Goal: Task Accomplishment & Management: Use online tool/utility

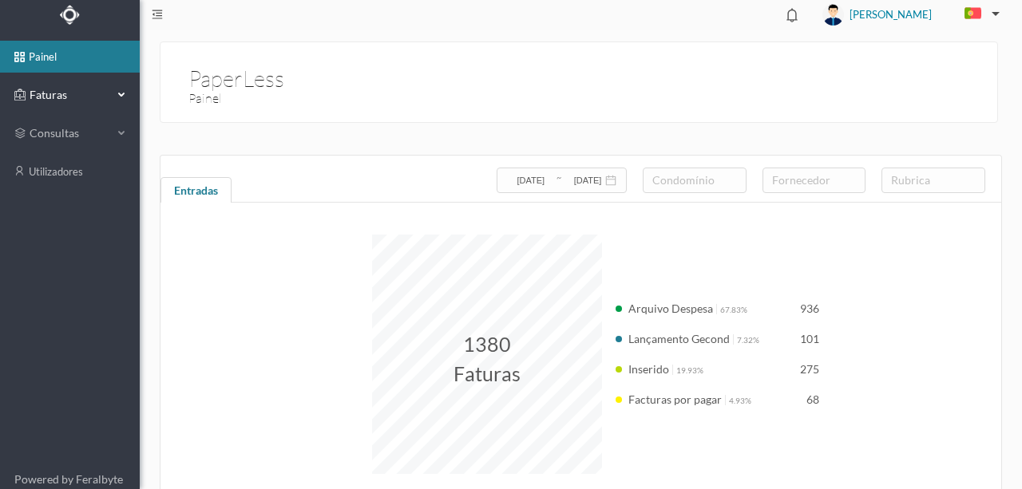
click at [52, 95] on span "Faturas" at bounding box center [70, 95] width 88 height 16
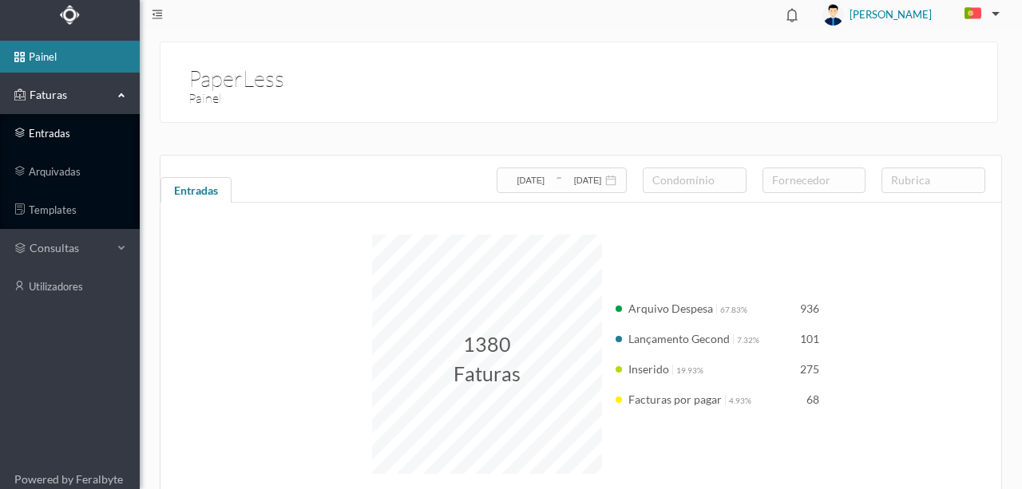
click at [53, 126] on link "entradas" at bounding box center [70, 133] width 140 height 32
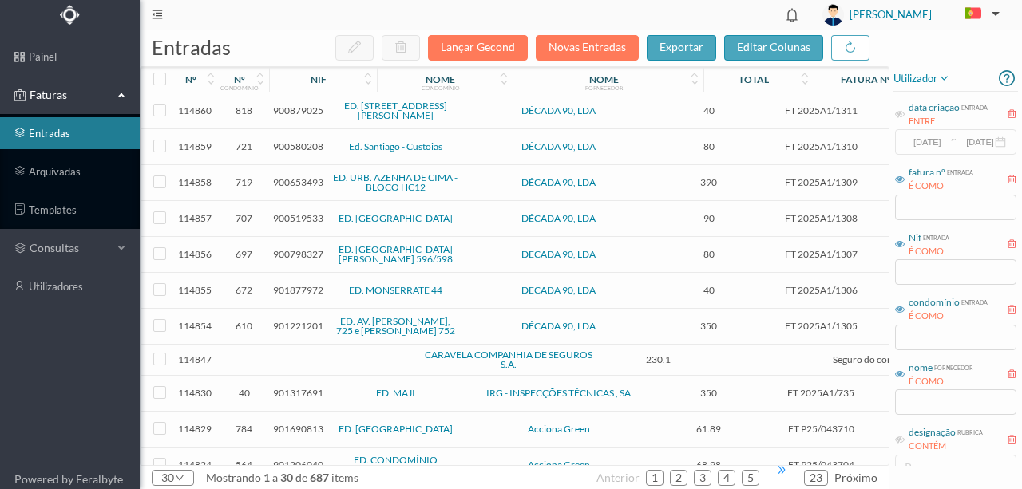
click at [783, 468] on span "•••" at bounding box center [782, 470] width 32 height 10
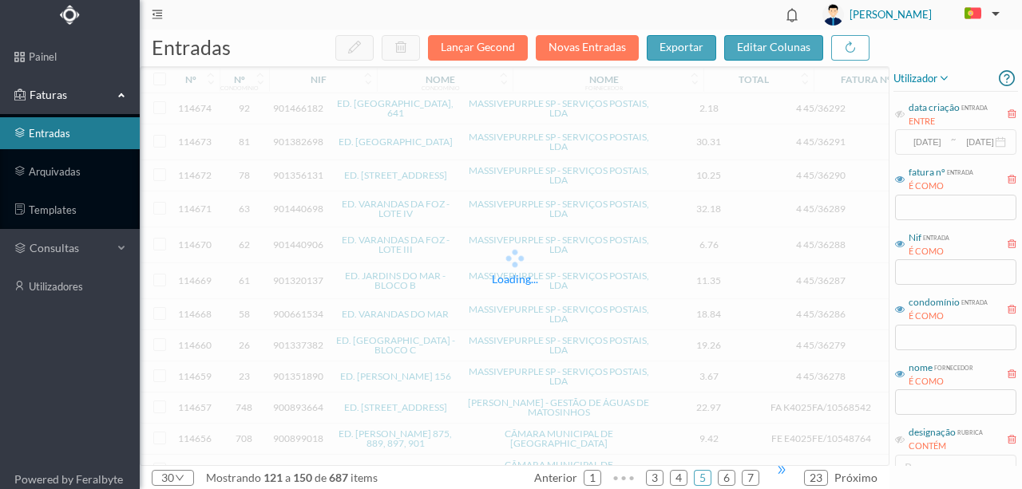
click at [784, 473] on span "•••" at bounding box center [782, 470] width 32 height 10
click at [745, 473] on link "12" at bounding box center [747, 478] width 22 height 24
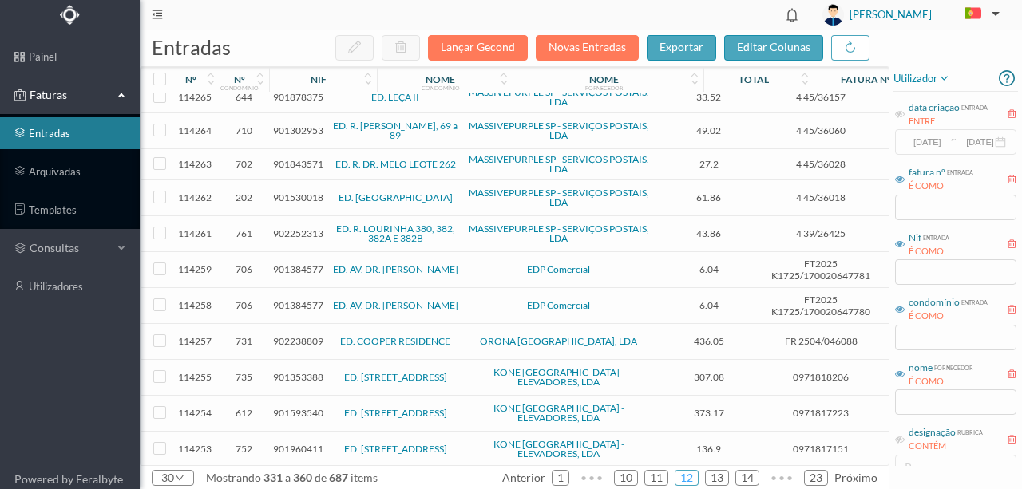
scroll to position [669, 0]
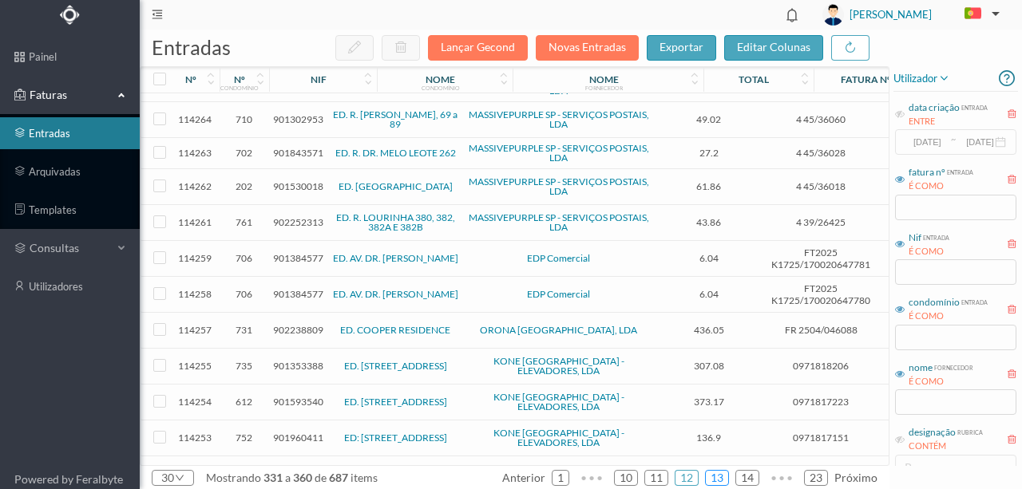
click at [725, 473] on link "13" at bounding box center [717, 478] width 22 height 24
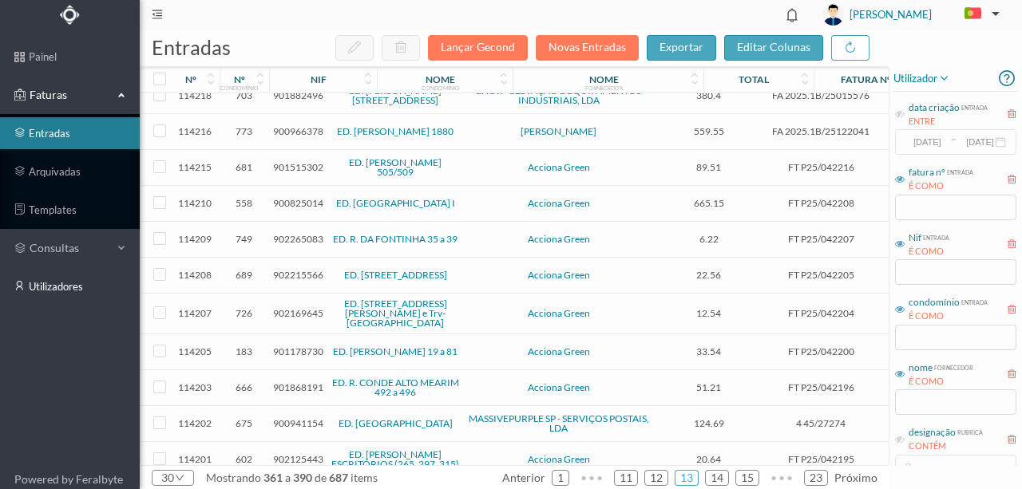
scroll to position [602, 0]
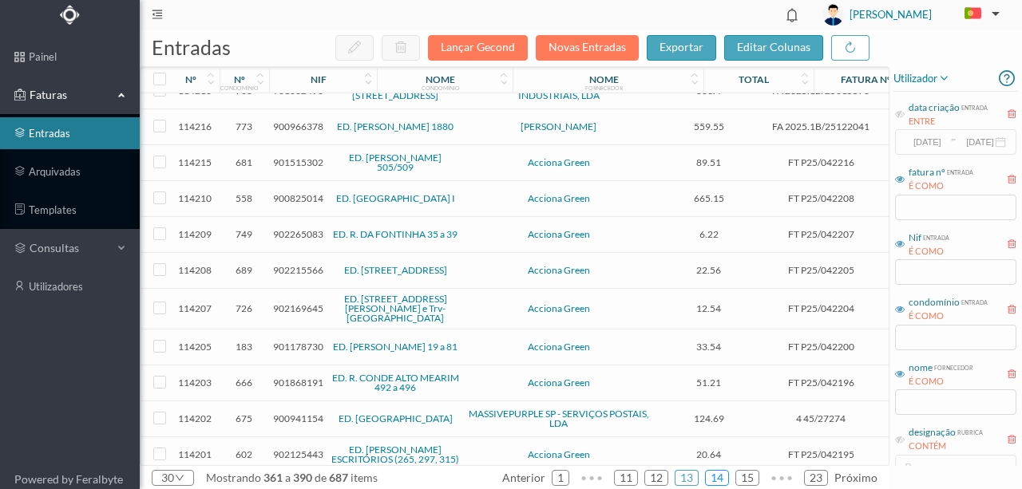
click at [716, 475] on link "14" at bounding box center [717, 478] width 22 height 24
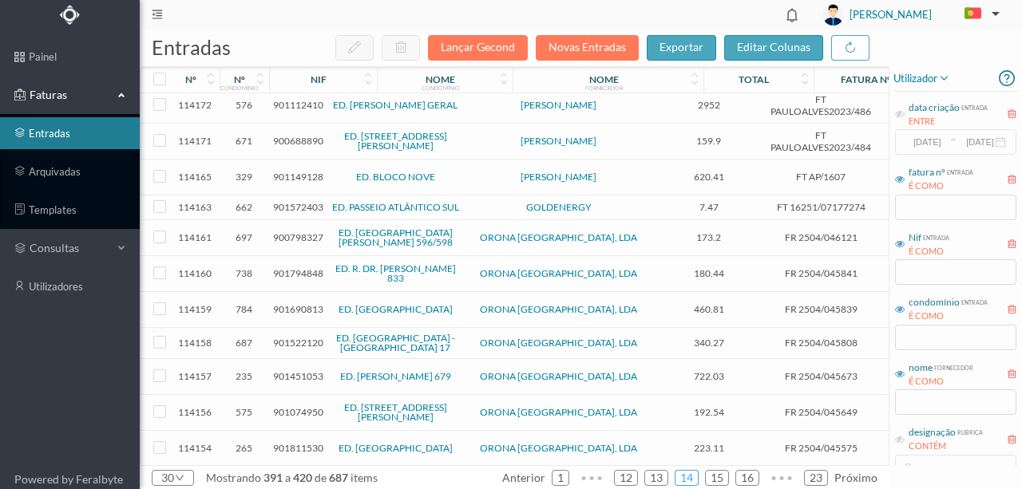
scroll to position [488, 0]
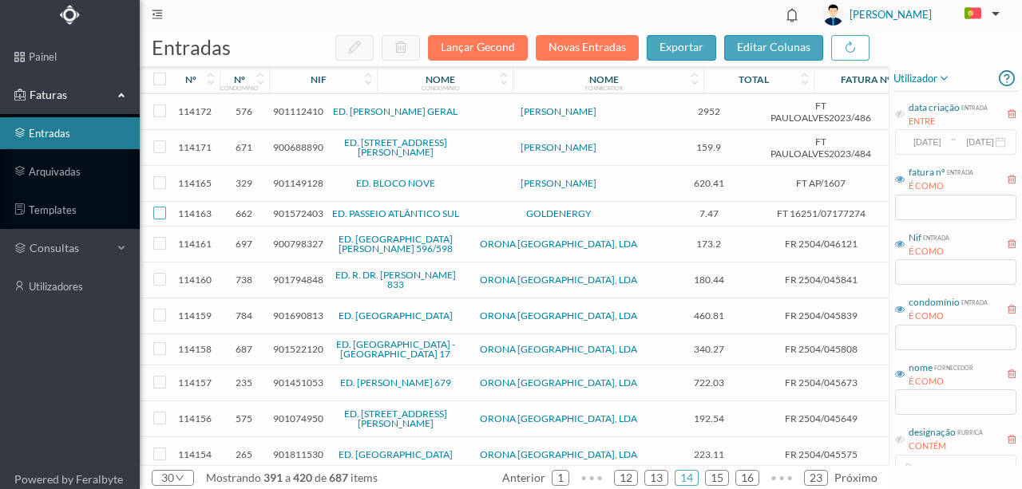
click at [160, 207] on input "checkbox" at bounding box center [159, 213] width 13 height 13
checkbox input "true"
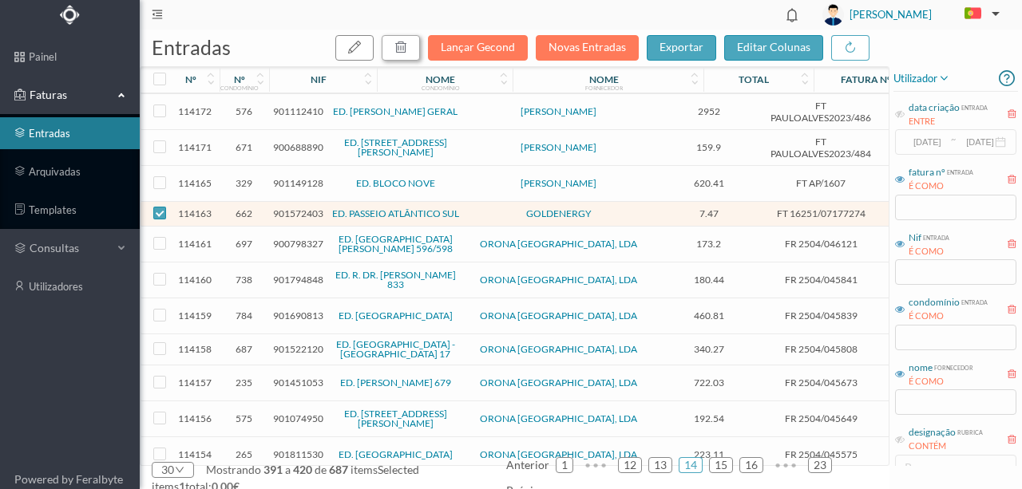
click at [404, 48] on icon "button" at bounding box center [400, 47] width 13 height 13
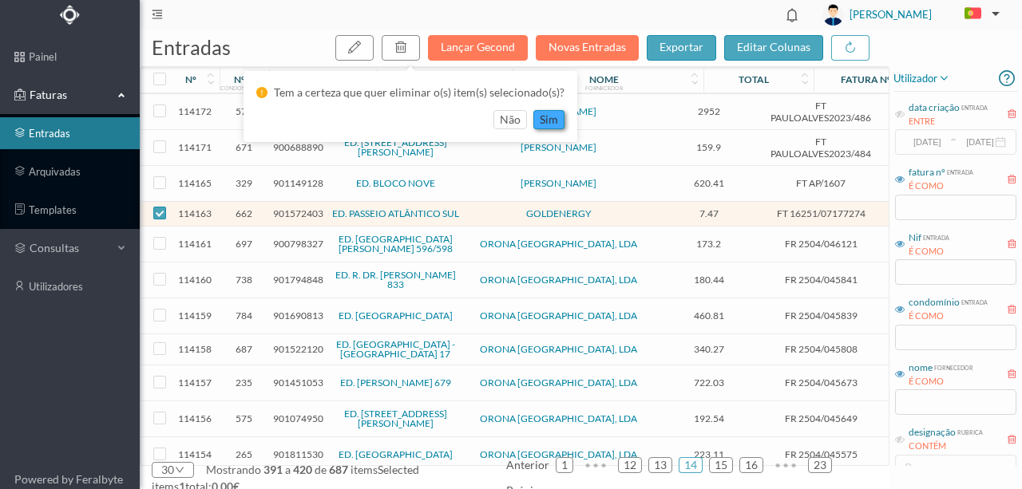
click at [553, 121] on button "sim" at bounding box center [548, 119] width 31 height 19
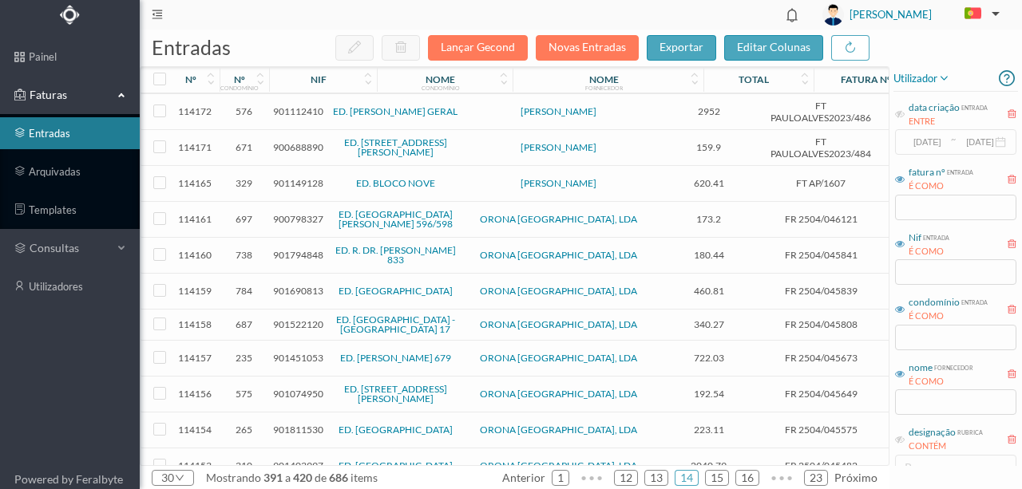
click at [295, 141] on span "900688890" at bounding box center [298, 147] width 50 height 12
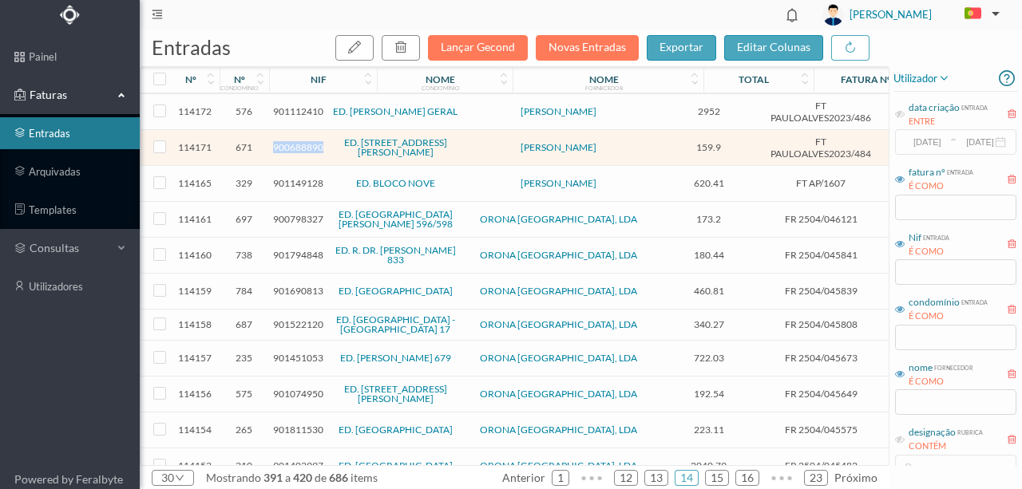
click at [295, 141] on span "900688890" at bounding box center [298, 147] width 50 height 12
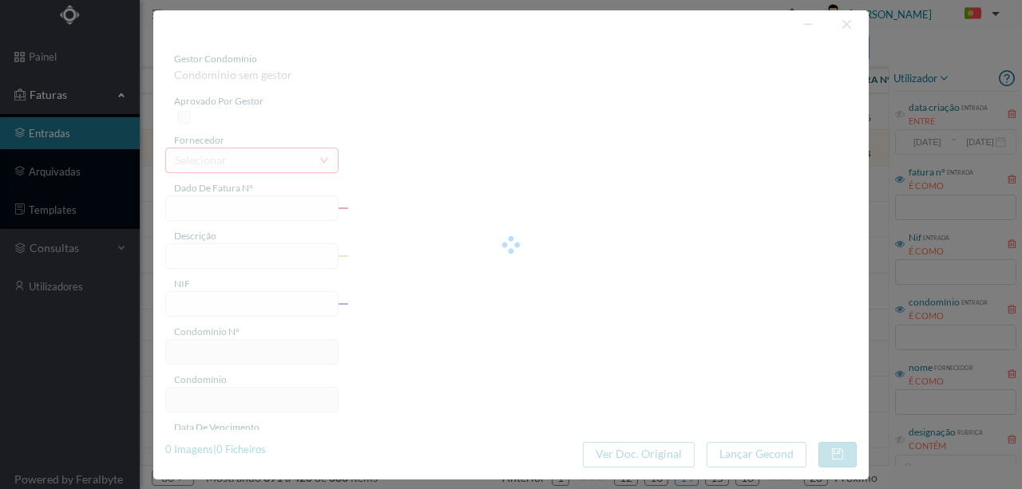
type input "FT PAULOALVES2023/484"
type input "900688890"
type input "2025-09-30"
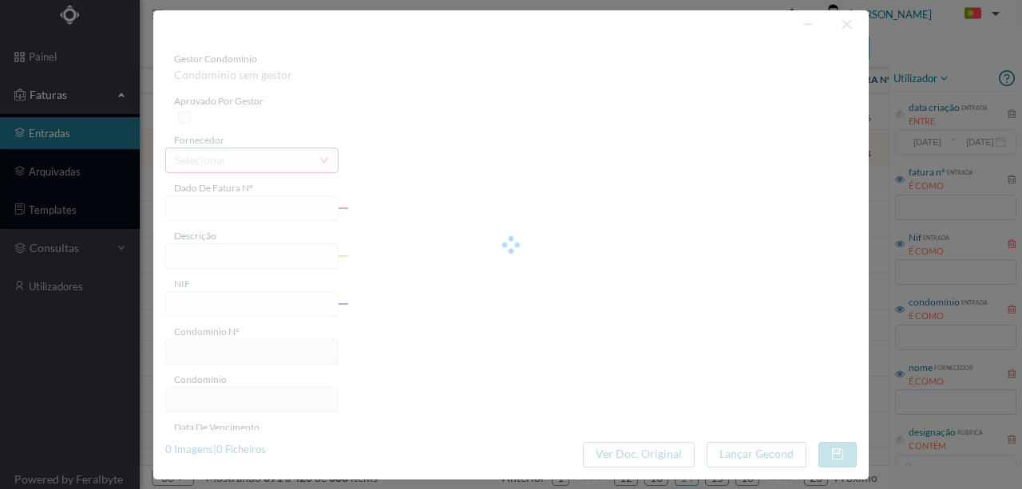
type input "159.90"
type input "671"
type input "ED. RUA RUI BARBOSA, 18"
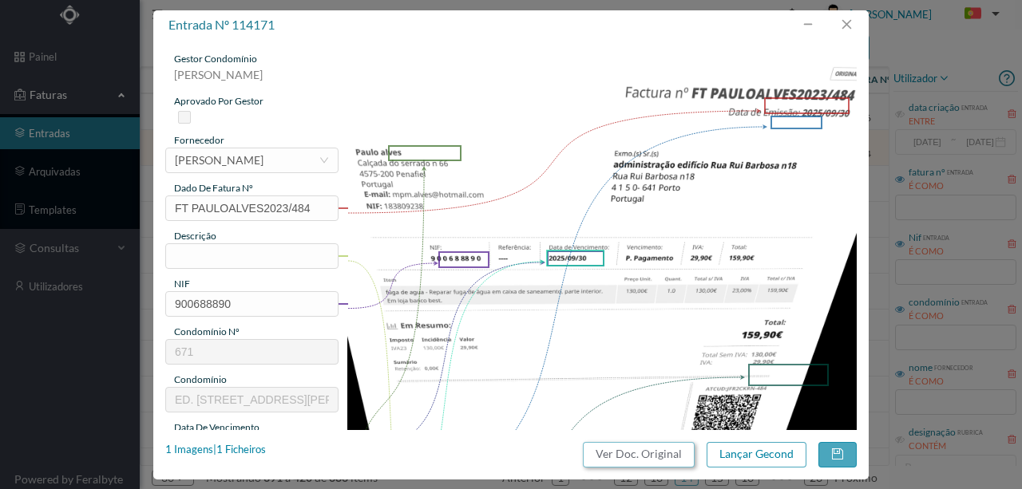
click at [647, 457] on button "Ver Doc. Original" at bounding box center [639, 455] width 112 height 26
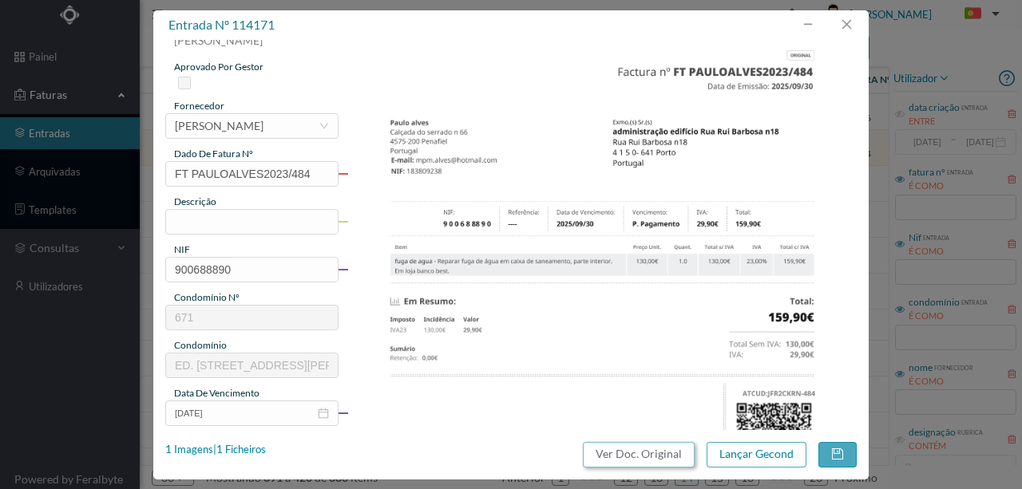
scroll to position [0, 0]
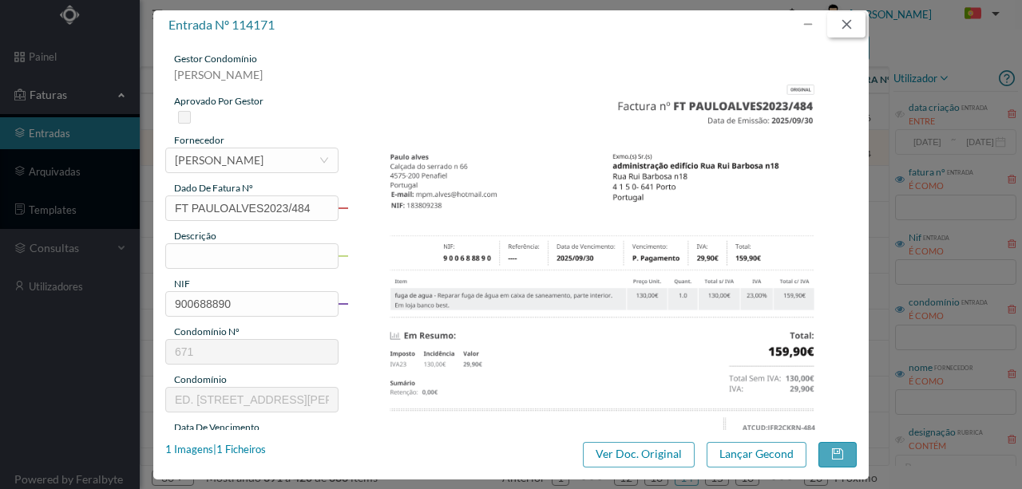
click at [841, 19] on button "button" at bounding box center [846, 25] width 38 height 26
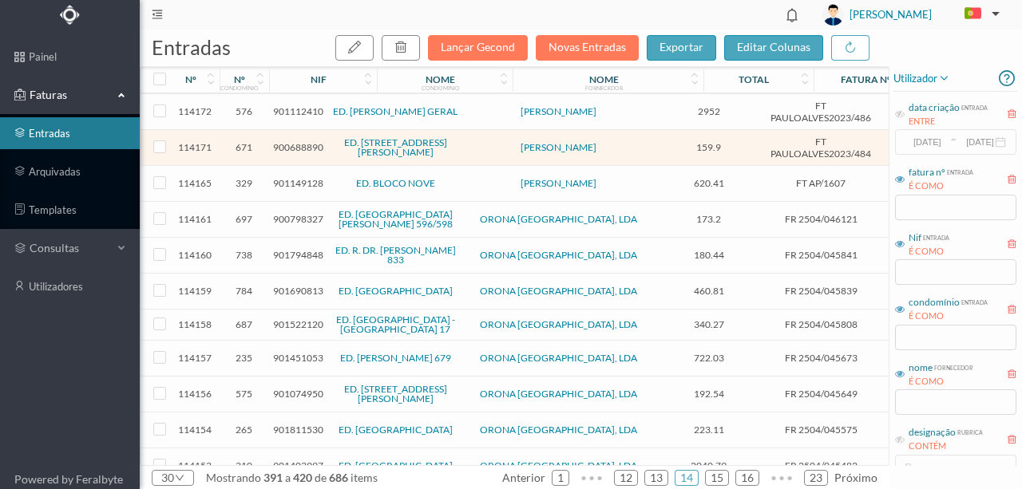
click at [289, 177] on span "901149128" at bounding box center [298, 183] width 50 height 12
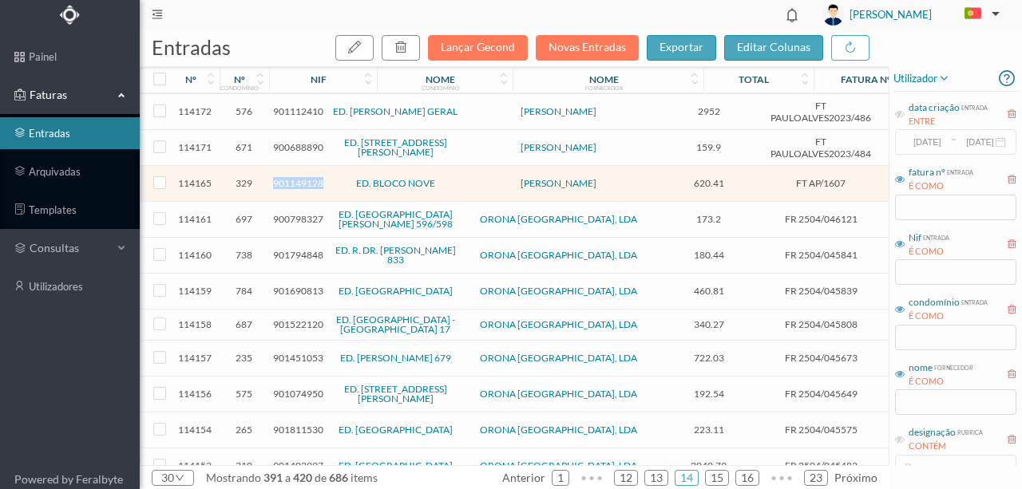
click at [289, 177] on span "901149128" at bounding box center [298, 183] width 50 height 12
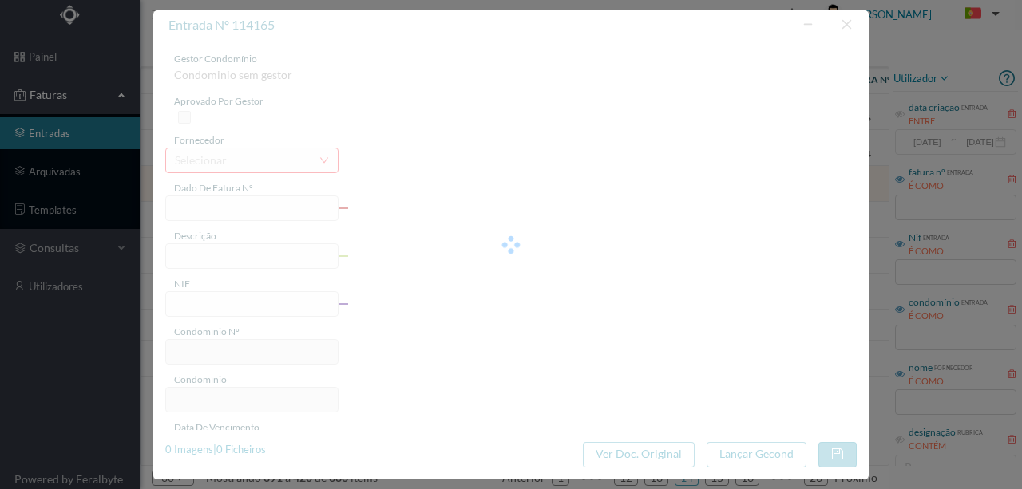
type input "FT AP/1607"
type input "lançar em cc 620.41€"
type input "901149128"
type input "2025-09-30"
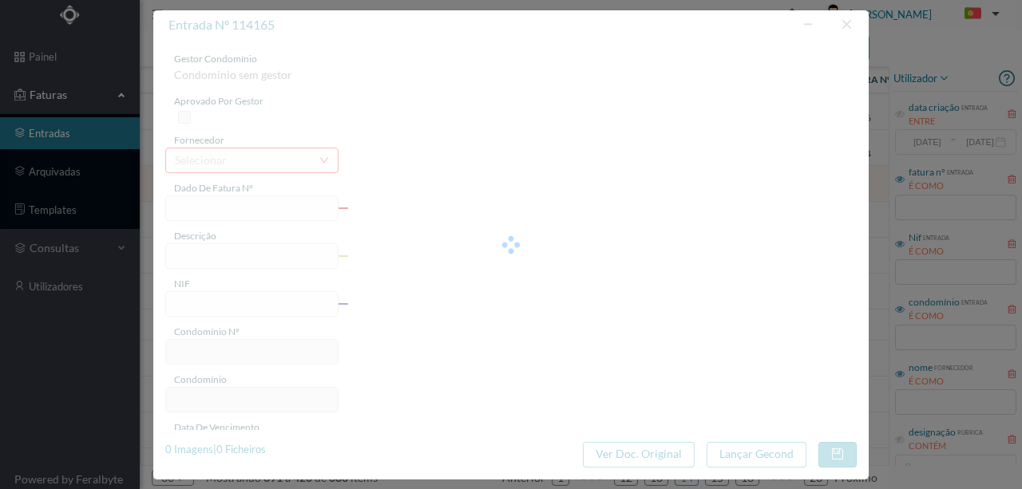
type input "2025-09-30"
type input "620.41"
type input "329"
type input "ED. BLOCO NOVE"
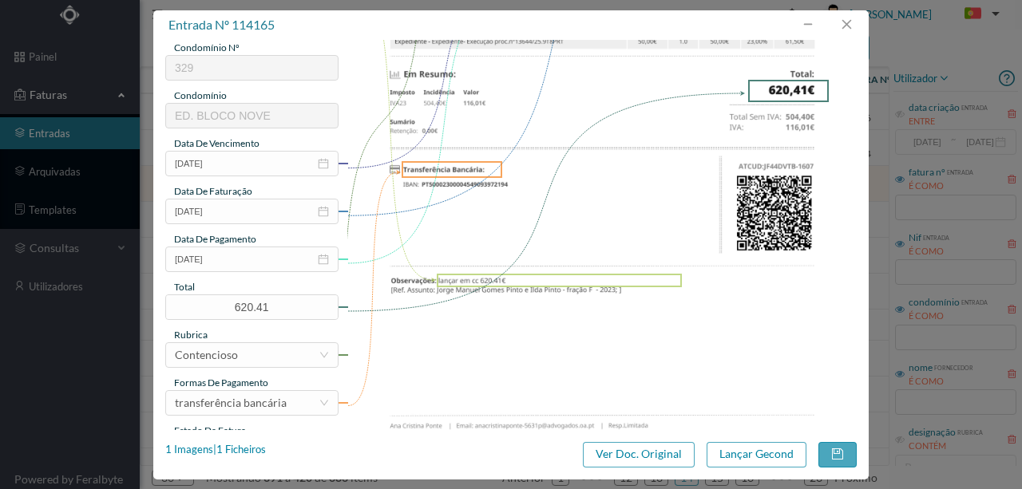
scroll to position [266, 0]
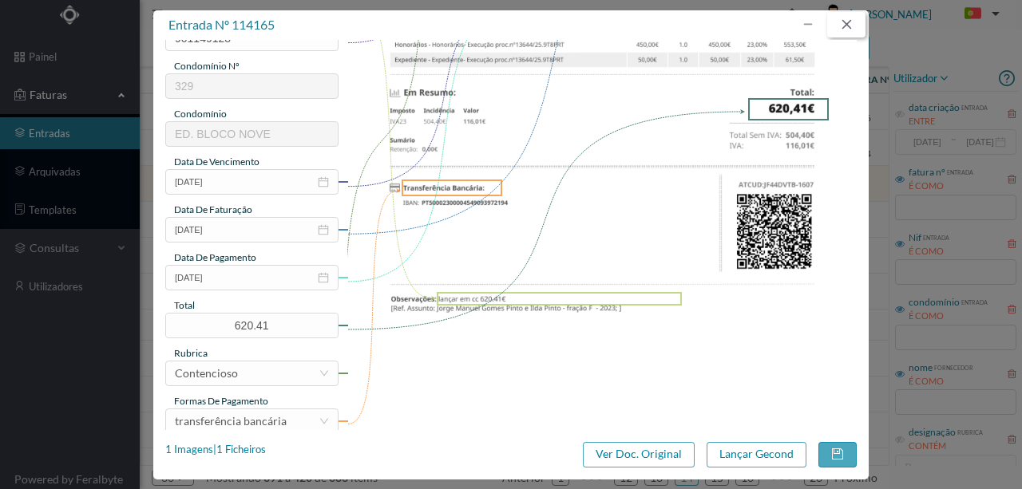
click at [849, 27] on button "button" at bounding box center [846, 25] width 38 height 26
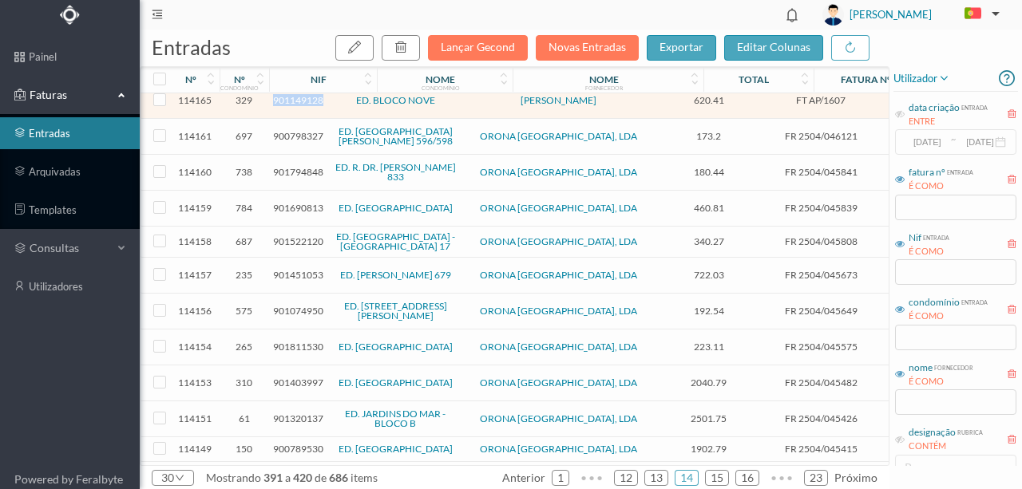
scroll to position [594, 0]
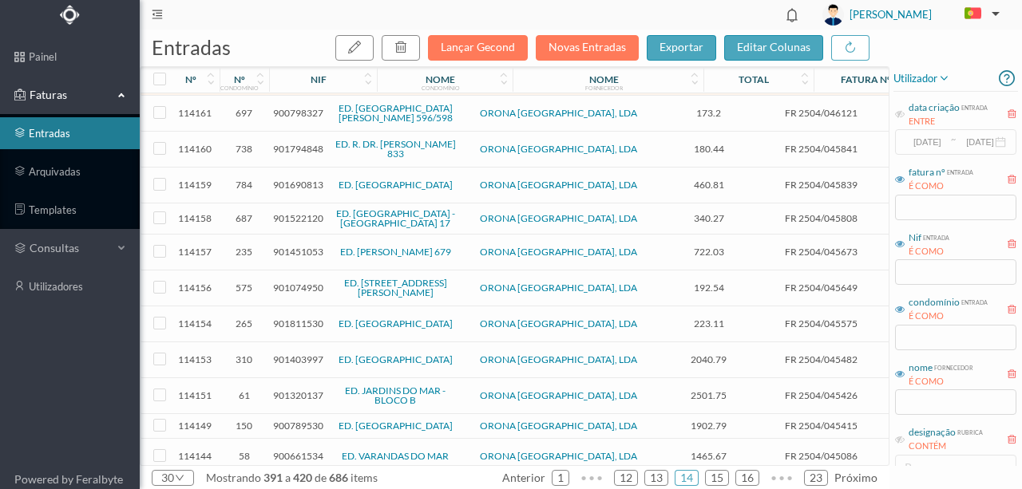
click at [284, 246] on span "901451053" at bounding box center [298, 252] width 50 height 12
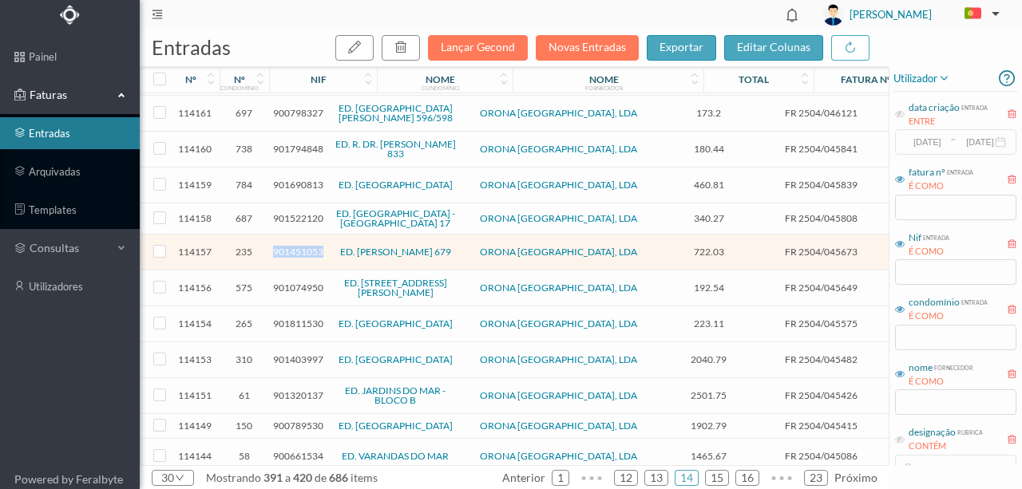
click at [284, 246] on span "901451053" at bounding box center [298, 252] width 50 height 12
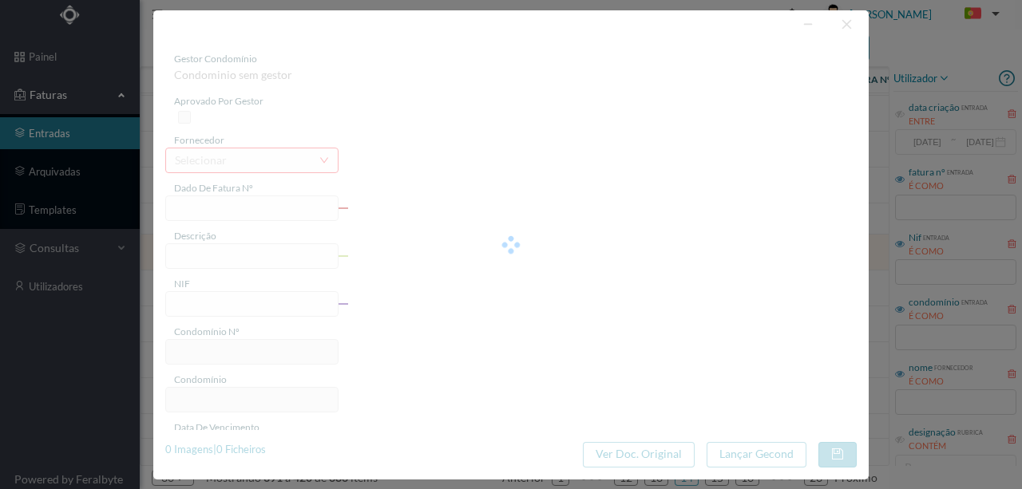
type input "FR 2504/045673"
type input "AV SERPA P"
type input "901451053"
type input "Invalid date"
type input "[DATE]"
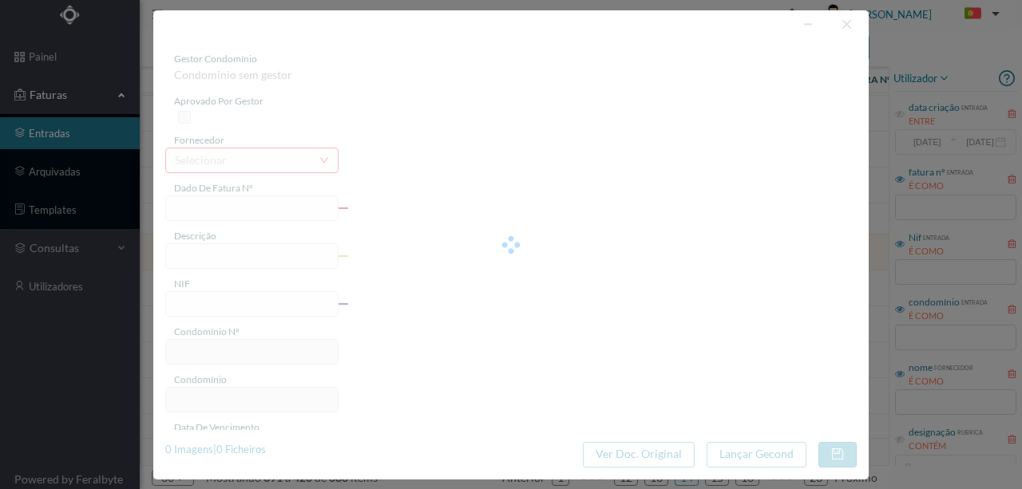
type input "722.03"
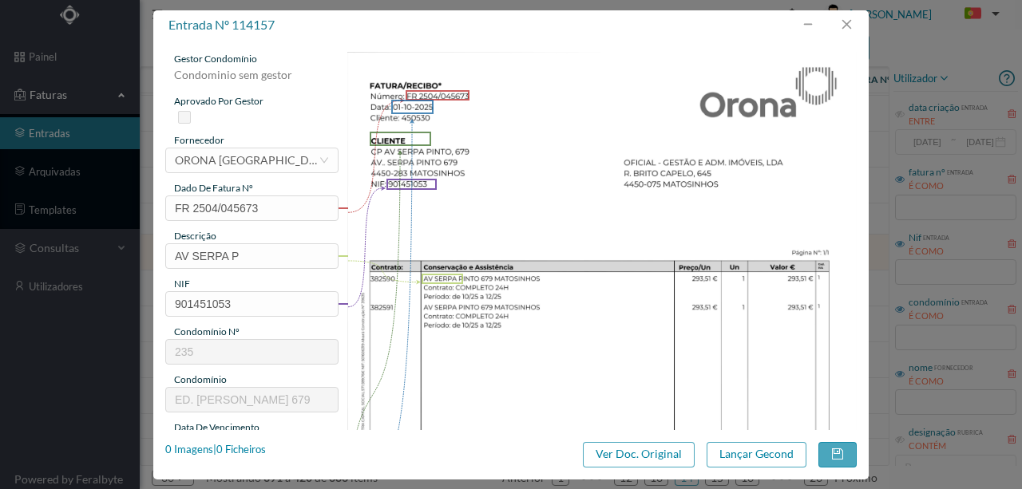
type input "235"
type input "ED. SERPA PINTO 679"
click at [849, 29] on button "button" at bounding box center [846, 25] width 38 height 26
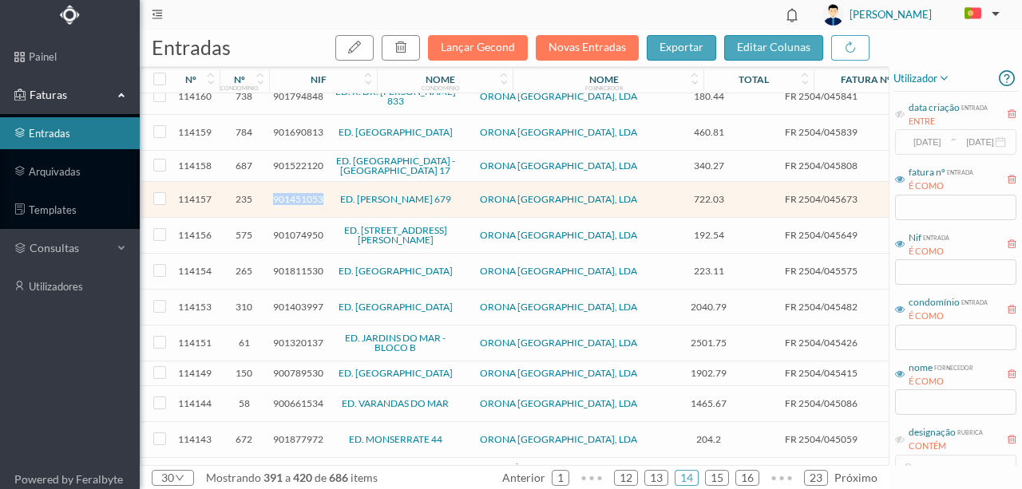
scroll to position [647, 0]
click at [247, 466] on span "512" at bounding box center [245, 472] width 42 height 12
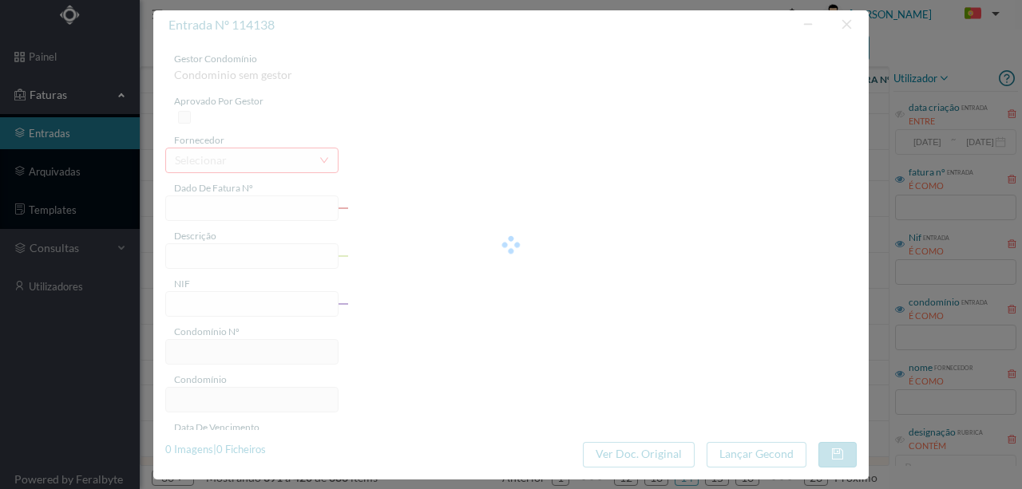
type input "1151127002"
type input "2025-08-19 — 2025-09-17"
type input "901500429"
type input "2025-10-04"
type input "2025-09-19"
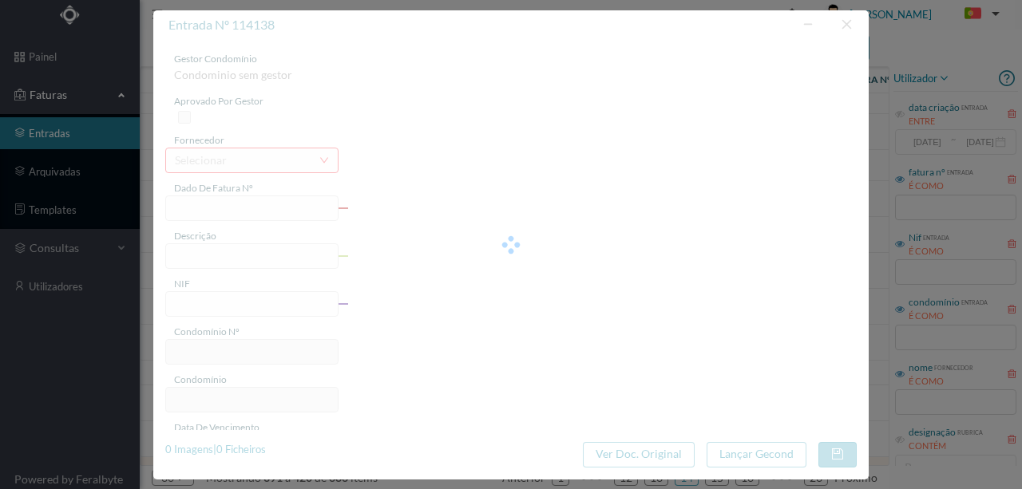
type input "2025-10-04"
type input "2.51"
type input "512"
type input "ED. VENEZUELA 177 e 213"
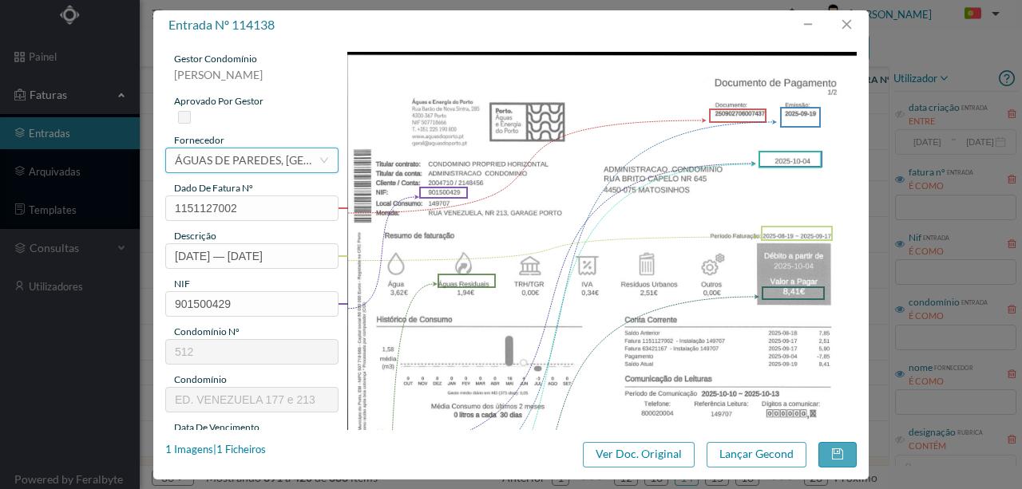
click at [239, 167] on div "ÁGUAS DE PAREDES, [GEOGRAPHIC_DATA]" at bounding box center [247, 160] width 144 height 24
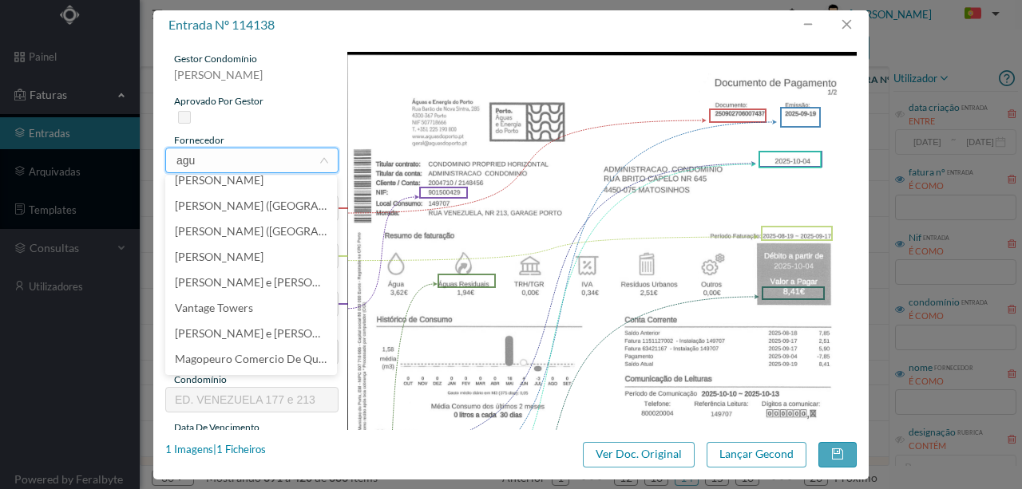
scroll to position [0, 0]
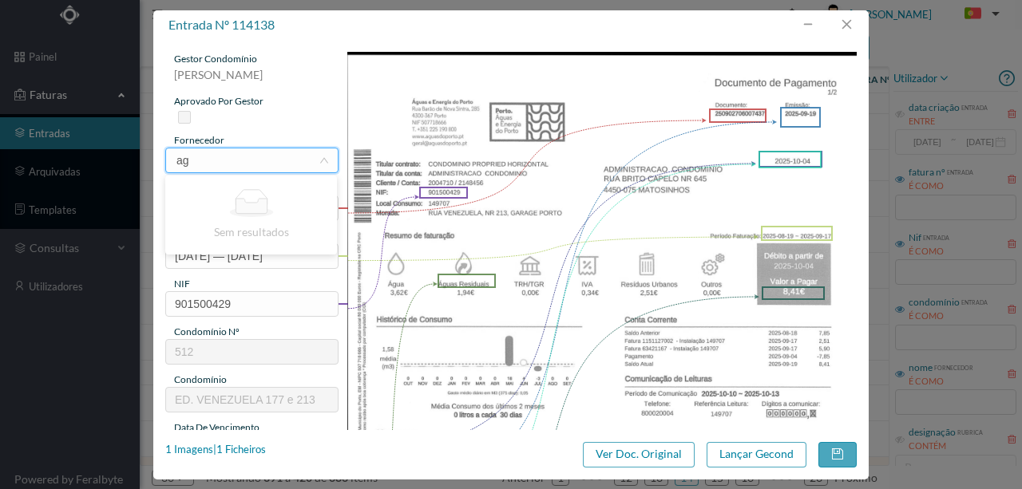
type input "a"
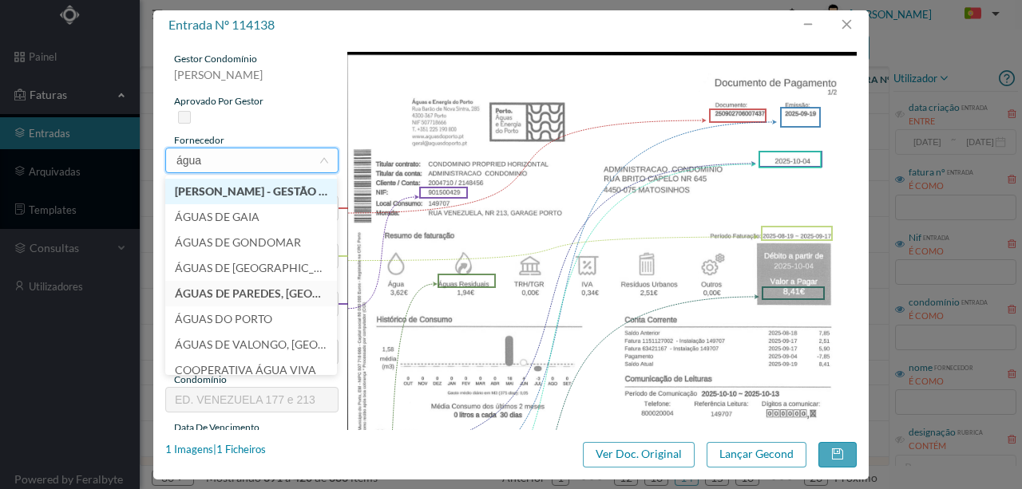
type input "águas"
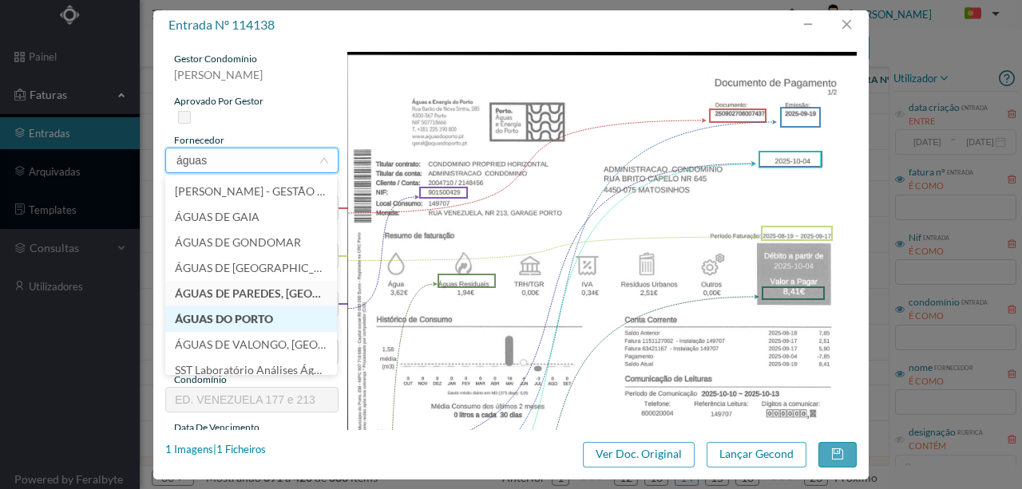
scroll to position [8, 0]
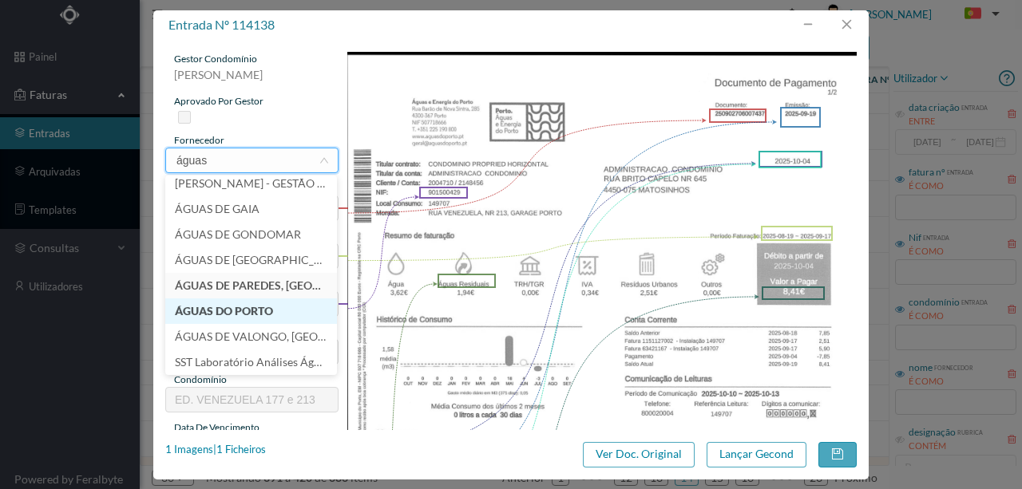
click at [232, 311] on li "ÁGUAS DO PORTO" at bounding box center [251, 312] width 172 height 26
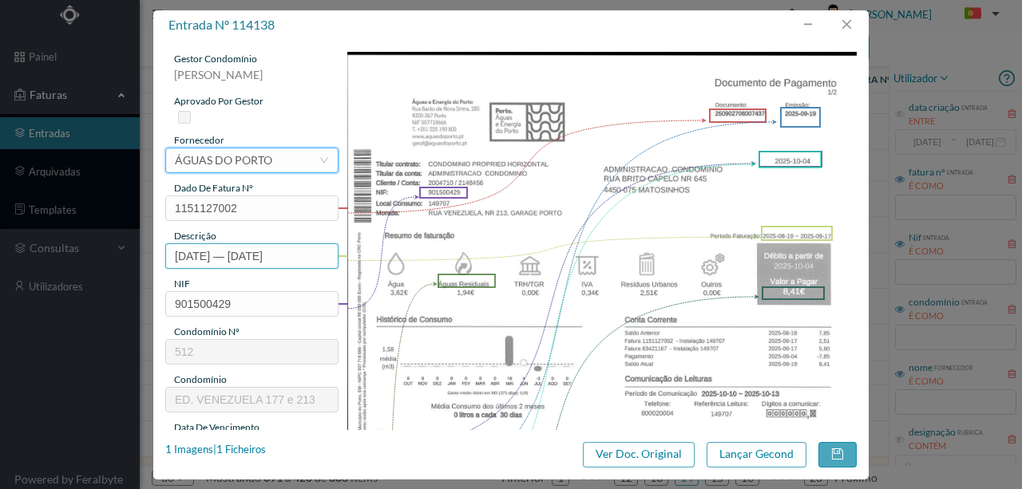
click at [176, 259] on input "2025-08-19 — 2025-09-17" at bounding box center [251, 256] width 173 height 26
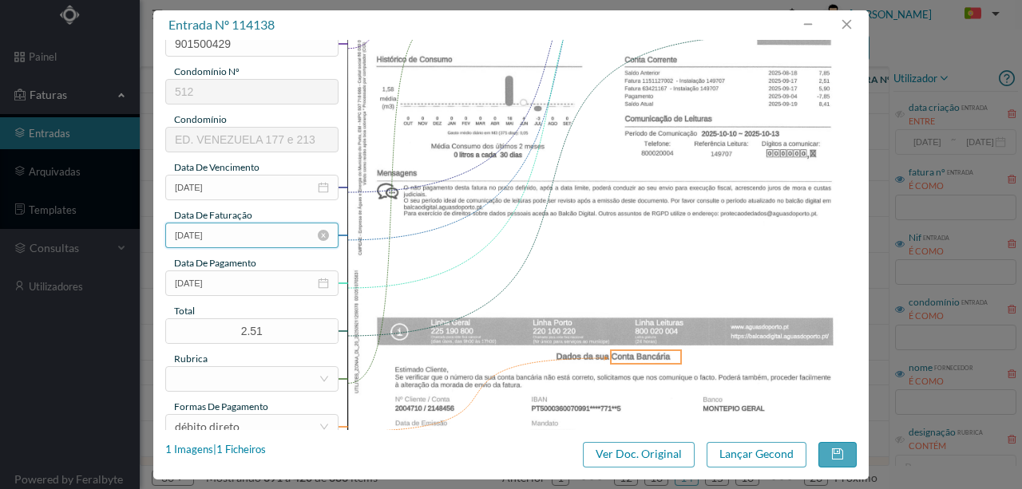
scroll to position [266, 0]
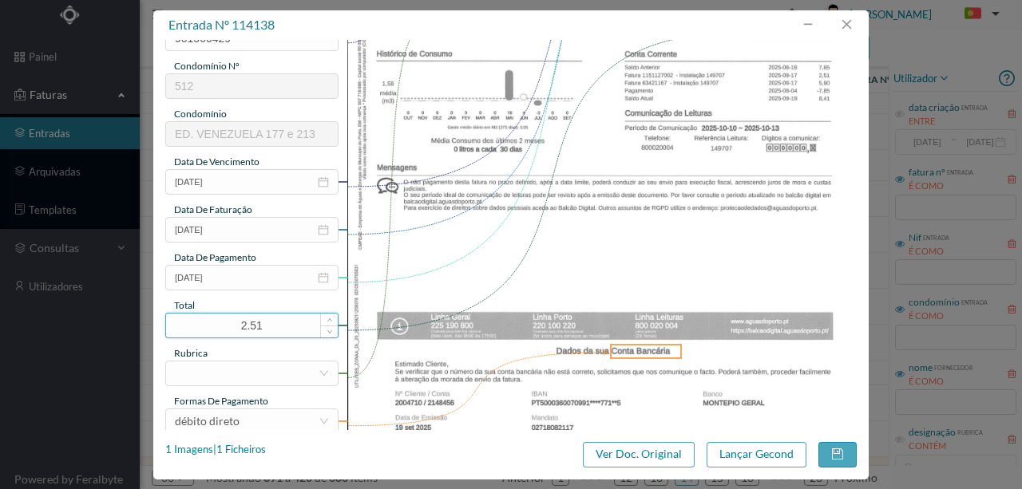
type input "213 Garagem (2025-08-19 a 2025-09-17)"
drag, startPoint x: 256, startPoint y: 325, endPoint x: 223, endPoint y: 324, distance: 33.5
click at [223, 324] on input "2.51" at bounding box center [252, 326] width 172 height 24
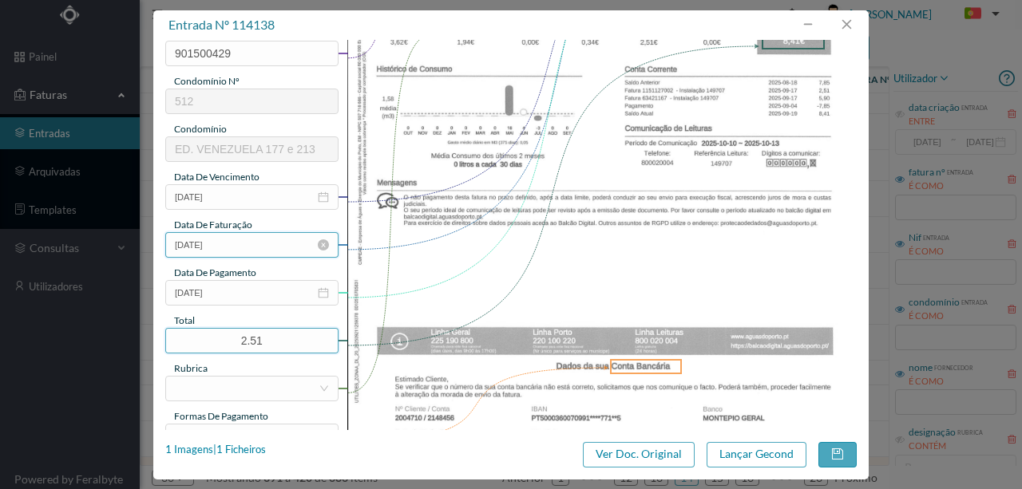
scroll to position [266, 0]
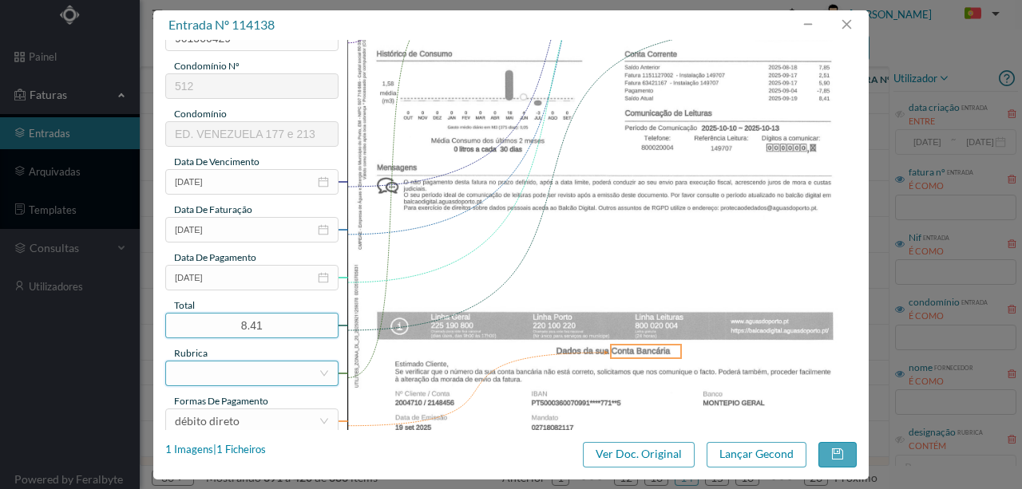
type input "8.41"
click at [196, 370] on div at bounding box center [247, 374] width 144 height 24
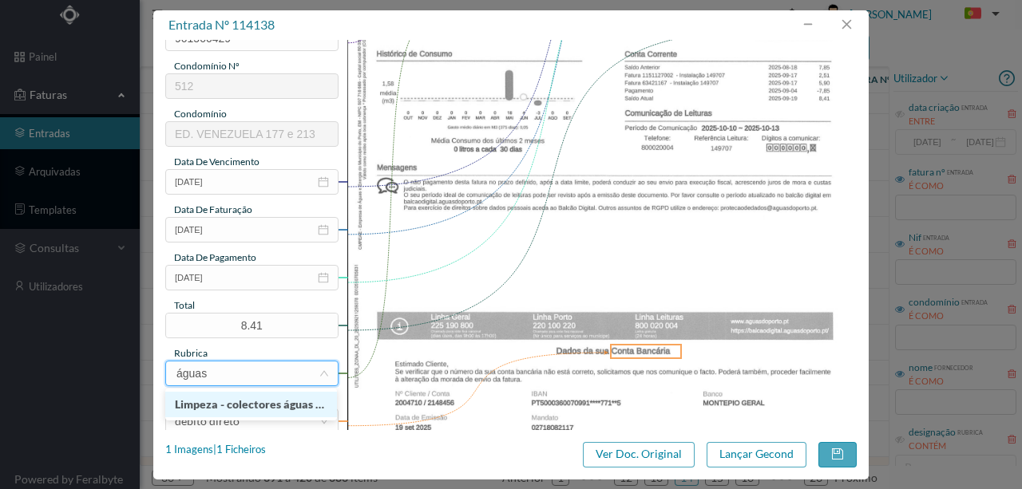
type input "água"
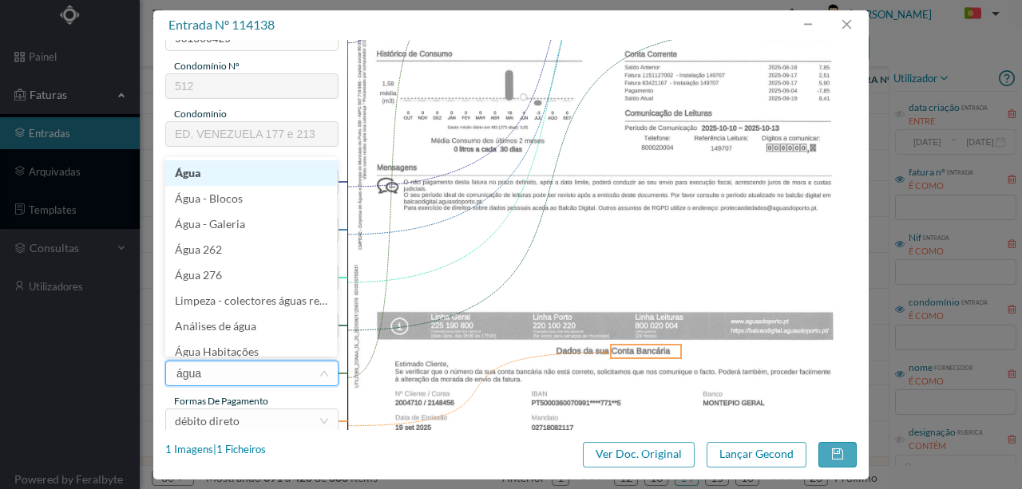
click at [182, 176] on li "Água" at bounding box center [251, 173] width 172 height 26
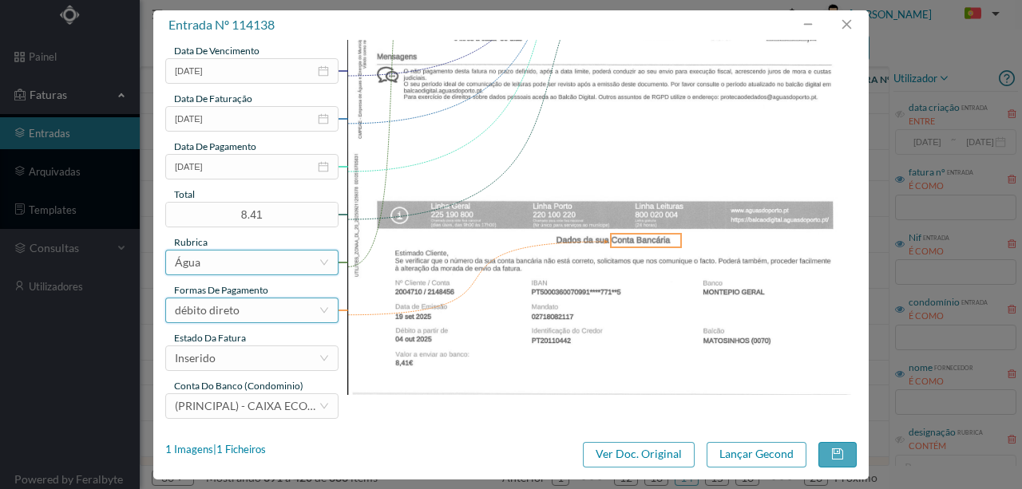
scroll to position [378, 0]
click at [259, 358] on div "Inserido" at bounding box center [247, 358] width 144 height 24
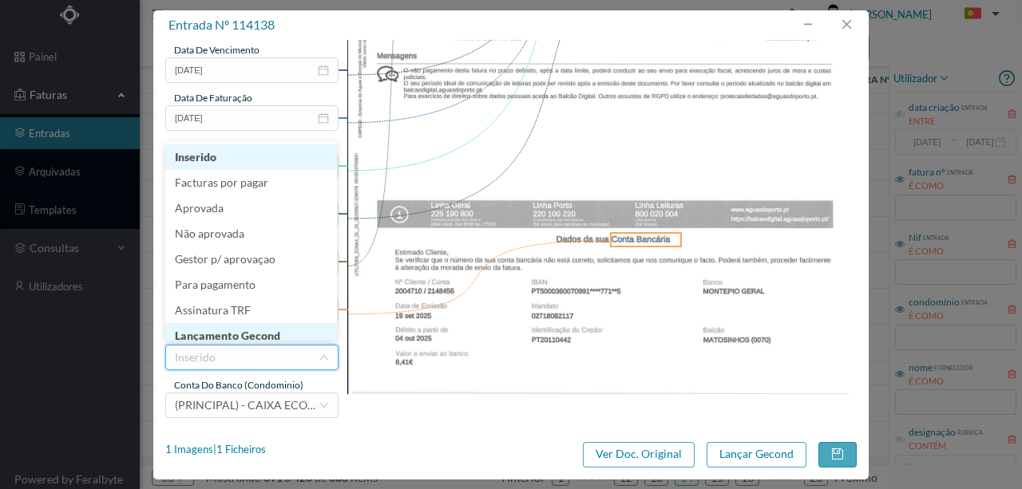
scroll to position [8, 0]
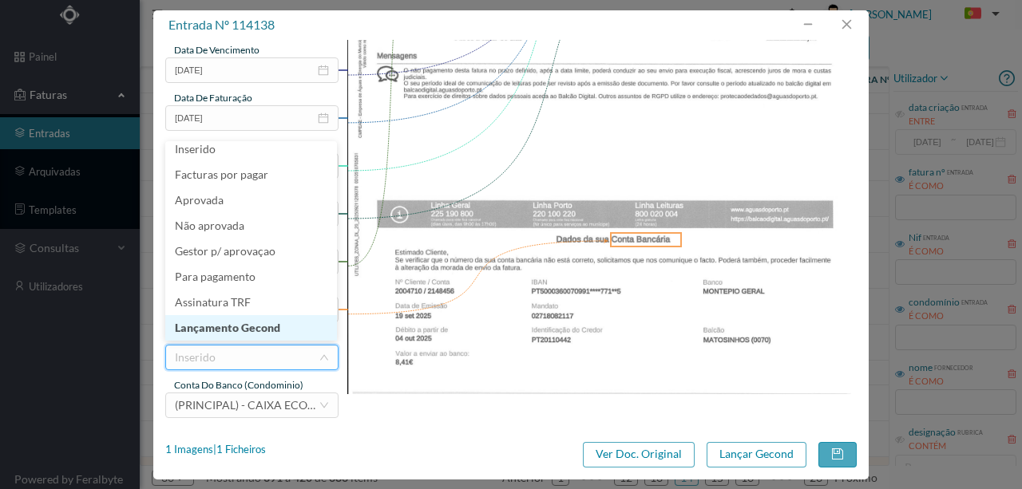
click at [231, 327] on li "Lançamento Gecond" at bounding box center [251, 328] width 172 height 26
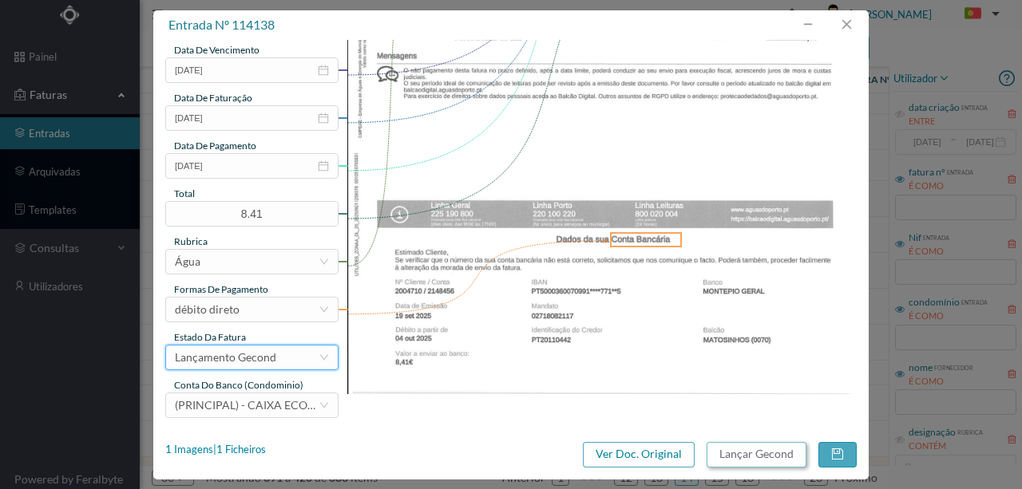
click at [725, 450] on button "Lançar Gecond" at bounding box center [757, 455] width 100 height 26
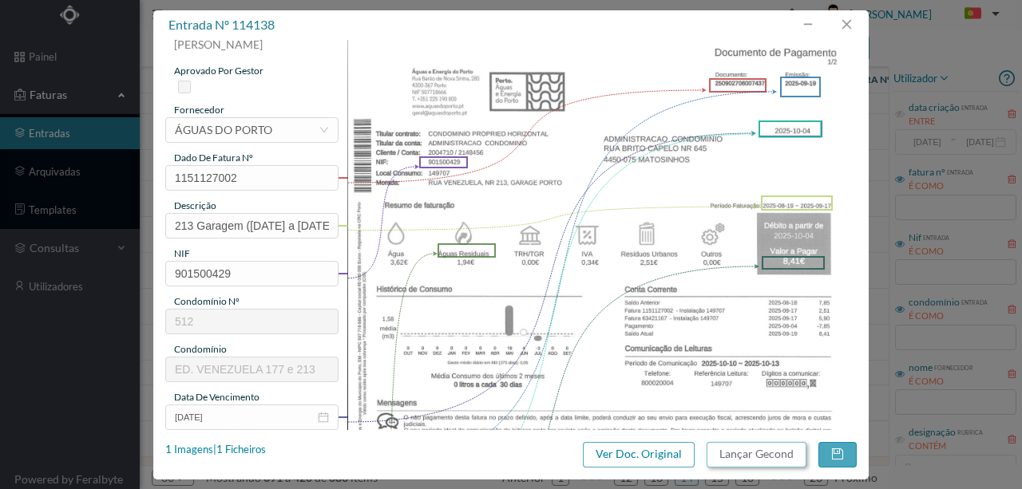
scroll to position [5, 0]
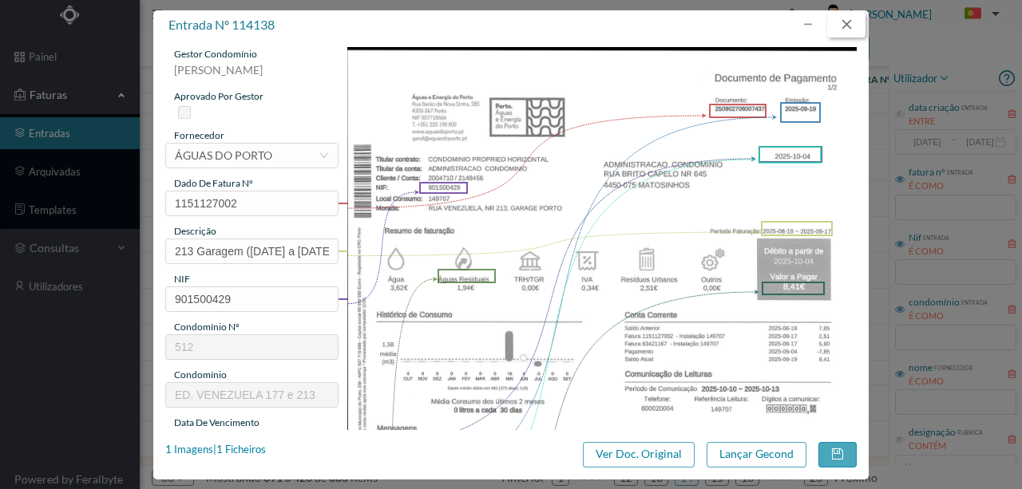
drag, startPoint x: 845, startPoint y: 26, endPoint x: 862, endPoint y: 30, distance: 17.2
click at [845, 26] on button "button" at bounding box center [846, 25] width 38 height 26
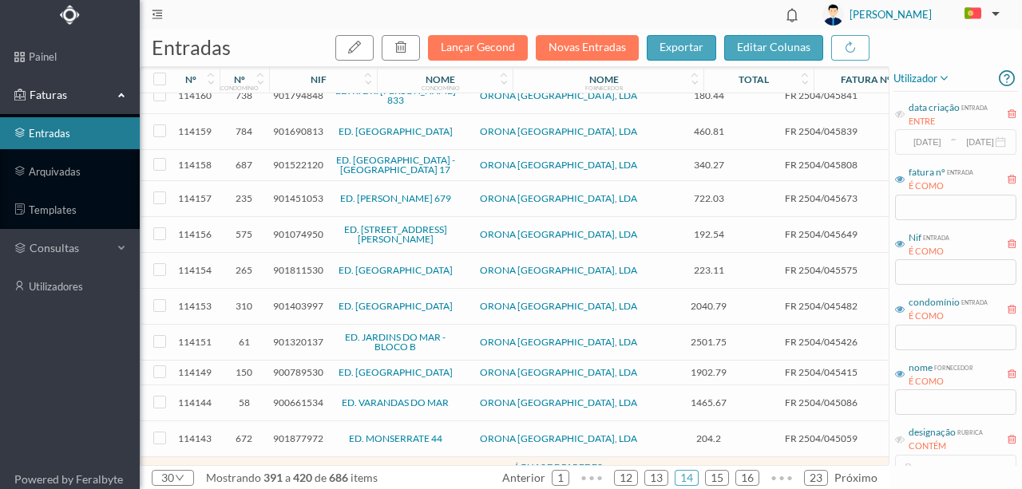
click at [156, 465] on input "checkbox" at bounding box center [159, 471] width 13 height 13
checkbox input "true"
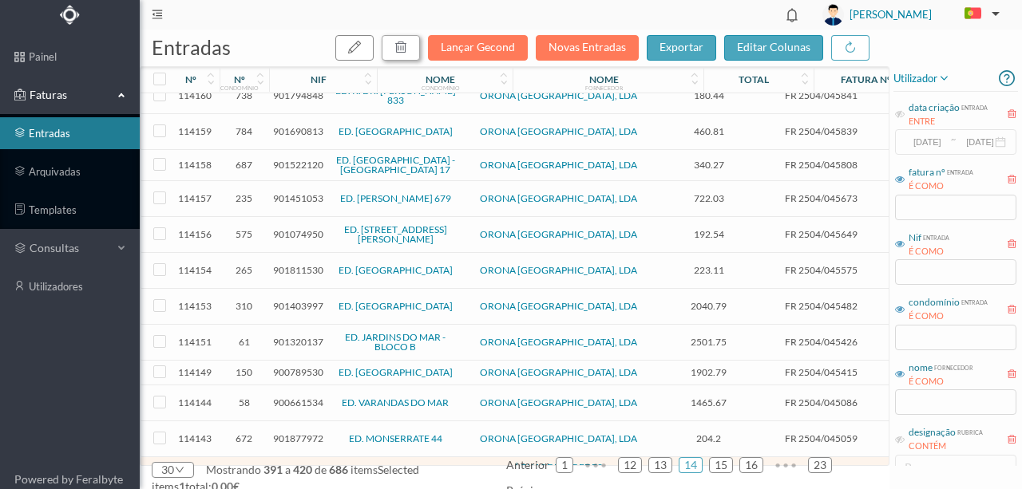
click at [407, 48] on icon "button" at bounding box center [400, 47] width 13 height 13
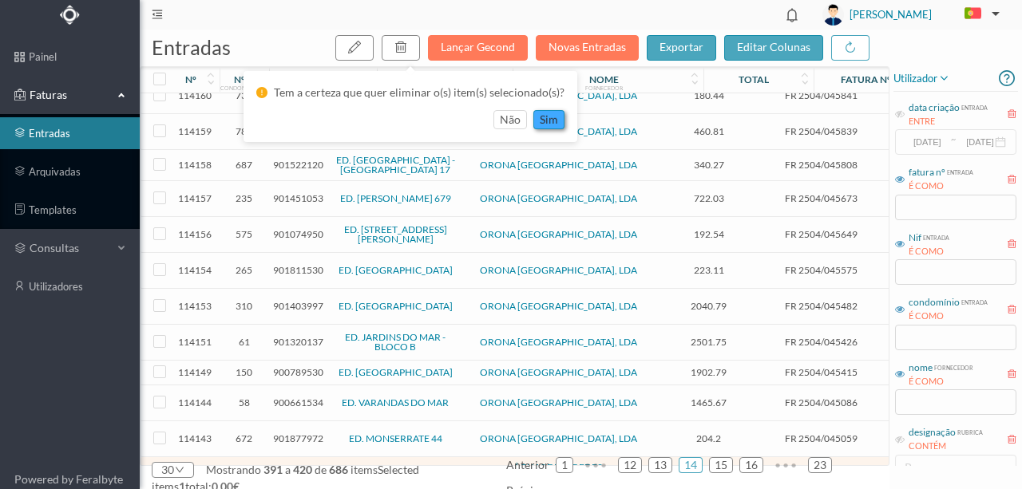
click at [549, 122] on button "sim" at bounding box center [548, 119] width 31 height 19
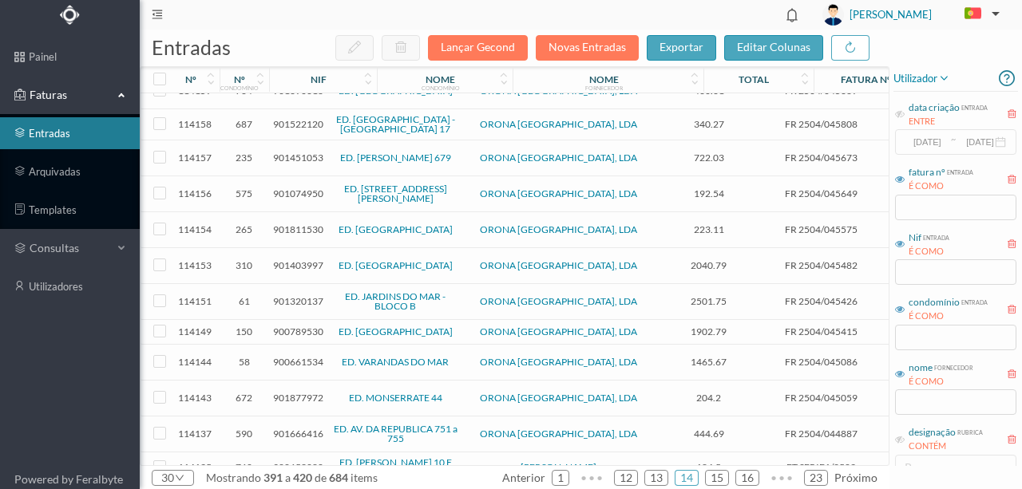
scroll to position [654, 0]
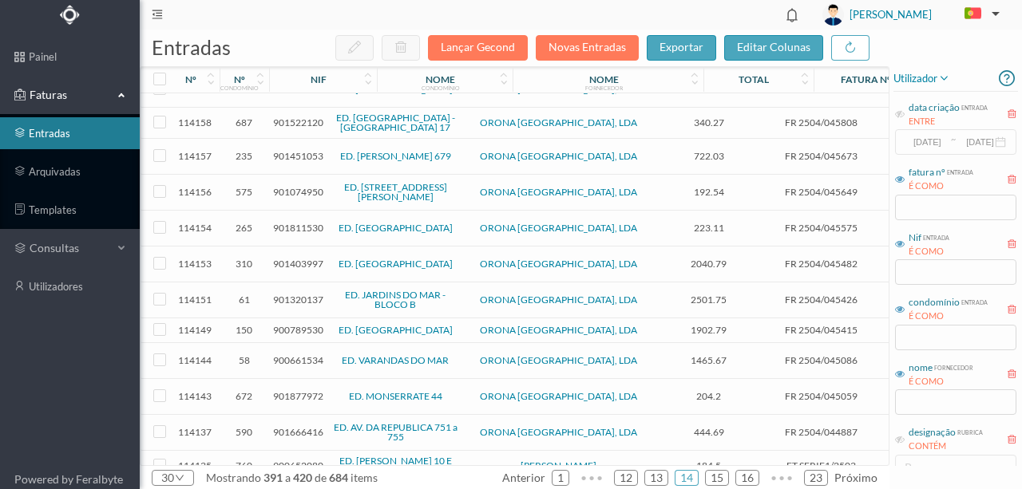
click at [288, 460] on span "900652080" at bounding box center [298, 466] width 50 height 12
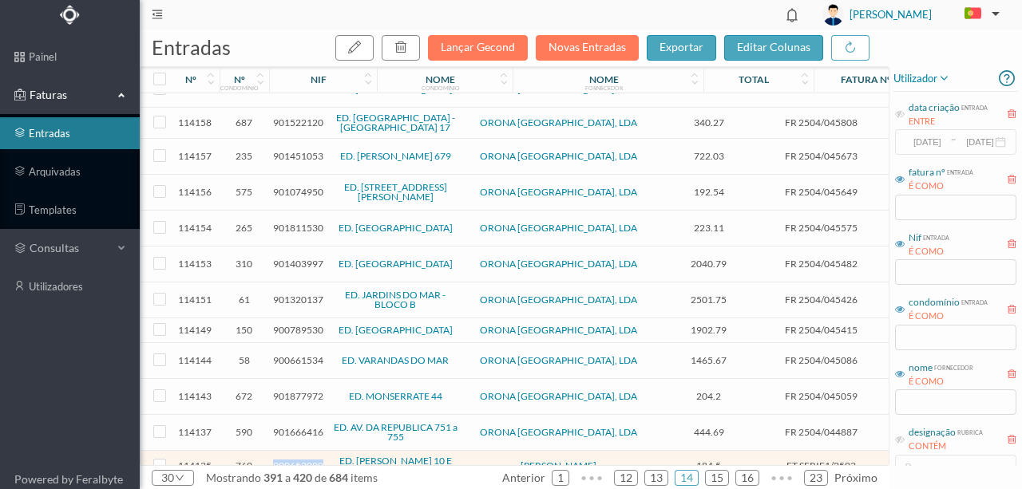
click at [288, 460] on span "900652080" at bounding box center [298, 466] width 50 height 12
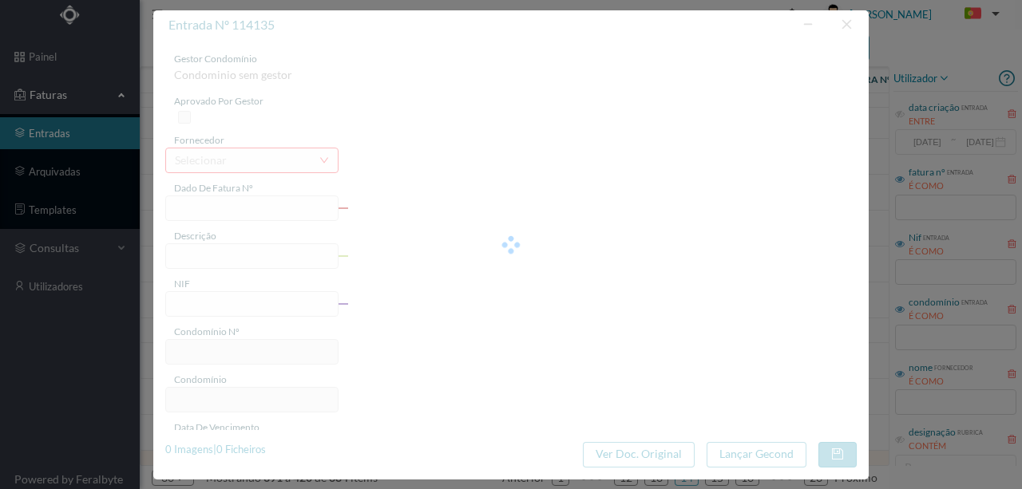
type input "FT SERIE1/2503"
type input "jbservações: Sem isenção."
type input "900652080"
type input "2025-09-30"
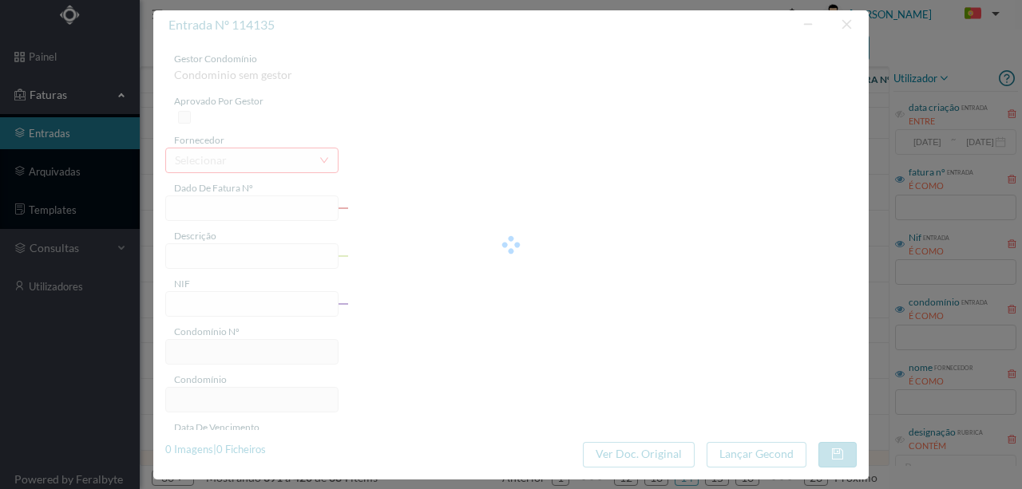
type input "2025-09-30"
type input "184.50"
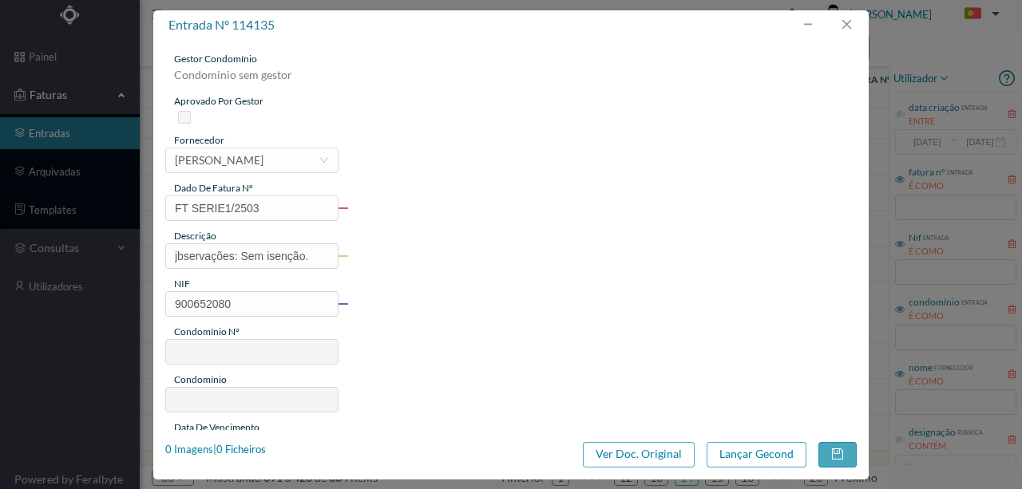
type input "760"
type input "ED. FELIZARDO LIMA 10 E MELO LEOTE 12"
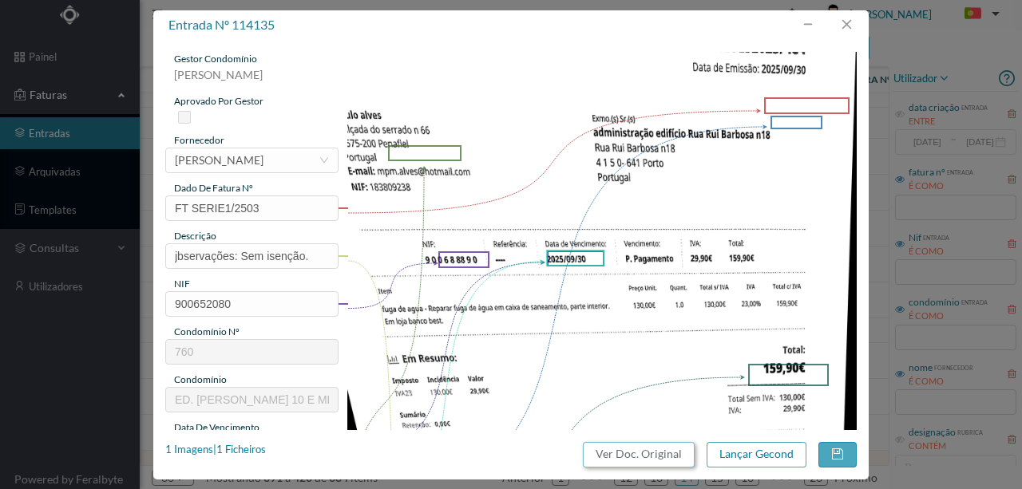
click at [614, 449] on button "Ver Doc. Original" at bounding box center [639, 455] width 112 height 26
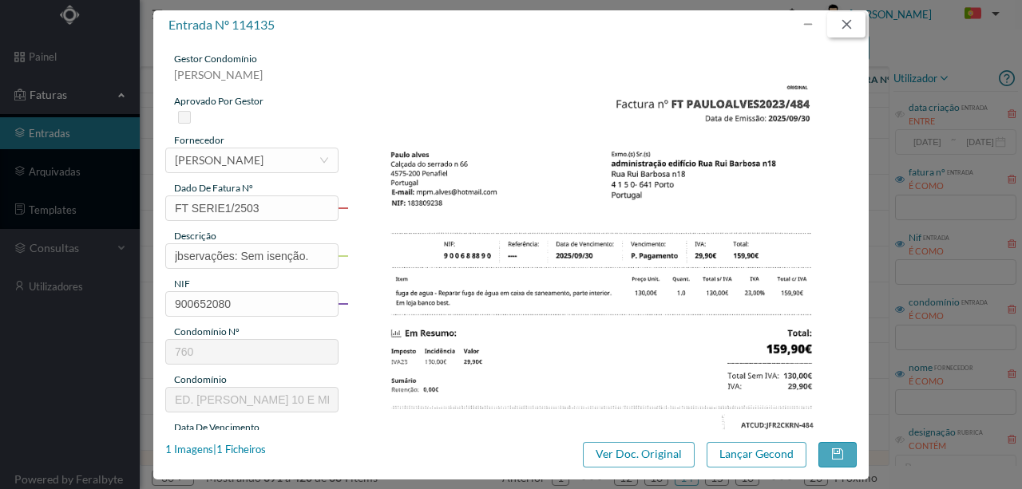
click at [850, 23] on button "button" at bounding box center [846, 25] width 38 height 26
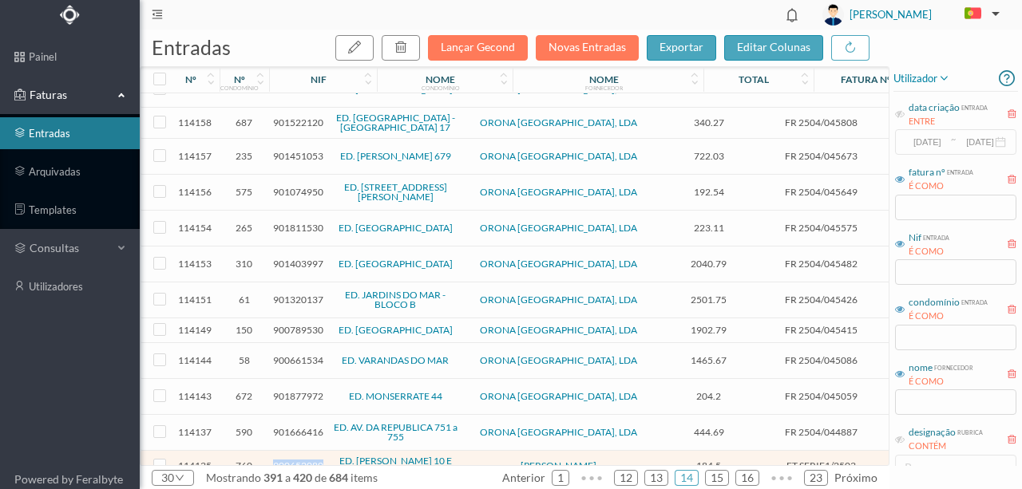
click at [291, 460] on span "900652080" at bounding box center [298, 466] width 50 height 12
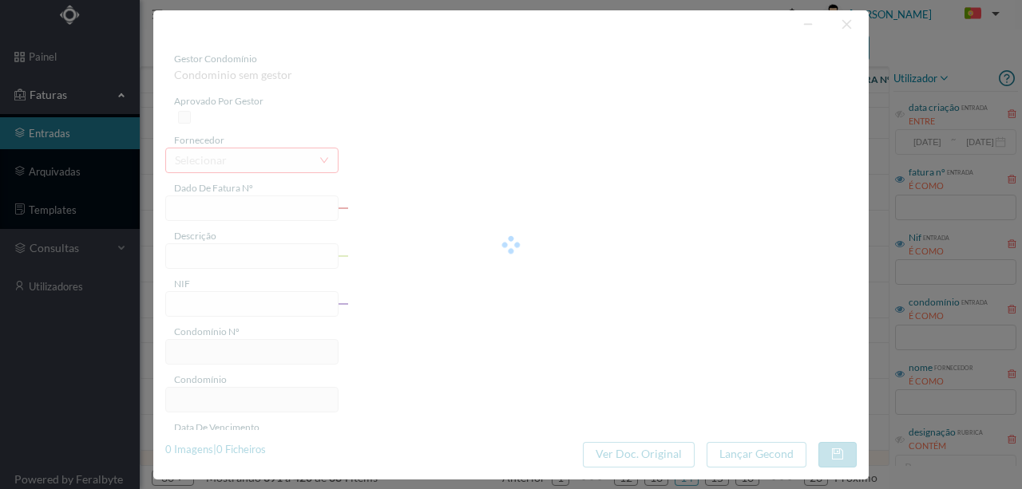
type input "FT SERIE1/2503"
type input "jbservações: Sem isenção."
type input "900652080"
type input "2025-09-30"
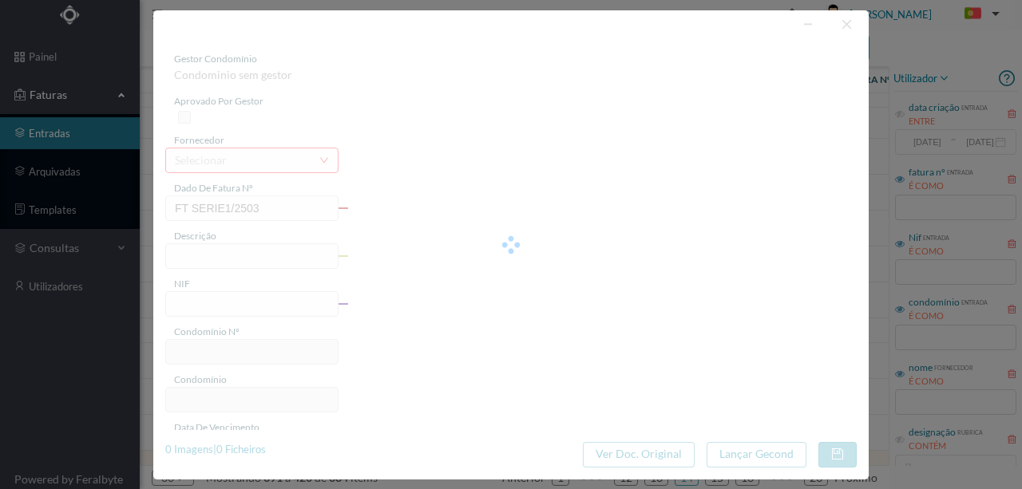
type input "2025-09-30"
type input "184.50"
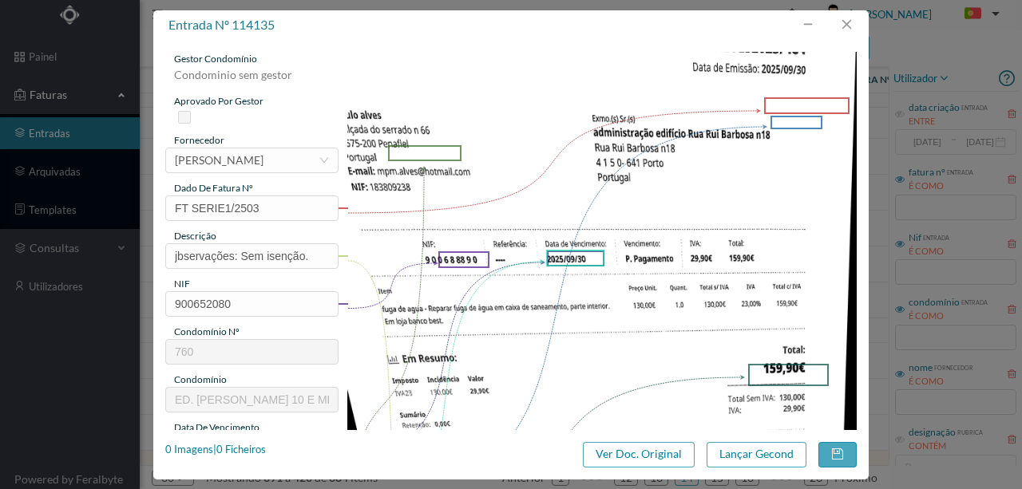
type input "760"
type input "ED. FELIZARDO LIMA 10 E MELO LEOTE 12"
click at [850, 27] on button "button" at bounding box center [846, 25] width 38 height 26
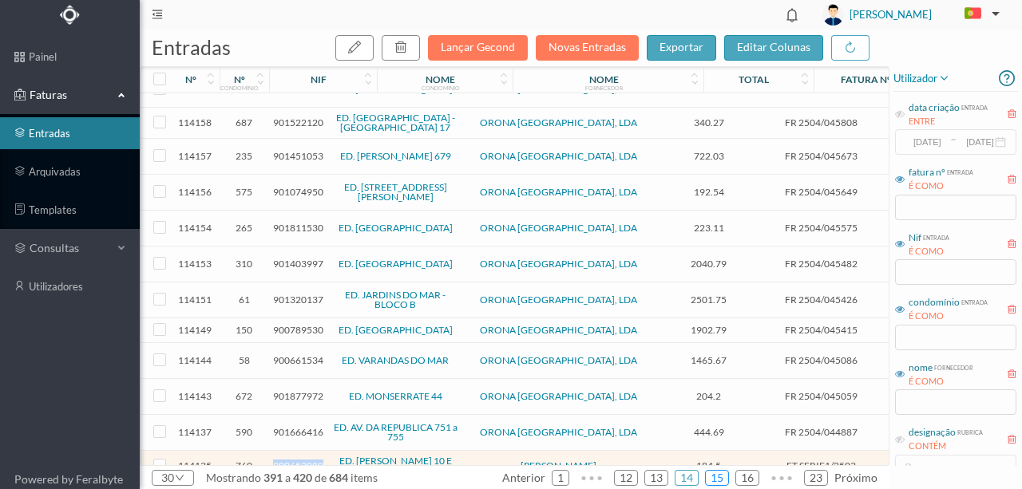
click at [716, 473] on link "15" at bounding box center [717, 478] width 22 height 24
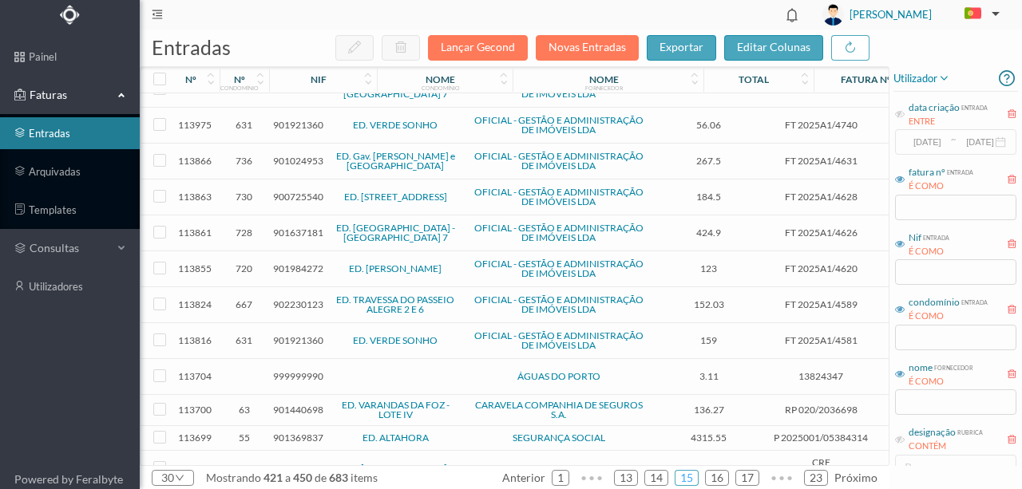
scroll to position [319, 0]
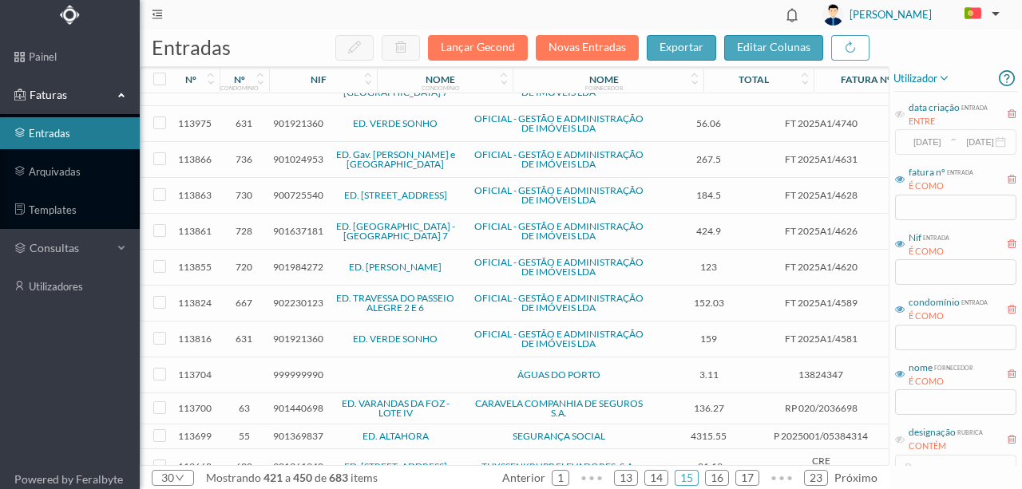
click at [303, 369] on span "999999990" at bounding box center [298, 375] width 50 height 12
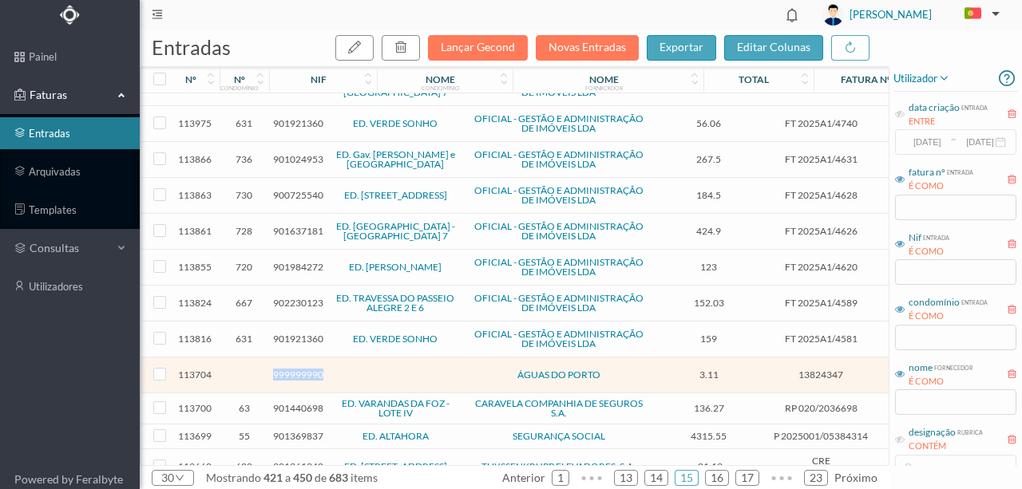
click at [303, 369] on span "999999990" at bounding box center [298, 375] width 50 height 12
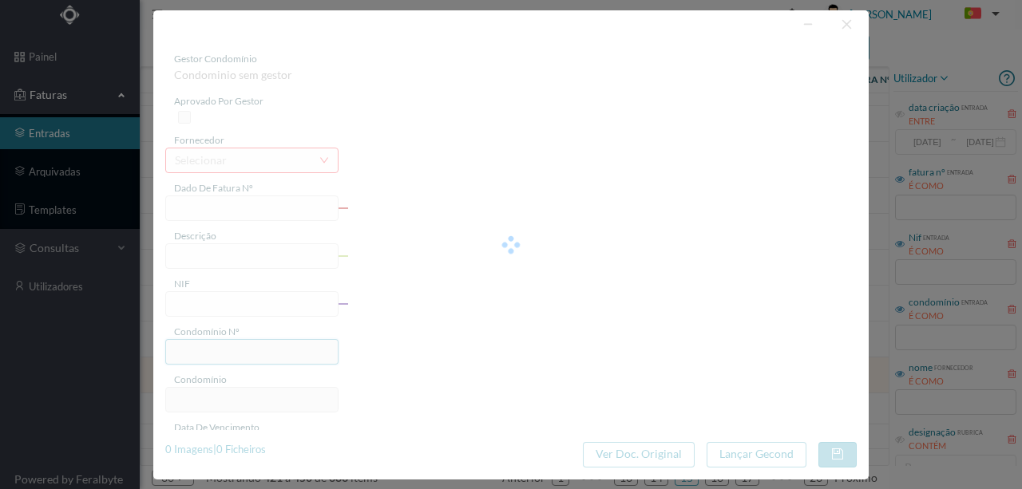
type input "13824347"
type input "RUA CRASTO, NR 535, TOTALI PORTO"
type input "999999990"
type input "2025-09-17"
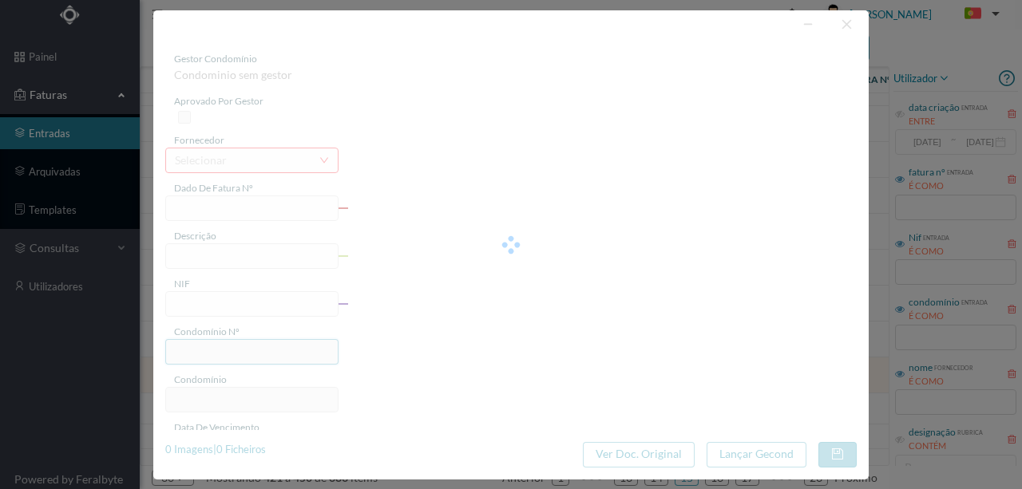
type input "02-10-2025"
type input "3.11"
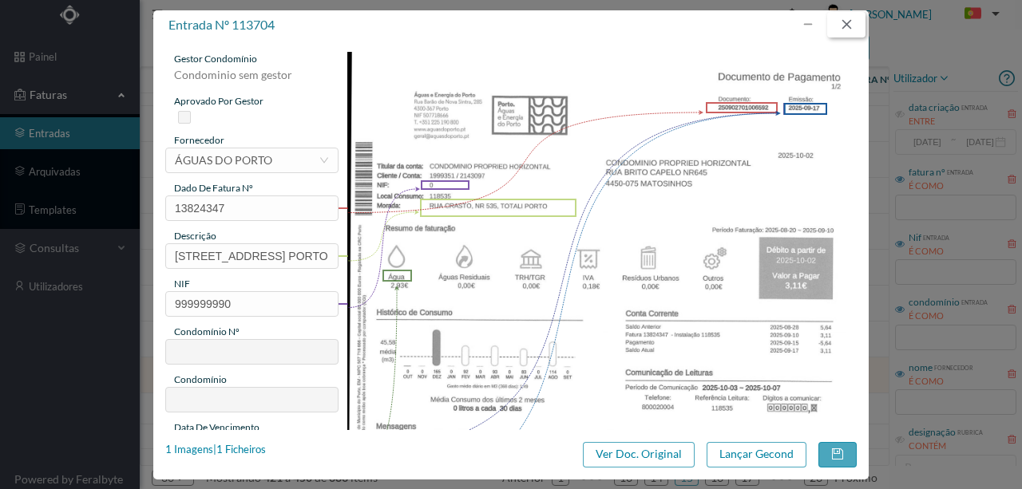
click at [845, 28] on button "button" at bounding box center [846, 25] width 38 height 26
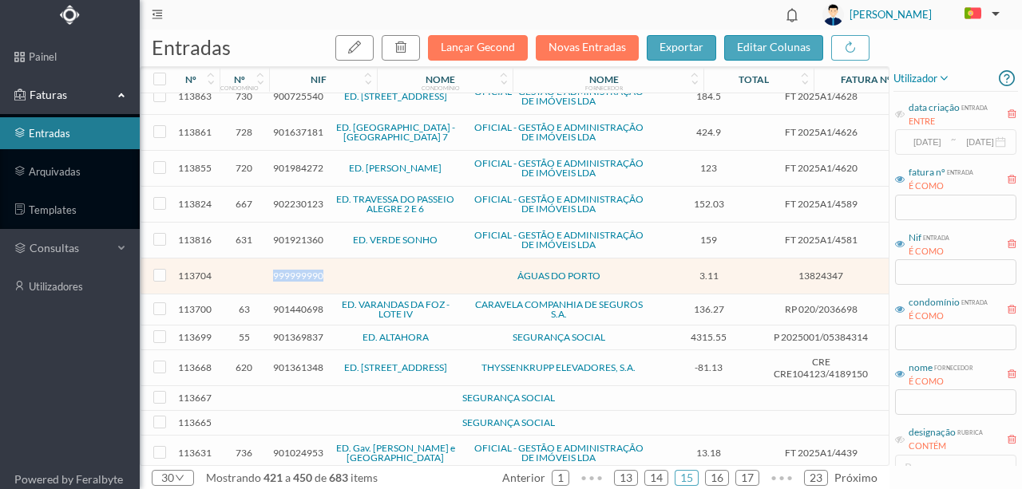
scroll to position [426, 0]
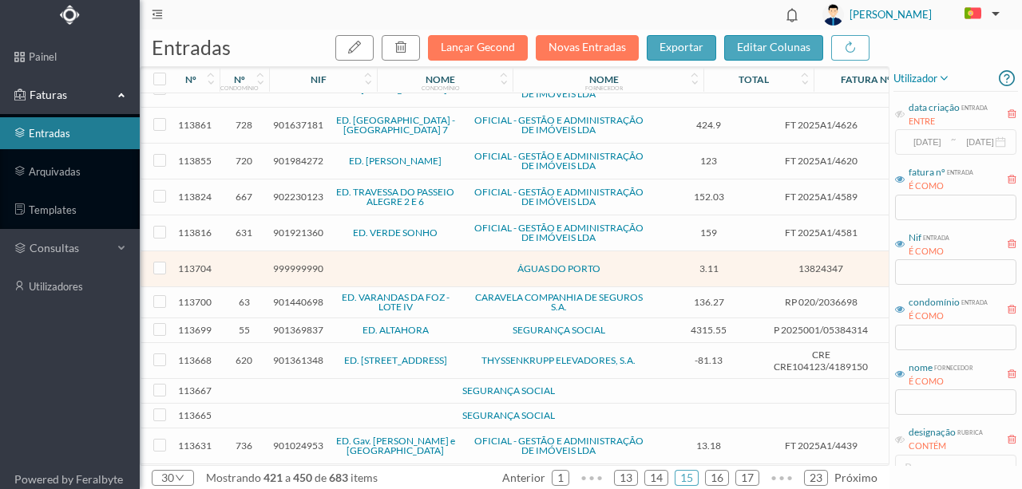
click at [300, 296] on span "901440698" at bounding box center [298, 302] width 50 height 12
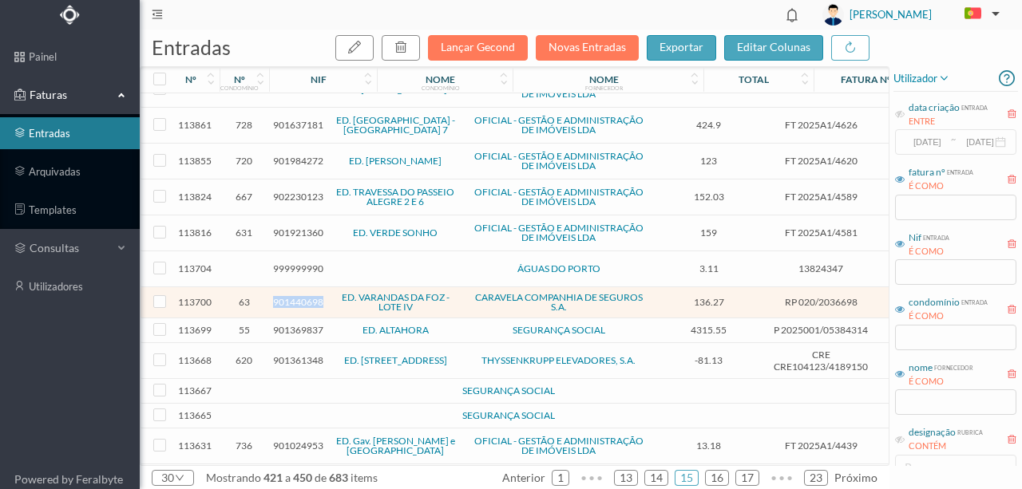
click at [300, 296] on span "901440698" at bounding box center [298, 302] width 50 height 12
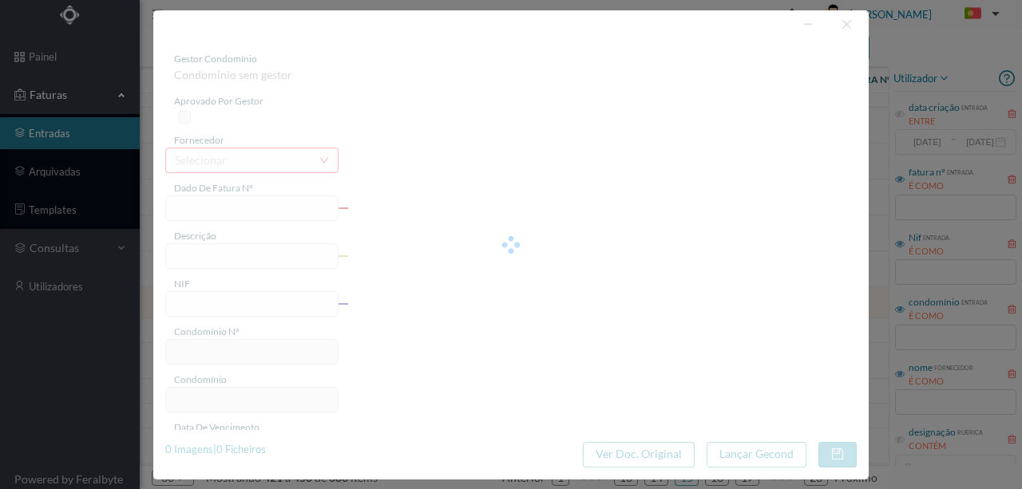
type input "RP 020/2036698"
type input "901440698"
type input "Invalid date"
type input "13-07-2025"
type input "136.27"
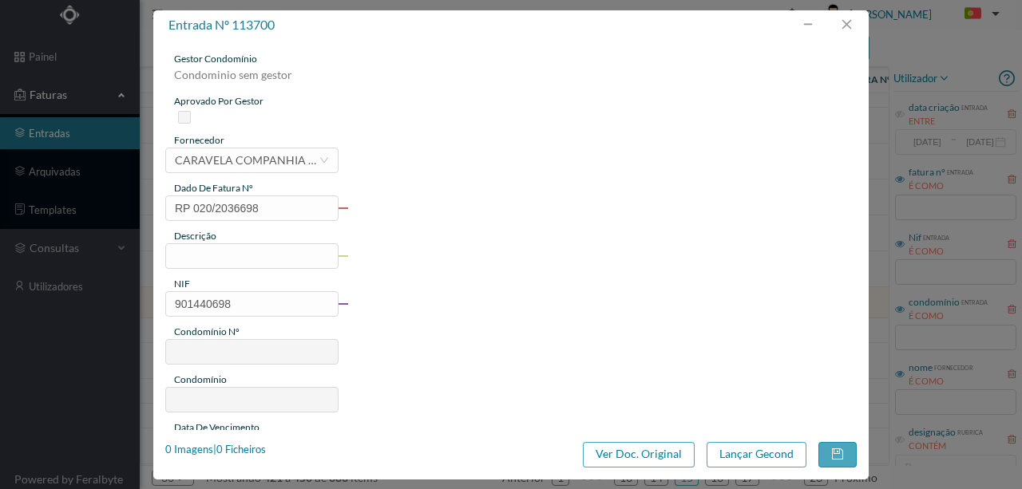
type input "63"
type input "ED. VARANDAS DA FOZ - LOTE IV"
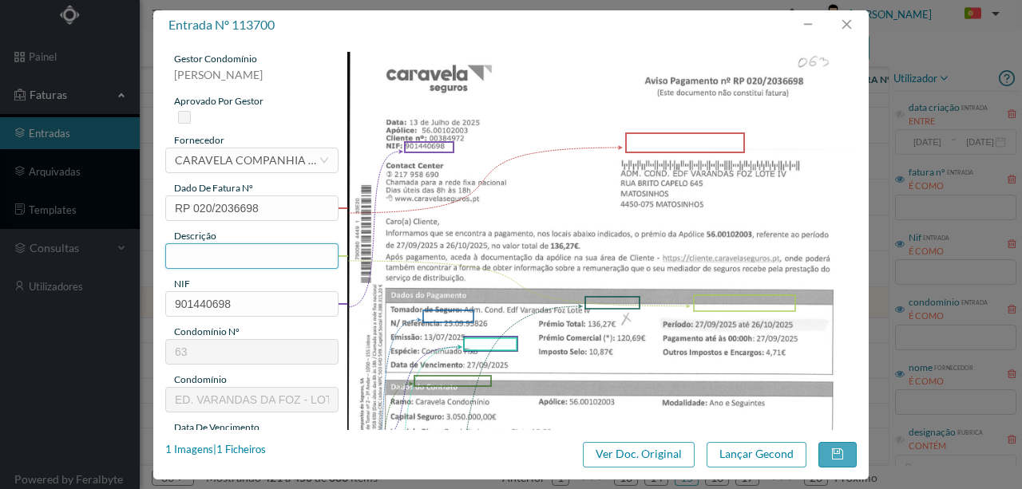
click at [206, 257] on input "text" at bounding box center [251, 256] width 173 height 26
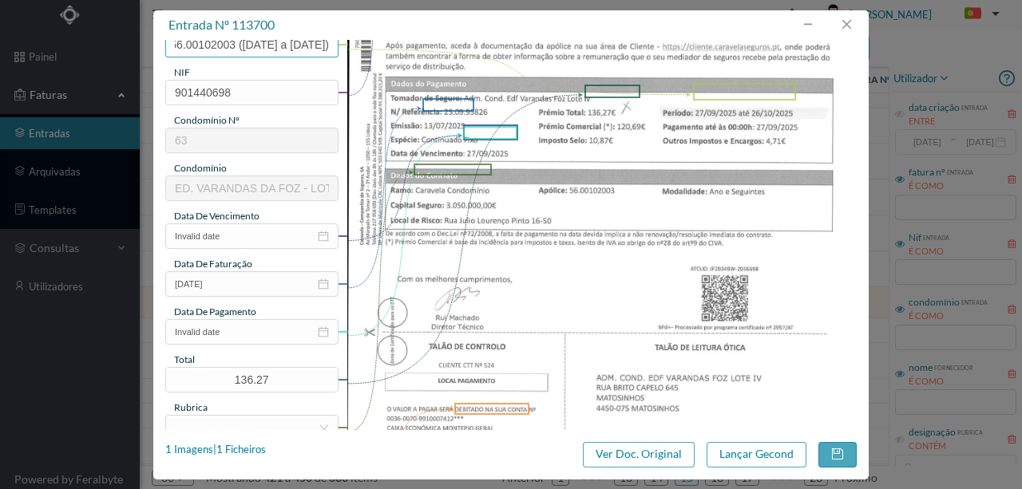
scroll to position [212, 0]
type input "Seg Condominio Ap. nº 56.00102003 (27.09.2025 a 26.10.2025)"
click at [238, 232] on input "Invalid date" at bounding box center [251, 236] width 173 height 26
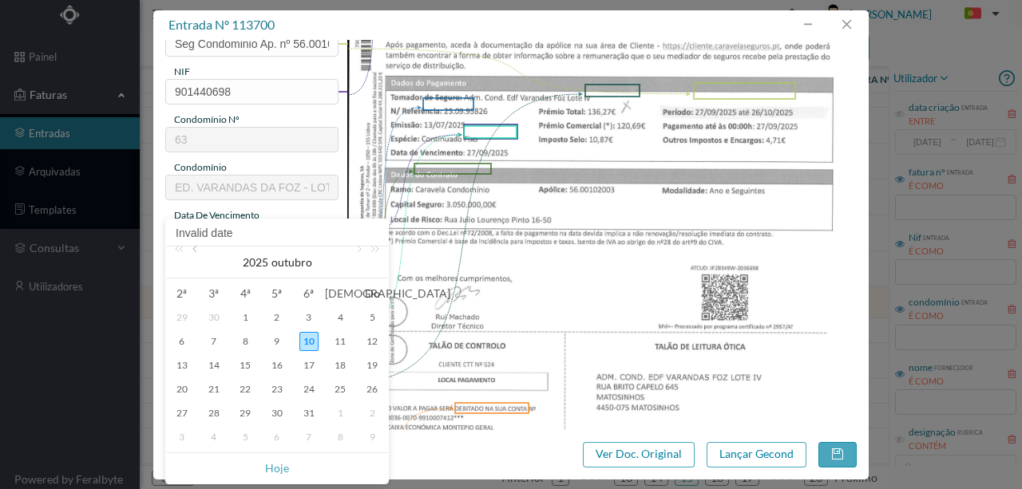
click at [192, 249] on link at bounding box center [196, 263] width 14 height 32
click at [377, 337] on div "13" at bounding box center [371, 341] width 19 height 19
type input "13-07-2025"
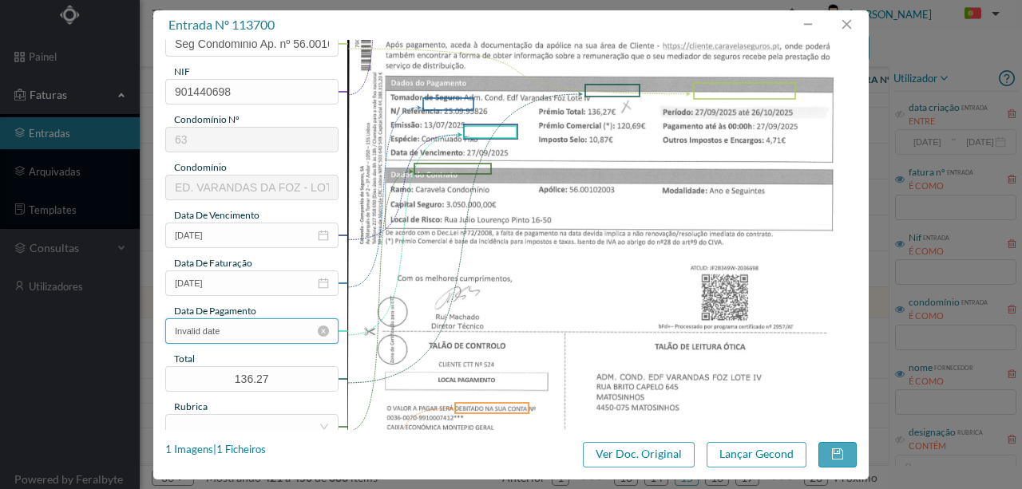
click at [219, 327] on input "Invalid date" at bounding box center [251, 332] width 173 height 26
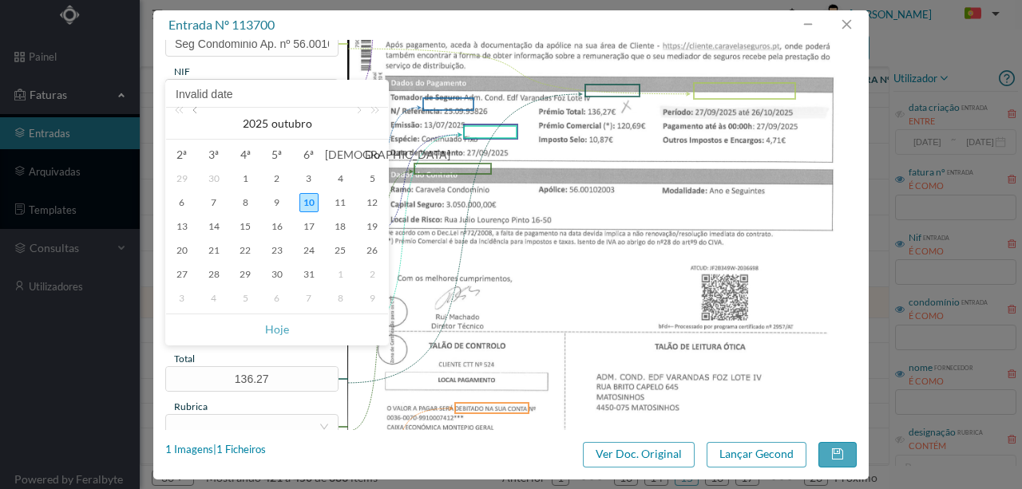
click at [196, 116] on link at bounding box center [196, 124] width 14 height 32
click at [342, 250] on div "27" at bounding box center [340, 250] width 19 height 19
type input "27-09-2025"
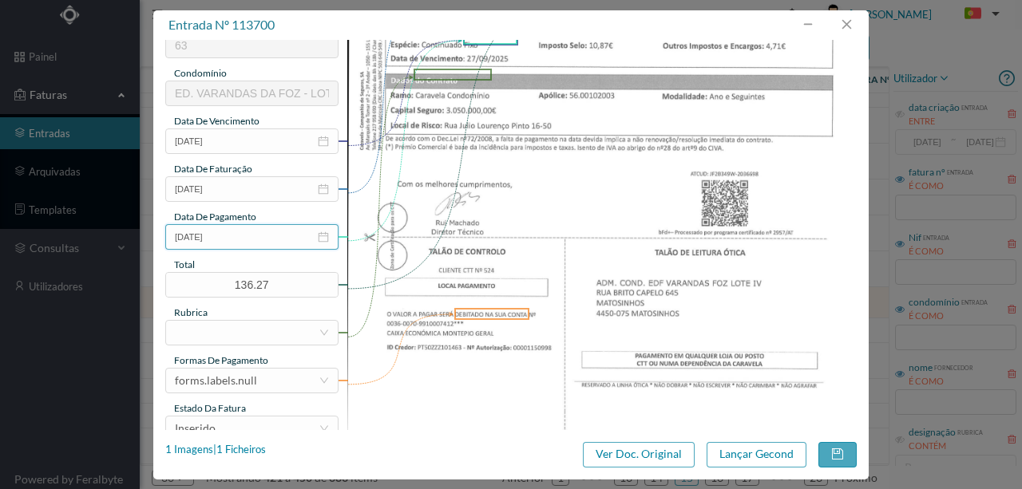
scroll to position [319, 0]
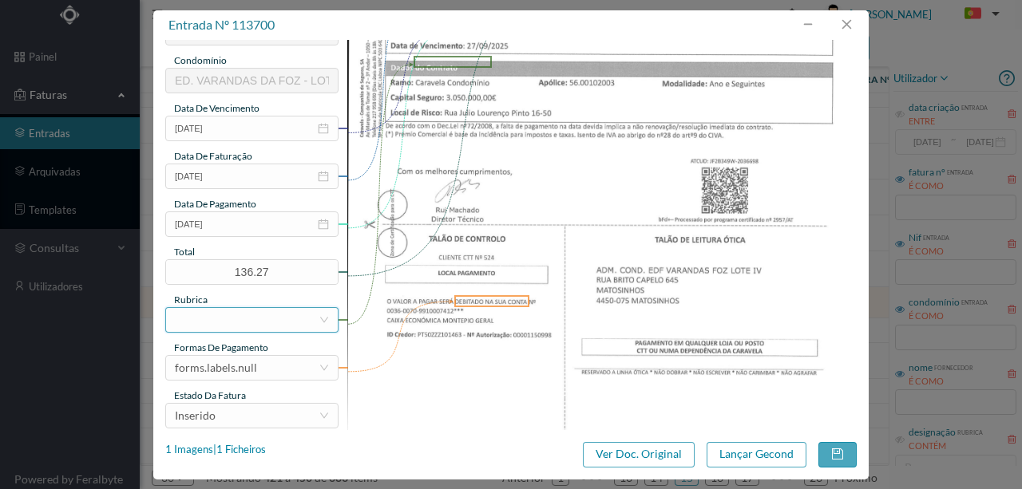
click at [195, 323] on div at bounding box center [247, 320] width 144 height 24
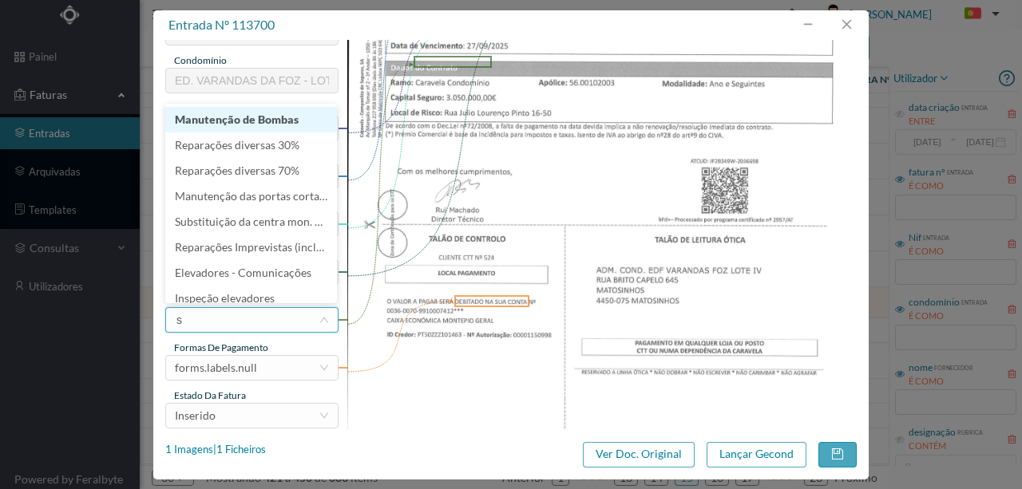
type input "se"
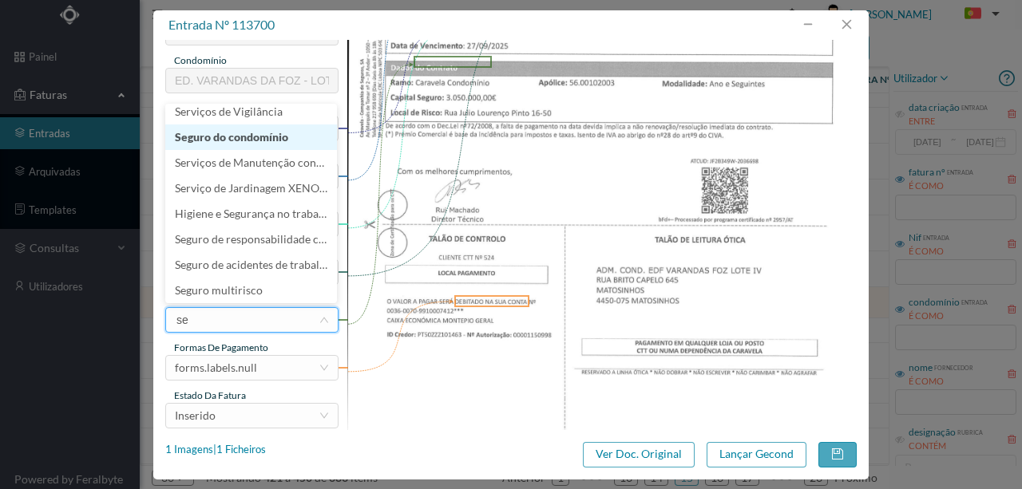
click at [237, 140] on li "Seguro do condomínio" at bounding box center [251, 138] width 172 height 26
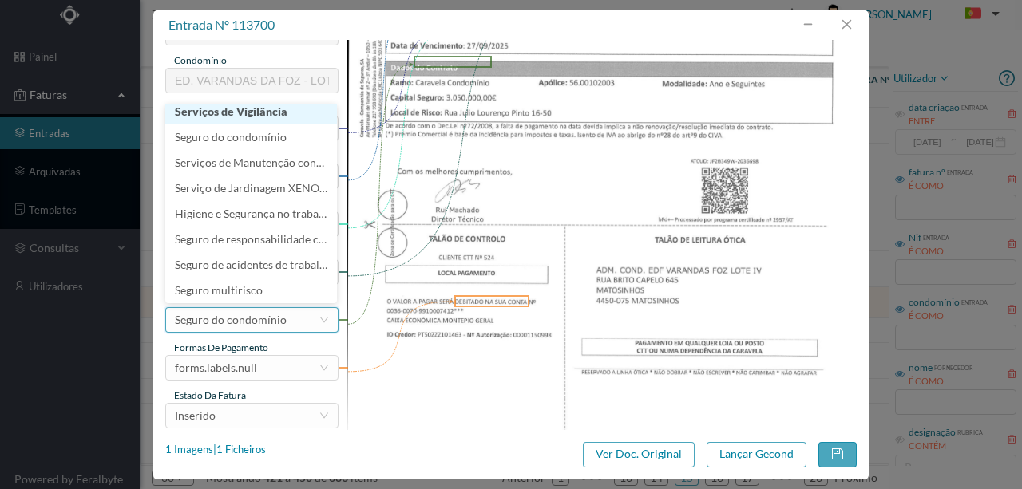
scroll to position [3, 0]
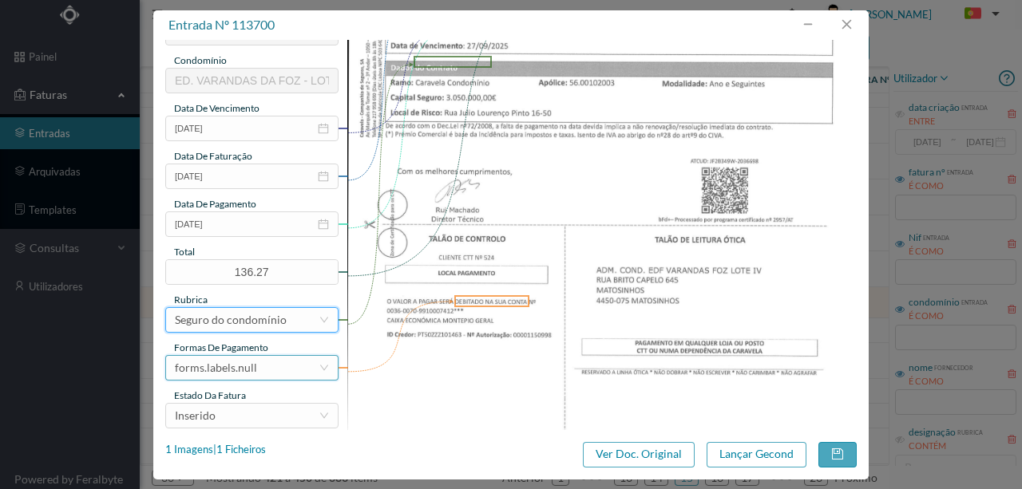
click at [225, 372] on div "forms.labels.null" at bounding box center [216, 368] width 82 height 24
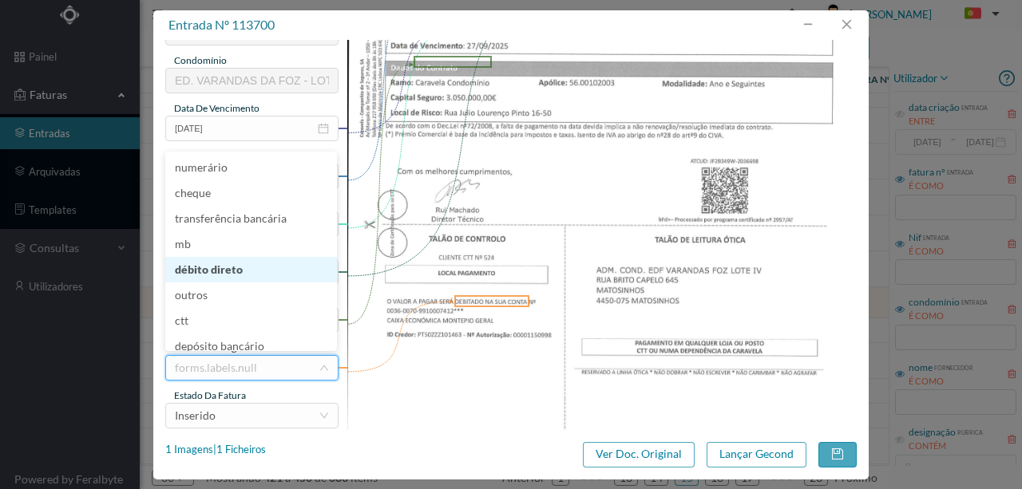
click at [216, 271] on li "débito direto" at bounding box center [251, 270] width 172 height 26
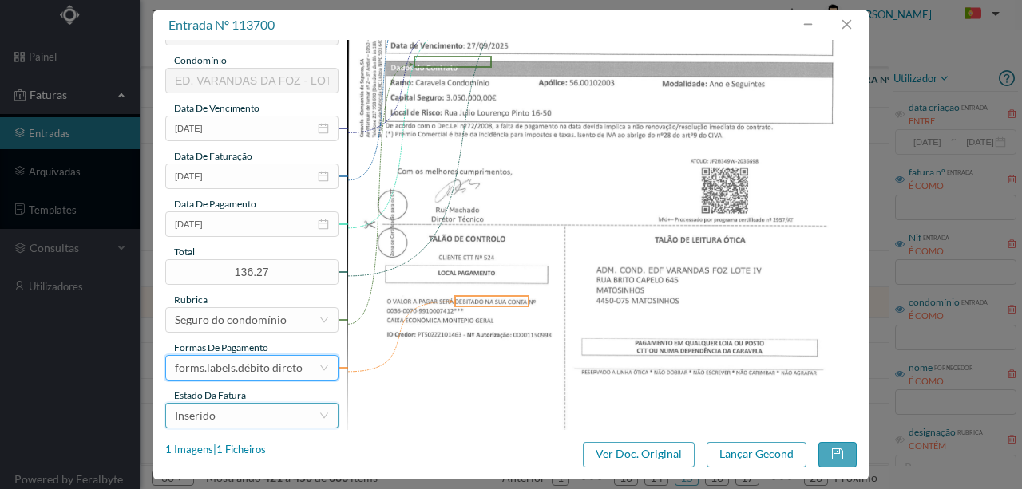
click at [219, 415] on div "Inserido" at bounding box center [247, 416] width 144 height 24
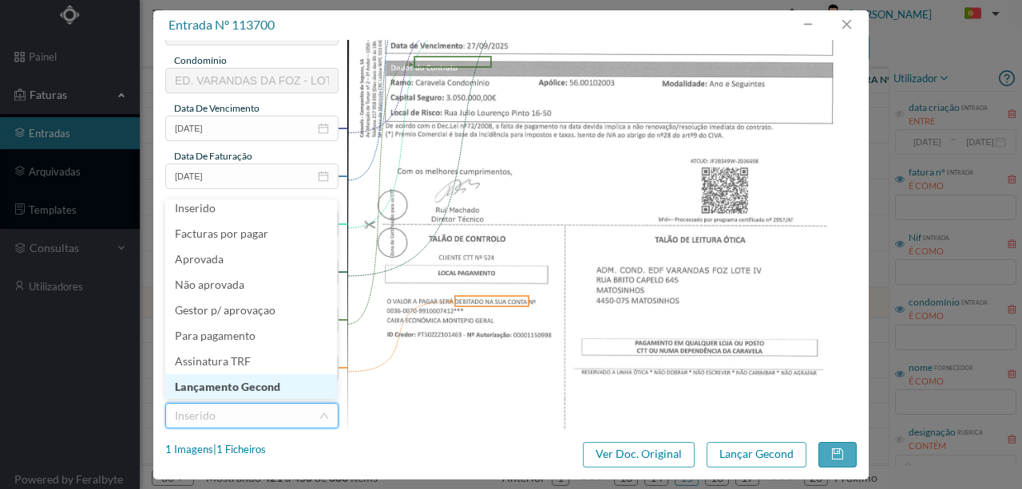
scroll to position [8, 0]
click at [247, 382] on li "Lançamento Gecond" at bounding box center [251, 387] width 172 height 26
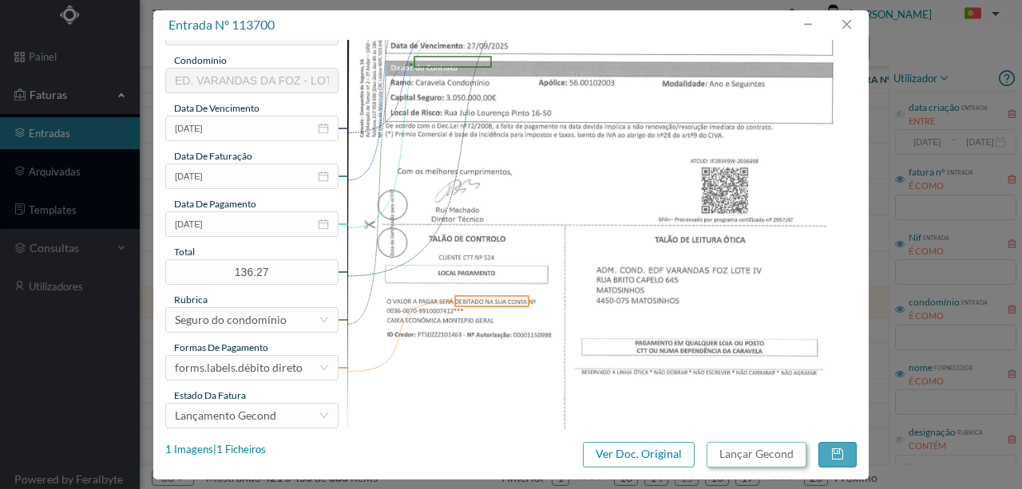
click at [771, 450] on button "Lançar Gecond" at bounding box center [757, 455] width 100 height 26
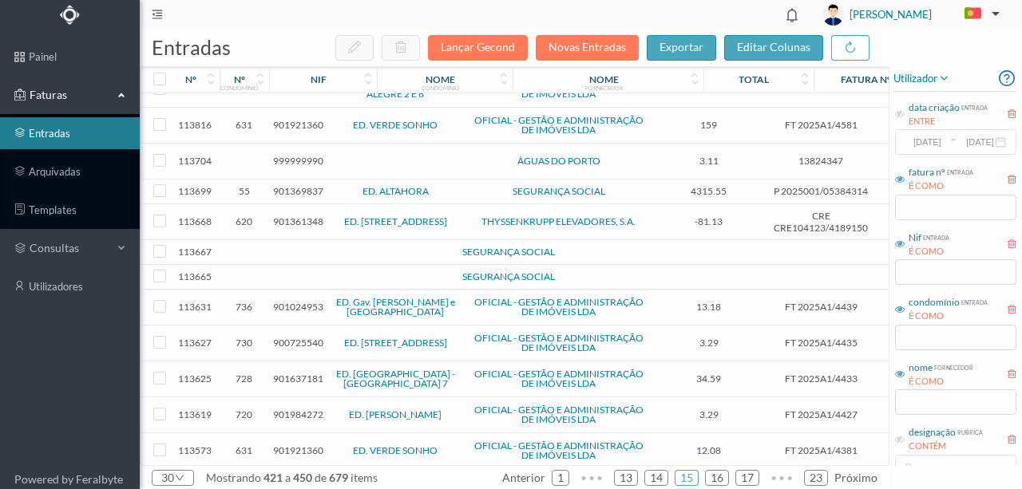
click at [307, 155] on span "999999990" at bounding box center [298, 161] width 50 height 12
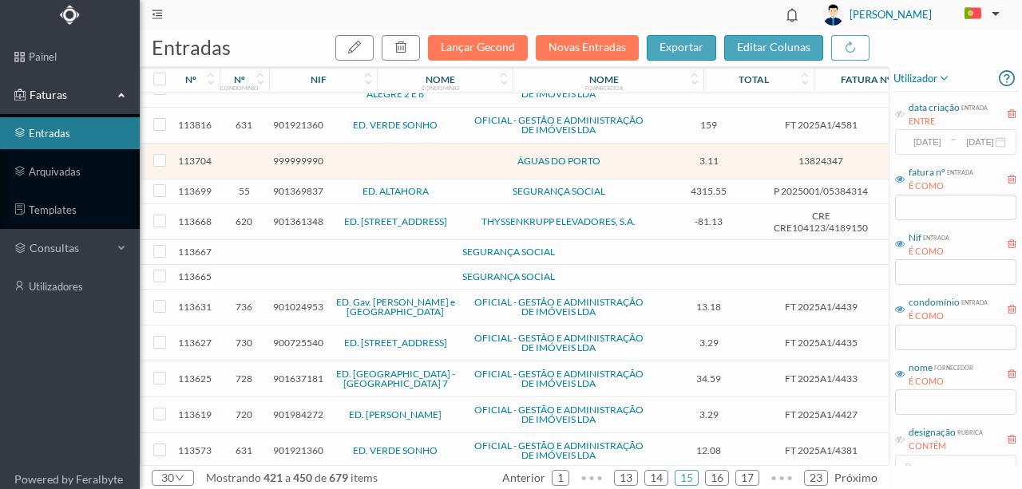
click at [302, 185] on span "901369837" at bounding box center [298, 191] width 50 height 12
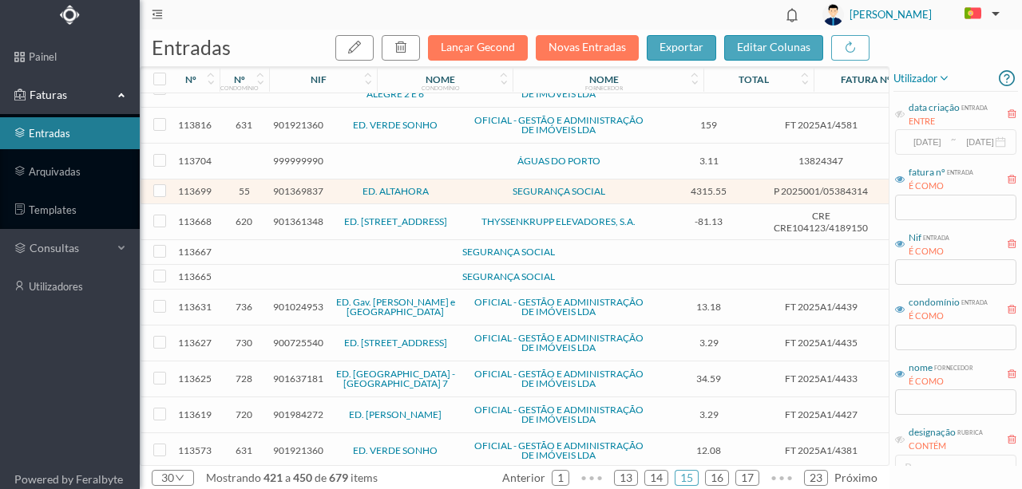
click at [300, 185] on span "901369837" at bounding box center [298, 191] width 50 height 12
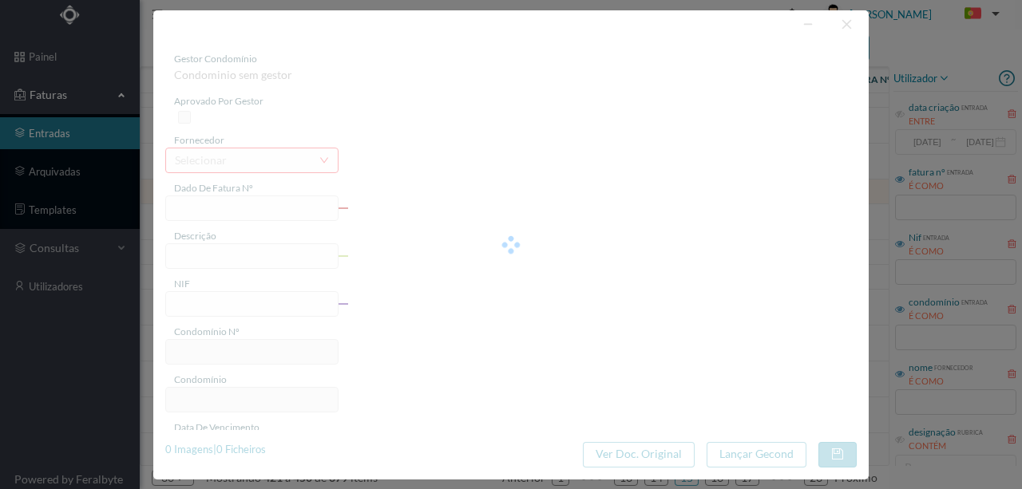
type input "P 2025001/05384314"
type input "901369837"
type input "Invalid date"
type input "2025-08-23"
type input "4315.55"
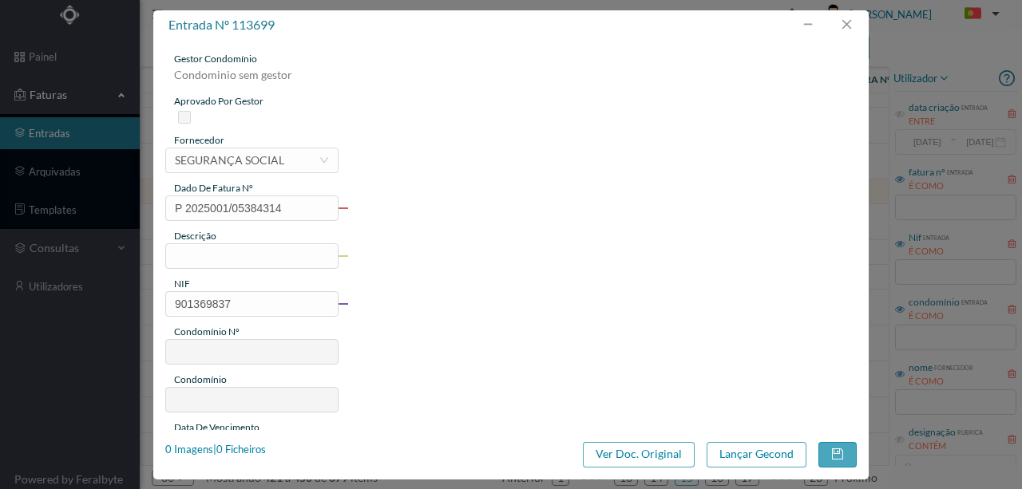
type input "55"
type input "ED. ALTAHORA"
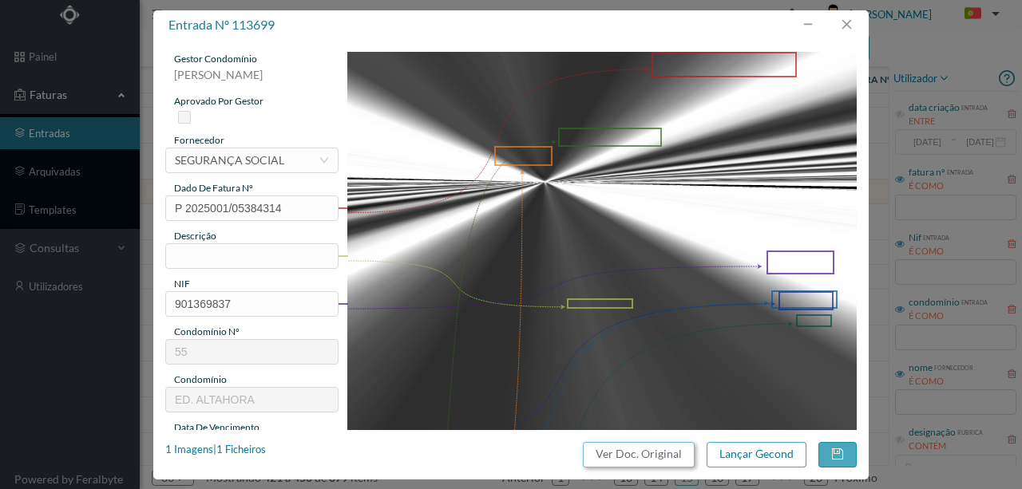
click at [659, 461] on button "Ver Doc. Original" at bounding box center [639, 455] width 112 height 26
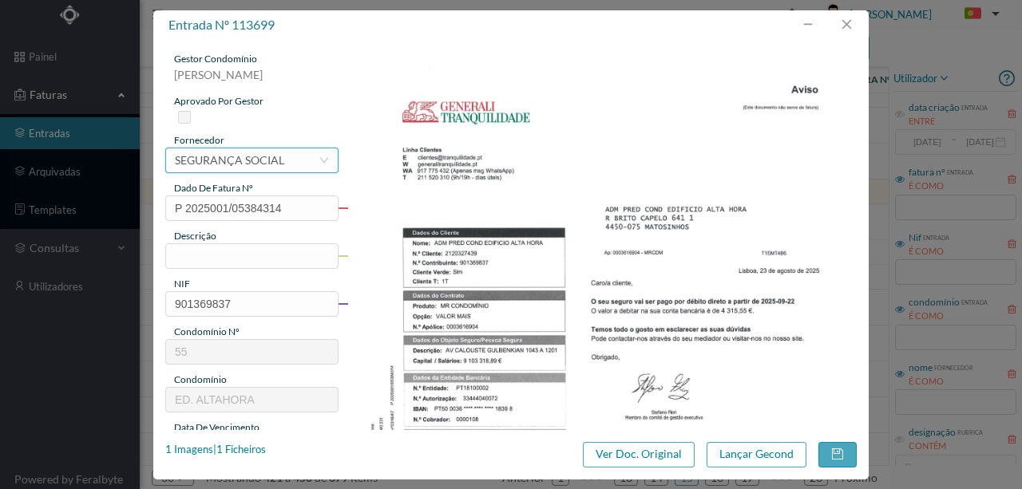
click at [259, 163] on div "SEGURANÇA SOCIAL" at bounding box center [229, 160] width 109 height 24
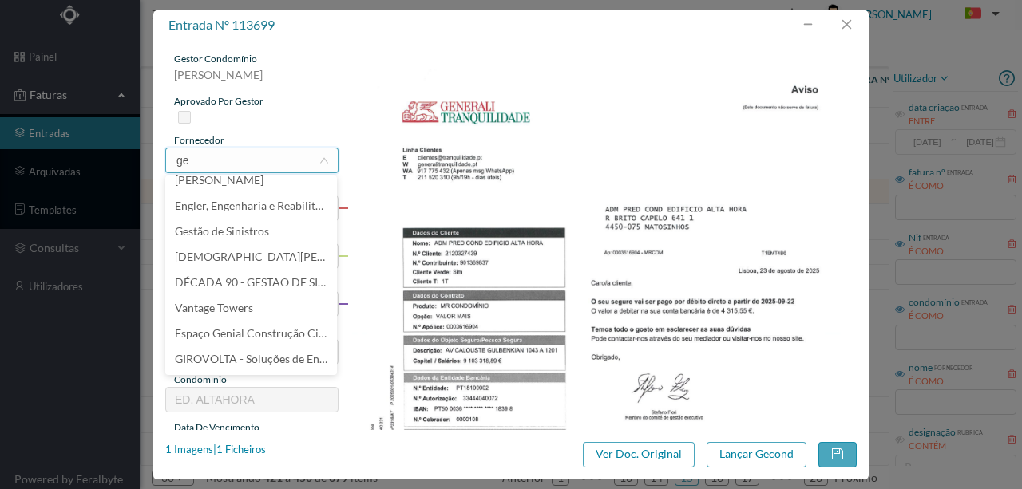
scroll to position [0, 0]
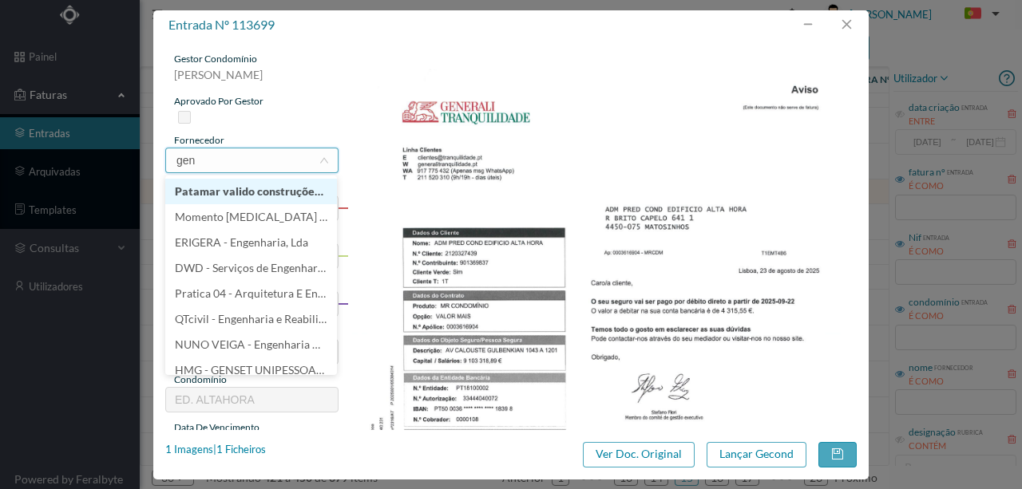
type input "gene"
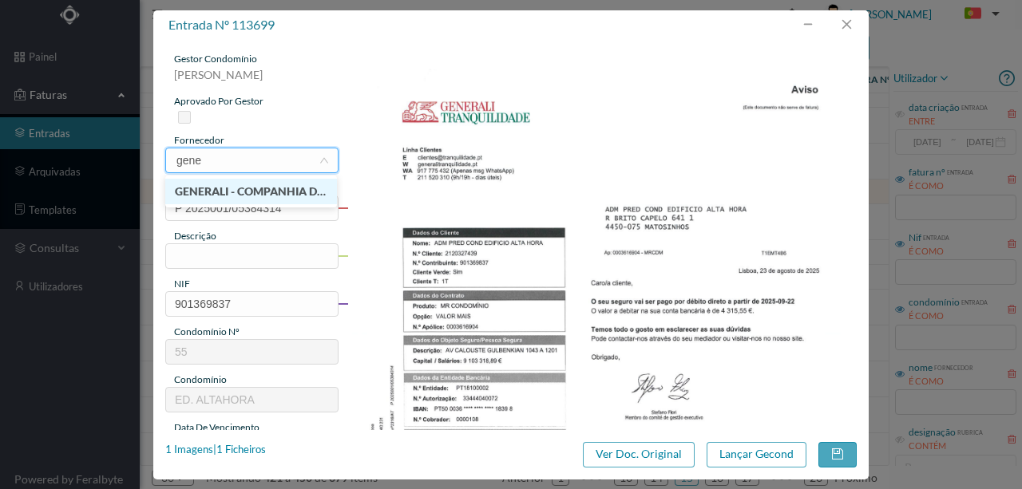
click at [257, 197] on li "GENERALI - COMPANHIA DE SEGUROS S.A." at bounding box center [251, 192] width 172 height 26
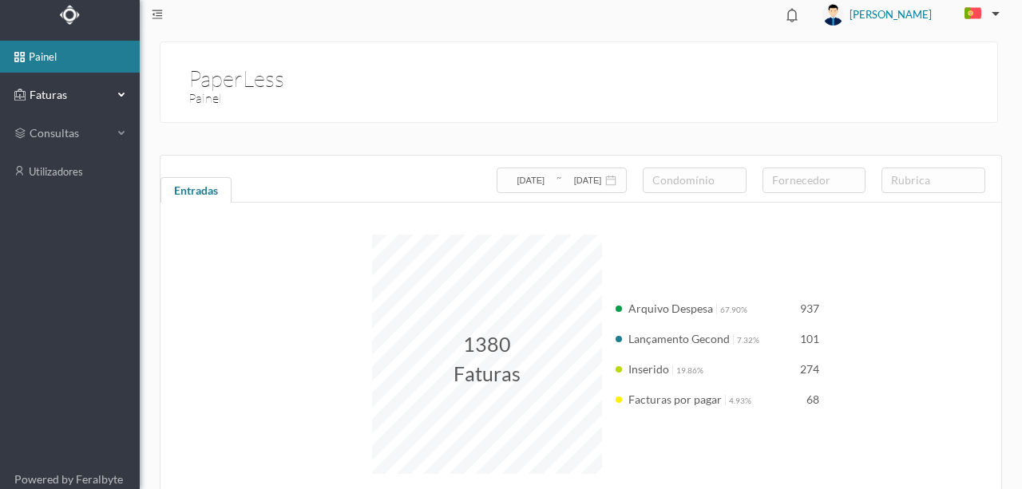
click at [42, 97] on span "Faturas" at bounding box center [70, 95] width 88 height 16
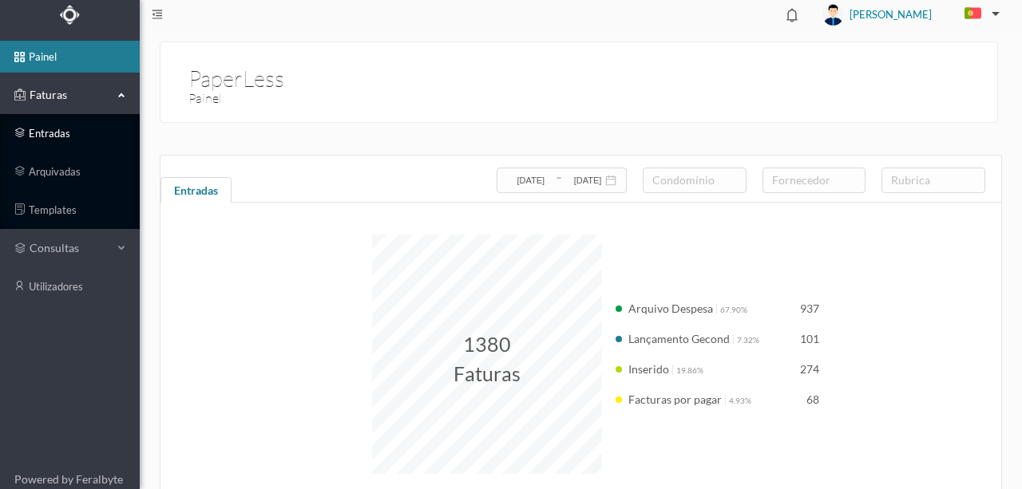
click at [59, 131] on link "entradas" at bounding box center [70, 133] width 140 height 32
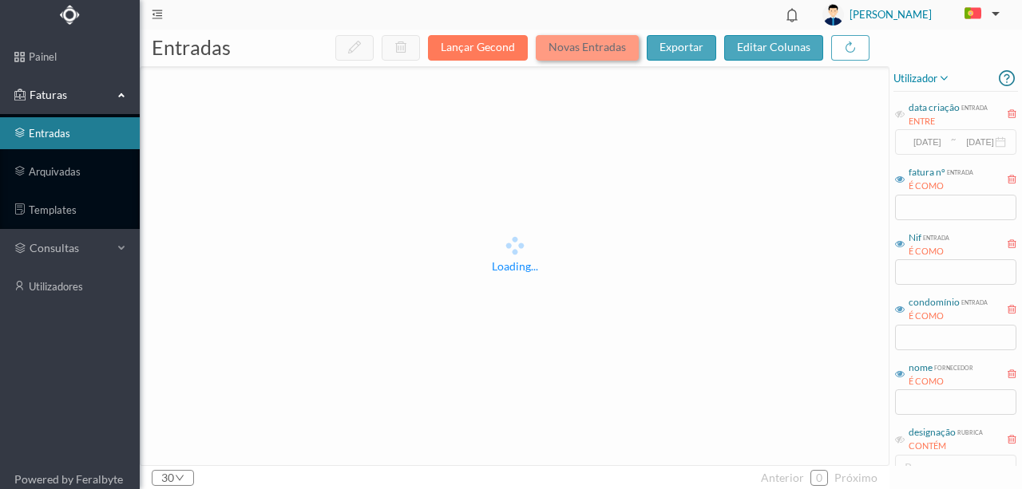
click at [594, 51] on button "Novas Entradas" at bounding box center [587, 48] width 103 height 26
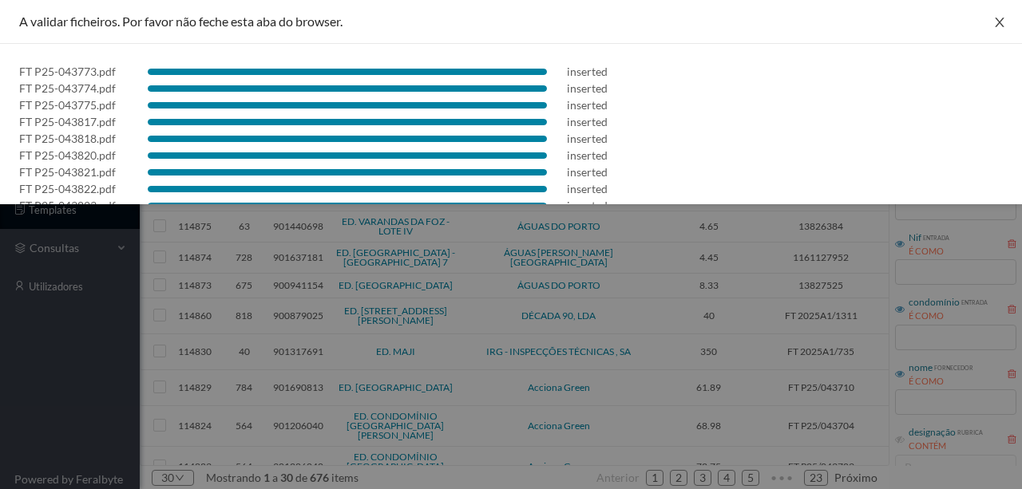
click at [998, 25] on icon "icon: close" at bounding box center [999, 22] width 13 height 13
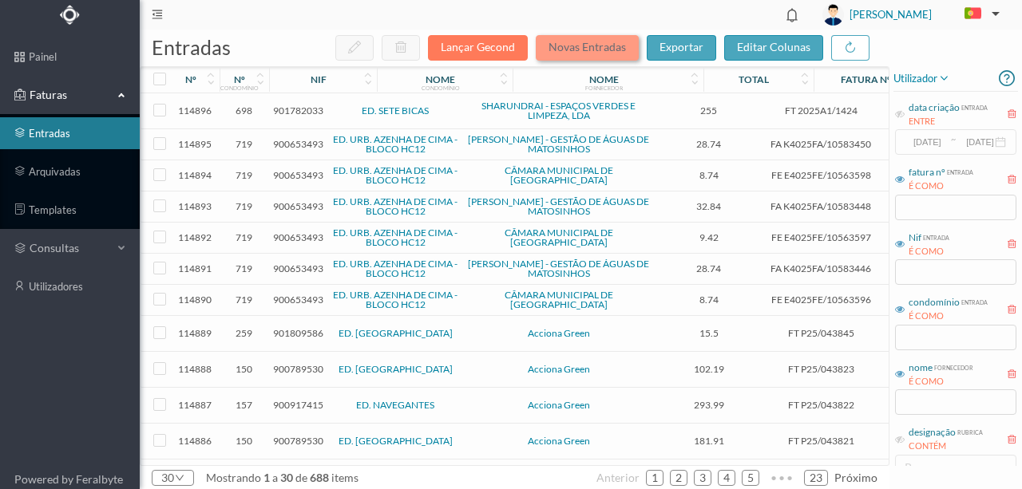
click at [576, 48] on button "Novas Entradas" at bounding box center [587, 48] width 103 height 26
click at [581, 49] on button "Novas Entradas" at bounding box center [587, 48] width 103 height 26
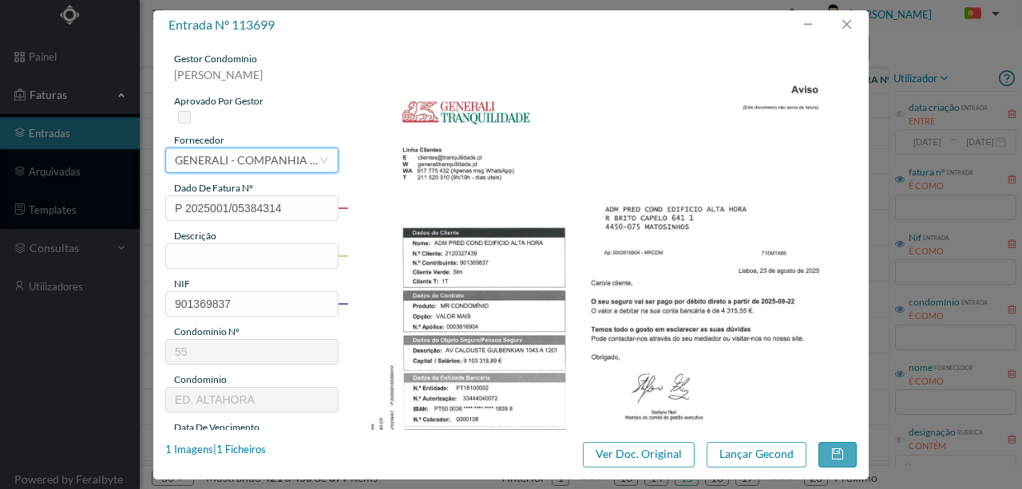
scroll to position [426, 0]
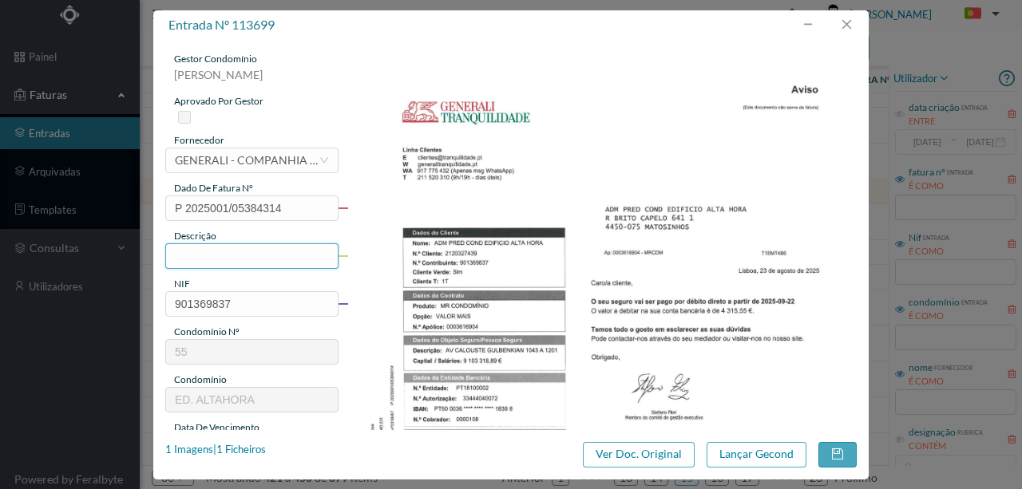
click at [202, 252] on input "text" at bounding box center [251, 256] width 173 height 26
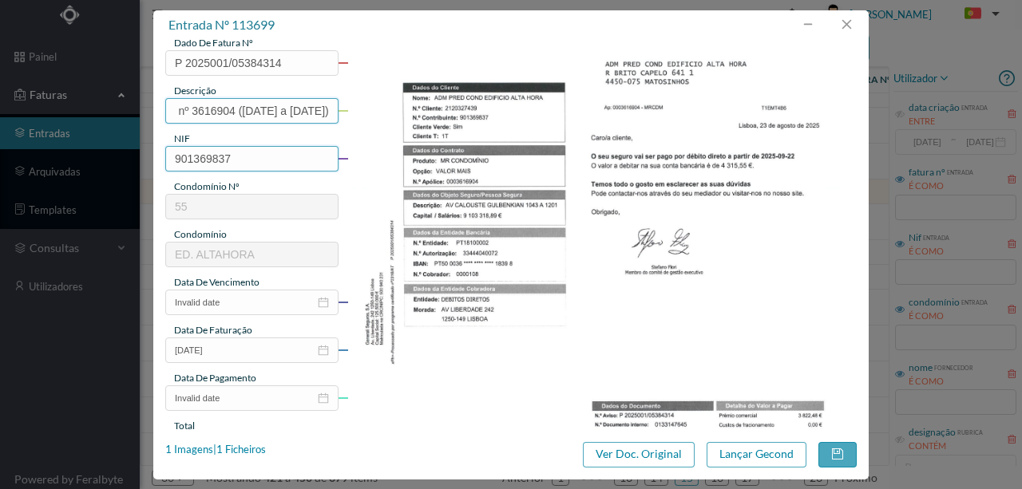
scroll to position [160, 0]
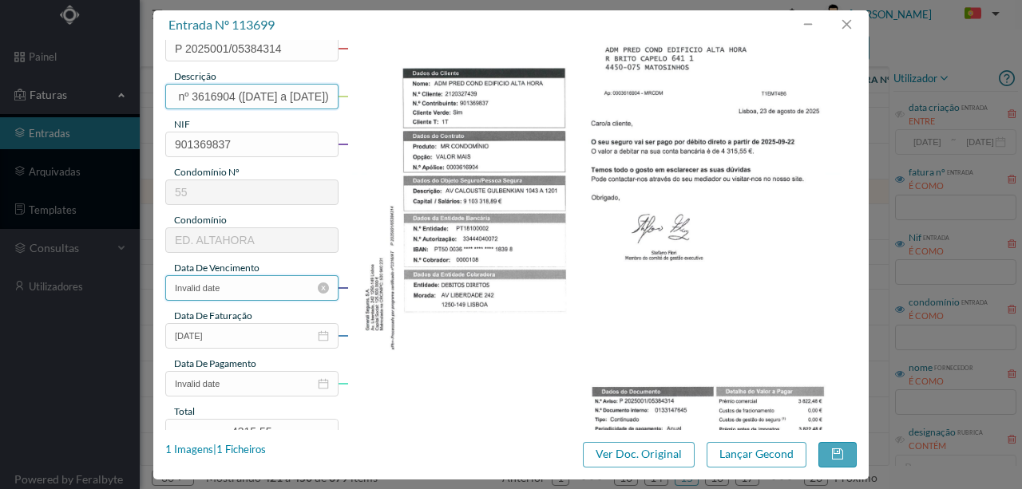
type input "Seg Condominio Ap. nº 3616904 (30.09.2025 a 29.09.2026)"
click at [235, 291] on input "Invalid date" at bounding box center [251, 288] width 173 height 26
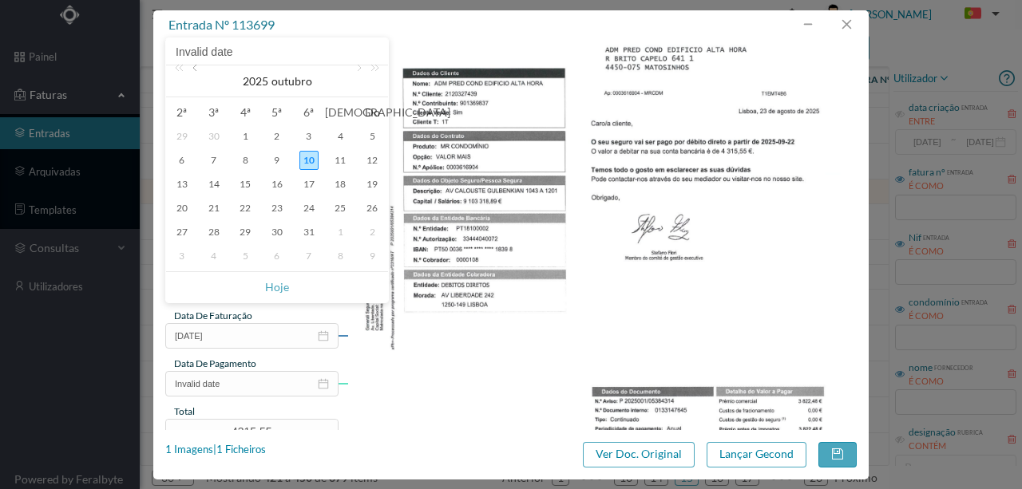
click at [200, 68] on link at bounding box center [196, 81] width 14 height 32
click at [346, 209] on div "23" at bounding box center [340, 208] width 19 height 19
type input "2025-08-23"
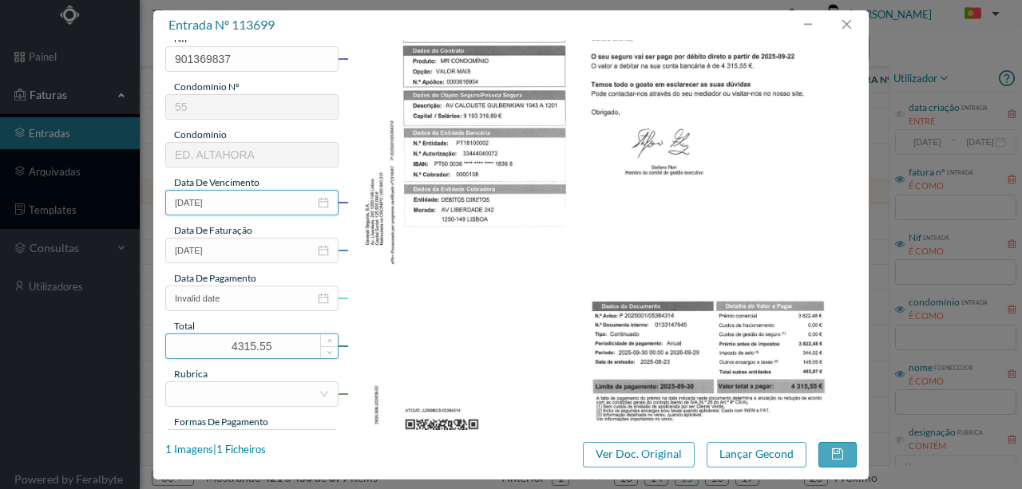
scroll to position [266, 0]
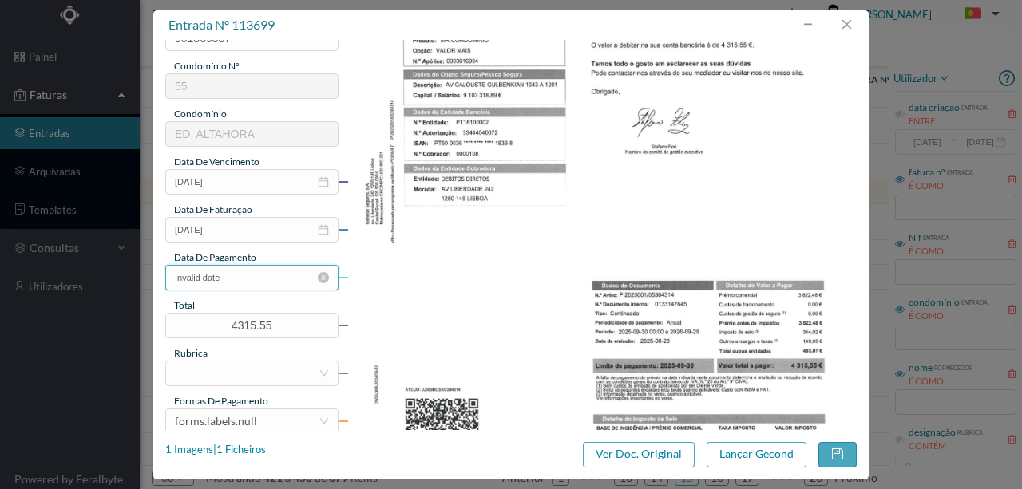
click at [241, 273] on input "Invalid date" at bounding box center [251, 278] width 173 height 26
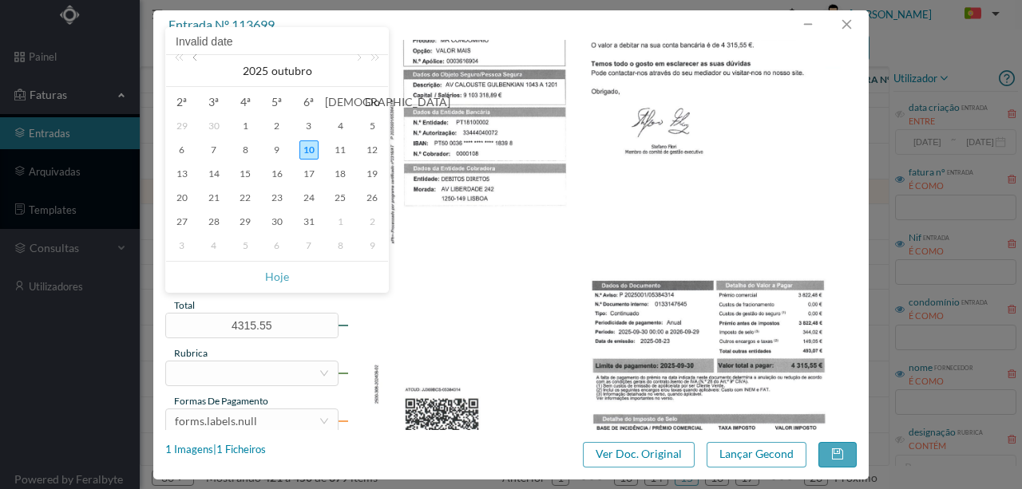
click at [196, 61] on link at bounding box center [196, 71] width 14 height 32
click at [219, 217] on div "30" at bounding box center [213, 221] width 19 height 19
type input "2025-09-30"
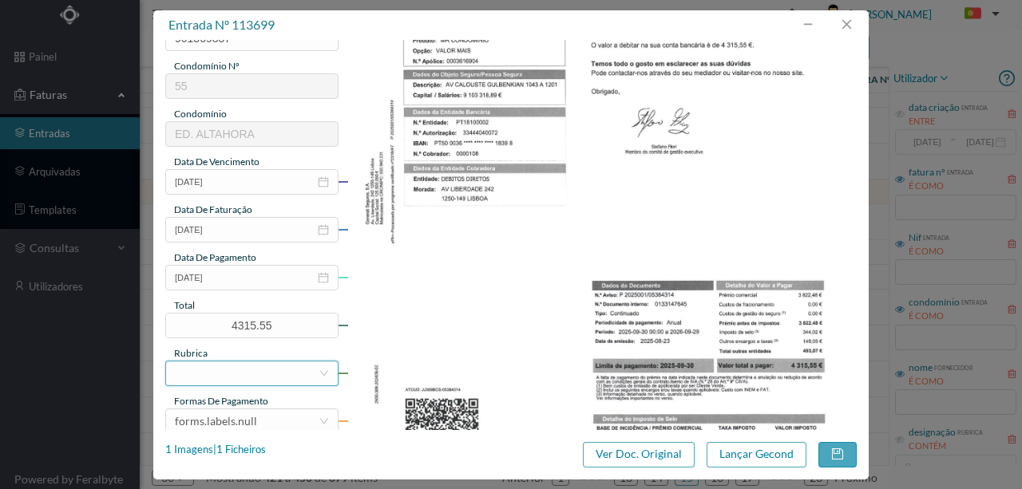
click at [214, 370] on div at bounding box center [247, 374] width 144 height 24
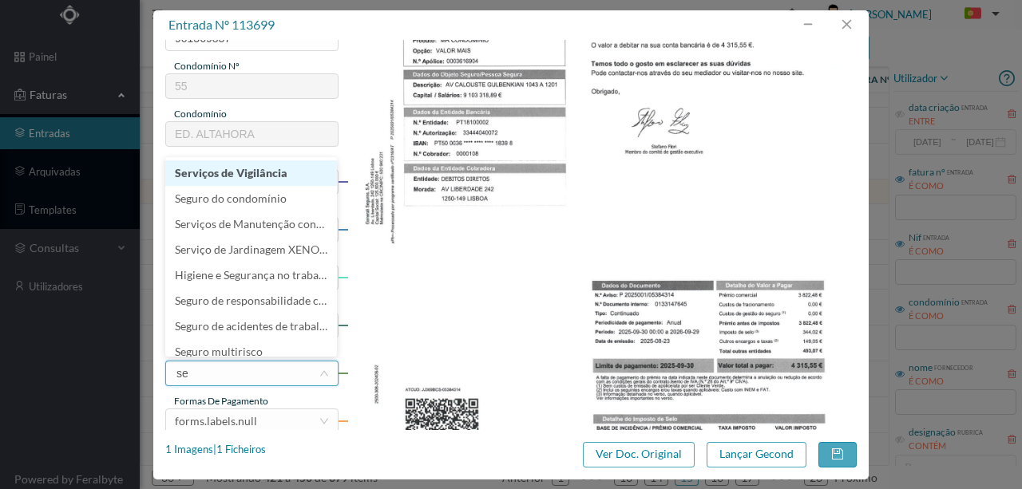
type input "seg"
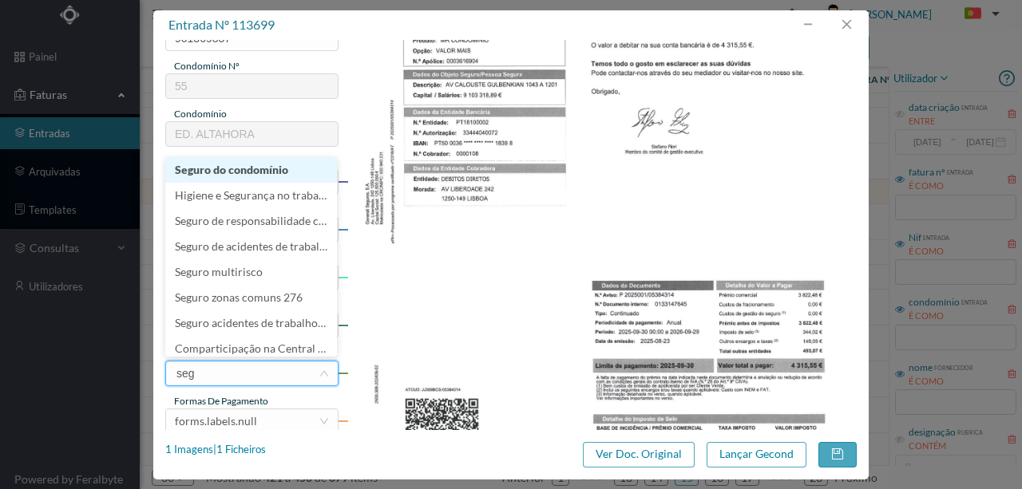
click at [244, 166] on li "Seguro do condomínio" at bounding box center [251, 170] width 172 height 26
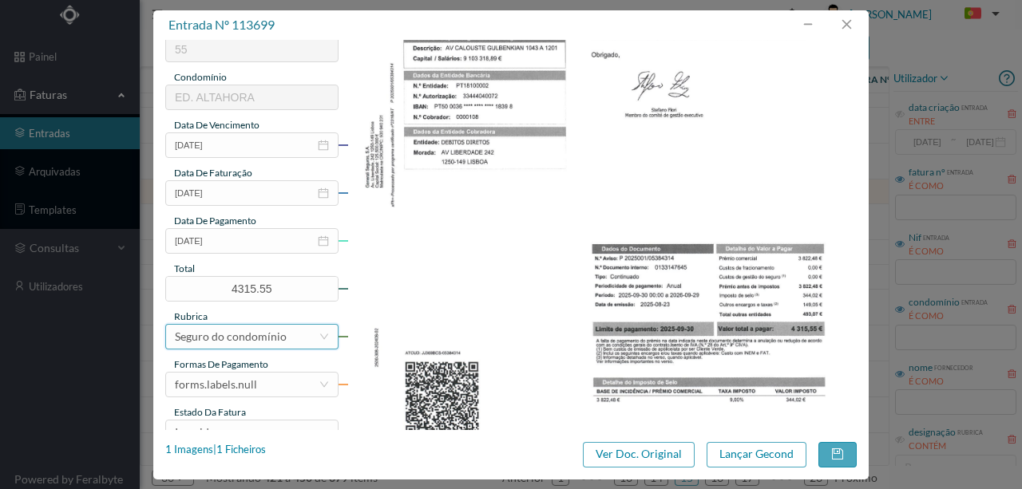
scroll to position [378, 0]
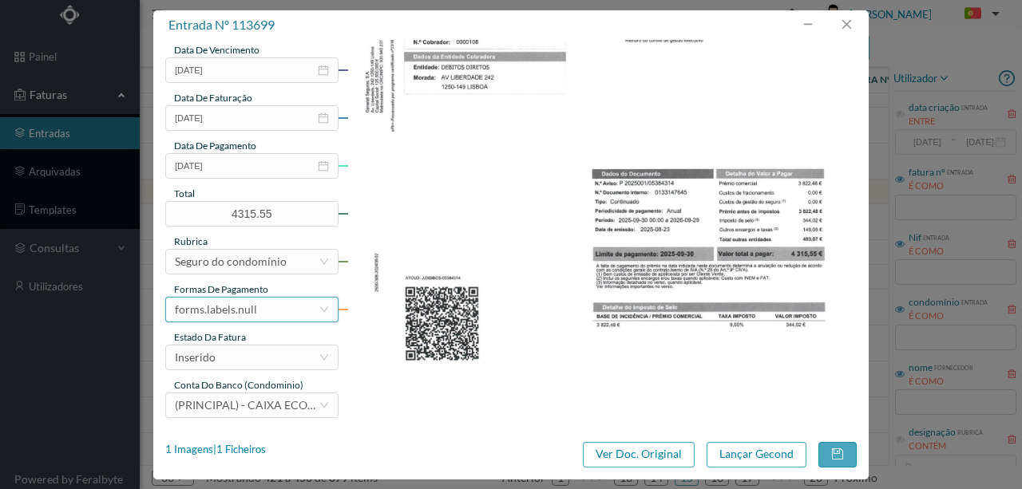
click at [254, 310] on div "forms.labels.null" at bounding box center [216, 310] width 82 height 24
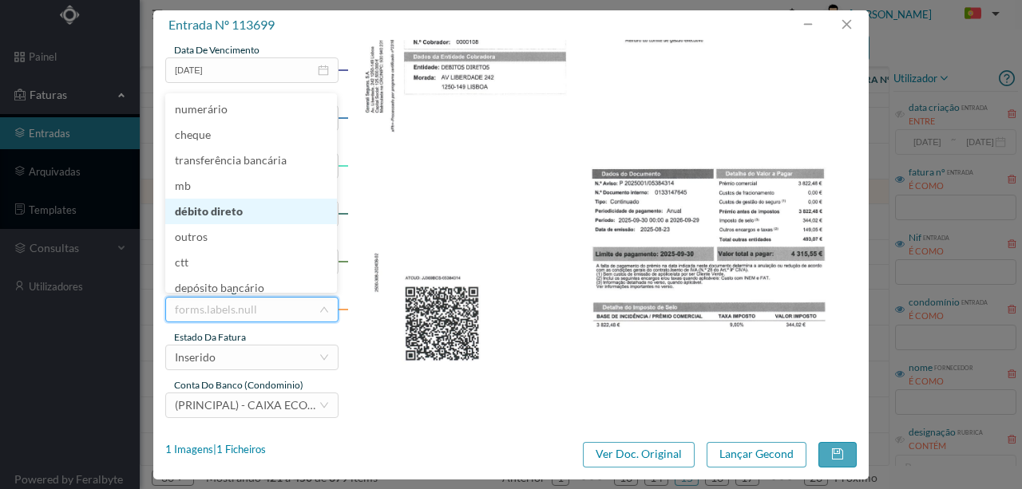
click at [231, 214] on li "débito direto" at bounding box center [251, 212] width 172 height 26
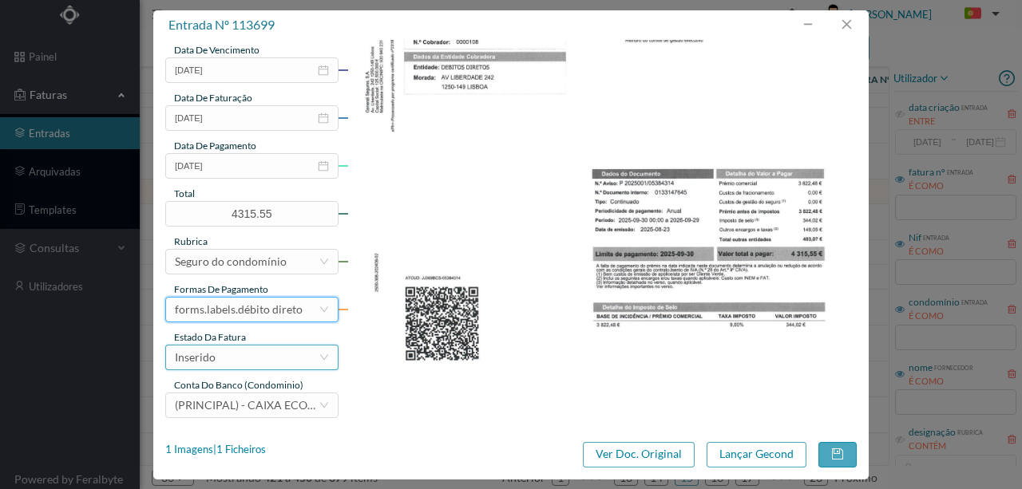
click at [236, 362] on div "Inserido" at bounding box center [247, 358] width 144 height 24
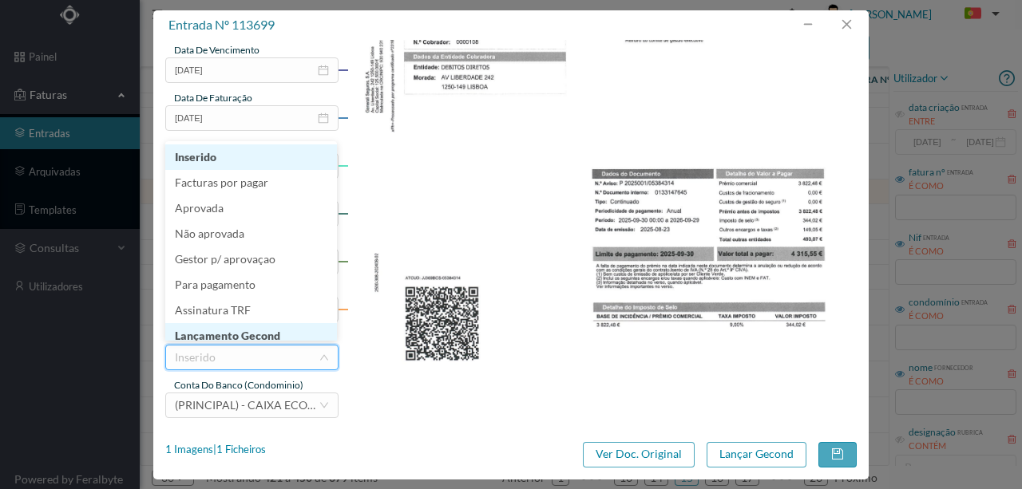
scroll to position [8, 0]
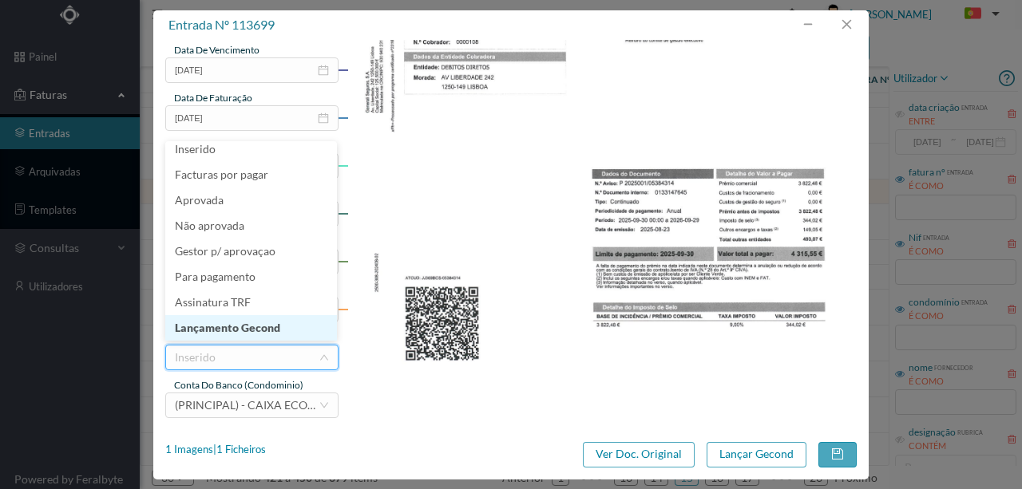
click at [248, 331] on li "Lançamento Gecond" at bounding box center [251, 328] width 172 height 26
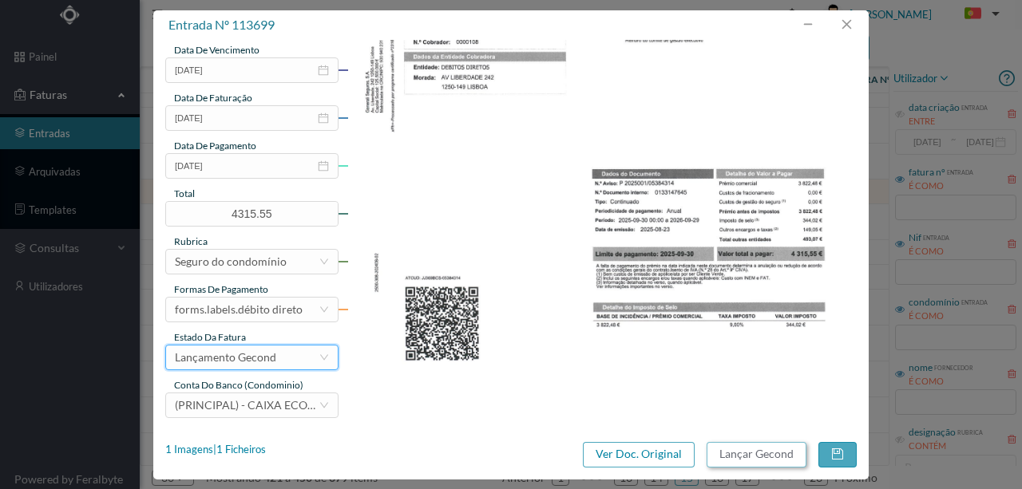
click at [729, 456] on button "Lançar Gecond" at bounding box center [757, 455] width 100 height 26
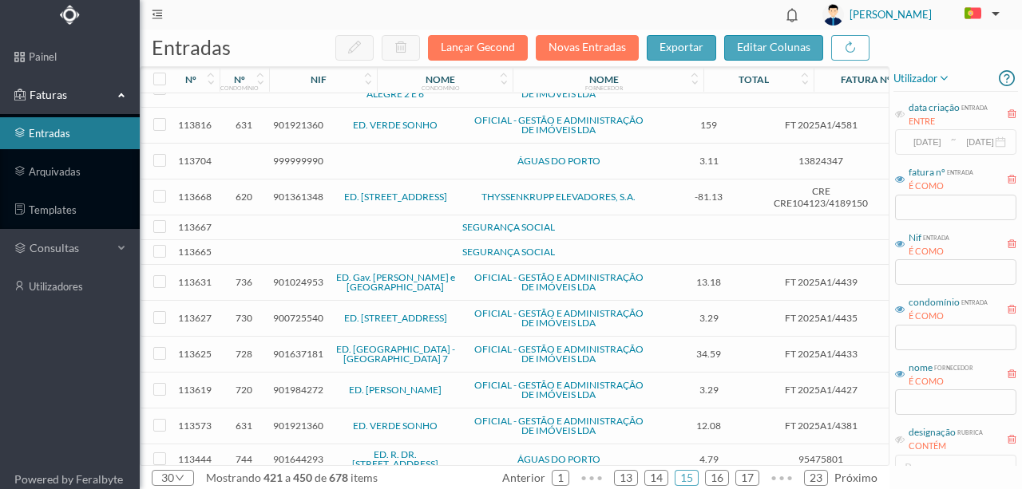
click at [284, 217] on td at bounding box center [345, 228] width 137 height 25
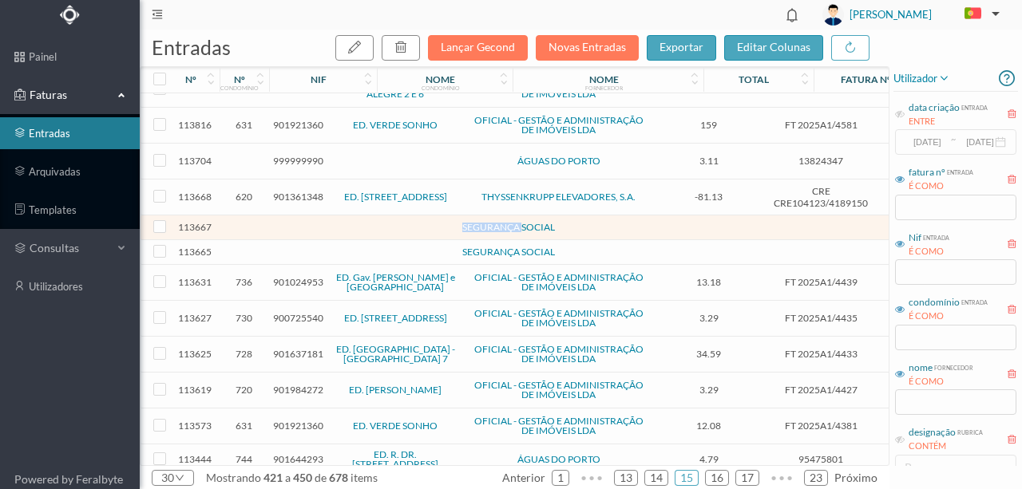
click at [284, 217] on td at bounding box center [345, 228] width 137 height 25
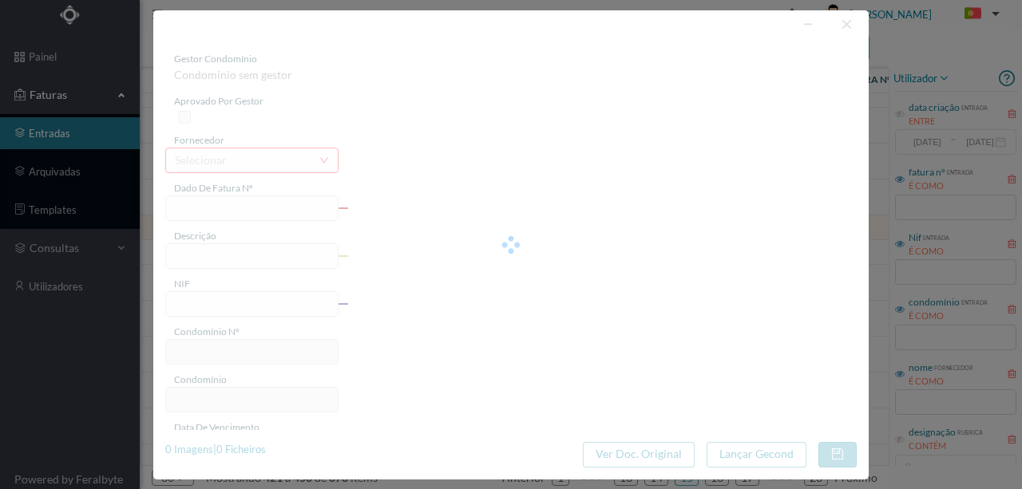
type input "0"
type input "Invalid date"
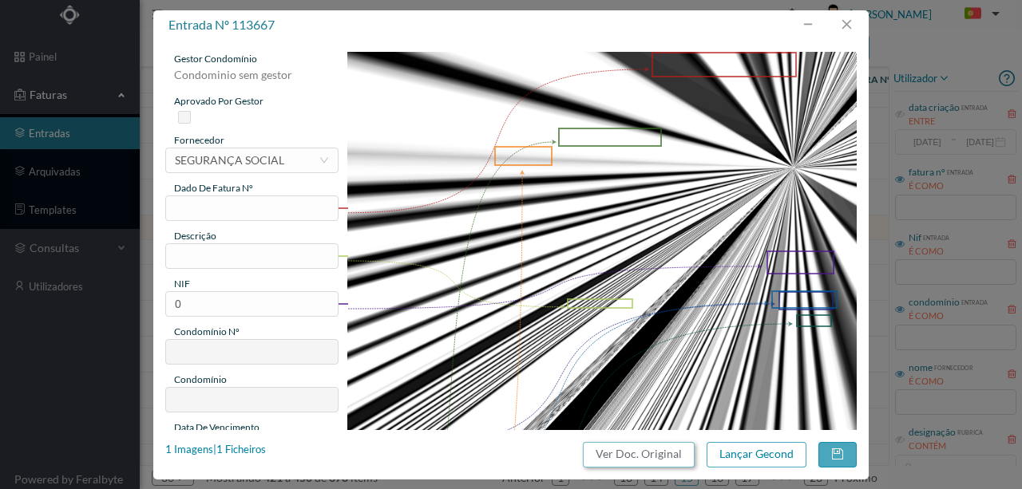
click at [676, 458] on button "Ver Doc. Original" at bounding box center [639, 455] width 112 height 26
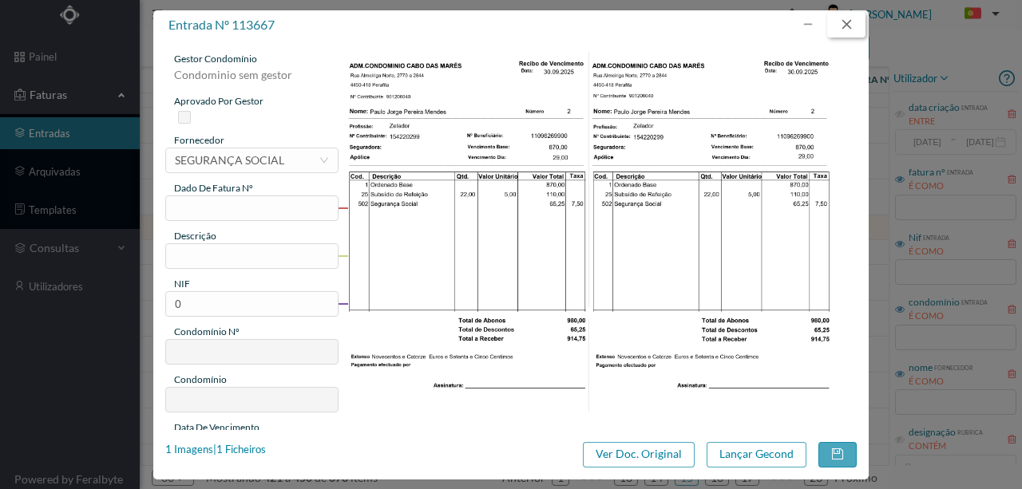
click at [855, 29] on button "button" at bounding box center [846, 25] width 38 height 26
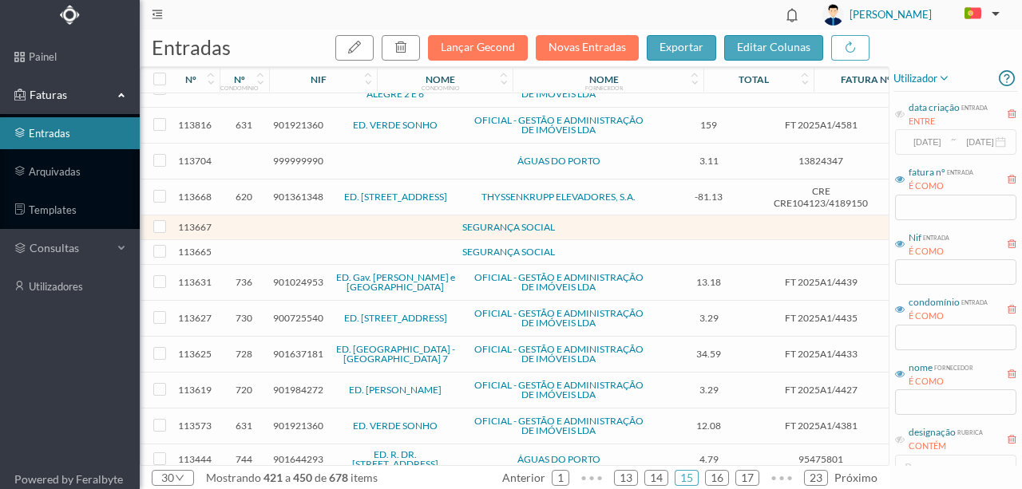
click at [262, 240] on td at bounding box center [244, 252] width 49 height 25
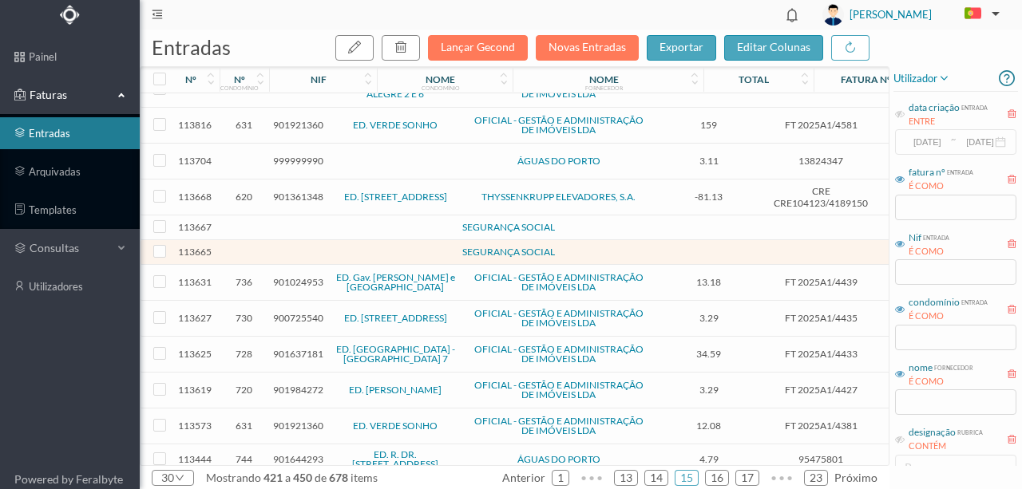
click at [262, 240] on td at bounding box center [244, 252] width 49 height 25
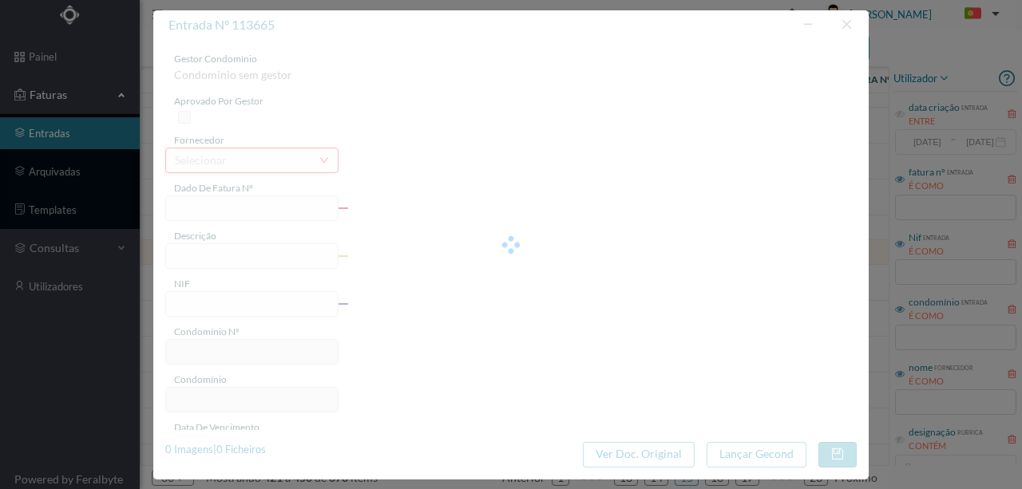
type input "0"
type input "Invalid date"
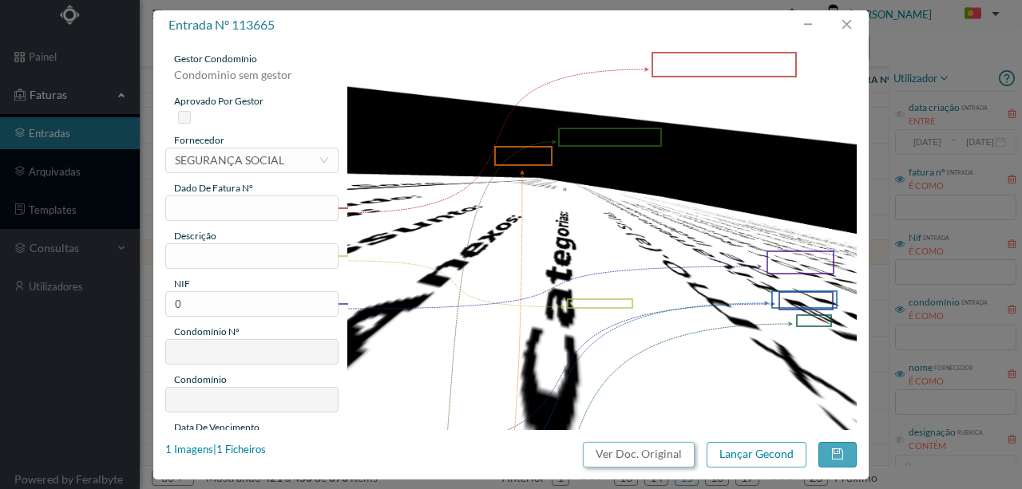
click at [640, 452] on button "Ver Doc. Original" at bounding box center [639, 455] width 112 height 26
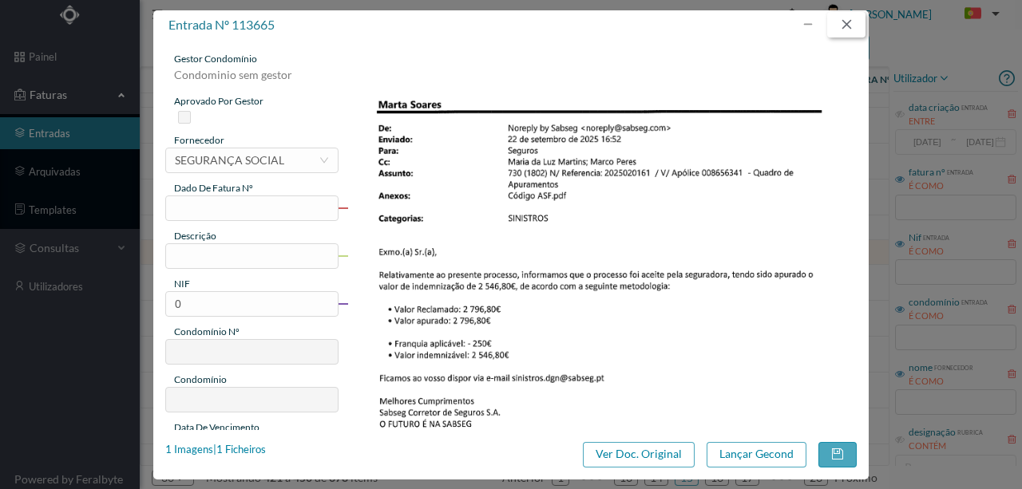
click at [849, 27] on button "button" at bounding box center [846, 25] width 38 height 26
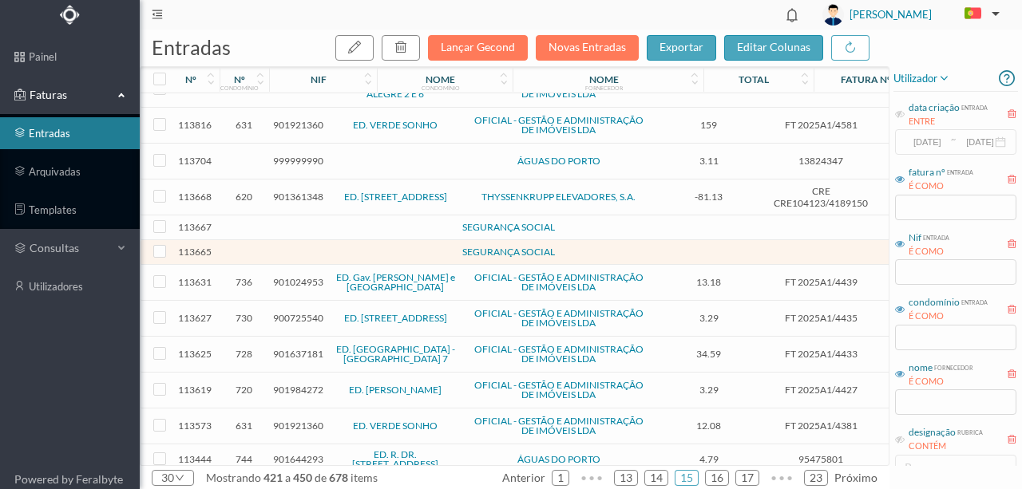
click at [269, 244] on td at bounding box center [273, 252] width 8 height 25
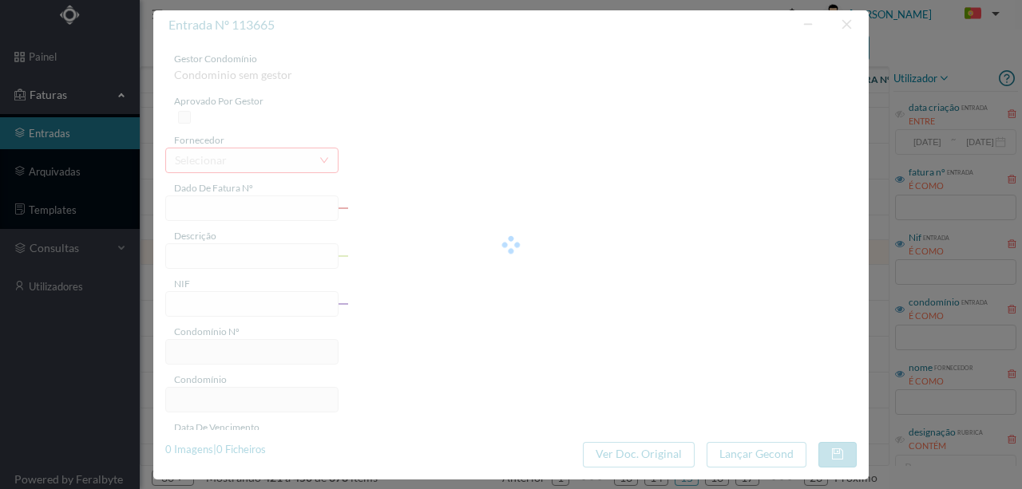
type input "0"
type input "Invalid date"
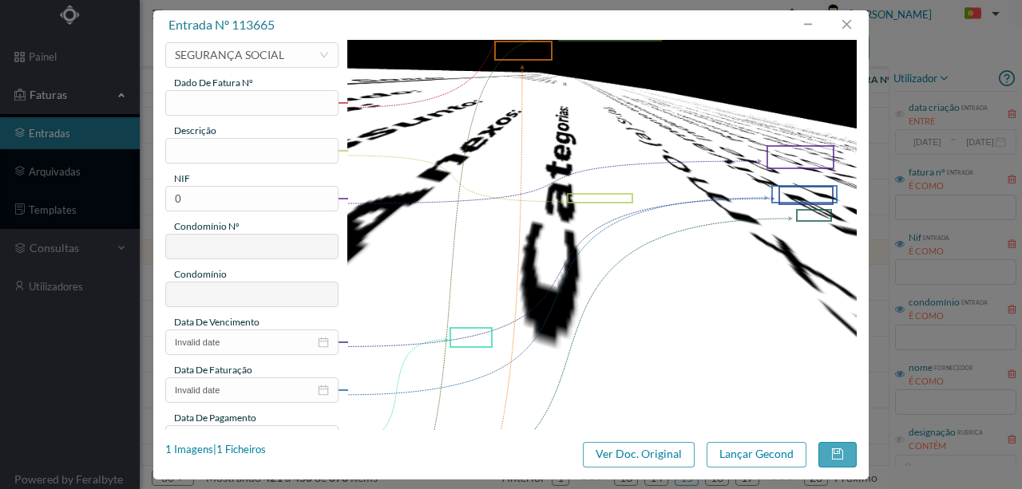
scroll to position [106, 0]
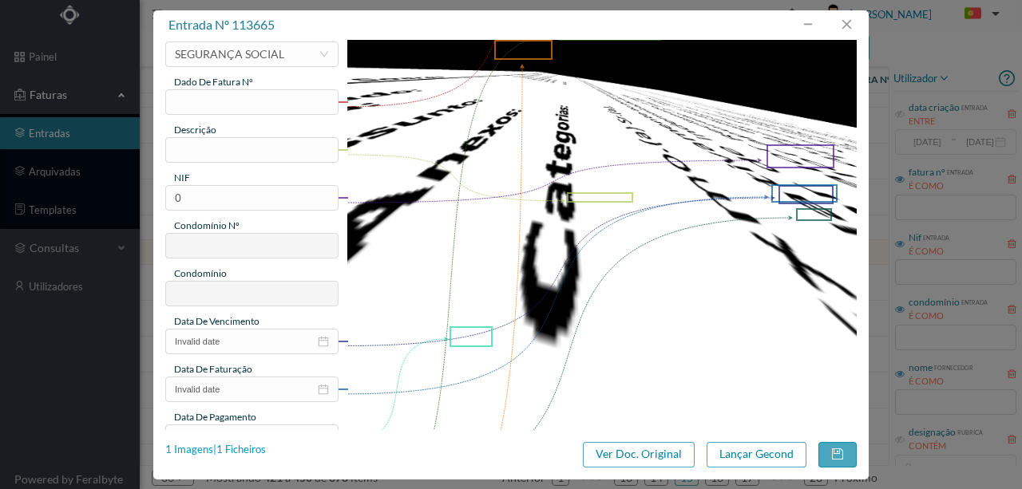
click at [239, 445] on div "1 Imagens | 1 Ficheiros" at bounding box center [215, 450] width 101 height 16
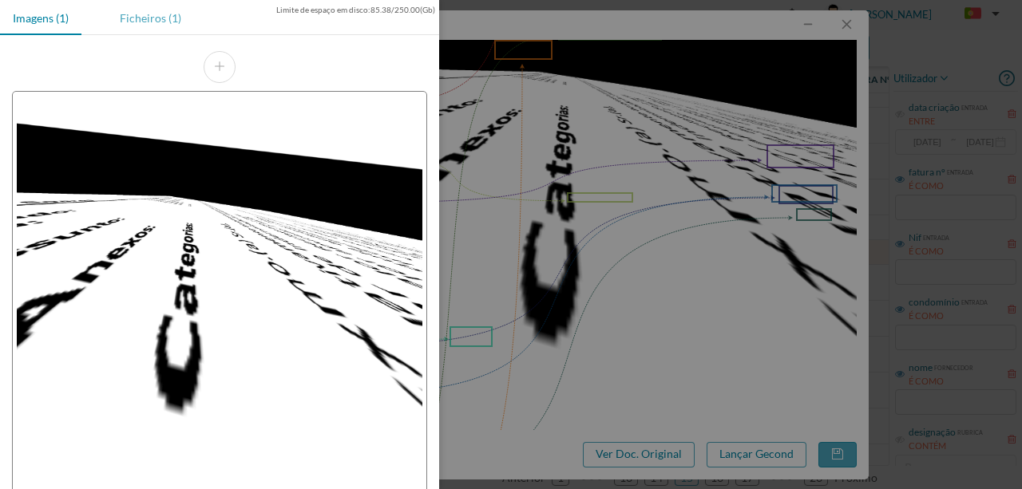
click at [161, 18] on div "Ficheiros (1)" at bounding box center [150, 18] width 87 height 36
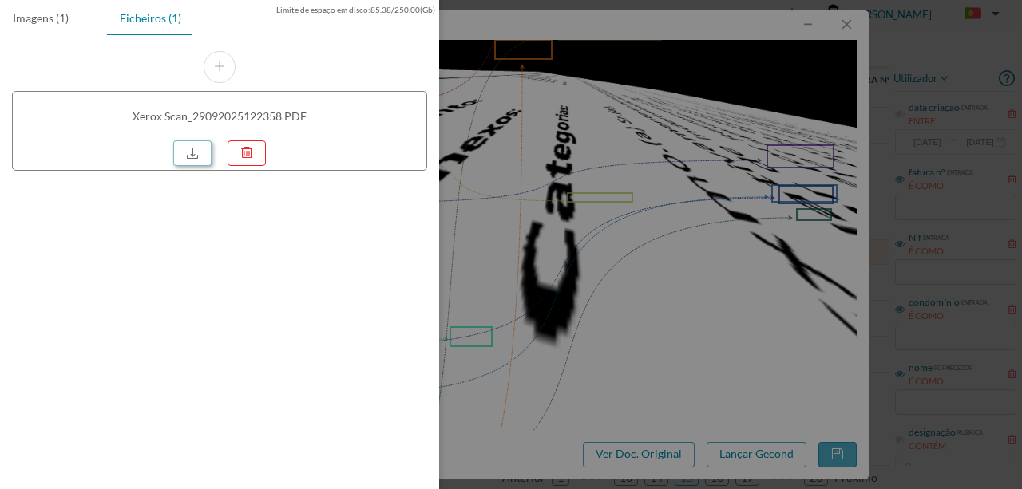
click at [186, 148] on link at bounding box center [192, 154] width 38 height 26
click at [722, 96] on div at bounding box center [511, 244] width 1022 height 489
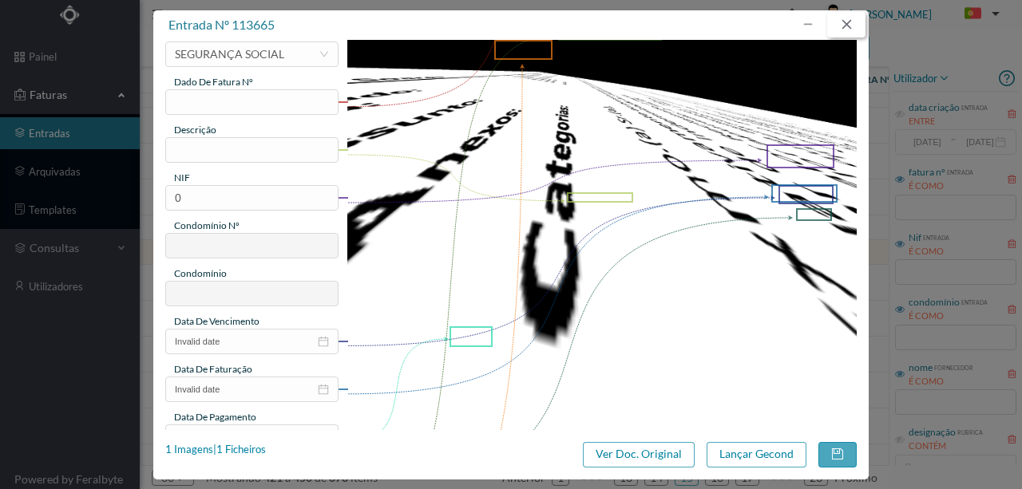
click at [843, 29] on button "button" at bounding box center [846, 25] width 38 height 26
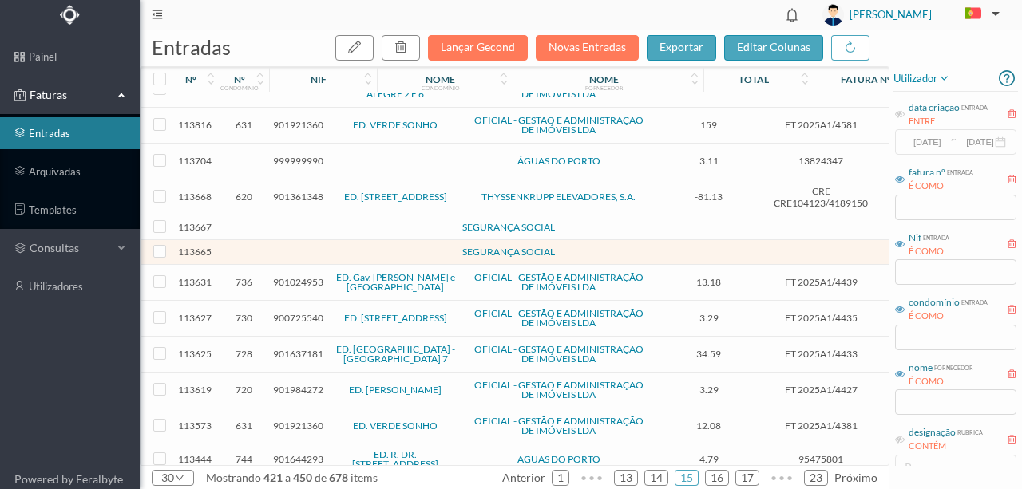
click at [198, 276] on span "113631" at bounding box center [195, 282] width 41 height 12
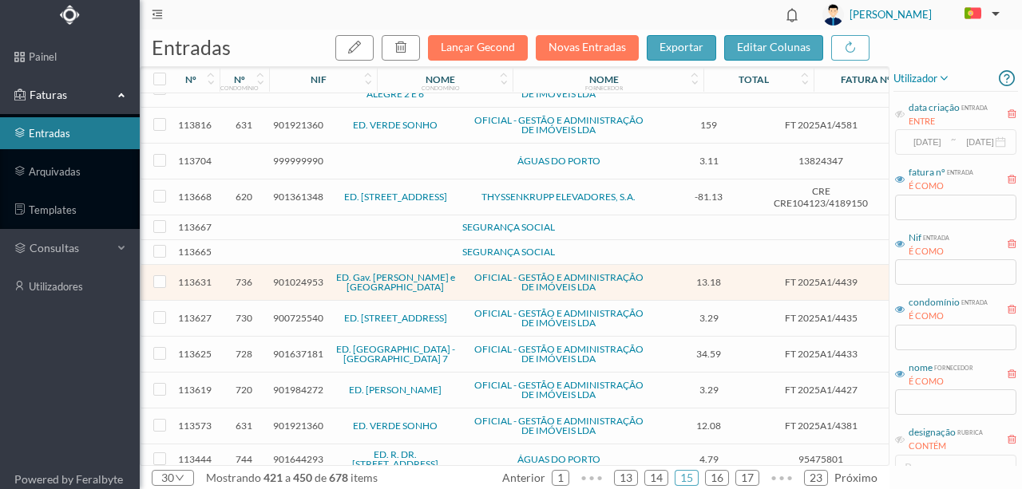
click at [346, 241] on td at bounding box center [345, 252] width 137 height 25
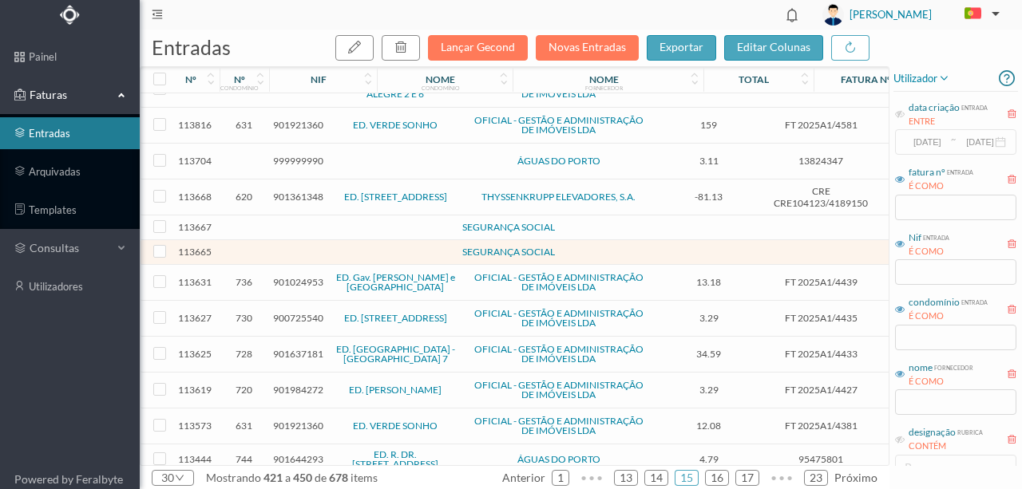
click at [255, 241] on td at bounding box center [244, 252] width 49 height 25
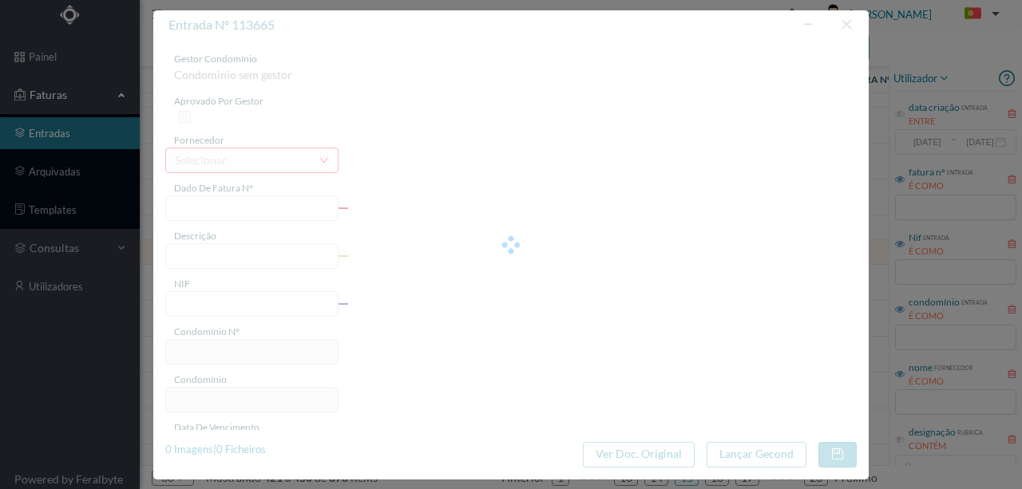
type input "0"
type input "Invalid date"
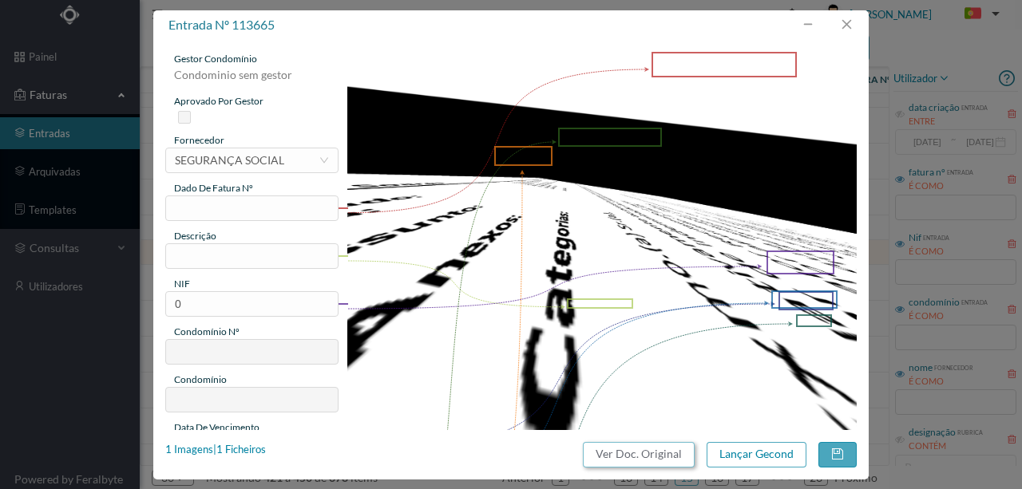
click at [670, 453] on button "Ver Doc. Original" at bounding box center [639, 455] width 112 height 26
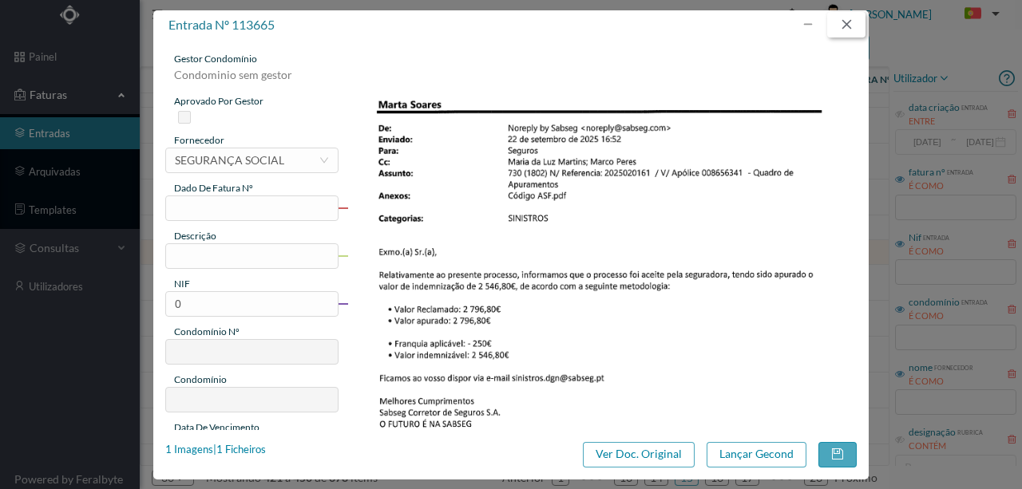
click at [861, 27] on button "button" at bounding box center [846, 25] width 38 height 26
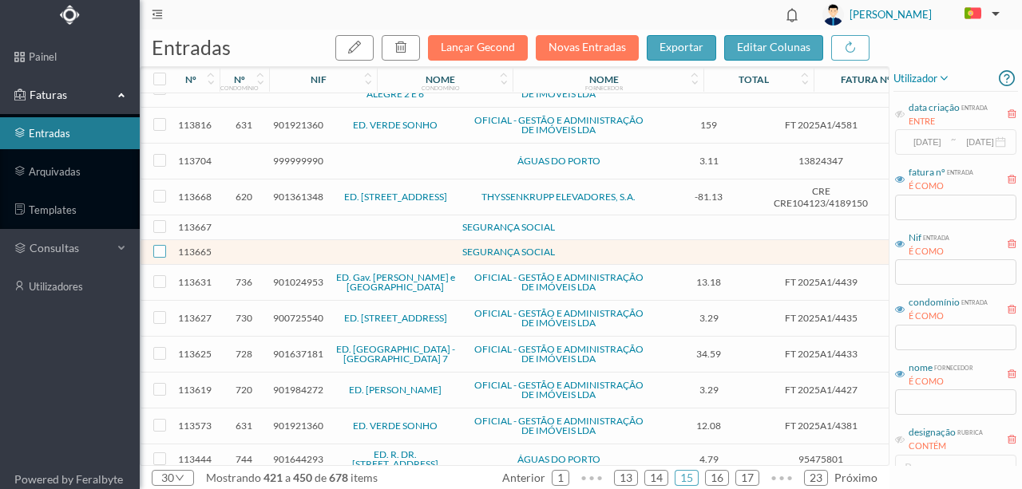
click at [160, 245] on input "checkbox" at bounding box center [159, 251] width 13 height 13
checkbox input "true"
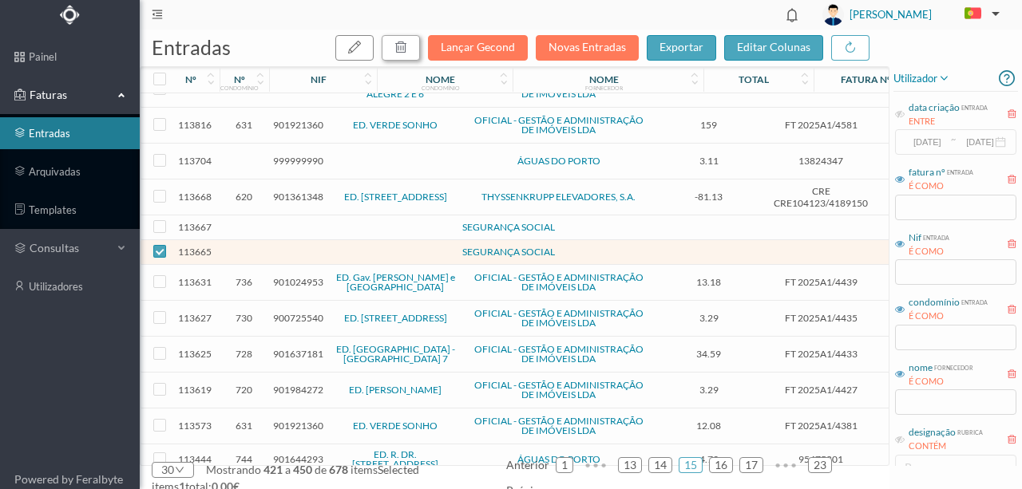
click at [415, 46] on button "button" at bounding box center [401, 48] width 38 height 26
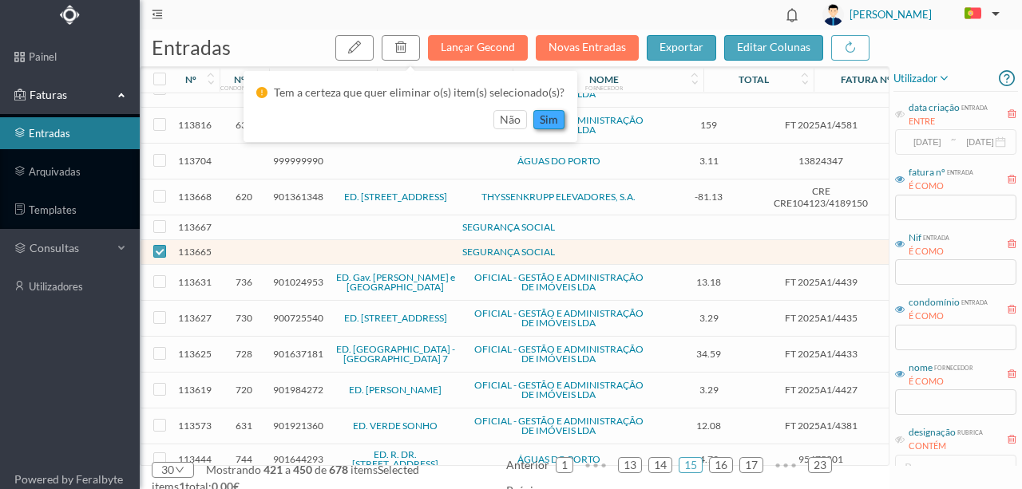
click at [536, 123] on button "sim" at bounding box center [548, 119] width 31 height 19
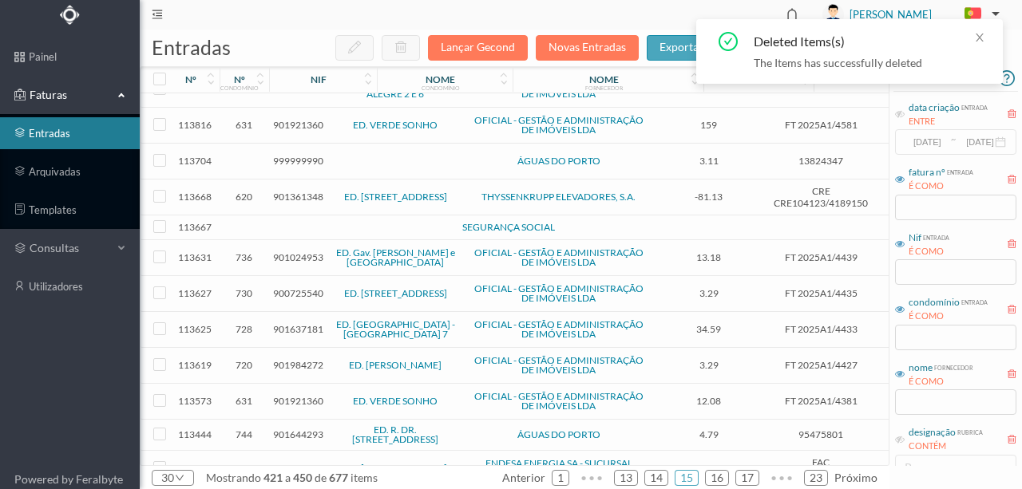
click at [286, 218] on td at bounding box center [345, 228] width 137 height 25
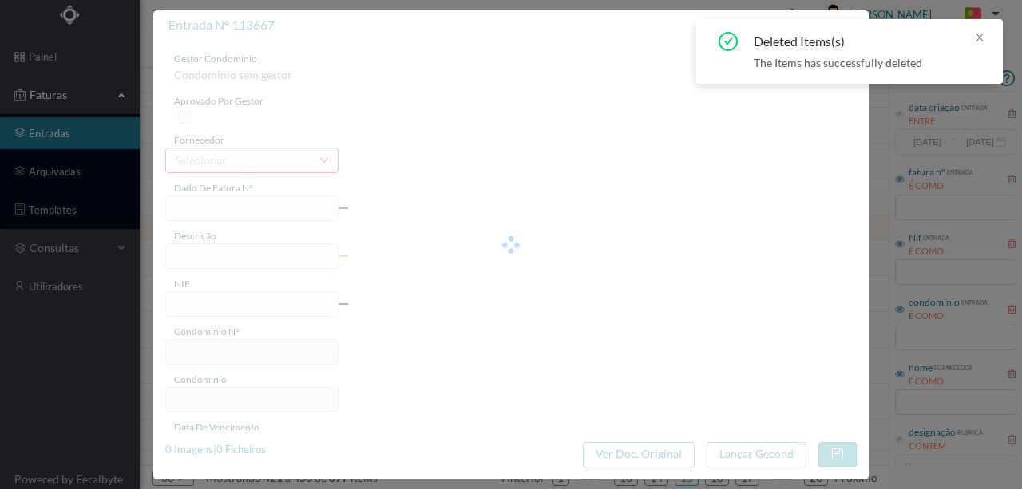
type input "0"
type input "Invalid date"
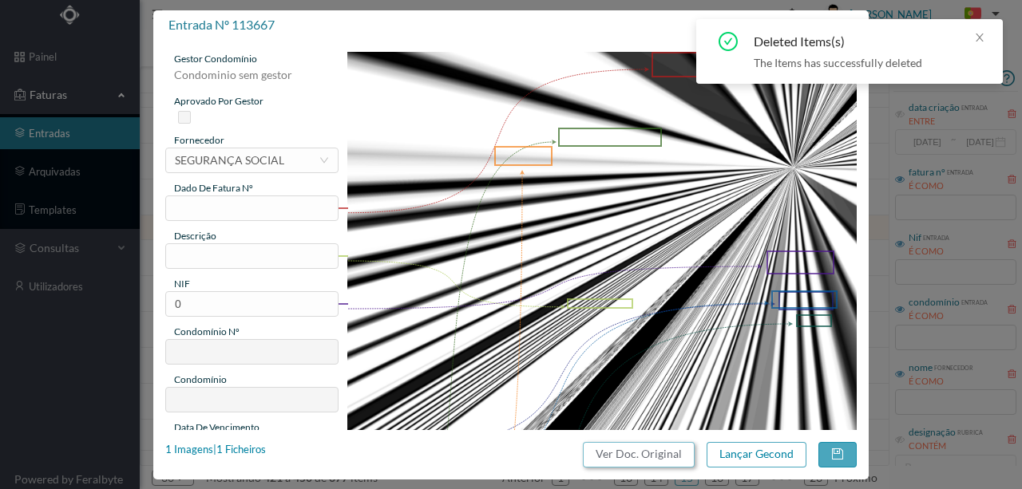
click at [671, 458] on button "Ver Doc. Original" at bounding box center [639, 455] width 112 height 26
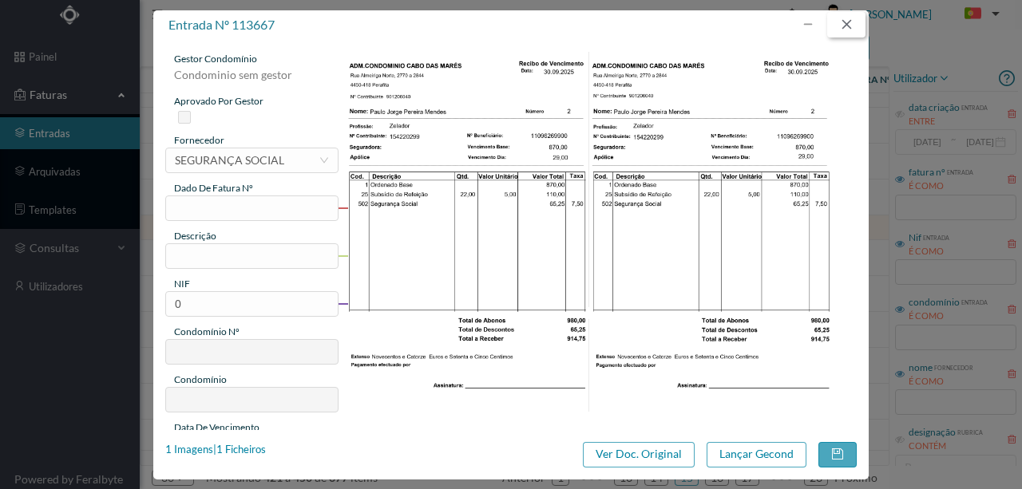
click at [843, 14] on button "button" at bounding box center [846, 25] width 38 height 26
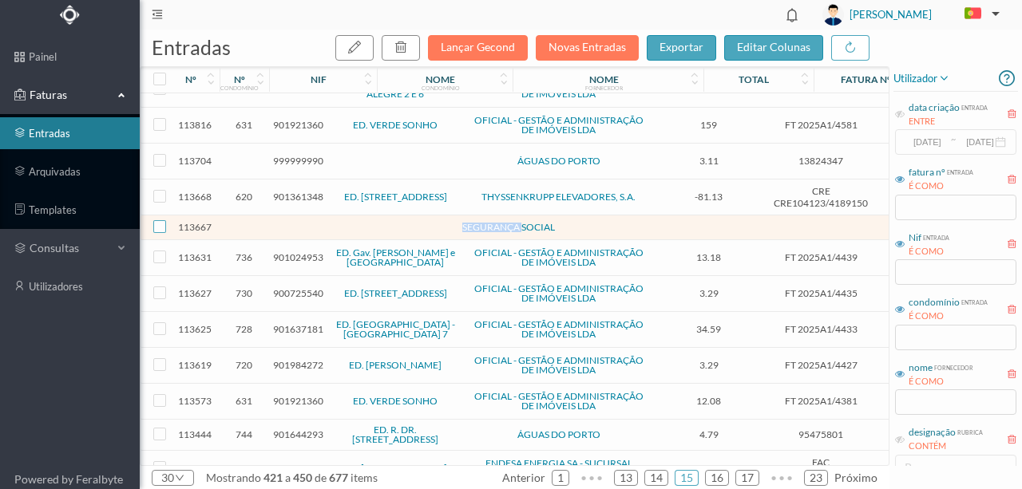
click at [158, 220] on input "checkbox" at bounding box center [159, 226] width 13 height 13
checkbox input "true"
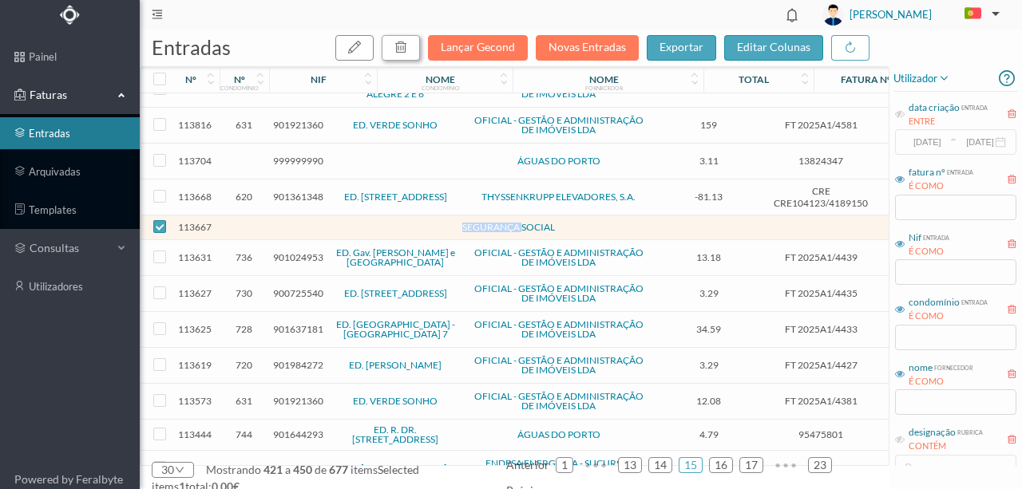
click at [407, 48] on icon "button" at bounding box center [400, 47] width 13 height 13
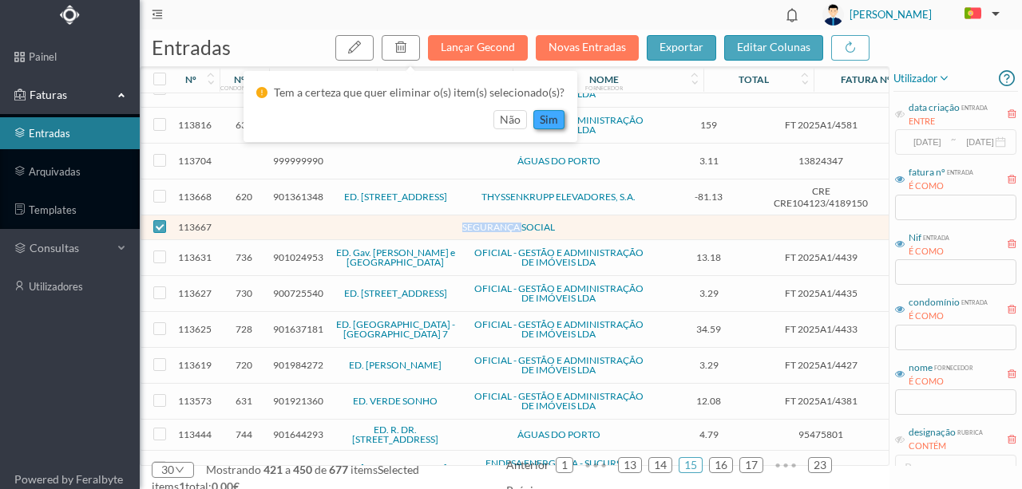
click at [551, 124] on button "sim" at bounding box center [548, 119] width 31 height 19
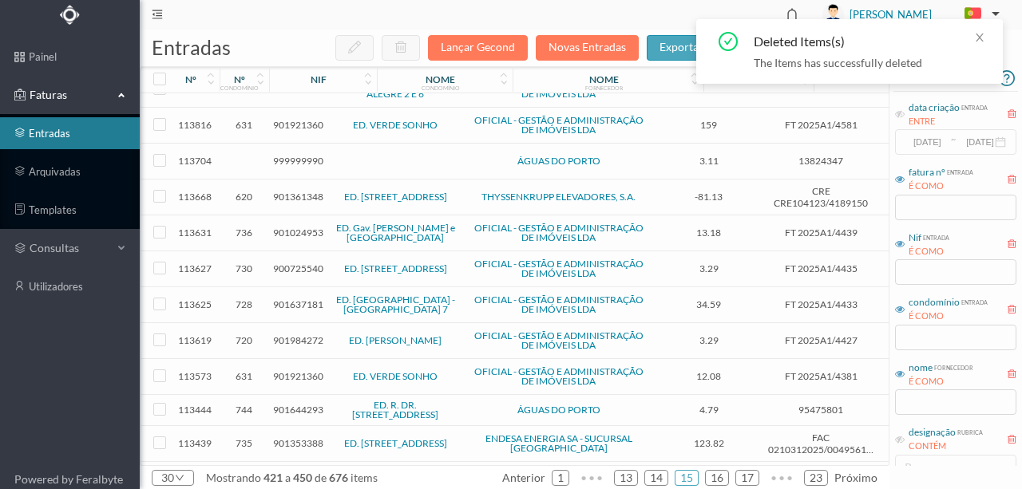
scroll to position [532, 0]
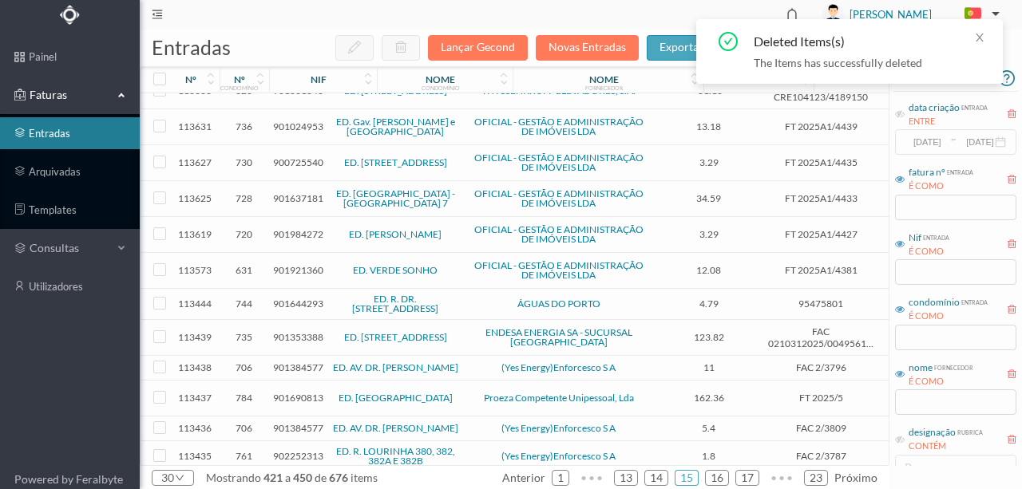
click at [291, 298] on span "901644293" at bounding box center [298, 304] width 50 height 12
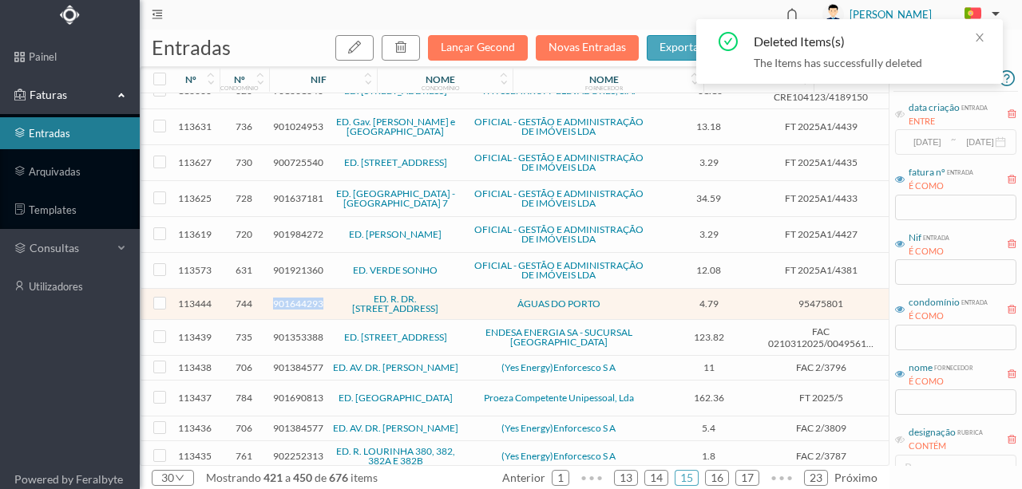
click at [291, 298] on span "901644293" at bounding box center [298, 304] width 50 height 12
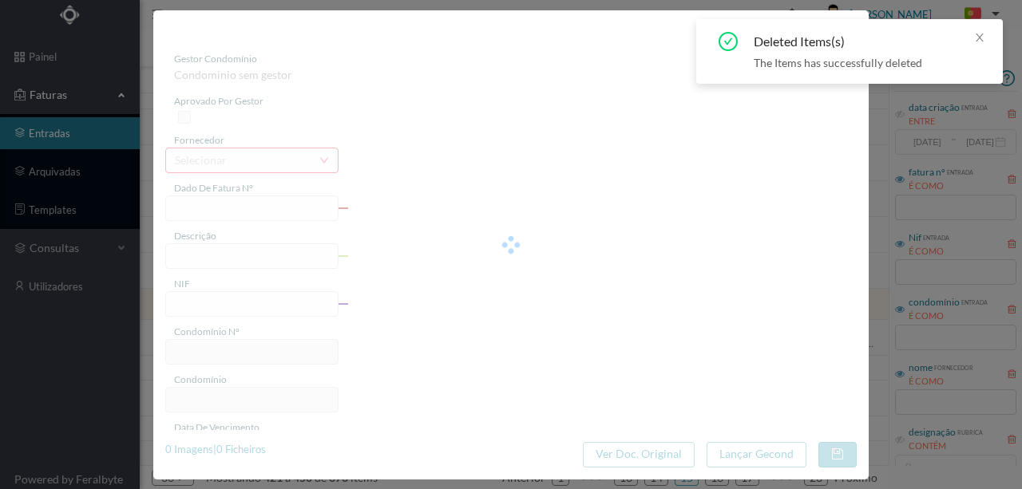
type input "95475801"
type input "[STREET_ADDRESS][PERSON_NAME] [GEOGRAPHIC_DATA]"
type input "901644293"
type input "[DATE]"
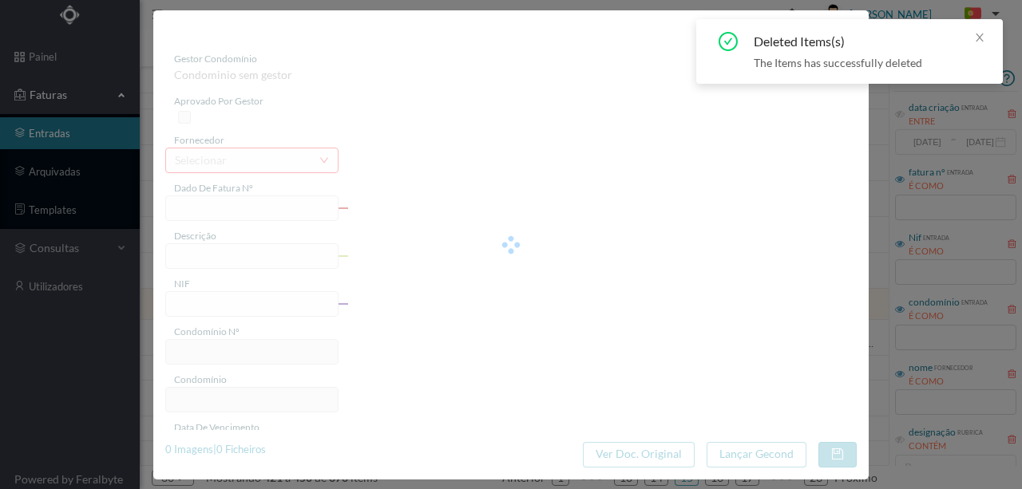
type input "[DATE]"
type input "4.79"
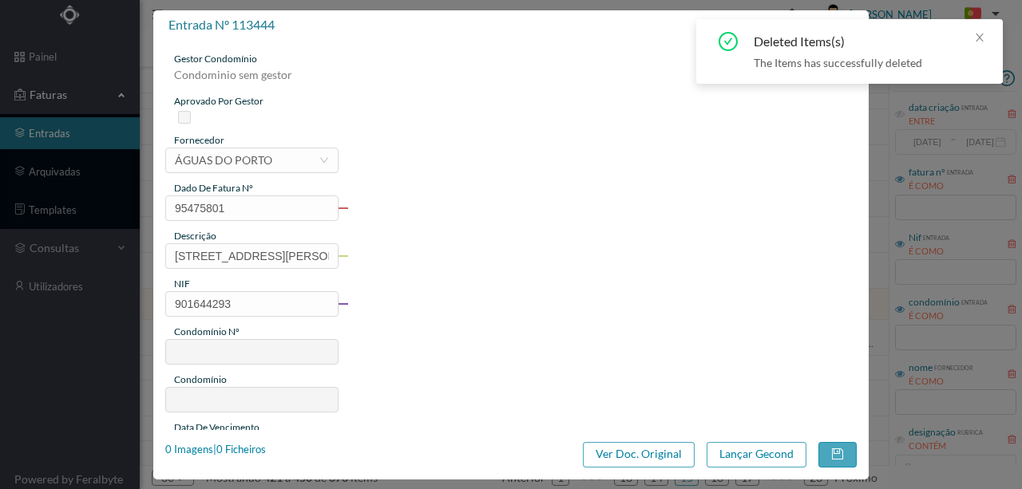
type input "744"
type input "ED. R. DR. [PERSON_NAME][STREET_ADDRESS]"
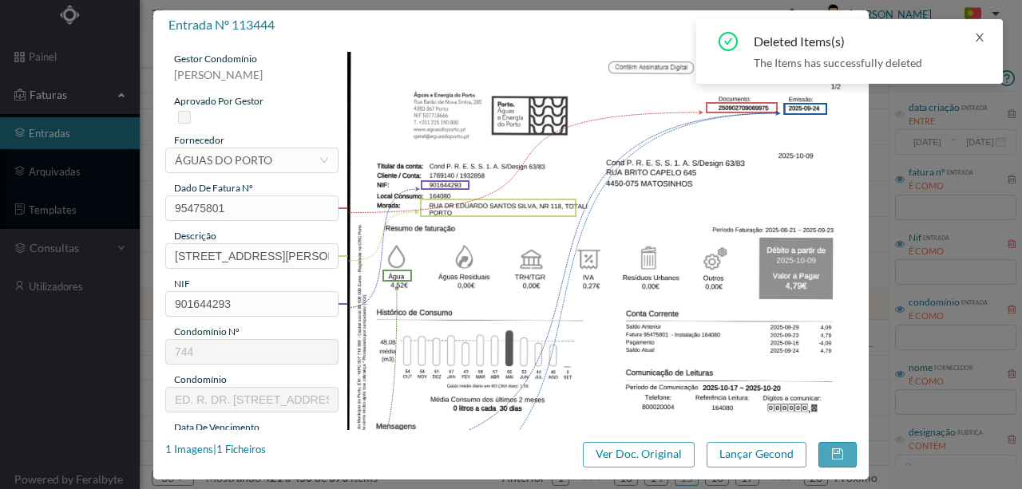
click at [979, 38] on icon "icon: close" at bounding box center [980, 38] width 8 height 8
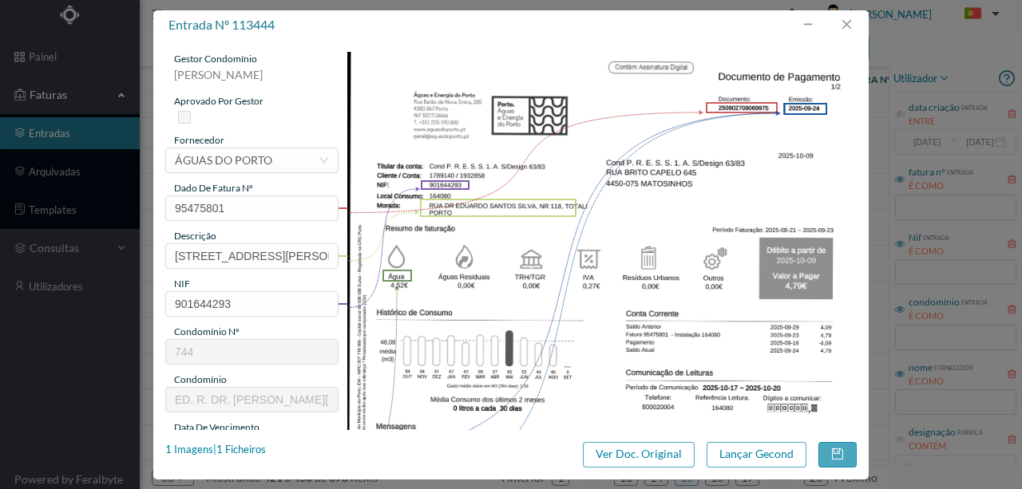
scroll to position [532, 0]
click at [848, 21] on button "button" at bounding box center [846, 25] width 38 height 26
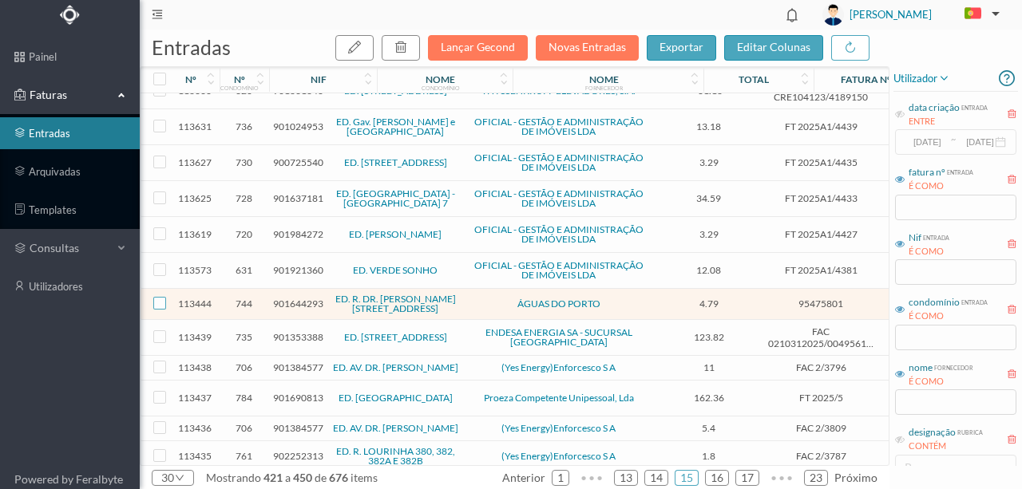
click at [162, 297] on input "checkbox" at bounding box center [159, 303] width 13 height 13
checkbox input "true"
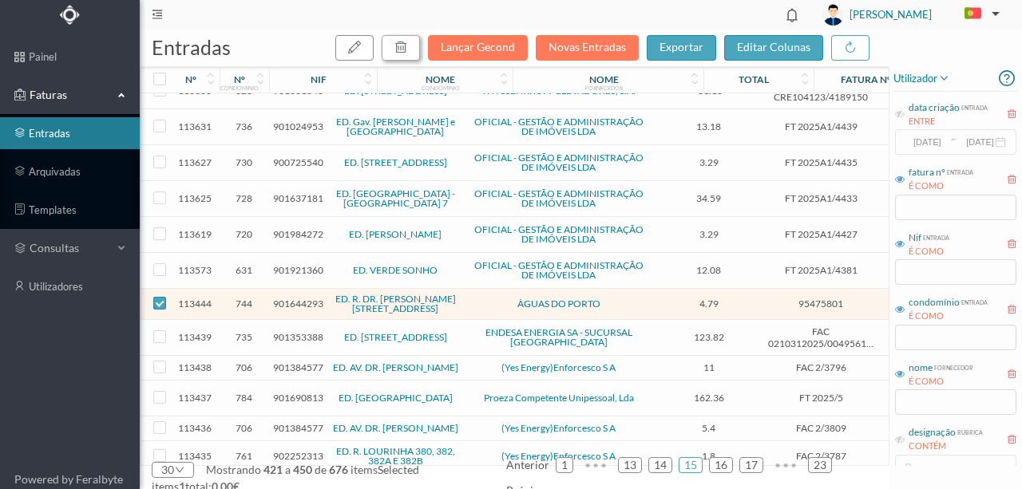
click at [406, 42] on icon "button" at bounding box center [400, 47] width 13 height 13
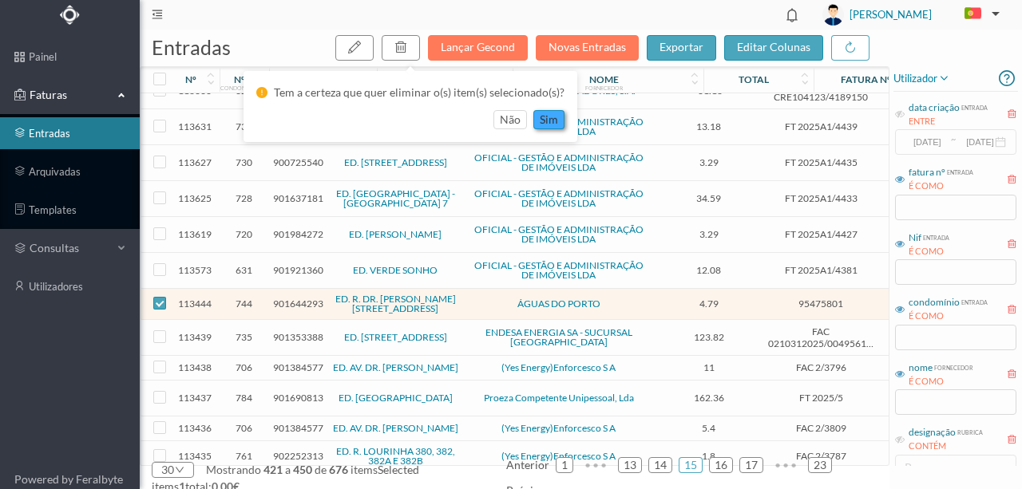
click at [542, 117] on button "sim" at bounding box center [548, 119] width 31 height 19
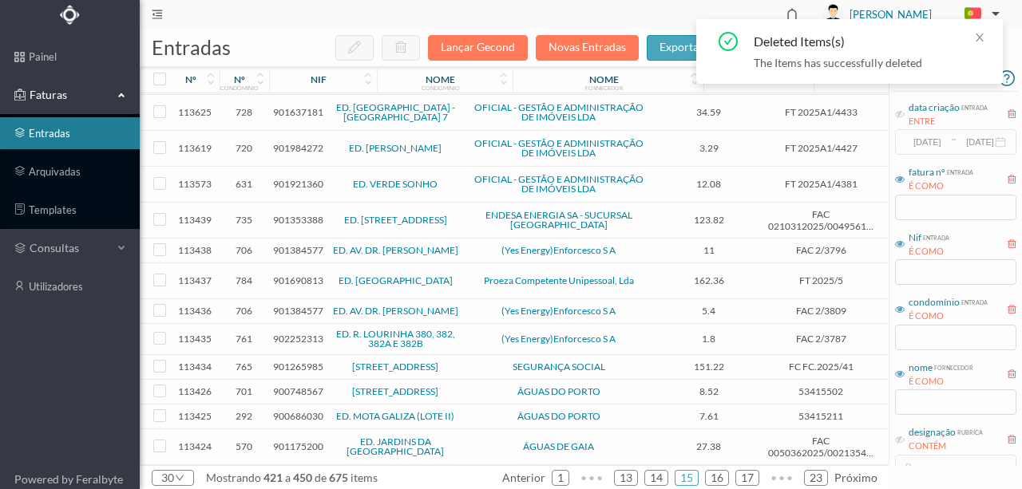
scroll to position [622, 0]
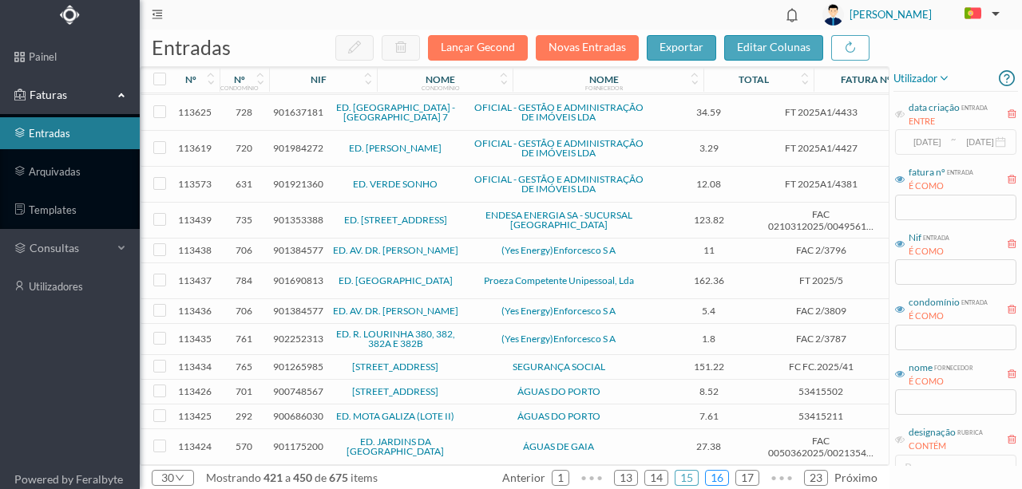
click at [715, 476] on link "16" at bounding box center [717, 478] width 22 height 24
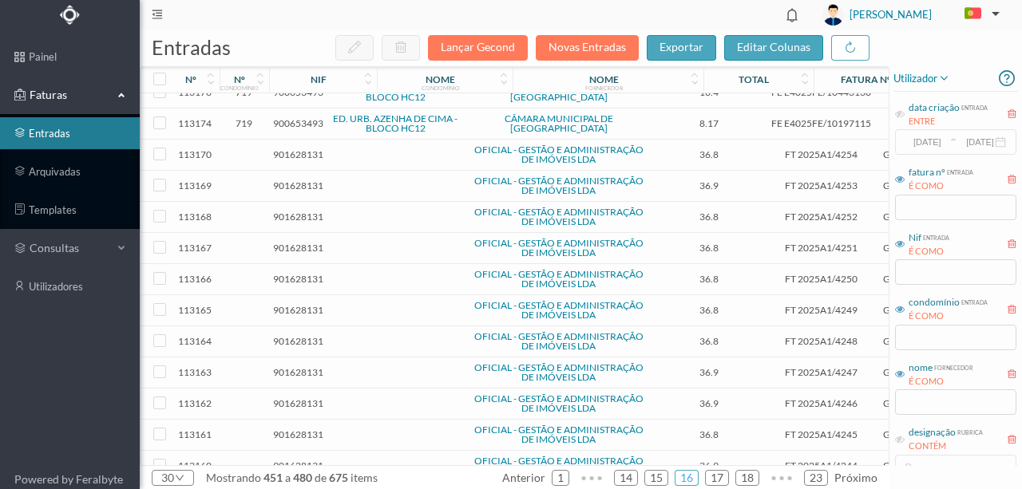
scroll to position [603, 0]
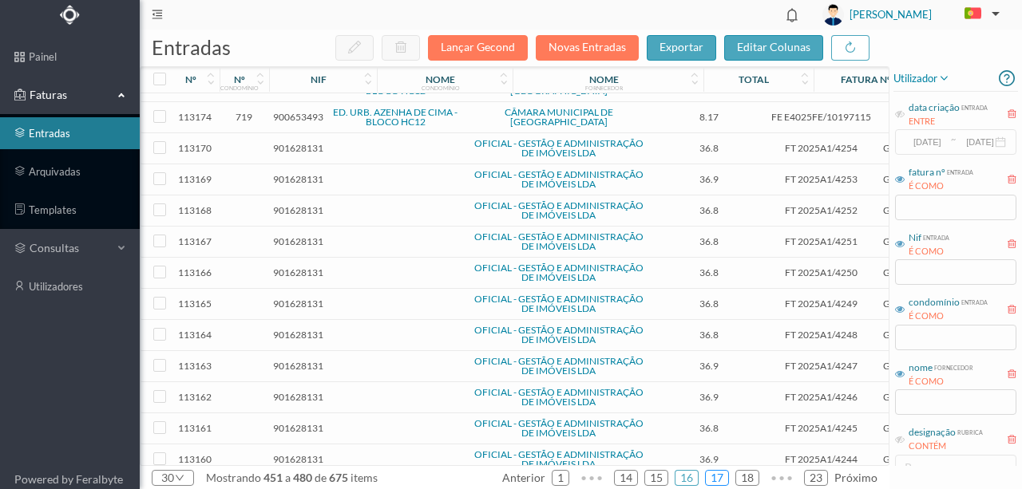
click at [719, 471] on link "17" at bounding box center [717, 478] width 22 height 24
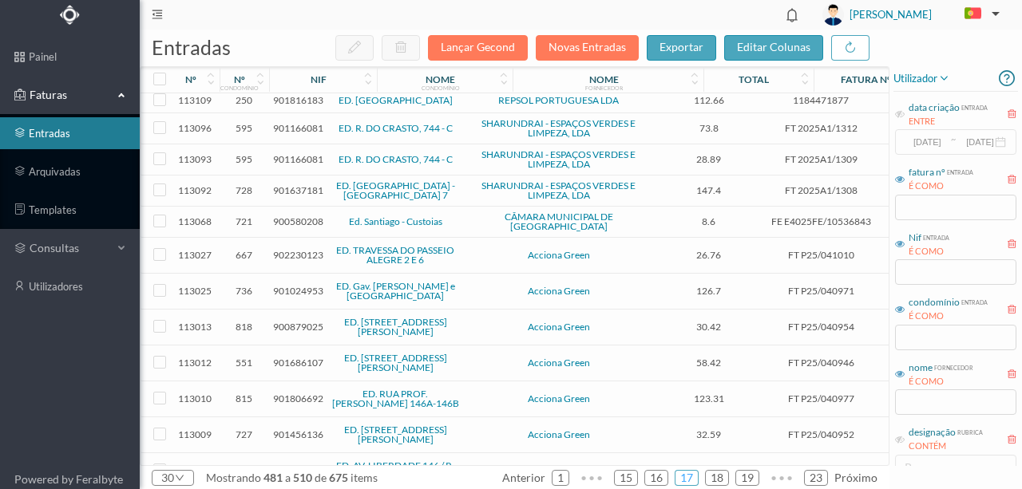
scroll to position [0, 0]
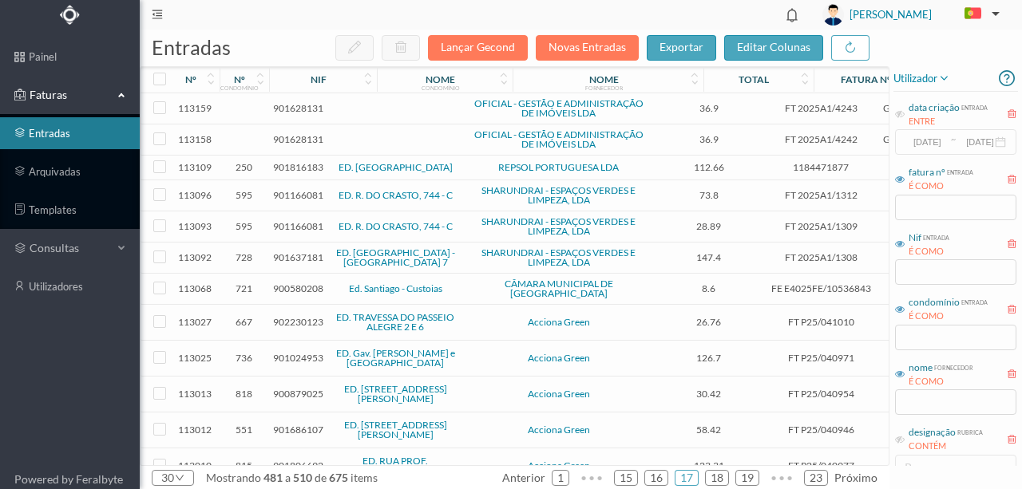
click at [300, 169] on span "901816183" at bounding box center [298, 167] width 50 height 12
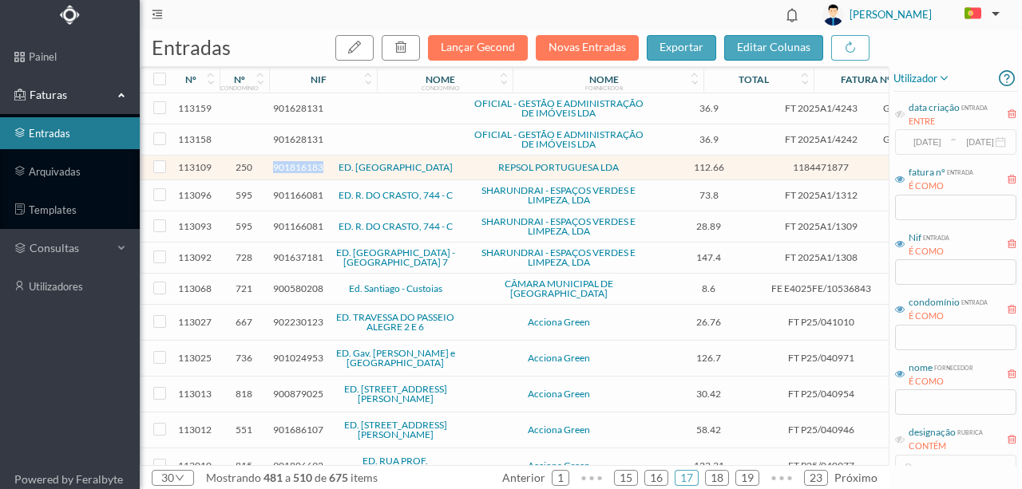
click at [300, 169] on span "901816183" at bounding box center [298, 167] width 50 height 12
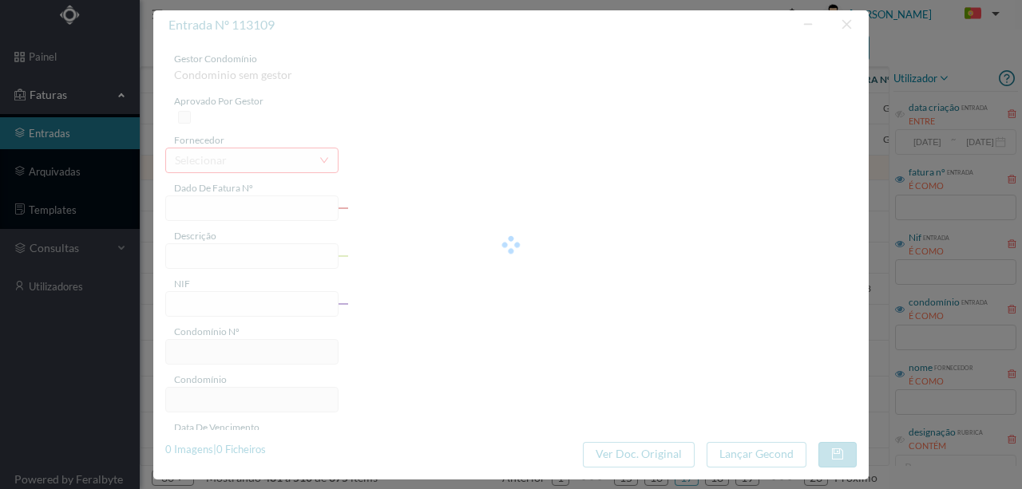
type input "1184471877"
type input "[STREET_ADDRESS][PERSON_NAME]"
type input "901816183"
type input "[DATE]"
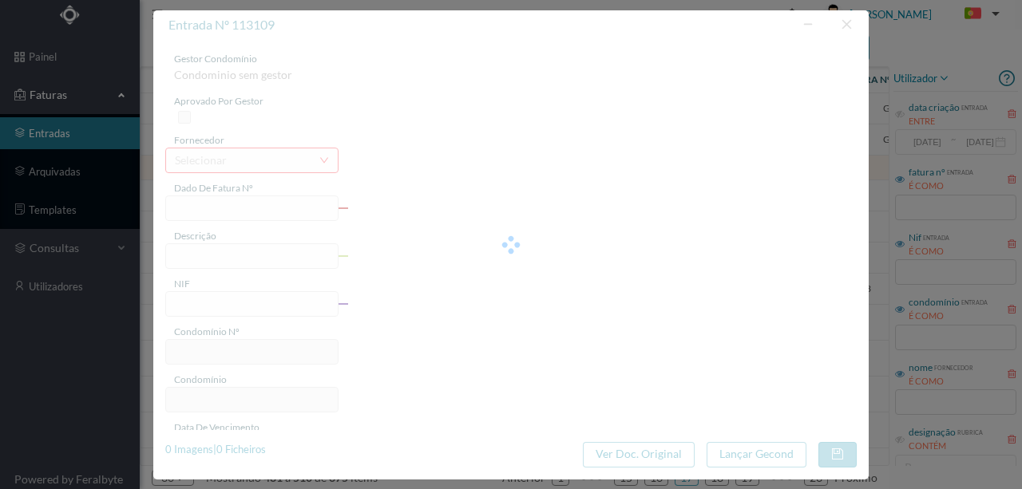
type input "[DATE]"
type input "112.66"
type input "250"
type input "ED. [GEOGRAPHIC_DATA]"
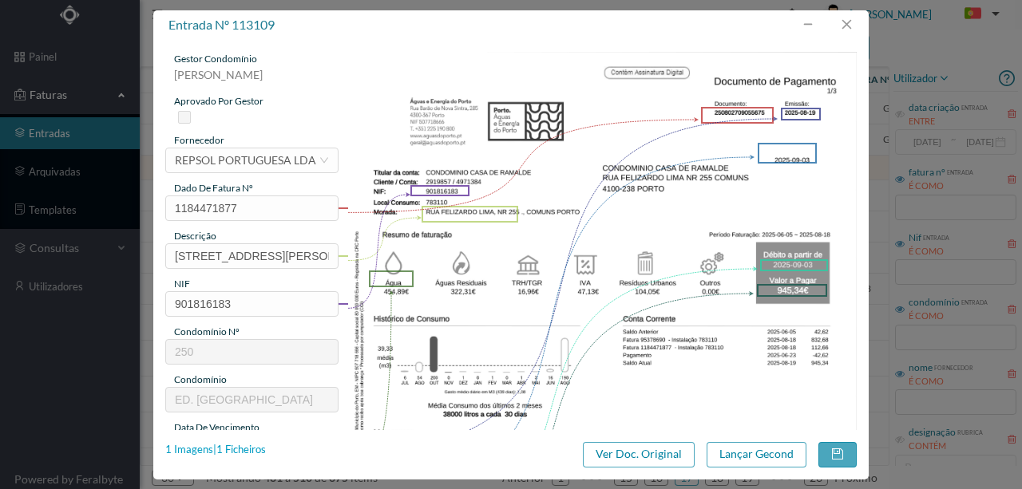
click at [243, 455] on div "1 Imagens | 1 Ficheiros" at bounding box center [215, 450] width 101 height 16
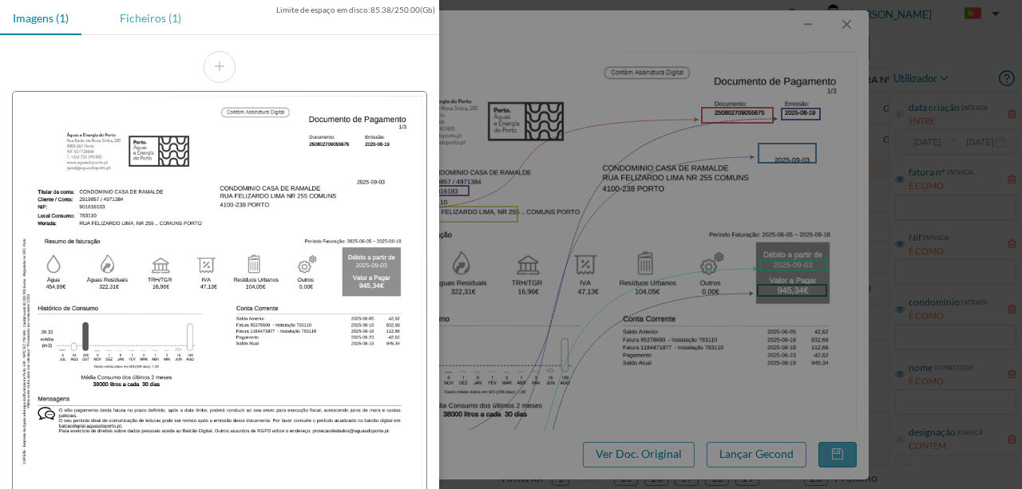
click at [150, 22] on div "Ficheiros (1)" at bounding box center [150, 18] width 87 height 36
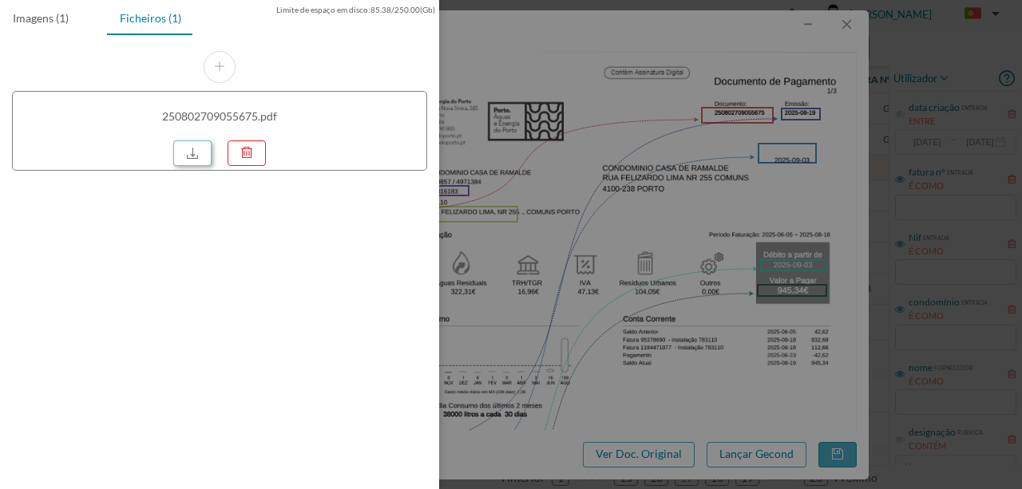
click at [193, 160] on link at bounding box center [192, 154] width 38 height 26
click at [486, 106] on div at bounding box center [511, 244] width 1022 height 489
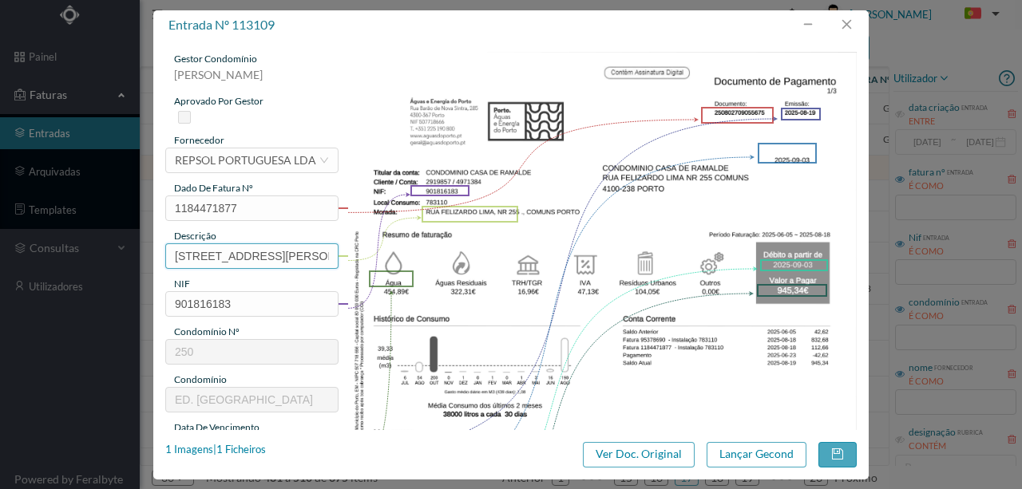
scroll to position [0, 9]
drag, startPoint x: 172, startPoint y: 254, endPoint x: 537, endPoint y: 249, distance: 364.9
click at [525, 254] on div "gestor condomínio [PERSON_NAME] aprovado por gestor fornecedor selecionar REPSO…" at bounding box center [510, 424] width 691 height 744
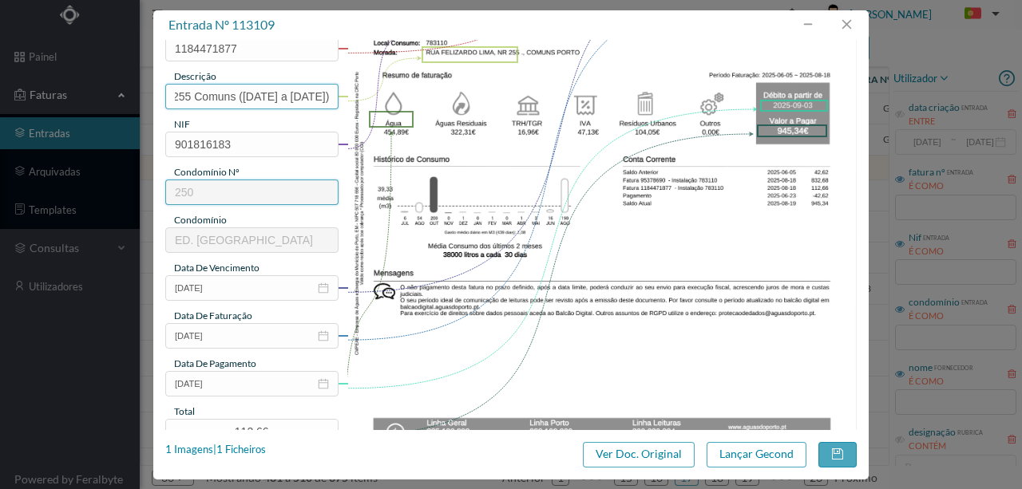
scroll to position [212, 0]
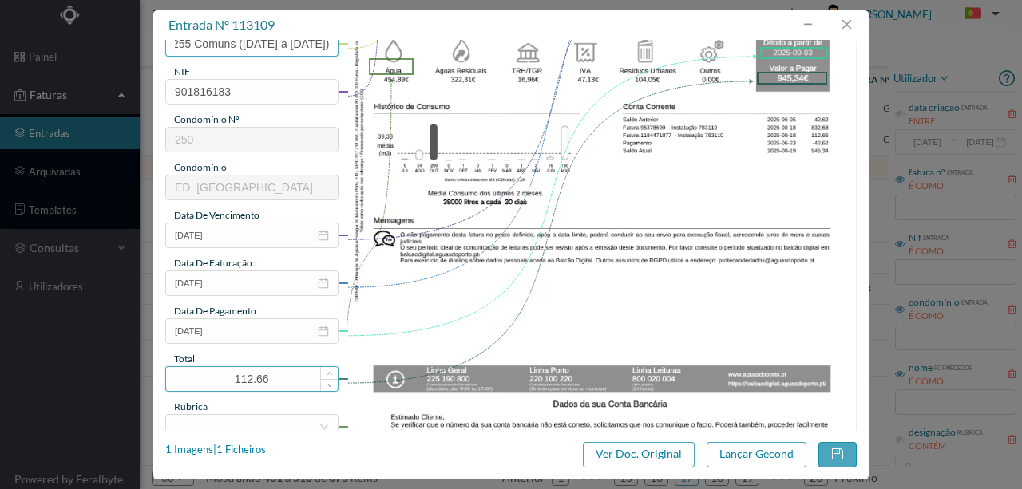
type input "255 Comuns ([DATE] a [DATE])"
drag, startPoint x: 260, startPoint y: 383, endPoint x: 190, endPoint y: 385, distance: 70.3
click at [190, 385] on input "112.66" at bounding box center [252, 379] width 172 height 24
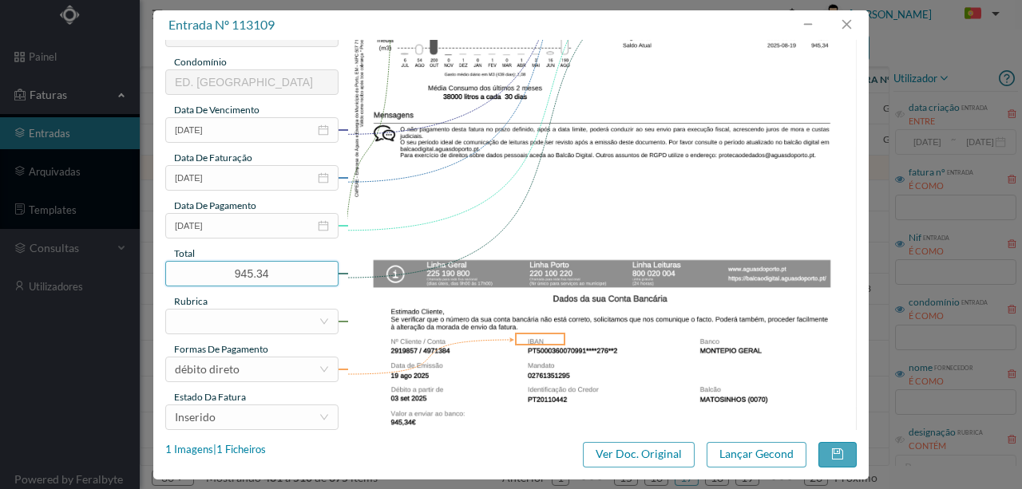
scroll to position [319, 0]
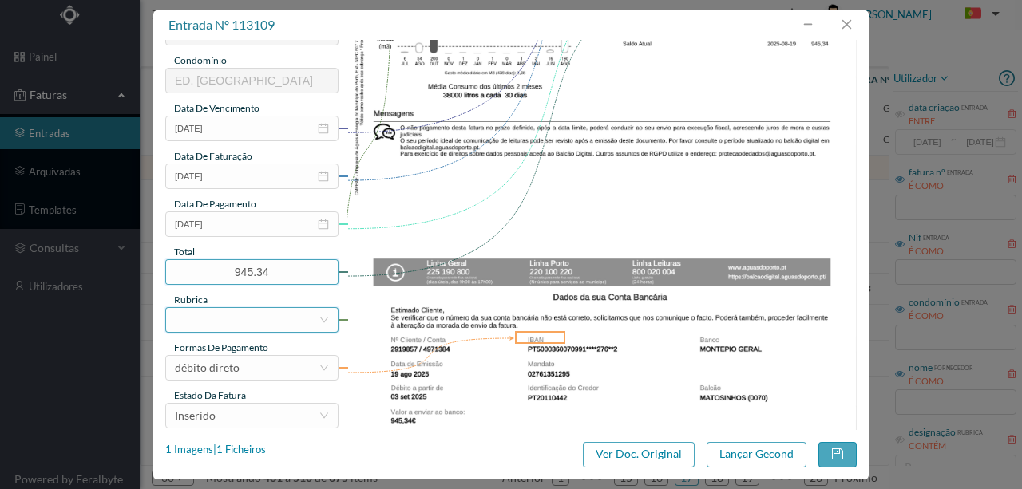
type input "945.34"
drag, startPoint x: 213, startPoint y: 315, endPoint x: 211, endPoint y: 334, distance: 19.3
click at [213, 316] on div at bounding box center [247, 320] width 144 height 24
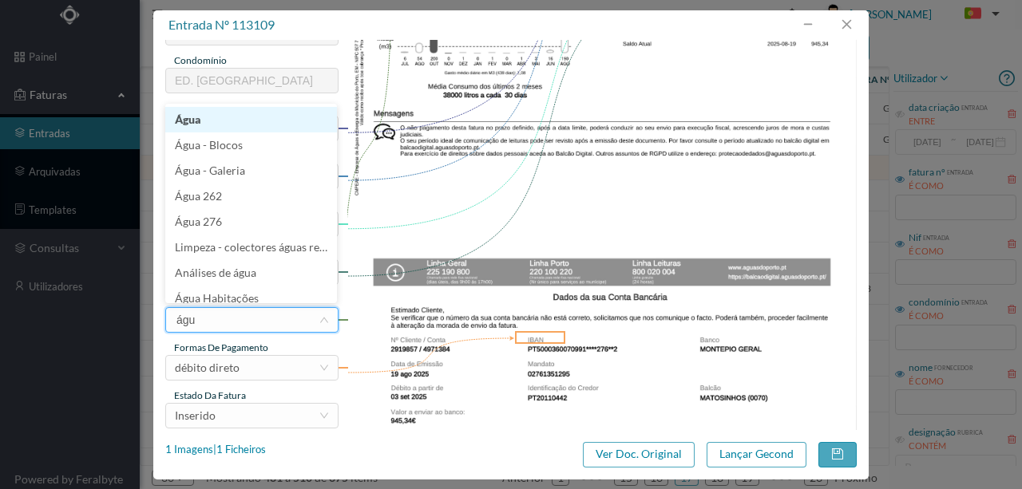
type input "água"
click at [186, 119] on li "Água" at bounding box center [251, 120] width 172 height 26
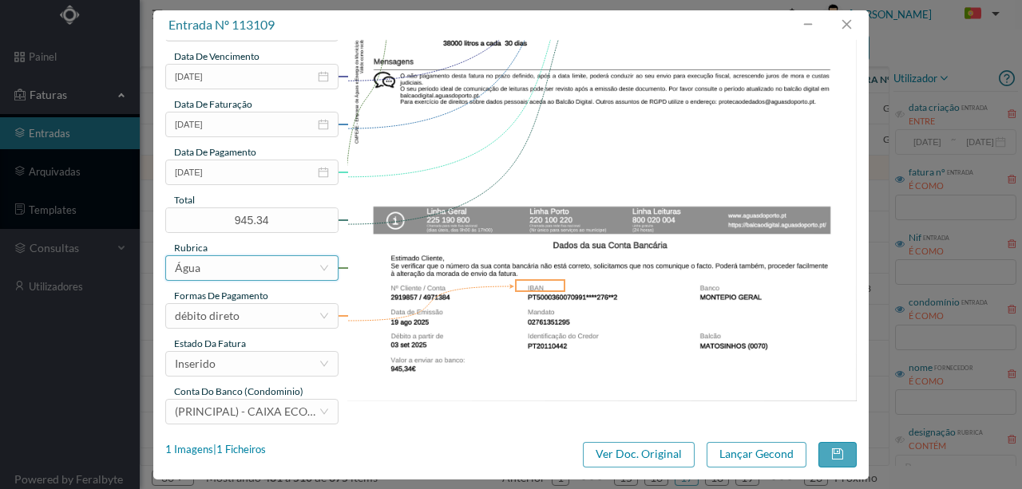
scroll to position [378, 0]
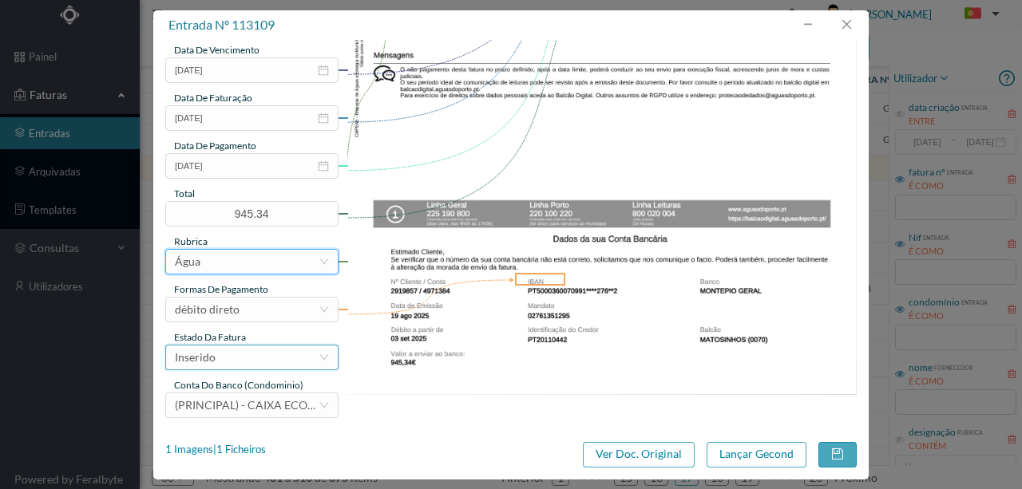
click at [224, 355] on div "Inserido" at bounding box center [247, 358] width 144 height 24
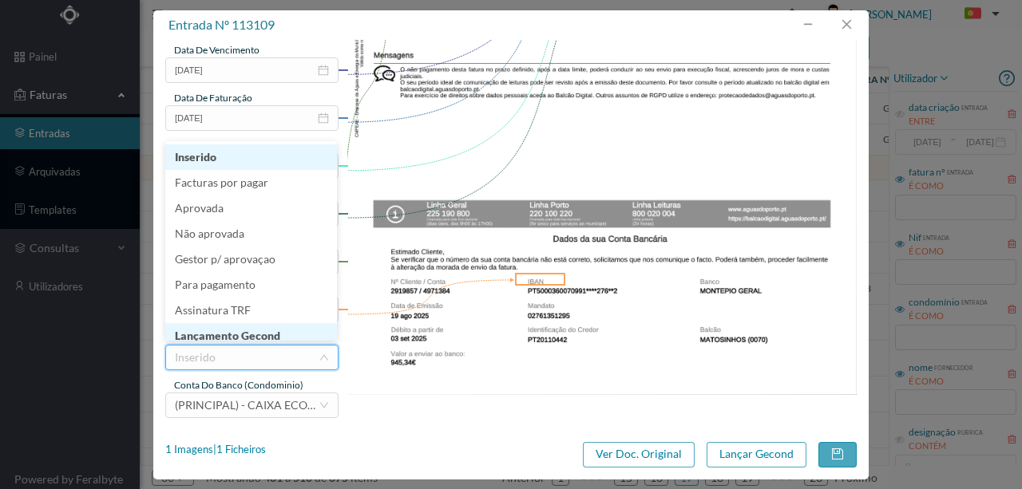
scroll to position [8, 0]
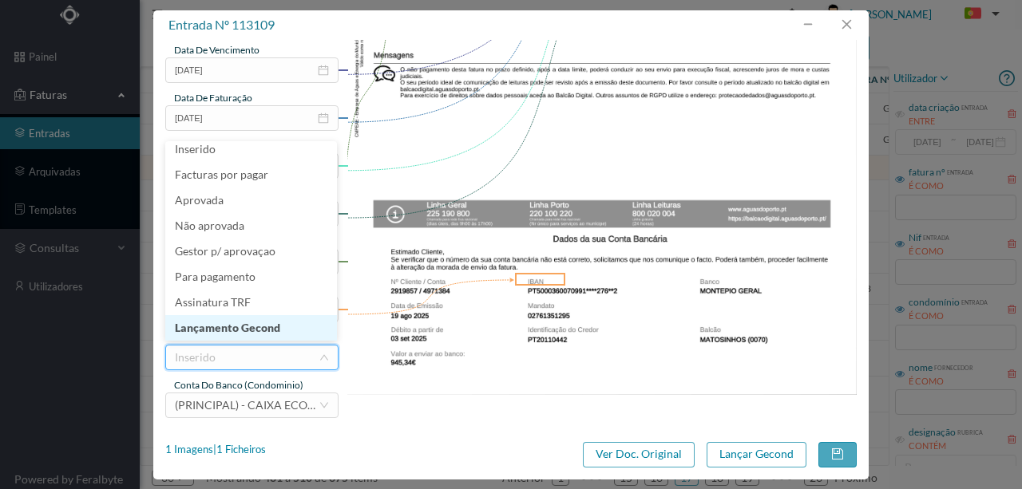
click at [245, 331] on li "Lançamento Gecond" at bounding box center [251, 328] width 172 height 26
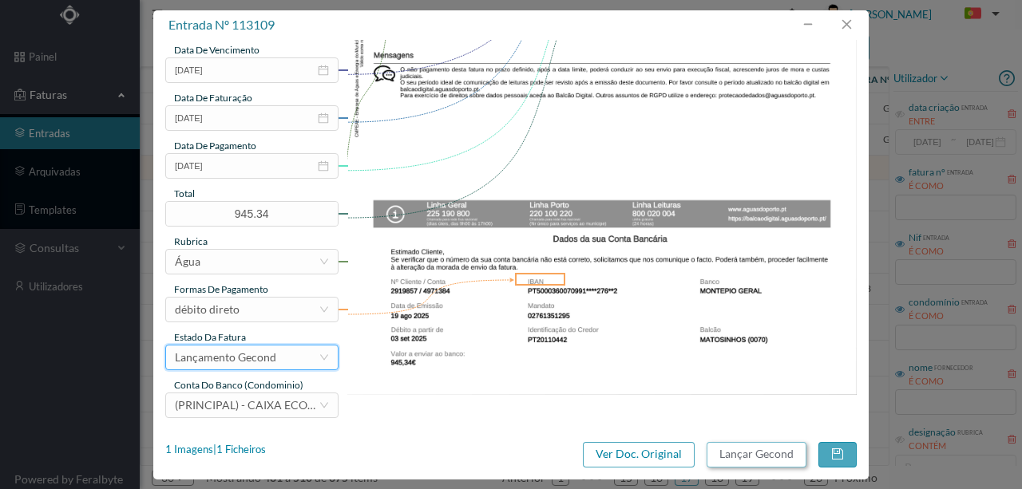
click at [731, 460] on button "Lançar Gecond" at bounding box center [757, 455] width 100 height 26
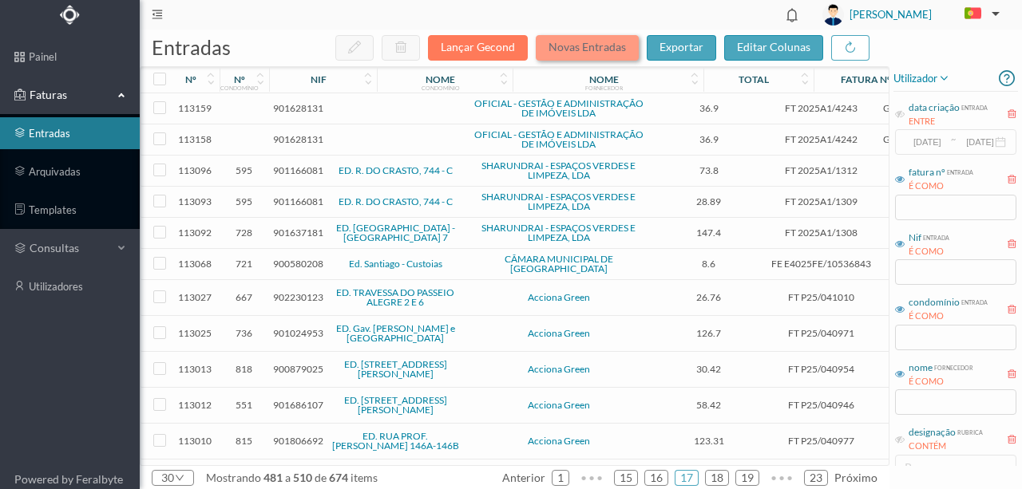
click at [588, 49] on button "Novas Entradas" at bounding box center [587, 48] width 103 height 26
click at [591, 53] on button "Novas Entradas" at bounding box center [587, 48] width 103 height 26
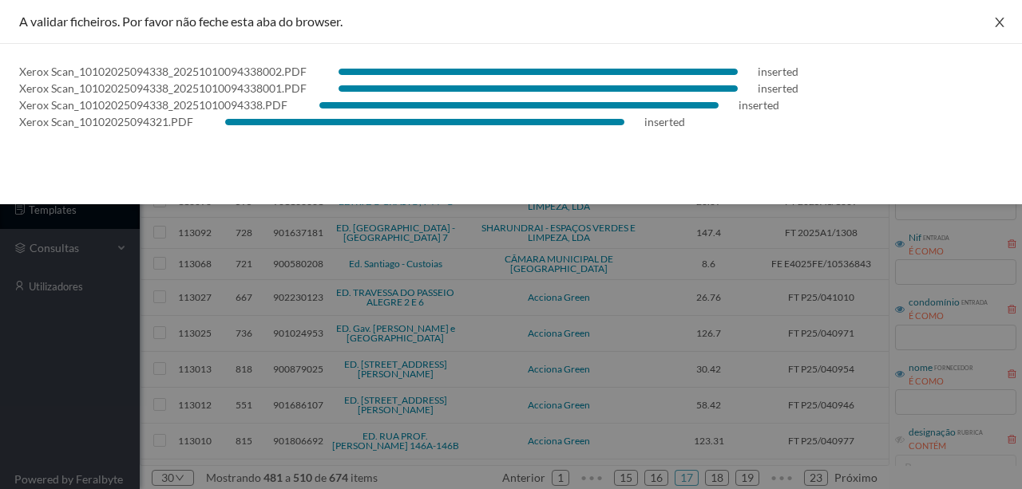
click at [996, 23] on icon "icon: close" at bounding box center [999, 22] width 13 height 13
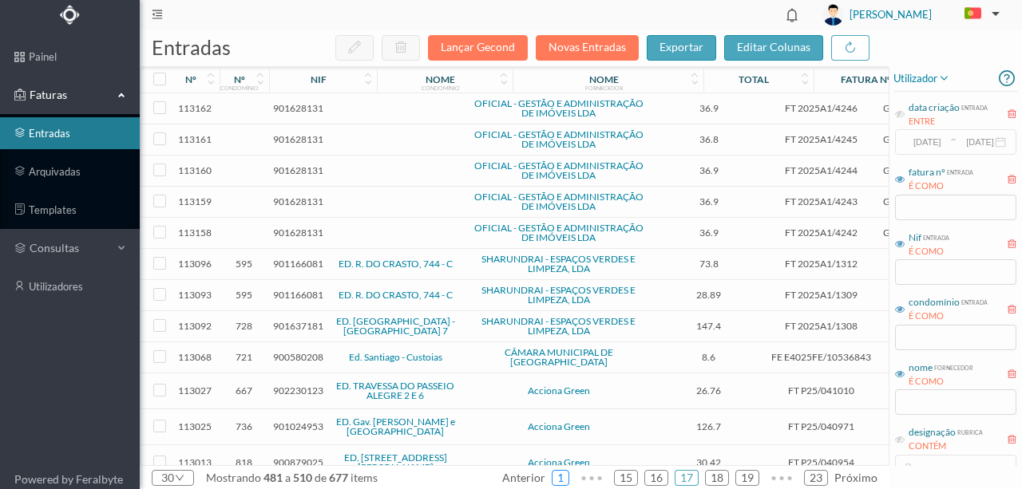
click at [565, 477] on link "1" at bounding box center [560, 478] width 16 height 24
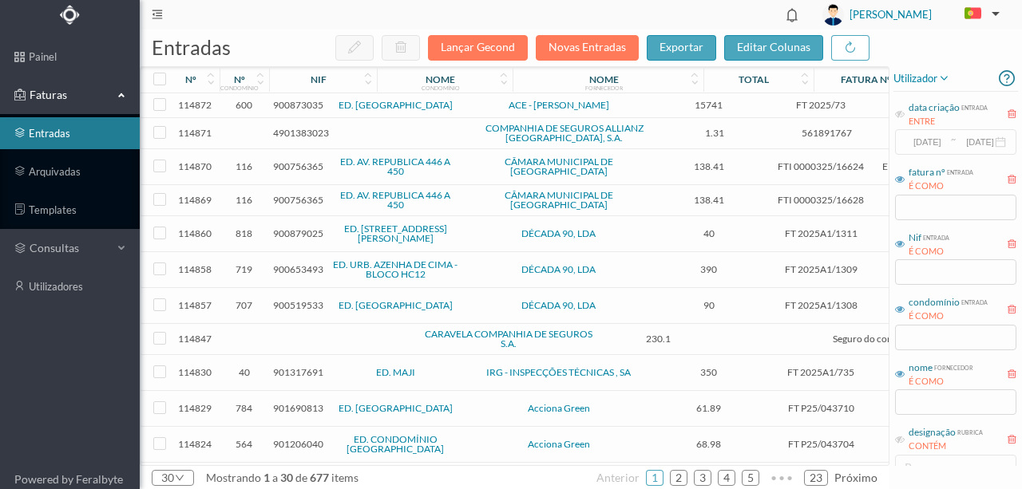
click at [302, 103] on span "900873035" at bounding box center [298, 105] width 50 height 12
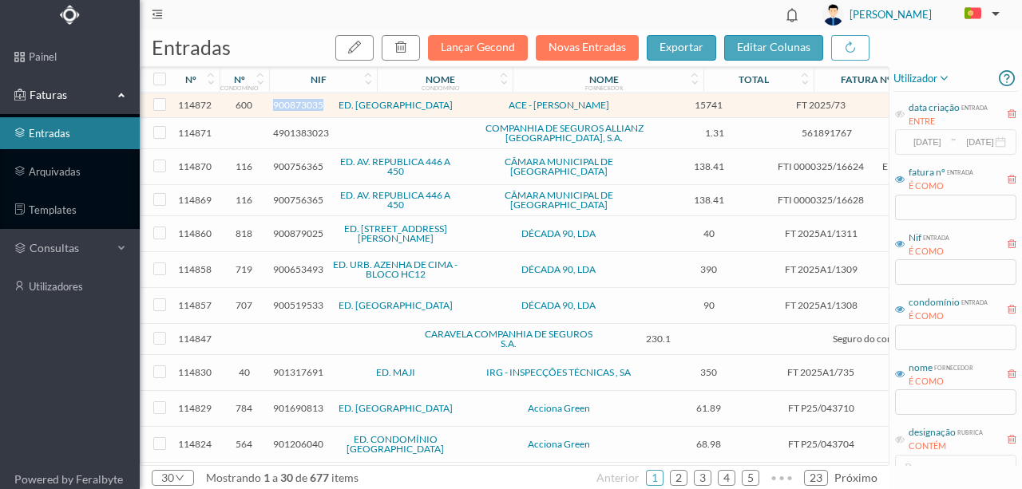
click at [302, 103] on span "900873035" at bounding box center [298, 105] width 50 height 12
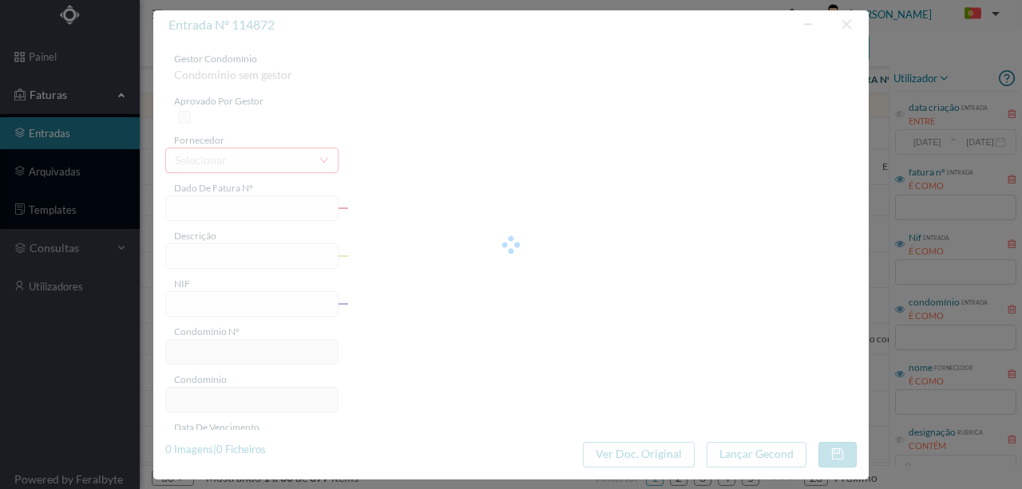
type input "FT 2025/73"
type input "900873035"
type input "2025-10-02"
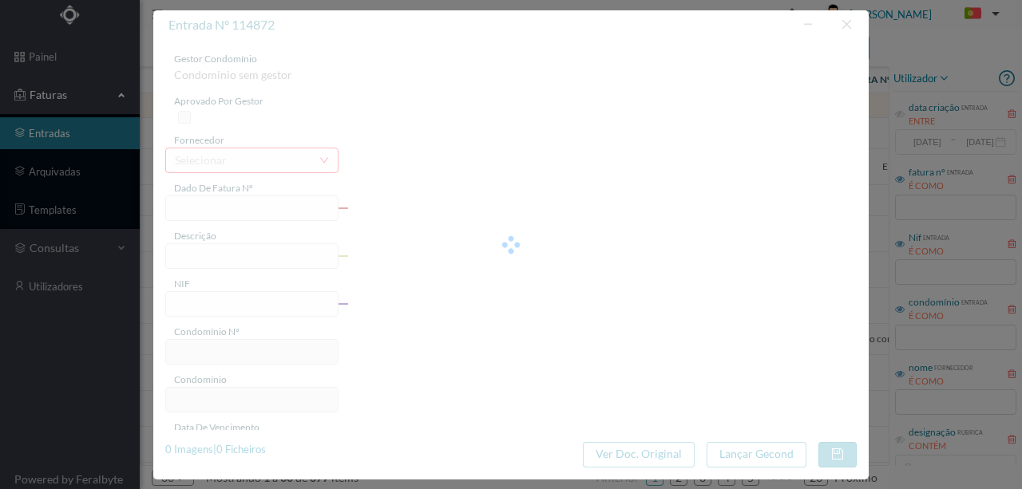
type input "15741.00"
type input "600"
type input "ED. [GEOGRAPHIC_DATA]"
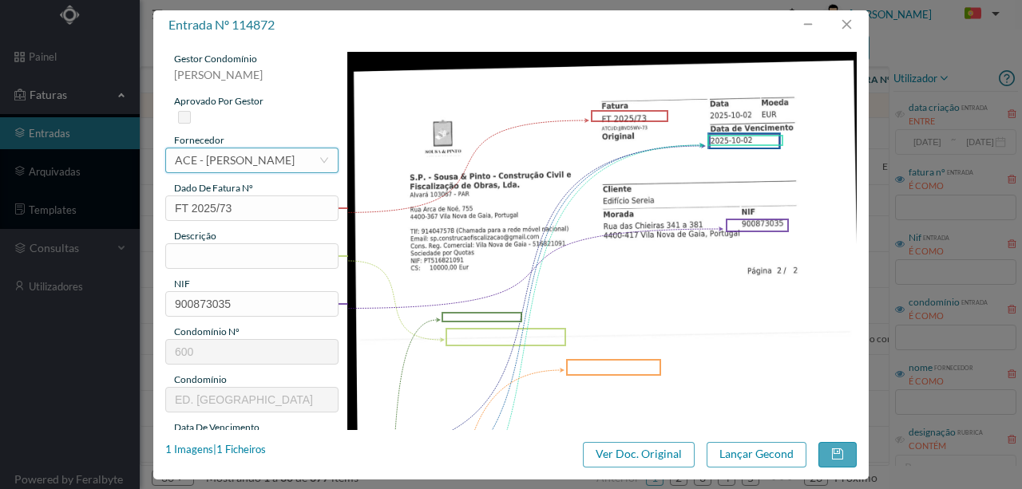
click at [273, 161] on div "ACE - [PERSON_NAME]" at bounding box center [235, 160] width 120 height 24
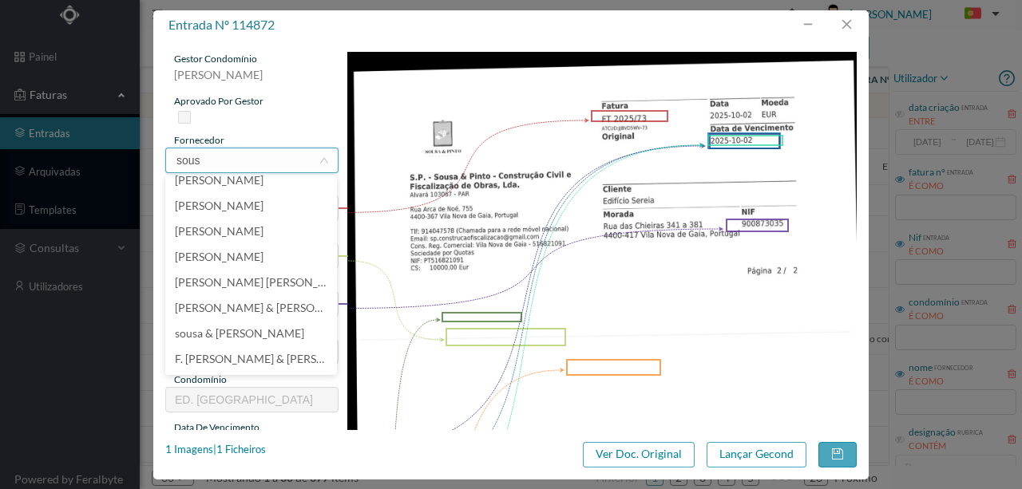
scroll to position [0, 0]
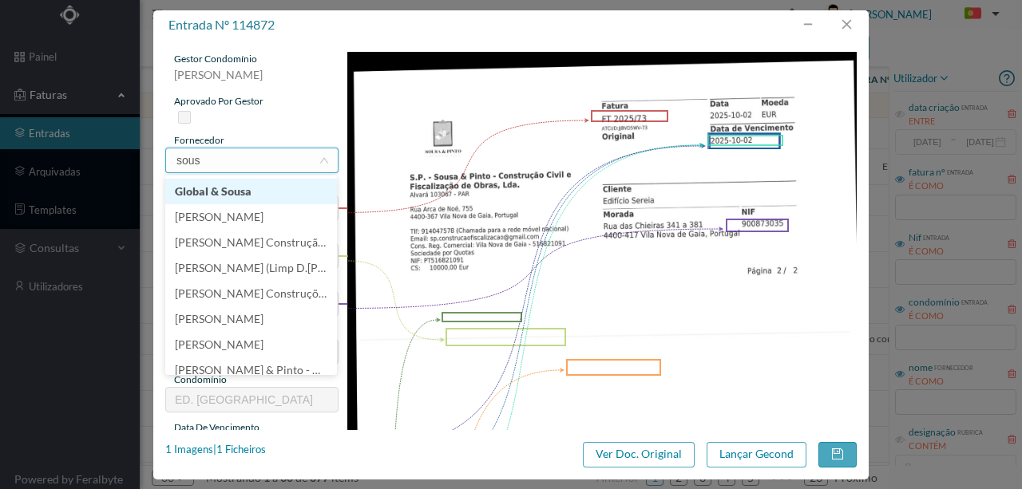
type input "sousa"
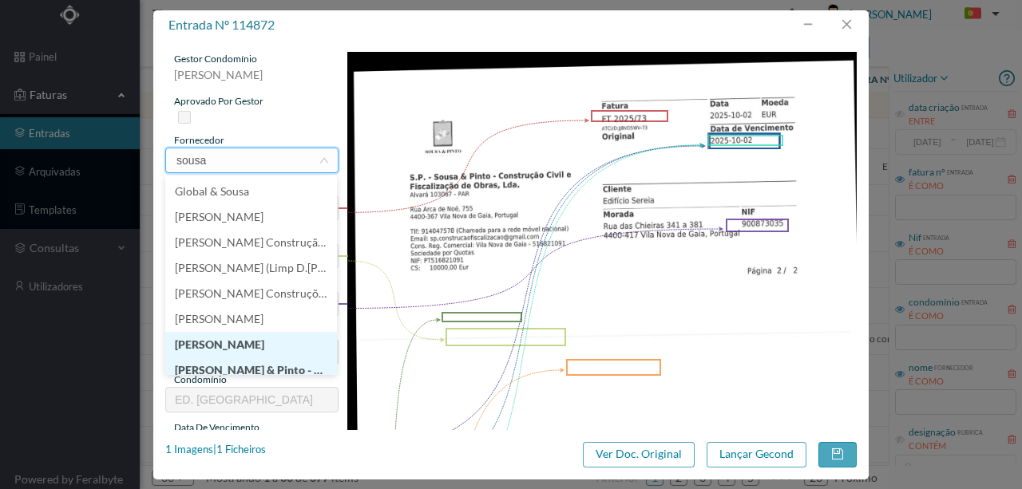
scroll to position [8, 0]
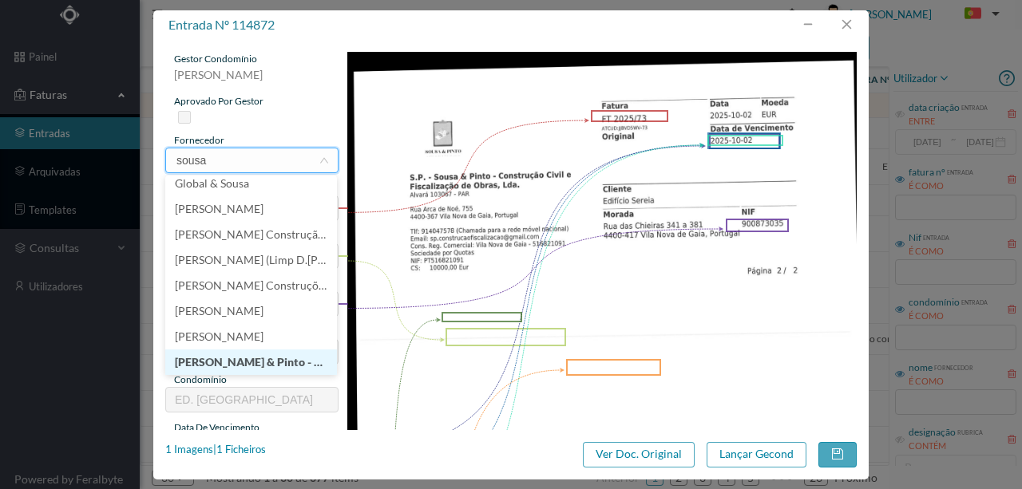
click at [275, 366] on li "[PERSON_NAME] & Pinto - Construção Civil e Fiscalização de Obras, Lda" at bounding box center [251, 363] width 172 height 26
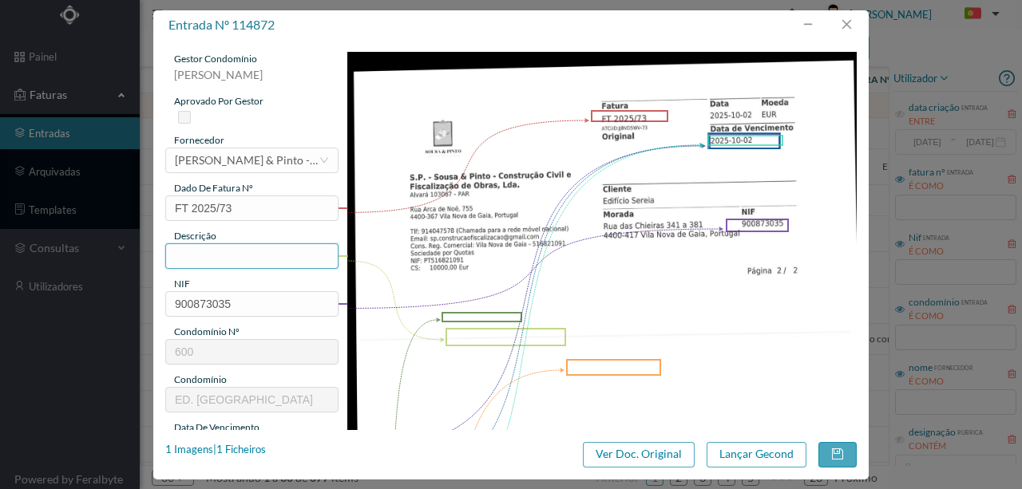
click at [203, 255] on input "text" at bounding box center [251, 256] width 173 height 26
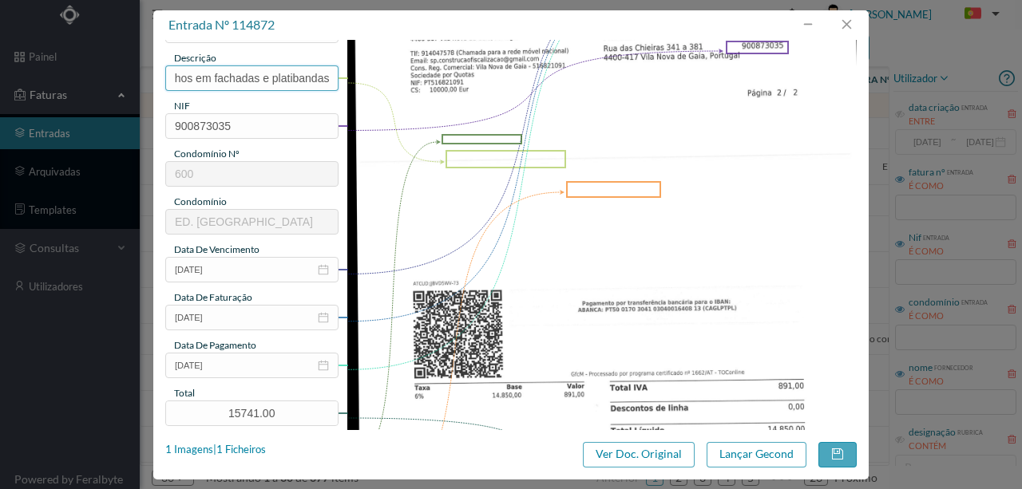
scroll to position [266, 0]
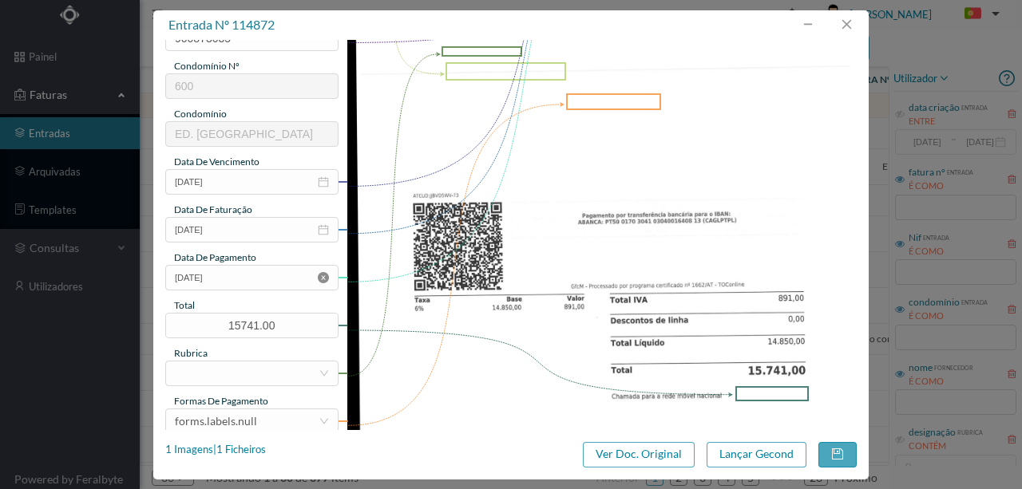
type input "Realização de trabalhos em fachadas e platibandas"
click at [321, 279] on icon "icon: close-circle" at bounding box center [323, 277] width 11 height 11
drag, startPoint x: 195, startPoint y: 377, endPoint x: 219, endPoint y: 374, distance: 24.1
click at [195, 376] on div at bounding box center [247, 374] width 144 height 24
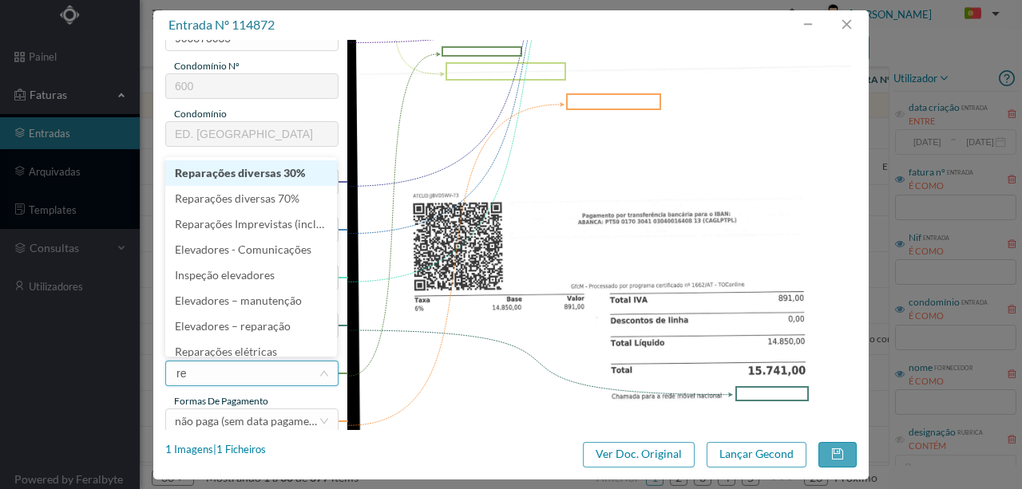
type input "rep"
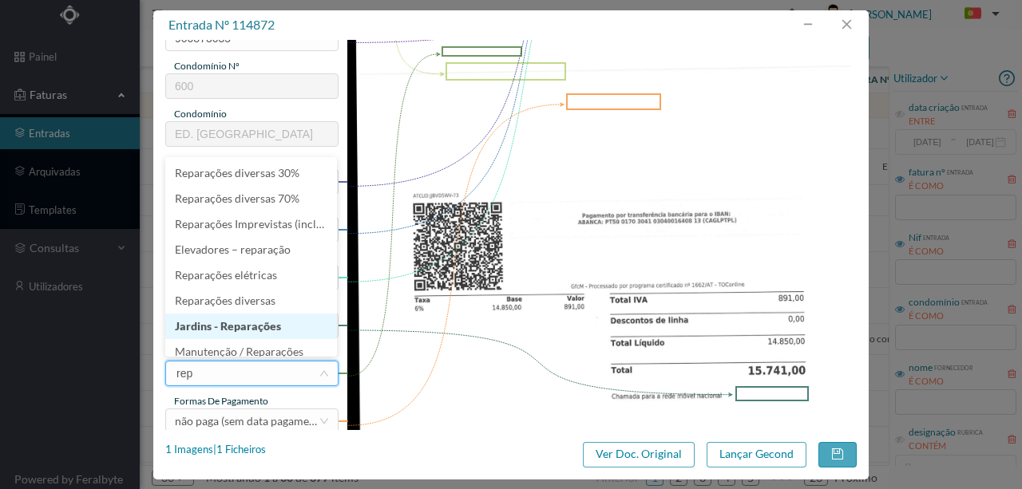
scroll to position [8, 0]
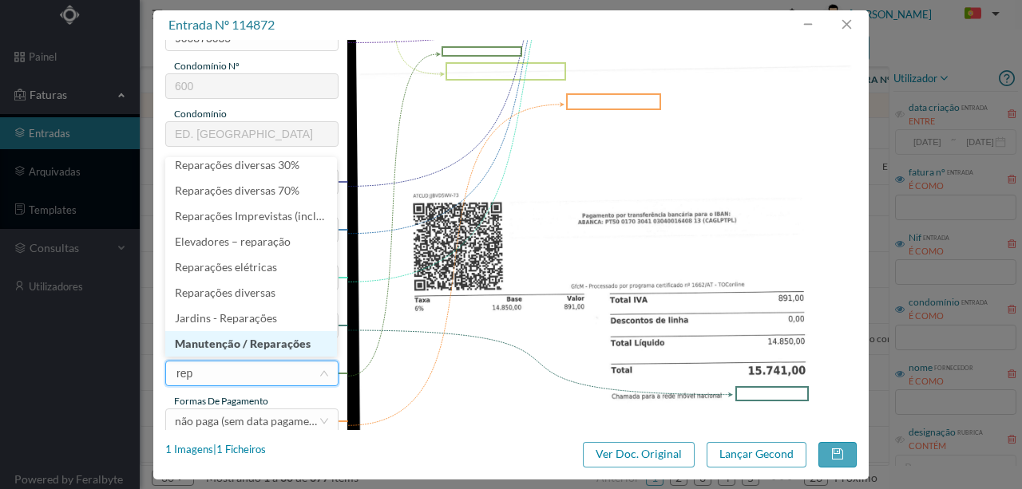
click at [271, 346] on li "Manutenção / Reparações" at bounding box center [251, 344] width 172 height 26
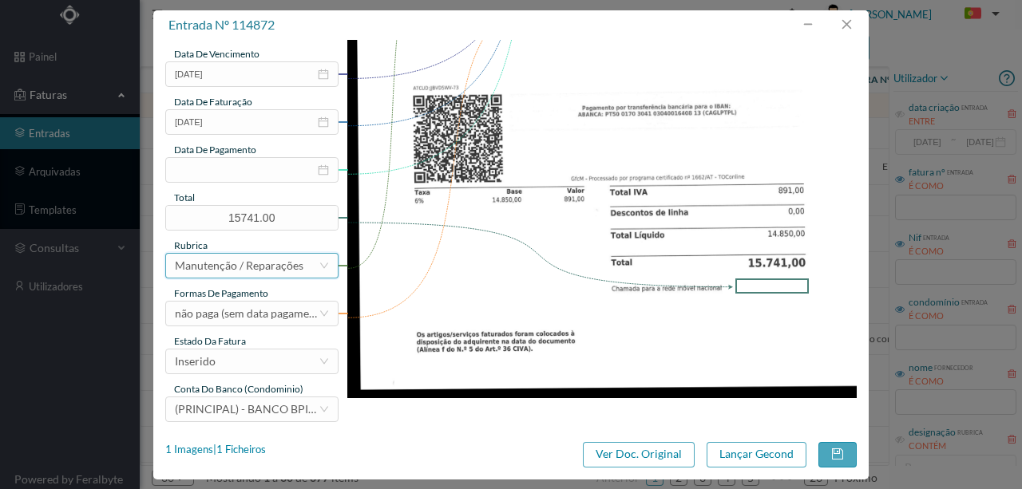
scroll to position [378, 0]
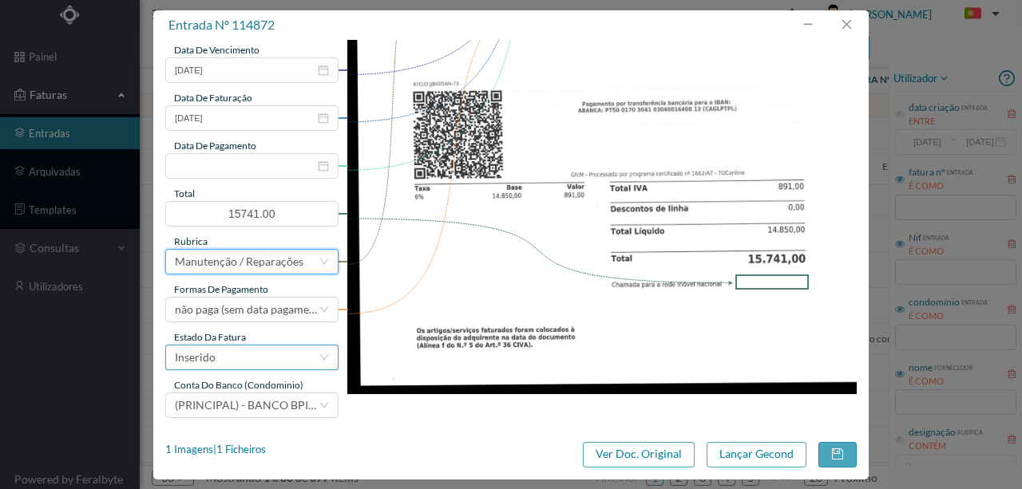
click at [244, 362] on div "Inserido" at bounding box center [247, 358] width 144 height 24
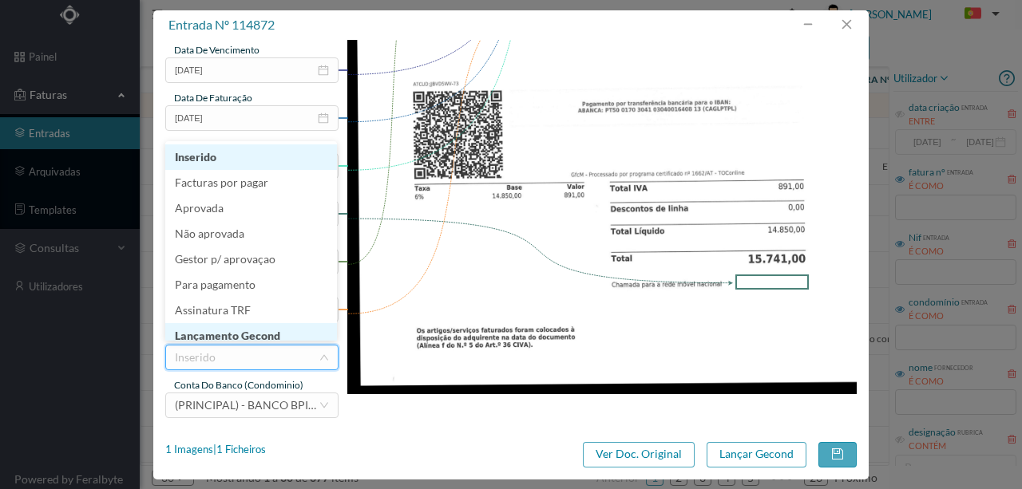
scroll to position [8, 0]
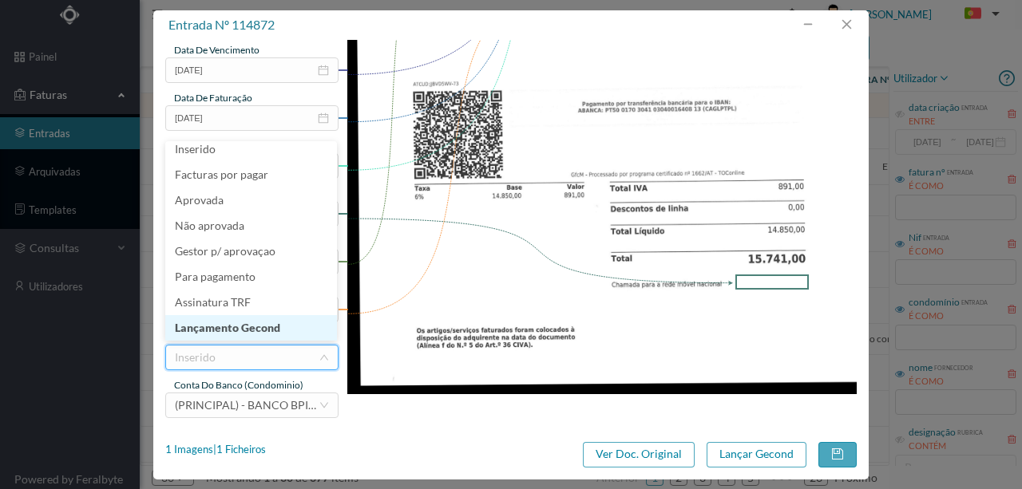
click at [237, 333] on li "Lançamento Gecond" at bounding box center [251, 328] width 172 height 26
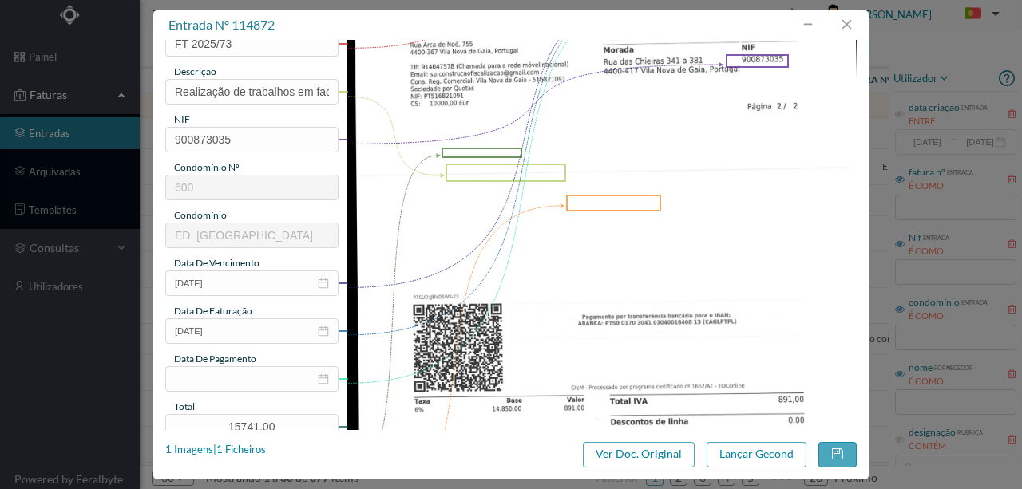
scroll to position [58, 0]
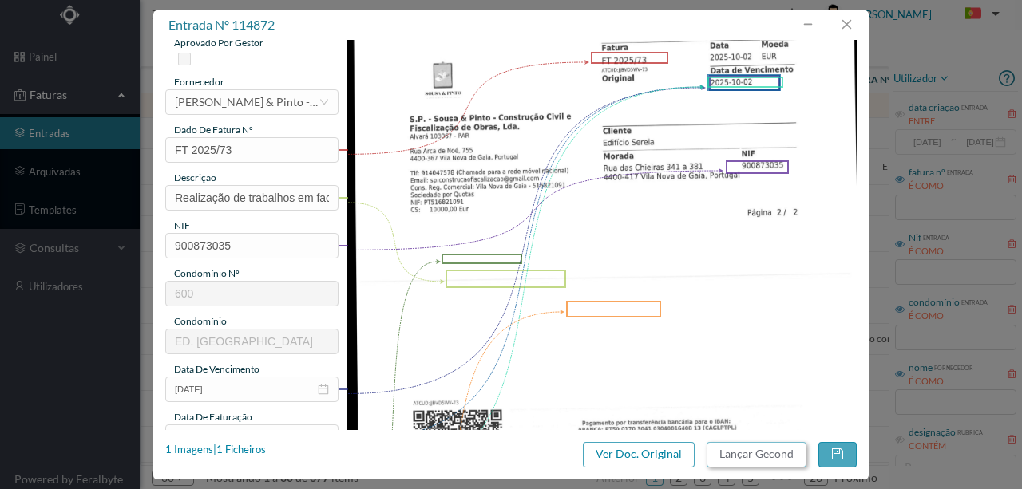
click at [769, 458] on button "Lançar Gecond" at bounding box center [757, 455] width 100 height 26
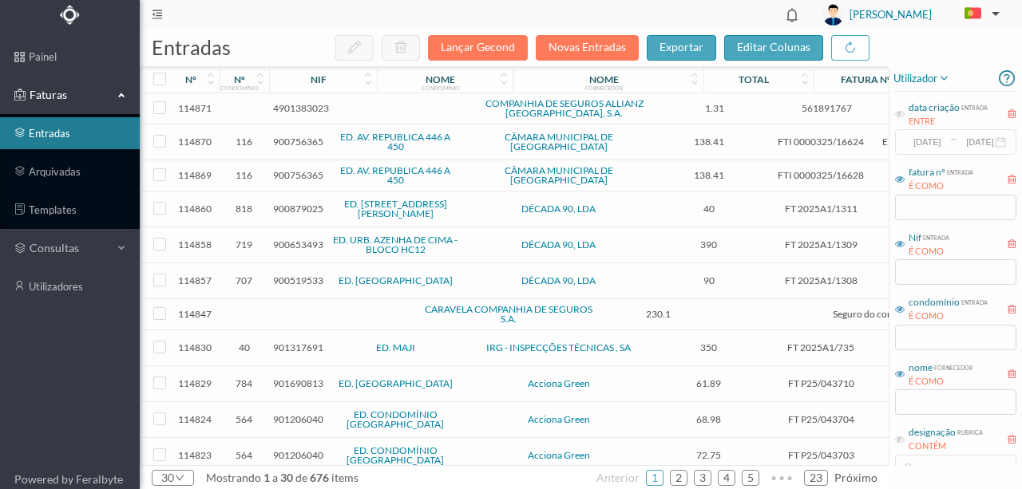
click at [301, 109] on span "4901383023" at bounding box center [301, 108] width 56 height 12
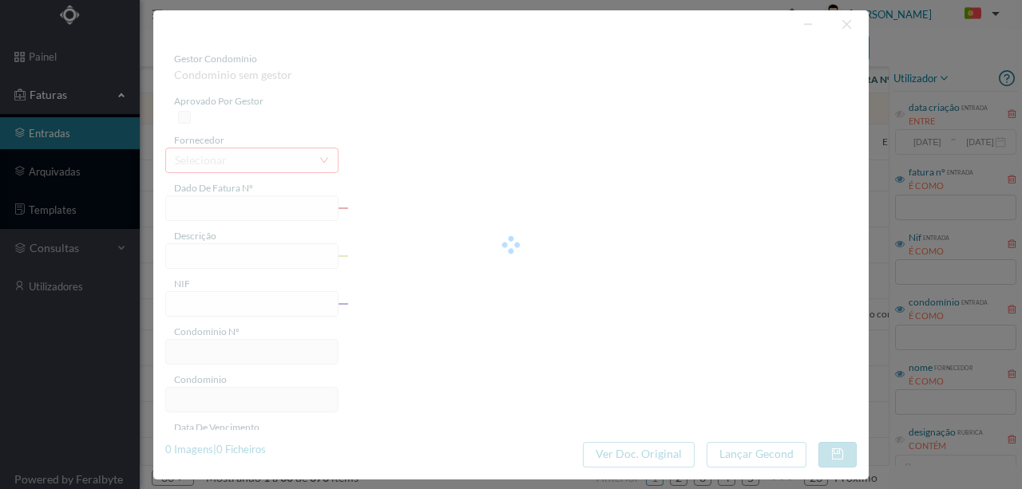
type input "561891767"
type input "01/10/2025 a 31/03/2026"
type input "4901383023"
type input "Invalid date"
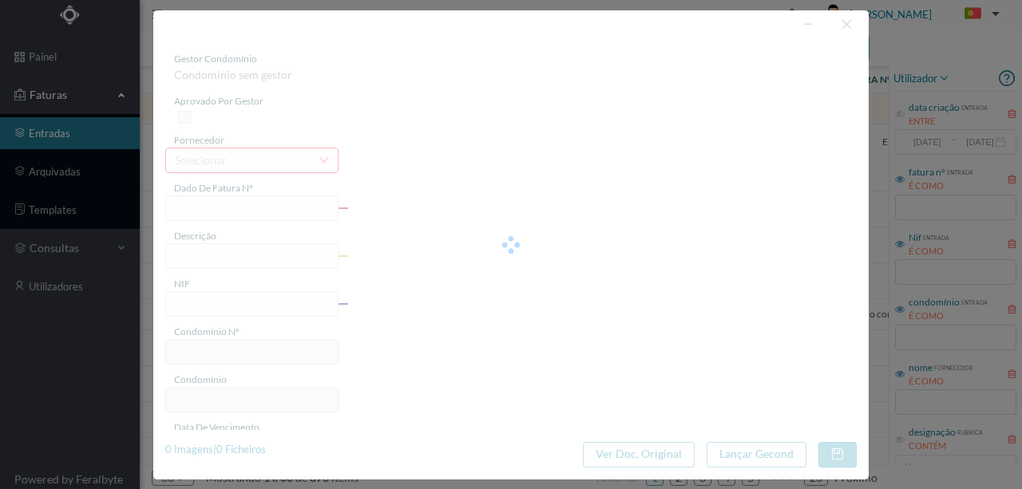
type input "1.31"
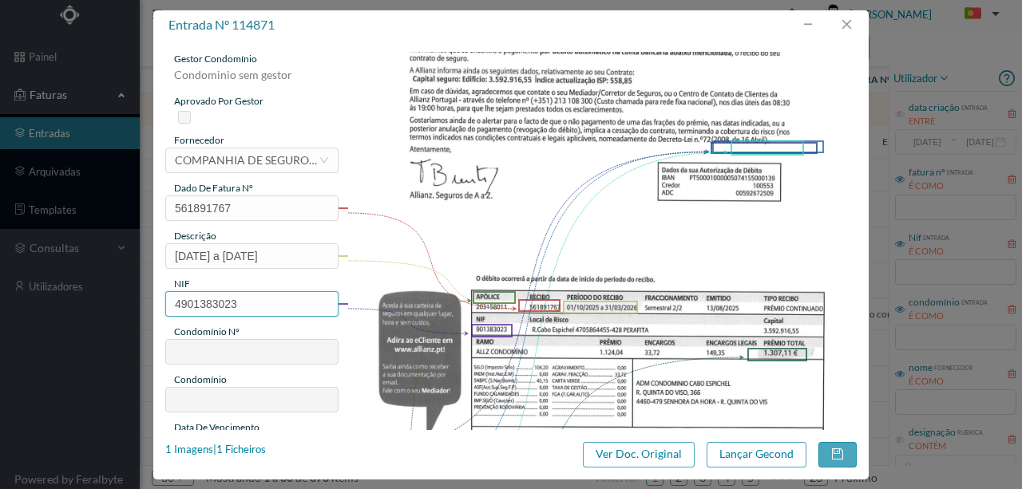
drag, startPoint x: 246, startPoint y: 305, endPoint x: 129, endPoint y: 315, distance: 117.0
click at [129, 315] on div "entrada nº 114871 gestor condomínio Condominio sem gestor aprovado por gestor f…" at bounding box center [511, 244] width 1022 height 489
type input "901383023"
type input "739"
type input "ED. CABO ESPICHEL 470, 488, 552 e 570"
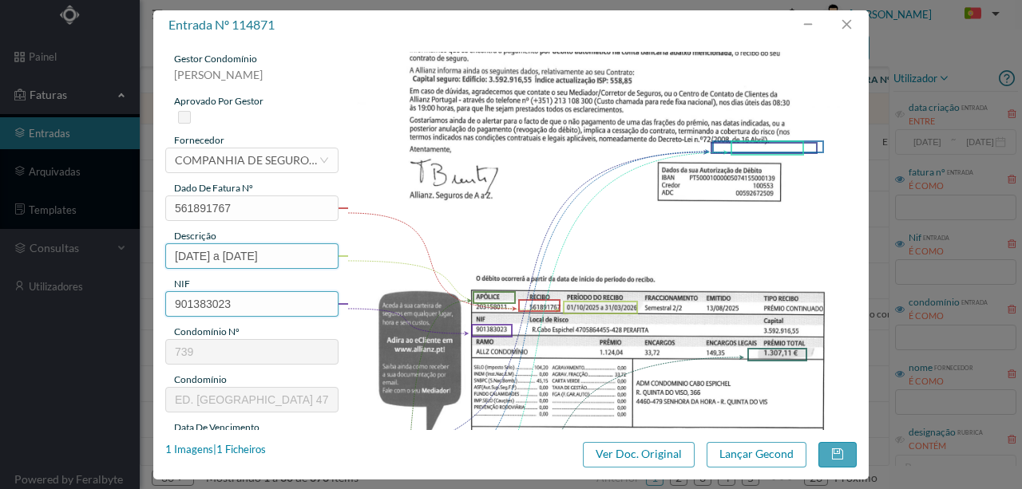
type input "901383023"
click at [176, 254] on input "01/10/2025 a 31/03/2026" at bounding box center [251, 256] width 173 height 26
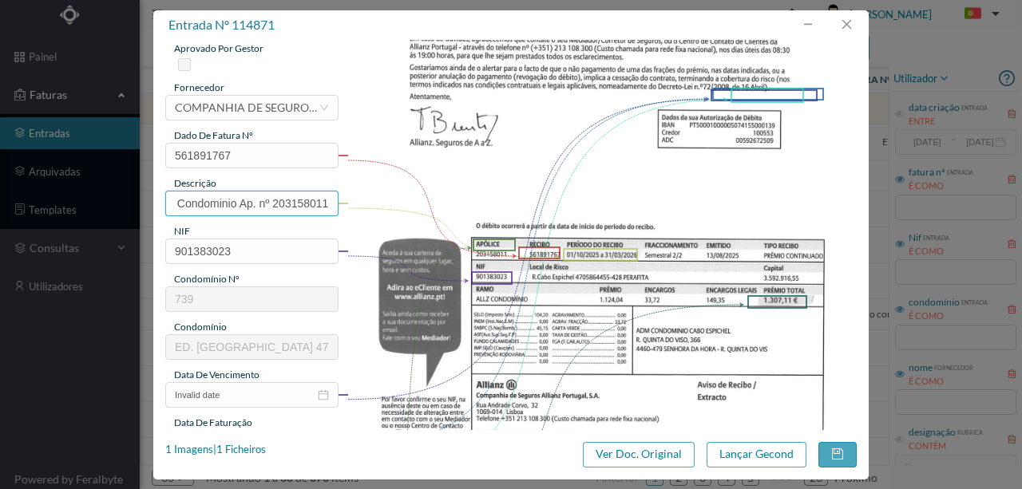
click at [312, 203] on input "Seg Condominio Ap. nº 20315801101/10/2025 a 31/03/2026" at bounding box center [251, 204] width 173 height 26
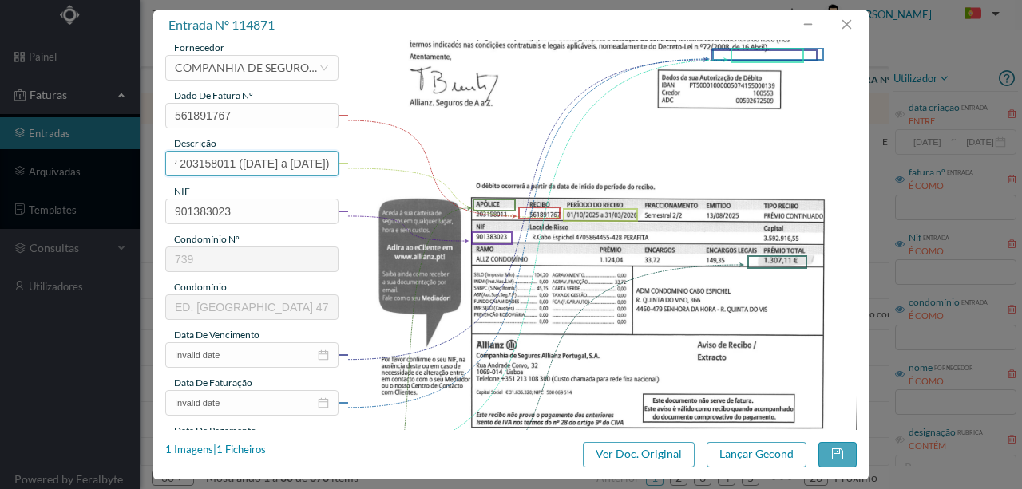
scroll to position [212, 0]
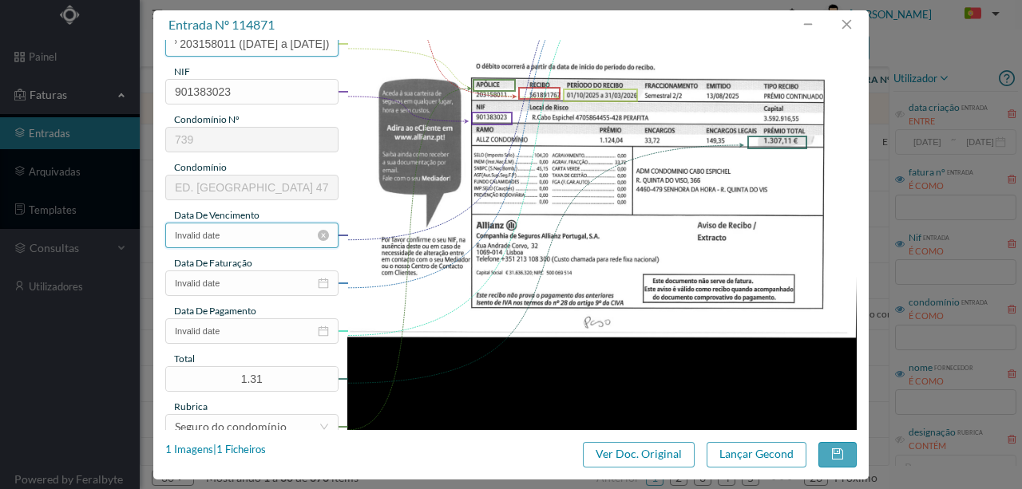
type input "Seg Condominio Ap. nº 203158011 (01/10/2025 a 31/03/2026)"
click at [252, 235] on input "Invalid date" at bounding box center [251, 236] width 173 height 26
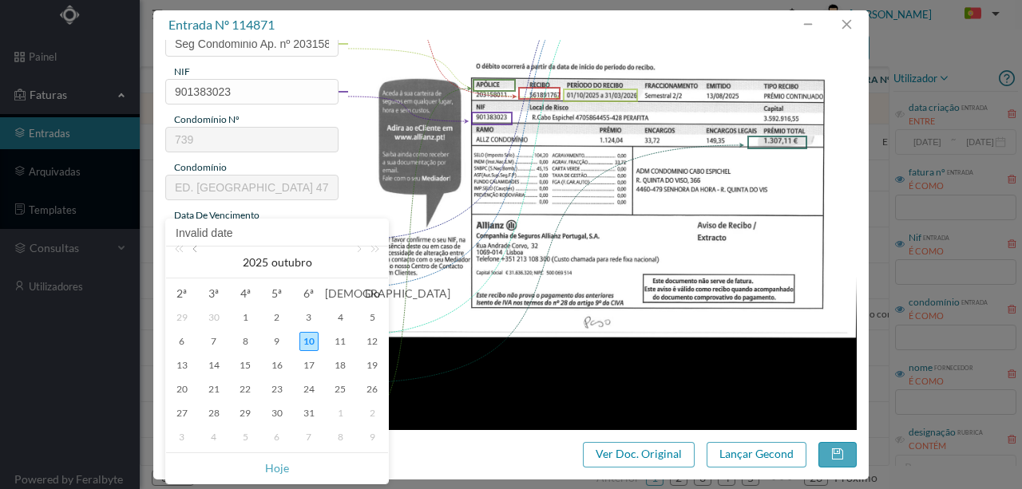
click at [195, 247] on link at bounding box center [196, 263] width 14 height 32
click at [250, 358] on div "13" at bounding box center [245, 365] width 19 height 19
type input "13-08-2025"
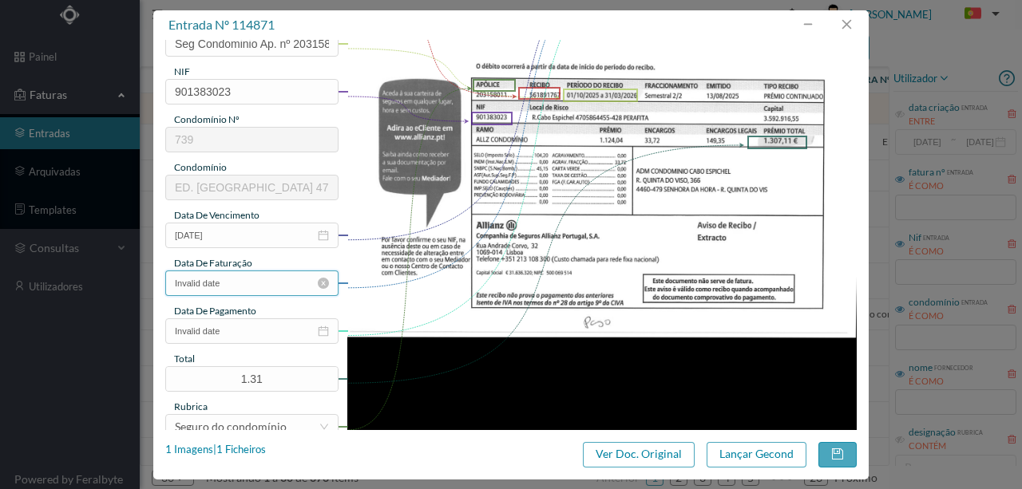
click at [224, 287] on input "Invalid date" at bounding box center [251, 284] width 173 height 26
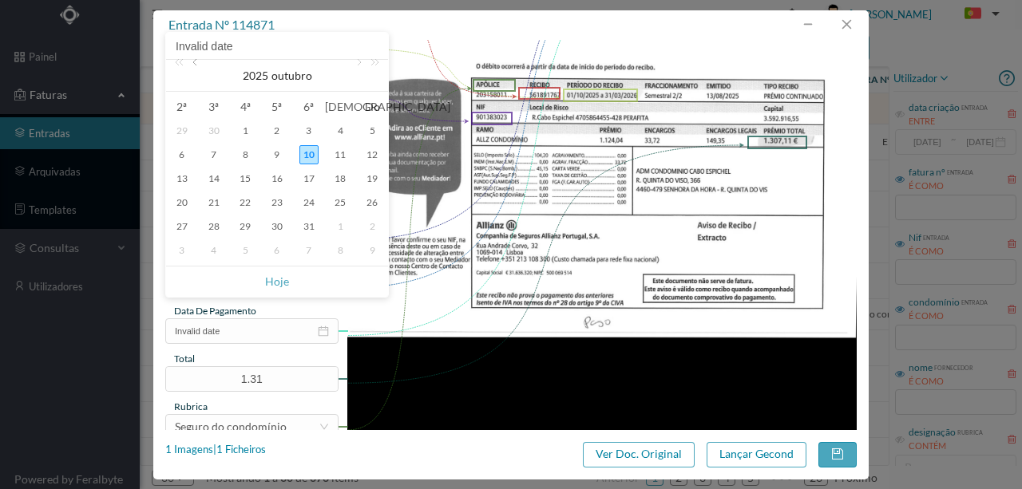
click at [196, 64] on link at bounding box center [196, 76] width 14 height 32
click at [248, 177] on div "13" at bounding box center [245, 178] width 19 height 19
type input "13-08-2025"
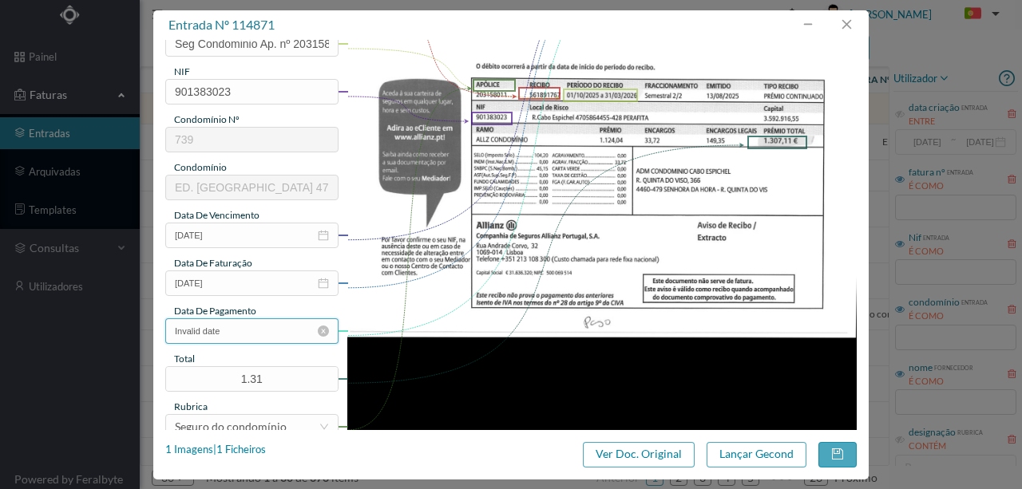
click at [283, 326] on input "Invalid date" at bounding box center [251, 332] width 173 height 26
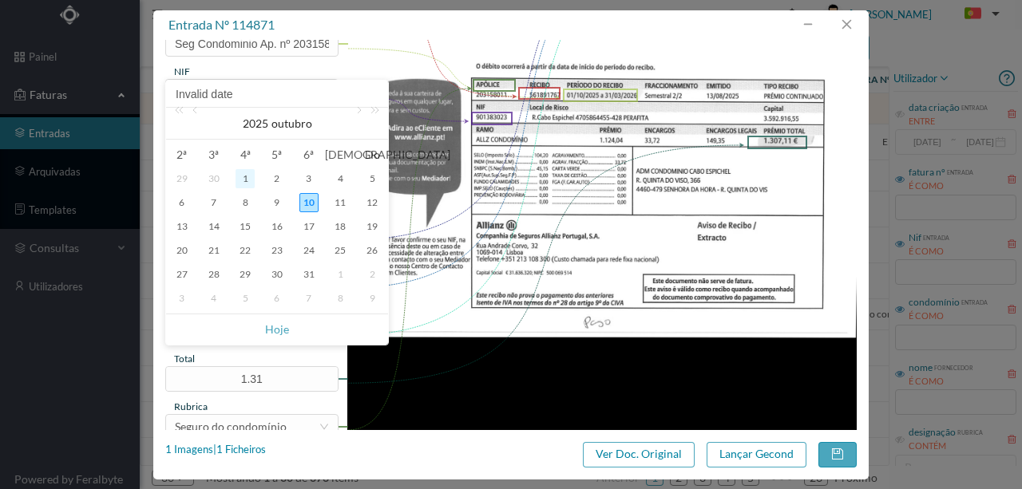
click at [251, 173] on div "1" at bounding box center [245, 178] width 19 height 19
type input "[DATE]"
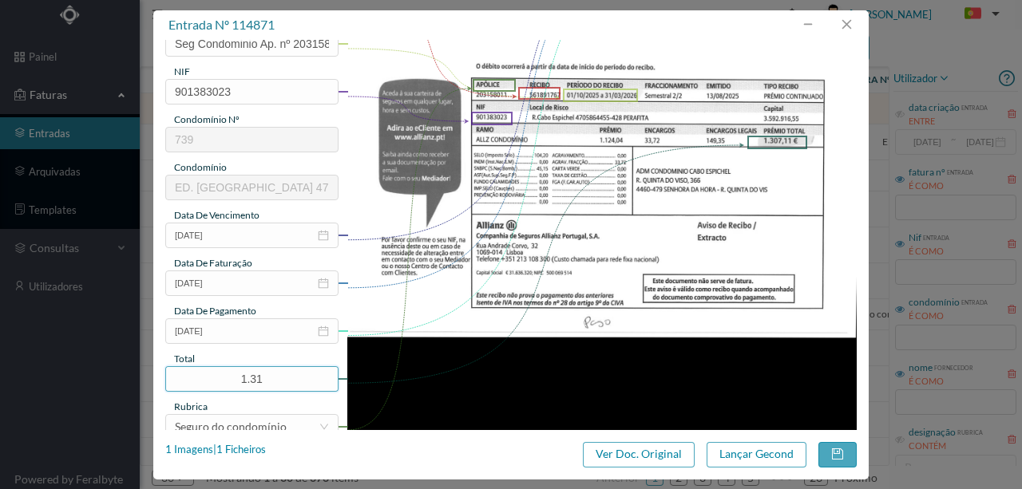
drag, startPoint x: 282, startPoint y: 373, endPoint x: 100, endPoint y: 391, distance: 182.9
click at [100, 391] on div "entrada nº 114871 gestor condomínio Susana Silva aprovado por gestor fornecedor…" at bounding box center [511, 244] width 1022 height 489
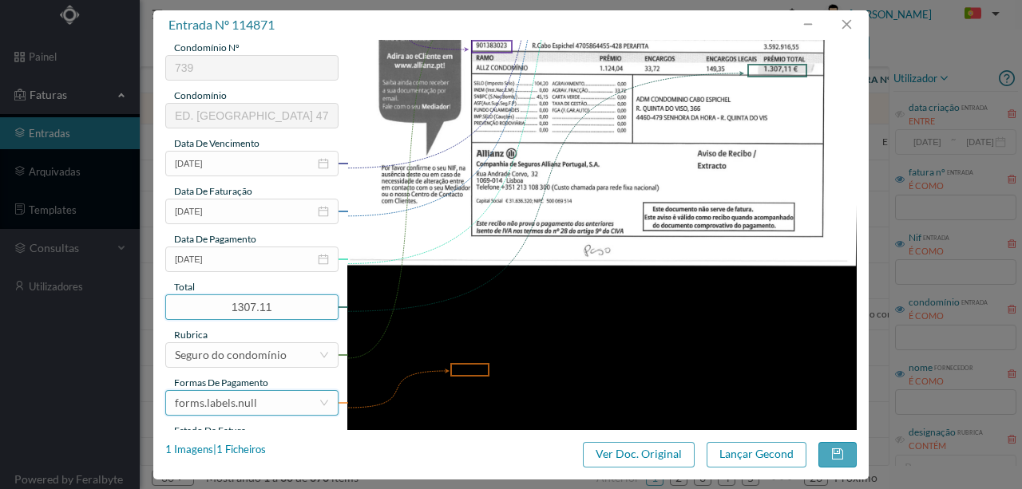
scroll to position [372, 0]
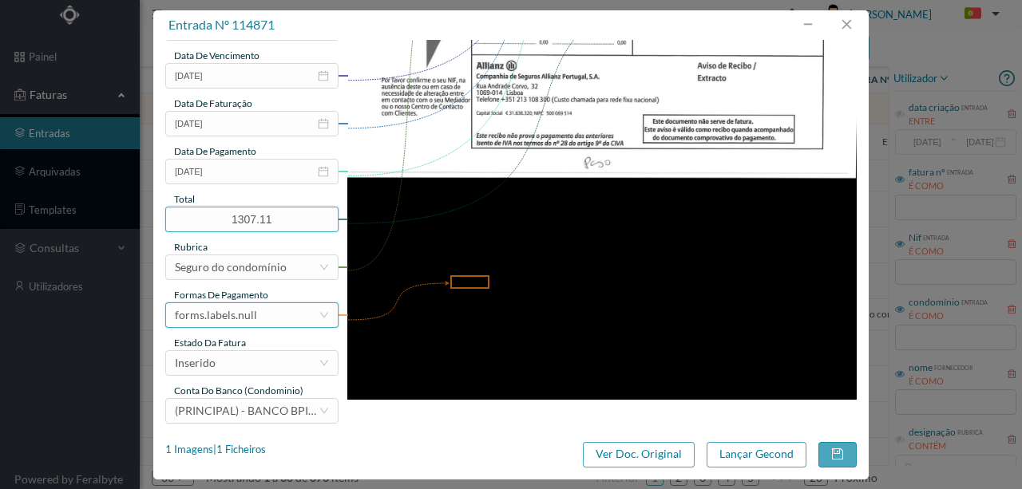
type input "1307.11"
click at [240, 317] on div "forms.labels.null" at bounding box center [216, 315] width 82 height 24
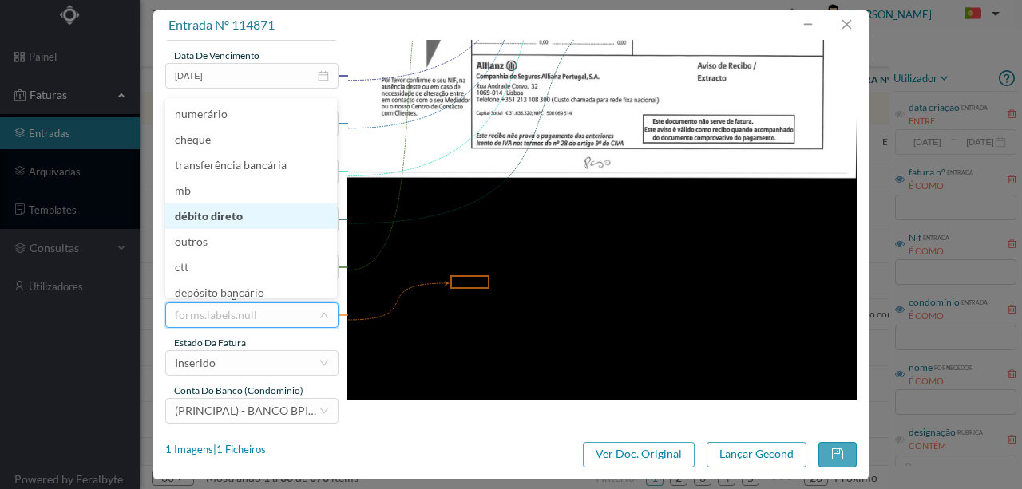
click at [226, 222] on li "débito direto" at bounding box center [251, 217] width 172 height 26
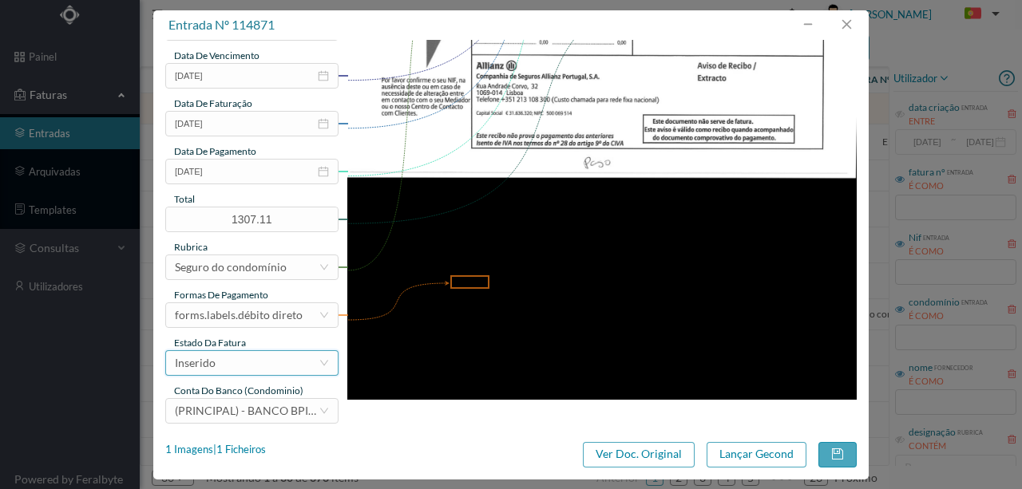
click at [243, 366] on div "Inserido" at bounding box center [247, 363] width 144 height 24
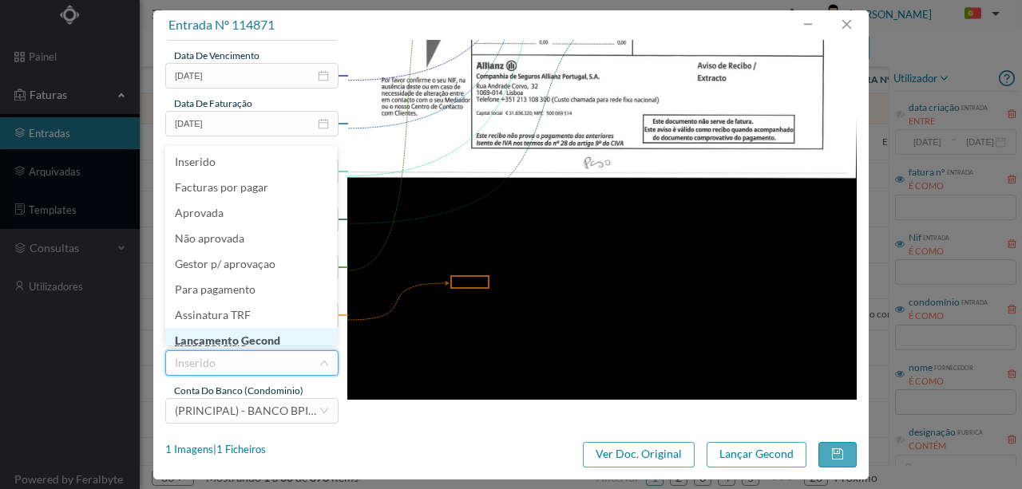
scroll to position [8, 0]
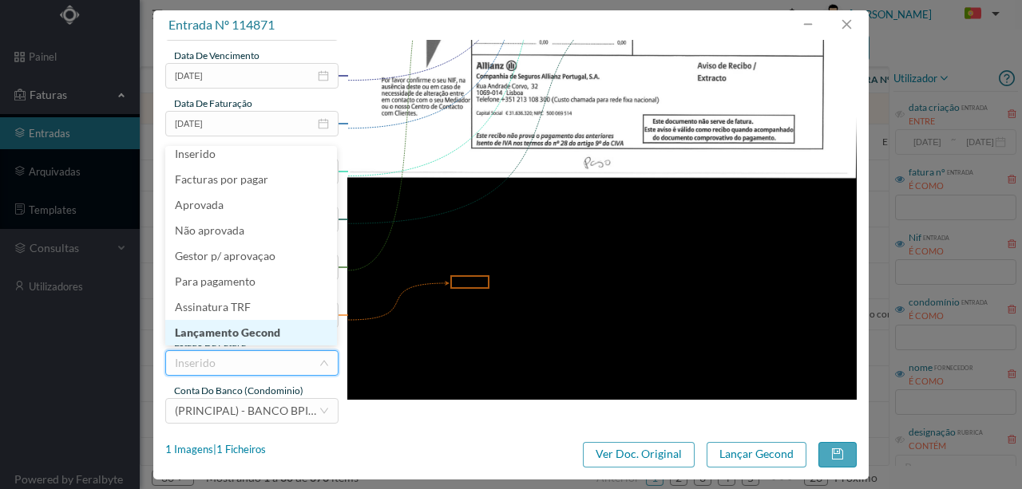
click at [267, 336] on li "Lançamento Gecond" at bounding box center [251, 333] width 172 height 26
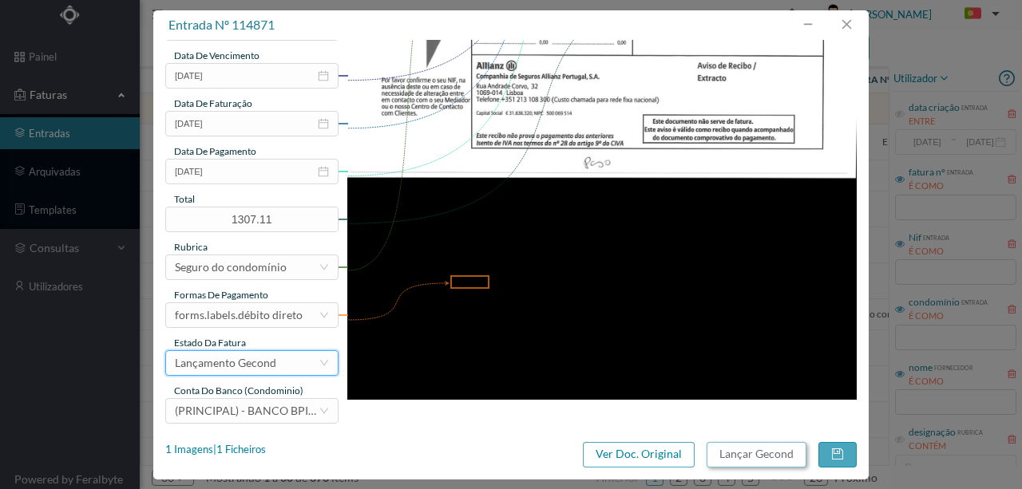
click at [765, 459] on button "Lançar Gecond" at bounding box center [757, 455] width 100 height 26
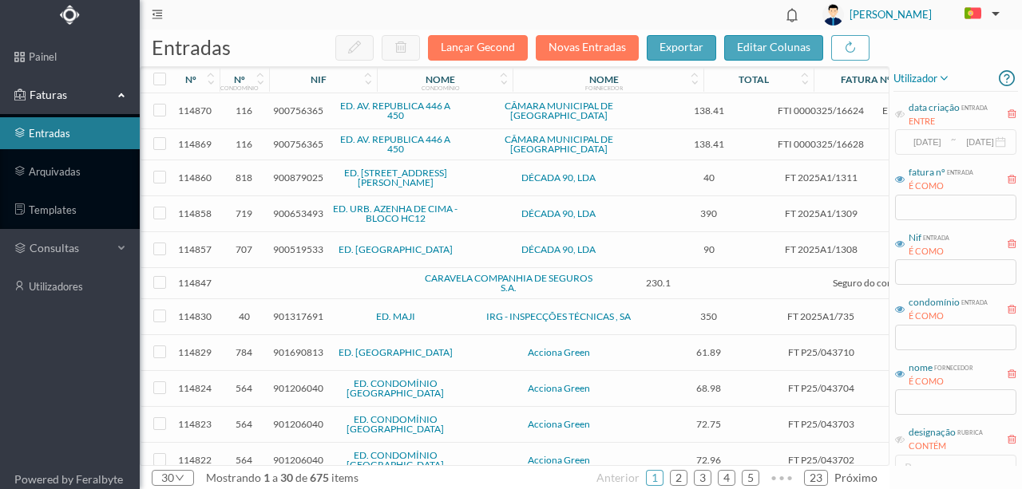
click at [290, 113] on span "900756365" at bounding box center [298, 111] width 50 height 12
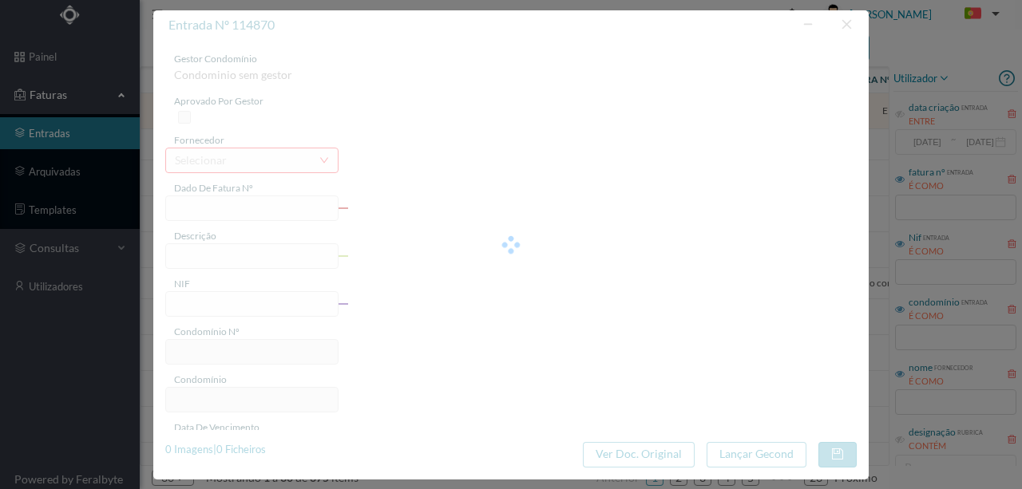
type input "FTI 0000325/16624"
type input "as MAaMARAPRITA PRVARPATA REP PLIIARAR ARARARARI. dn ld mis"
type input "900756365"
type input "06-10-2025"
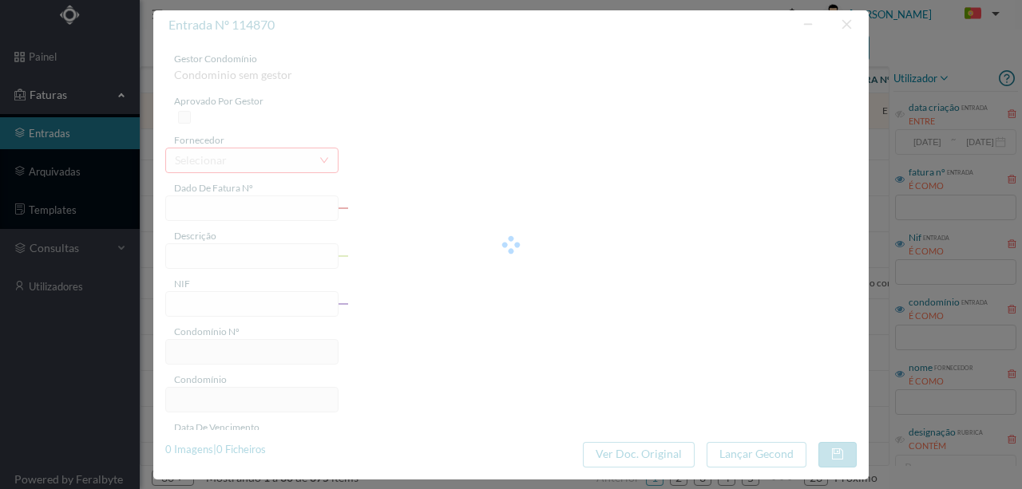
type input "06-10-2025"
type input "138.41"
type input "116"
type input "ED. AV. REPUBLICA 446 A 450"
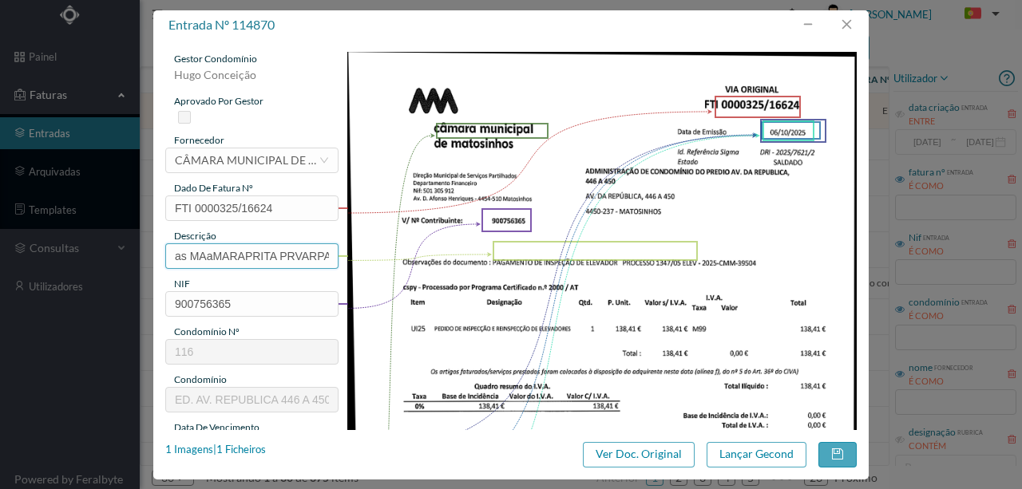
scroll to position [0, 213]
drag, startPoint x: 168, startPoint y: 251, endPoint x: 674, endPoint y: 249, distance: 506.1
click at [674, 249] on div "gestor condomínio Hugo Conceição aprovado por gestor fornecedor selecionar CÂMA…" at bounding box center [510, 424] width 691 height 744
type input "P"
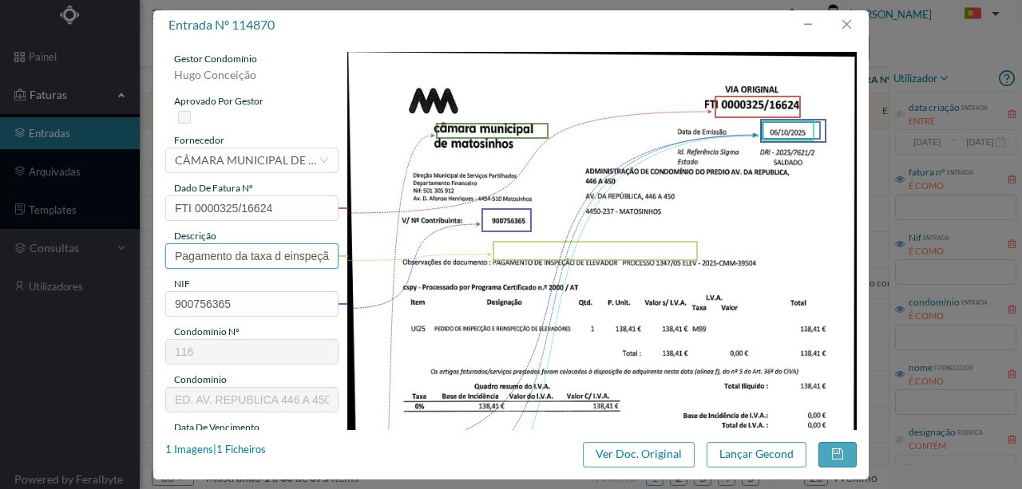
drag, startPoint x: 330, startPoint y: 251, endPoint x: 59, endPoint y: 285, distance: 272.8
click at [59, 285] on div "entrada nº 114870 gestor condomínio Hugo Conceição aprovado por gestor forneced…" at bounding box center [511, 244] width 1022 height 489
click at [289, 256] on input "Pagamento da taxa d einspeção elevador Proc: 2849/05" at bounding box center [251, 256] width 173 height 26
drag, startPoint x: 168, startPoint y: 256, endPoint x: 477, endPoint y: 225, distance: 309.7
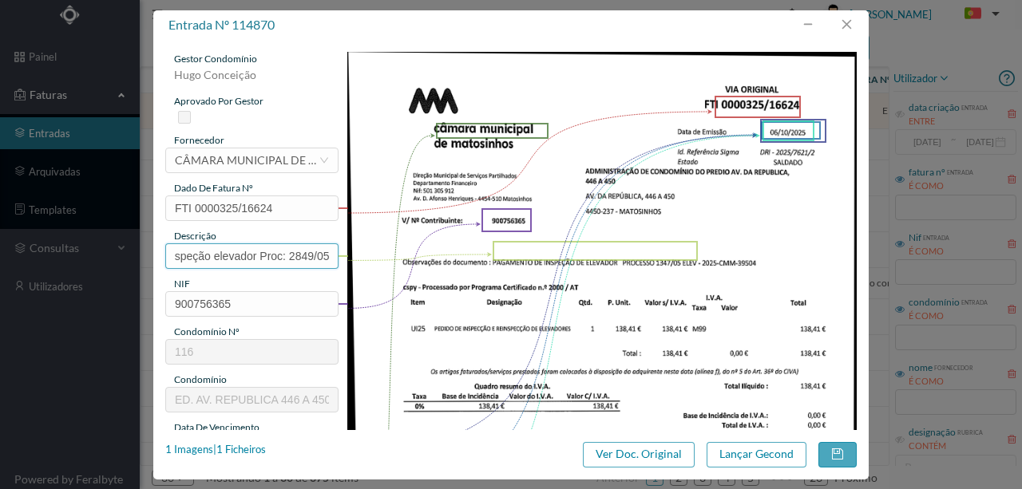
click at [477, 225] on div "gestor condomínio Hugo Conceição aprovado por gestor fornecedor selecionar CÂMA…" at bounding box center [510, 424] width 691 height 744
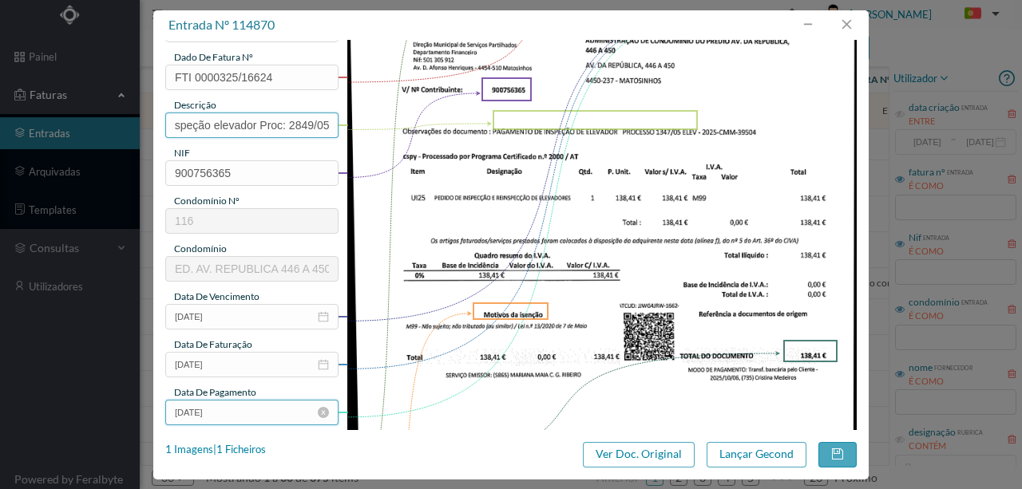
scroll to position [266, 0]
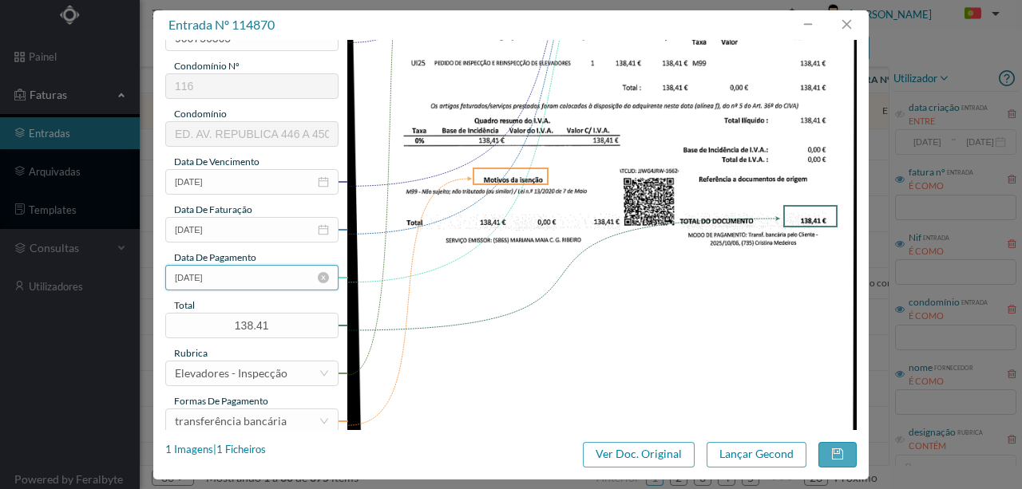
type input "Pagamento da taxa de inspeção elevador Proc: 2849/05"
click at [244, 279] on input "06-10-2025" at bounding box center [251, 278] width 173 height 26
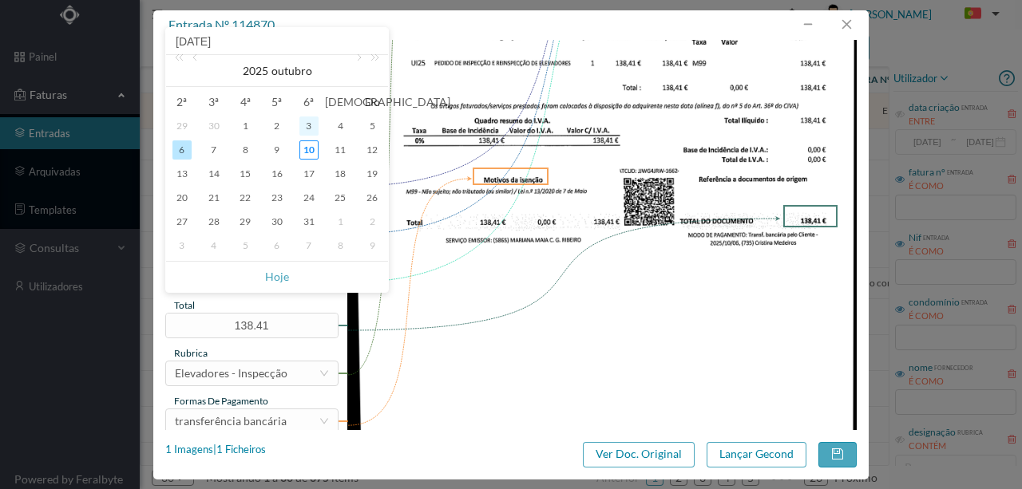
click at [303, 120] on div "3" at bounding box center [308, 126] width 19 height 19
type input "03-10-2025"
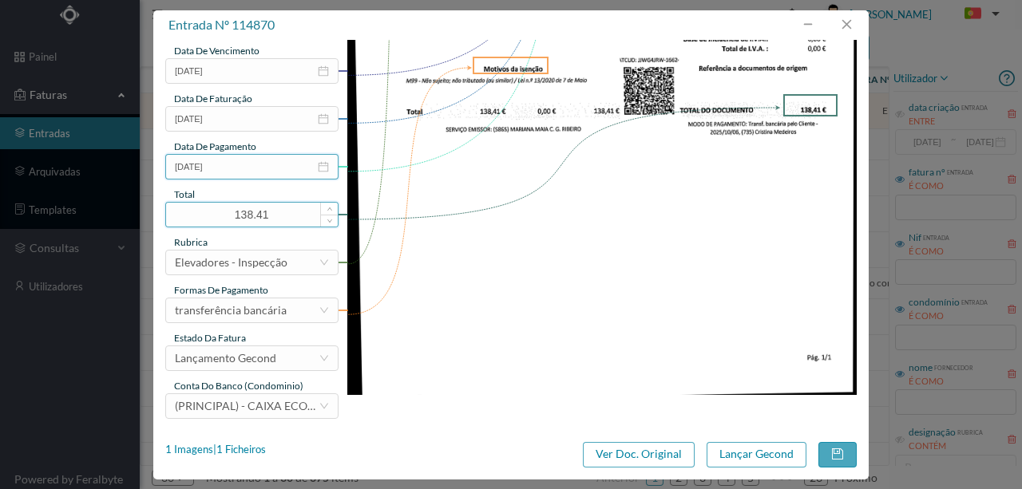
scroll to position [378, 0]
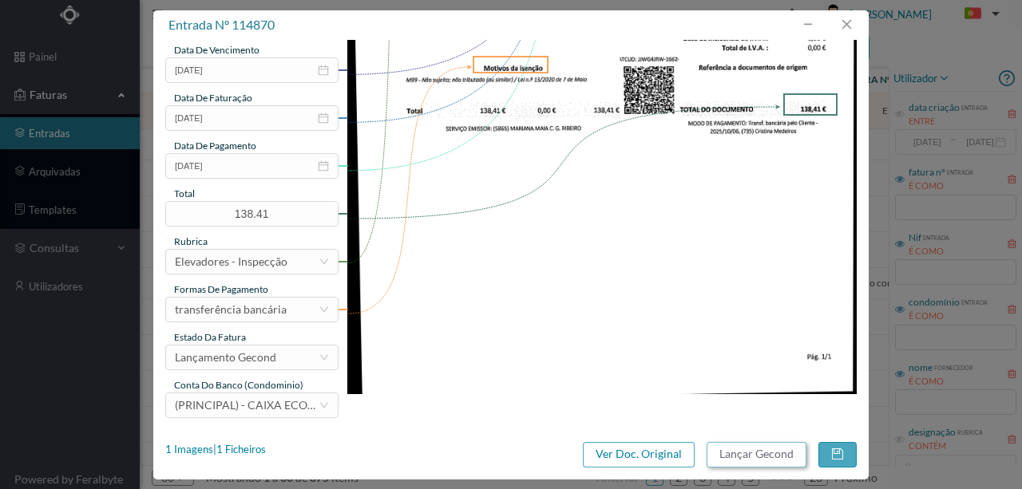
click at [739, 455] on button "Lançar Gecond" at bounding box center [757, 455] width 100 height 26
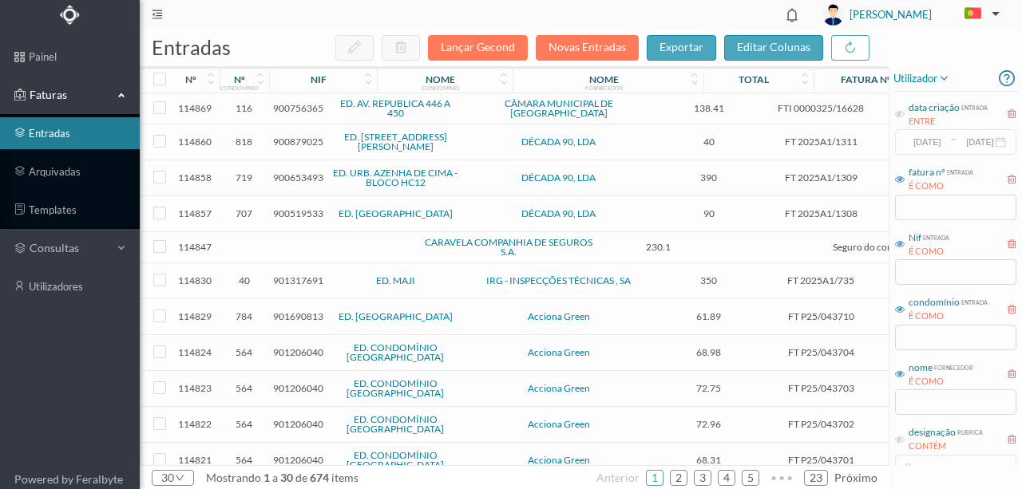
click at [283, 109] on span "900756365" at bounding box center [298, 108] width 50 height 12
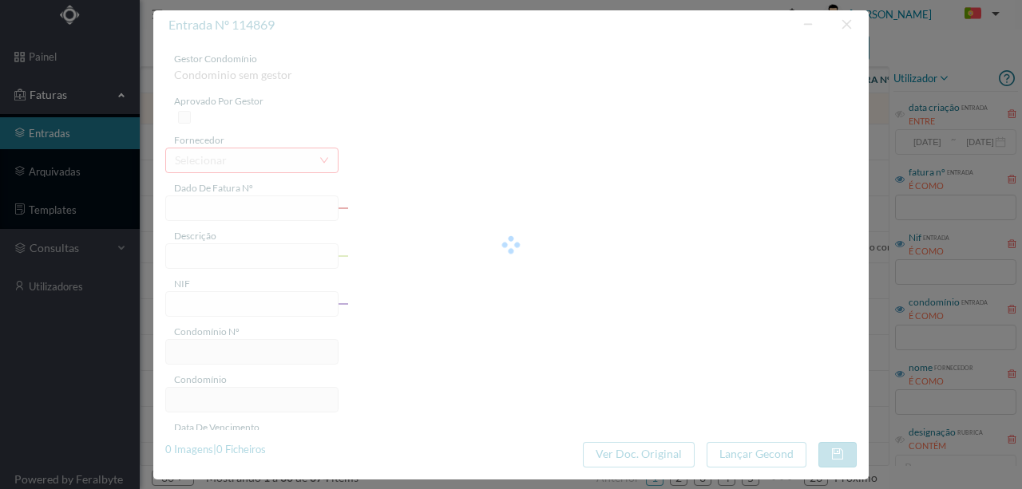
type input "FTI 0000325/16628"
type input "900756365"
type input "Invalid date"
type input "06-10-2025"
type input "138.41"
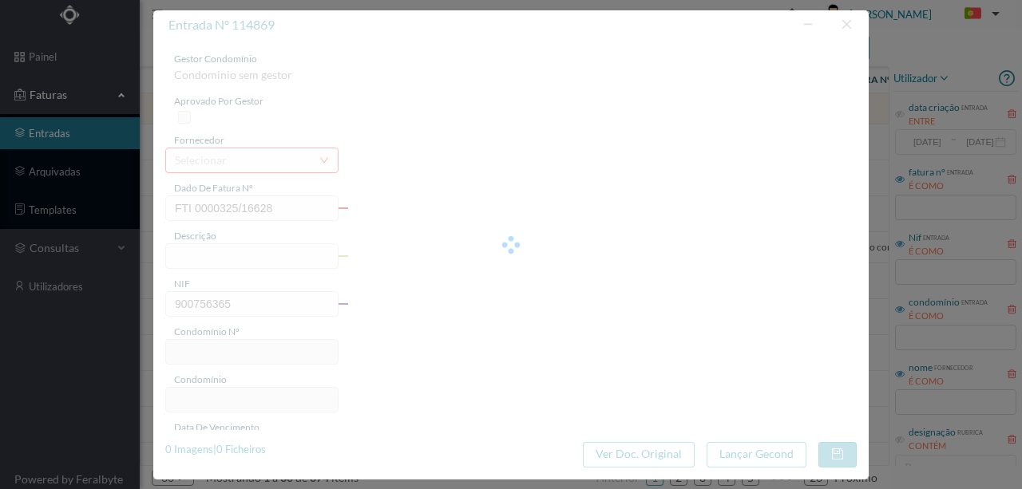
type input "116"
type input "ED. AV. REPUBLICA 446 A 450"
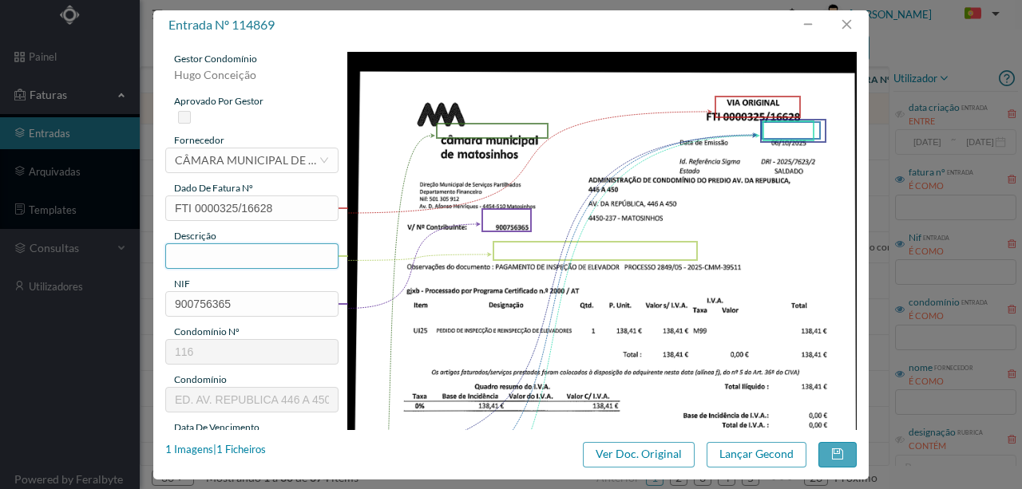
click at [208, 252] on input "text" at bounding box center [251, 256] width 173 height 26
paste input "Pagamento da taxa de inspeção elevador Proc: 2849/05"
click at [313, 257] on input "Pagamento da taxa de inspeção elevador Proc: 2849/05" at bounding box center [251, 256] width 173 height 26
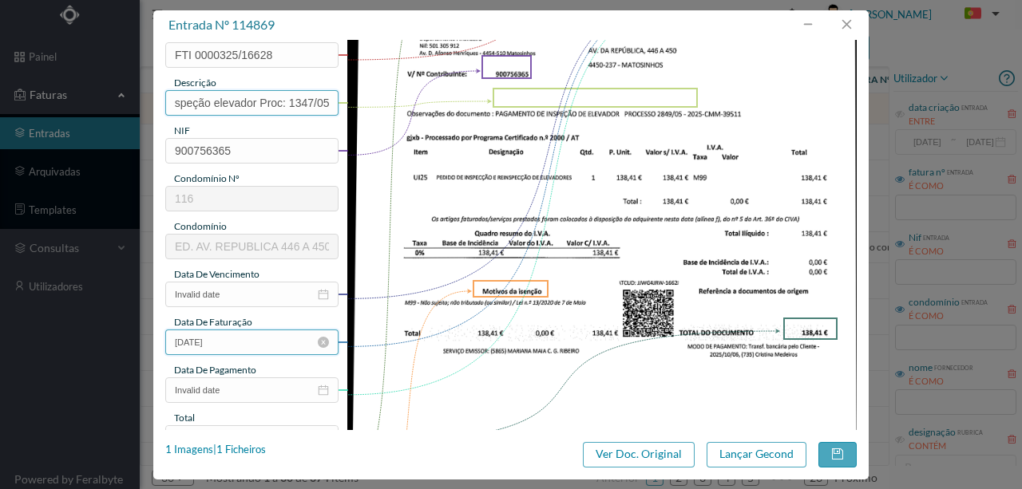
scroll to position [160, 0]
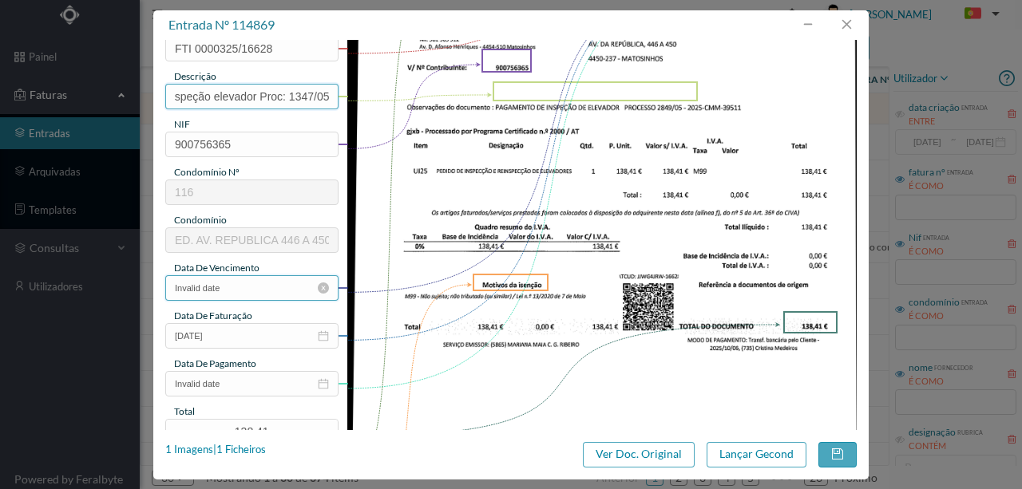
type input "Pagamento da taxa de inspeção elevador Proc: 1347/05"
click at [241, 291] on input "Invalid date" at bounding box center [251, 288] width 173 height 26
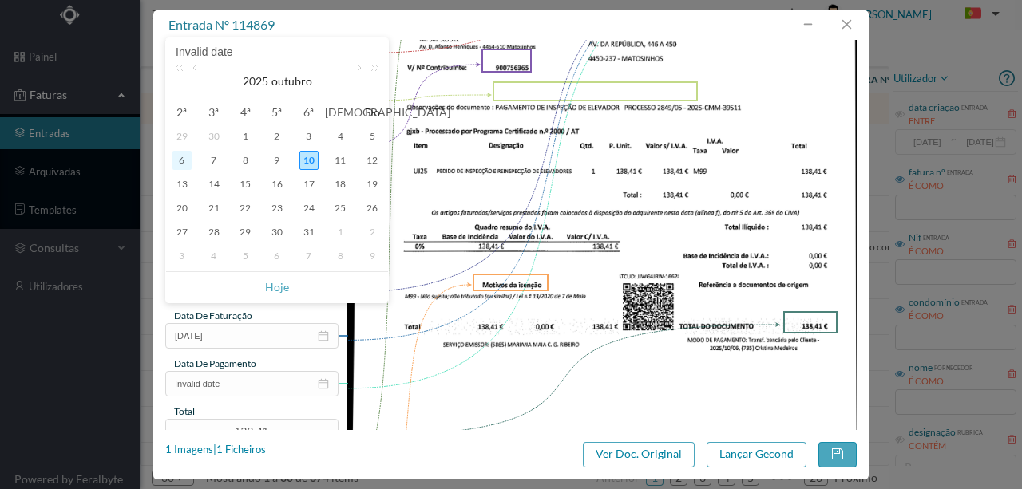
click at [182, 161] on div "6" at bounding box center [181, 160] width 19 height 19
type input "06-10-2025"
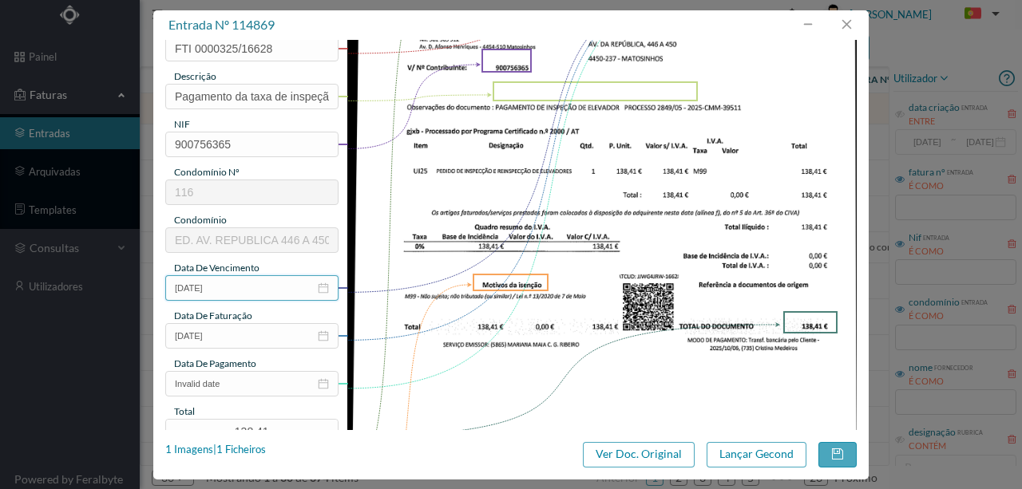
scroll to position [266, 0]
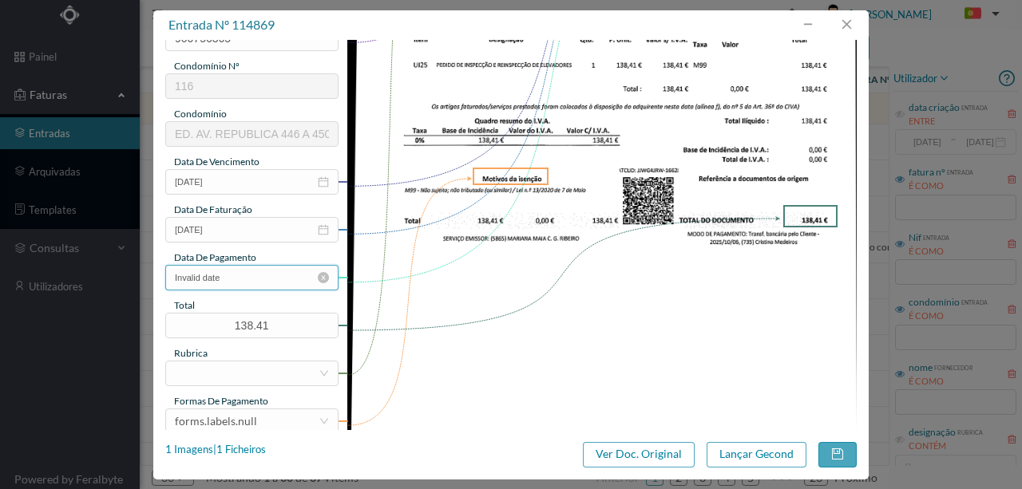
click at [242, 281] on input "Invalid date" at bounding box center [251, 278] width 173 height 26
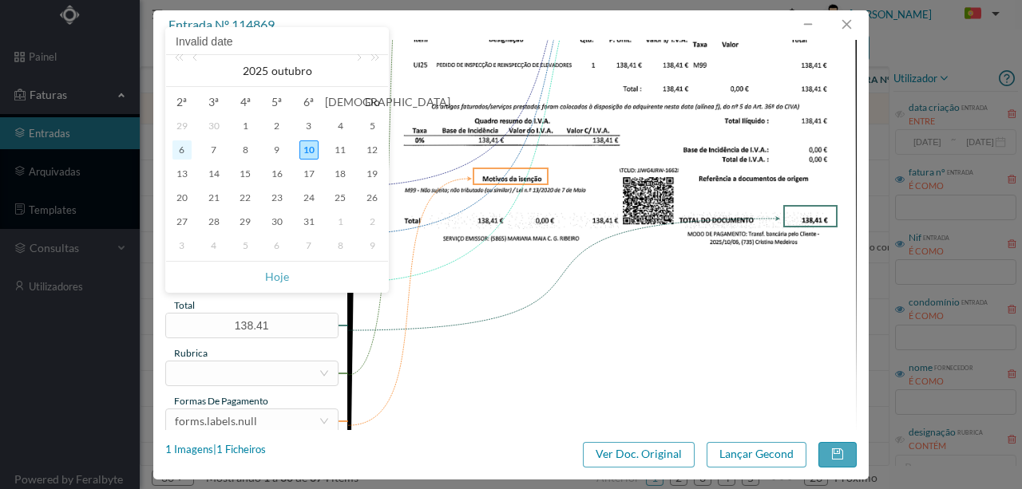
click at [186, 153] on div "6" at bounding box center [181, 150] width 19 height 19
type input "06-10-2025"
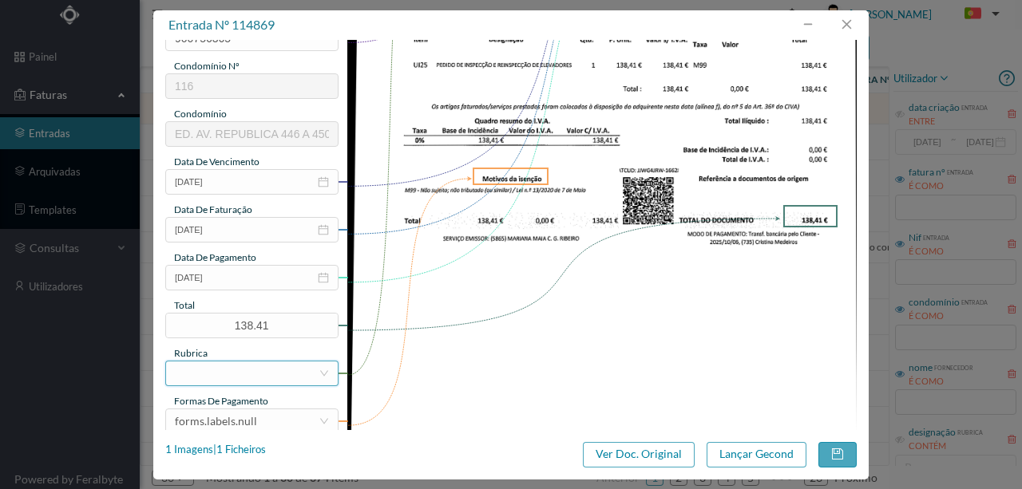
click at [221, 382] on div at bounding box center [247, 374] width 144 height 24
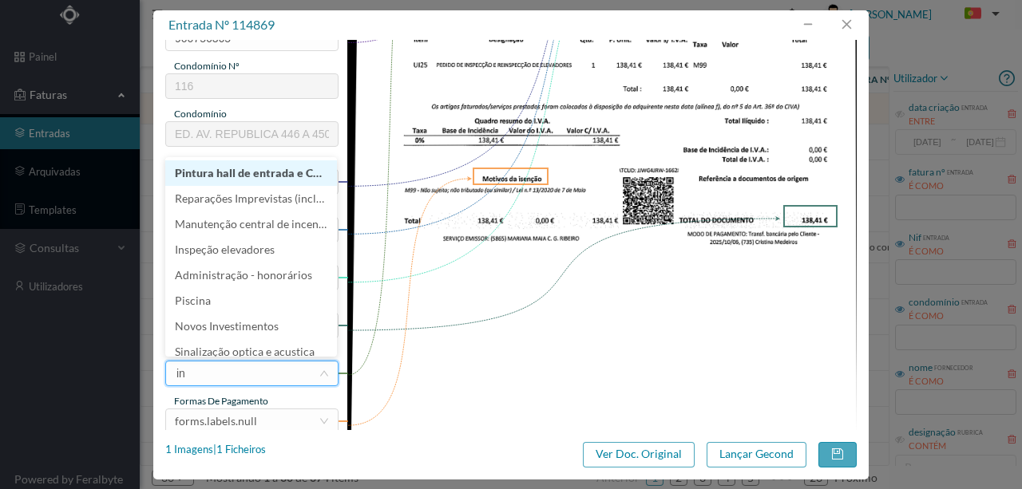
type input "ins"
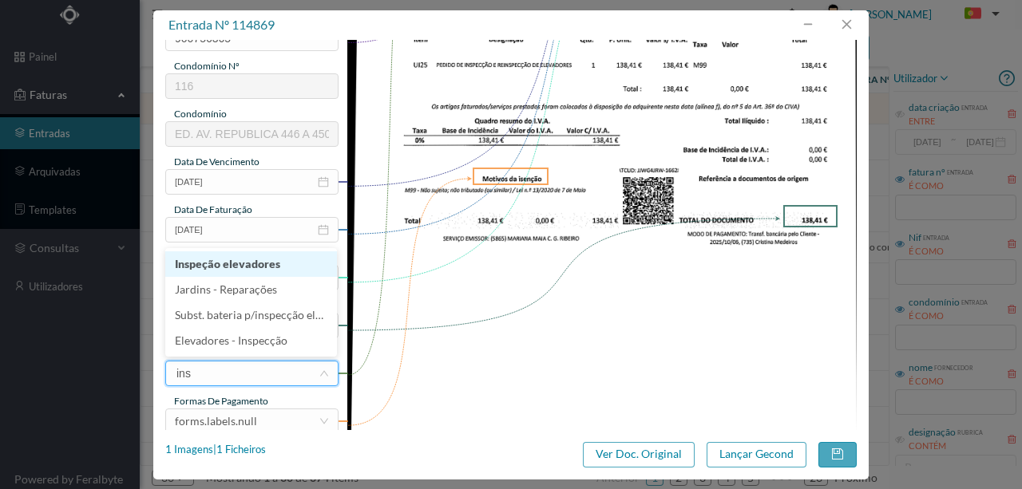
click at [244, 263] on li "Inspeção elevadores" at bounding box center [251, 264] width 172 height 26
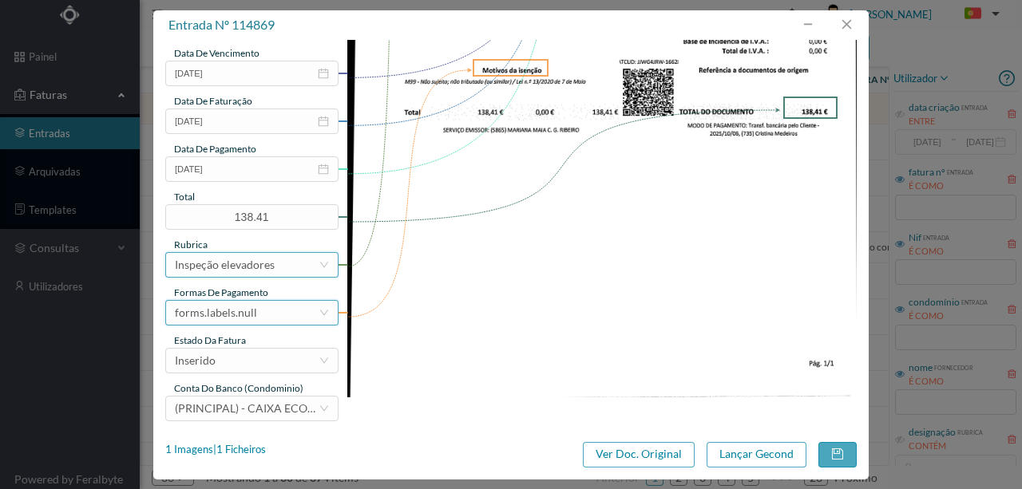
scroll to position [378, 0]
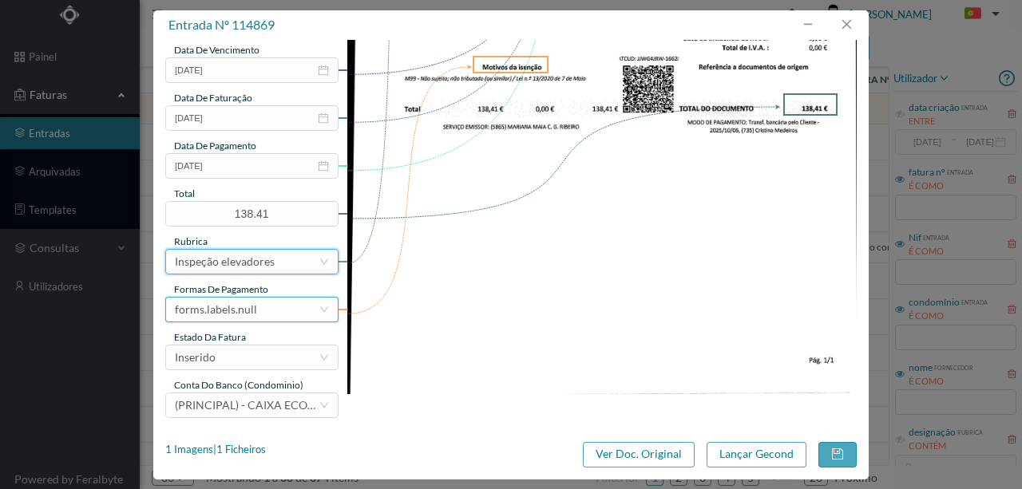
click at [260, 311] on div "forms.labels.null" at bounding box center [247, 310] width 144 height 24
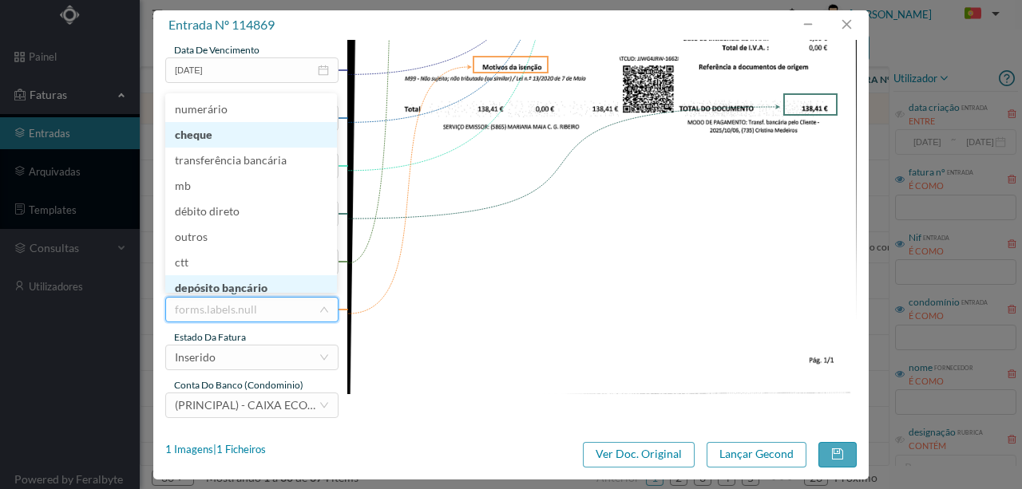
scroll to position [3, 0]
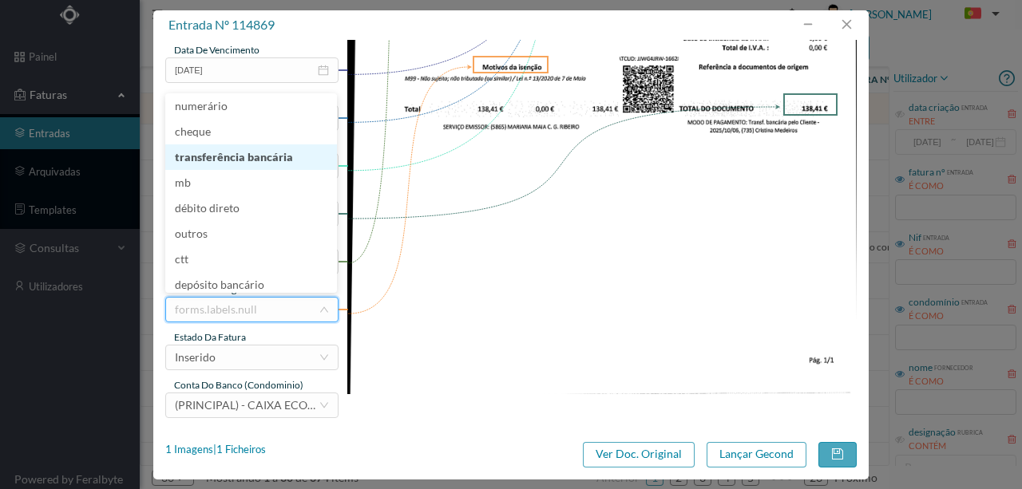
click at [242, 153] on li "transferência bancária" at bounding box center [251, 157] width 172 height 26
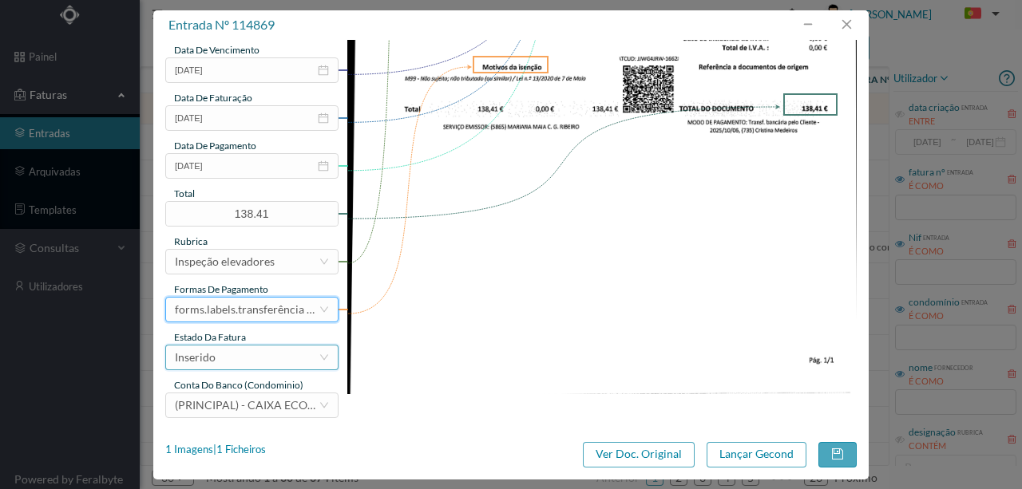
click at [247, 364] on div "Inserido" at bounding box center [247, 358] width 144 height 24
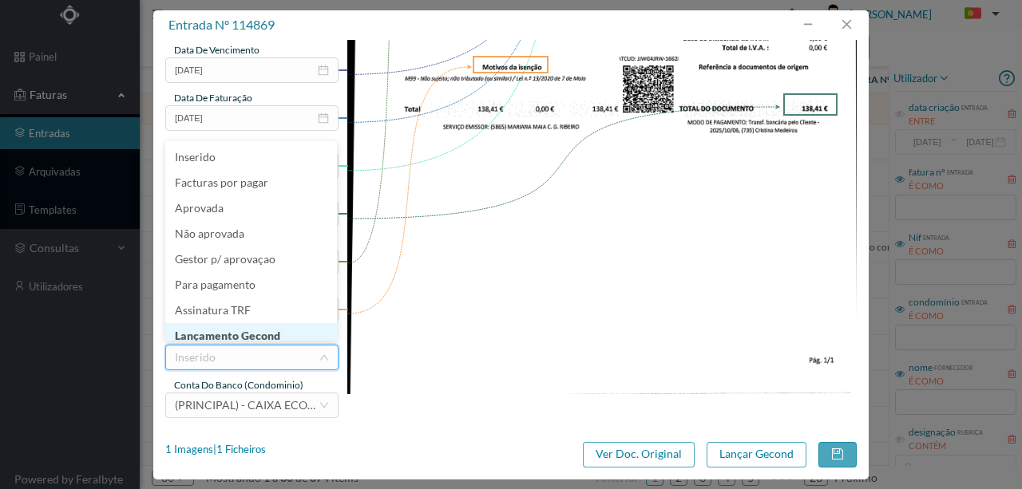
scroll to position [8, 0]
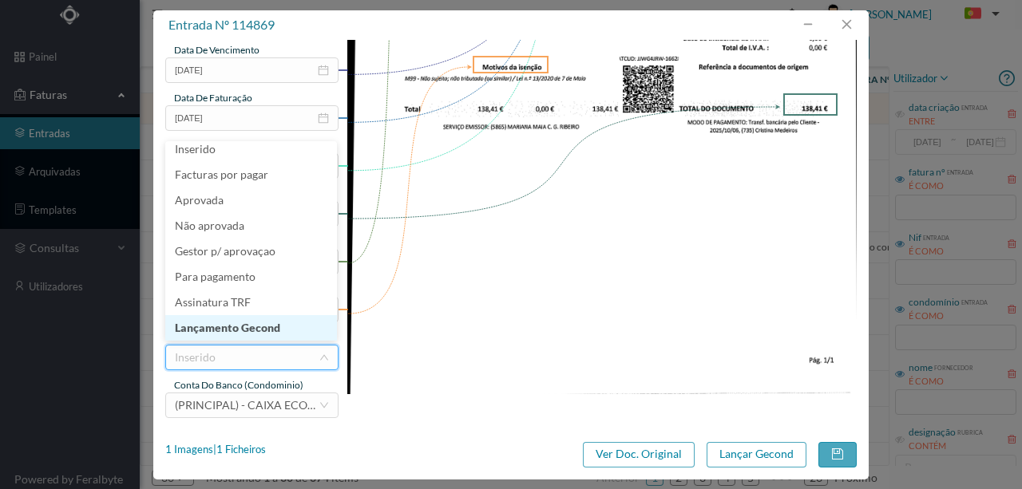
click at [262, 331] on li "Lançamento Gecond" at bounding box center [251, 328] width 172 height 26
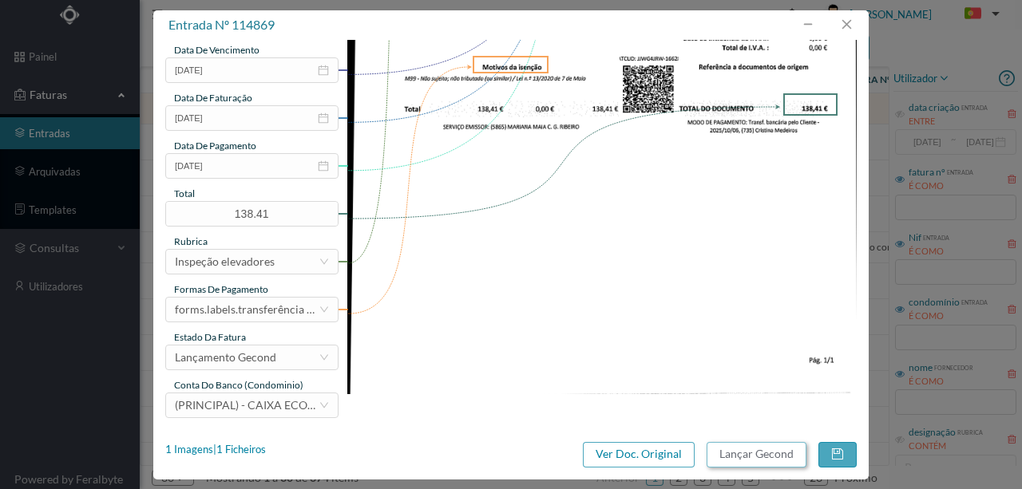
click at [744, 455] on button "Lançar Gecond" at bounding box center [757, 455] width 100 height 26
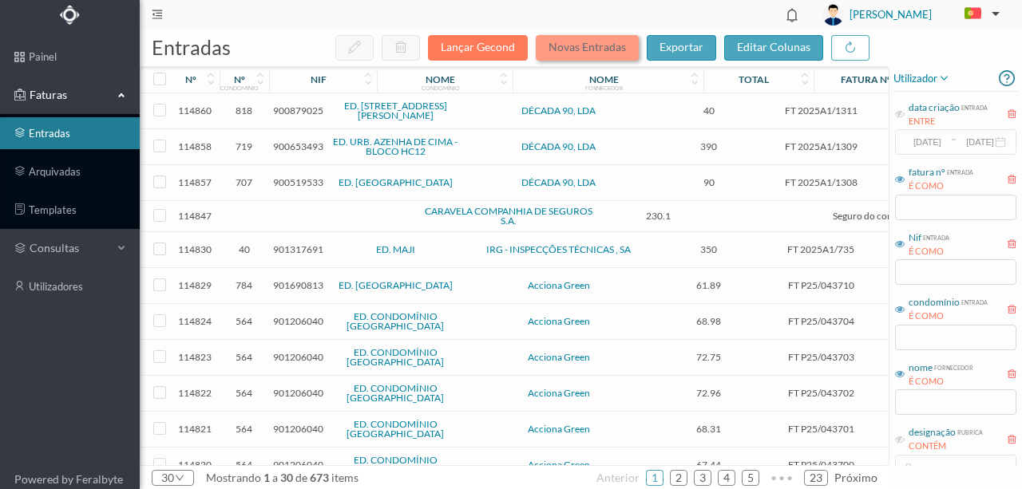
click at [589, 51] on button "Novas Entradas" at bounding box center [587, 48] width 103 height 26
click at [239, 212] on td at bounding box center [244, 216] width 49 height 31
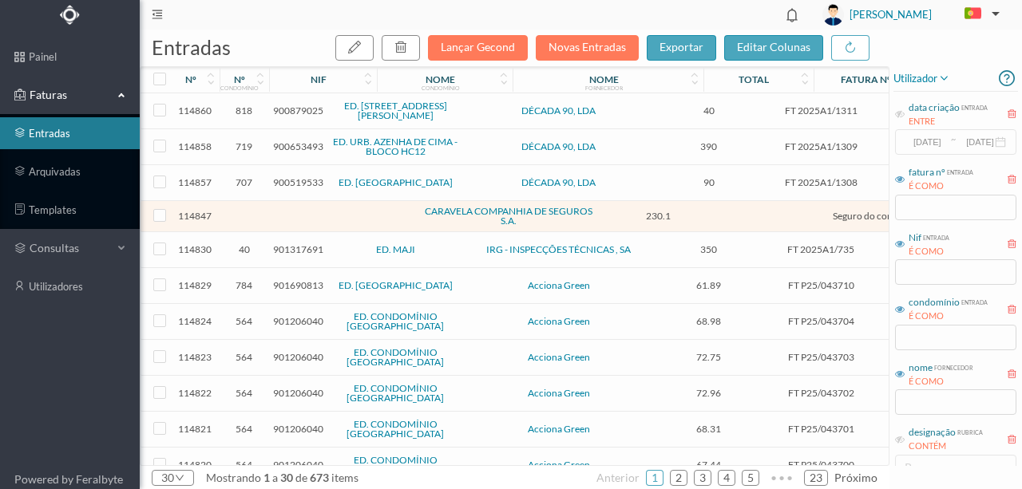
click at [239, 212] on td at bounding box center [244, 216] width 49 height 31
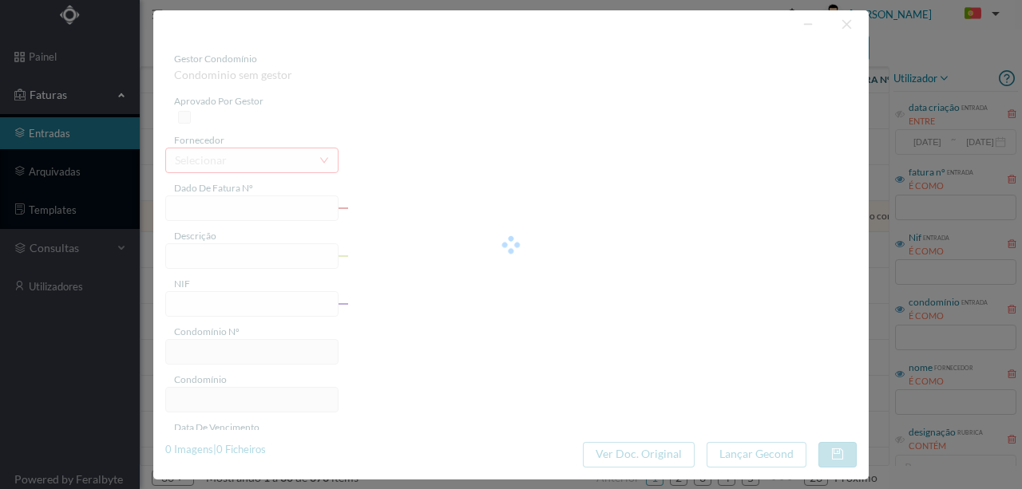
type input "07/10/2025 até 06/11/2025"
type input "0"
type input "07-10-2025"
type input "17-08-2025"
type input "07-10-2025"
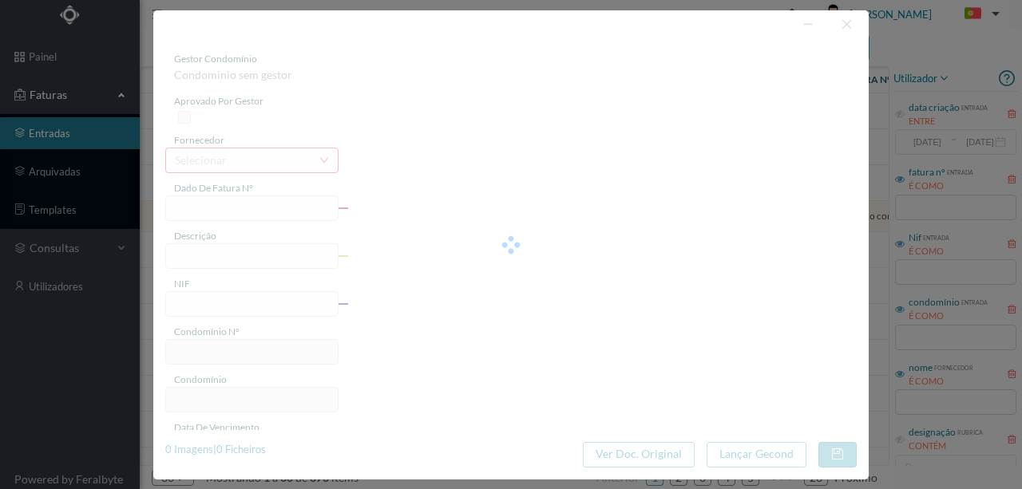
type input "230.10"
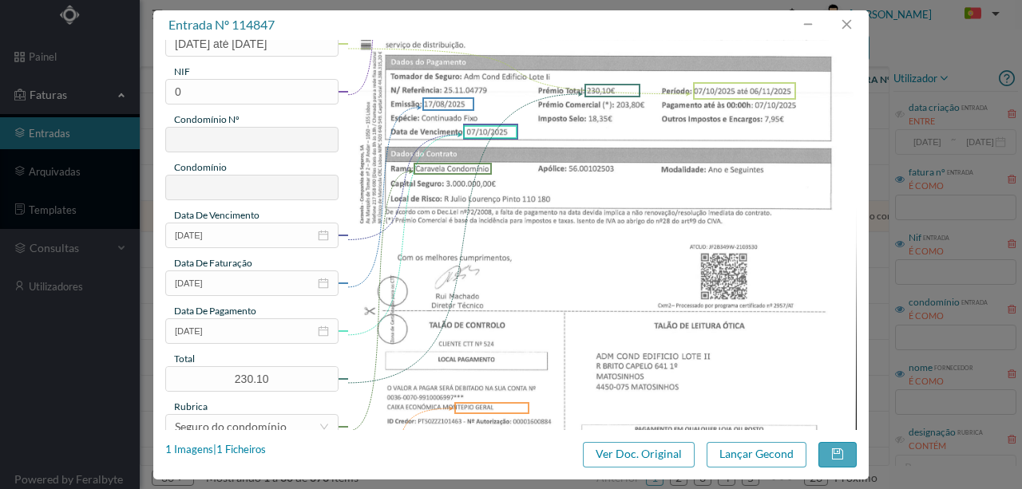
scroll to position [160, 0]
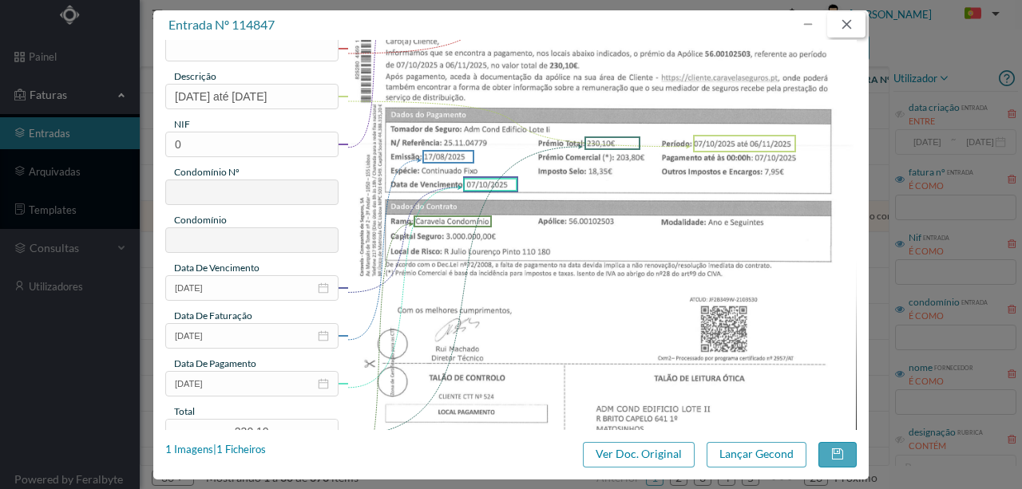
drag, startPoint x: 850, startPoint y: 21, endPoint x: 828, endPoint y: 37, distance: 27.5
click at [850, 21] on button "button" at bounding box center [846, 25] width 38 height 26
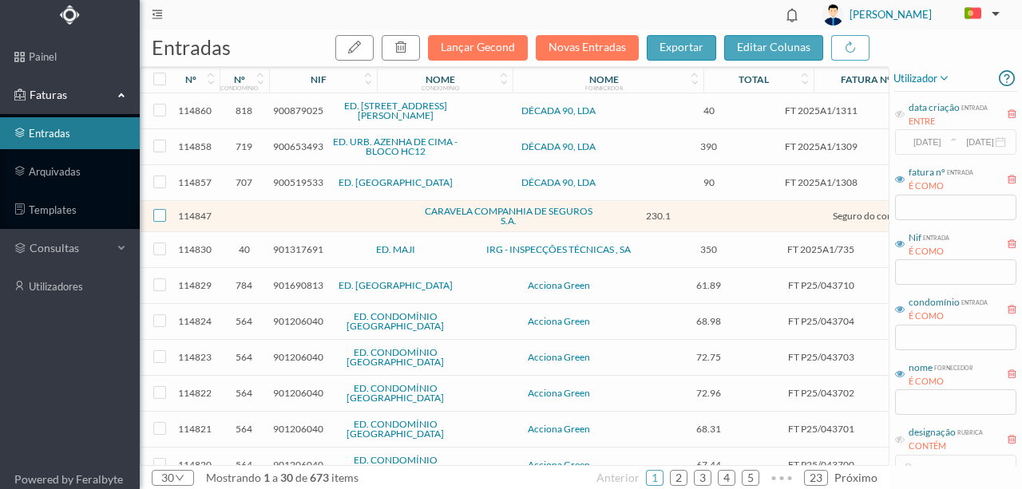
click at [158, 219] on label at bounding box center [159, 216] width 13 height 13
click at [158, 219] on input "checkbox" at bounding box center [159, 215] width 13 height 13
checkbox input "true"
click at [414, 46] on button "button" at bounding box center [401, 48] width 38 height 26
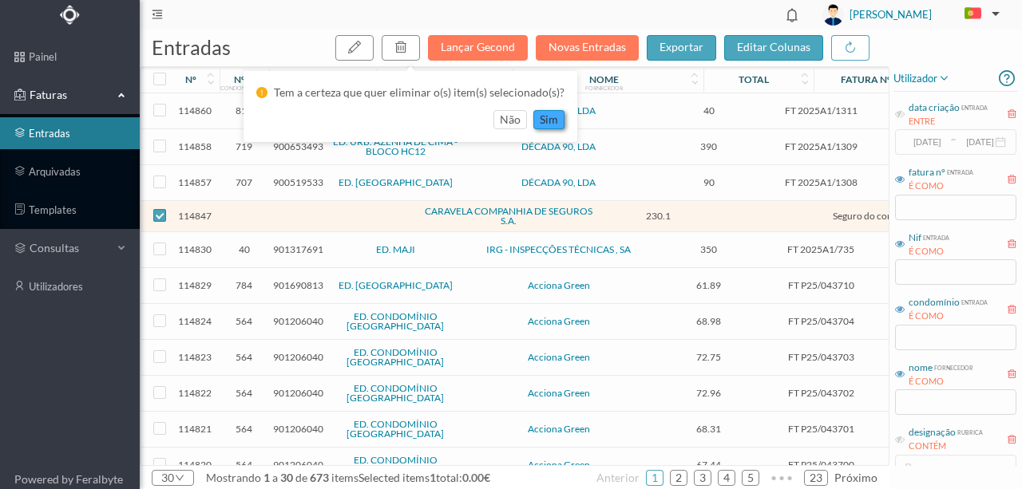
click at [548, 120] on button "sim" at bounding box center [548, 119] width 31 height 19
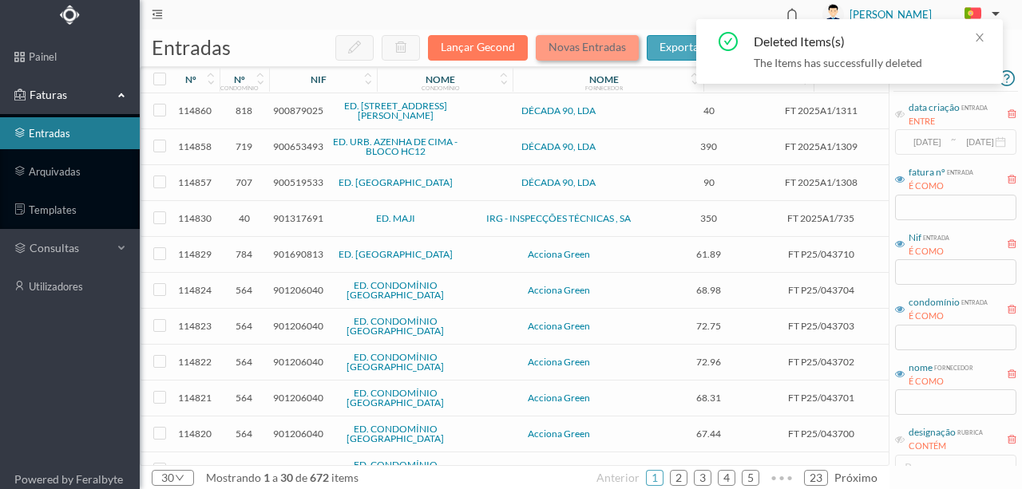
click at [594, 51] on button "Novas Entradas" at bounding box center [587, 48] width 103 height 26
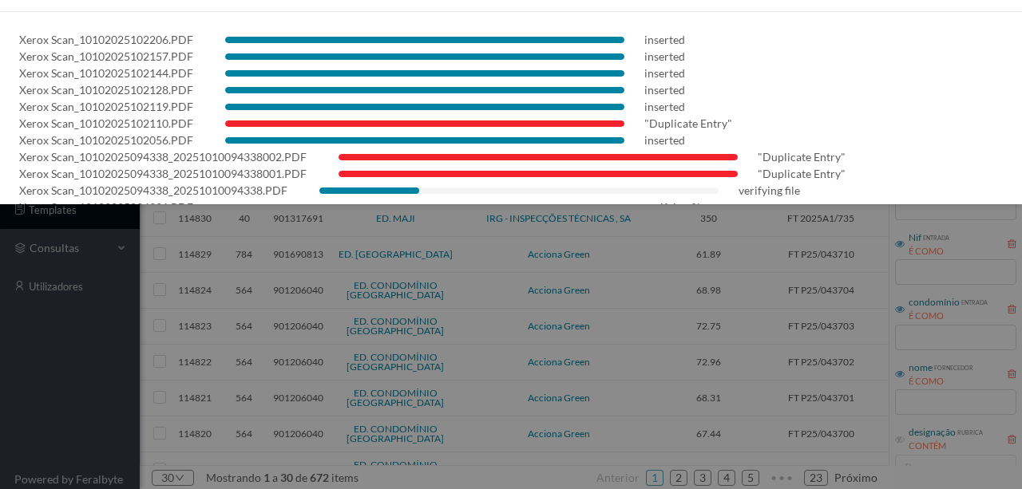
scroll to position [62, 0]
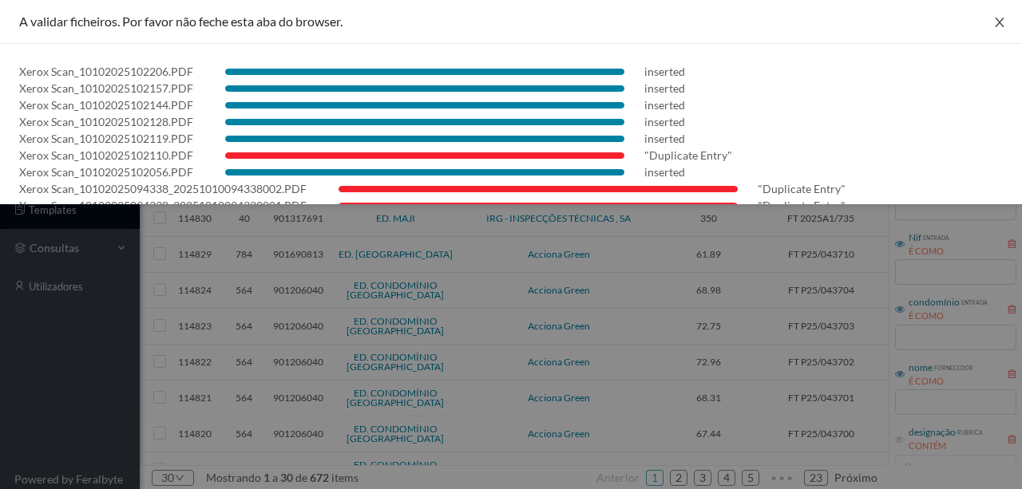
click at [993, 26] on icon "icon: close" at bounding box center [999, 22] width 13 height 13
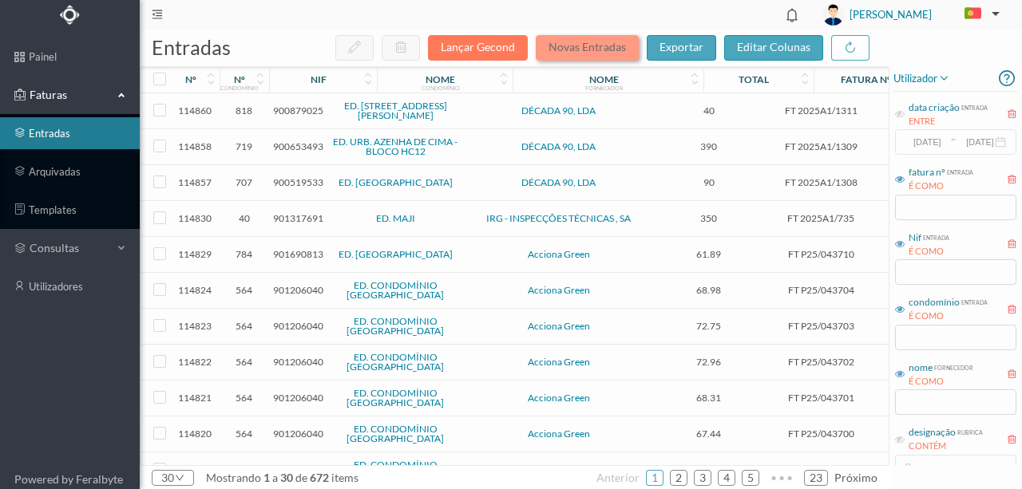
click at [564, 42] on button "Novas Entradas" at bounding box center [587, 48] width 103 height 26
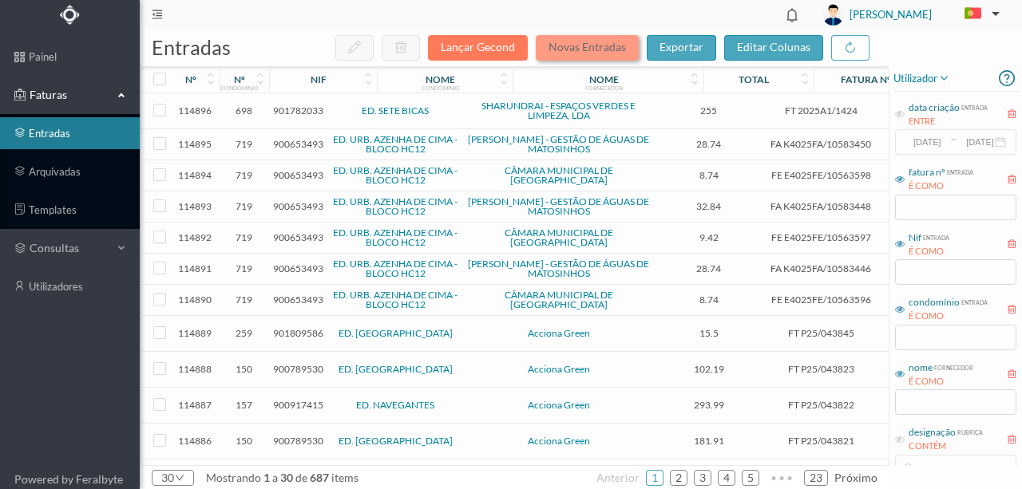
click at [581, 48] on button "Novas Entradas" at bounding box center [587, 48] width 103 height 26
drag, startPoint x: 918, startPoint y: 336, endPoint x: 924, endPoint y: 399, distance: 63.4
click at [918, 336] on input "text" at bounding box center [955, 338] width 121 height 26
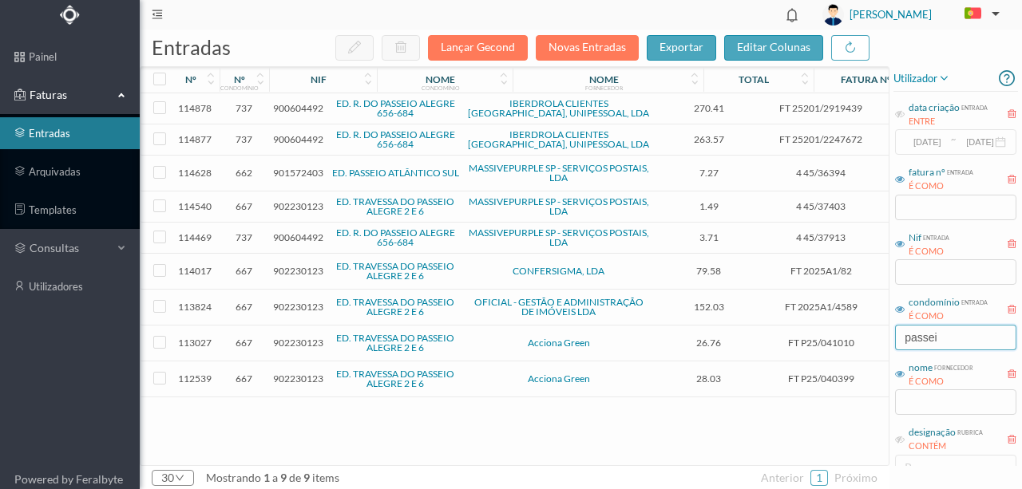
type input "passei"
click at [297, 106] on span "900604492" at bounding box center [298, 108] width 50 height 12
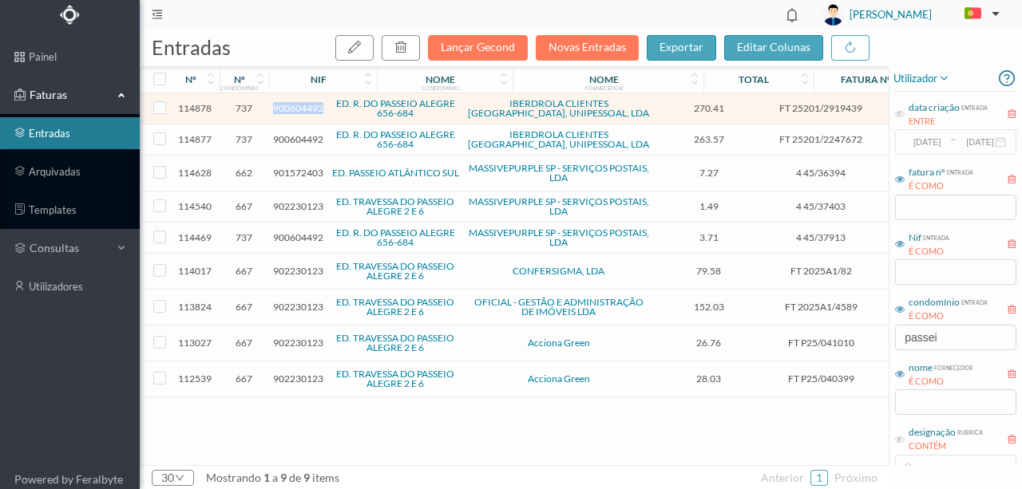
click at [297, 106] on span "900604492" at bounding box center [298, 108] width 50 height 12
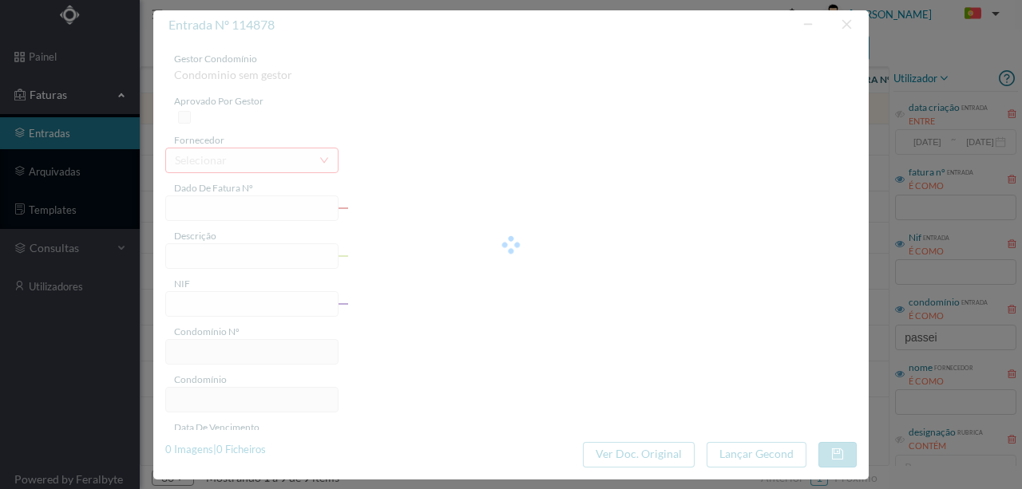
type input "FT 25201/2919439"
type input "PEtigit ia 1282.9096 - 17.00.9096"
type input "900604492"
type input "[DATE]"
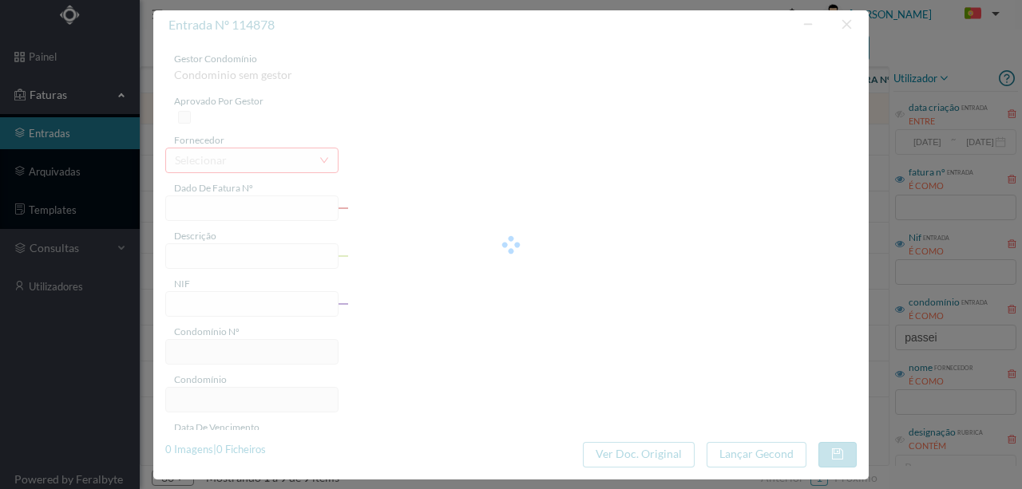
type input "[DATE]"
type input "270.41"
type input "737"
type input "ED. R. DO PASSEIO ALEGRE 656-684"
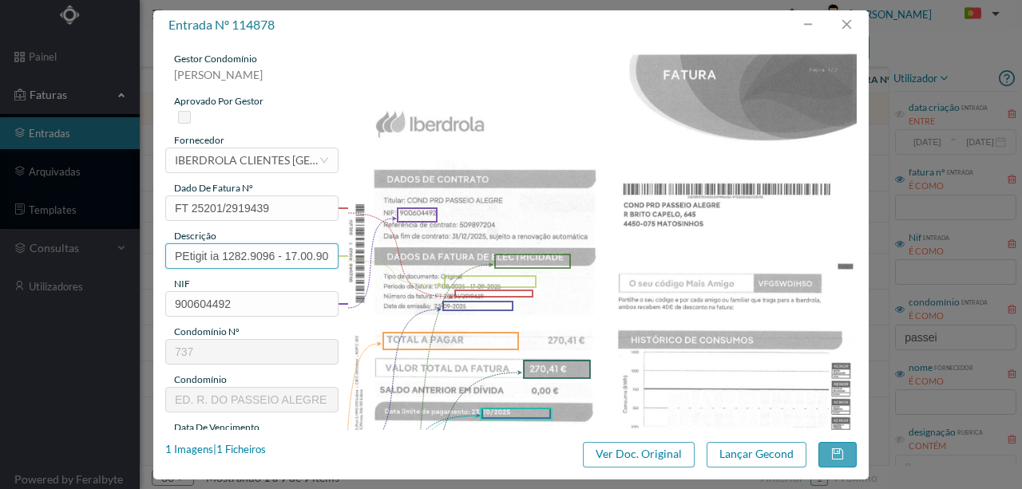
scroll to position [0, 13]
drag, startPoint x: 168, startPoint y: 251, endPoint x: 578, endPoint y: 285, distance: 411.8
click at [607, 261] on div "gestor condomínio [PERSON_NAME] aprovado por gestor fornecedor selecionar IBERD…" at bounding box center [510, 424] width 691 height 744
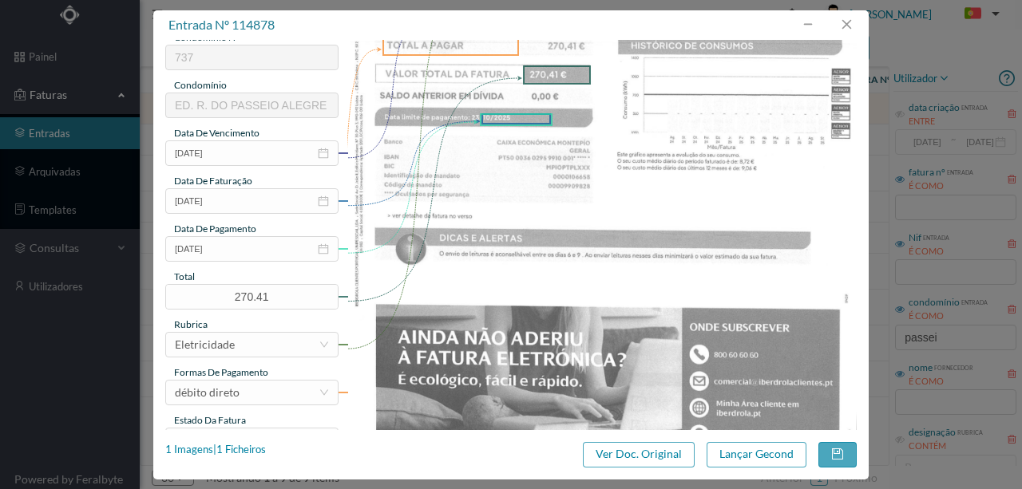
scroll to position [319, 0]
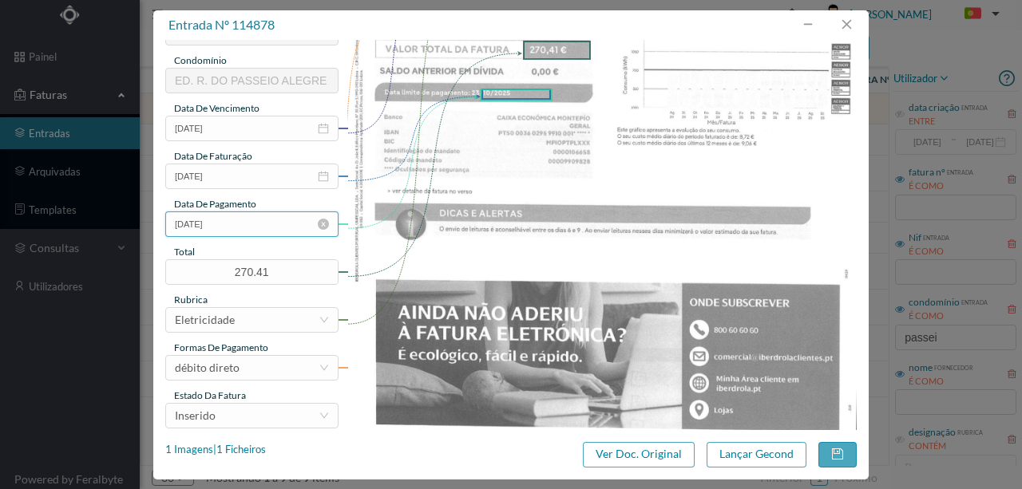
type input "660 (17.08.2025 a 17.09.2025)"
click at [265, 233] on input "10-01-2025" at bounding box center [251, 225] width 173 height 26
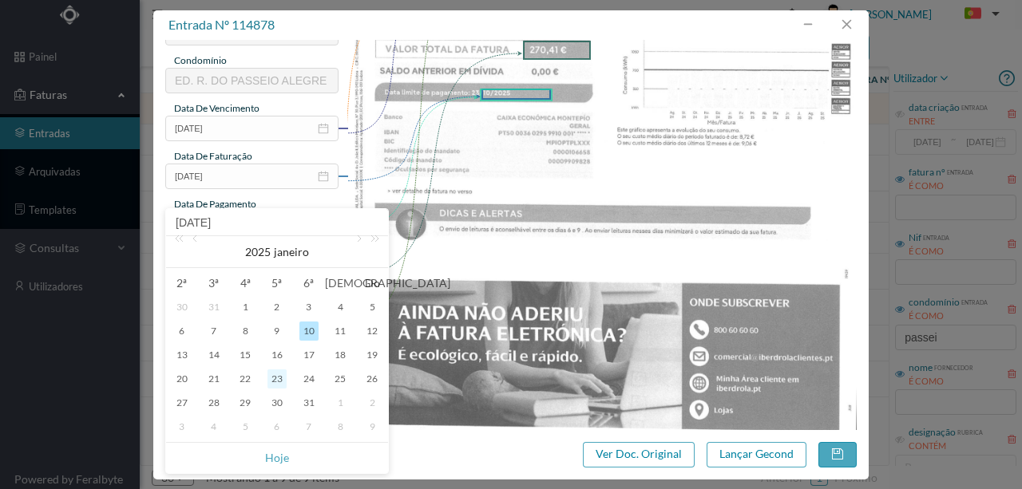
click at [273, 378] on div "23" at bounding box center [276, 379] width 19 height 19
type input "23-01-2025"
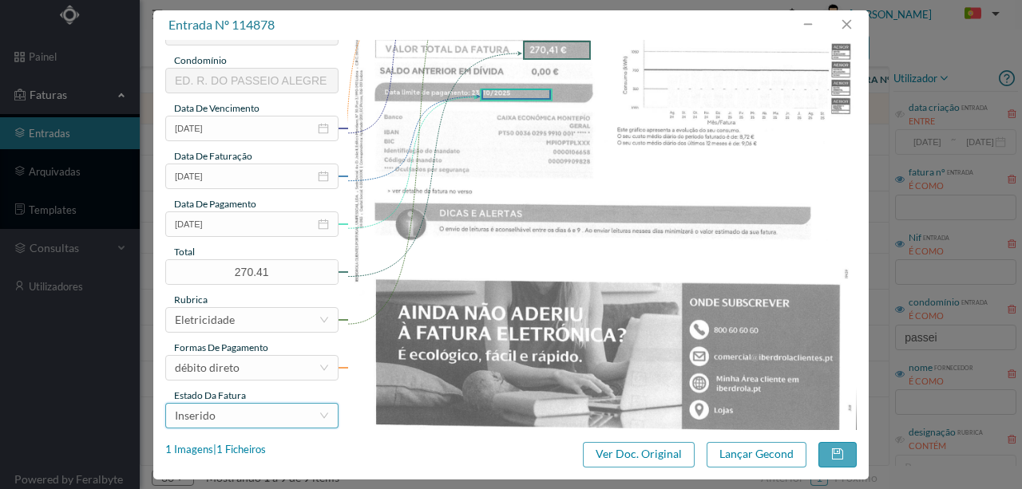
click at [265, 422] on div "Inserido" at bounding box center [247, 416] width 144 height 24
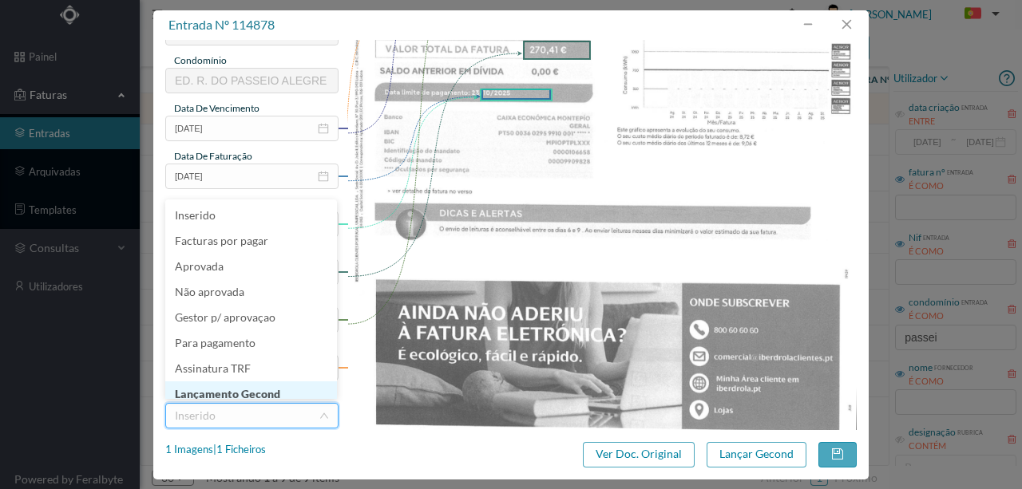
scroll to position [8, 0]
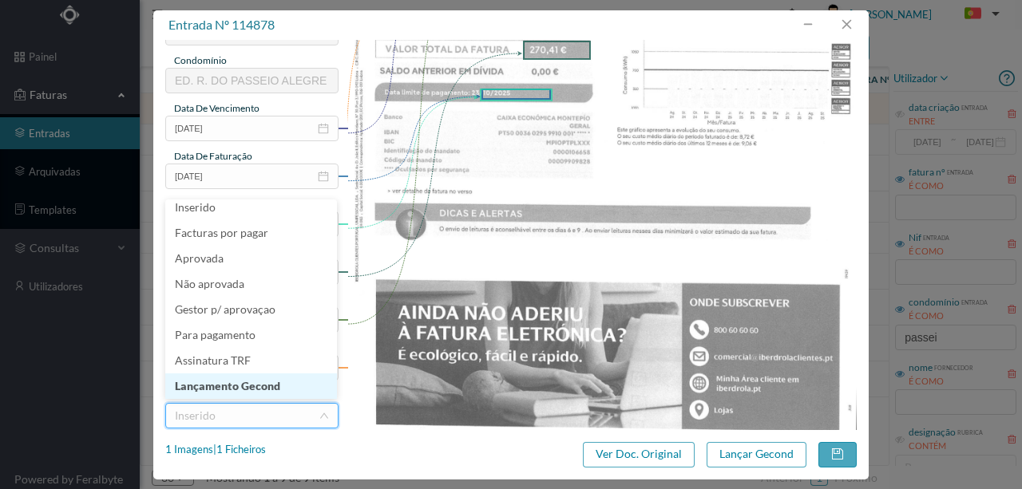
click at [276, 385] on li "Lançamento Gecond" at bounding box center [251, 387] width 172 height 26
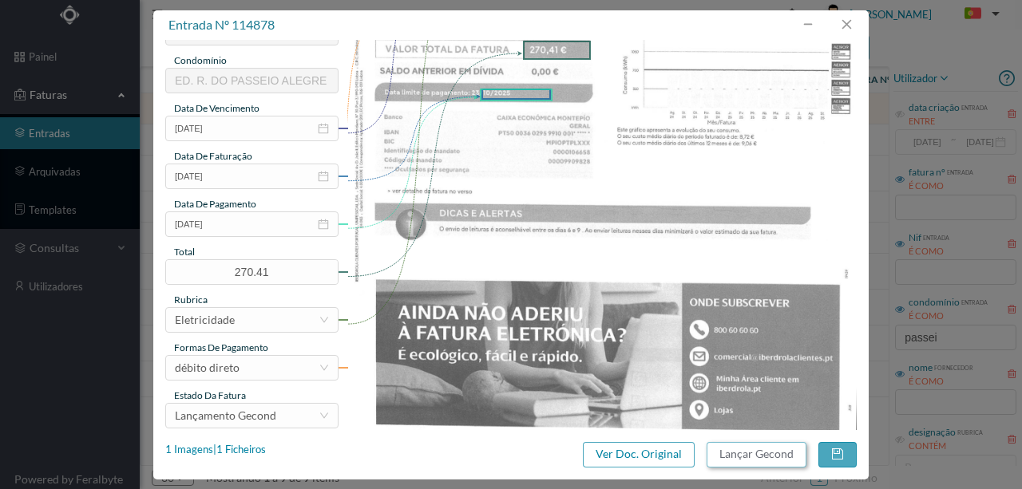
click at [734, 449] on button "Lançar Gecond" at bounding box center [757, 455] width 100 height 26
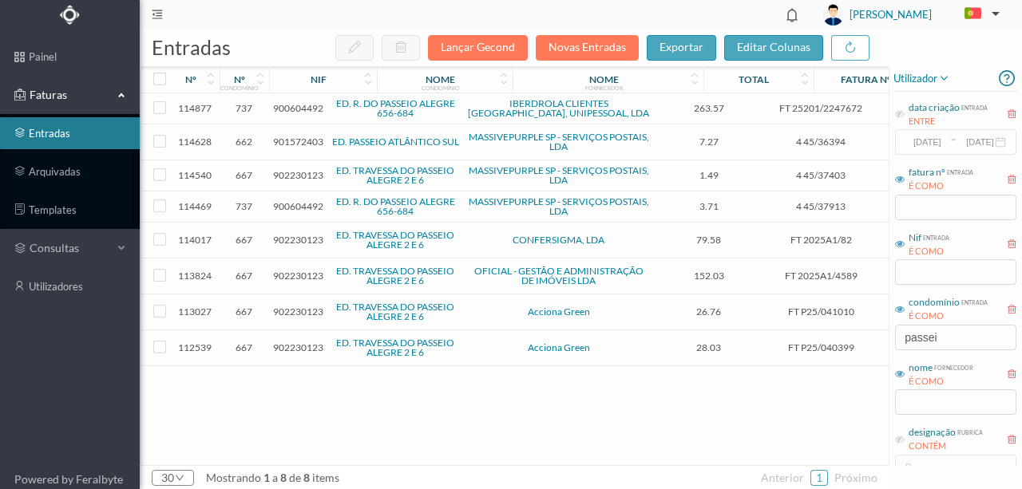
click at [305, 111] on span "900604492" at bounding box center [298, 108] width 50 height 12
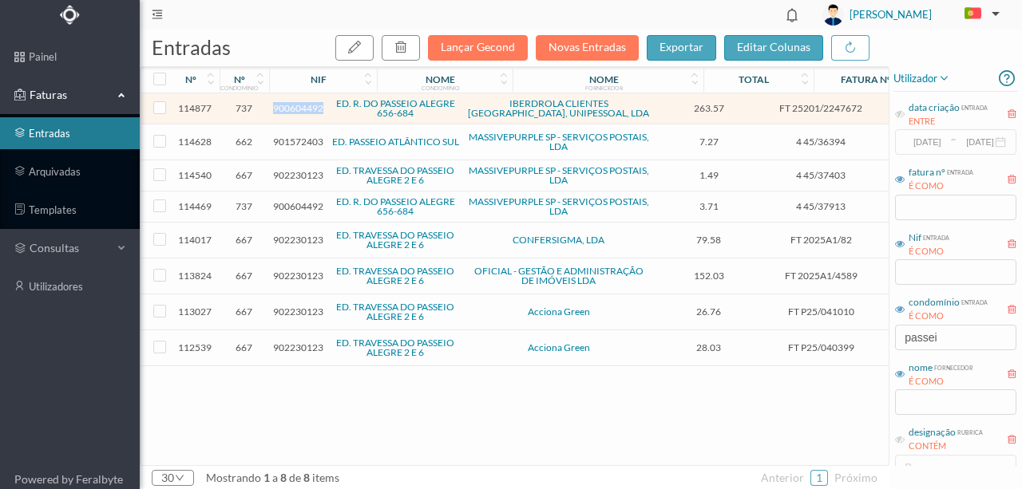
click at [305, 111] on span "900604492" at bounding box center [298, 108] width 50 height 12
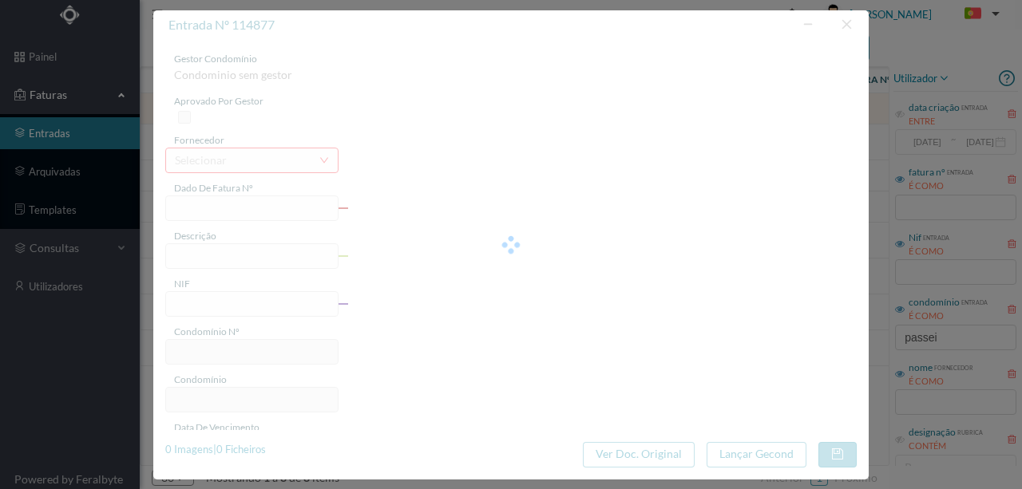
type input "FT 25201/2247672"
type input ""O agro IRAN 6-2025 - 17-07-2028"
type input "900604492"
type input "07-01-2025"
type input "23-07-2025"
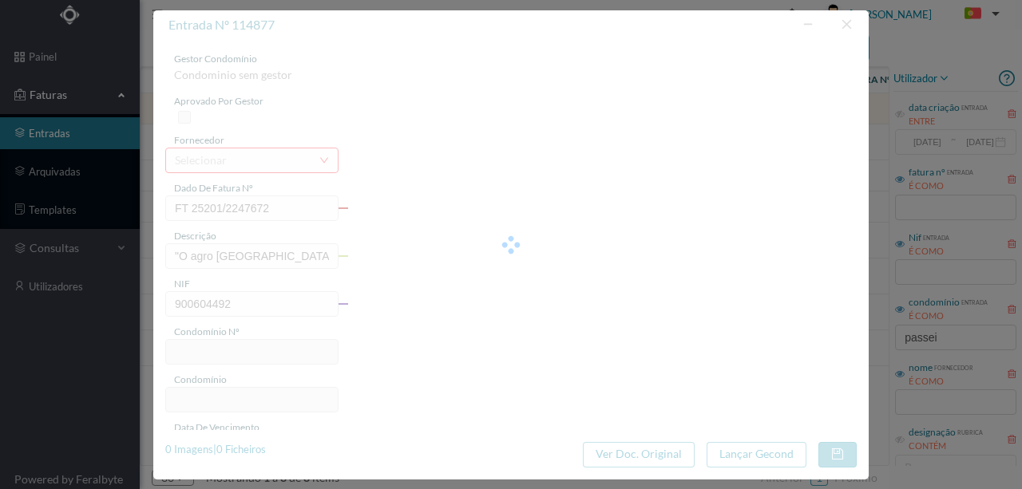
type input "263.57"
type input "737"
type input "ED. R. DO PASSEIO ALEGRE 656-684"
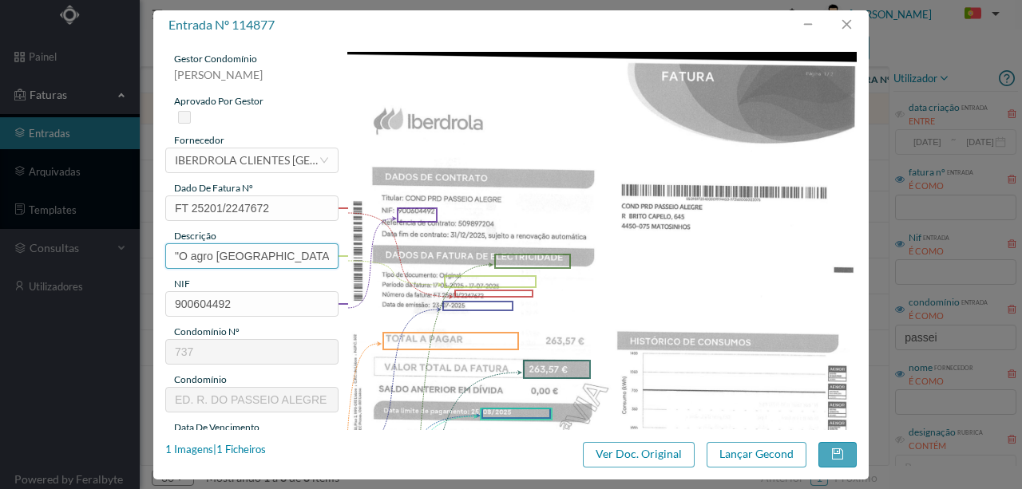
scroll to position [0, 19]
drag, startPoint x: 168, startPoint y: 254, endPoint x: 755, endPoint y: 259, distance: 587.6
click at [755, 259] on div "gestor condomínio Susana Silva aprovado por gestor fornecedor selecionar IBERDR…" at bounding box center [510, 424] width 691 height 744
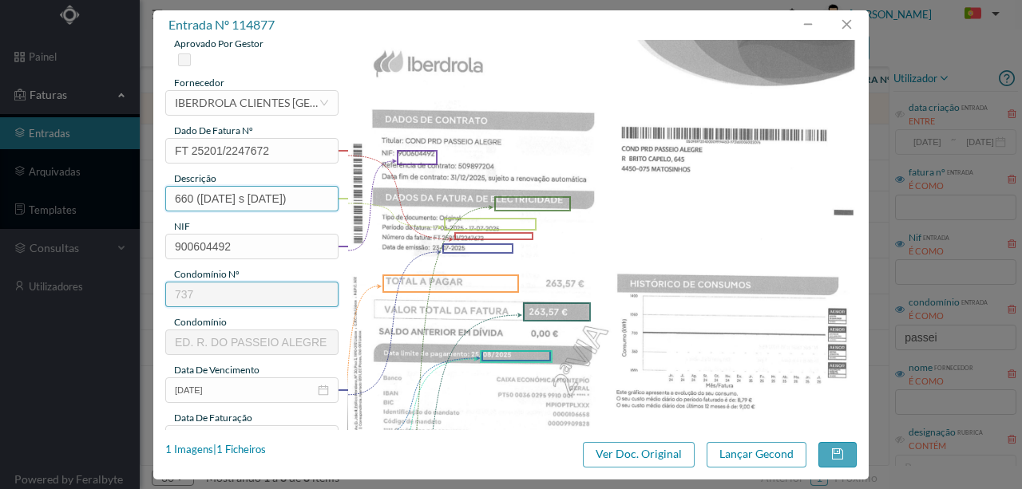
scroll to position [160, 0]
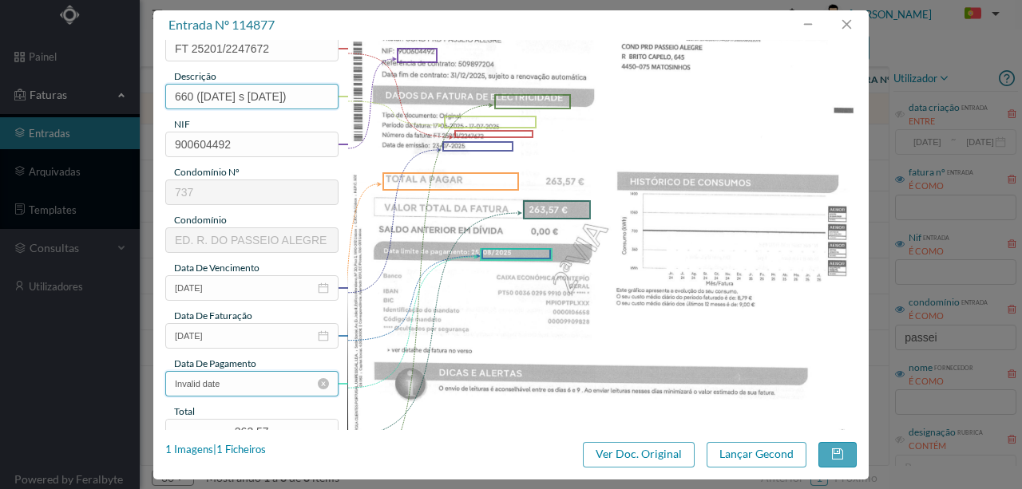
type input "660 (17.06.2025 s 17.07.2025)"
click at [259, 386] on input "Invalid date" at bounding box center [251, 384] width 173 height 26
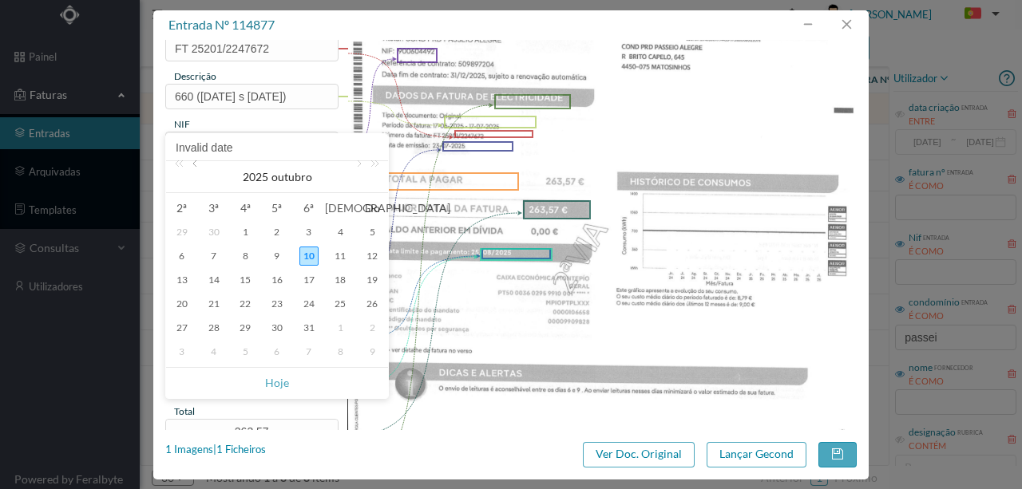
click at [198, 164] on link at bounding box center [196, 177] width 14 height 32
click at [187, 331] on div "25" at bounding box center [181, 328] width 19 height 19
type input "25-08-2025"
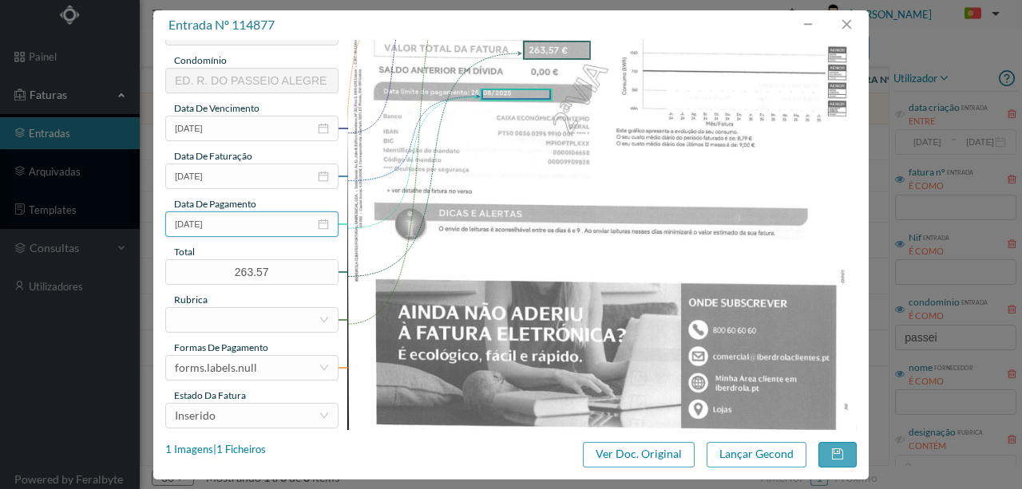
scroll to position [372, 0]
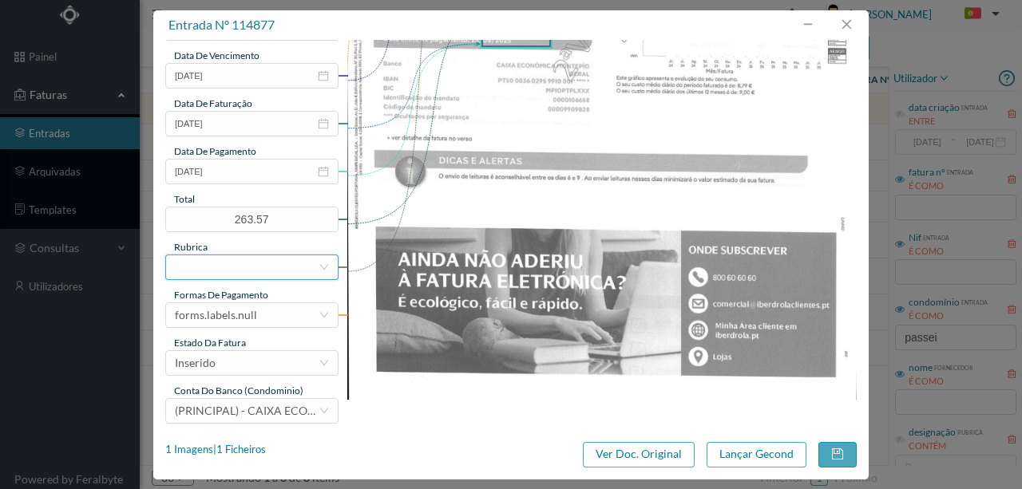
click at [204, 272] on div at bounding box center [247, 267] width 144 height 24
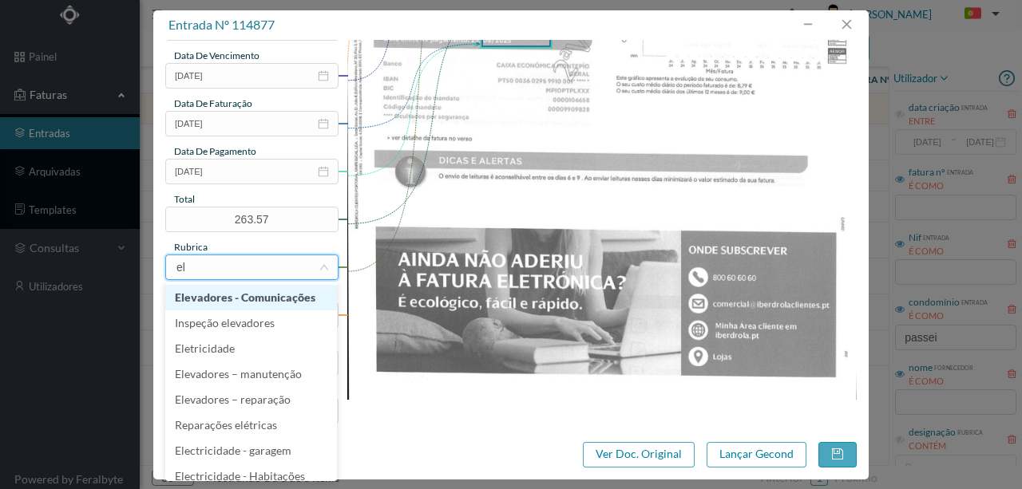
type input "ele"
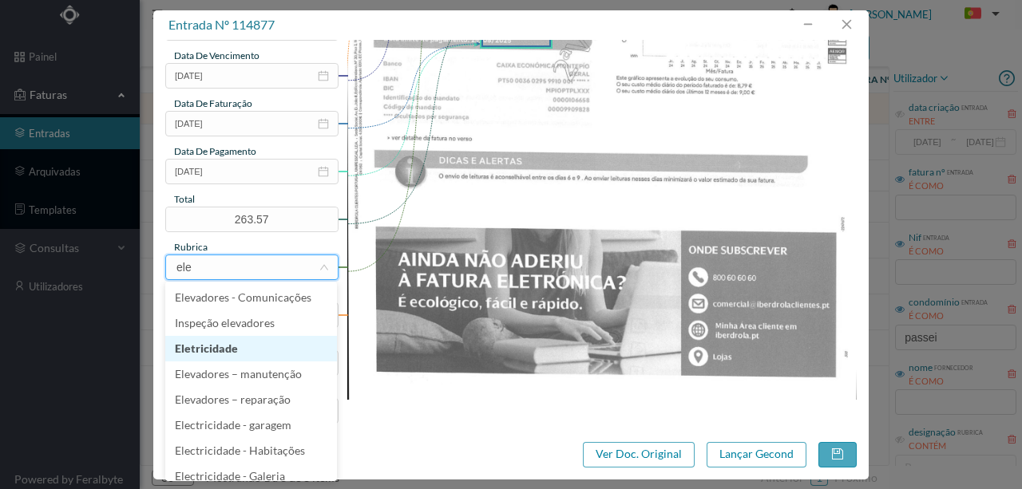
click at [246, 355] on li "Eletricidade" at bounding box center [251, 349] width 172 height 26
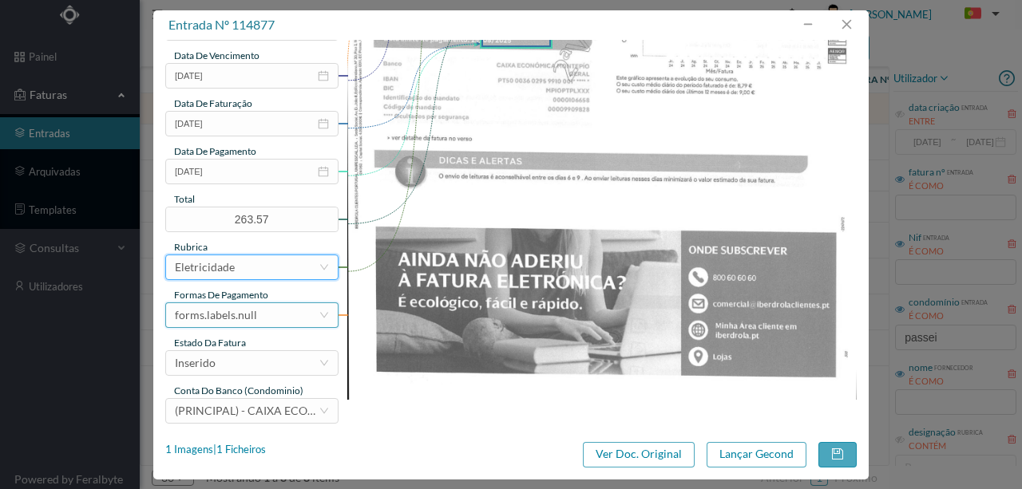
click at [254, 319] on div "forms.labels.null" at bounding box center [216, 315] width 82 height 24
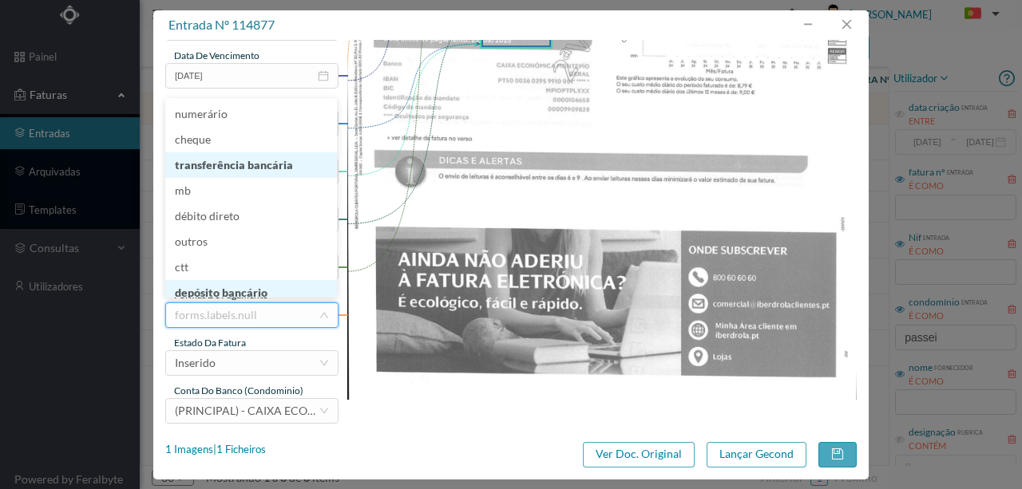
scroll to position [3, 0]
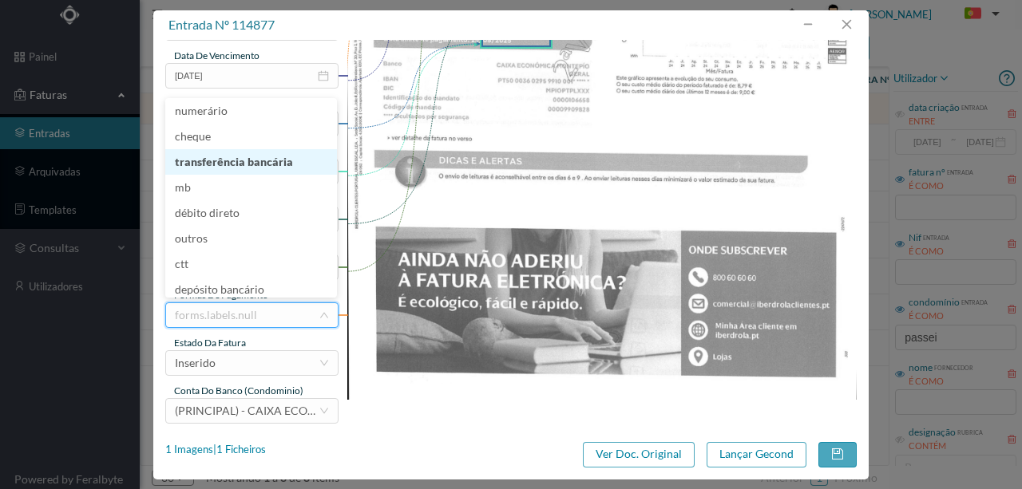
click at [240, 160] on li "transferência bancária" at bounding box center [251, 162] width 172 height 26
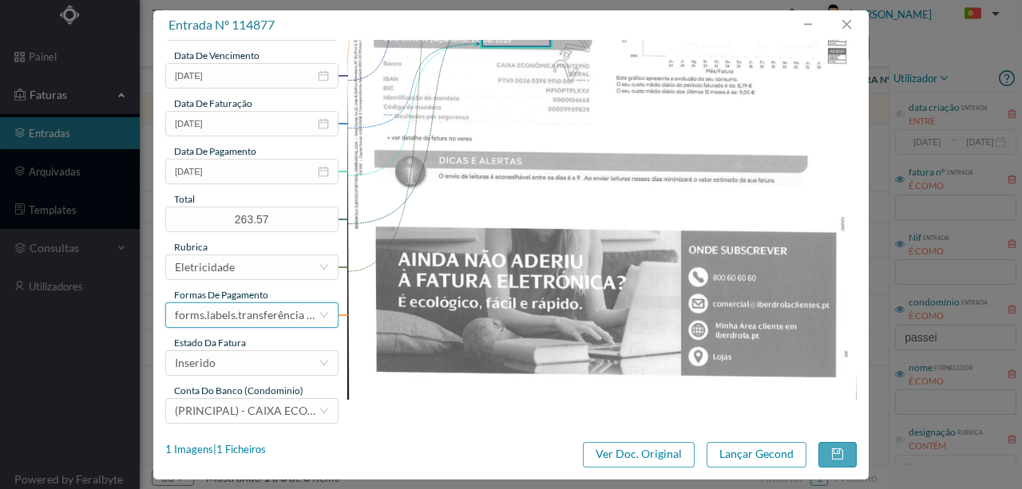
click at [214, 312] on div "forms.labels.transferência bancária" at bounding box center [247, 315] width 144 height 24
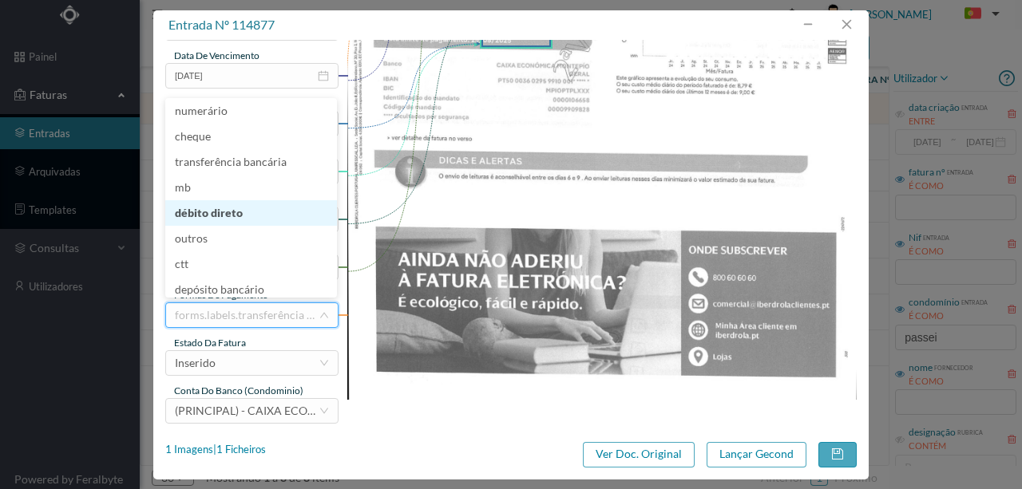
click at [234, 213] on li "débito direto" at bounding box center [251, 213] width 172 height 26
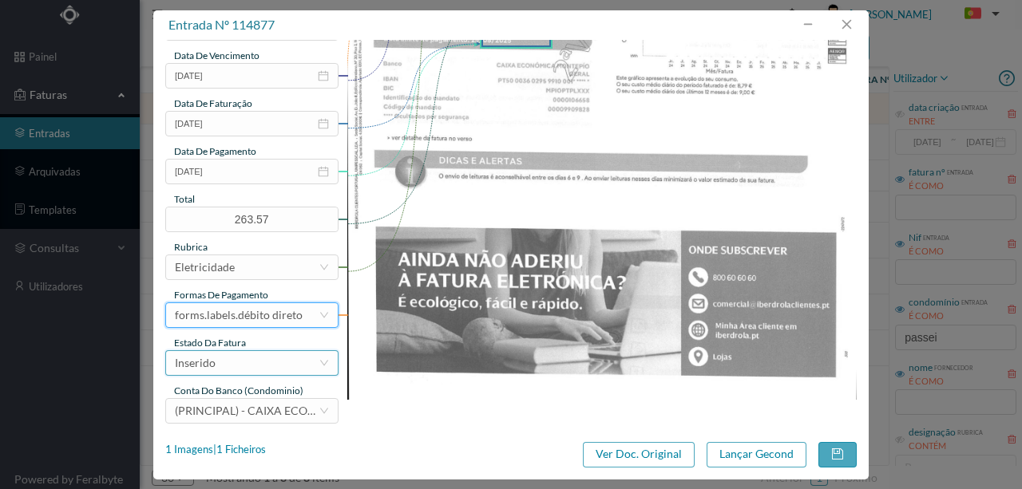
click at [233, 361] on div "Inserido" at bounding box center [247, 363] width 144 height 24
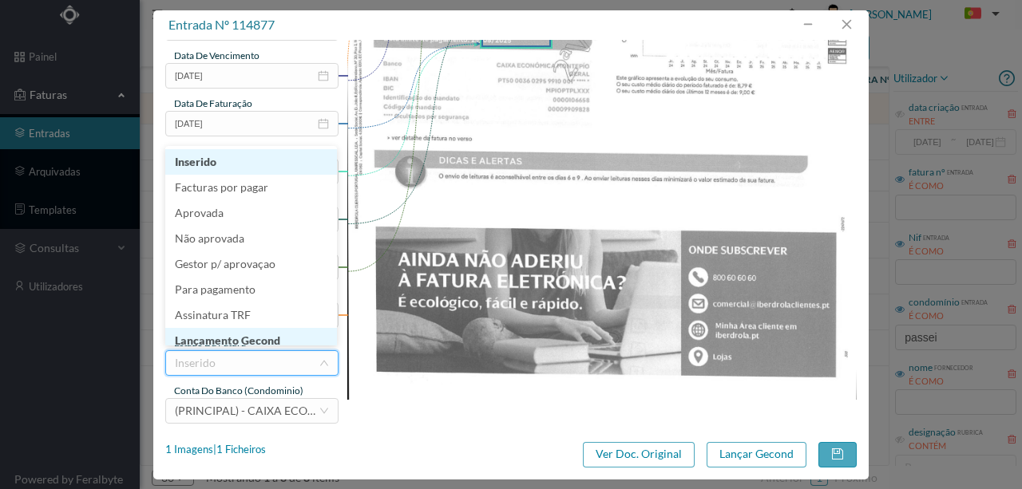
scroll to position [8, 0]
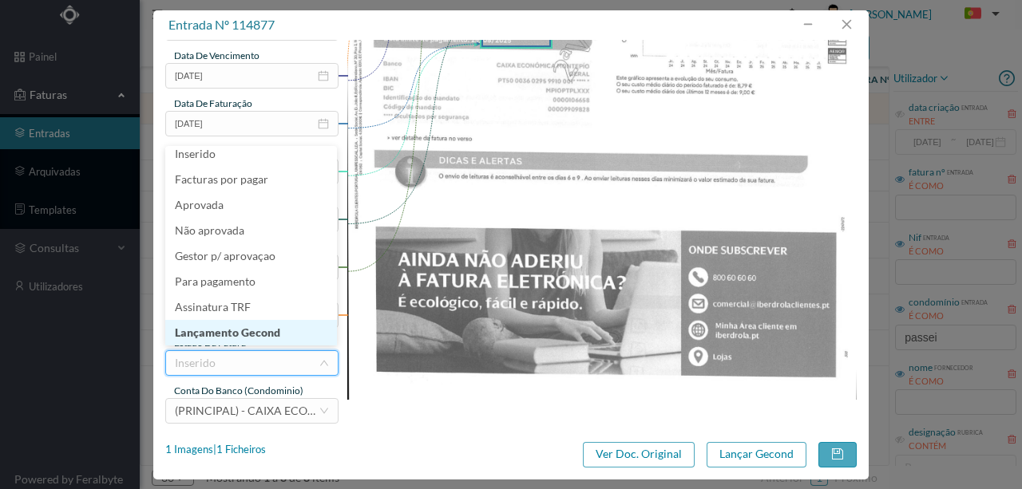
click at [266, 337] on li "Lançamento Gecond" at bounding box center [251, 333] width 172 height 26
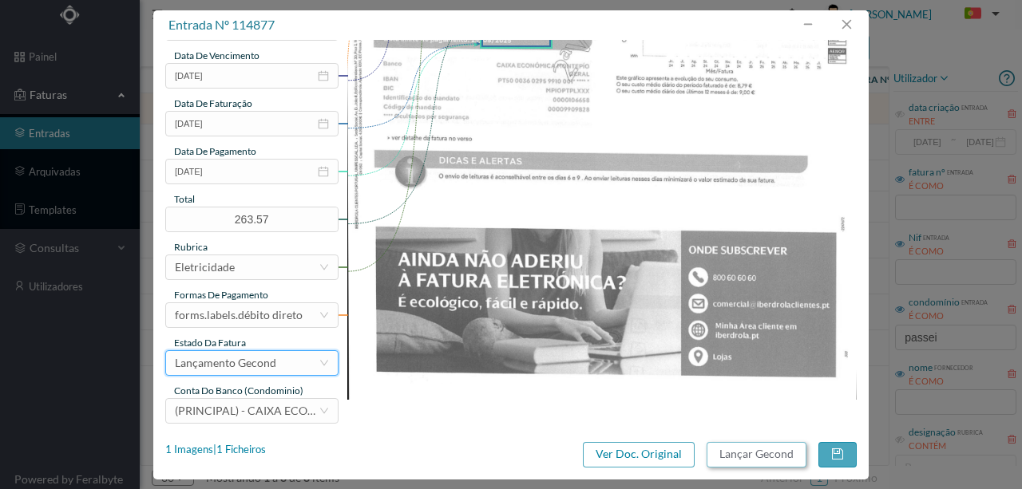
click at [766, 454] on button "Lançar Gecond" at bounding box center [757, 455] width 100 height 26
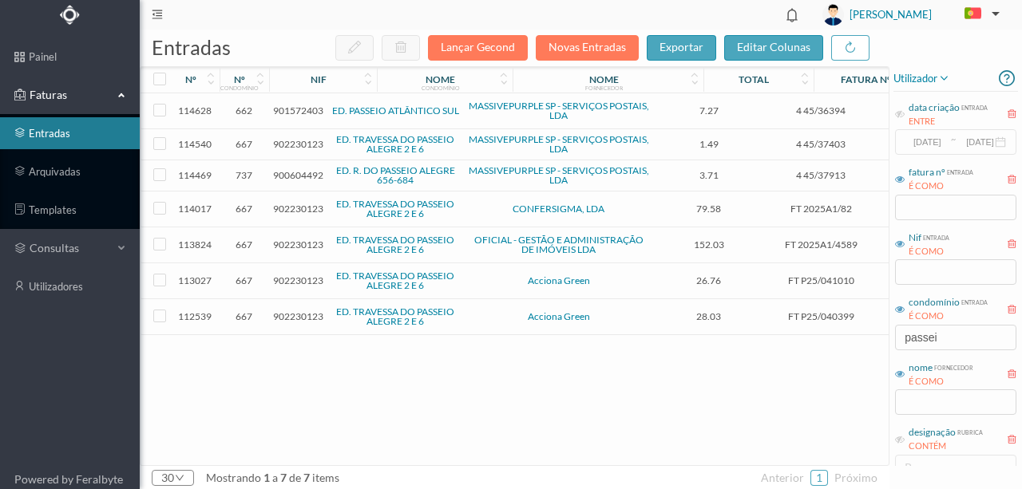
click at [296, 276] on span "902230123" at bounding box center [298, 281] width 50 height 12
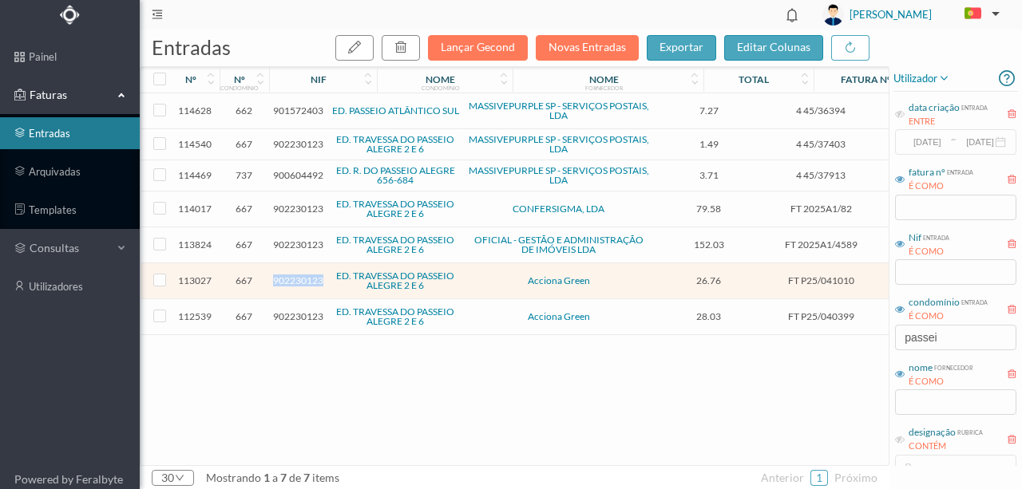
click at [296, 276] on span "902230123" at bounding box center [298, 281] width 50 height 12
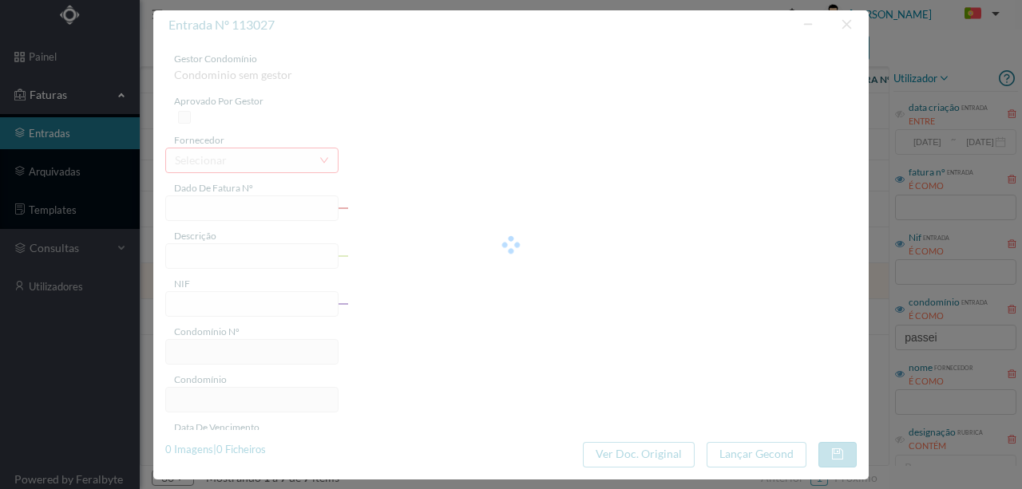
type input "FT P25/041010"
type input "PASSEIO ALEGRE 2 SC"
type input "902230123"
type input "19-10-2025"
type input "19-09-2025"
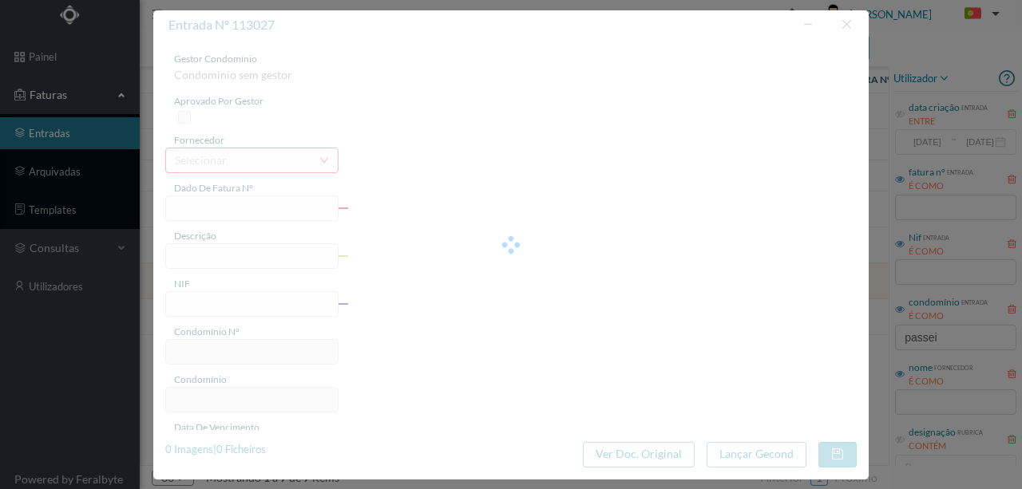
type input "19-10-2025"
type input "26.76"
type input "667"
type input "ED. TRAVESSA DO PASSEIO ALEGRE 2 E 6"
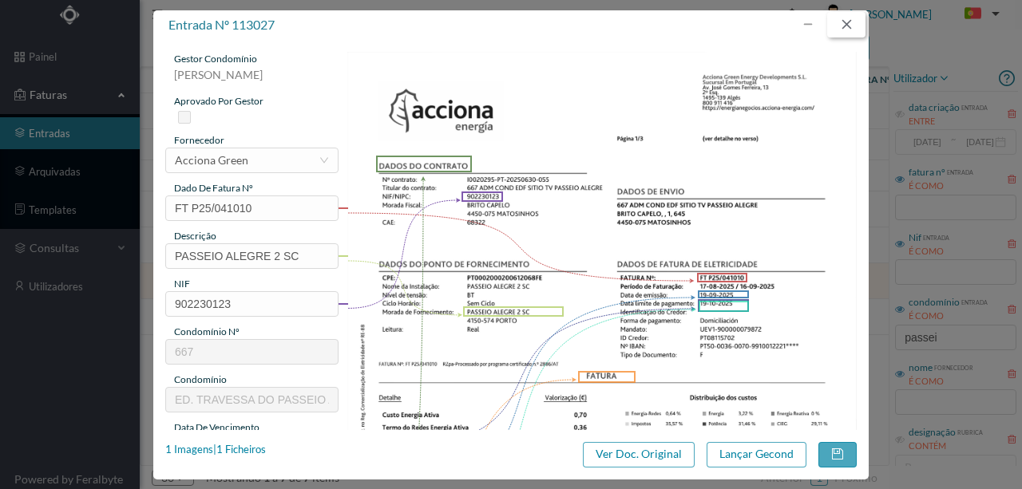
click at [850, 22] on button "button" at bounding box center [846, 25] width 38 height 26
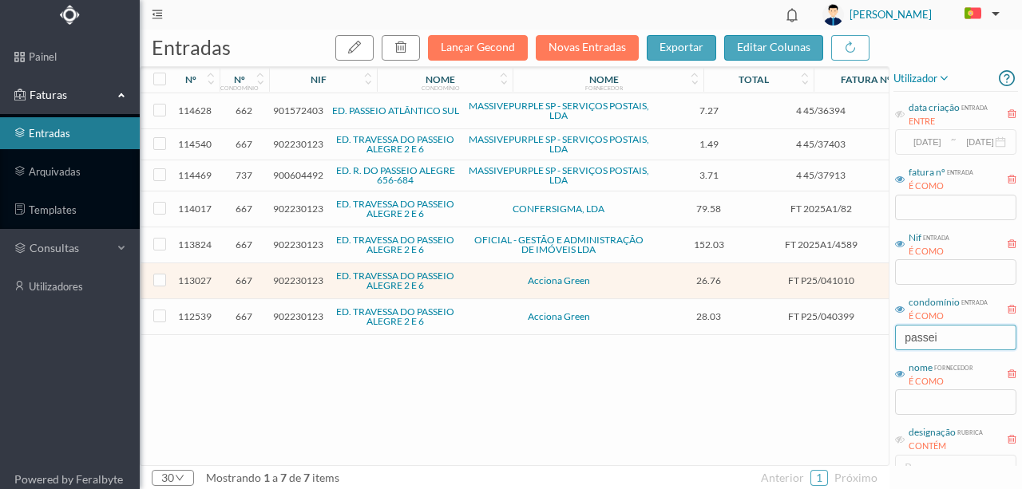
drag, startPoint x: 968, startPoint y: 338, endPoint x: 703, endPoint y: 329, distance: 265.2
click at [704, 331] on div "entradas Lançar Gecond Novas Entradas exportar editar colunas nº nº condomínio …" at bounding box center [581, 260] width 882 height 460
type input "crasto"
click at [620, 332] on div "entradas Lançar Gecond Novas Entradas exportar editar colunas nº nº condomínio …" at bounding box center [581, 260] width 882 height 460
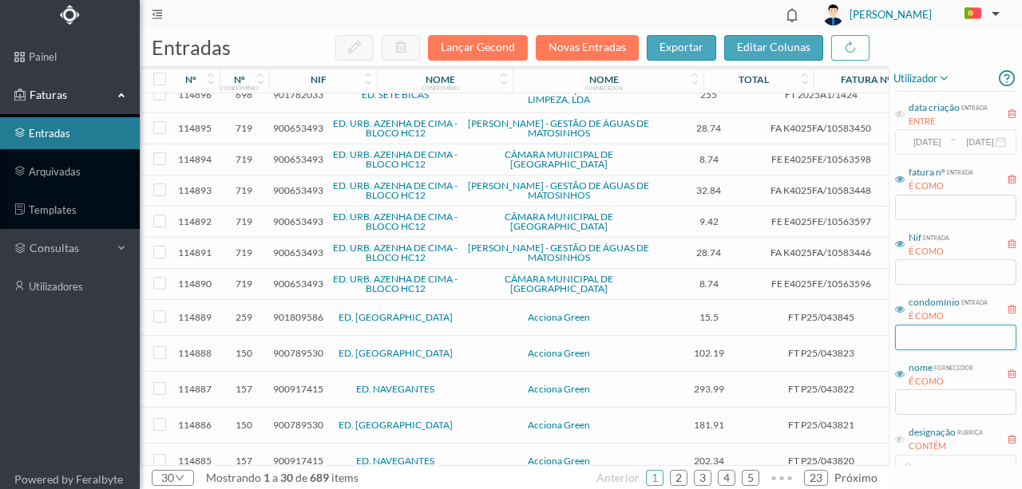
scroll to position [212, 0]
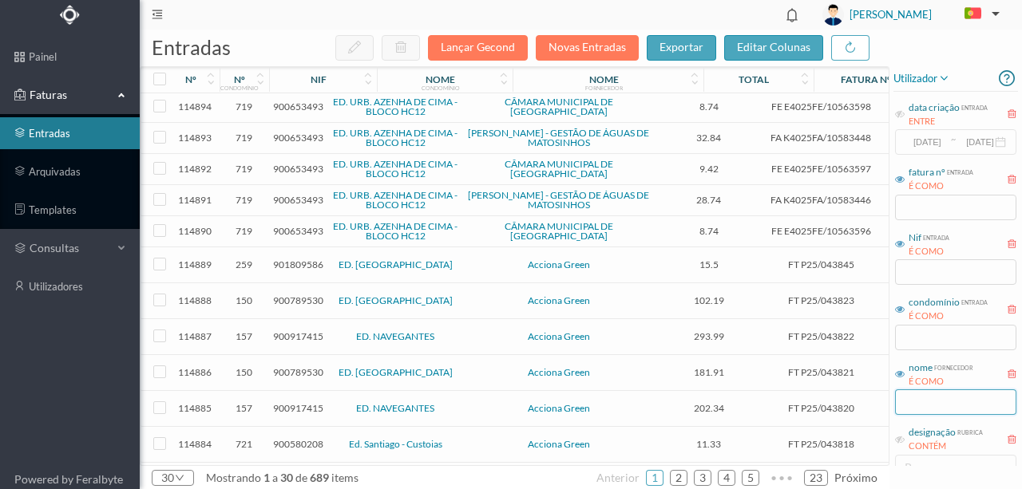
click at [914, 403] on input "text" at bounding box center [955, 403] width 121 height 26
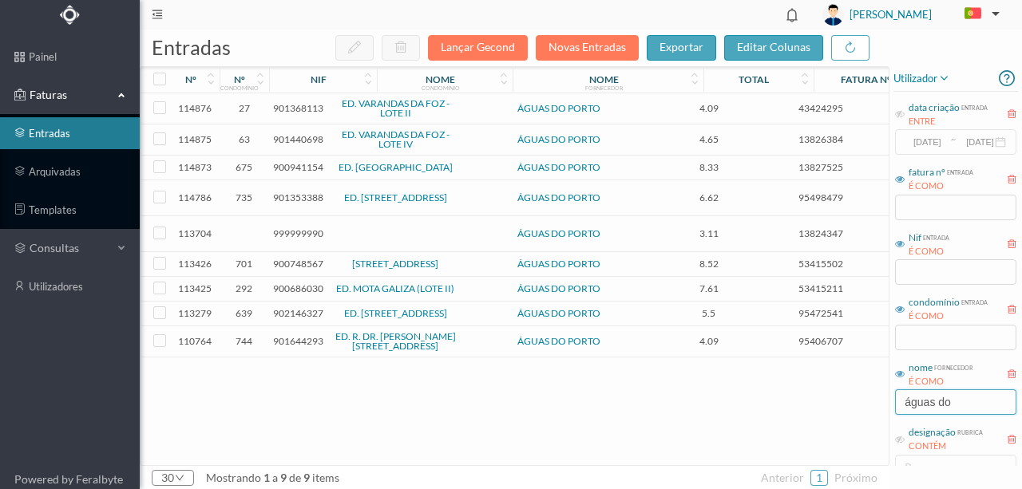
scroll to position [0, 0]
type input "águas do"
click at [287, 110] on span "901368113" at bounding box center [298, 108] width 50 height 12
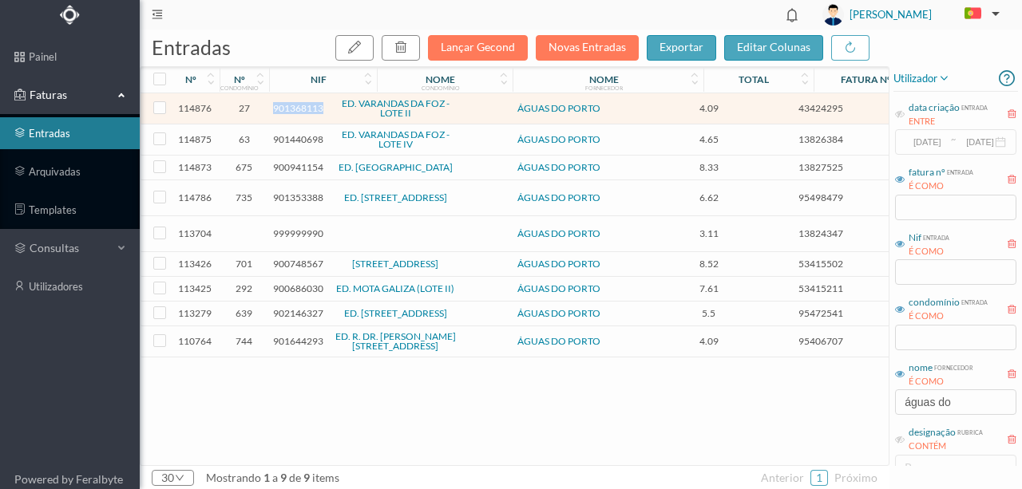
click at [287, 110] on span "901368113" at bounding box center [298, 108] width 50 height 12
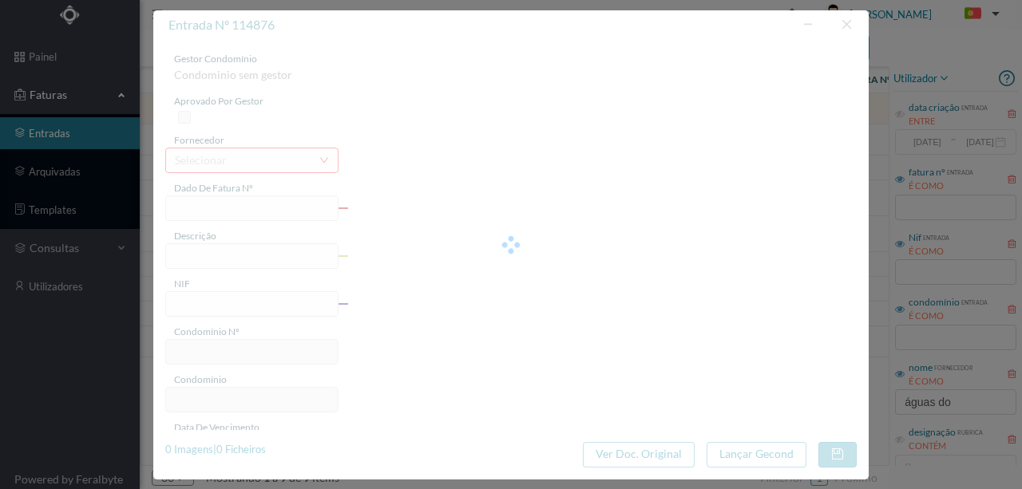
type input "43424295"
type input "RUA JULIO LOURENCO PINTO, NR 126, TOT 40 PORTO"
type input "901368113"
type input "2025-09-26"
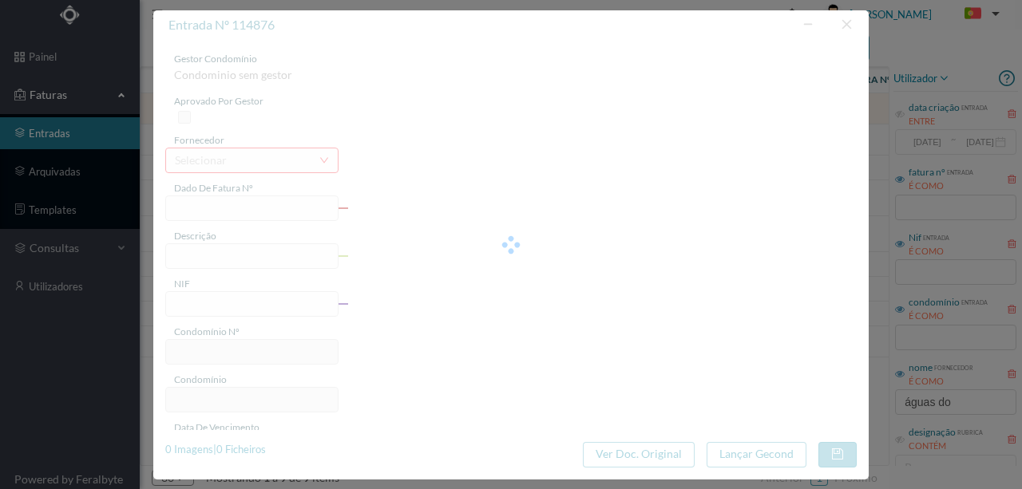
type input "11-10-2025"
type input "4.09"
type input "27"
type input "ED. VARANDAS DA FOZ - LOTE II"
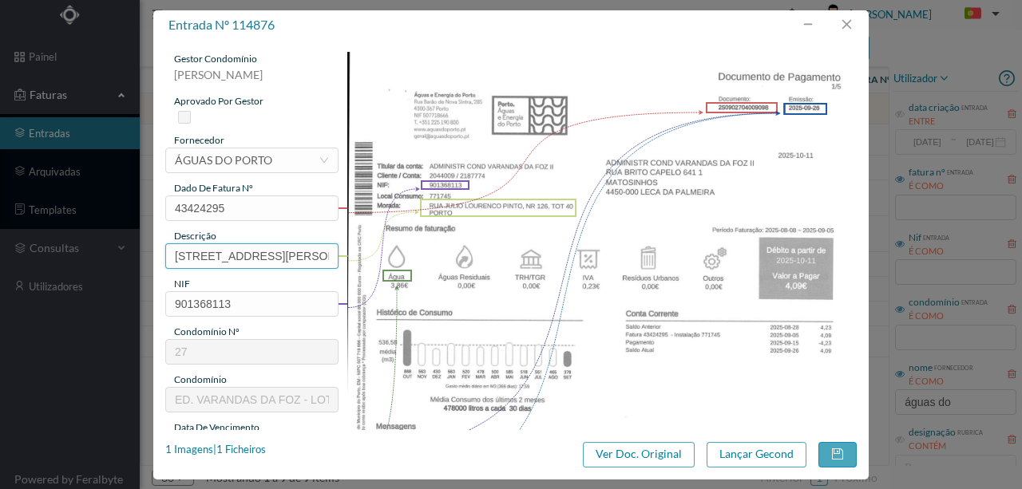
scroll to position [0, 137]
drag, startPoint x: 172, startPoint y: 254, endPoint x: 657, endPoint y: 253, distance: 484.6
click at [657, 253] on div "gestor condomínio Rui Marques aprovado por gestor fornecedor selecionar ÁGUAS D…" at bounding box center [510, 424] width 691 height 744
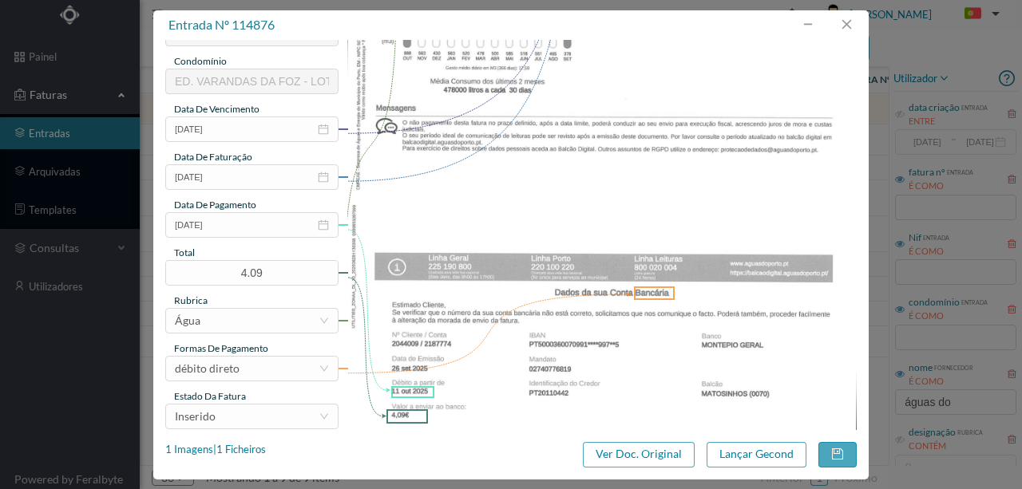
scroll to position [378, 0]
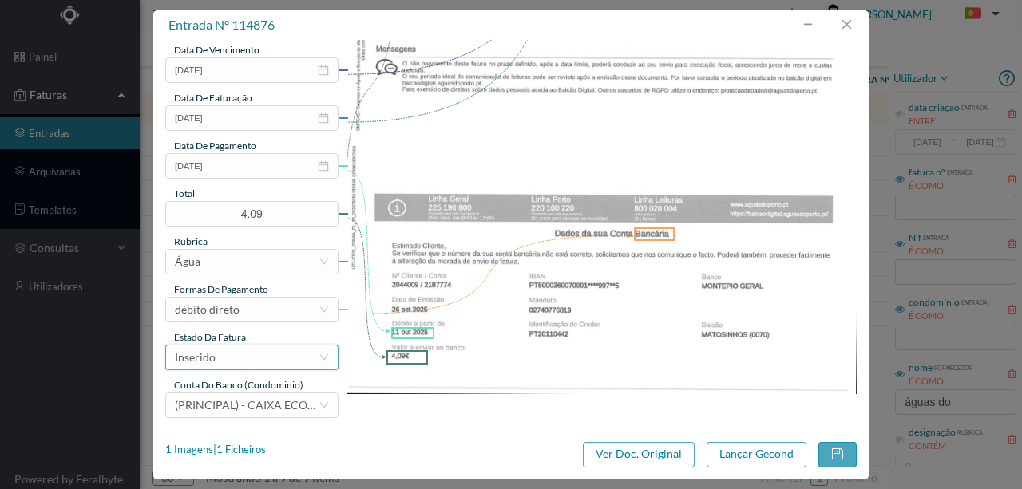
type input "126 Totalizador 40 (08.08.2025 a 05.09.2025)"
click at [239, 359] on div "Inserido" at bounding box center [247, 358] width 144 height 24
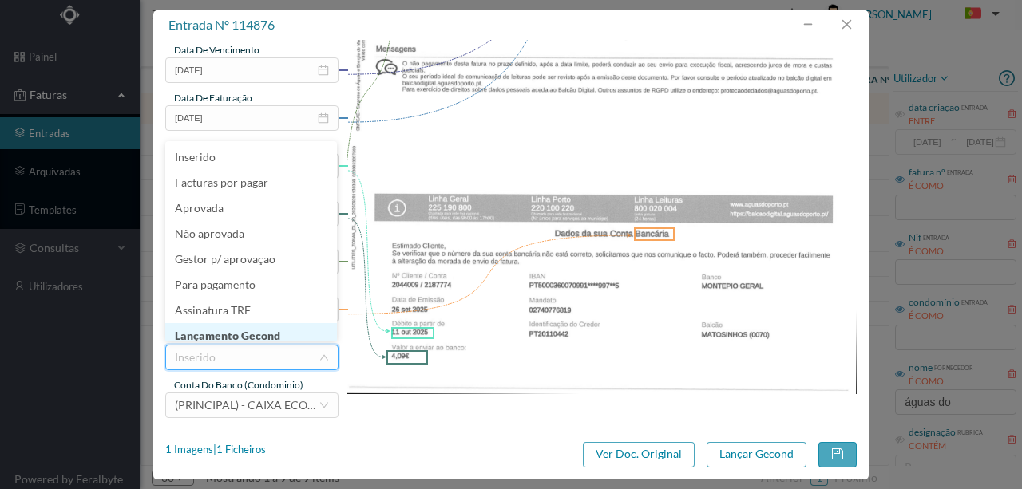
scroll to position [8, 0]
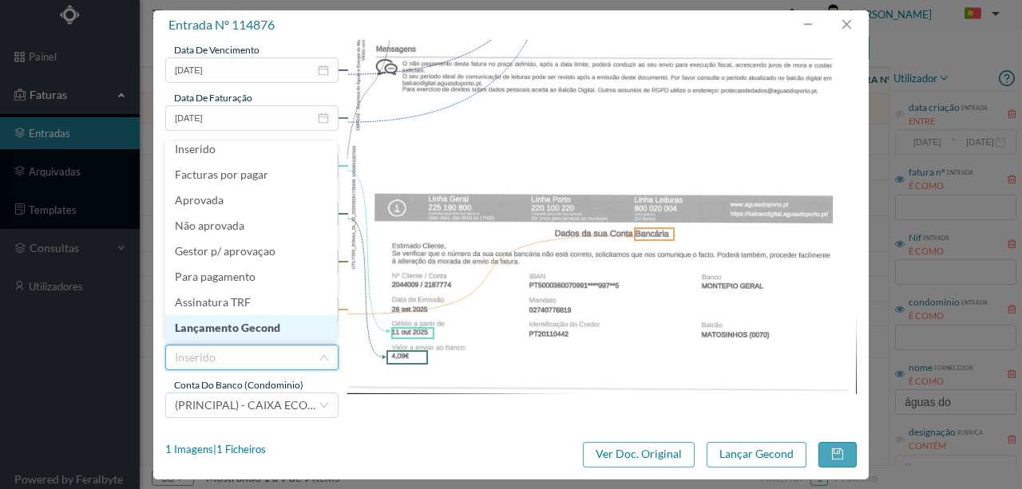
click at [247, 331] on li "Lançamento Gecond" at bounding box center [251, 328] width 172 height 26
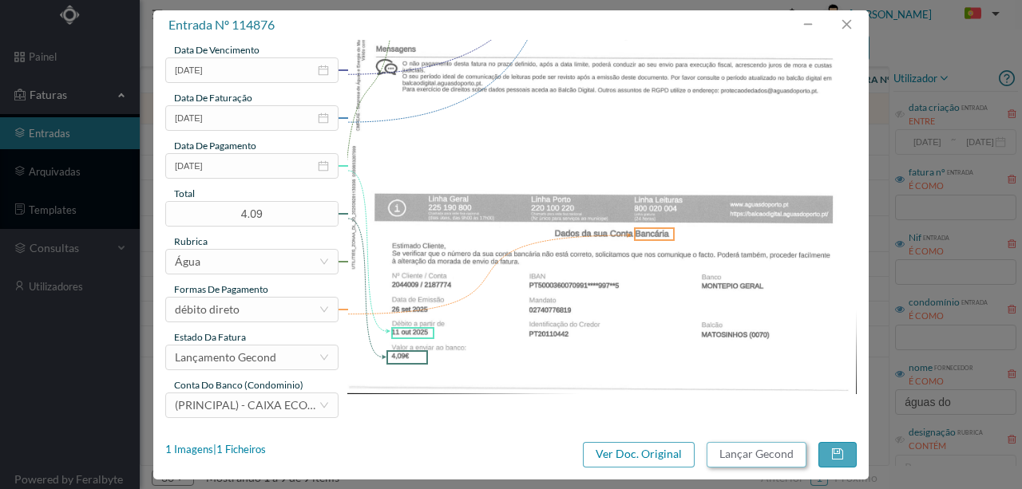
click at [722, 451] on button "Lançar Gecond" at bounding box center [757, 455] width 100 height 26
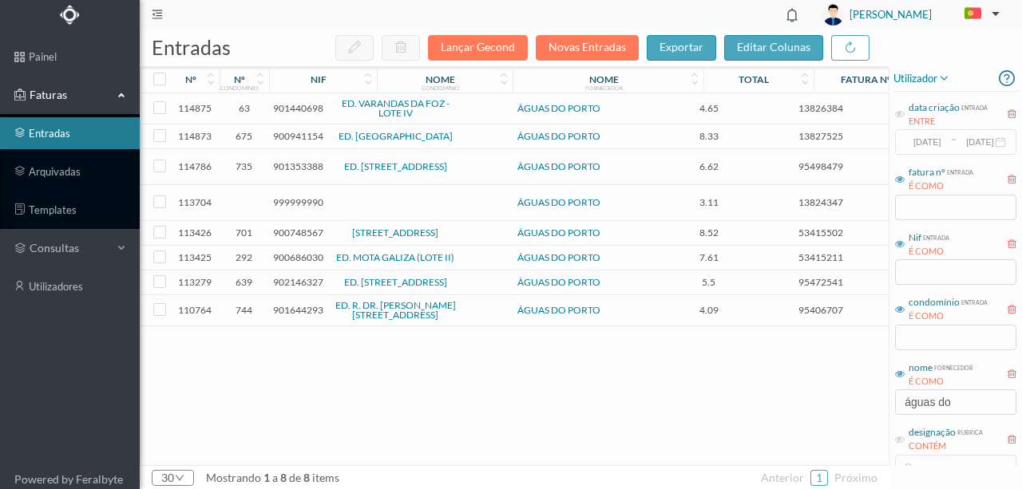
click at [300, 105] on span "901440698" at bounding box center [298, 108] width 50 height 12
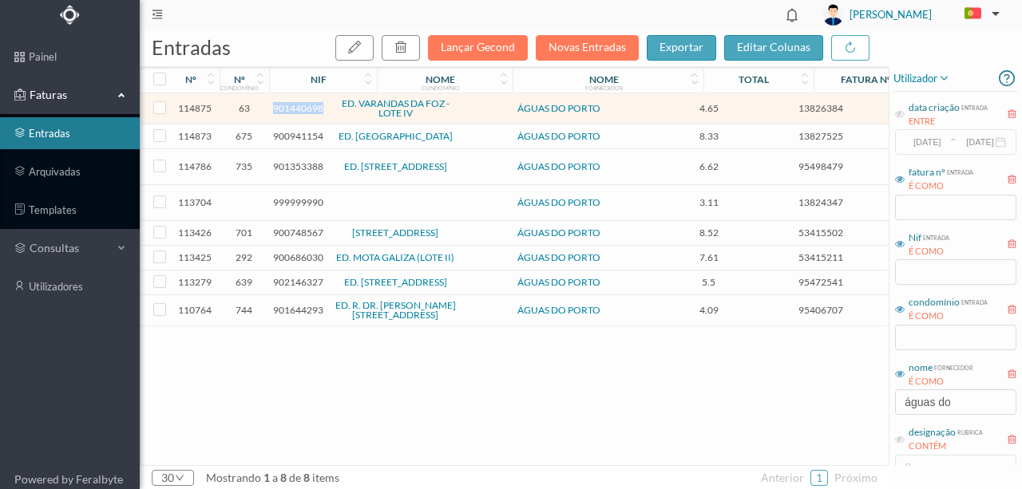
click at [300, 105] on span "901440698" at bounding box center [298, 108] width 50 height 12
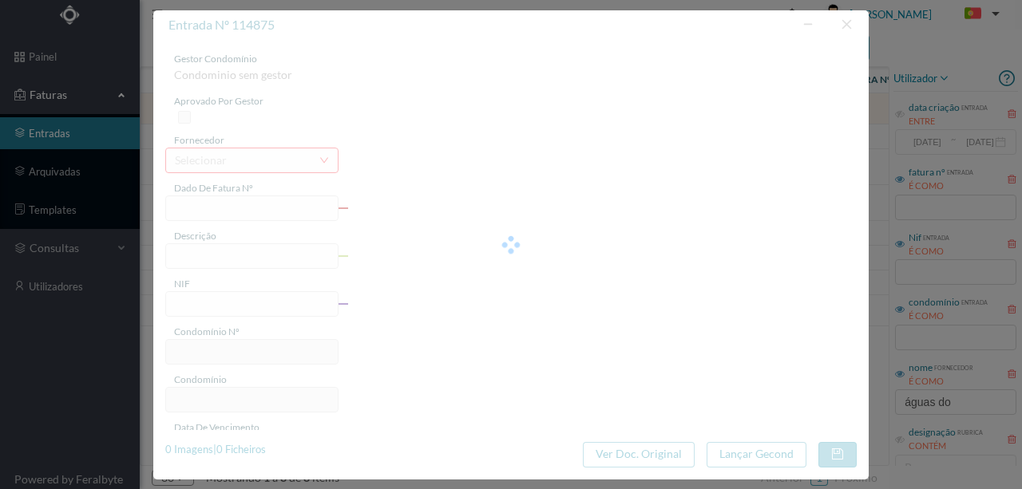
type input "13826384"
type input "RUA ARRABIDA, NR 518, TOT 30 PORTO"
type input "901440698"
type input "2025-09-25"
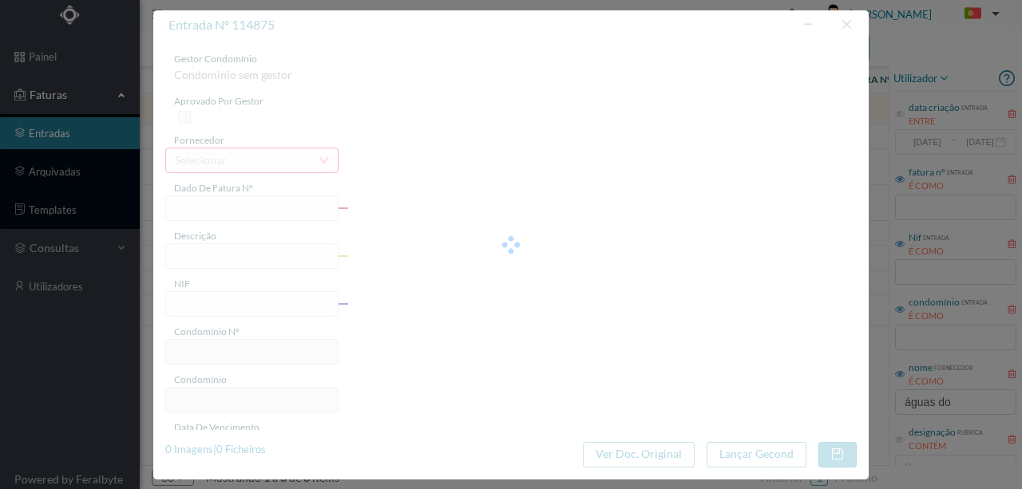
type input "10-10-2025"
type input "4.65"
type input "63"
type input "ED. VARANDAS DA FOZ - LOTE IV"
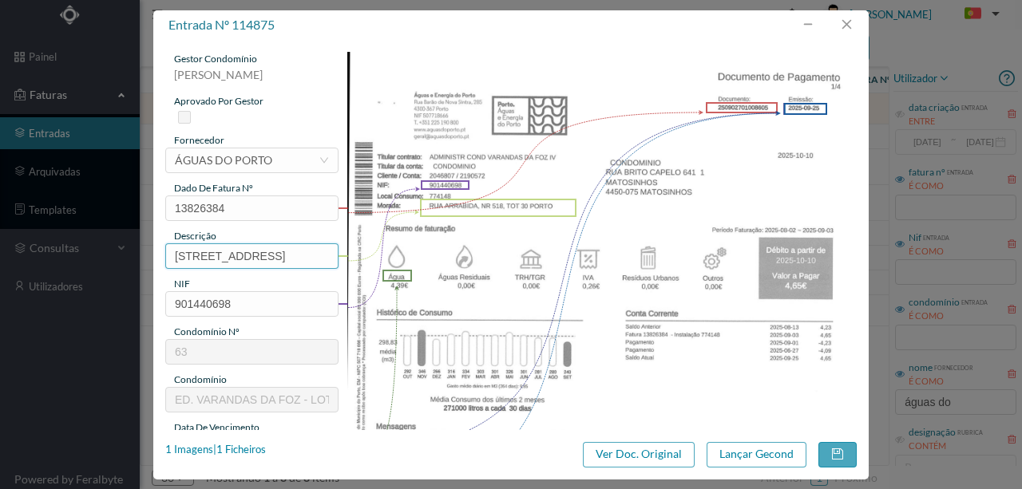
scroll to position [0, 59]
drag, startPoint x: 165, startPoint y: 244, endPoint x: 505, endPoint y: 247, distance: 339.3
click at [505, 247] on div "gestor condomínio Rui Marques aprovado por gestor fornecedor selecionar ÁGUAS D…" at bounding box center [510, 424] width 691 height 744
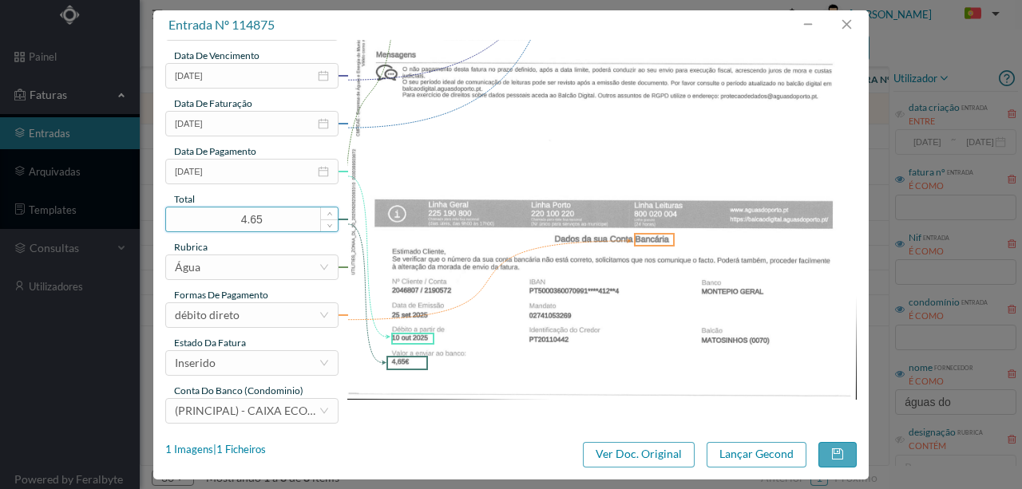
scroll to position [378, 0]
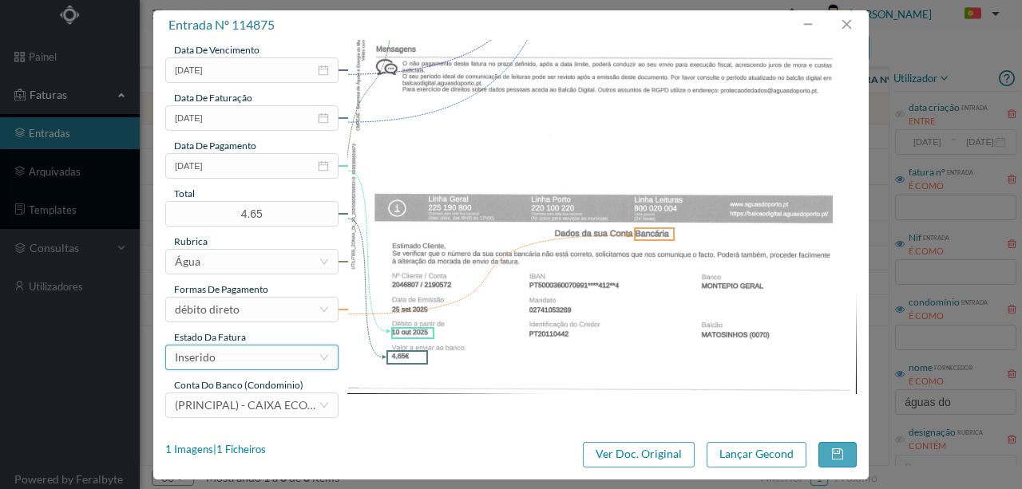
type input "518 Totalizador 30 (02.08.2025 a 03.09.2025)"
click at [244, 354] on div "Inserido" at bounding box center [247, 358] width 144 height 24
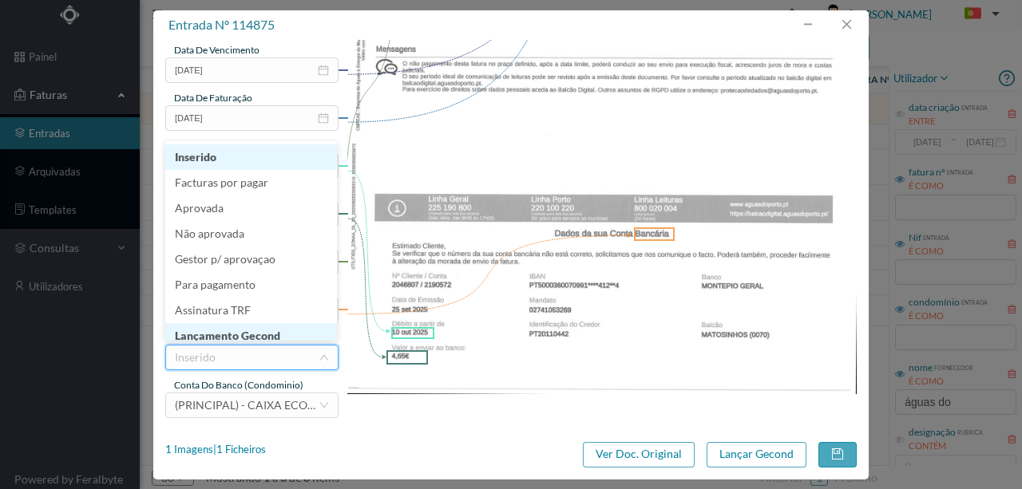
scroll to position [8, 0]
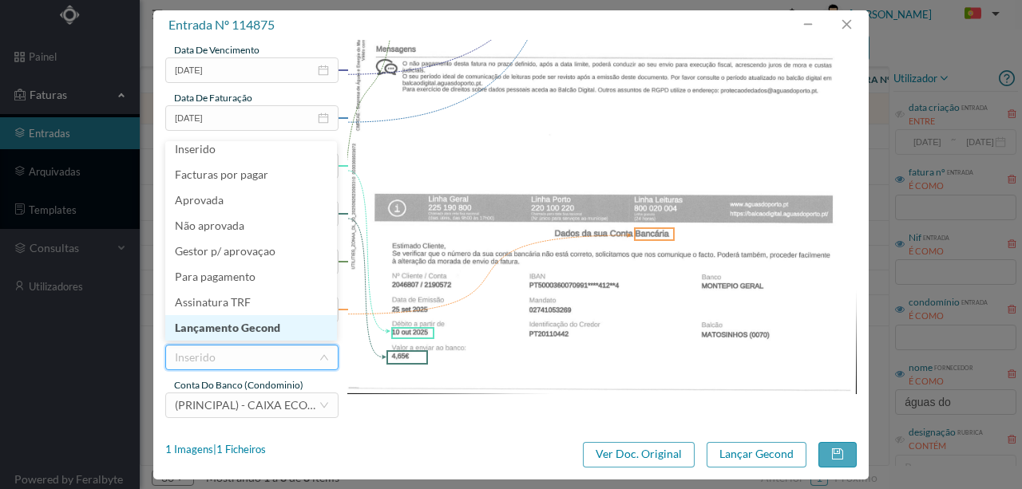
click at [239, 327] on li "Lançamento Gecond" at bounding box center [251, 328] width 172 height 26
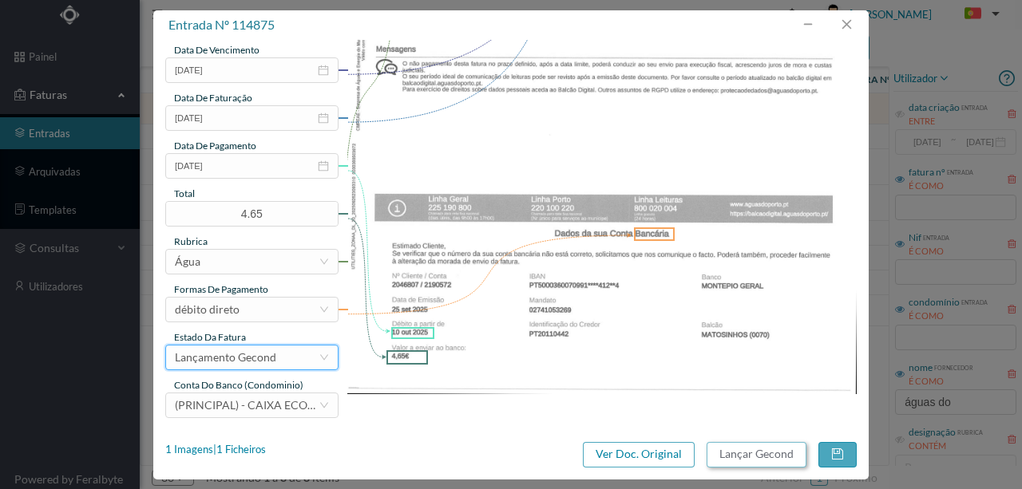
click at [753, 453] on button "Lançar Gecond" at bounding box center [757, 455] width 100 height 26
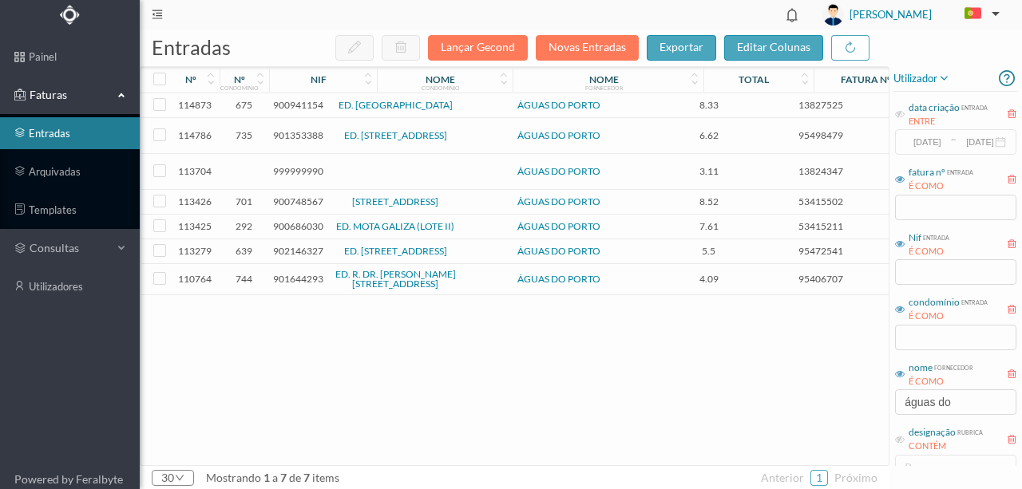
click at [307, 109] on span "900941154" at bounding box center [298, 105] width 50 height 12
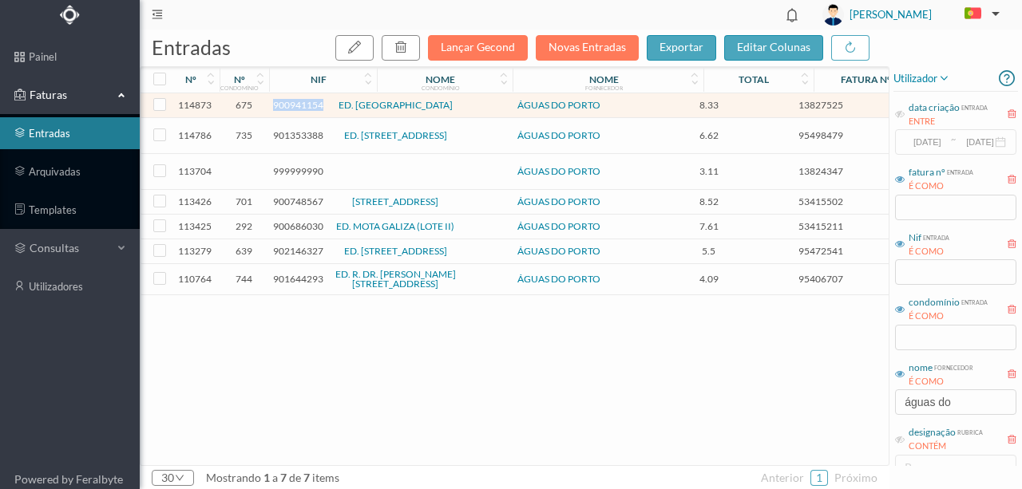
click at [307, 109] on span "900941154" at bounding box center [298, 105] width 50 height 12
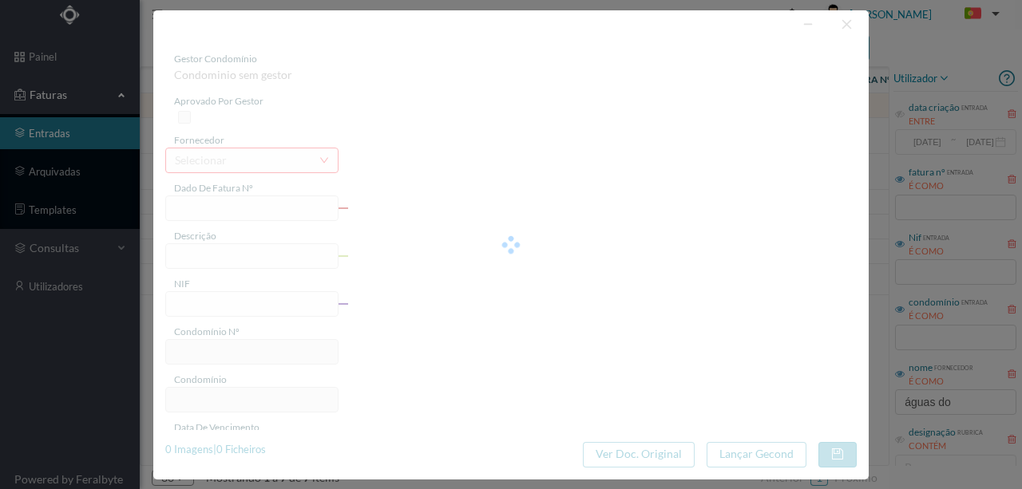
type input "13827525"
type input "RUA TELHEIRA, NR 487 ., COMUNS PORTO"
type input "900941154"
type input "2025-09-29"
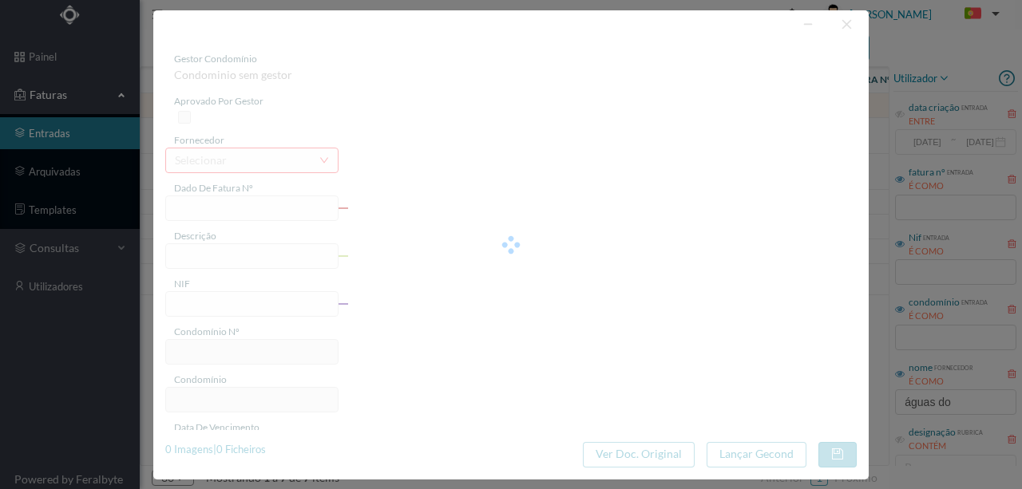
type input "14-10-2025"
type input "8.33"
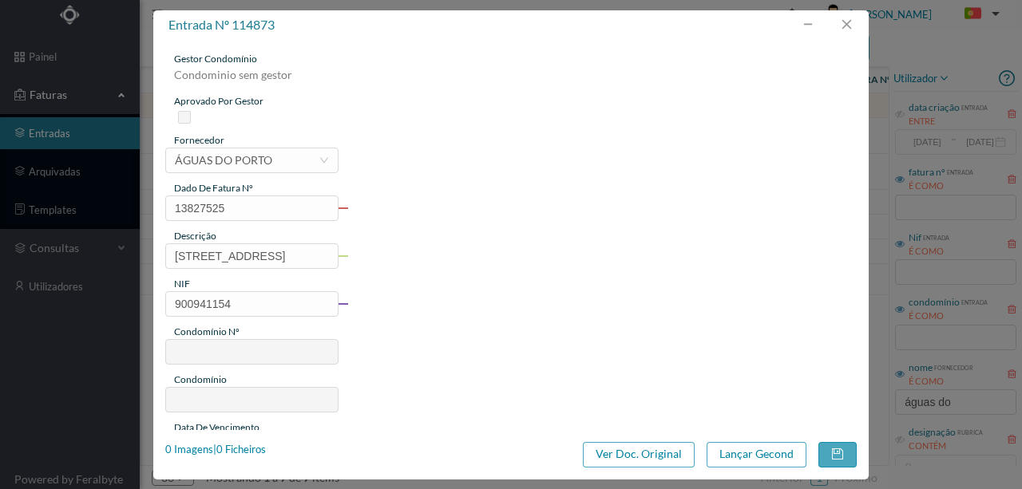
type input "675"
type input "ED. [GEOGRAPHIC_DATA]"
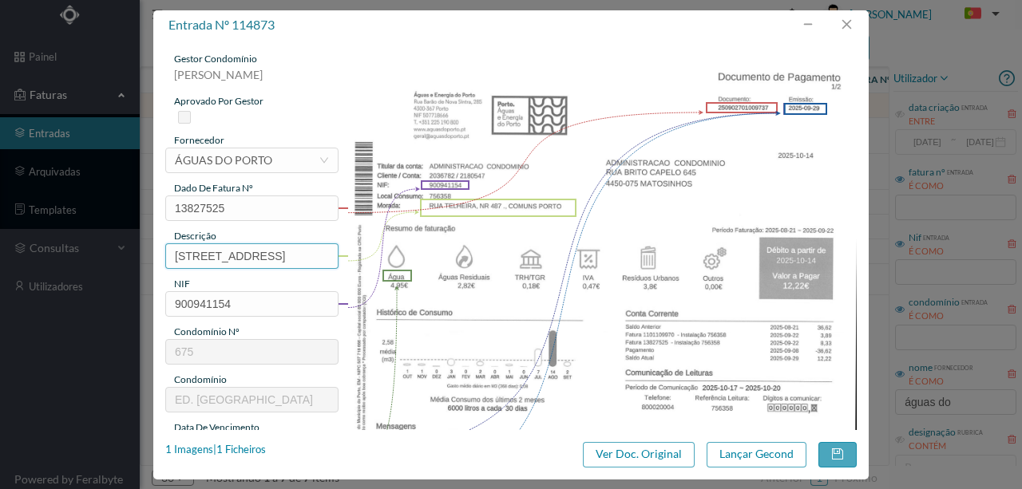
scroll to position [0, 76]
drag, startPoint x: 168, startPoint y: 252, endPoint x: 560, endPoint y: 282, distance: 393.9
click at [553, 262] on div "gestor condomínio Susana Silva aprovado por gestor fornecedor selecionar ÁGUAS …" at bounding box center [510, 424] width 691 height 744
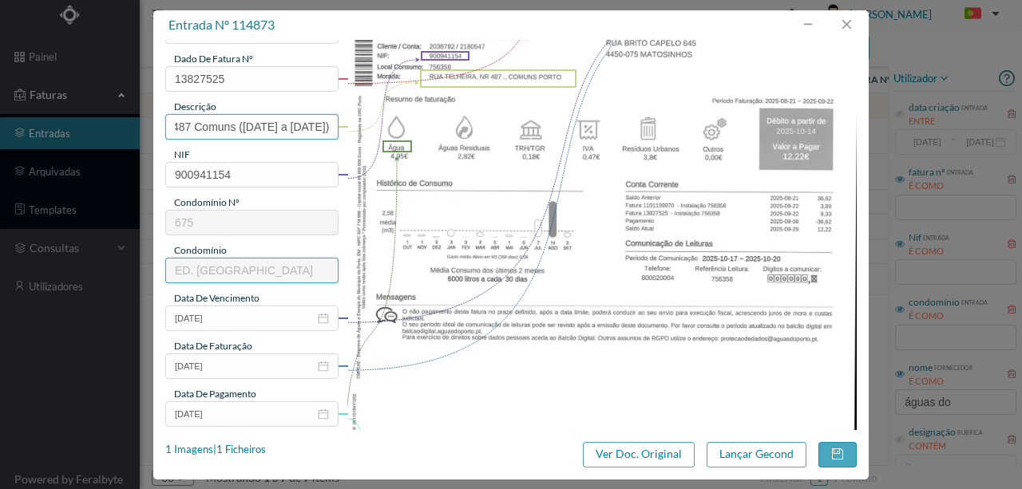
scroll to position [212, 0]
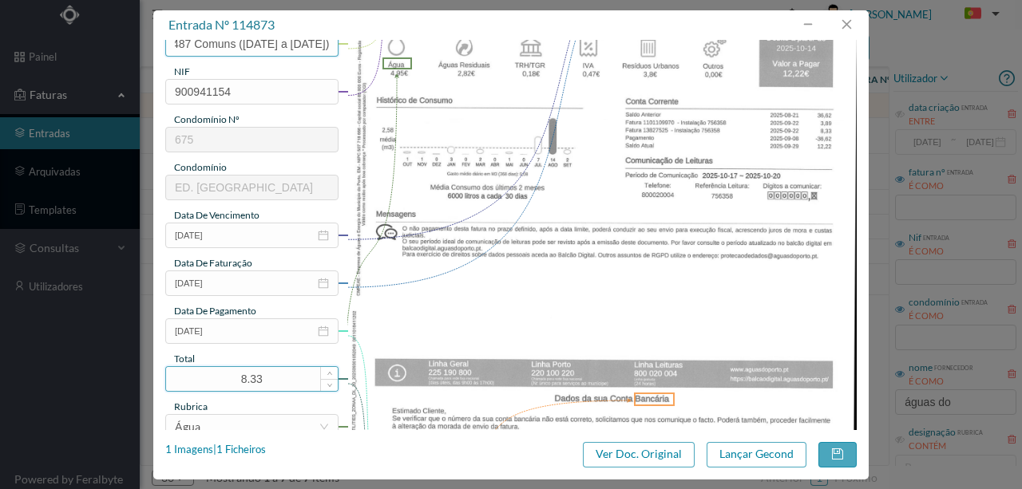
type input "487 Comuns (21.08.2025 a 22.09.2025)"
drag, startPoint x: 293, startPoint y: 369, endPoint x: 184, endPoint y: 362, distance: 109.6
click at [174, 366] on div "8.33" at bounding box center [251, 379] width 173 height 26
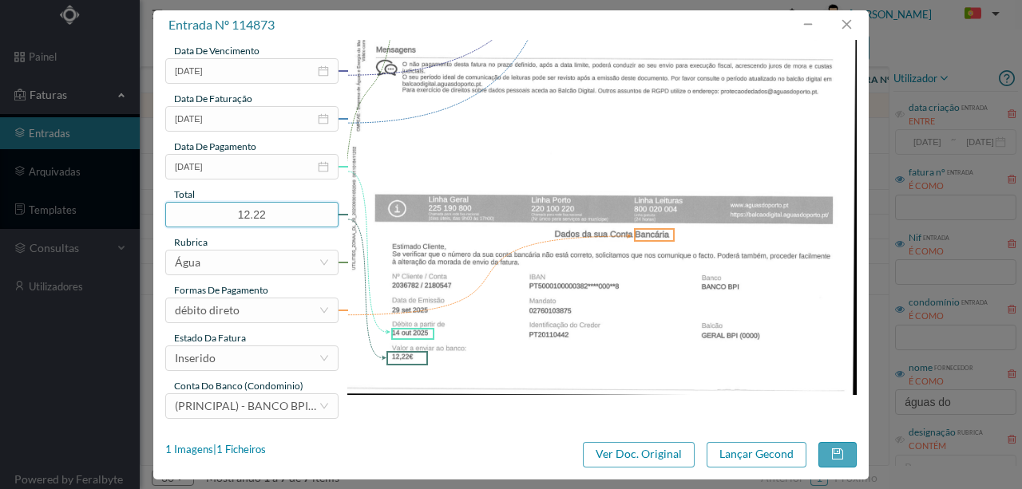
scroll to position [378, 0]
type input "12.22"
click at [232, 362] on div "Inserido" at bounding box center [247, 358] width 144 height 24
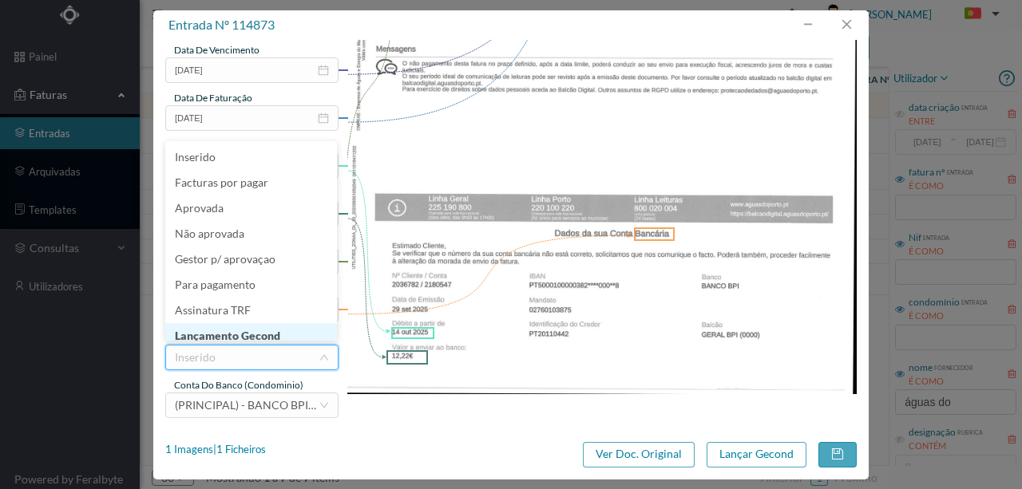
scroll to position [8, 0]
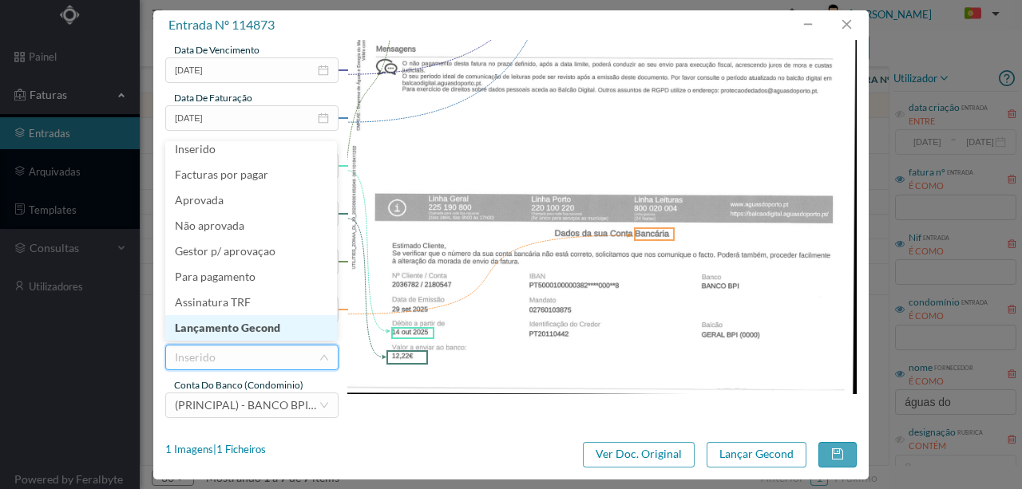
drag, startPoint x: 255, startPoint y: 326, endPoint x: 423, endPoint y: 350, distance: 169.4
click at [255, 326] on li "Lançamento Gecond" at bounding box center [251, 328] width 172 height 26
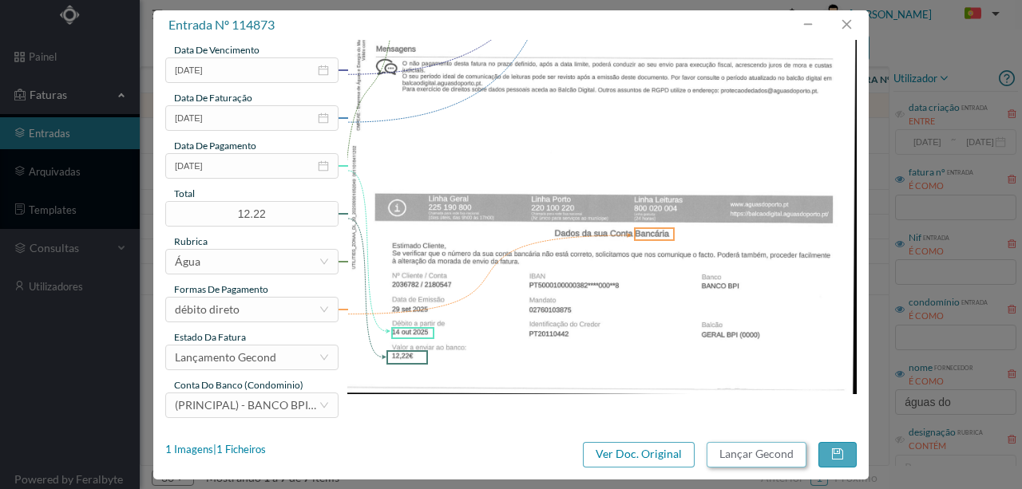
click at [755, 452] on button "Lançar Gecond" at bounding box center [757, 455] width 100 height 26
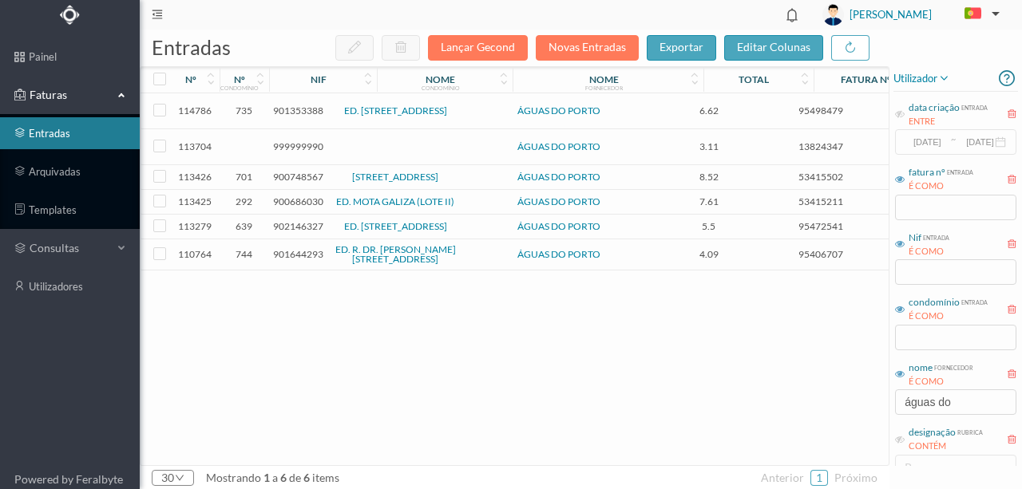
click at [285, 142] on span "999999990" at bounding box center [298, 147] width 50 height 12
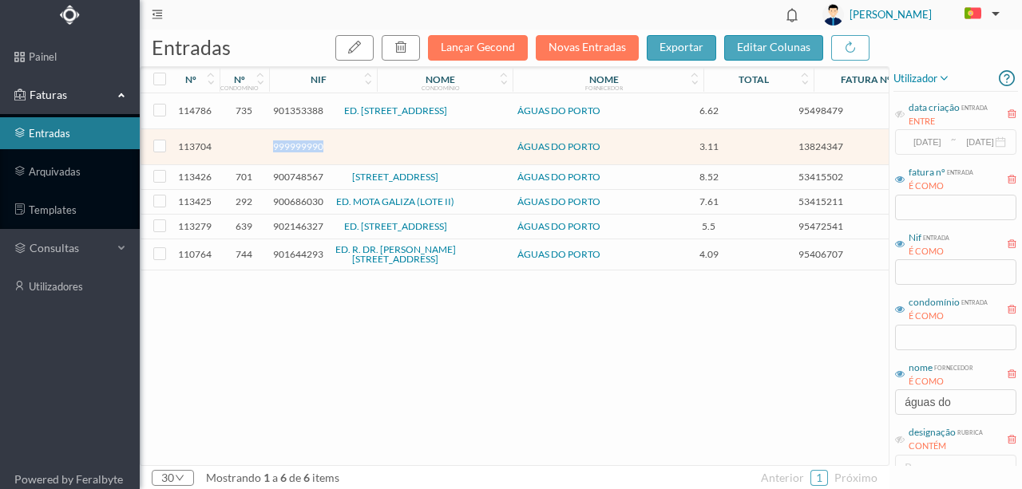
click at [285, 142] on span "999999990" at bounding box center [298, 147] width 50 height 12
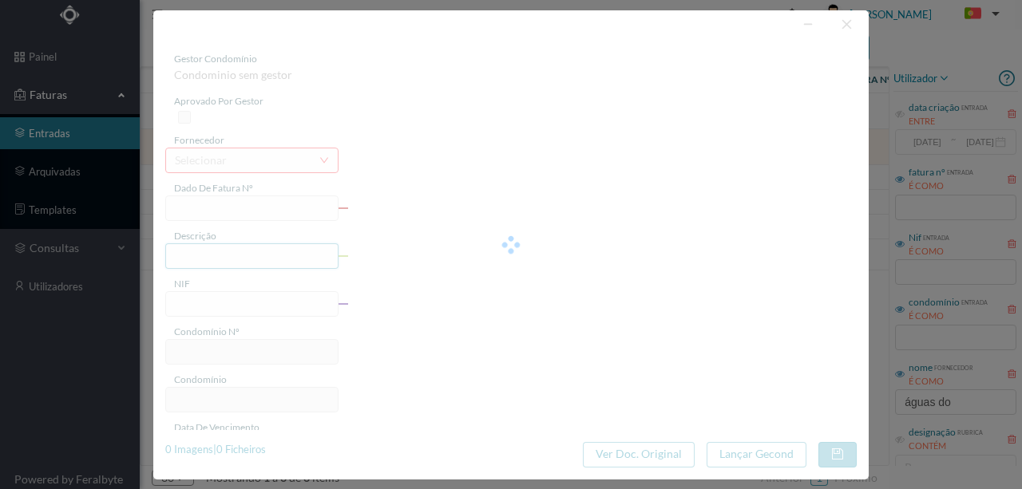
type input "13824347"
type input "RUA CRASTO, NR 535, TOTALI PORTO"
type input "999999990"
type input "2025-09-17"
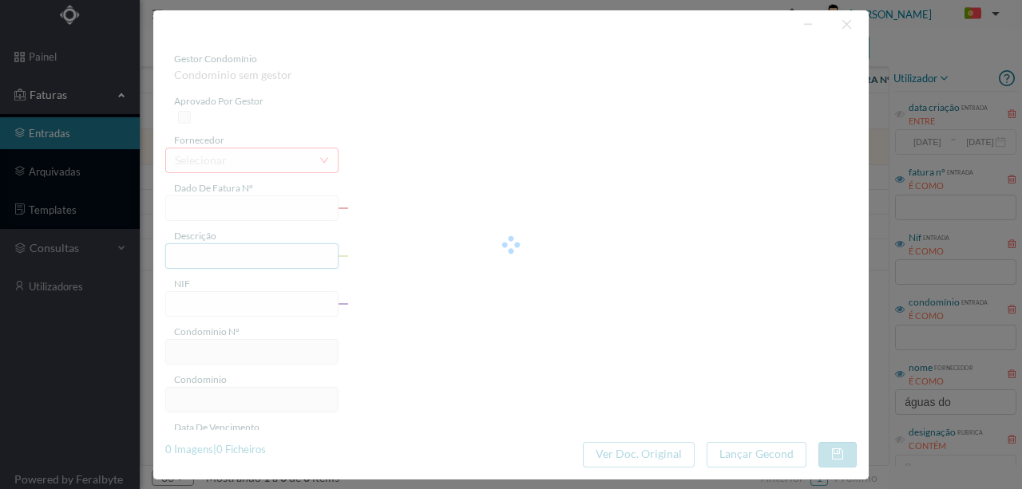
type input "02-10-2025"
type input "3.11"
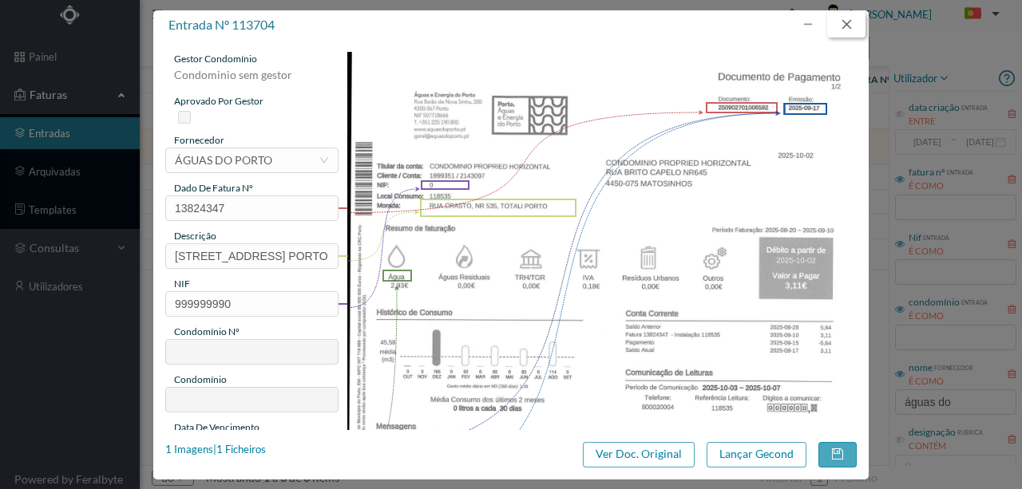
drag, startPoint x: 846, startPoint y: 26, endPoint x: 824, endPoint y: 32, distance: 23.0
click at [846, 26] on button "button" at bounding box center [846, 25] width 38 height 26
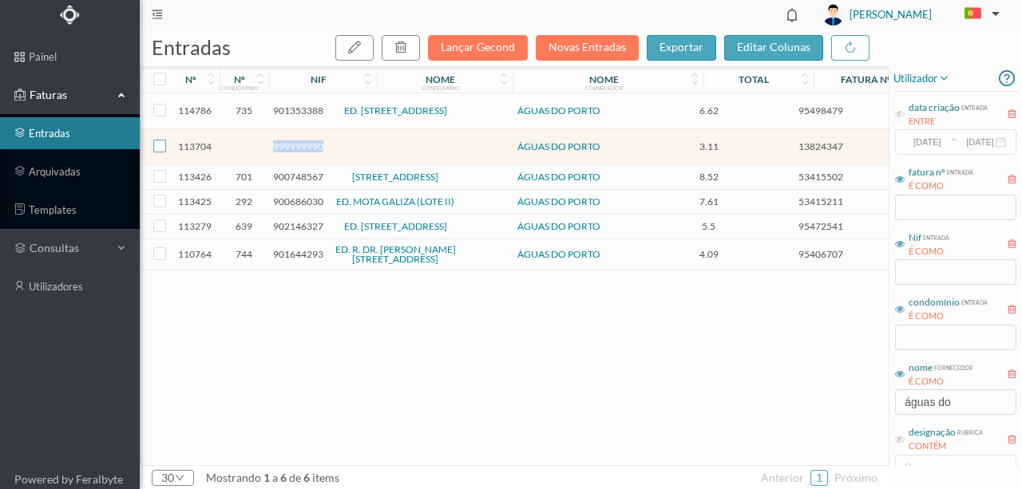
click at [155, 144] on input "checkbox" at bounding box center [159, 146] width 13 height 13
checkbox input "true"
click at [415, 53] on button "button" at bounding box center [401, 48] width 38 height 26
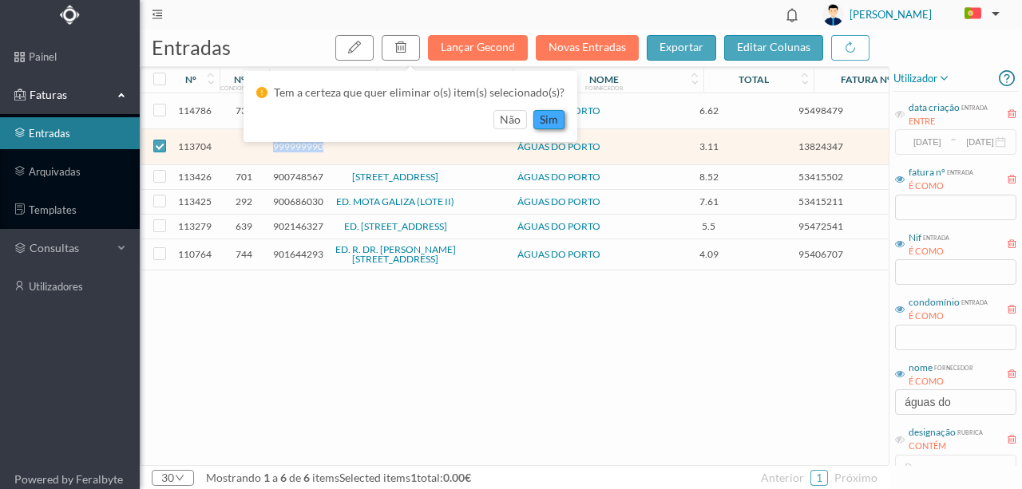
click at [539, 123] on button "sim" at bounding box center [548, 119] width 31 height 19
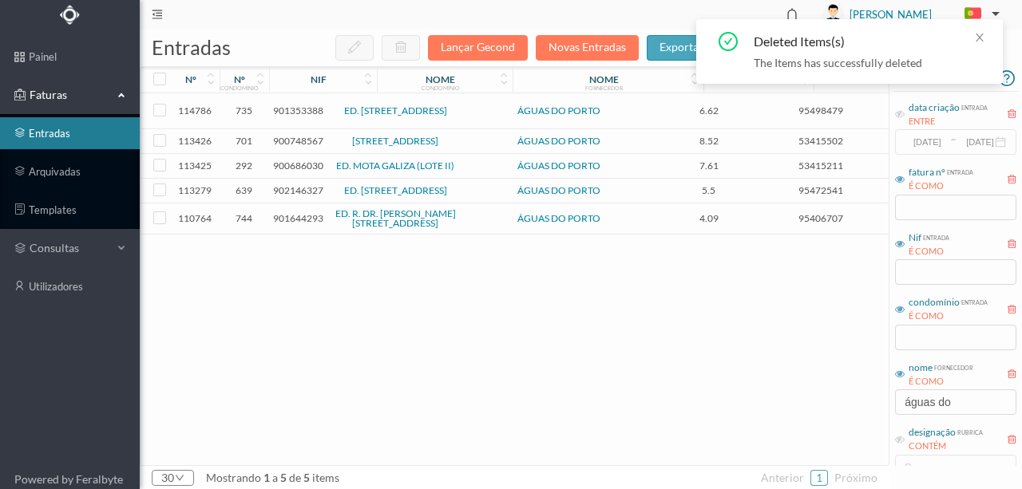
click at [544, 121] on td "ÁGUAS DO PORTO" at bounding box center [558, 111] width 191 height 36
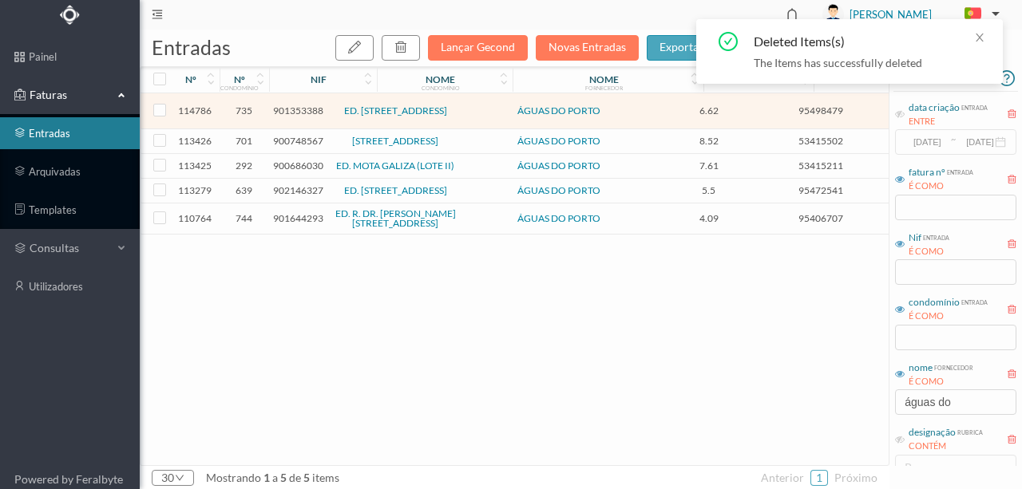
click at [374, 264] on div "114786 735 901353388 ED. RUA DO TEATRO, 194 E RUA DO TUNEL 33 ÁGUAS DO PORTO 6.…" at bounding box center [600, 279] width 918 height 372
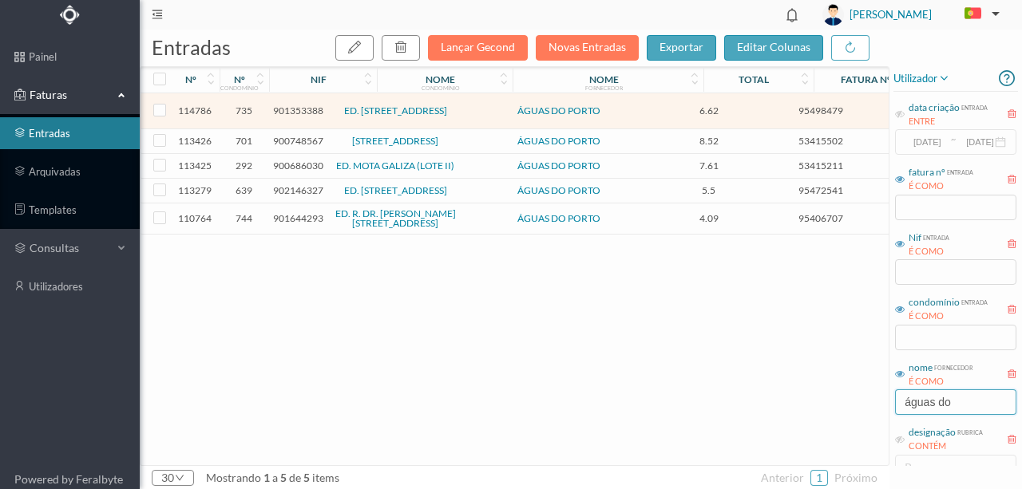
drag, startPoint x: 907, startPoint y: 398, endPoint x: 789, endPoint y: 382, distance: 119.3
click at [790, 394] on div "entradas Lançar Gecond Novas Entradas exportar editar colunas nº nº condomínio …" at bounding box center [581, 260] width 882 height 460
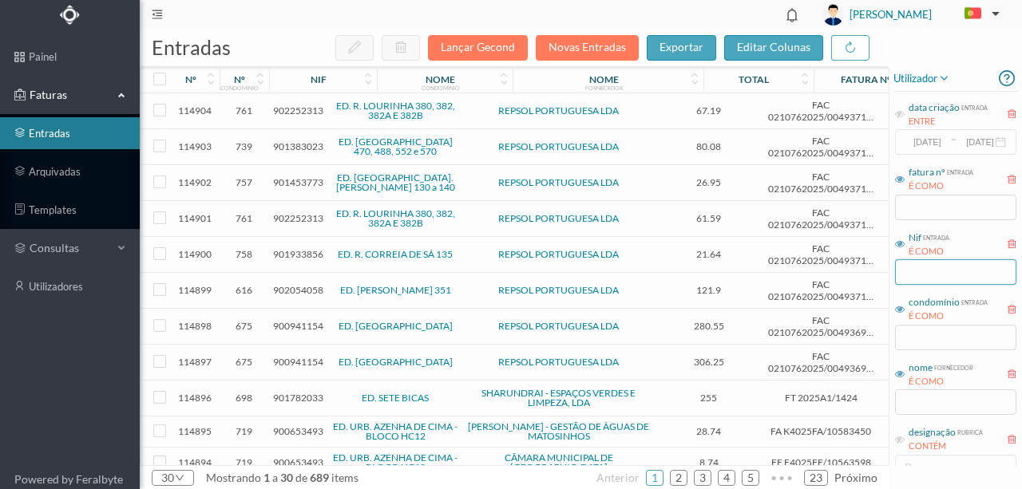
click at [911, 268] on input "text" at bounding box center [955, 272] width 121 height 26
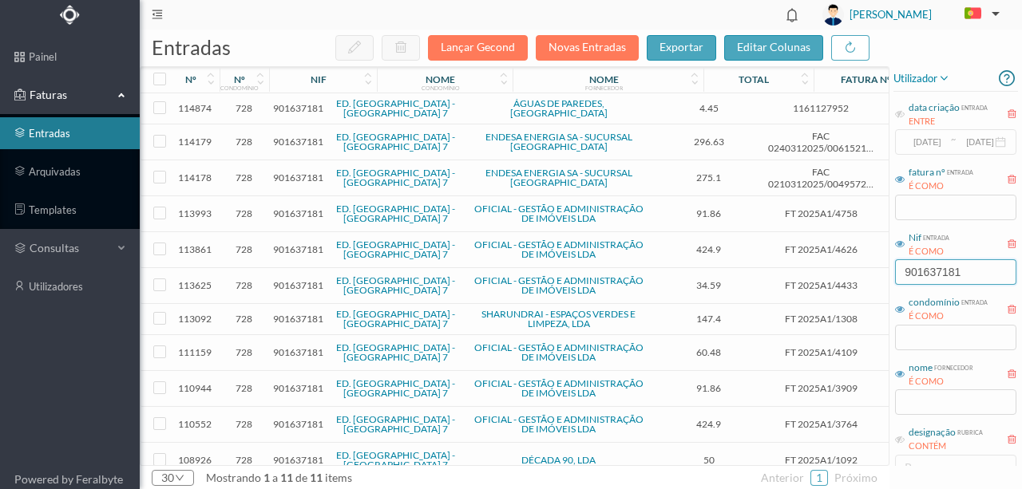
type input "901637181"
click at [310, 108] on span "901637181" at bounding box center [298, 108] width 50 height 12
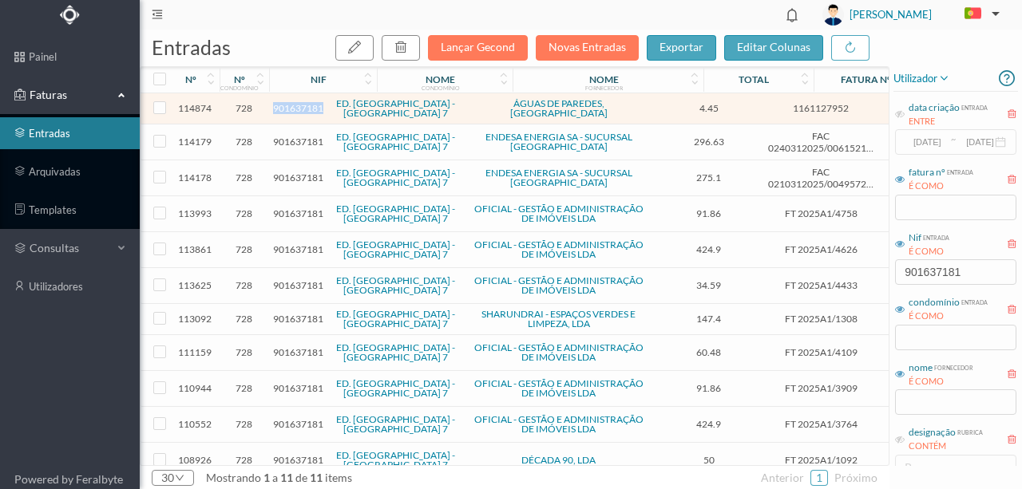
click at [310, 108] on span "901637181" at bounding box center [298, 108] width 50 height 12
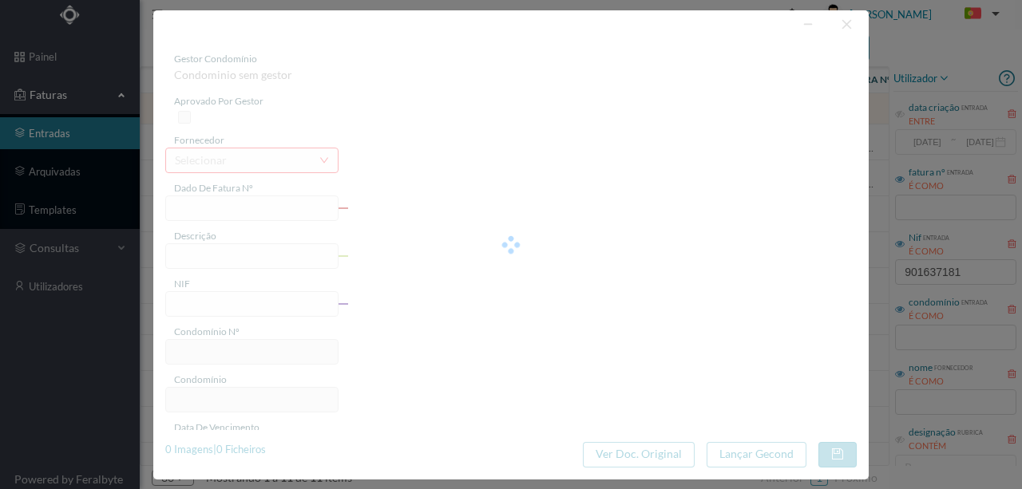
type input "1161127952"
type input "2025-08-21 — 2025-09-22"
type input "901637181"
type input "2025-10-14"
type input "2025-09-29"
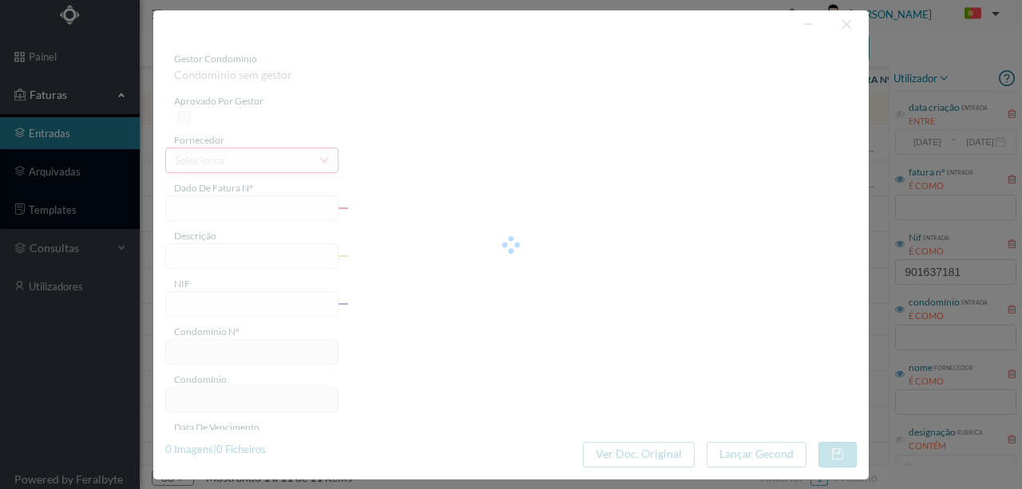
type input "2025-10-14"
type input "4.45"
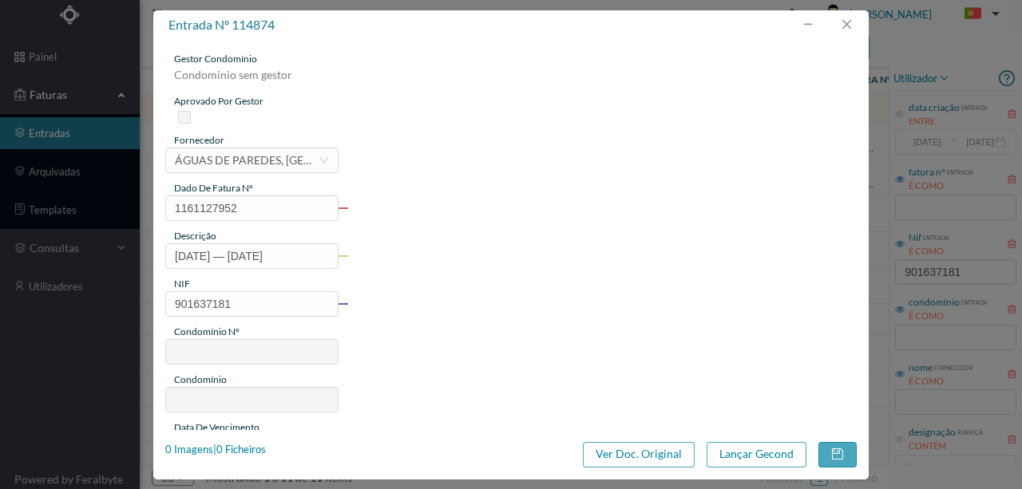
type input "728"
type input "ED. GARDEN VILLAGE - LOTE 7"
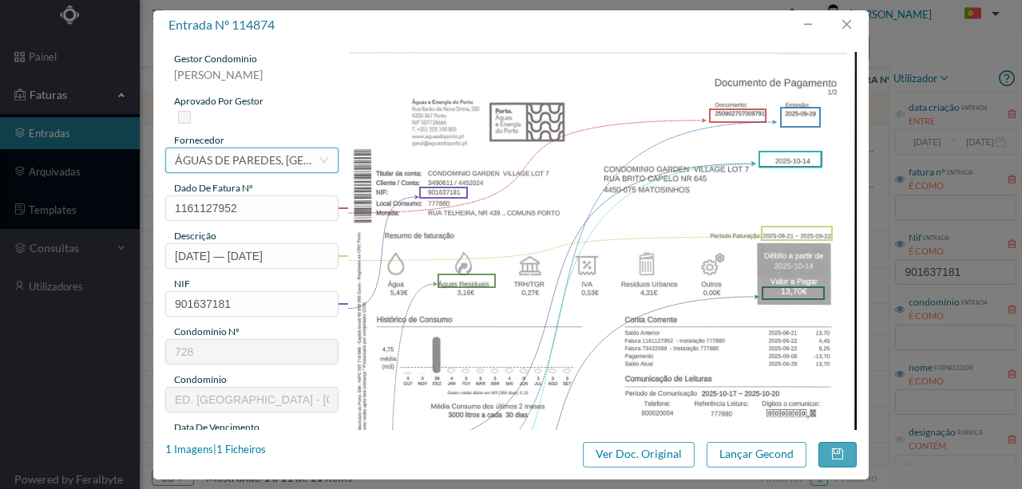
click at [261, 164] on div "ÁGUAS DE PAREDES, SA" at bounding box center [247, 160] width 144 height 24
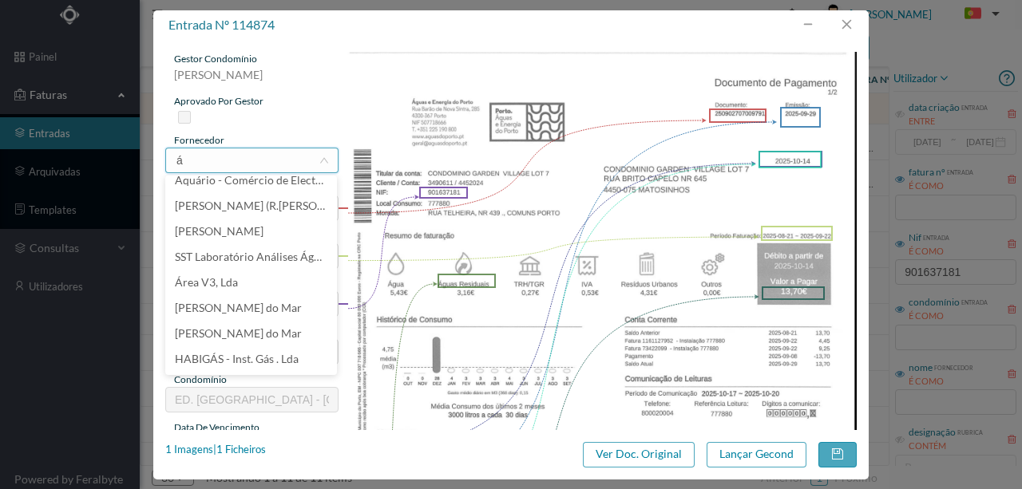
scroll to position [3, 0]
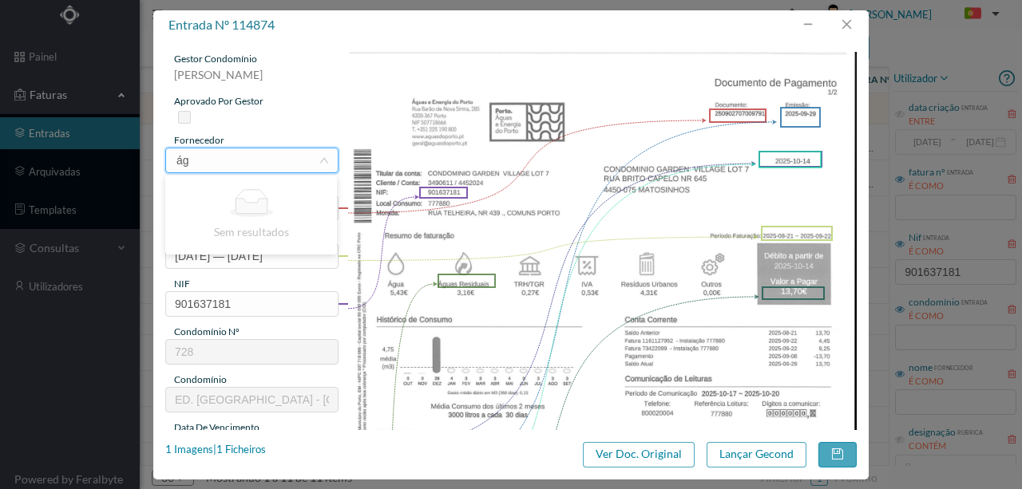
type input "á"
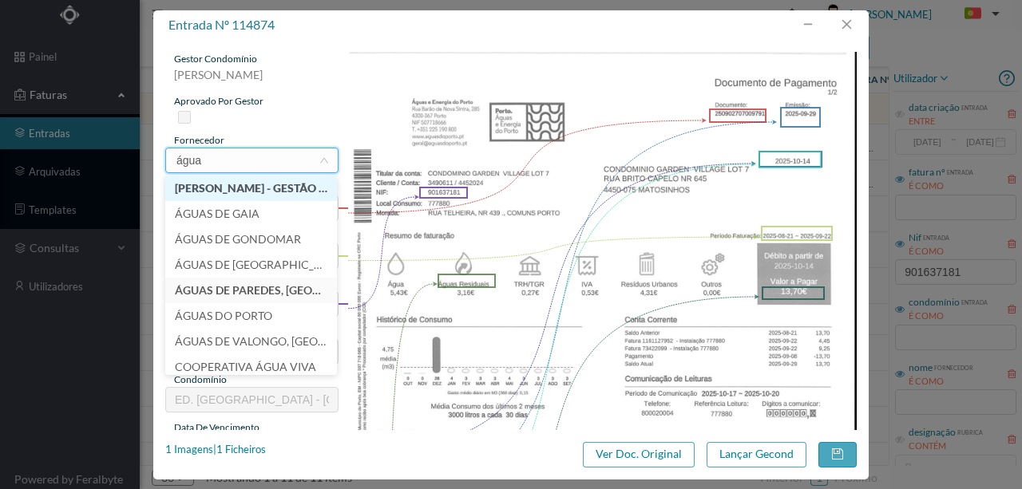
type input "águas"
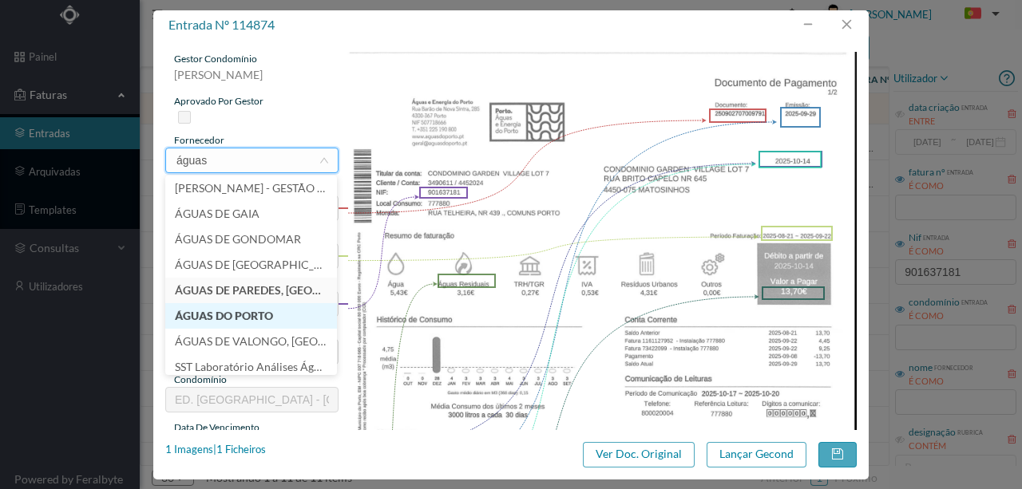
click at [262, 317] on li "ÁGUAS DO PORTO" at bounding box center [251, 316] width 172 height 26
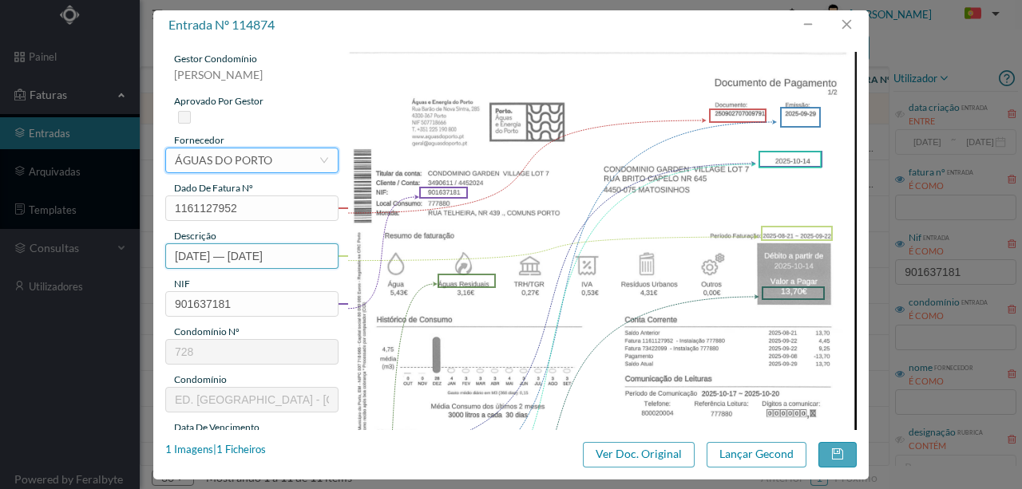
click at [176, 255] on input "2025-08-21 — 2025-09-22" at bounding box center [251, 256] width 173 height 26
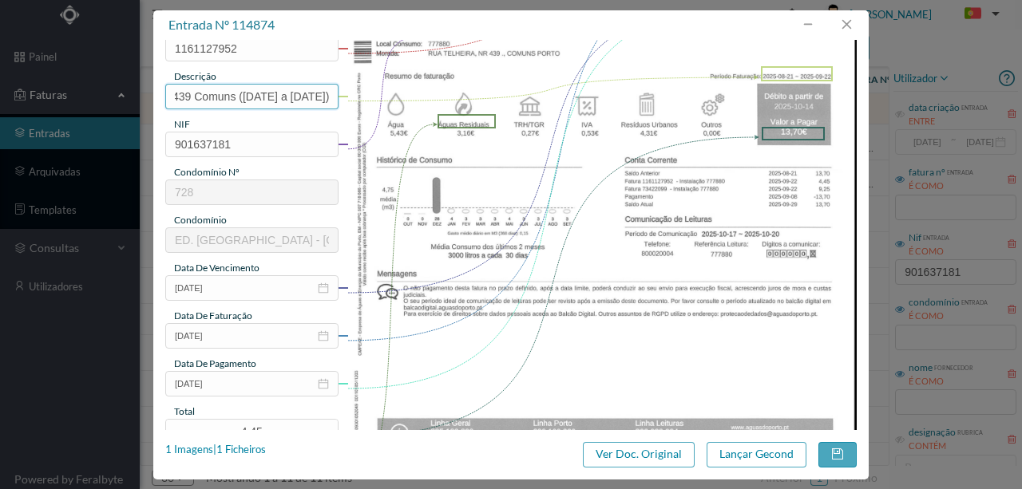
scroll to position [212, 0]
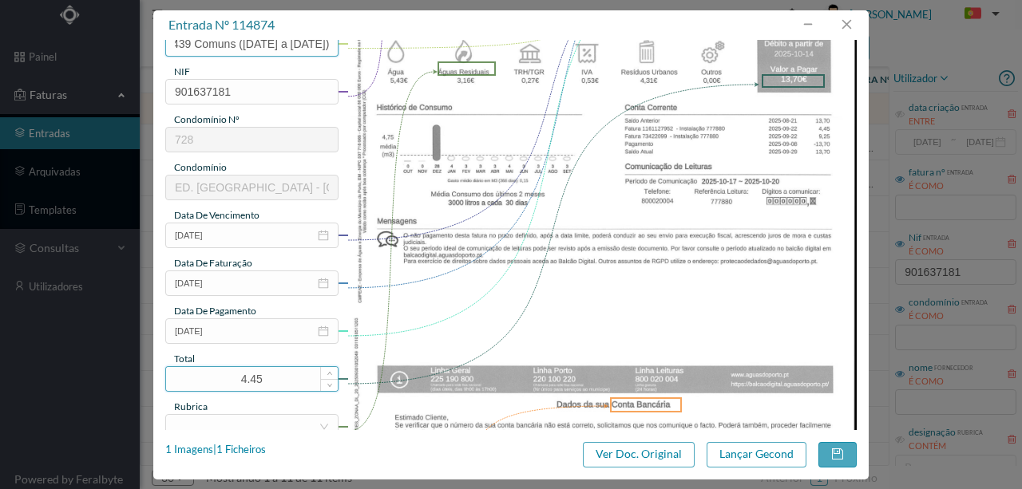
type input "439 Comuns (2025-08-21 a 2025-09-22)"
drag, startPoint x: 275, startPoint y: 377, endPoint x: 107, endPoint y: 351, distance: 169.6
click at [101, 353] on div "entrada nº 114874 gestor condomínio Susana Silva aprovado por gestor fornecedor…" at bounding box center [511, 244] width 1022 height 489
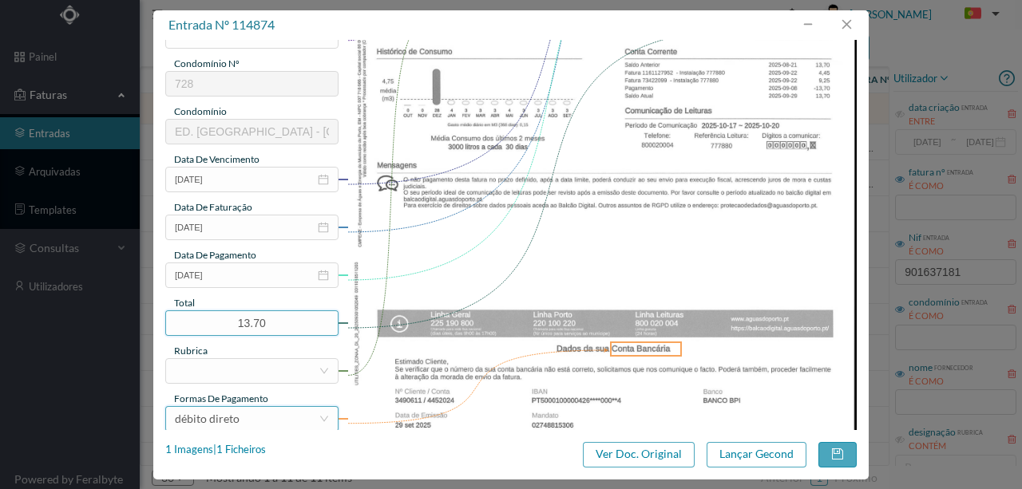
scroll to position [319, 0]
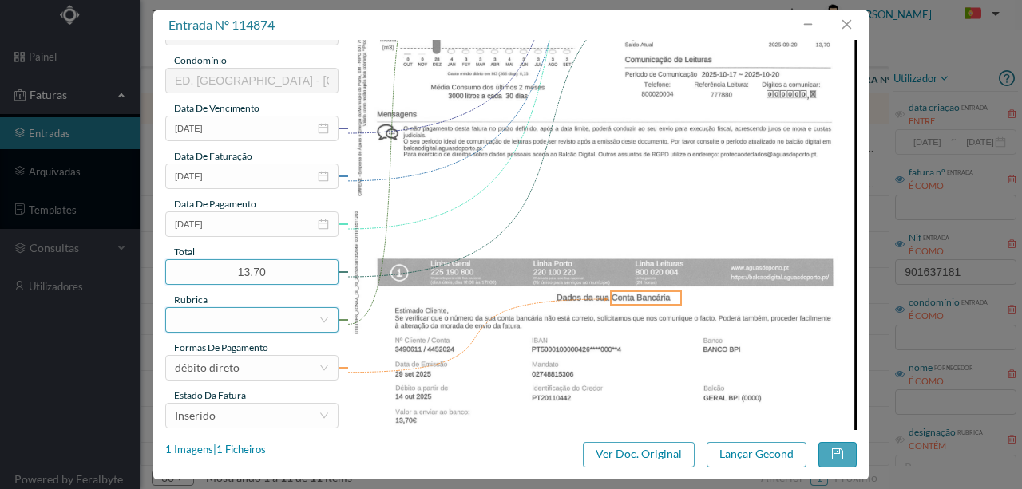
type input "13.70"
click at [219, 322] on div at bounding box center [247, 320] width 144 height 24
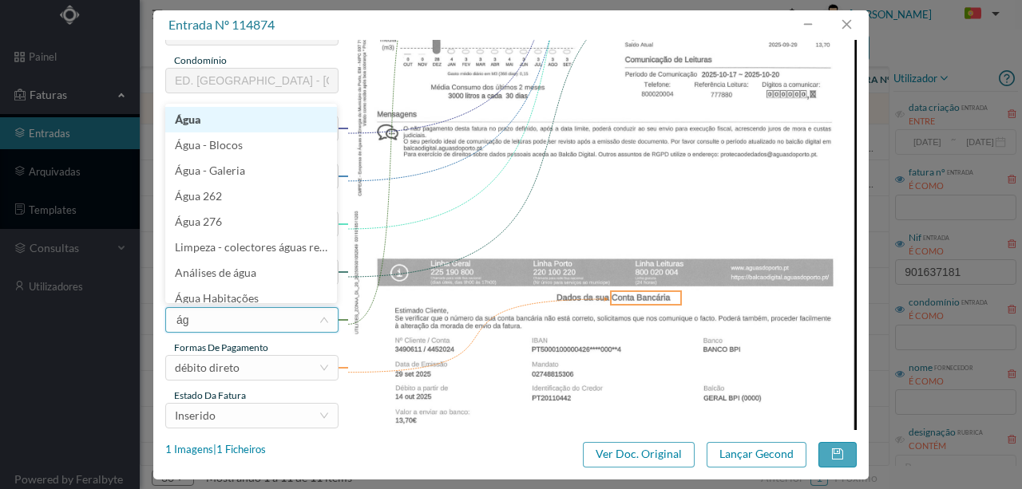
type input "águ"
click at [193, 118] on li "Água" at bounding box center [251, 120] width 172 height 26
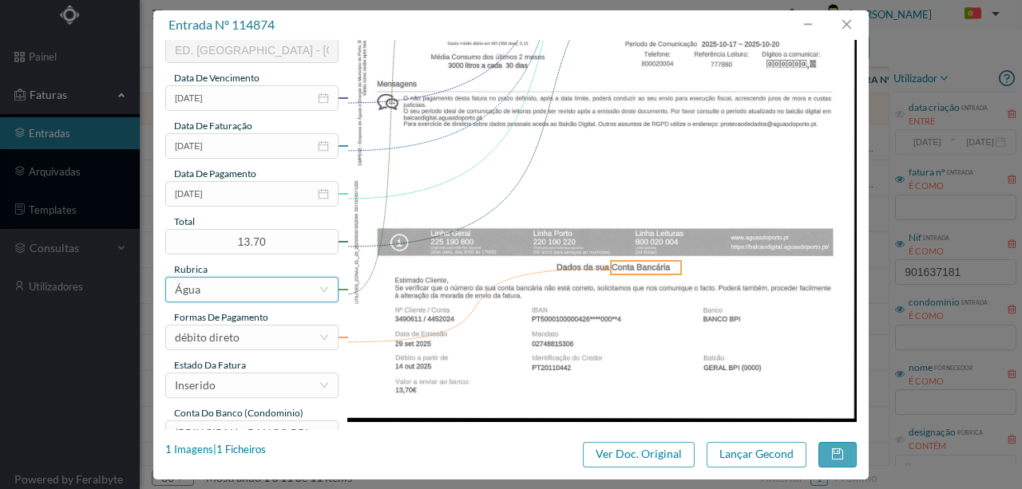
scroll to position [378, 0]
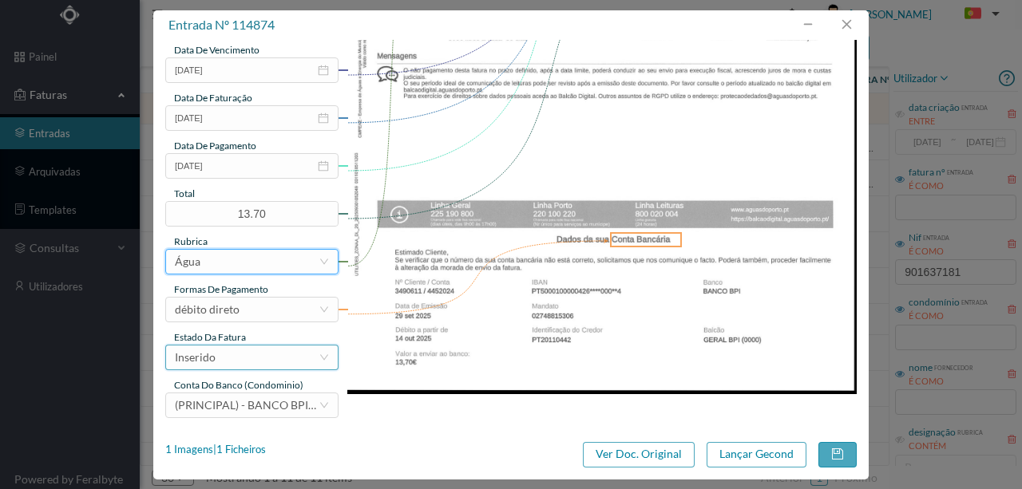
click at [253, 362] on div "Inserido" at bounding box center [247, 358] width 144 height 24
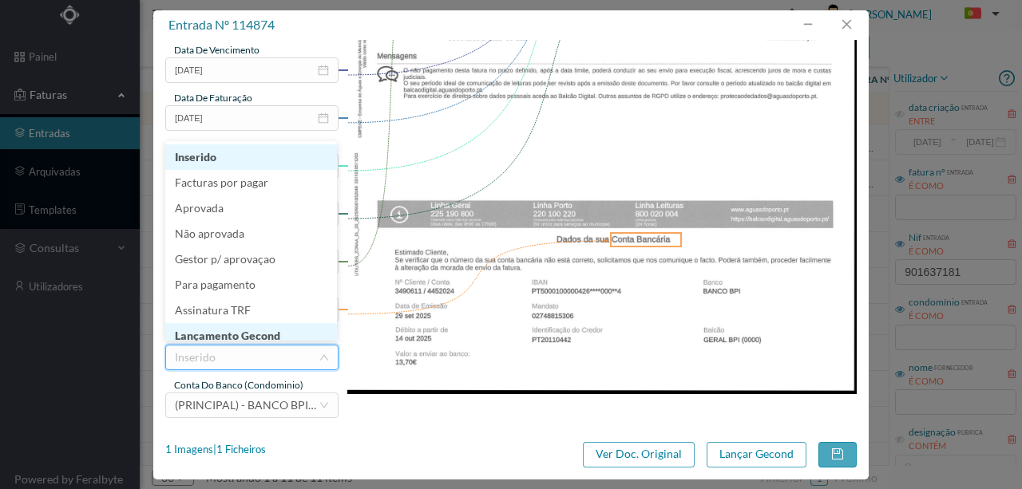
scroll to position [8, 0]
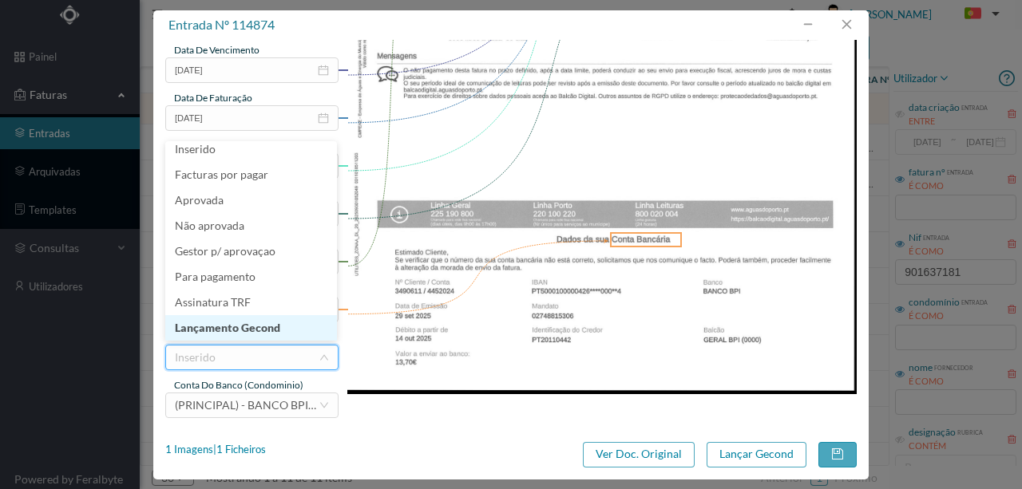
click at [275, 329] on li "Lançamento Gecond" at bounding box center [251, 328] width 172 height 26
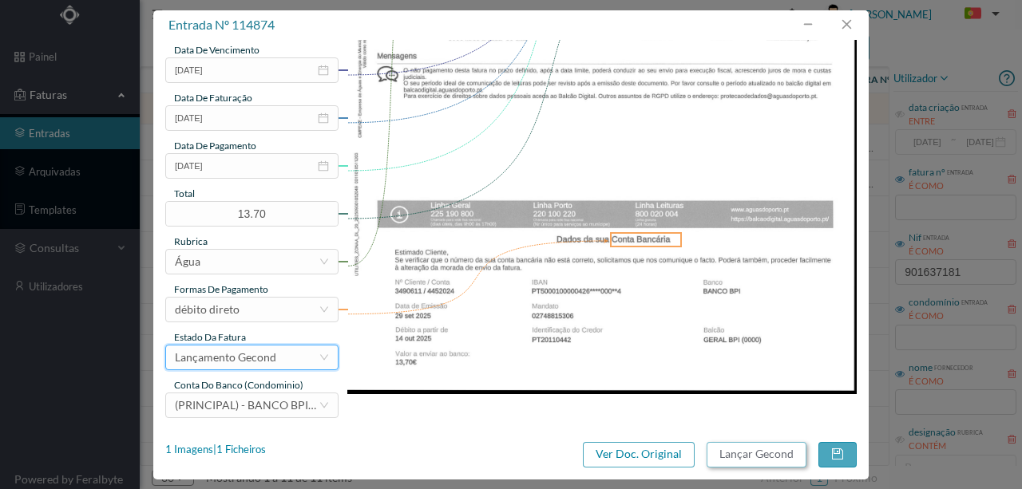
click at [754, 457] on button "Lançar Gecond" at bounding box center [757, 455] width 100 height 26
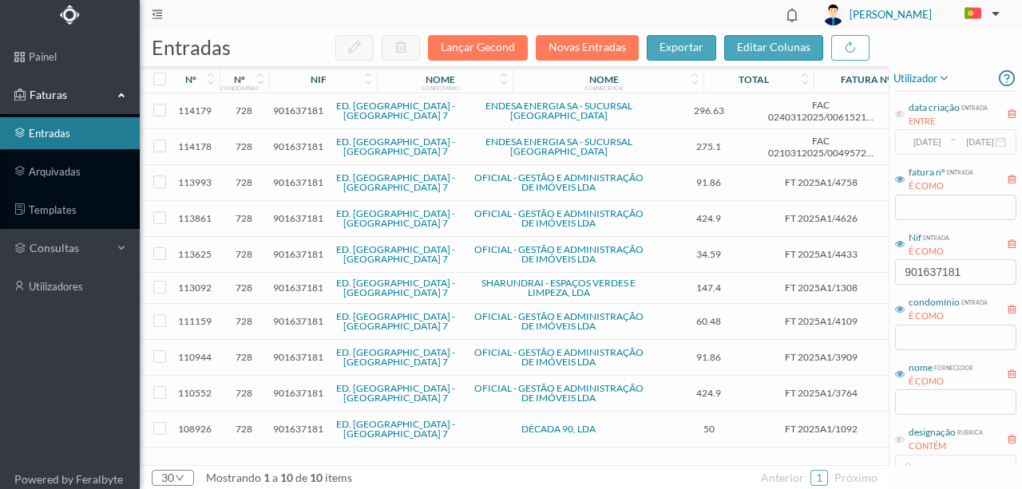
click at [301, 113] on span "901637181" at bounding box center [298, 111] width 50 height 12
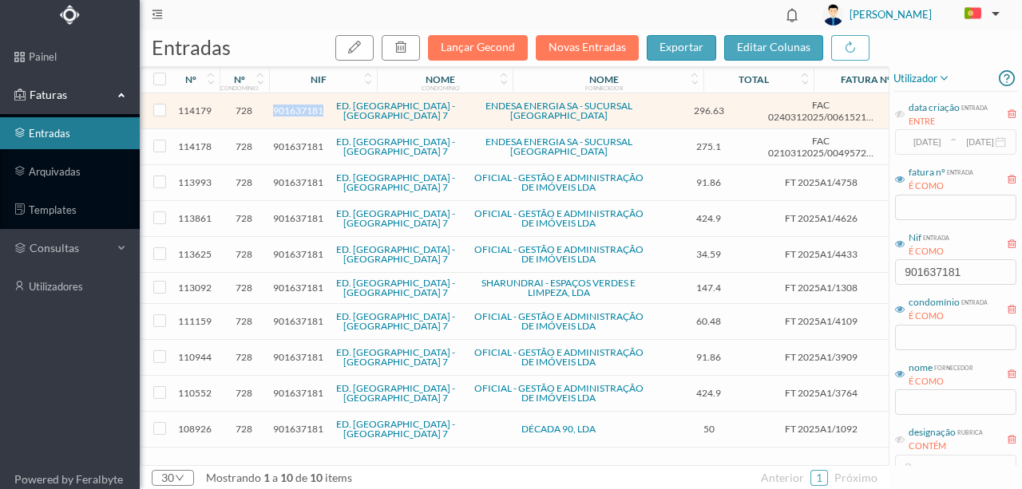
click at [301, 113] on span "901637181" at bounding box center [298, 111] width 50 height 12
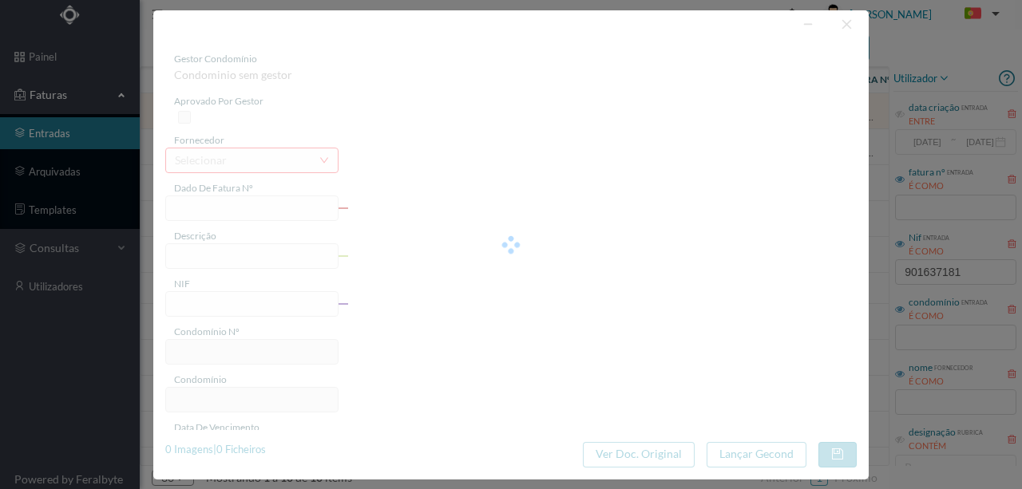
type input "FAC 0240312025/0061521777"
type input "Rua da Telheira 479 COMUNS"
type input "901637181"
type input "17-10-2025"
type input "02-10-2025"
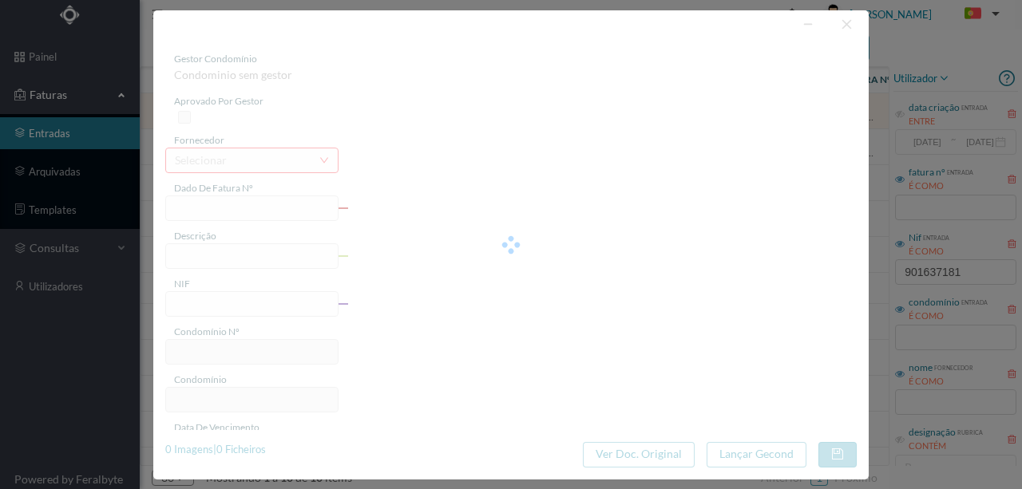
type input "03-10-2025"
type input "296.63"
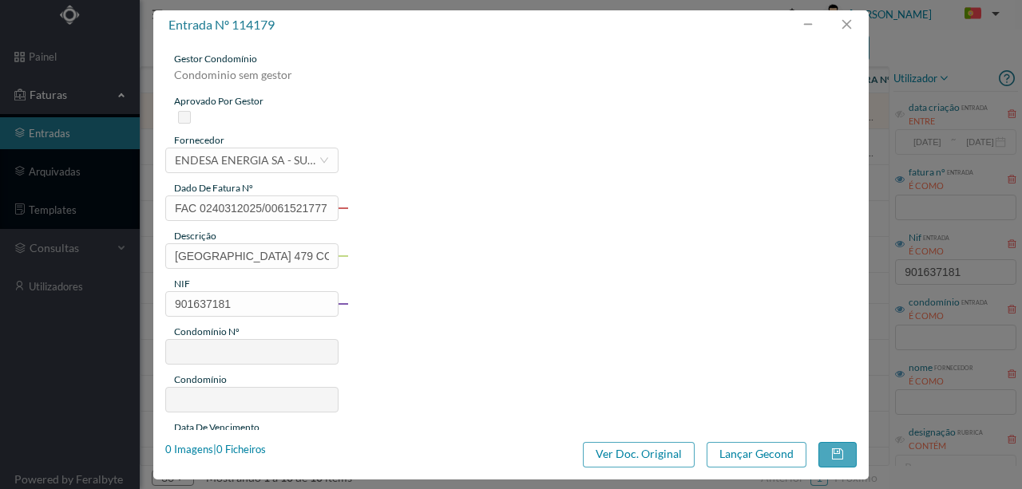
type input "728"
type input "ED. GARDEN VILLAGE - LOTE 7"
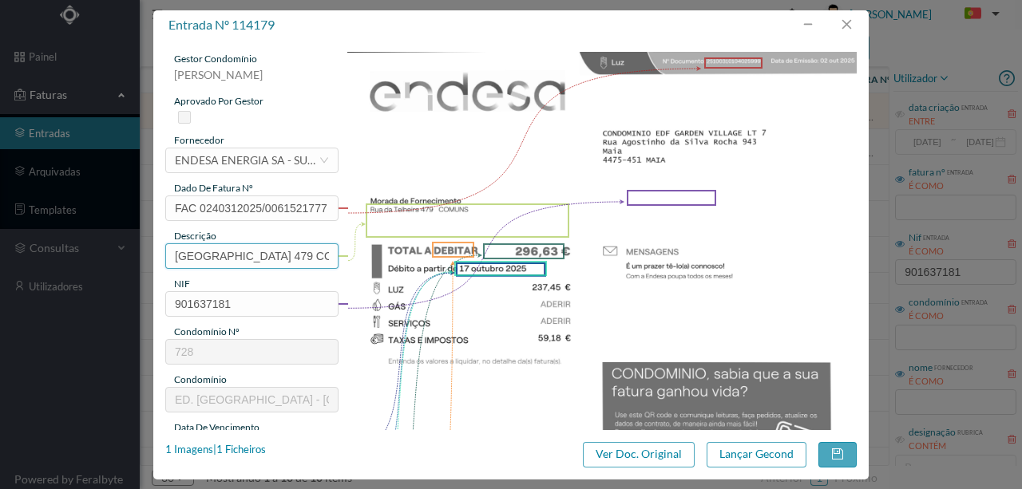
drag, startPoint x: 252, startPoint y: 256, endPoint x: 105, endPoint y: 257, distance: 146.9
click at [96, 252] on div "entrada nº 114179 gestor condomínio Susana Silva aprovado por gestor fornecedor…" at bounding box center [511, 244] width 1022 height 489
click at [265, 255] on input "479 COMUNS" at bounding box center [251, 256] width 173 height 26
click at [257, 453] on div "1 Imagens | 1 Ficheiros" at bounding box center [215, 450] width 101 height 16
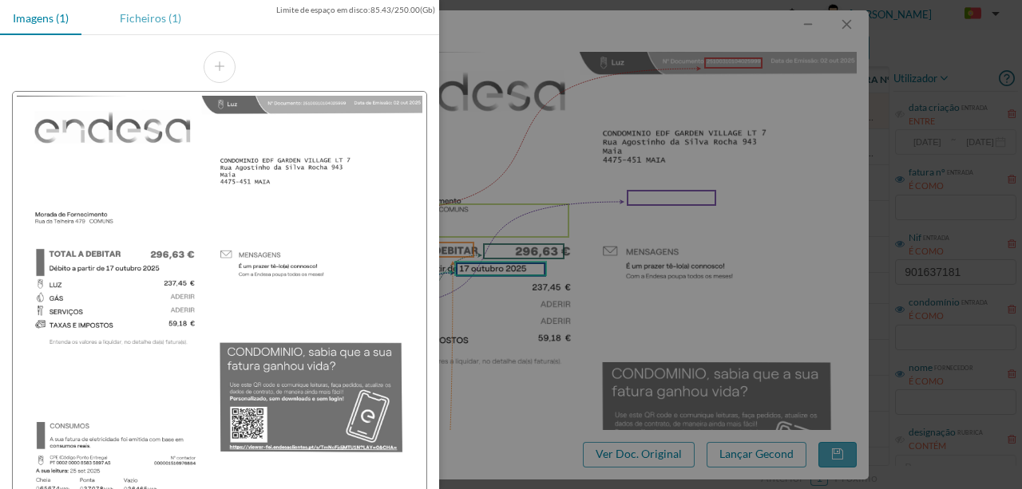
click at [156, 21] on div "Ficheiros (1)" at bounding box center [150, 18] width 87 height 36
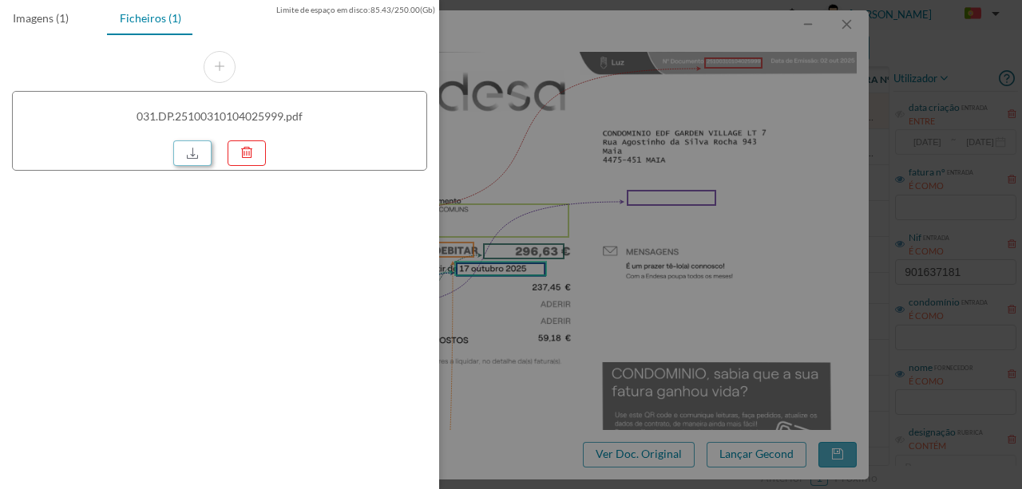
click at [196, 152] on link at bounding box center [192, 154] width 38 height 26
click at [510, 224] on div at bounding box center [511, 244] width 1022 height 489
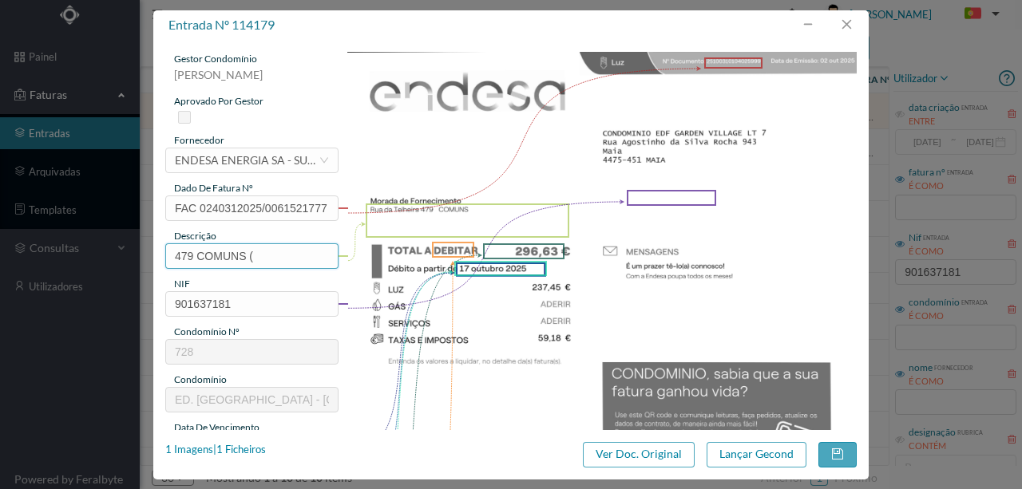
click at [260, 256] on input "479 COMUNS (" at bounding box center [251, 256] width 173 height 26
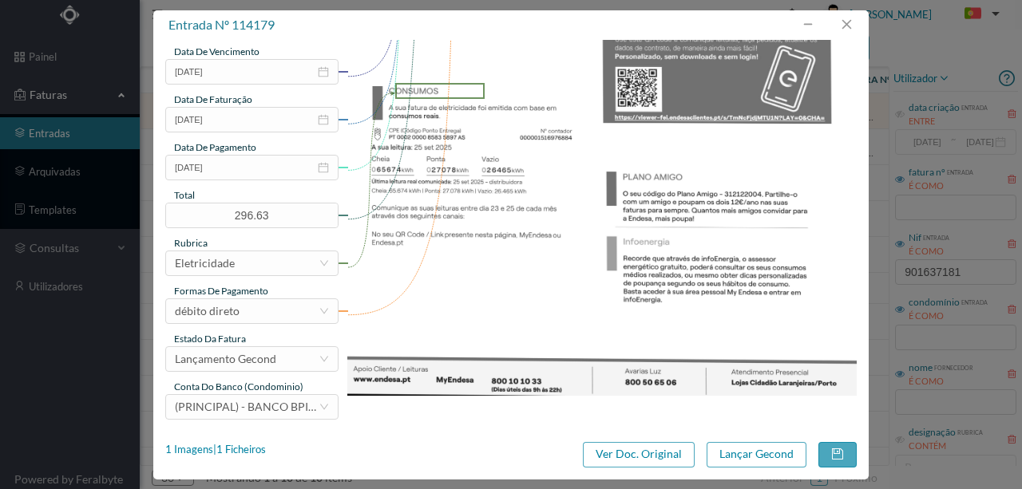
scroll to position [378, 0]
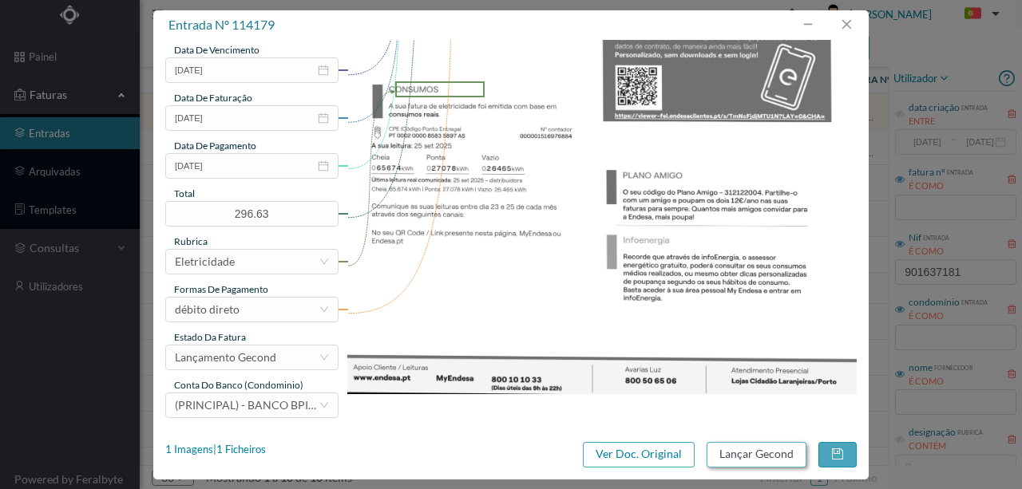
type input "479 COMUNS (26.08.2025 a 25.09.2025)"
click at [741, 455] on button "Lançar Gecond" at bounding box center [757, 455] width 100 height 26
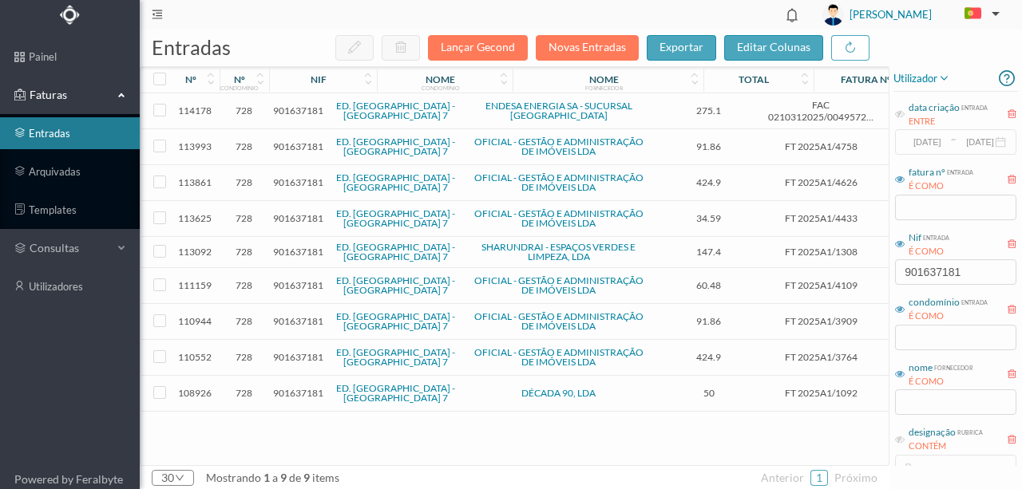
click at [292, 115] on span "901637181" at bounding box center [298, 111] width 50 height 12
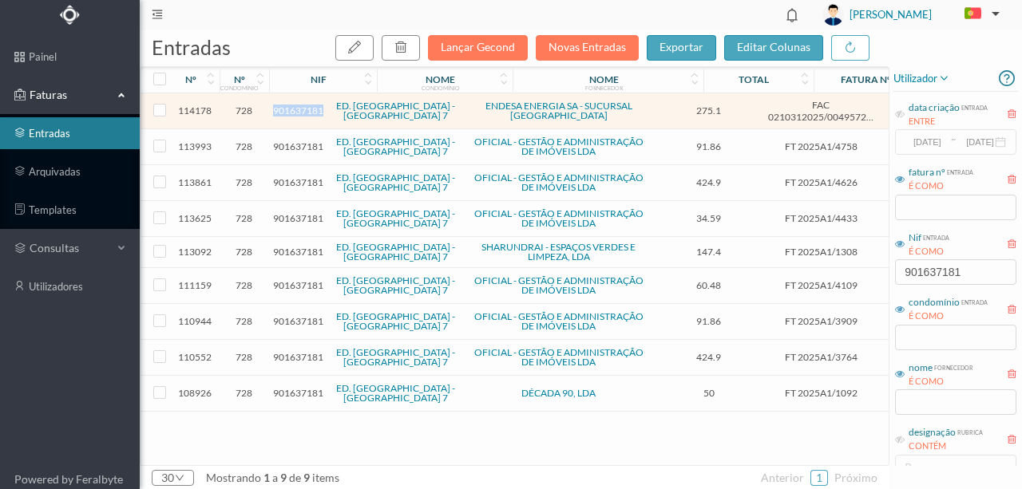
click at [292, 115] on span "901637181" at bounding box center [298, 111] width 50 height 12
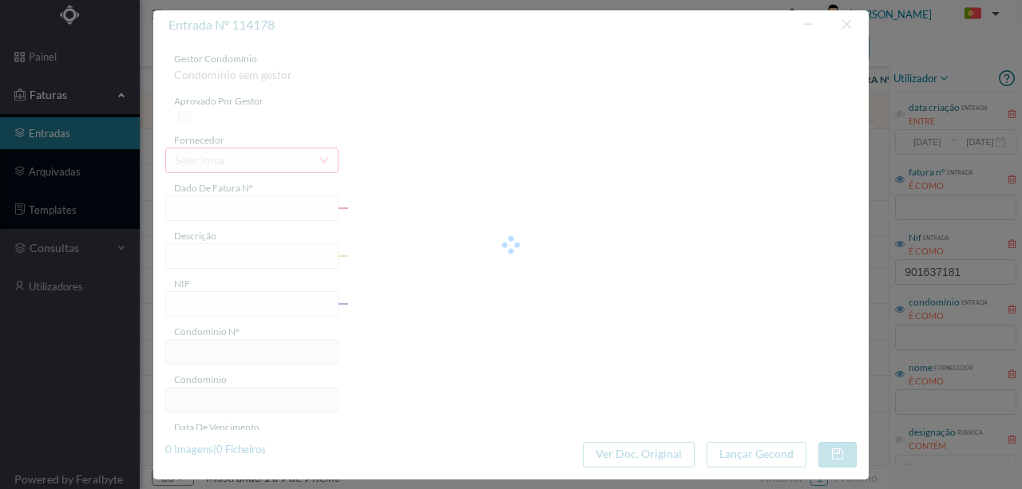
type input "FAC 0210312025/0049572062"
type input "VS BH ? Rua da Telheira 459. APART. ci2"
type input "901637181"
type input "17-10-2025"
type input "02-10-2025"
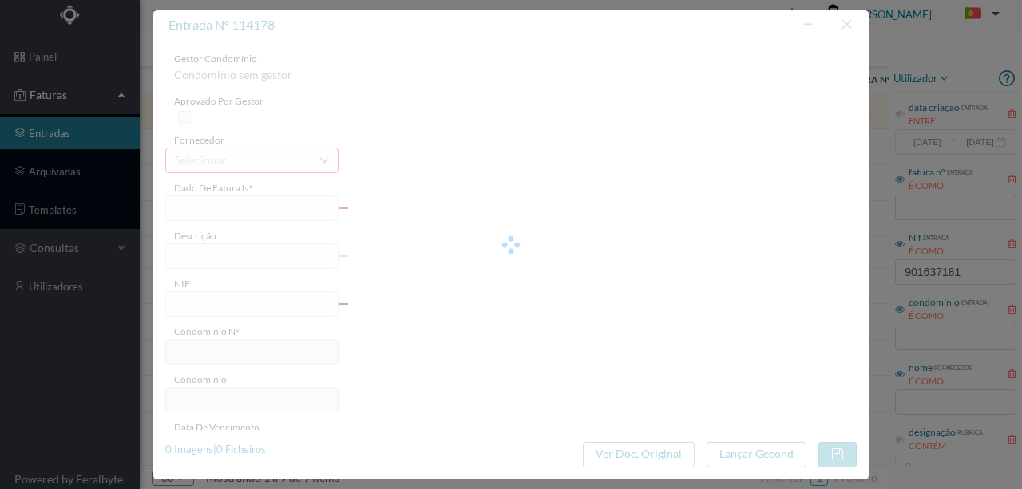
type input "17-10-2025"
type input "275.10"
type input "728"
type input "ED. GARDEN VILLAGE - LOTE 7"
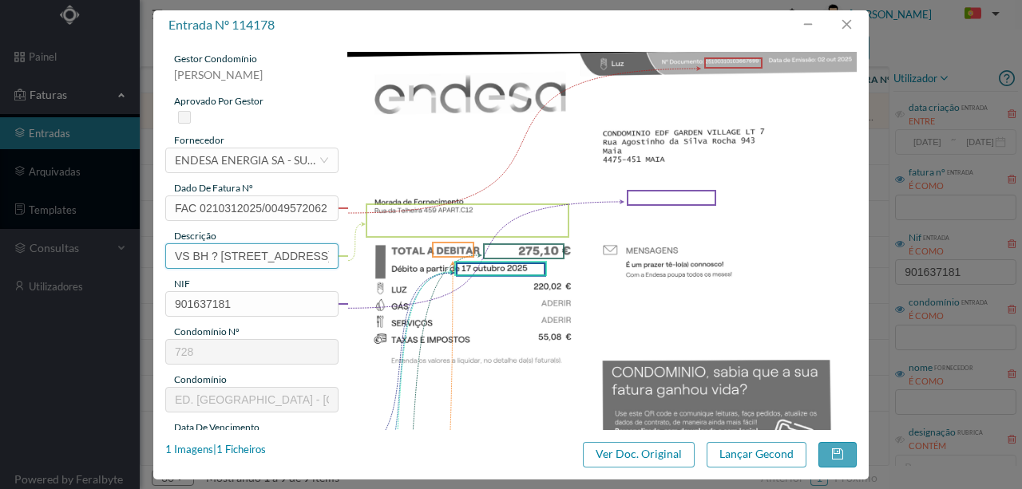
scroll to position [0, 53]
drag, startPoint x: 168, startPoint y: 247, endPoint x: 468, endPoint y: 255, distance: 300.3
click at [468, 255] on div "gestor condomínio Susana Silva aprovado por gestor fornecedor selecionar ENDESA…" at bounding box center [510, 424] width 691 height 744
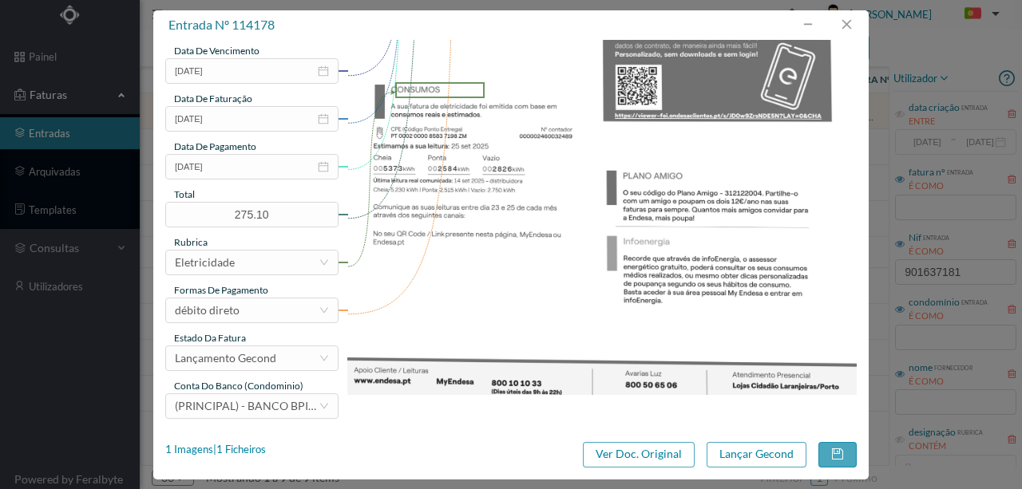
scroll to position [378, 0]
type input "459 (26.08.2025 a 25.09.2025)"
click at [742, 457] on button "Lançar Gecond" at bounding box center [757, 455] width 100 height 26
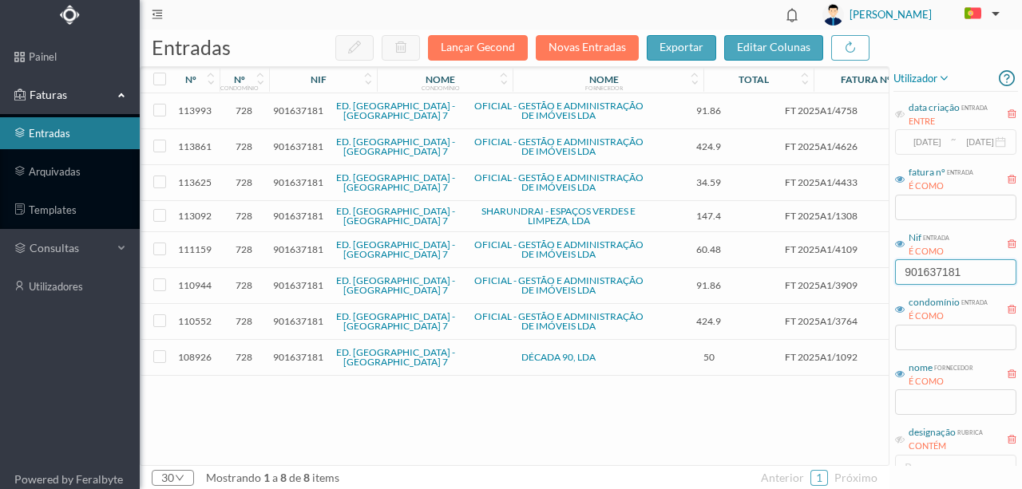
drag, startPoint x: 976, startPoint y: 269, endPoint x: 734, endPoint y: 305, distance: 244.5
click at [734, 305] on div "entradas Lançar Gecond Novas Entradas exportar editar colunas nº nº condomínio …" at bounding box center [581, 260] width 882 height 460
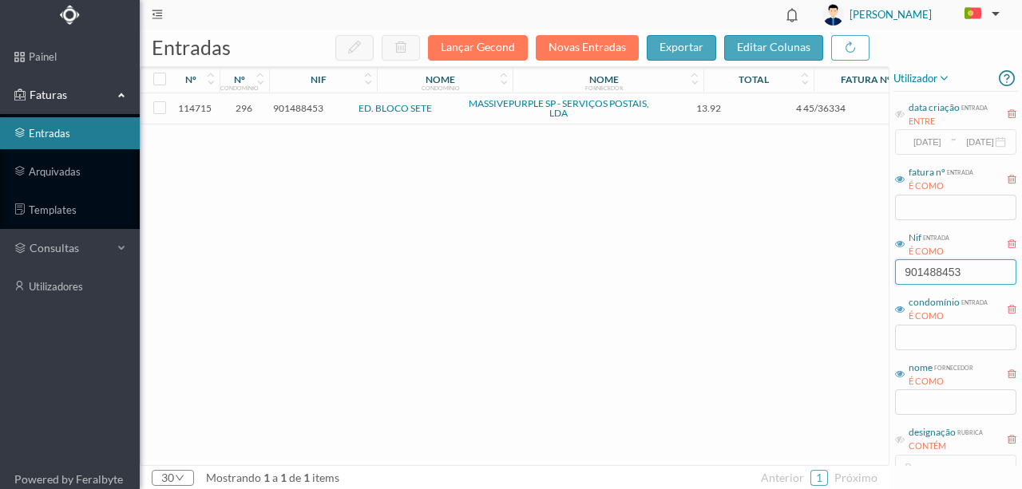
type input "901488453"
click at [327, 273] on div "114715 296 901488453 ED. BLOCO SETE MASSIVEPURPLE SP - SERVIÇOS POSTAIS, LDA 13…" at bounding box center [600, 279] width 918 height 372
drag, startPoint x: 985, startPoint y: 276, endPoint x: 726, endPoint y: 286, distance: 258.8
click at [731, 287] on div "entradas Lançar Gecond Novas Entradas exportar editar colunas nº nº condomínio …" at bounding box center [581, 260] width 882 height 460
click at [569, 43] on button "Novas Entradas" at bounding box center [587, 48] width 103 height 26
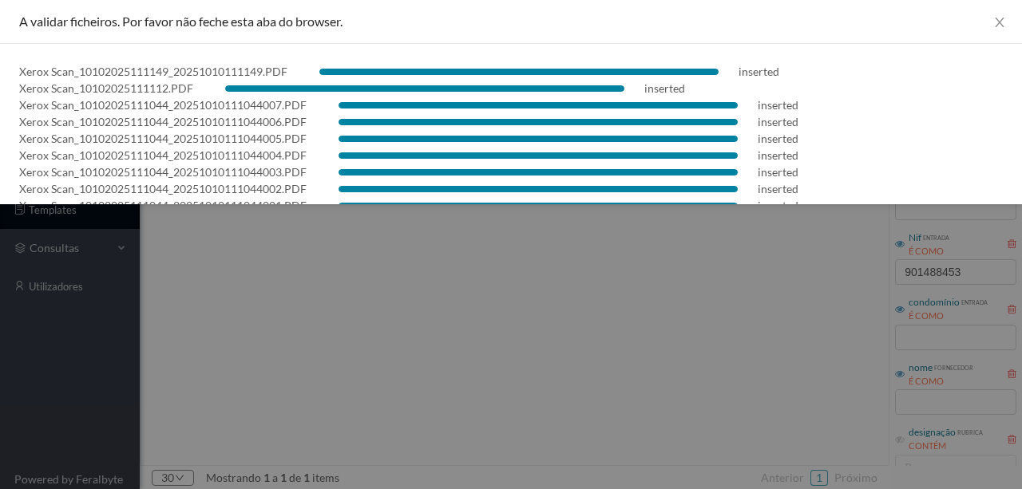
scroll to position [0, 0]
click at [995, 22] on icon "icon: close" at bounding box center [999, 23] width 9 height 10
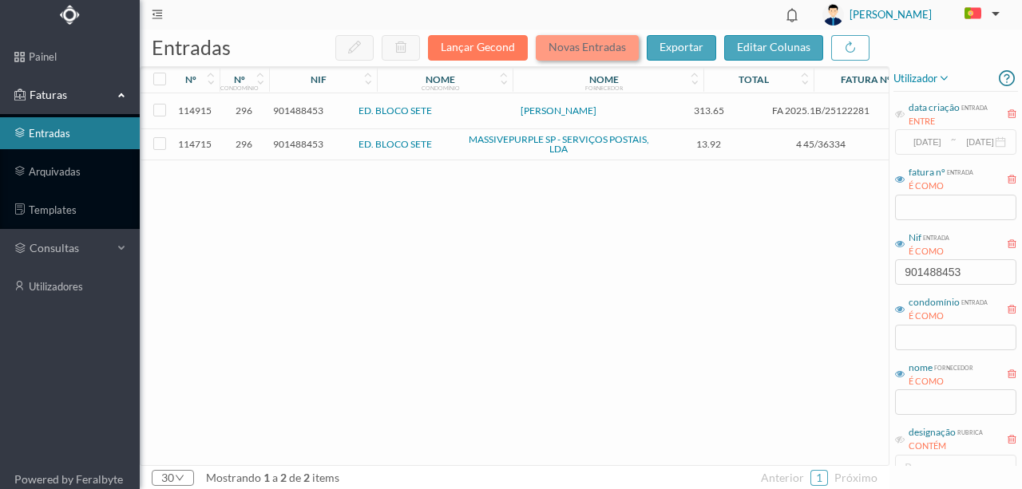
click at [603, 51] on button "Novas Entradas" at bounding box center [587, 48] width 103 height 26
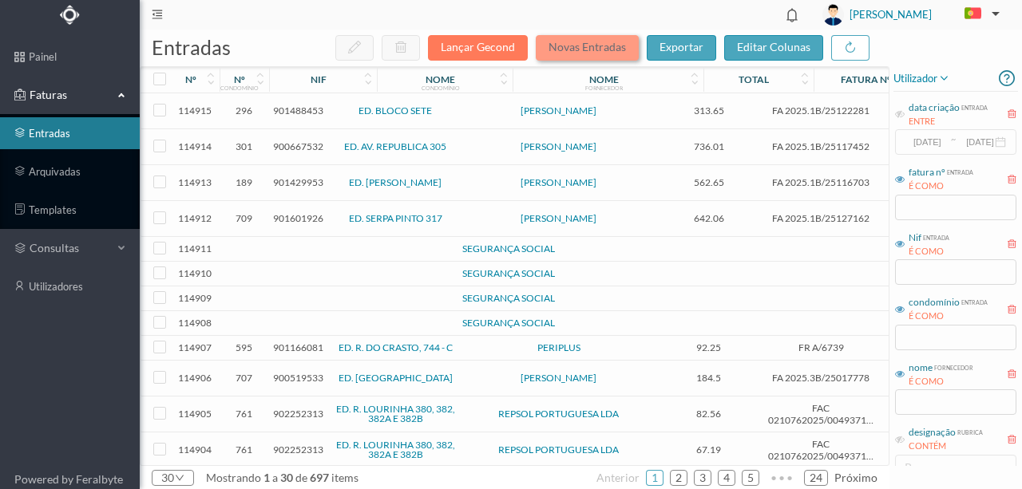
click at [568, 42] on button "Novas Entradas" at bounding box center [587, 48] width 103 height 26
click at [587, 43] on button "Novas Entradas" at bounding box center [587, 48] width 103 height 26
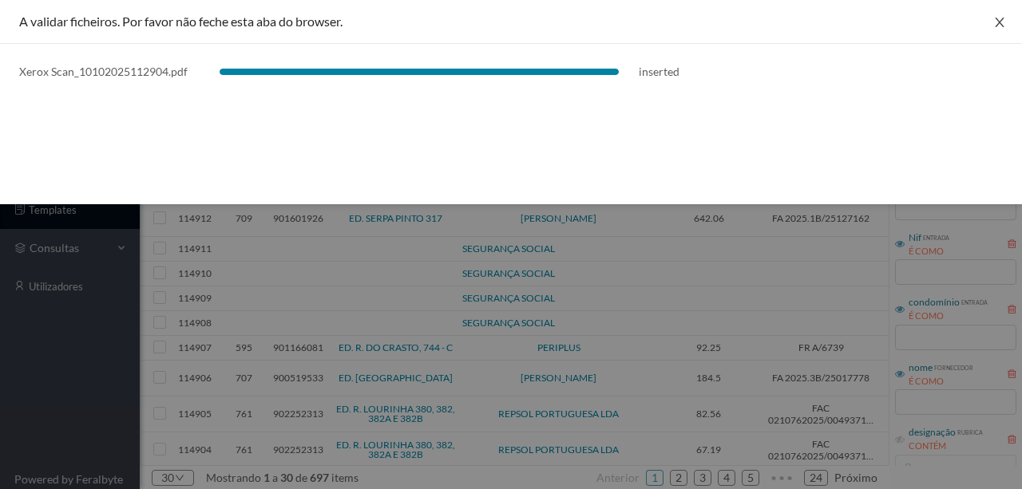
click at [993, 25] on icon "icon: close" at bounding box center [999, 22] width 13 height 13
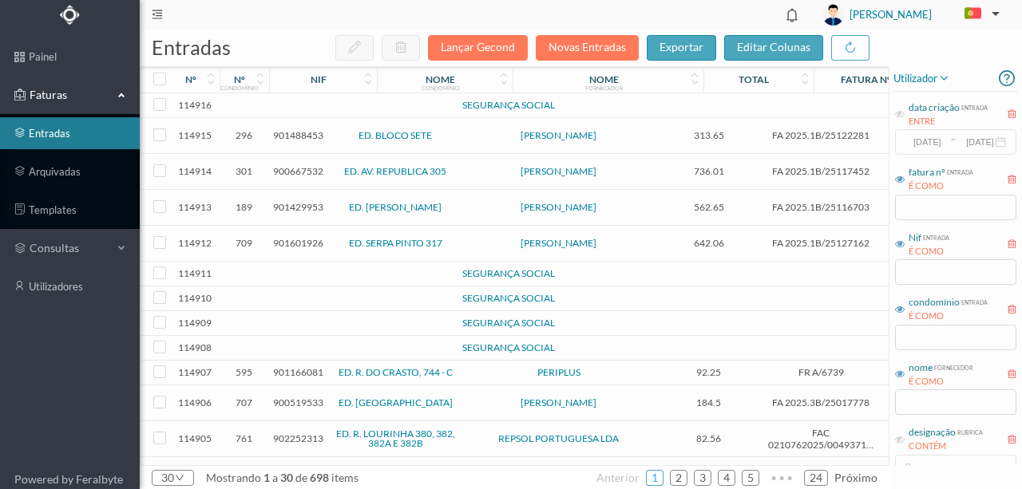
click at [663, 477] on link "1" at bounding box center [655, 478] width 16 height 24
click at [246, 107] on td at bounding box center [244, 105] width 49 height 25
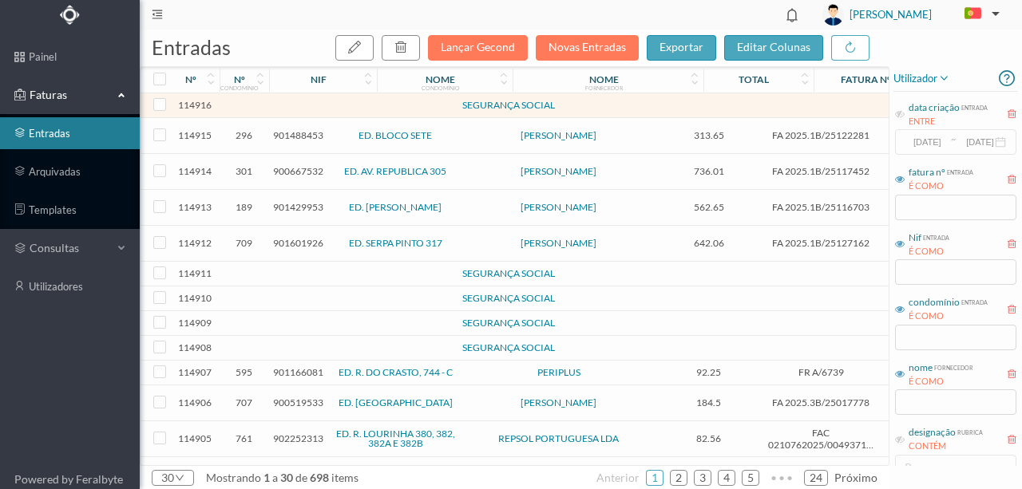
click at [246, 107] on td at bounding box center [244, 105] width 49 height 25
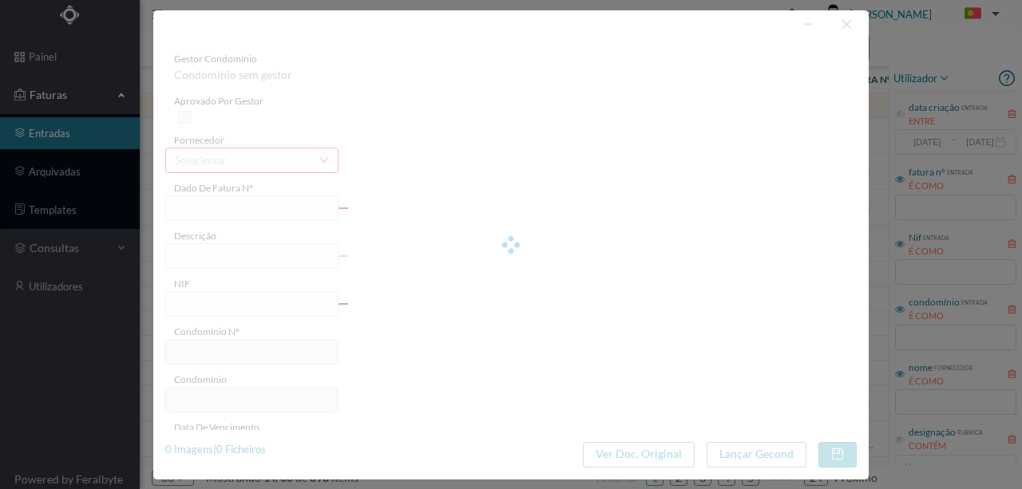
type input "0"
type input "Invalid date"
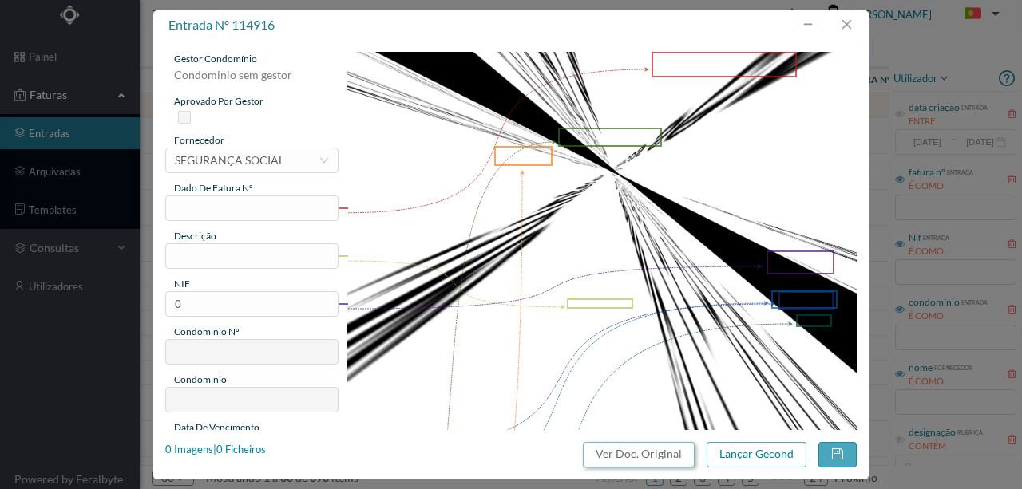
click at [680, 450] on button "Ver Doc. Original" at bounding box center [639, 455] width 112 height 26
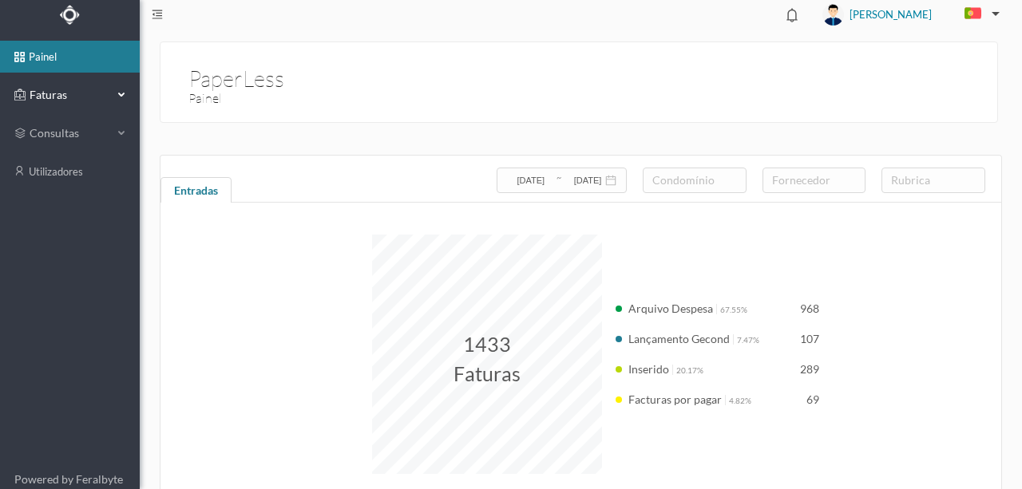
drag, startPoint x: 62, startPoint y: 99, endPoint x: 53, endPoint y: 99, distance: 8.8
click at [60, 99] on span "Faturas" at bounding box center [70, 95] width 88 height 16
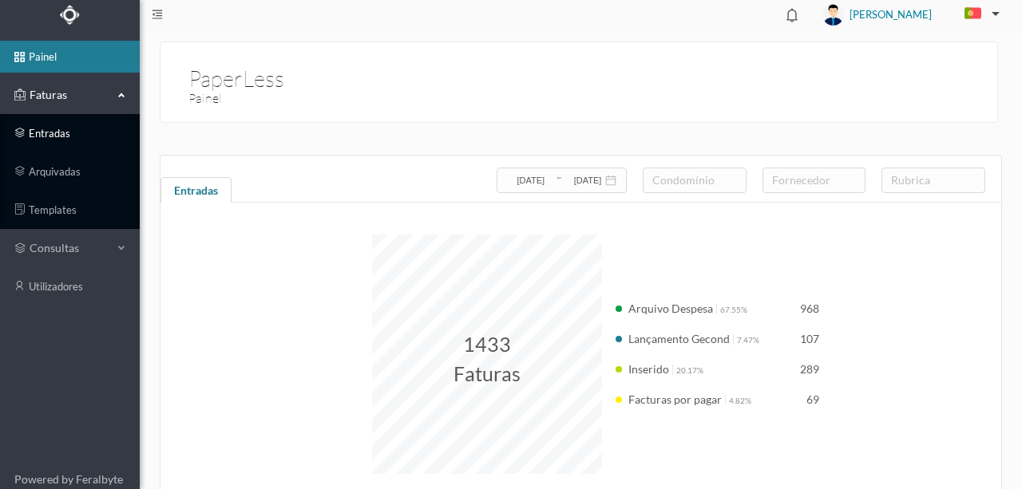
click at [54, 133] on link "entradas" at bounding box center [70, 133] width 140 height 32
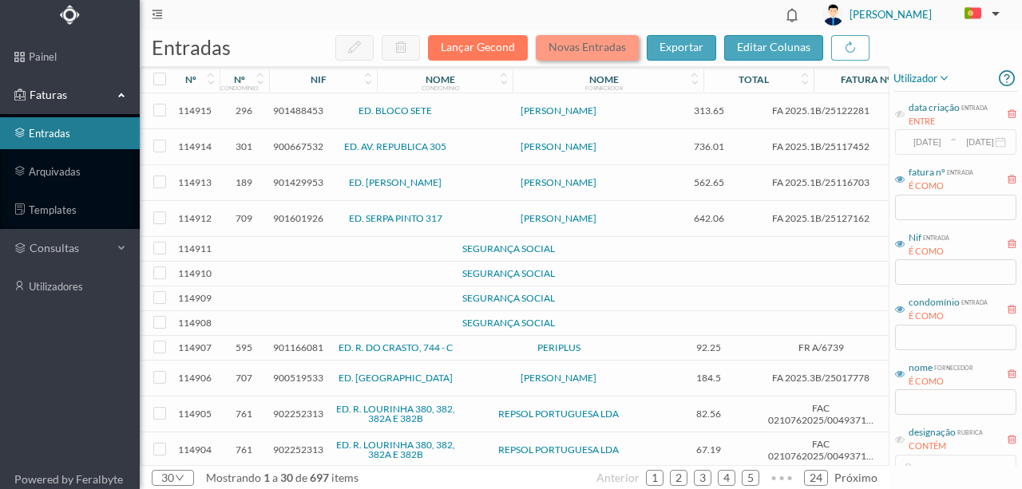
click at [576, 51] on button "Novas Entradas" at bounding box center [587, 48] width 103 height 26
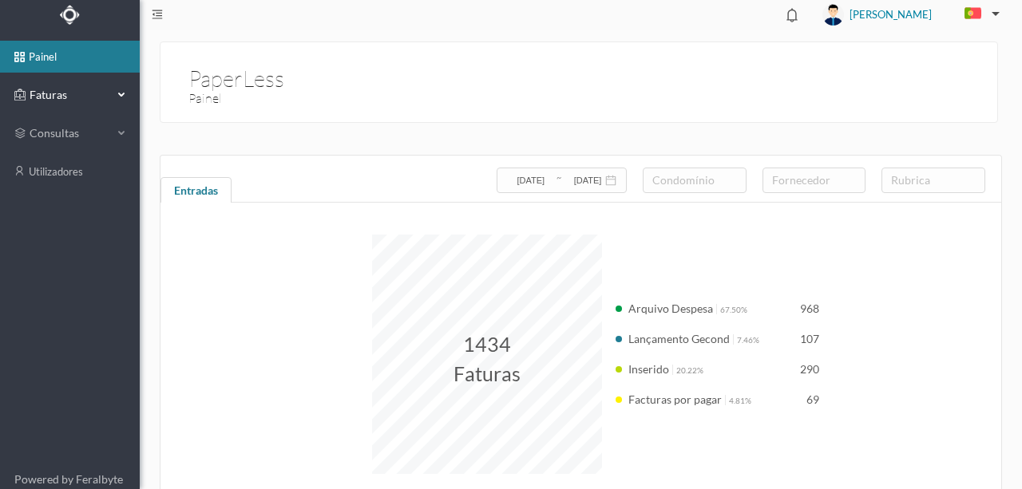
click at [59, 97] on span "Faturas" at bounding box center [70, 95] width 88 height 16
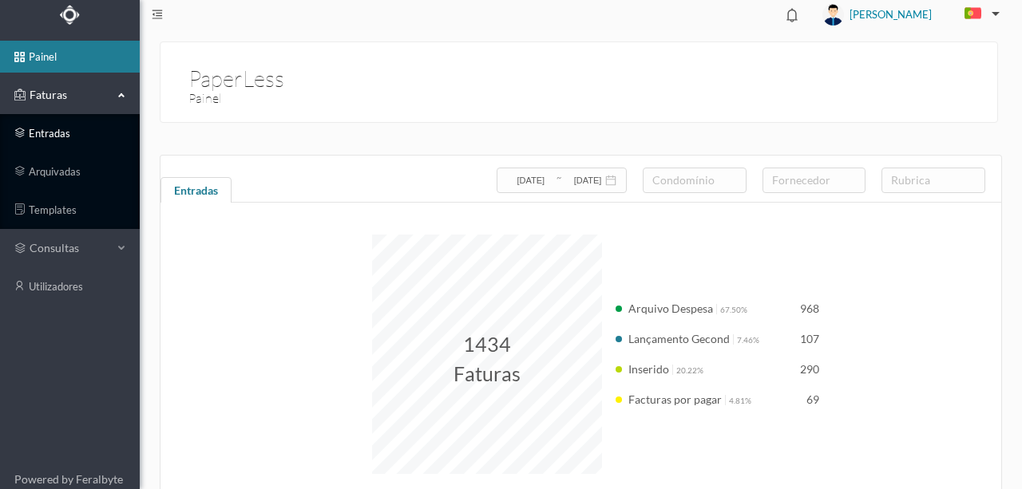
click at [52, 130] on link "entradas" at bounding box center [70, 133] width 140 height 32
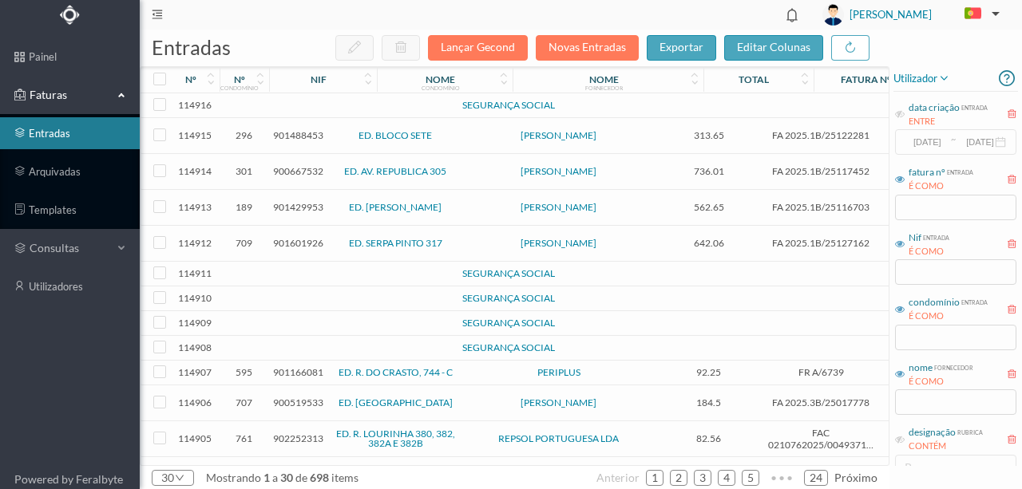
click at [292, 109] on td at bounding box center [345, 105] width 137 height 25
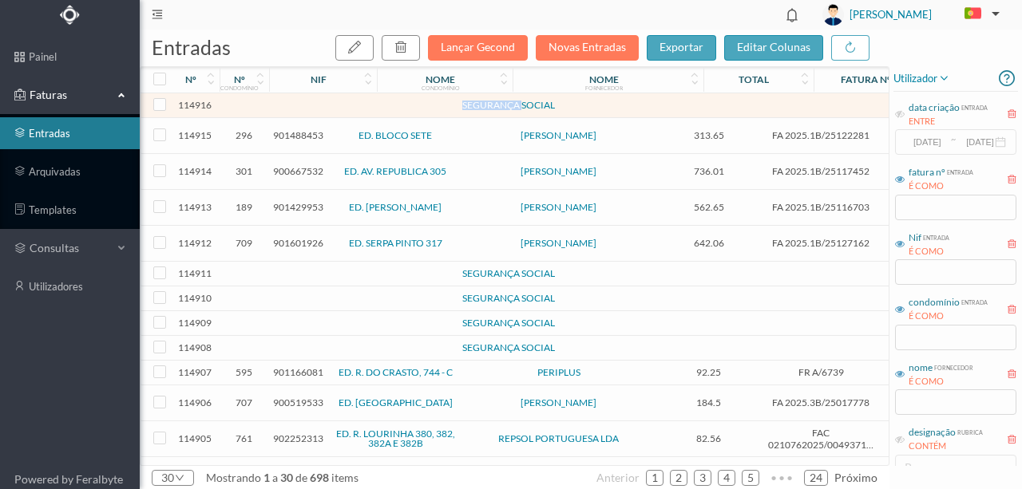
click at [292, 109] on td at bounding box center [345, 105] width 137 height 25
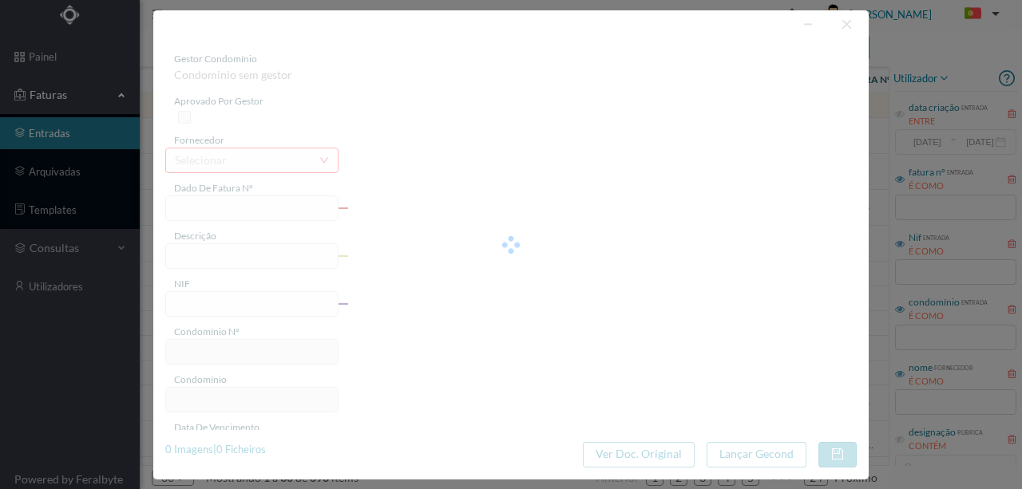
type input "0"
type input "Invalid date"
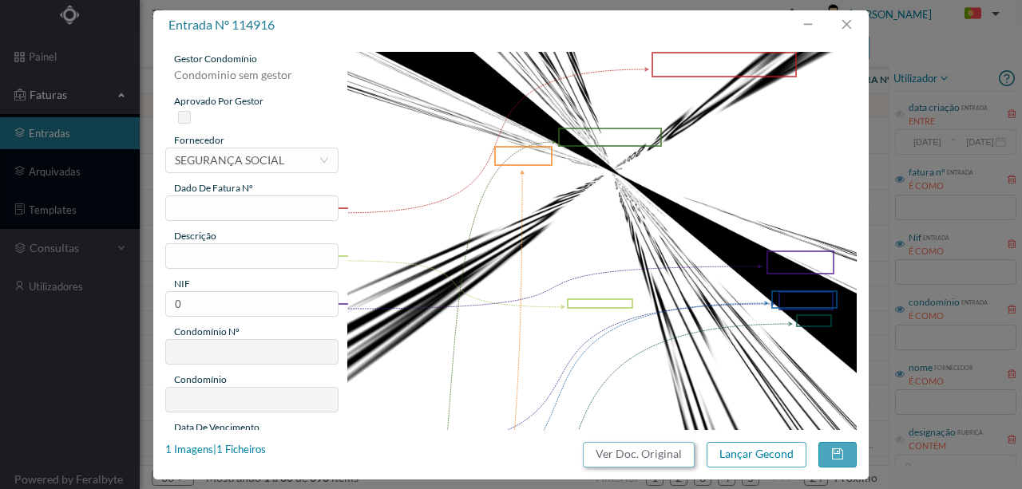
drag, startPoint x: 642, startPoint y: 446, endPoint x: 603, endPoint y: 67, distance: 381.2
click at [639, 446] on button "Ver Doc. Original" at bounding box center [639, 455] width 112 height 26
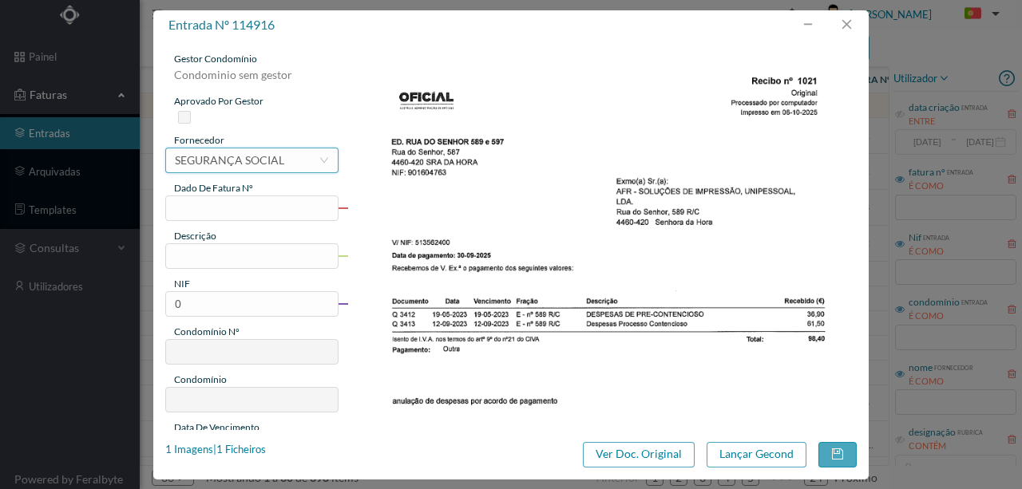
click at [214, 157] on div "SEGURANÇA SOCIAL" at bounding box center [229, 160] width 109 height 24
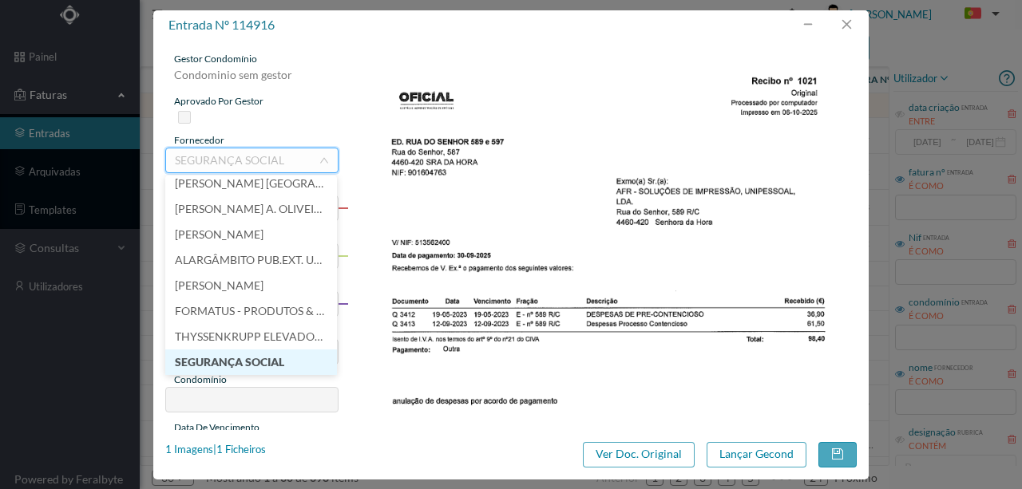
scroll to position [12087, 0]
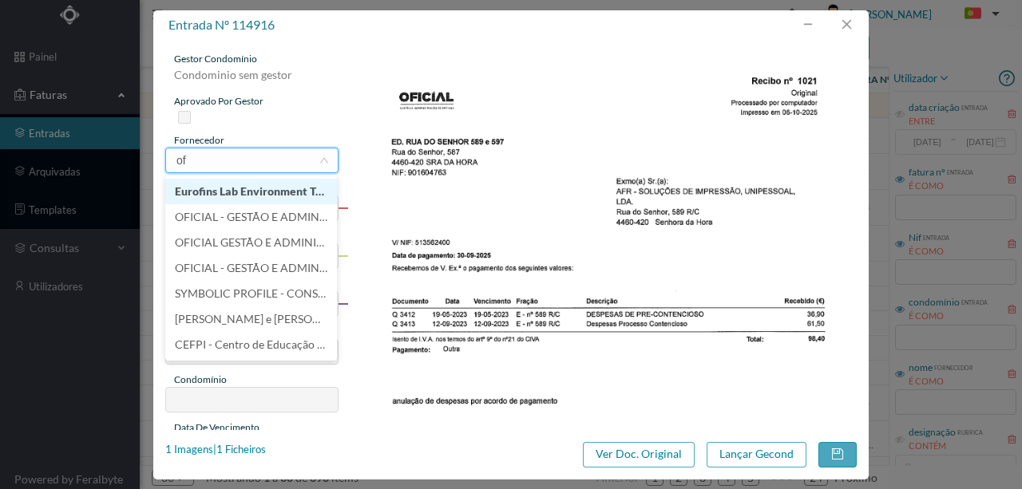
type input "ofi"
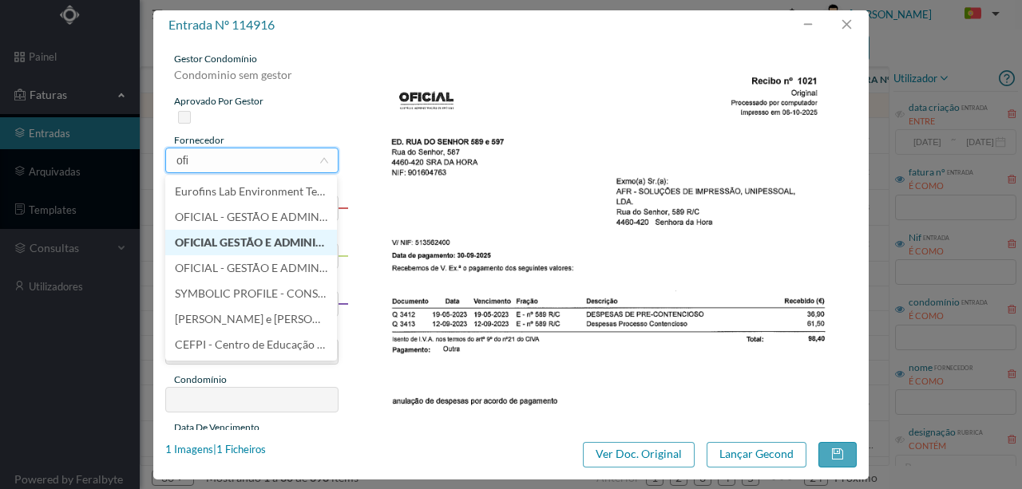
click at [252, 246] on li "OFICIAL GESTÃO E ADMINISTRAÇÃO DE IMÓVEIS, LDA" at bounding box center [251, 243] width 172 height 26
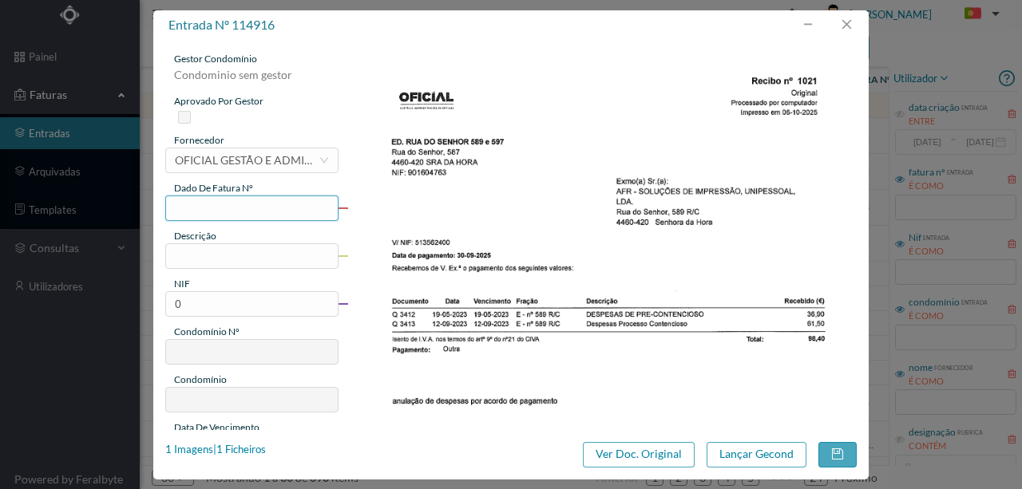
click at [211, 208] on input "text" at bounding box center [251, 209] width 173 height 26
type input "Rec 1021"
click at [214, 259] on input "text" at bounding box center [251, 256] width 173 height 26
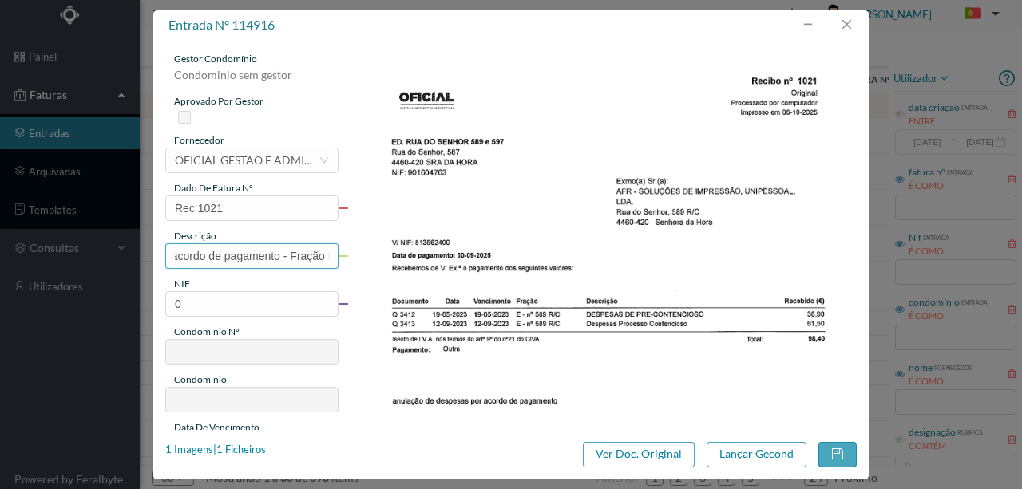
scroll to position [0, 146]
type input "Anulação de despesas por acordo de pagamento - Fração E"
drag, startPoint x: 185, startPoint y: 303, endPoint x: 126, endPoint y: 305, distance: 59.1
click at [126, 305] on div "entrada nº 114916 gestor condomínio Condominio sem gestor aprovado por gestor f…" at bounding box center [511, 244] width 1022 height 489
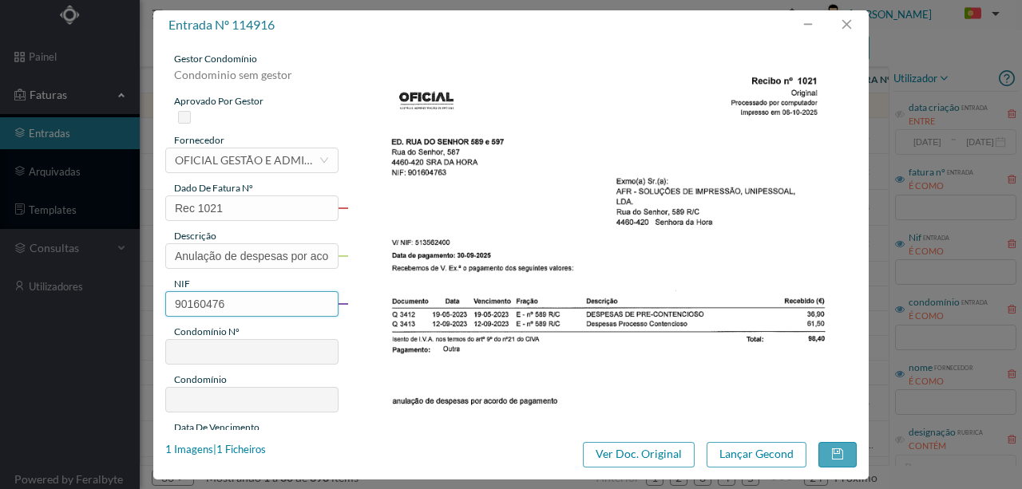
type input "901604763"
type input "147"
type input "ED. [GEOGRAPHIC_DATA] 589 e 597"
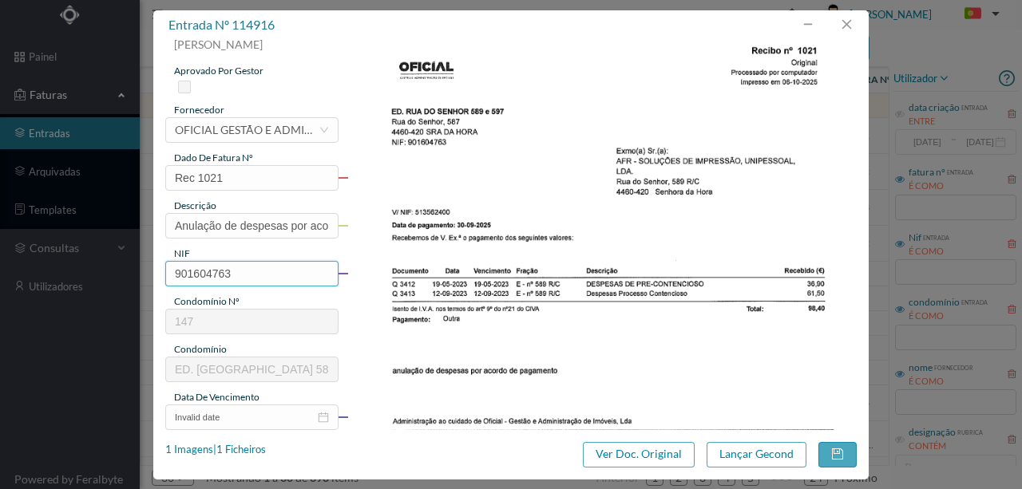
scroll to position [160, 0]
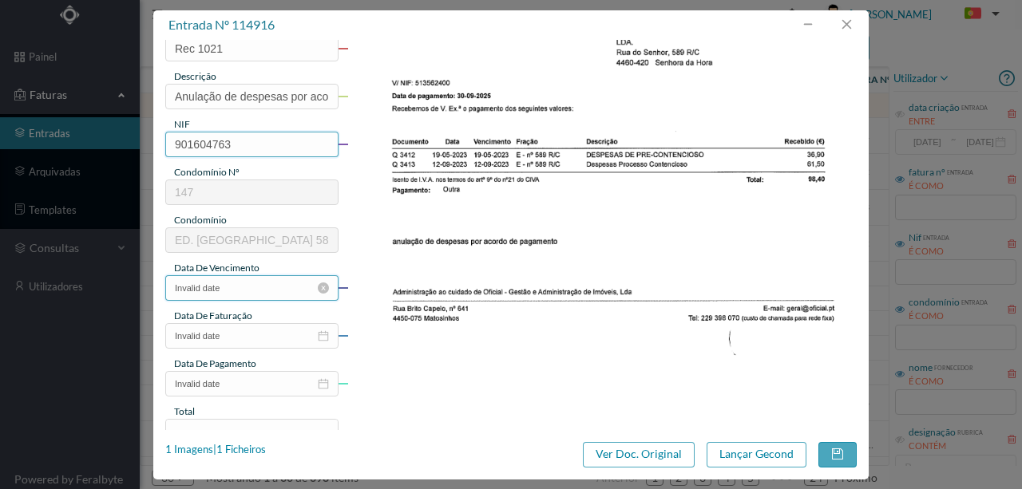
type input "901604763"
click at [245, 294] on input "Invalid date" at bounding box center [251, 288] width 173 height 26
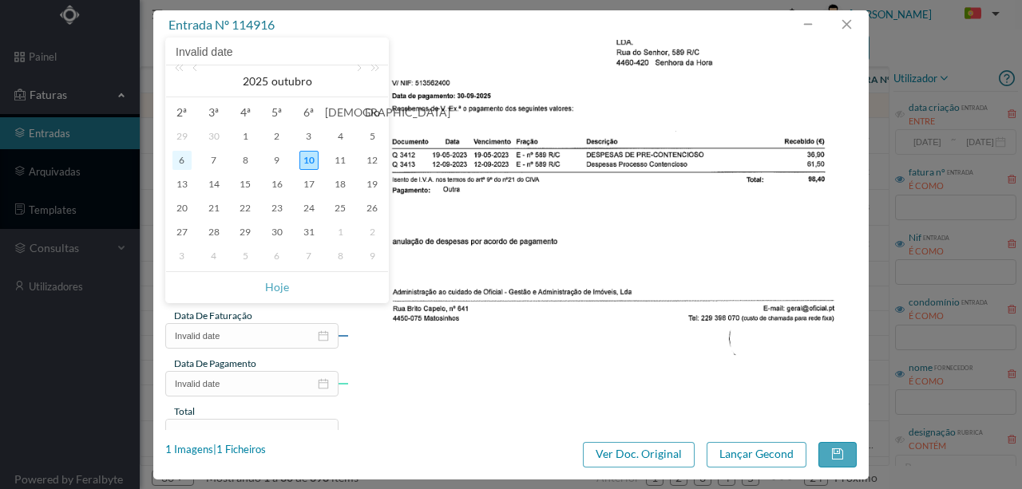
click at [184, 161] on div "6" at bounding box center [181, 160] width 19 height 19
type input "[DATE]"
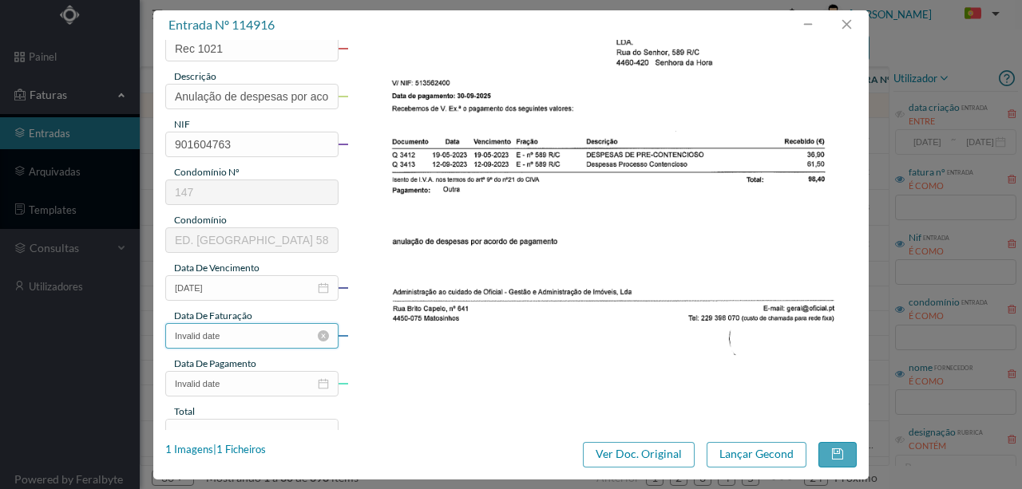
click at [241, 332] on input "Invalid date" at bounding box center [251, 336] width 173 height 26
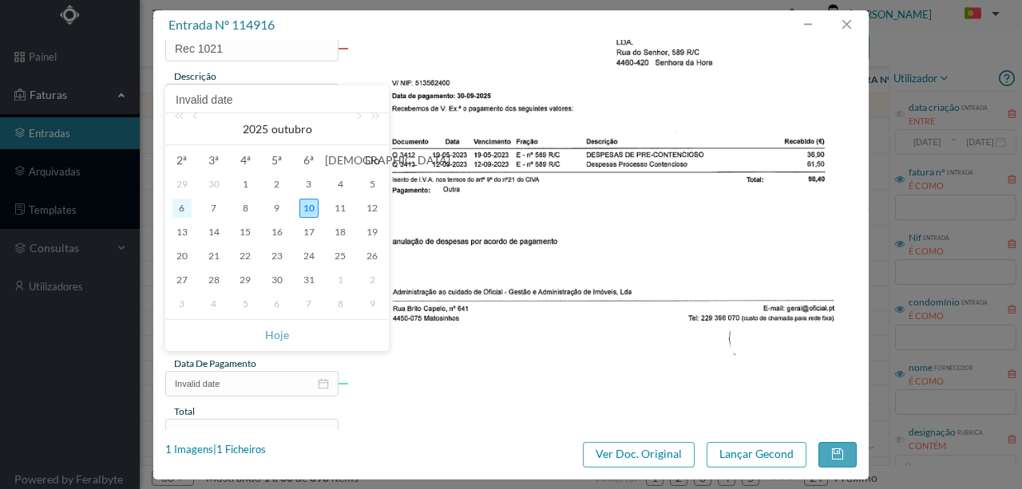
click at [184, 209] on div "6" at bounding box center [181, 208] width 19 height 19
type input "[DATE]"
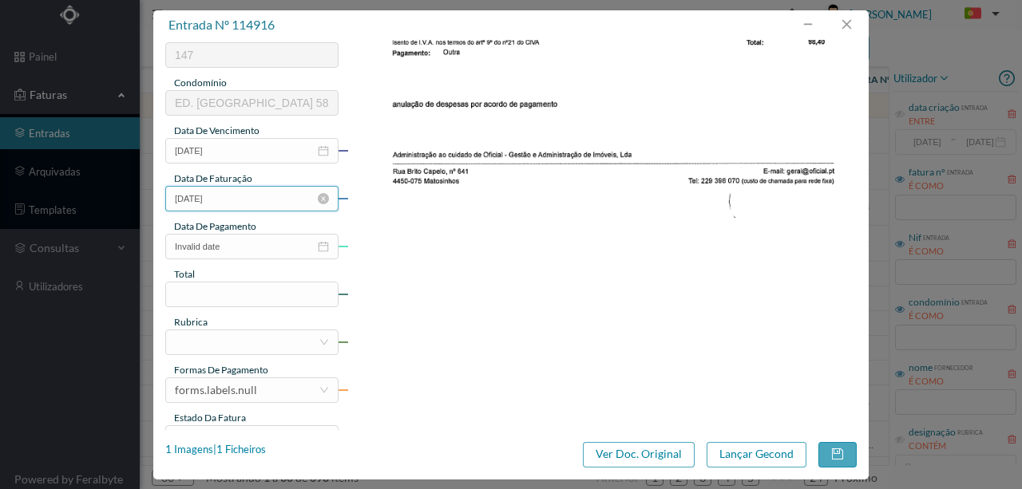
scroll to position [319, 0]
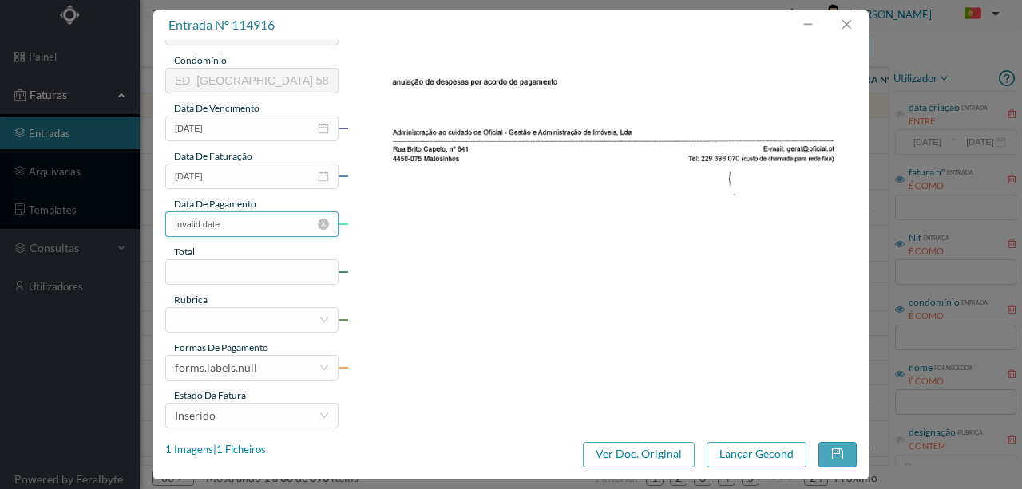
click at [234, 230] on input "Invalid date" at bounding box center [251, 225] width 173 height 26
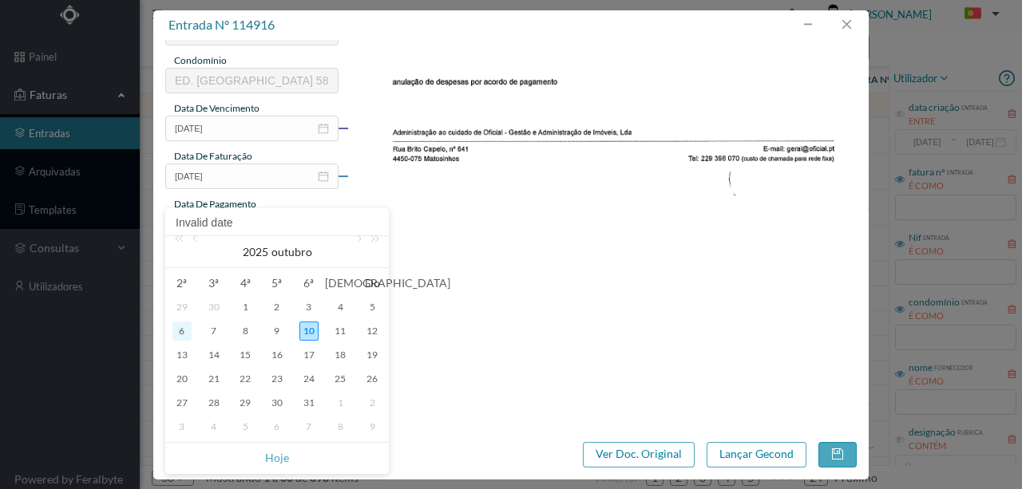
click at [184, 329] on div "6" at bounding box center [181, 331] width 19 height 19
type input "[DATE]"
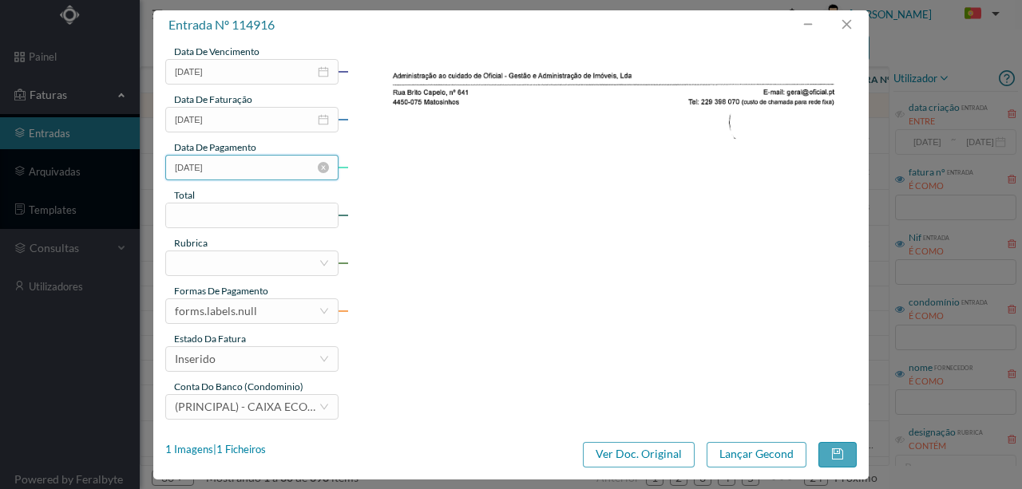
scroll to position [378, 0]
click at [196, 211] on input at bounding box center [252, 214] width 172 height 24
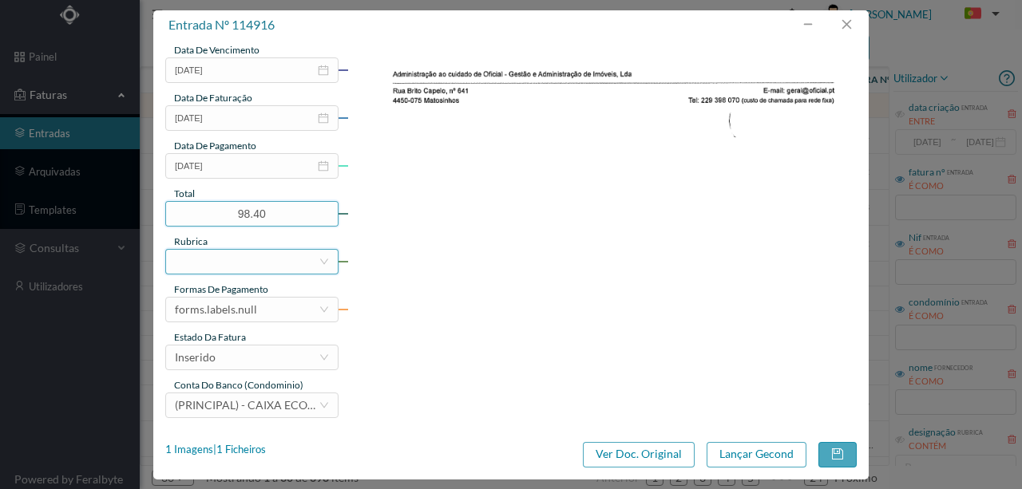
type input "98.40"
click at [191, 258] on div at bounding box center [247, 262] width 144 height 24
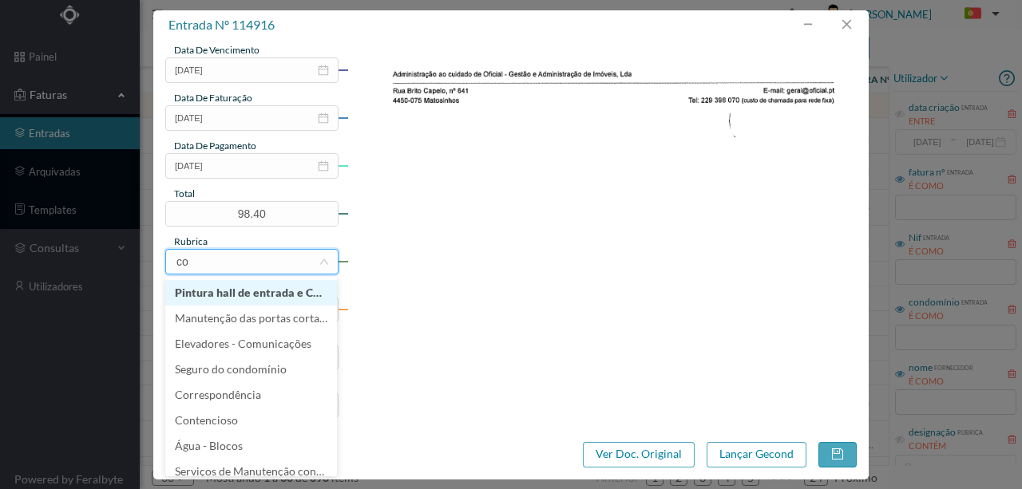
type input "con"
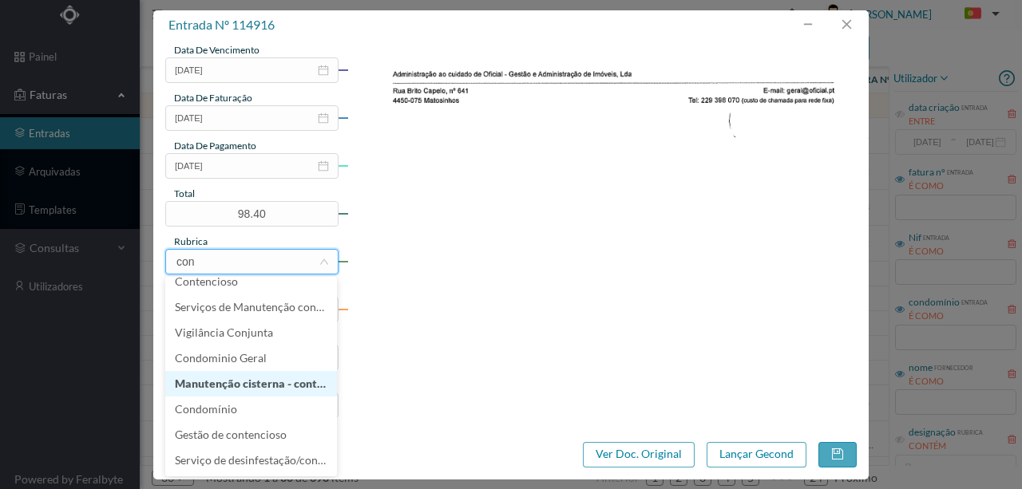
scroll to position [0, 0]
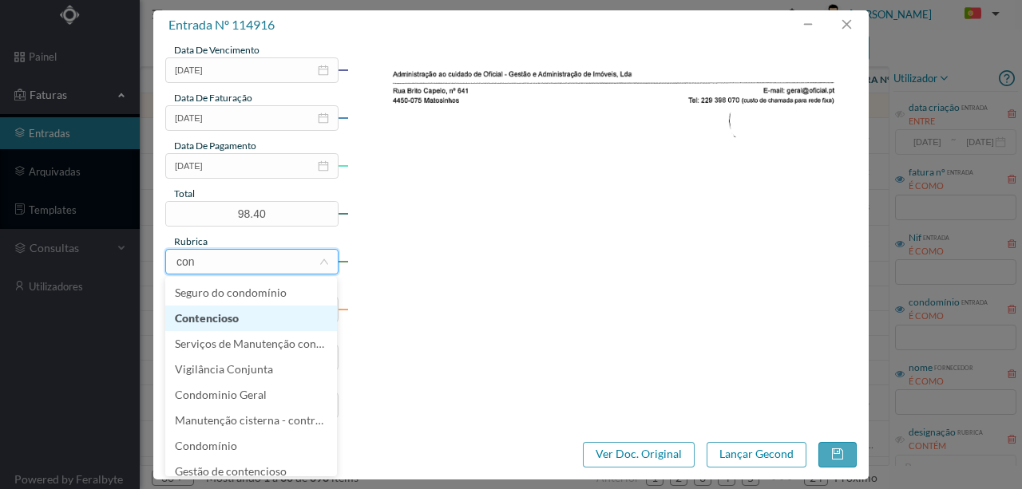
click at [230, 322] on li "Contencioso" at bounding box center [251, 319] width 172 height 26
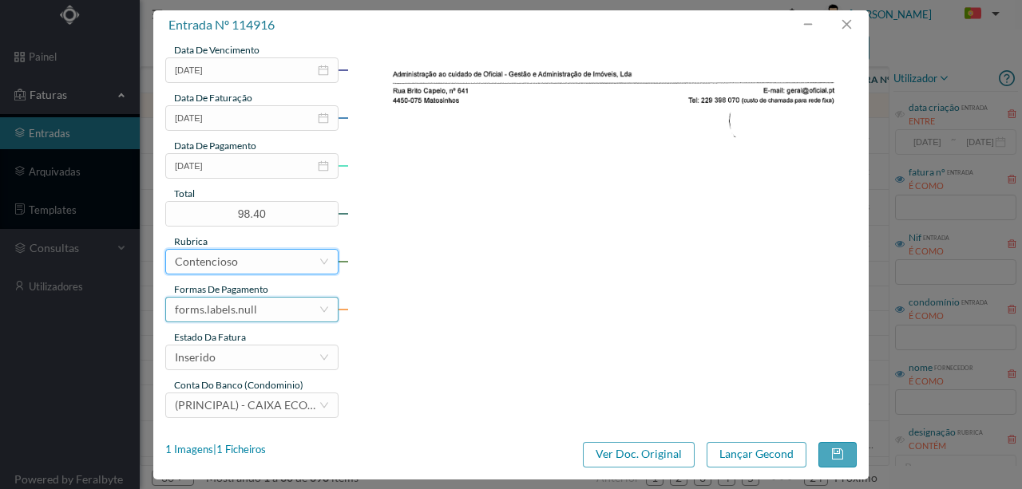
click at [222, 310] on div "forms.labels.null" at bounding box center [216, 310] width 82 height 24
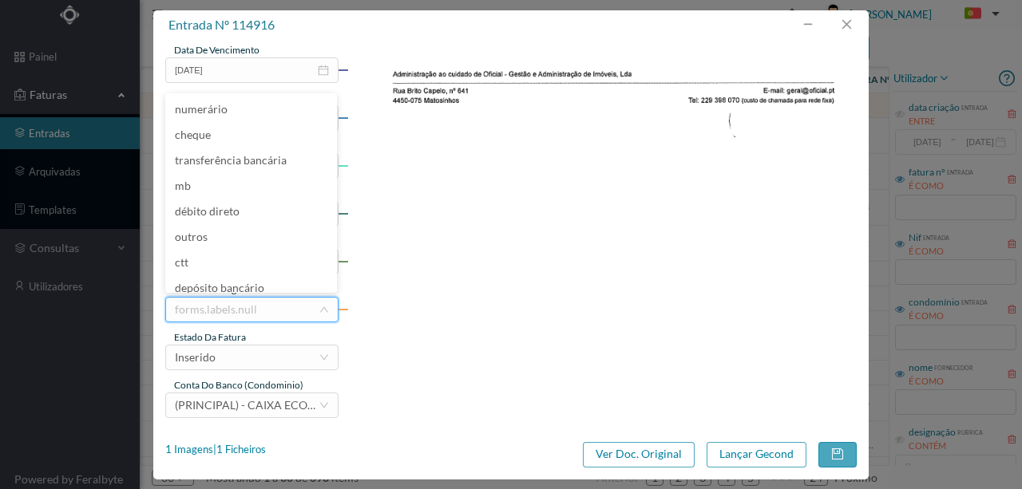
scroll to position [8, 0]
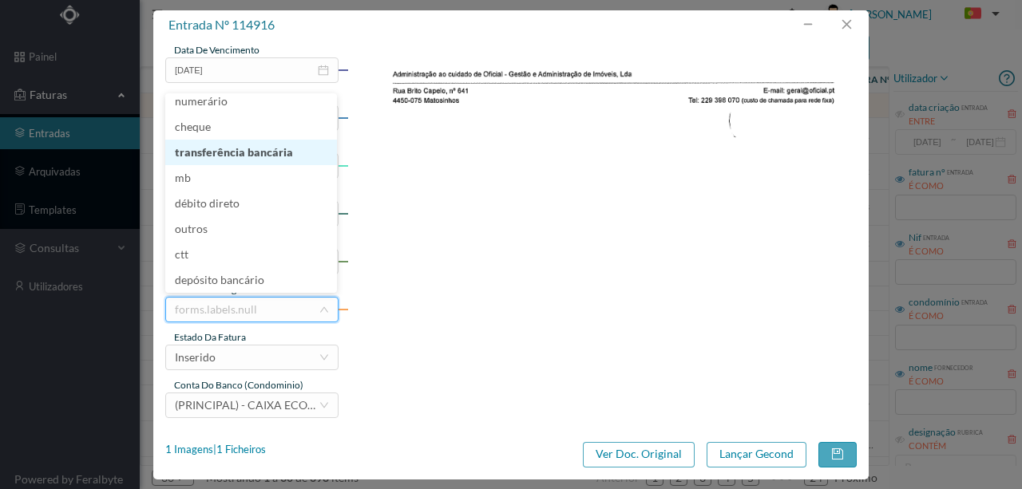
click at [256, 155] on li "transferência bancária" at bounding box center [251, 153] width 172 height 26
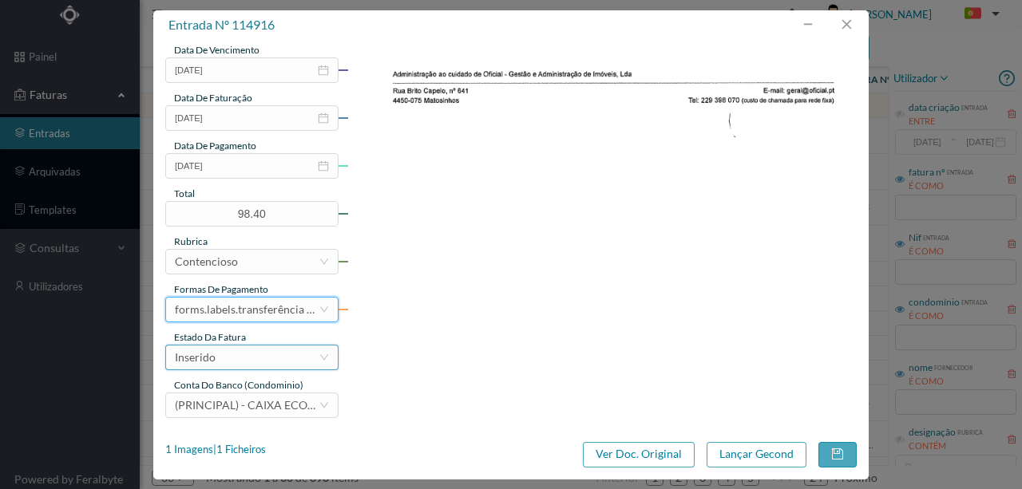
click at [232, 358] on div "Inserido" at bounding box center [247, 358] width 144 height 24
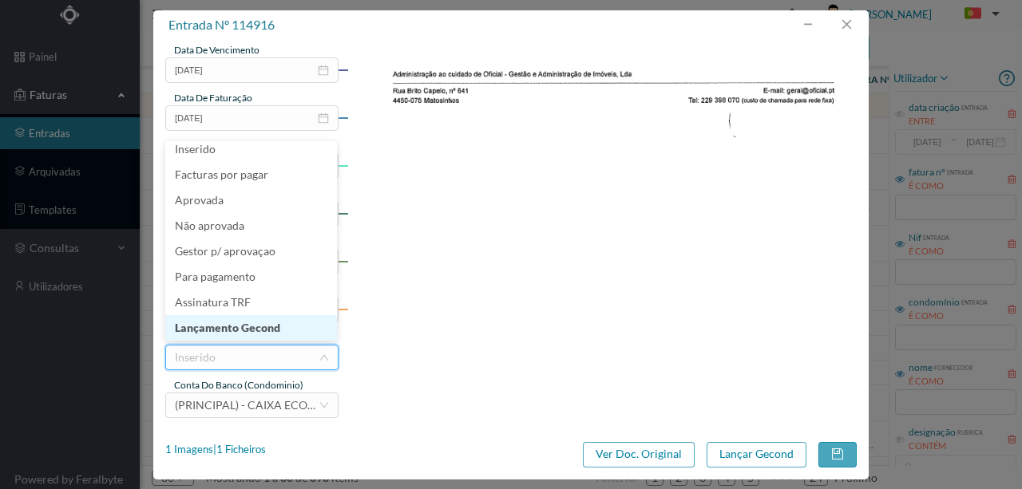
click at [243, 331] on li "Lançamento Gecond" at bounding box center [251, 328] width 172 height 26
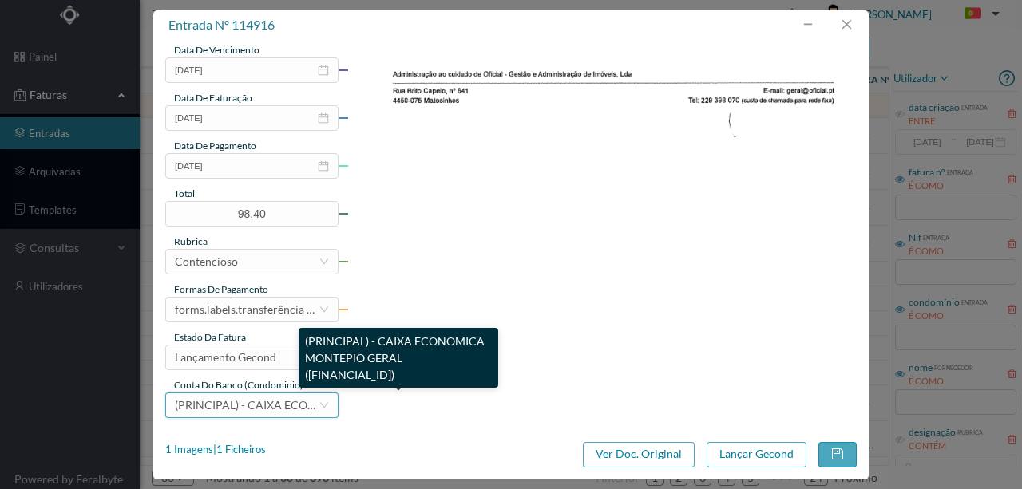
click at [224, 406] on span "(PRINCIPAL) - CAIXA ECONOMICA MONTEPIO GERAL ([FINANCIAL_ID])" at bounding box center [360, 405] width 371 height 14
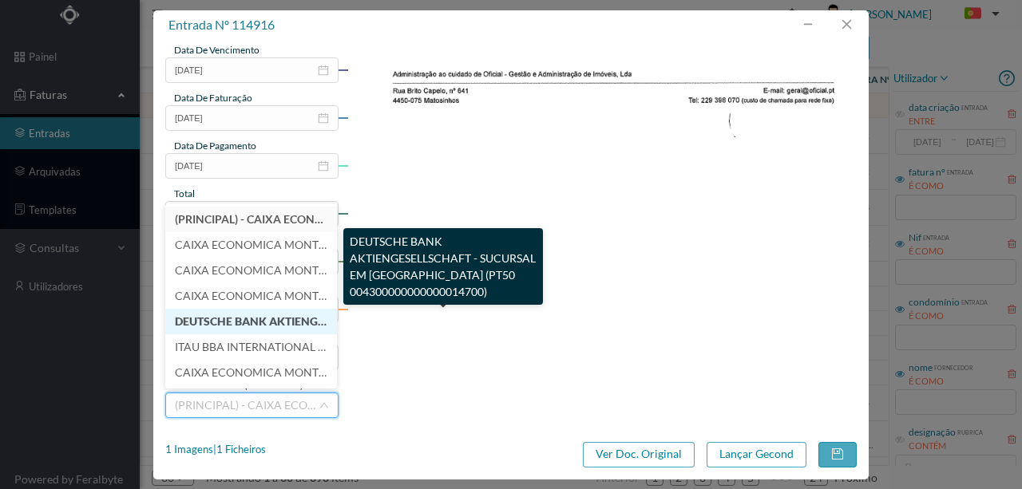
click at [240, 319] on span "DEUTSCHE BANK AKTIENGESELLSCHAFT - SUCURSAL EM [GEOGRAPHIC_DATA] (PT50 00430000…" at bounding box center [469, 322] width 588 height 14
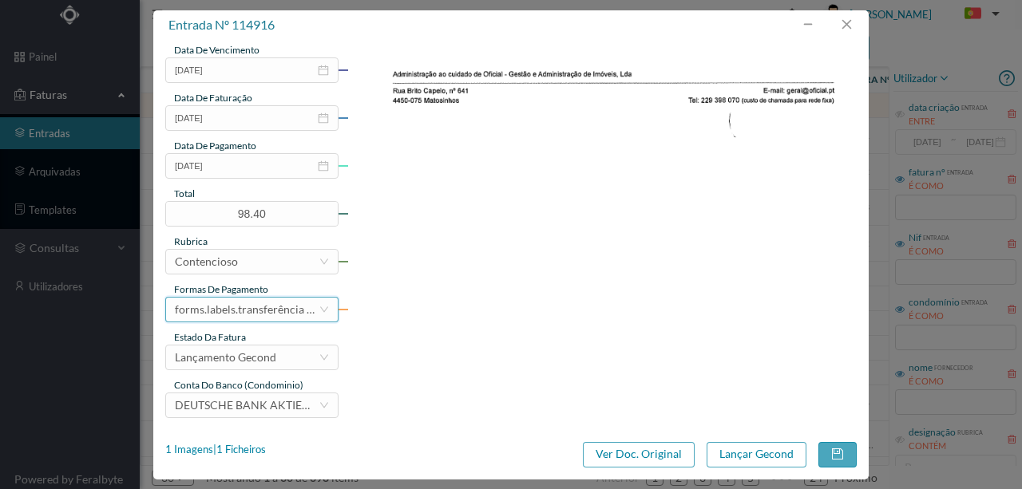
click at [236, 303] on div "forms.labels.transferência bancária" at bounding box center [247, 310] width 144 height 24
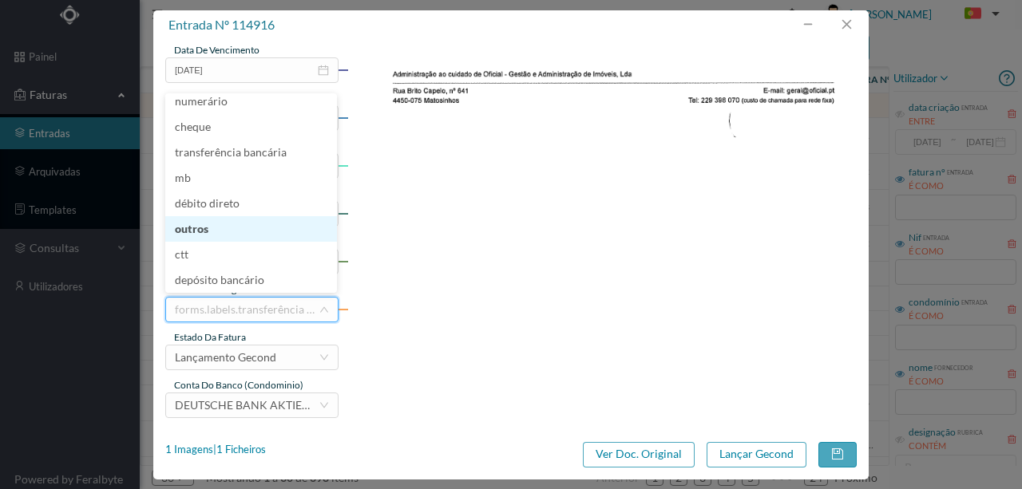
click at [199, 228] on li "outros" at bounding box center [251, 229] width 172 height 26
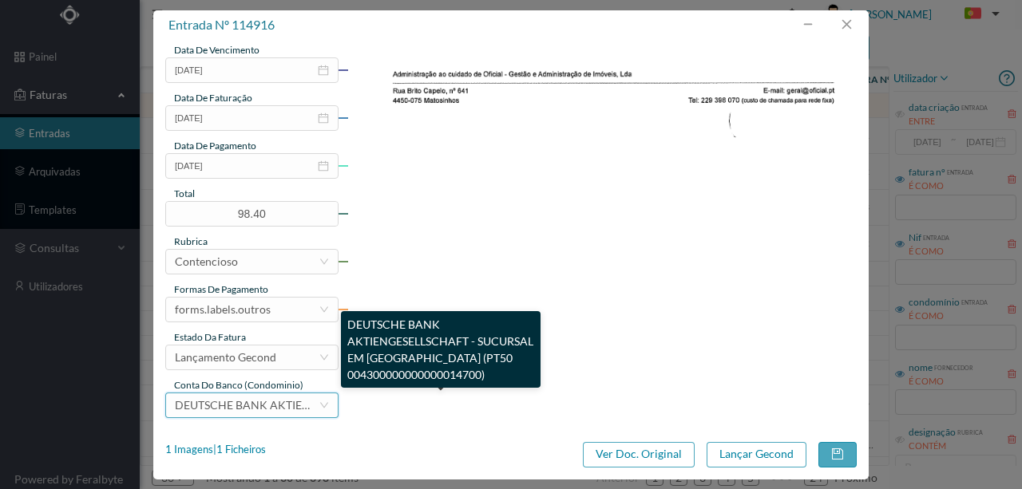
click at [219, 400] on span "DEUTSCHE BANK AKTIENGESELLSCHAFT - SUCURSAL EM [GEOGRAPHIC_DATA] (PT50 00430000…" at bounding box center [469, 405] width 588 height 14
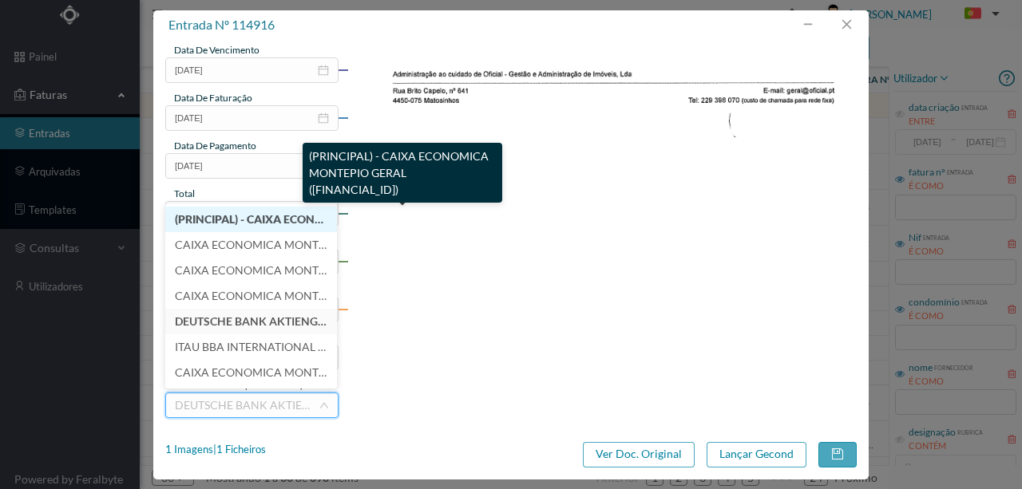
click at [246, 212] on span "(PRINCIPAL) - CAIXA ECONOMICA MONTEPIO GERAL ([FINANCIAL_ID])" at bounding box center [358, 219] width 367 height 14
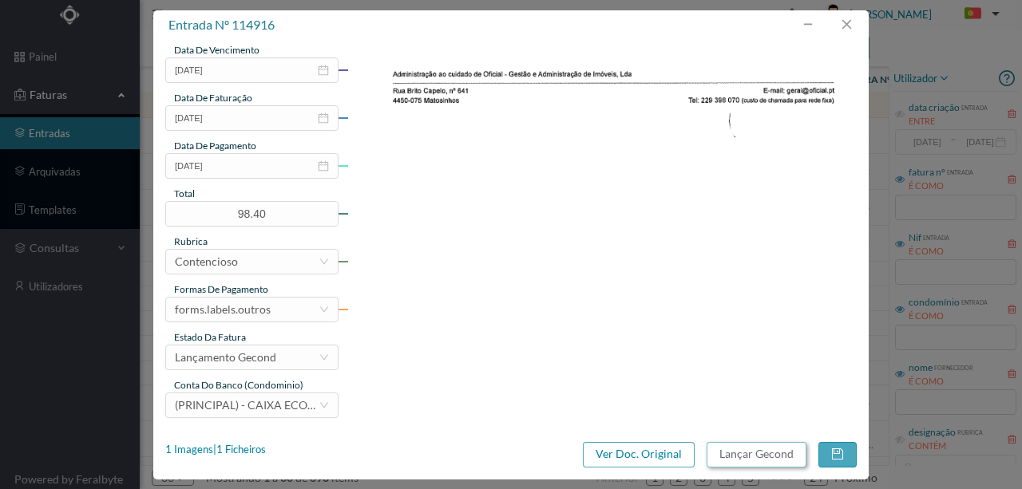
click at [749, 458] on button "Lançar Gecond" at bounding box center [757, 455] width 100 height 26
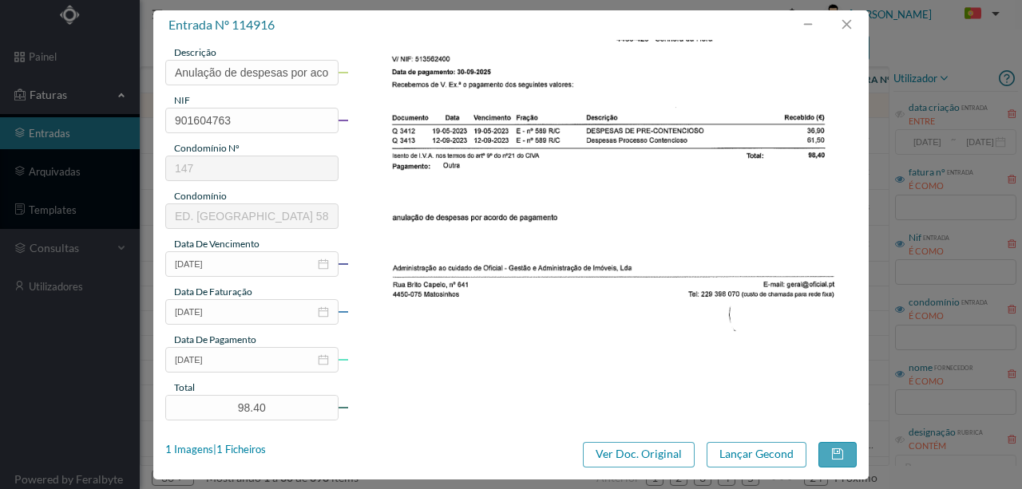
scroll to position [164, 0]
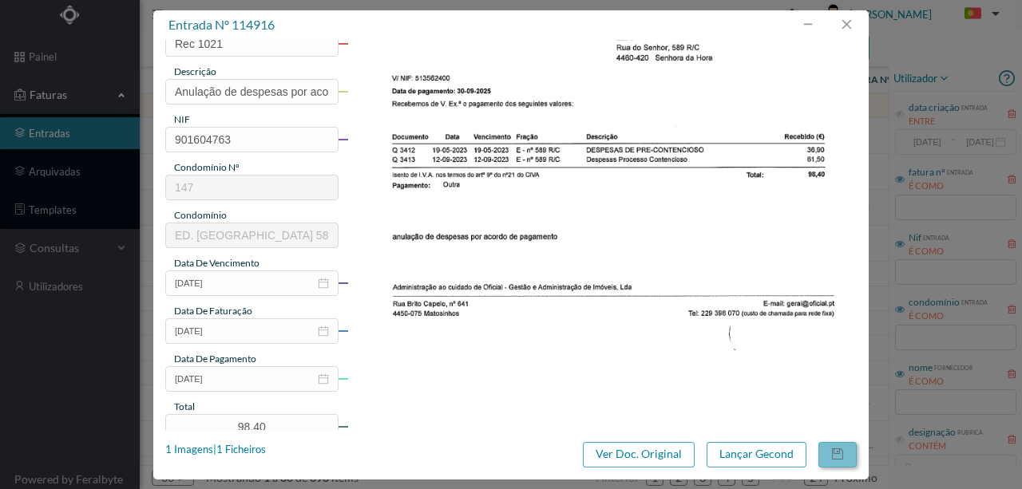
click at [835, 457] on button "button" at bounding box center [837, 455] width 38 height 26
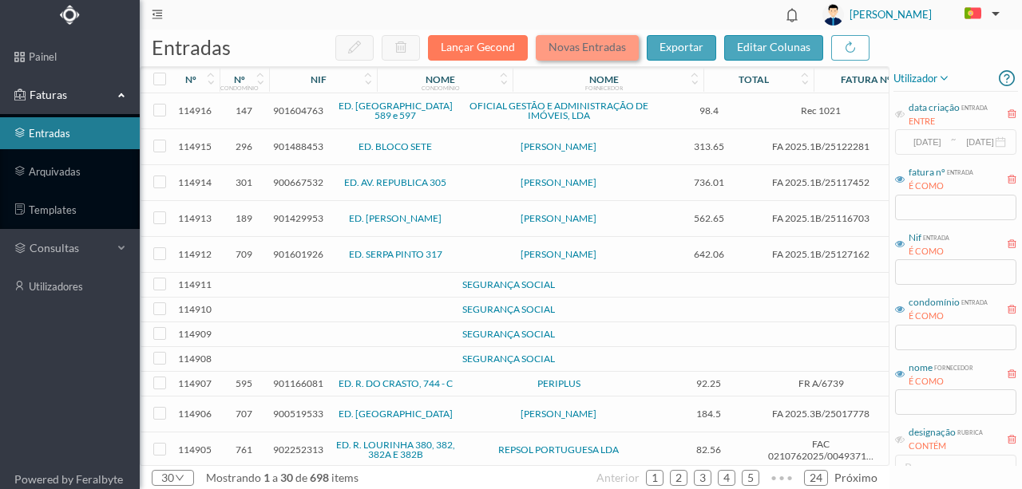
click at [597, 43] on button "Novas Entradas" at bounding box center [587, 48] width 103 height 26
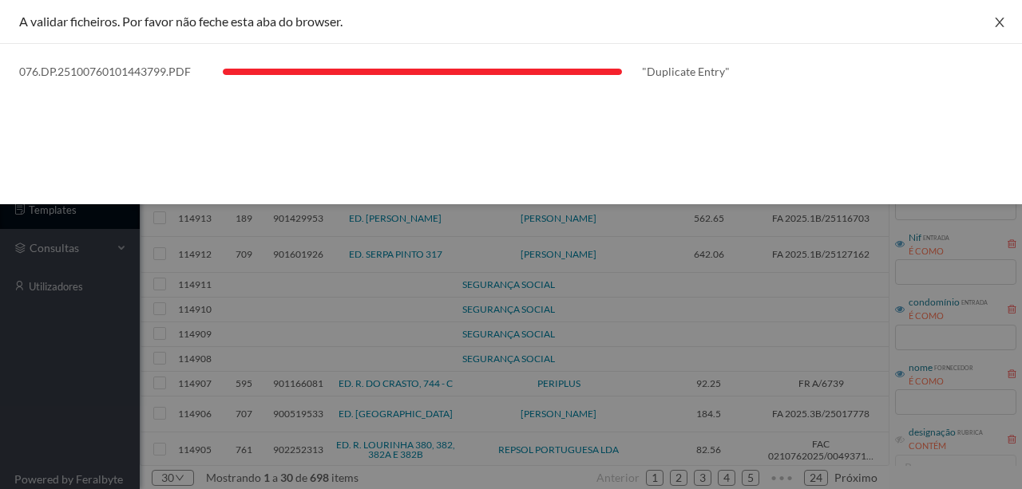
click at [1000, 25] on icon "icon: close" at bounding box center [999, 22] width 13 height 13
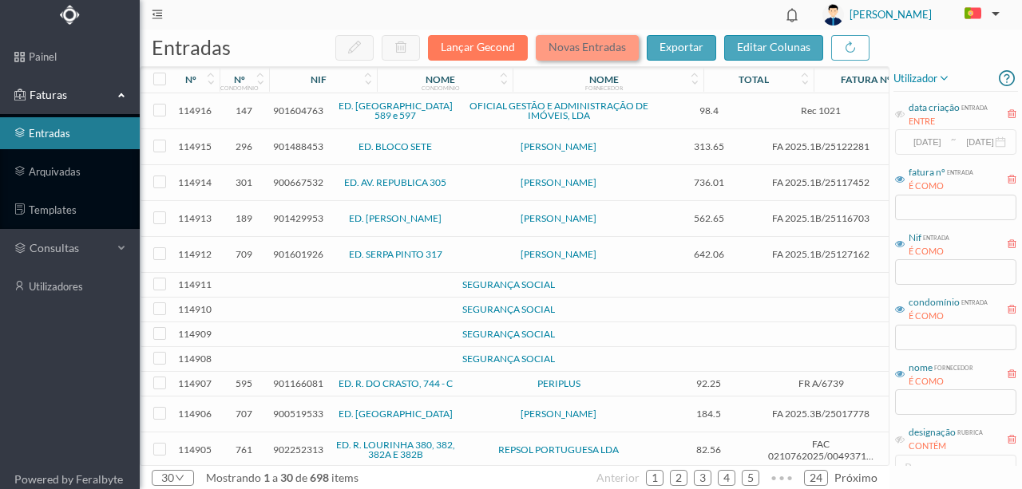
click at [598, 49] on button "Novas Entradas" at bounding box center [587, 48] width 103 height 26
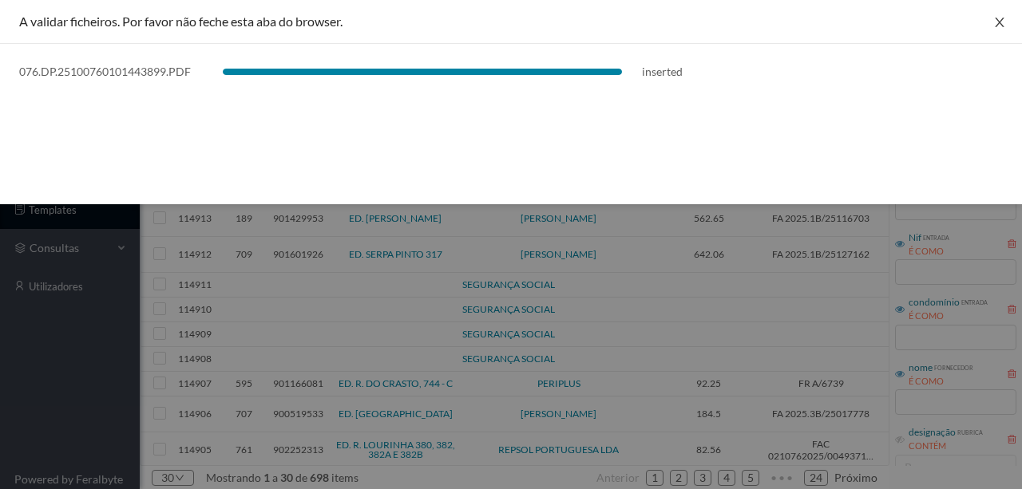
click at [998, 19] on icon "icon: close" at bounding box center [999, 23] width 9 height 10
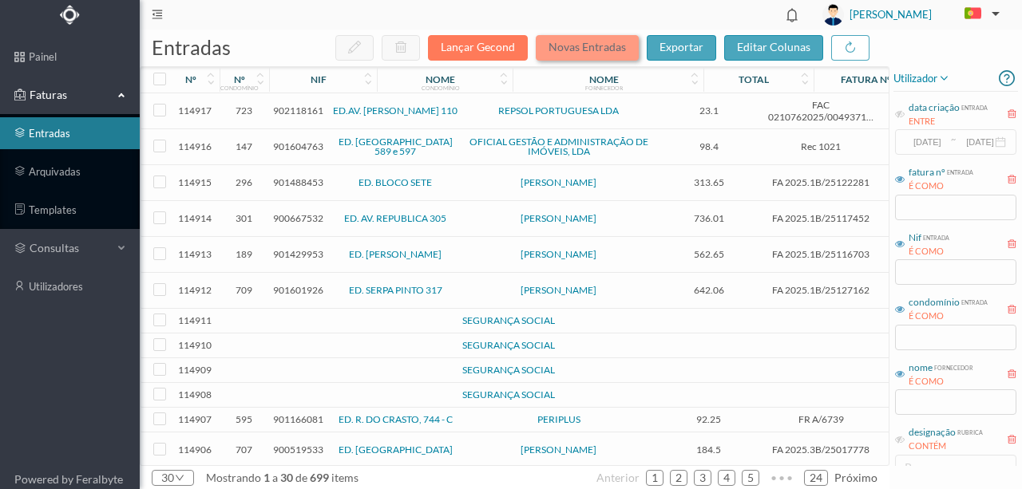
click at [584, 49] on button "Novas Entradas" at bounding box center [587, 48] width 103 height 26
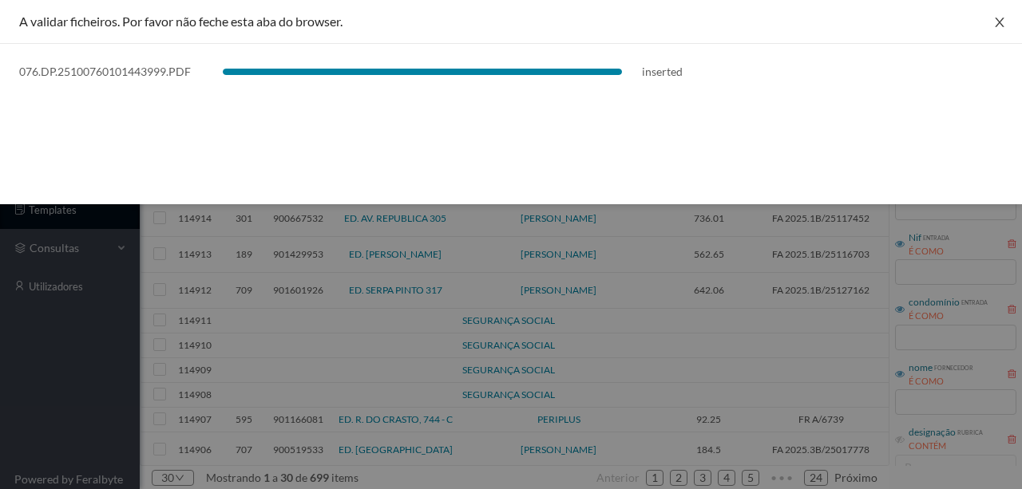
drag, startPoint x: 999, startPoint y: 26, endPoint x: 883, endPoint y: 26, distance: 115.8
click at [999, 26] on icon "icon: close" at bounding box center [999, 22] width 13 height 13
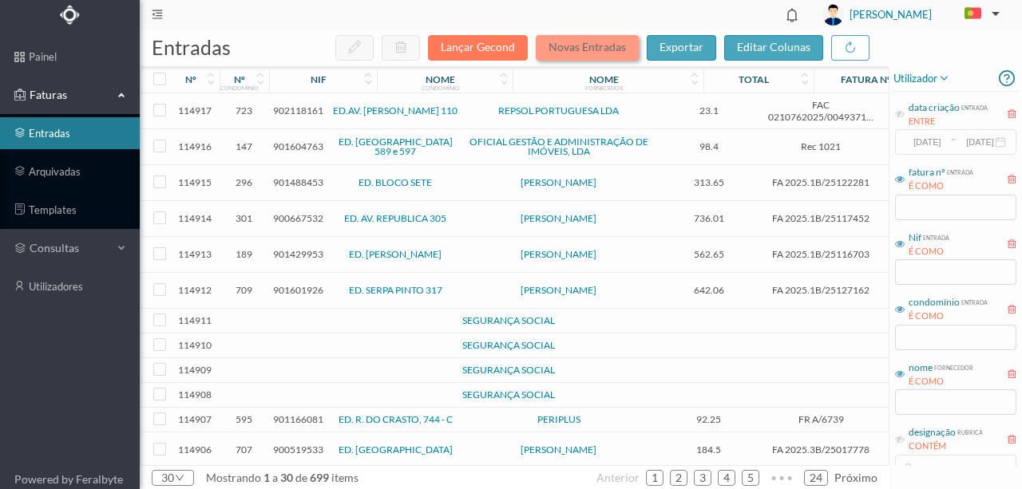
click at [573, 40] on button "Novas Entradas" at bounding box center [587, 48] width 103 height 26
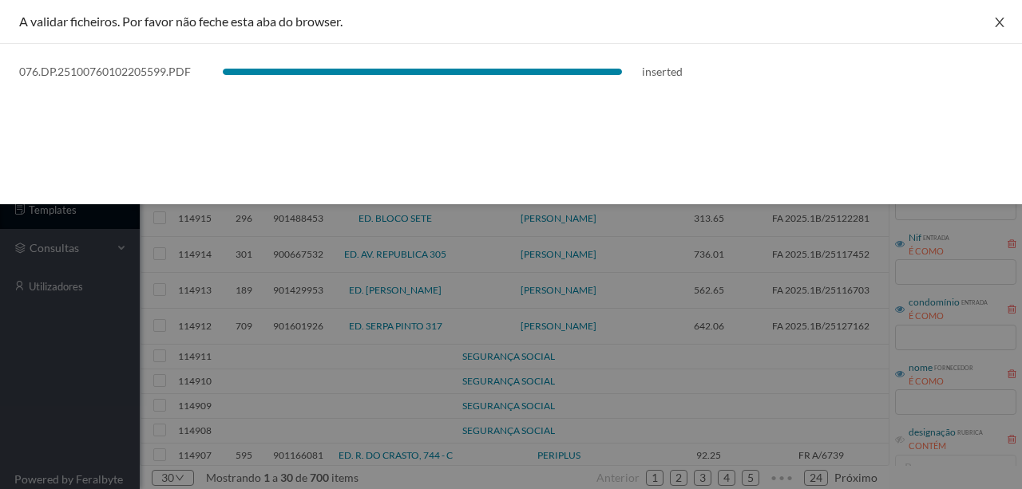
click at [996, 19] on icon "icon: close" at bounding box center [999, 22] width 13 height 13
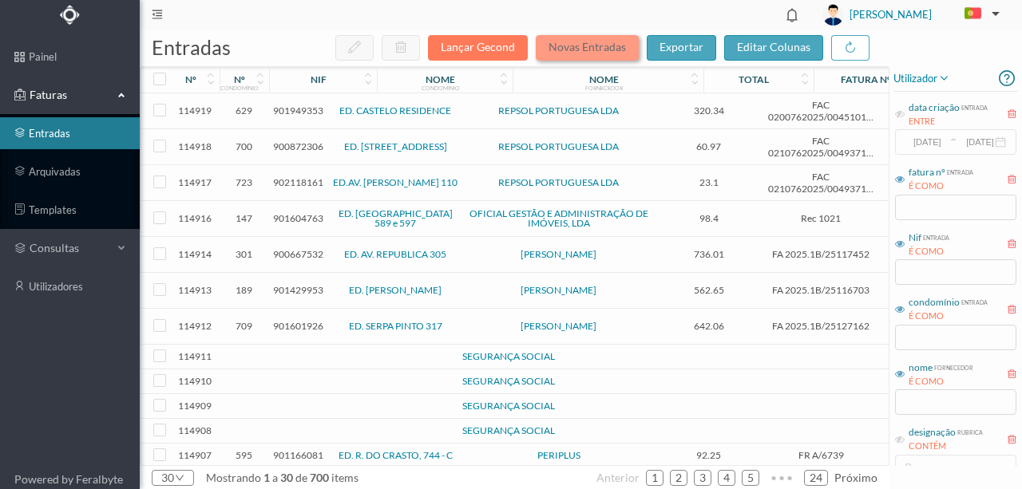
click at [565, 47] on button "Novas Entradas" at bounding box center [587, 48] width 103 height 26
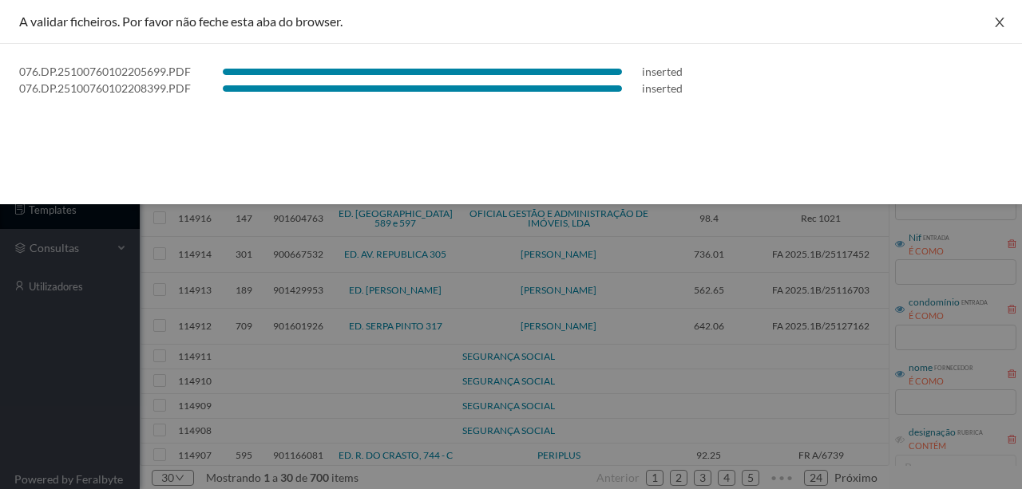
click at [996, 27] on icon "icon: close" at bounding box center [999, 22] width 13 height 13
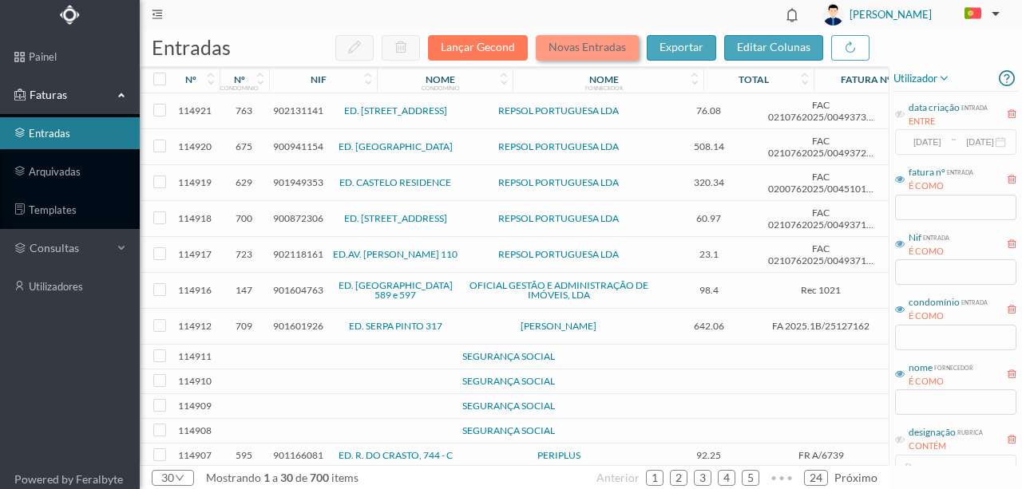
click at [601, 49] on button "Novas Entradas" at bounding box center [587, 48] width 103 height 26
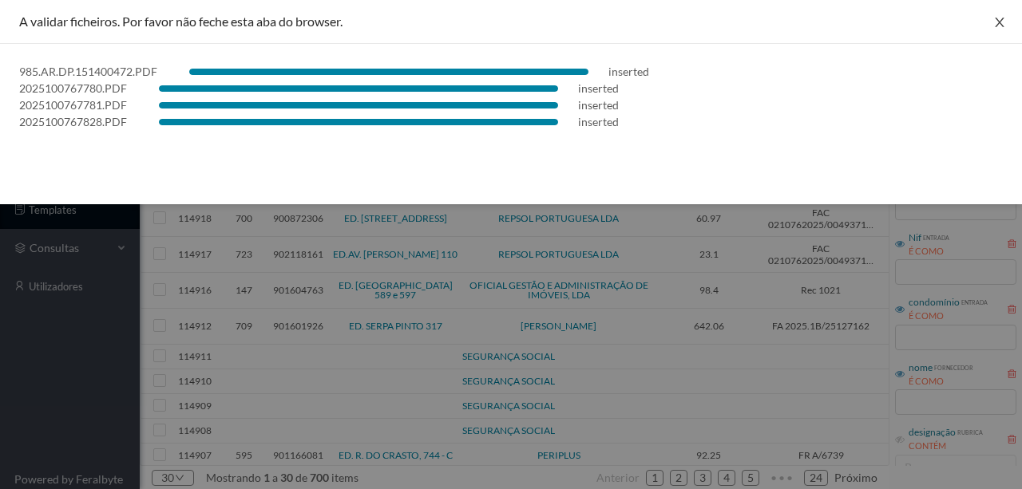
click at [985, 22] on button "Close" at bounding box center [999, 22] width 45 height 45
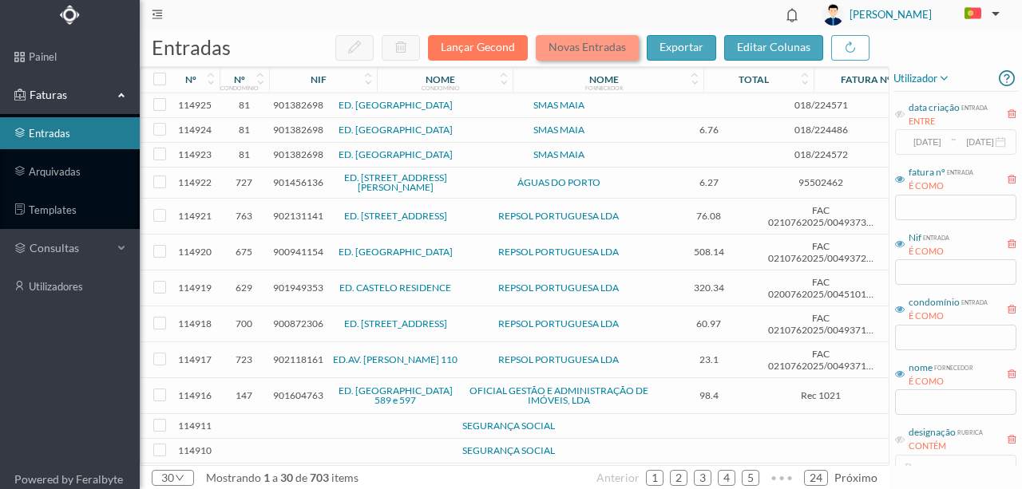
click at [594, 46] on button "Novas Entradas" at bounding box center [587, 48] width 103 height 26
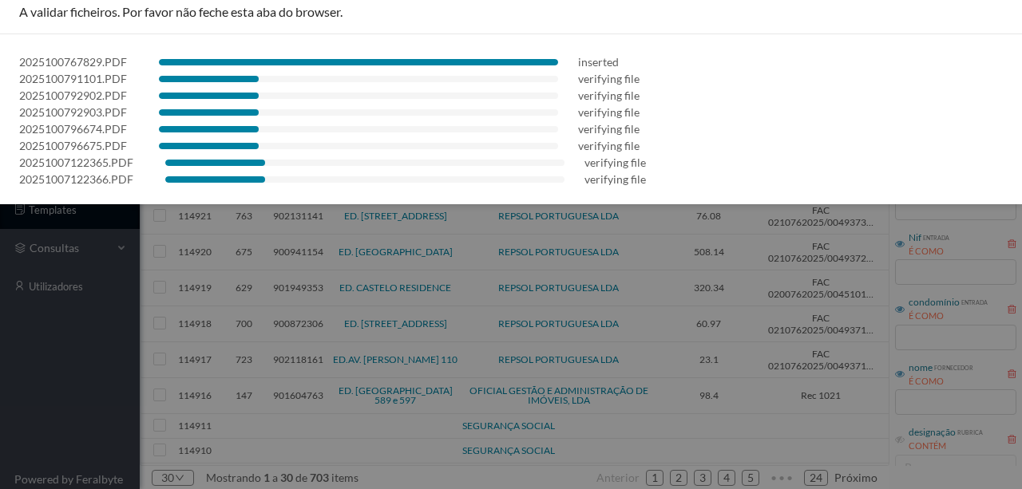
scroll to position [11, 0]
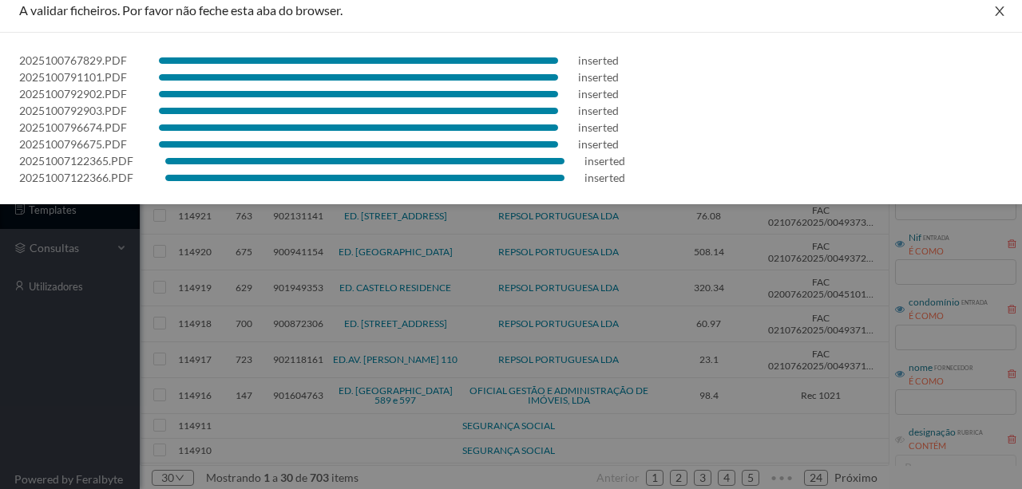
click at [995, 14] on icon "icon: close" at bounding box center [999, 11] width 9 height 10
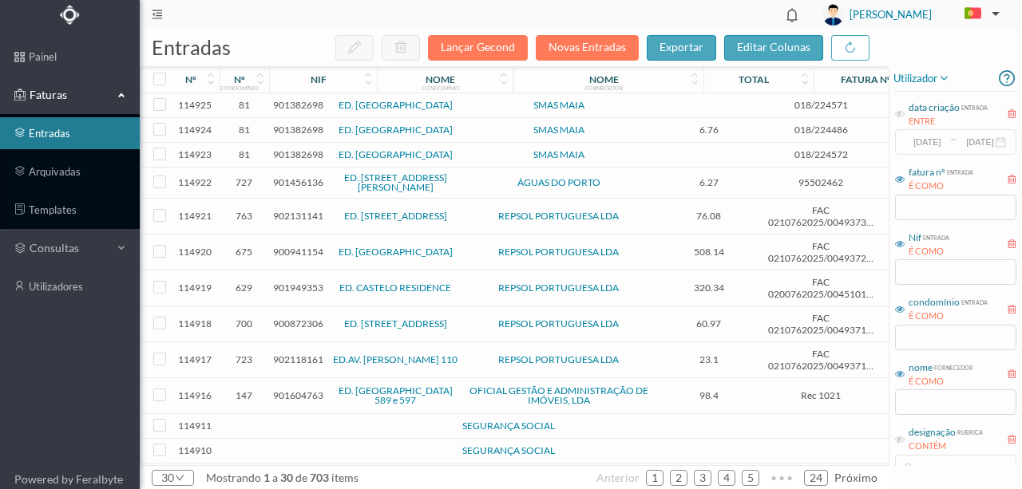
scroll to position [0, 0]
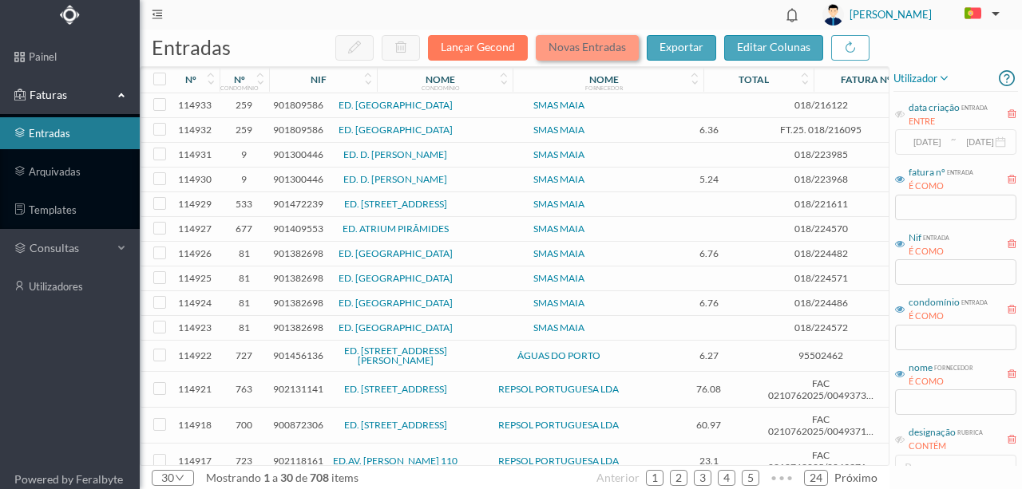
click at [573, 43] on button "Novas Entradas" at bounding box center [587, 48] width 103 height 26
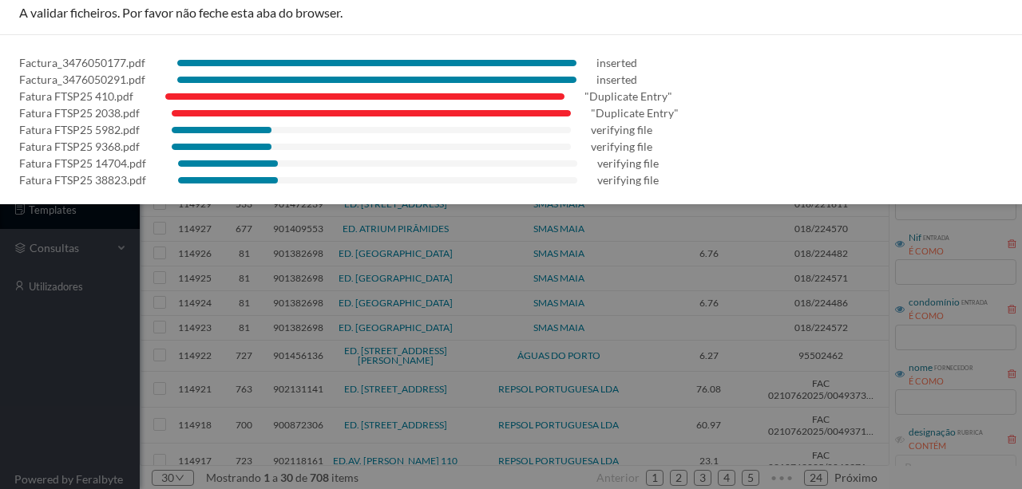
scroll to position [11, 0]
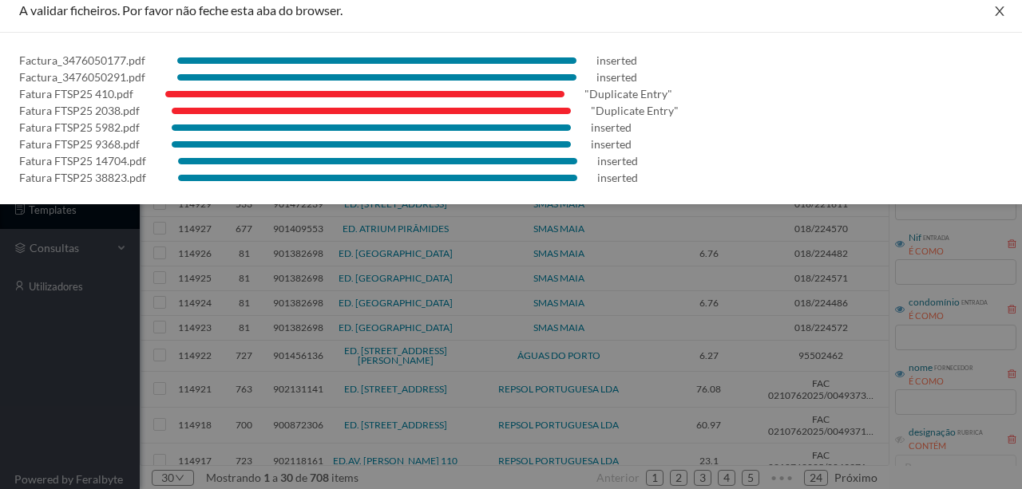
click at [1001, 10] on button "Close" at bounding box center [999, 11] width 45 height 45
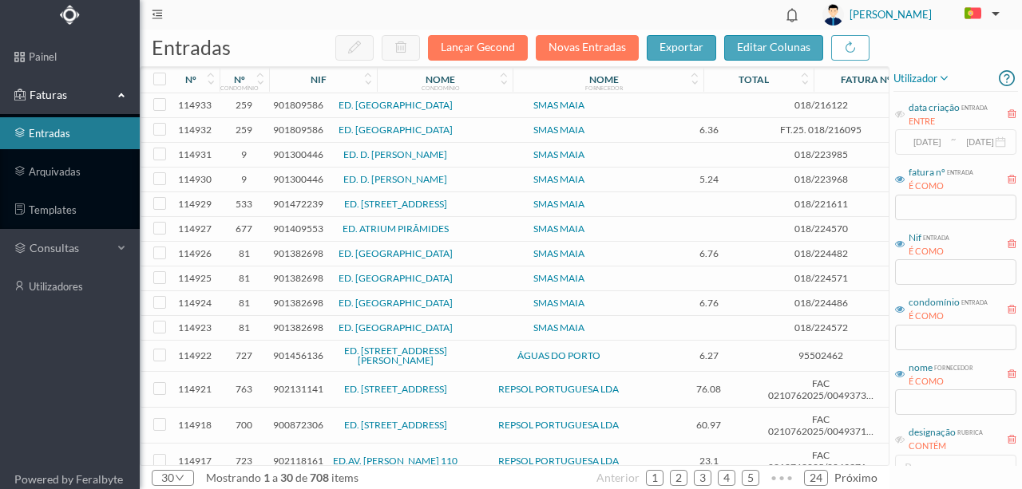
scroll to position [0, 0]
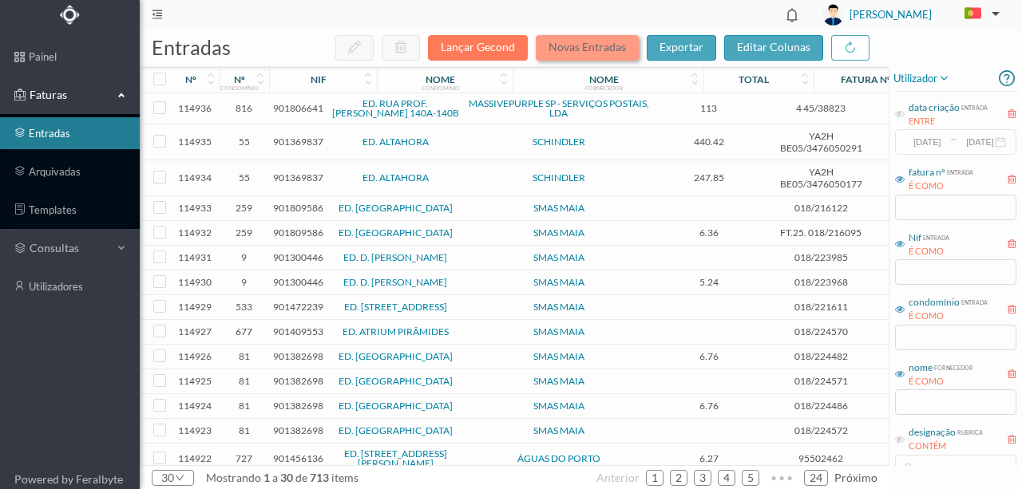
click at [572, 50] on button "Novas Entradas" at bounding box center [587, 48] width 103 height 26
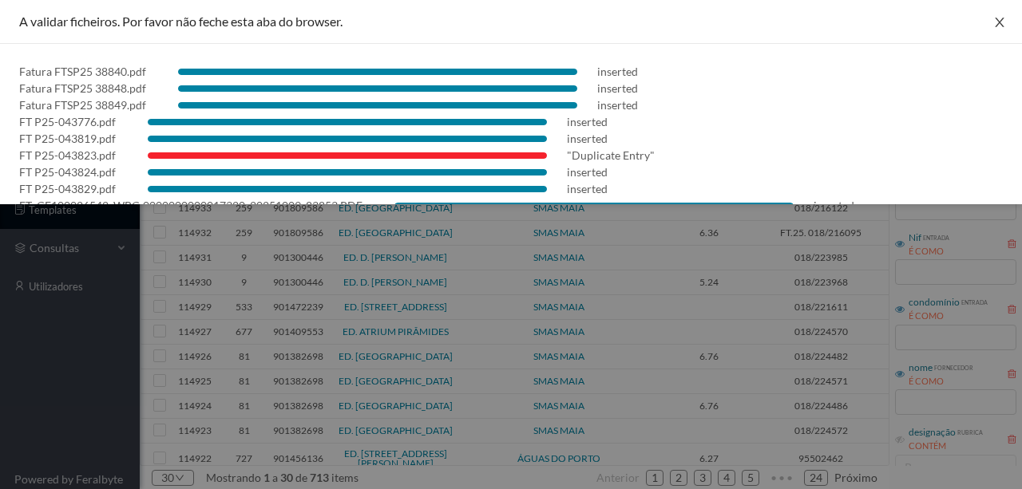
click at [995, 23] on icon "icon: close" at bounding box center [999, 23] width 9 height 10
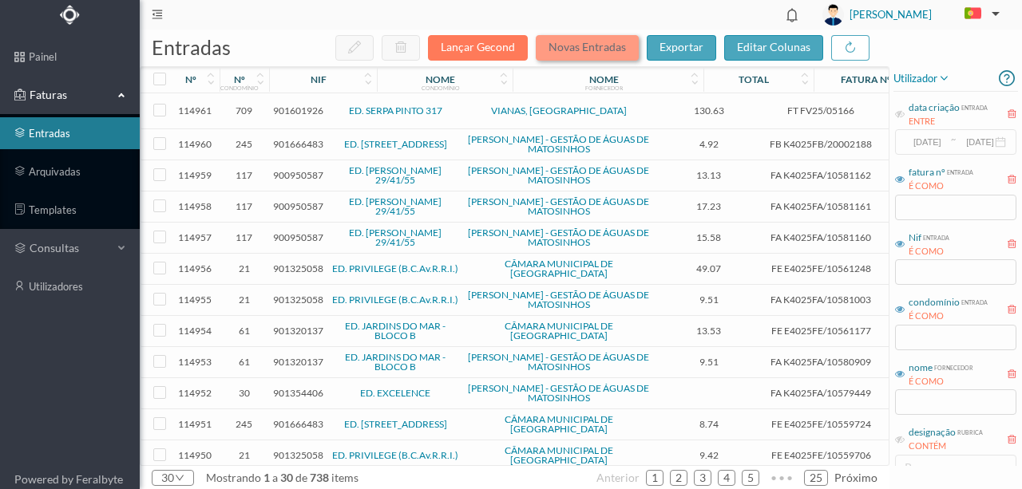
click at [562, 46] on button "Novas Entradas" at bounding box center [587, 48] width 103 height 26
click at [912, 401] on input "text" at bounding box center [955, 403] width 121 height 26
type input "otis"
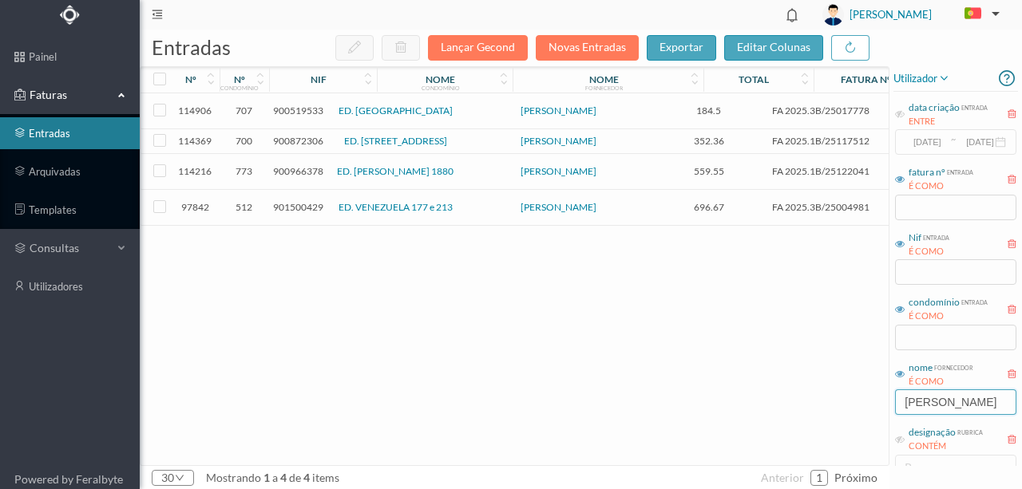
drag, startPoint x: 937, startPoint y: 402, endPoint x: 746, endPoint y: 365, distance: 194.3
click at [782, 390] on div "entradas Lançar Gecond Novas Entradas exportar editar colunas nº nº condomínio …" at bounding box center [581, 260] width 882 height 460
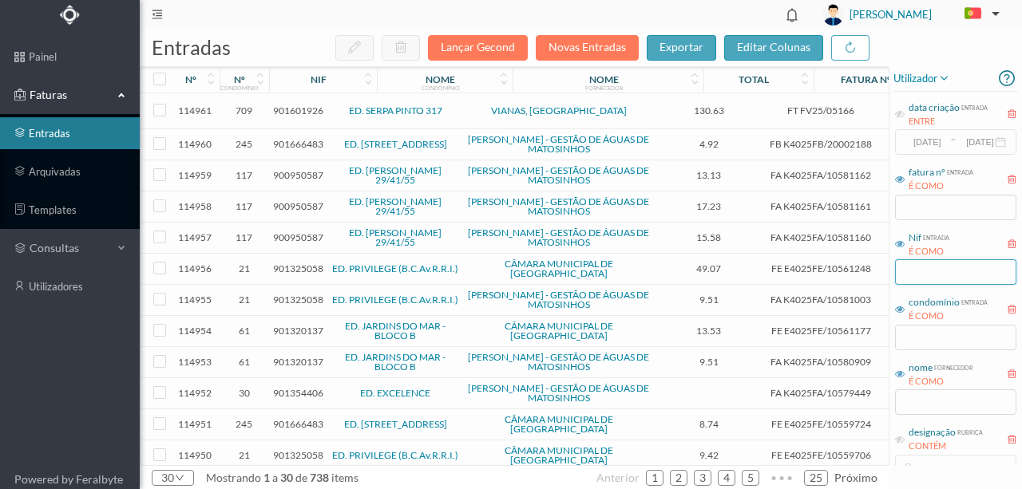
click at [903, 270] on input "text" at bounding box center [955, 272] width 121 height 26
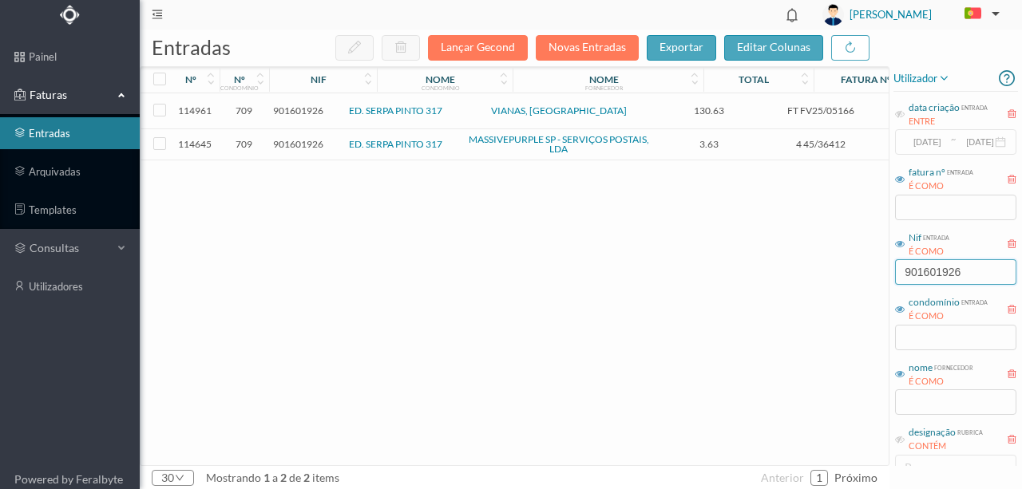
type input "901601926"
click at [369, 214] on div "114961 709 901601926 ED. SERPA PINTO 317 VIANAS, SA 130.63 FT FV25/05166 Extint…" at bounding box center [600, 279] width 918 height 372
drag, startPoint x: 956, startPoint y: 271, endPoint x: 822, endPoint y: 266, distance: 133.4
click at [823, 266] on div "entradas Lançar Gecond Novas Entradas exportar editar colunas nº nº condomínio …" at bounding box center [581, 260] width 882 height 460
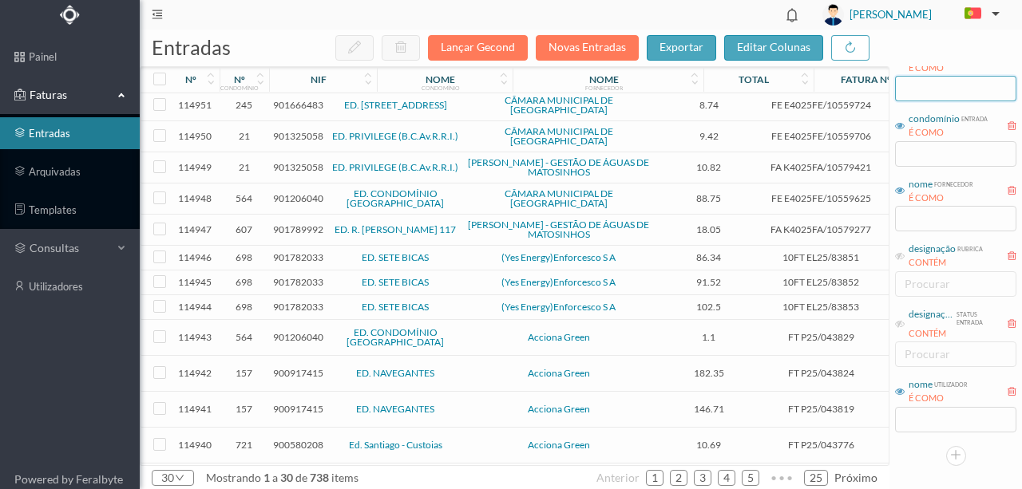
scroll to position [372, 0]
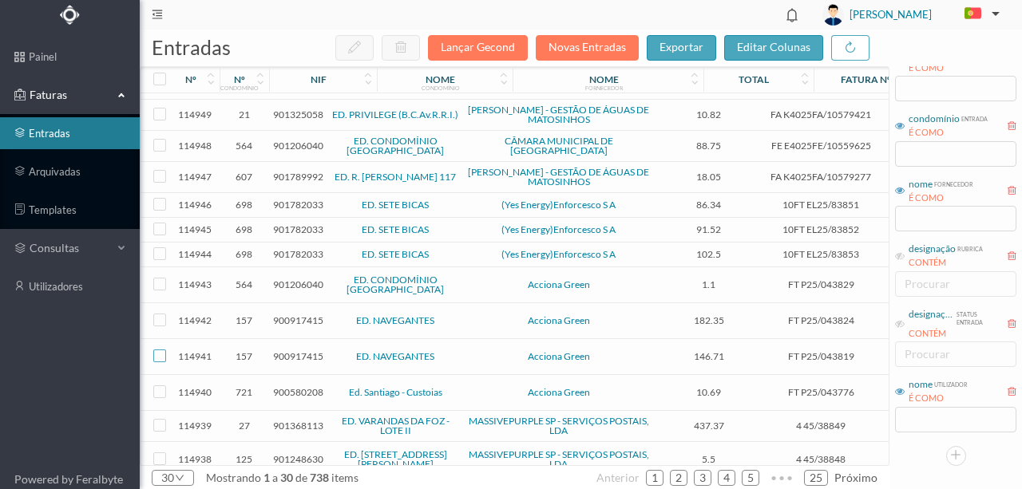
click at [164, 350] on input "checkbox" at bounding box center [159, 356] width 13 height 13
checkbox input "true"
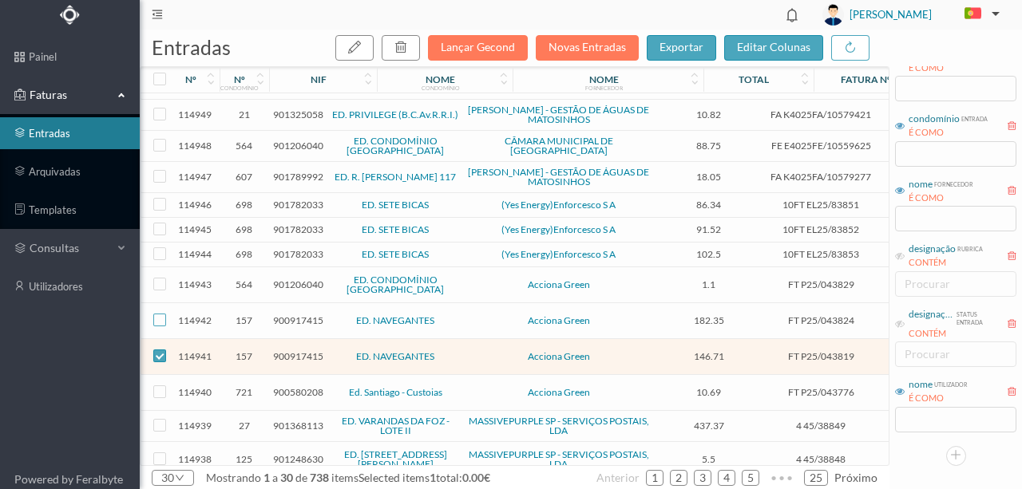
click at [156, 314] on input "checkbox" at bounding box center [159, 320] width 13 height 13
checkbox input "true"
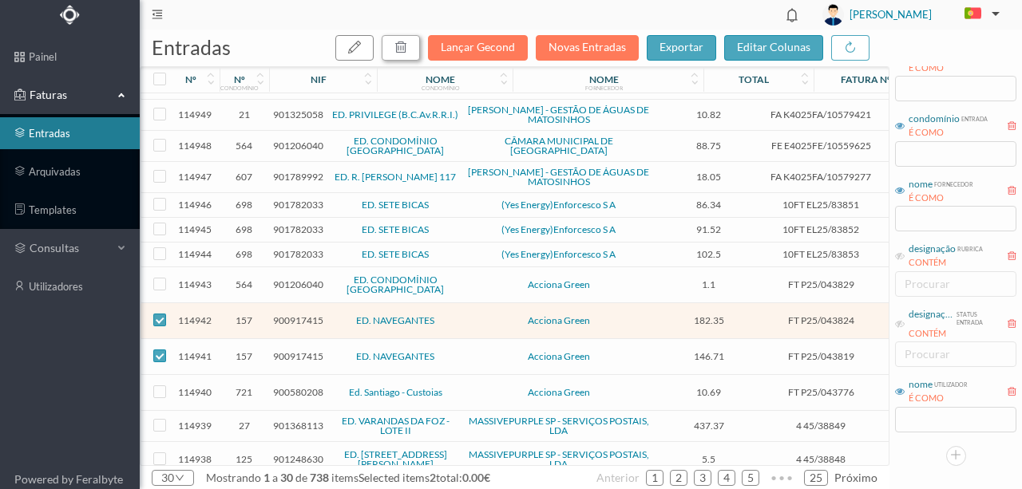
click at [418, 45] on button "button" at bounding box center [401, 48] width 38 height 26
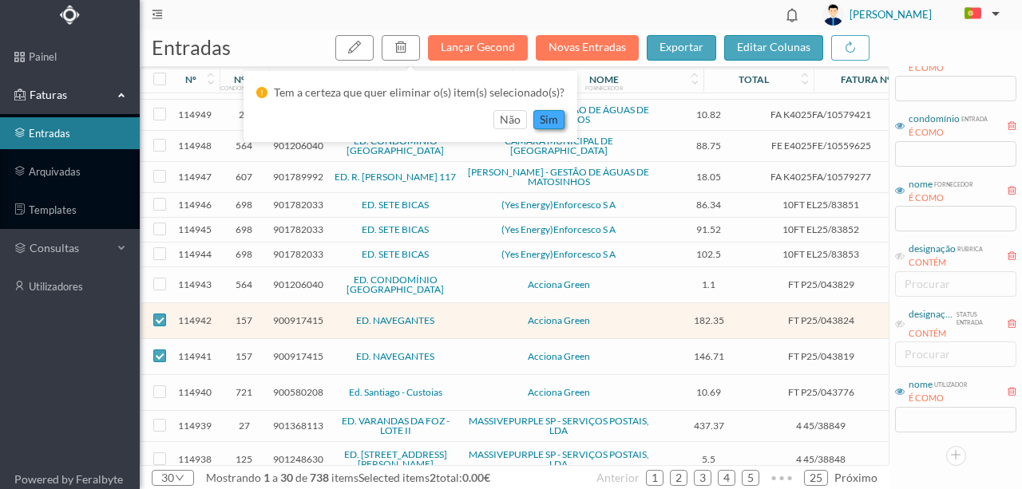
click at [556, 121] on button "sim" at bounding box center [548, 119] width 31 height 19
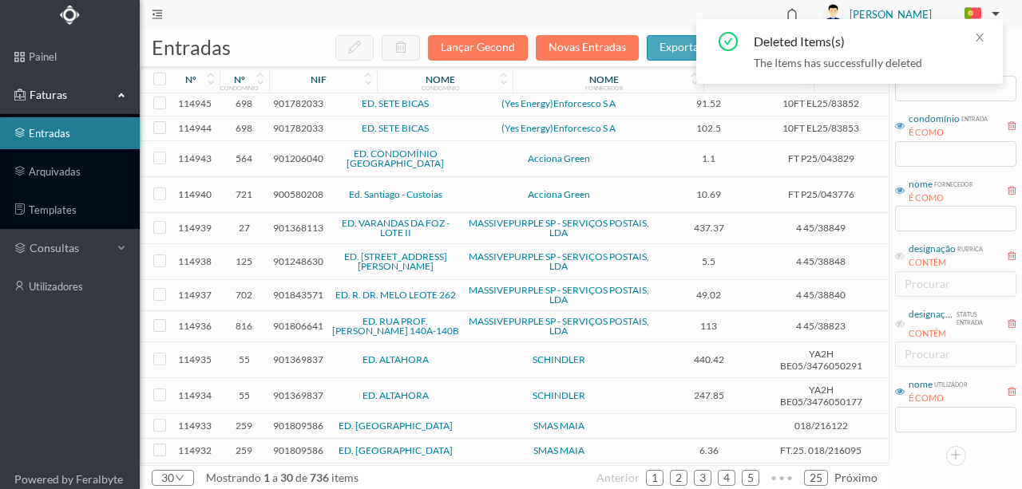
scroll to position [526, 0]
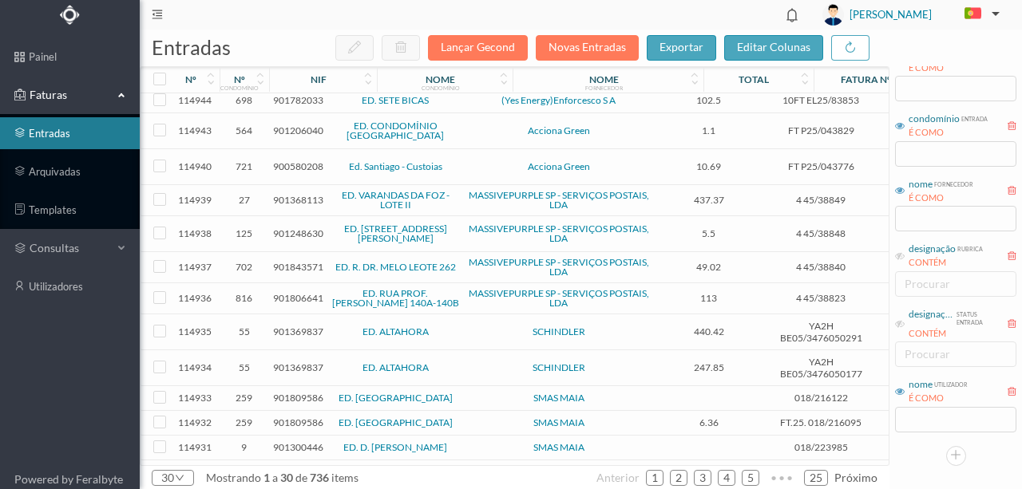
click at [294, 326] on span "901369837" at bounding box center [298, 332] width 50 height 12
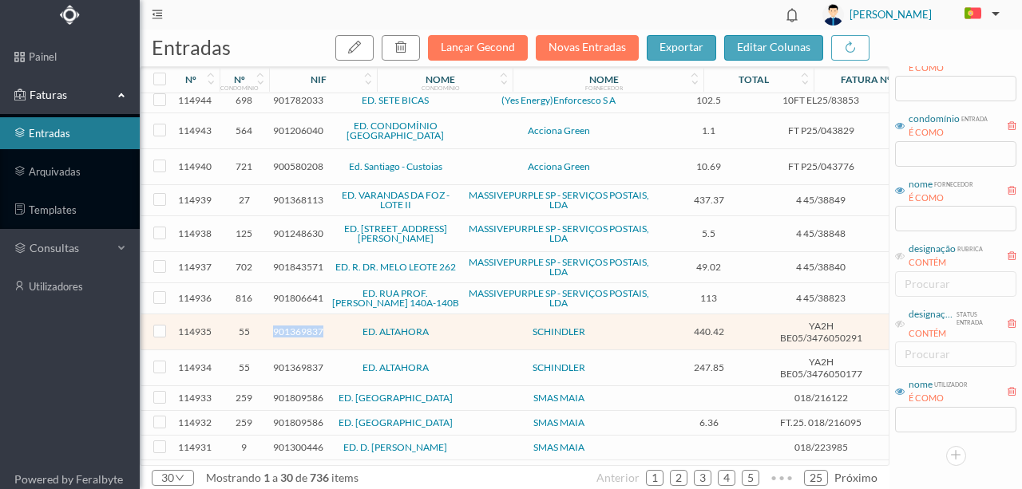
click at [294, 326] on span "901369837" at bounding box center [298, 332] width 50 height 12
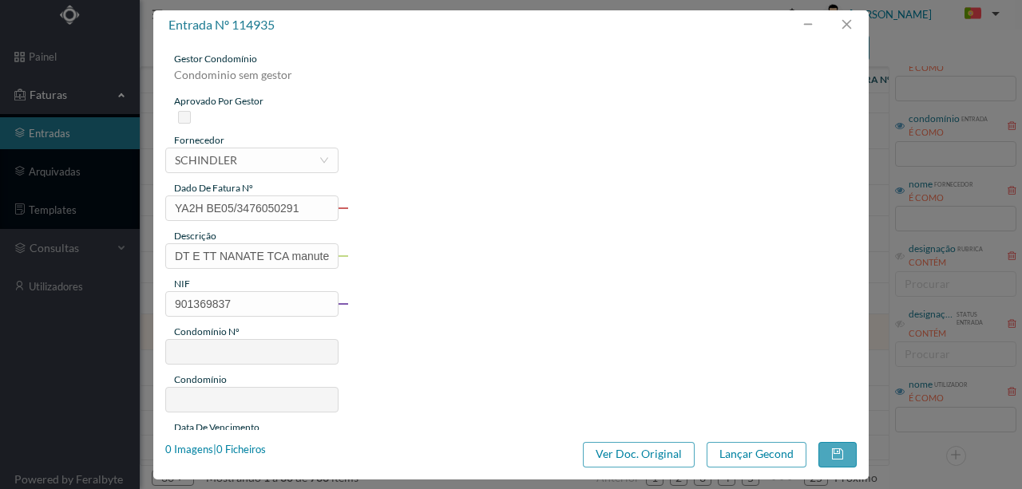
type input "YA2H BE05/3476050291"
type input "DT E TT NANATE TCA manutenção em 07.10.2025. Os nossos técnicos comprova travam…"
type input "901369837"
type input "09-10-2025"
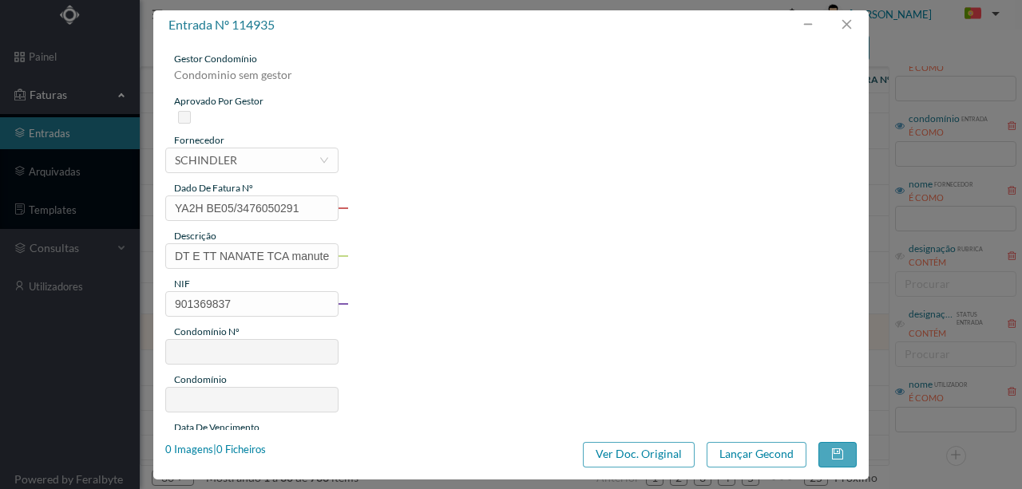
type input "440.42"
type input "55"
type input "ED. ALTAHORA"
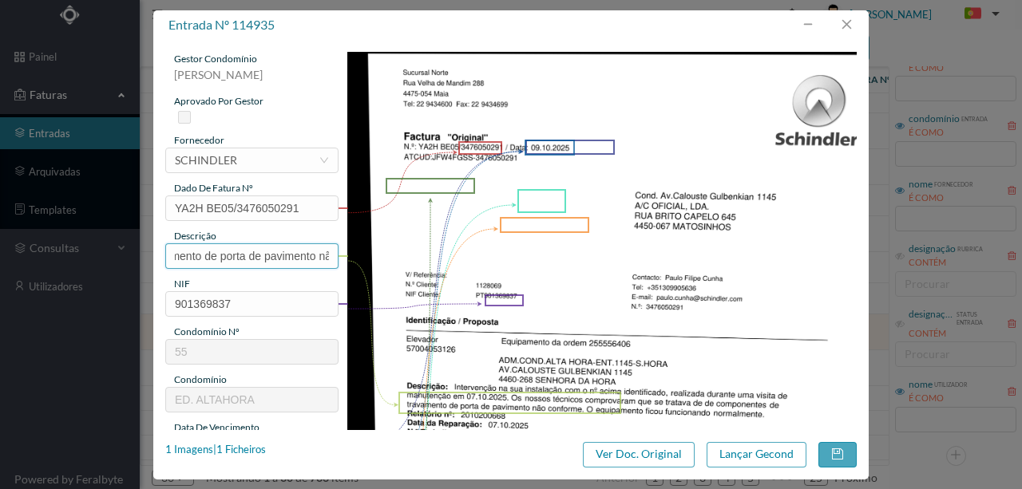
scroll to position [0, 721]
drag, startPoint x: 171, startPoint y: 251, endPoint x: 434, endPoint y: 267, distance: 263.9
click at [434, 267] on div "gestor condomínio Rui Marques aprovado por gestor fornecedor selecionar SCHINDL…" at bounding box center [510, 424] width 691 height 744
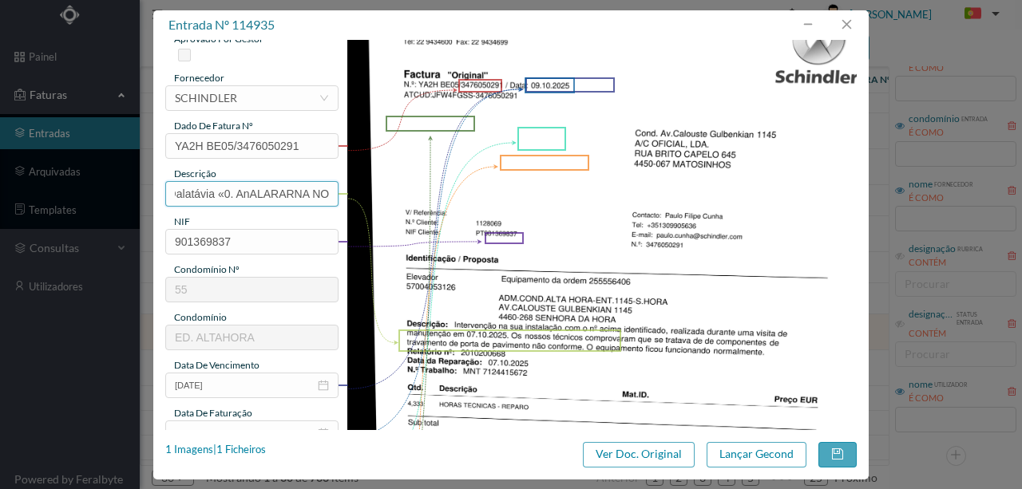
scroll to position [53, 0]
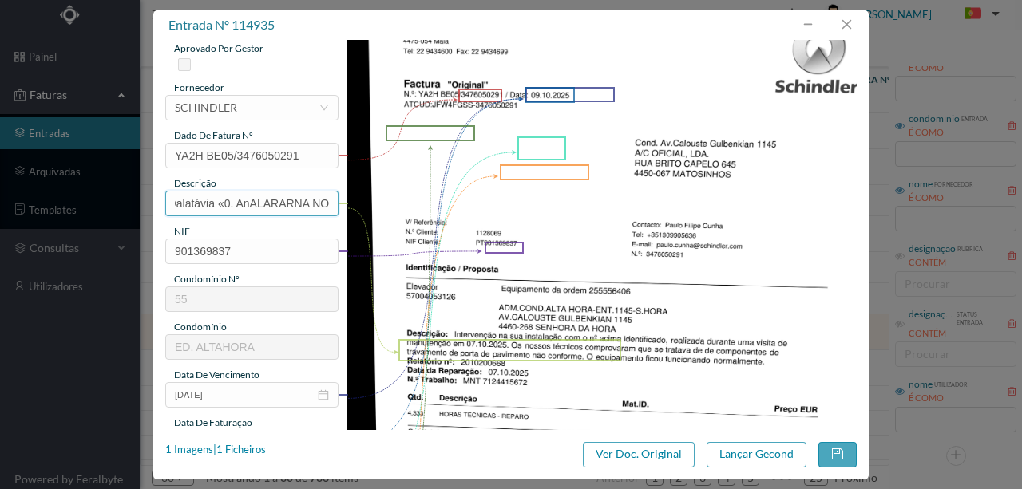
type input "T"
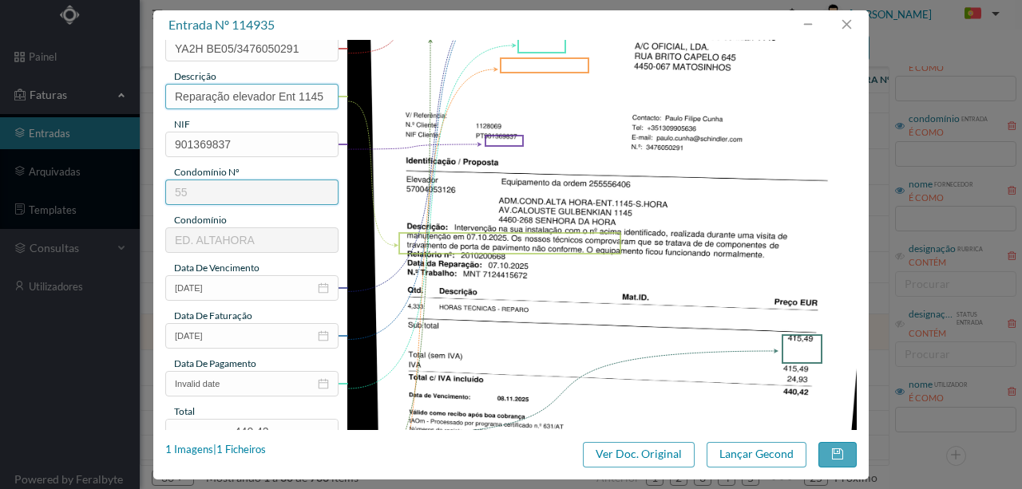
scroll to position [212, 0]
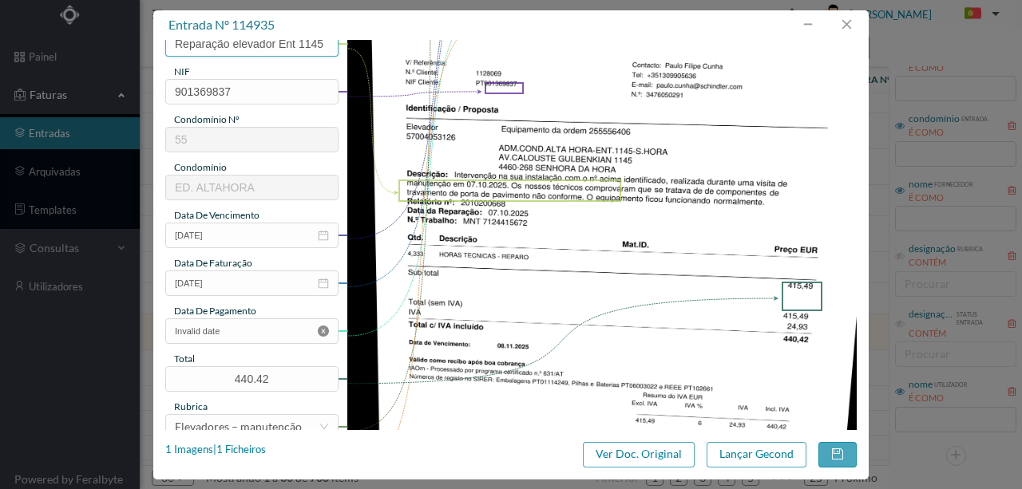
type input "Reparação elevador Ent 1145"
click at [319, 327] on icon "icon: close-circle" at bounding box center [323, 331] width 11 height 11
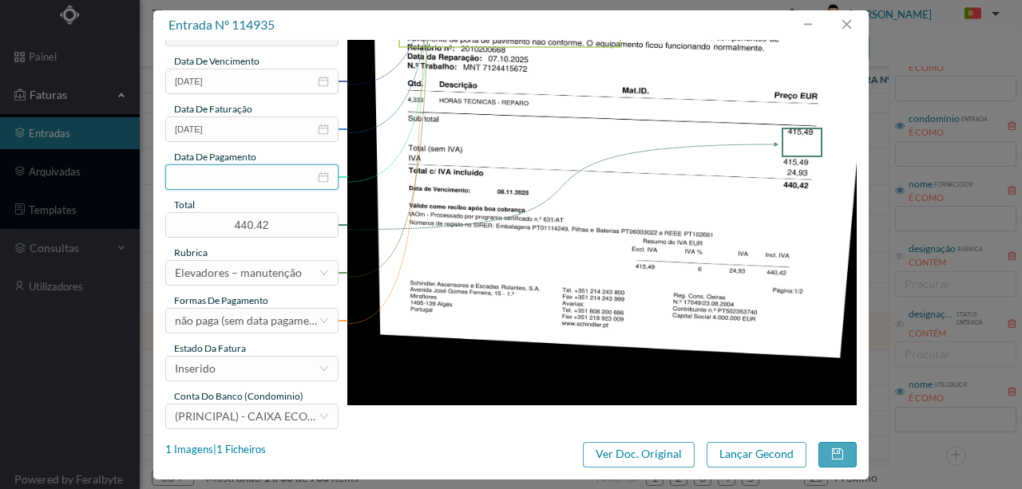
scroll to position [372, 0]
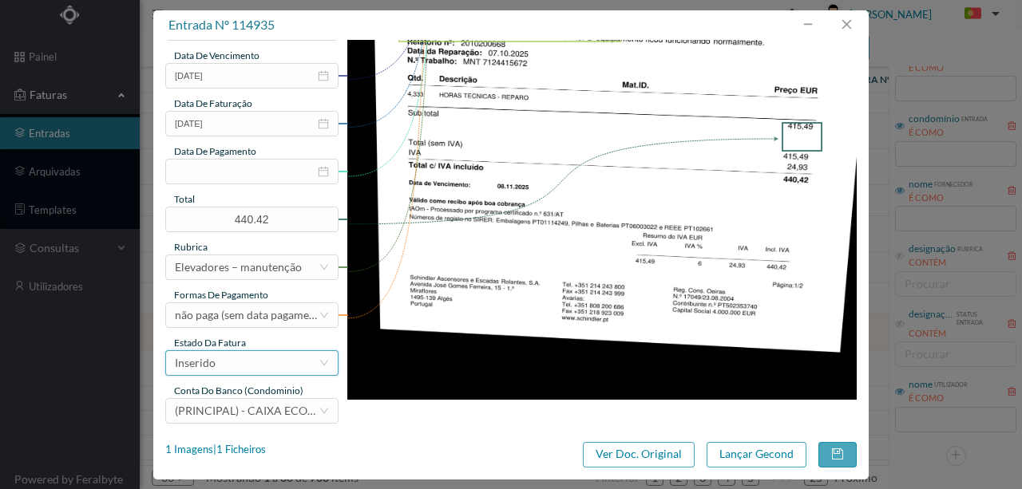
click at [249, 369] on div "Inserido" at bounding box center [247, 363] width 144 height 24
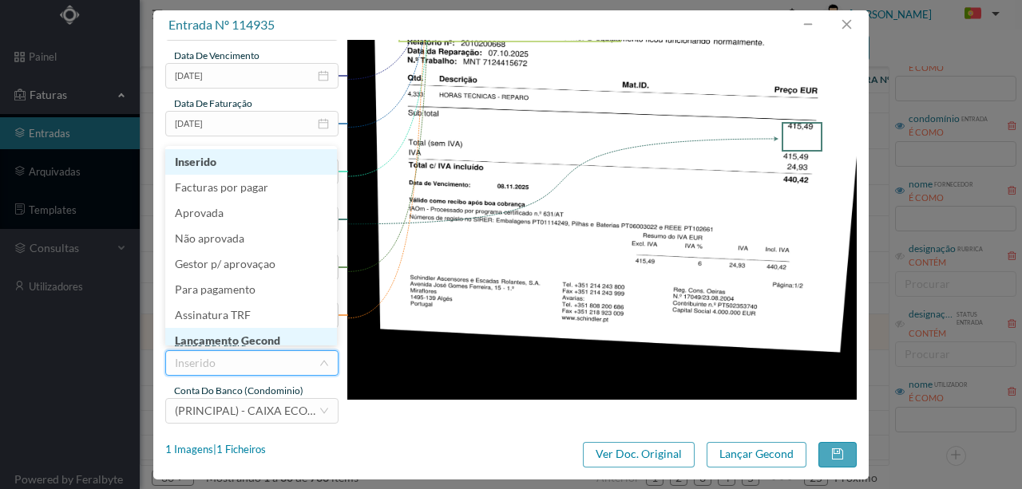
scroll to position [8, 0]
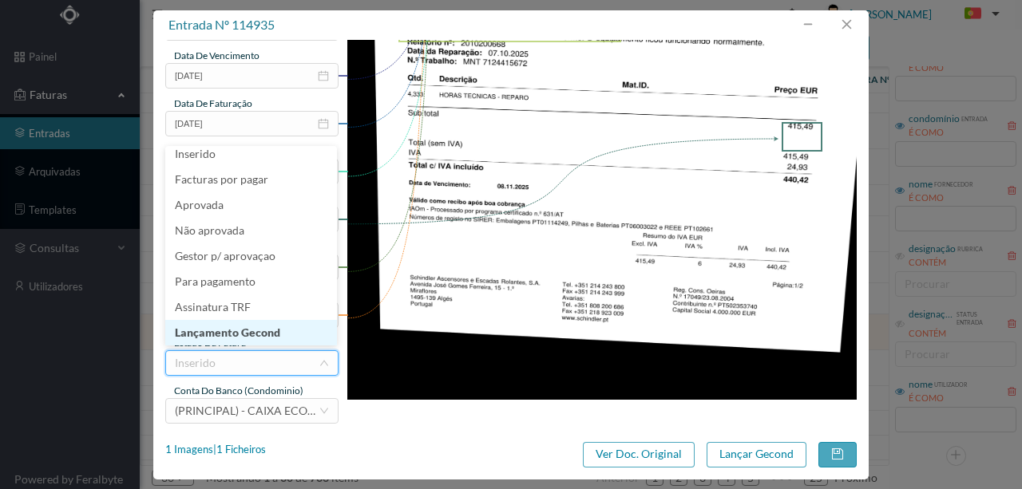
click at [268, 329] on li "Lançamento Gecond" at bounding box center [251, 333] width 172 height 26
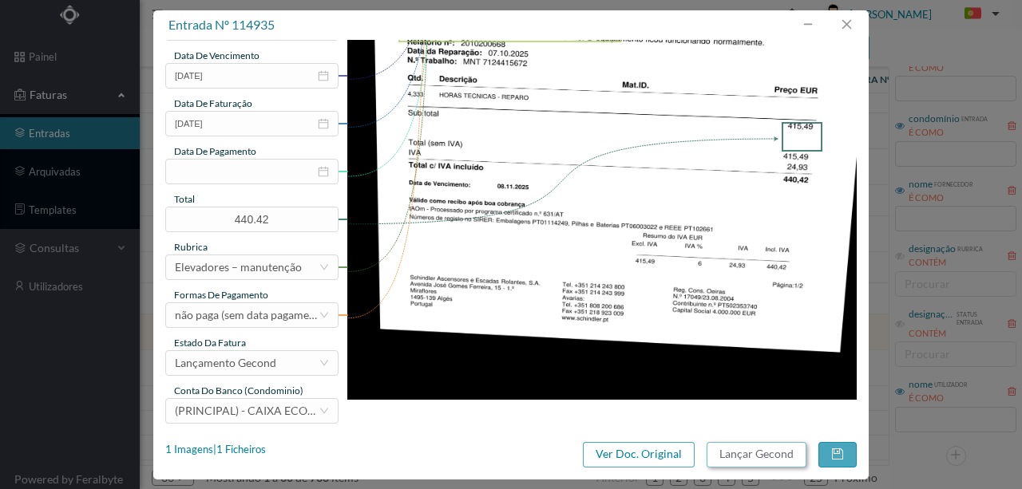
click at [732, 453] on button "Lançar Gecond" at bounding box center [757, 455] width 100 height 26
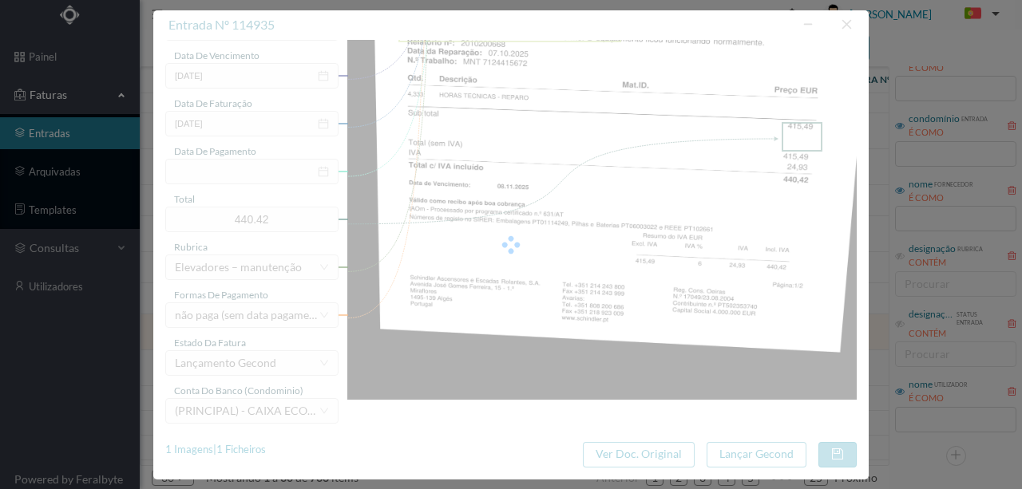
click at [585, 256] on div at bounding box center [510, 244] width 715 height 469
click at [643, 135] on div at bounding box center [510, 244] width 715 height 469
click at [493, 154] on div at bounding box center [510, 244] width 715 height 469
click at [414, 118] on div at bounding box center [510, 244] width 715 height 469
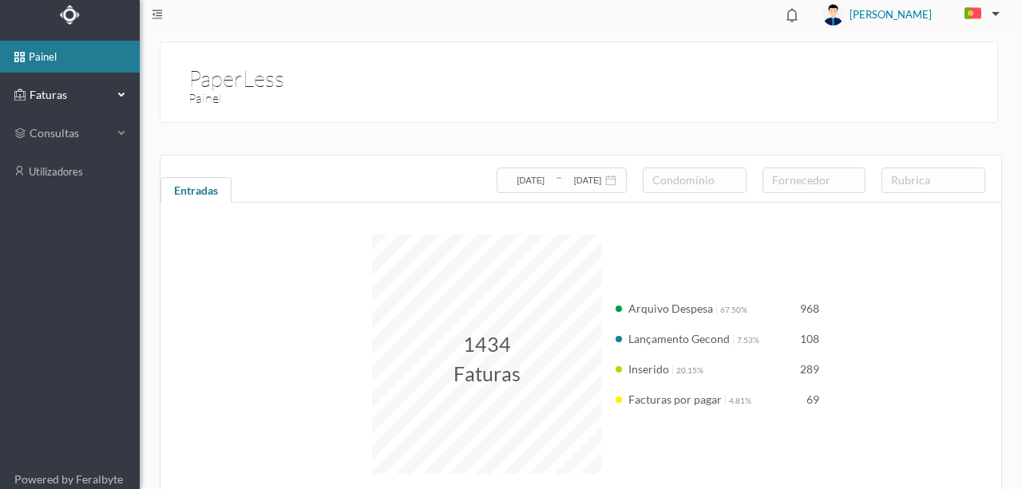
click at [59, 93] on span "Faturas" at bounding box center [70, 95] width 88 height 16
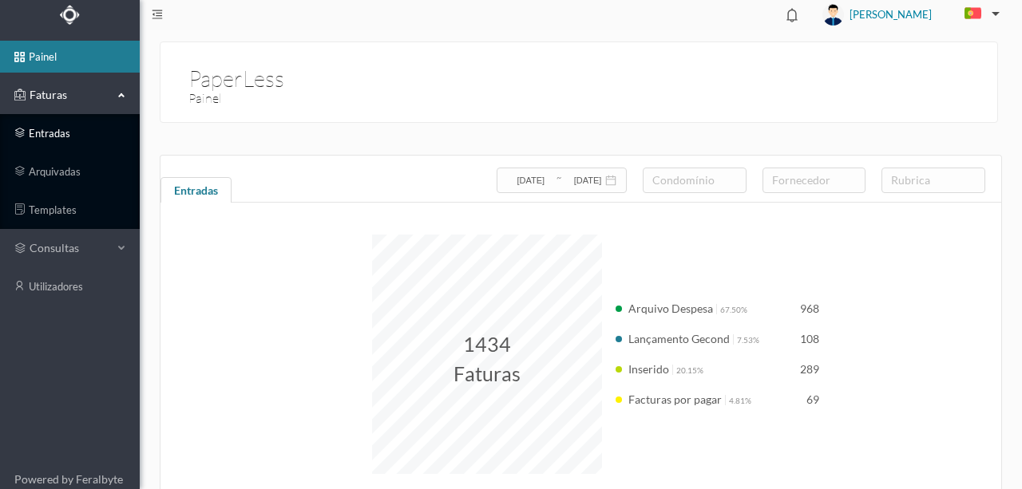
click at [59, 137] on link "entradas" at bounding box center [70, 133] width 140 height 32
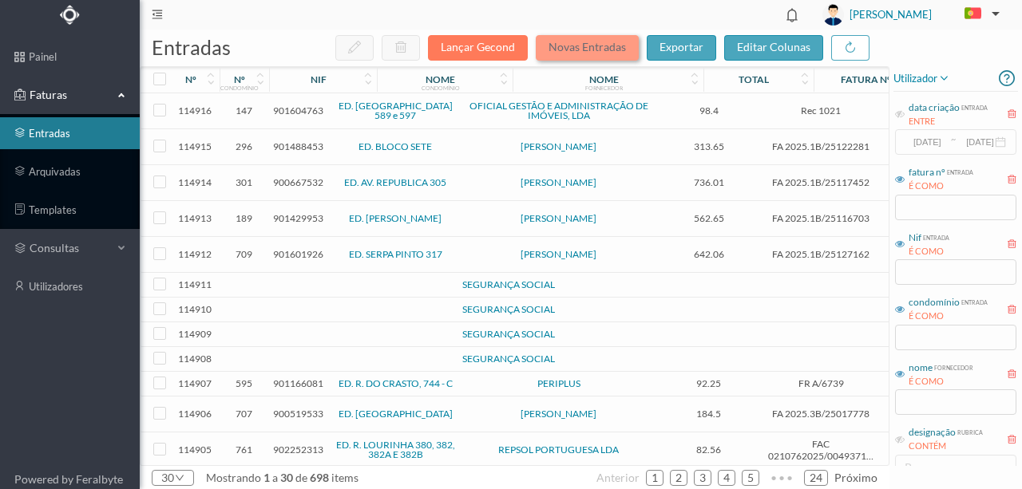
click at [591, 50] on button "Novas Entradas" at bounding box center [587, 48] width 103 height 26
click at [305, 143] on span "901488453" at bounding box center [298, 147] width 50 height 12
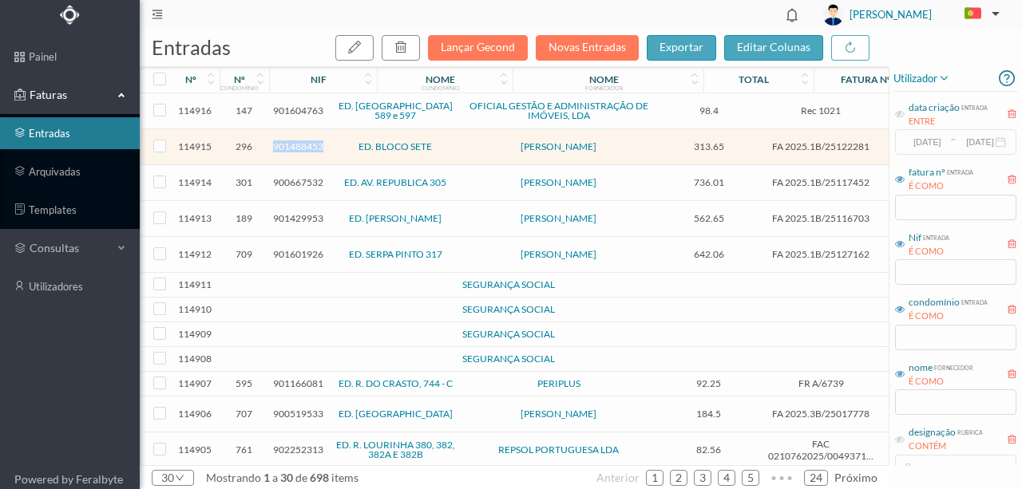
click at [305, 143] on span "901488453" at bounding box center [298, 147] width 50 height 12
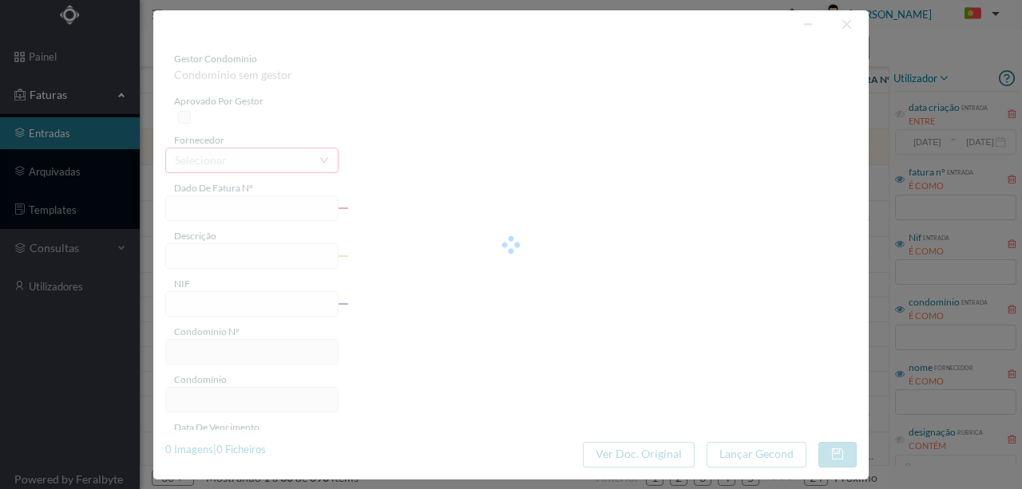
type input "FA 2025.1B/25122281"
type input "CONSERVACAO NO PERIODO DE 10/2025 A 12/2025"
type input "901488453"
type input "[DATE]"
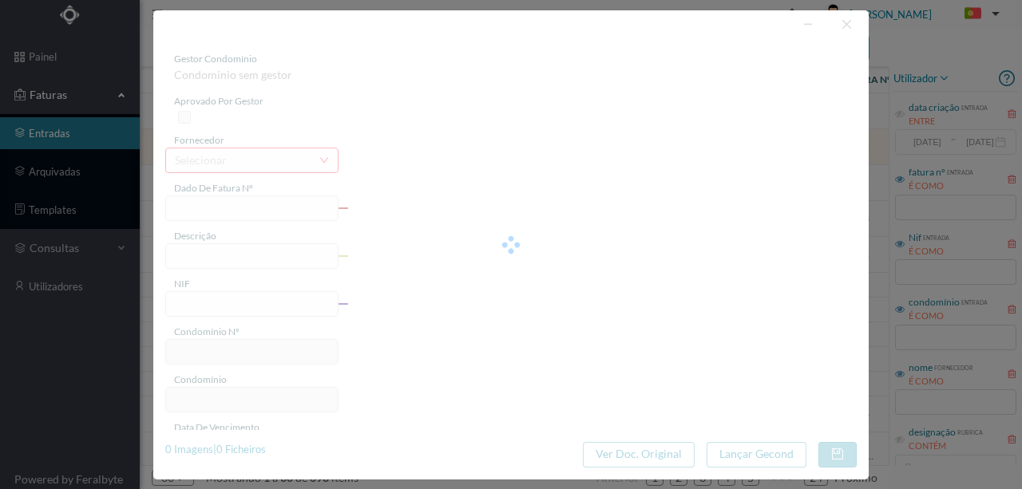
type input "[DATE]"
type input "313.65"
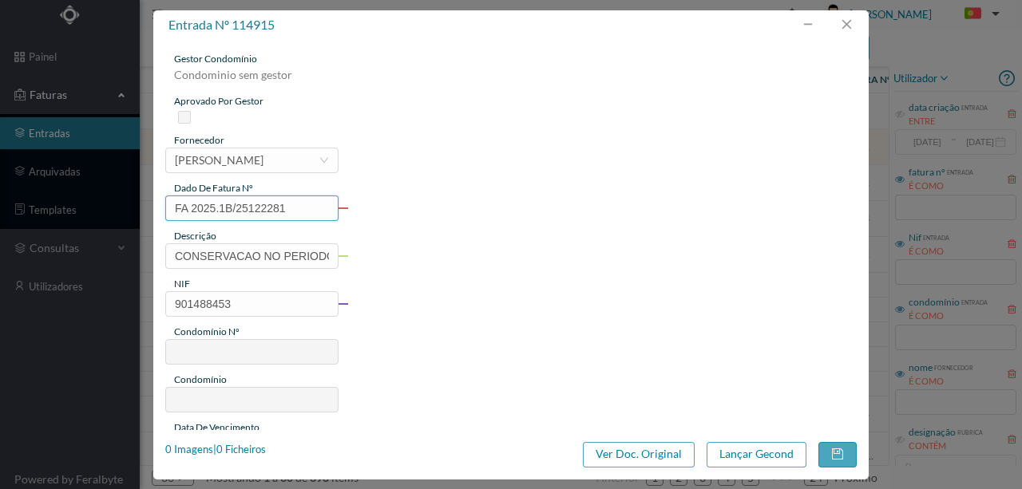
type input "296"
type input "ED. BLOCO SETE"
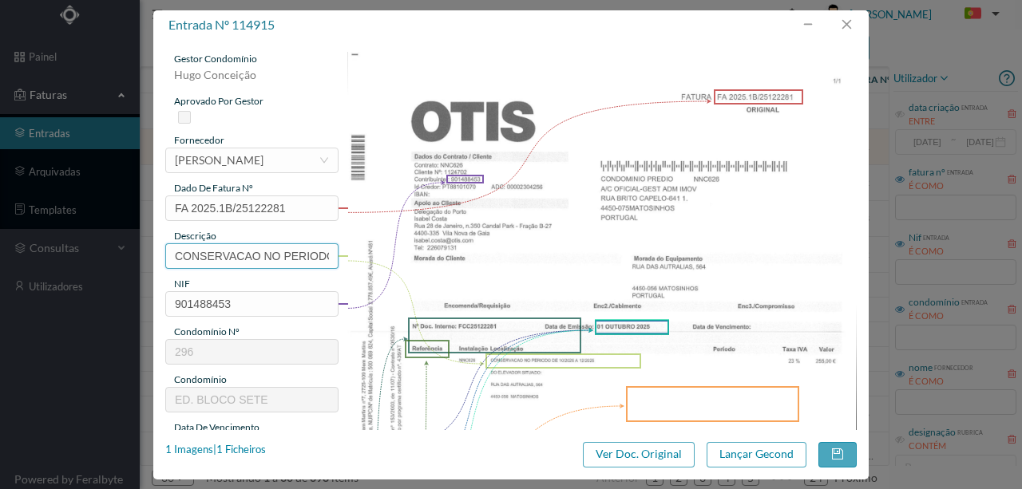
scroll to position [0, 121]
drag, startPoint x: 172, startPoint y: 251, endPoint x: 861, endPoint y: 253, distance: 689.8
click at [861, 253] on div "gestor condomínio [PERSON_NAME] aprovado por gestor fornecedor selecionar OTIS …" at bounding box center [510, 235] width 715 height 390
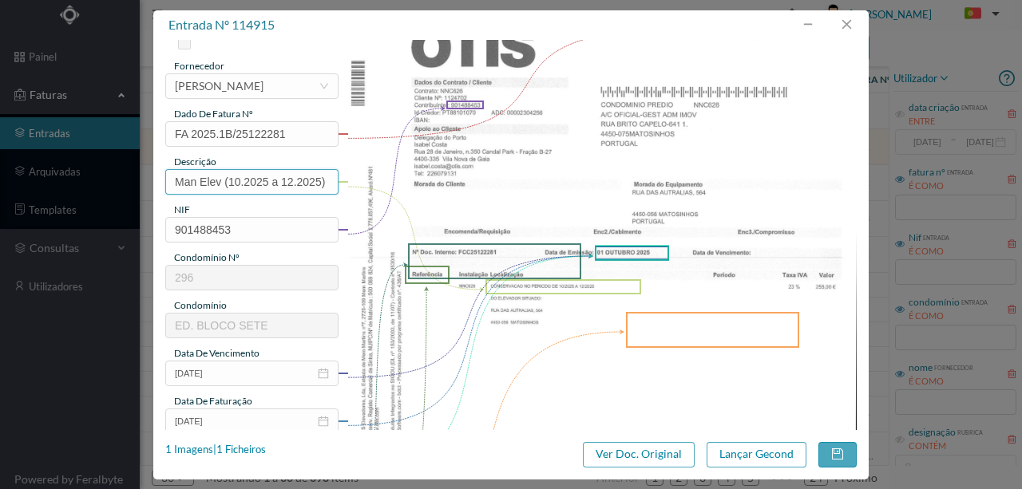
scroll to position [106, 0]
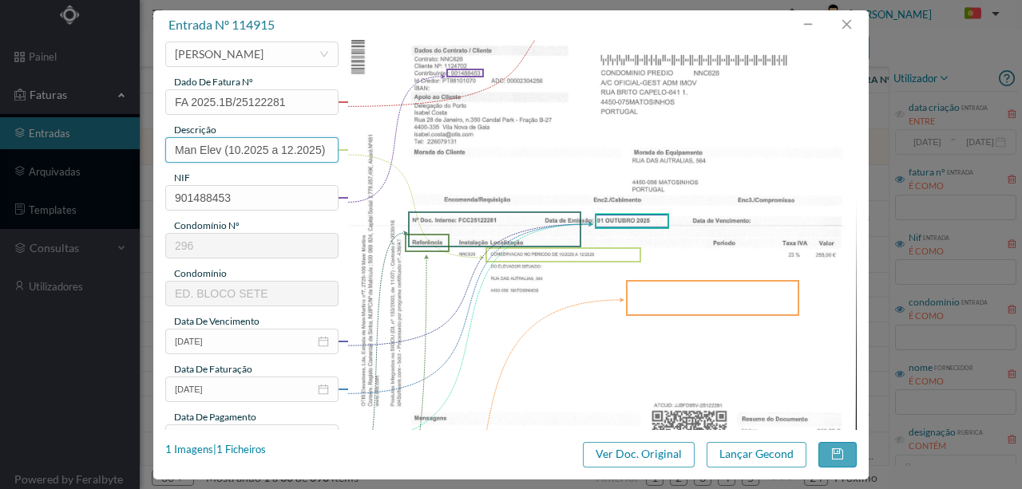
click at [224, 147] on input "Man Elev (10.2025 a 12.2025)" at bounding box center [251, 150] width 173 height 26
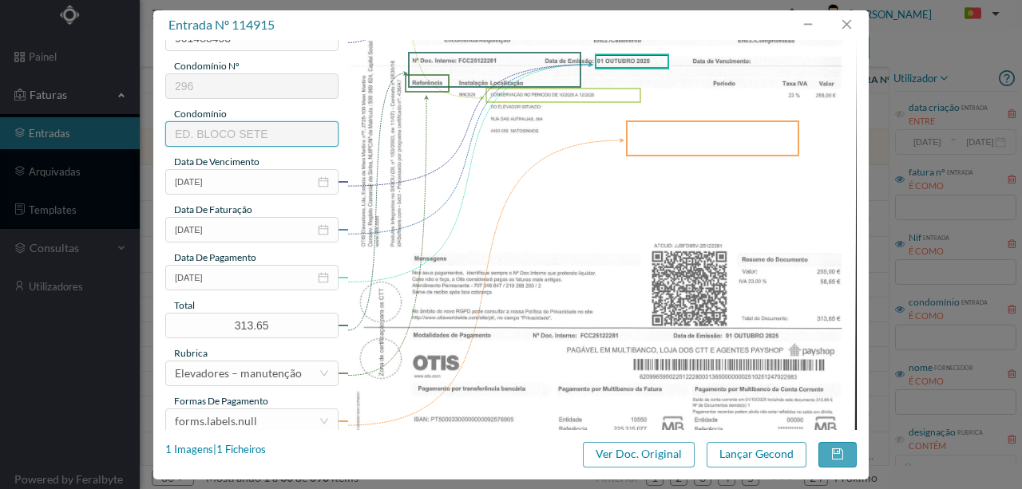
scroll to position [210, 0]
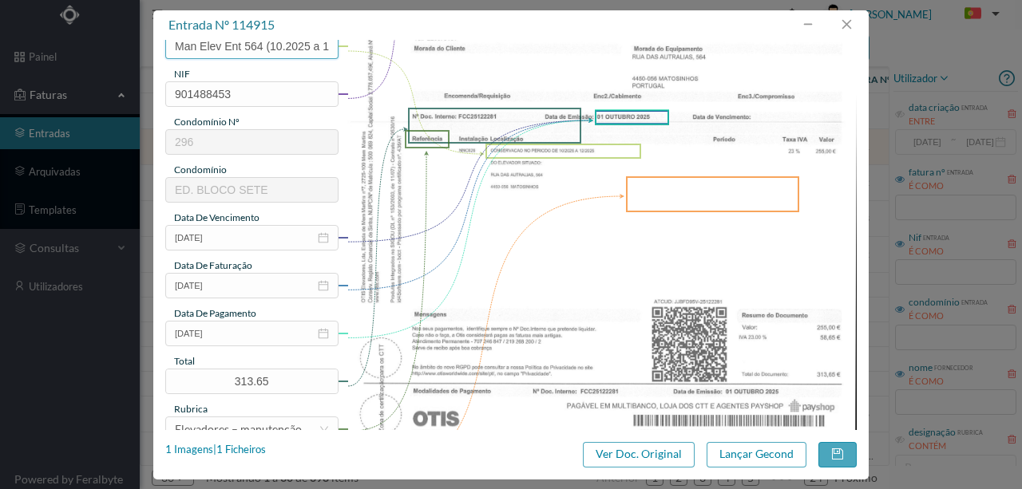
type input "Man Elev Ent 564 (10.2025 a 12.2025)"
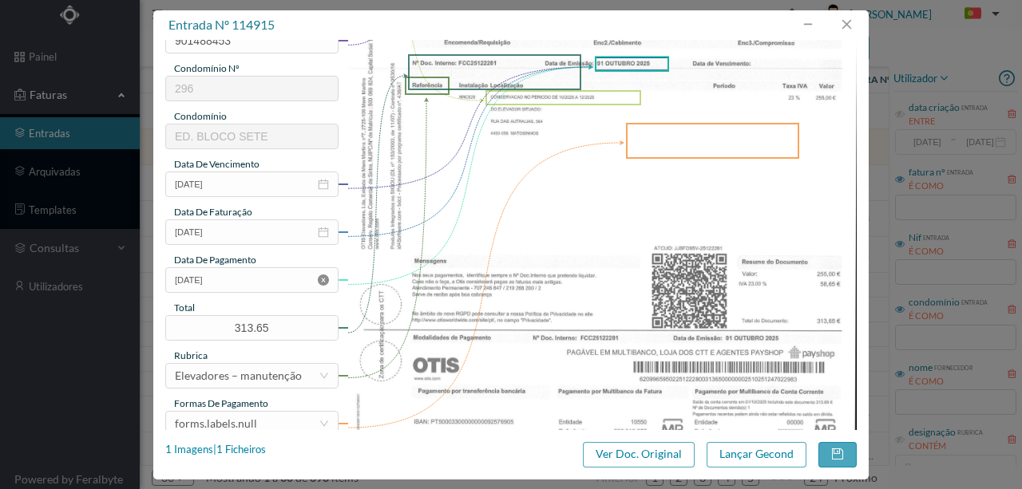
click at [323, 277] on icon "icon: close-circle" at bounding box center [323, 280] width 11 height 11
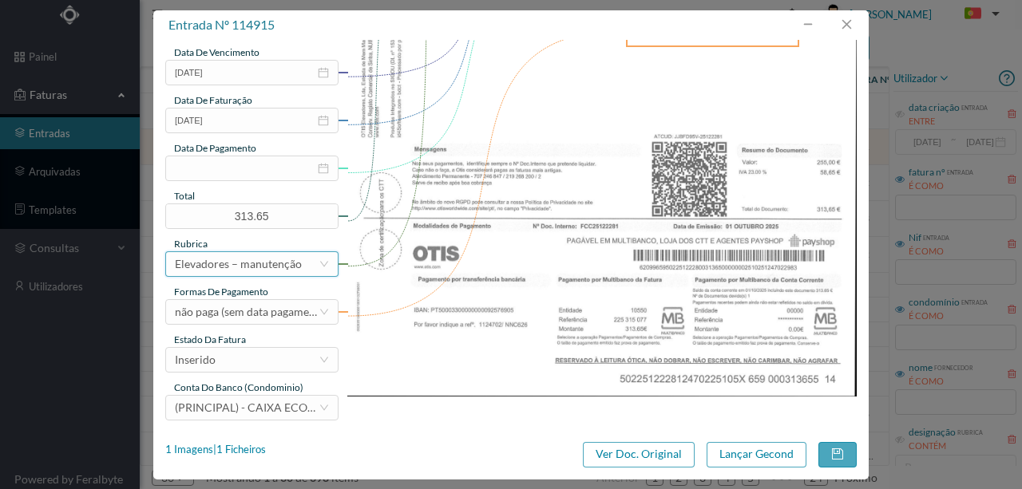
scroll to position [378, 0]
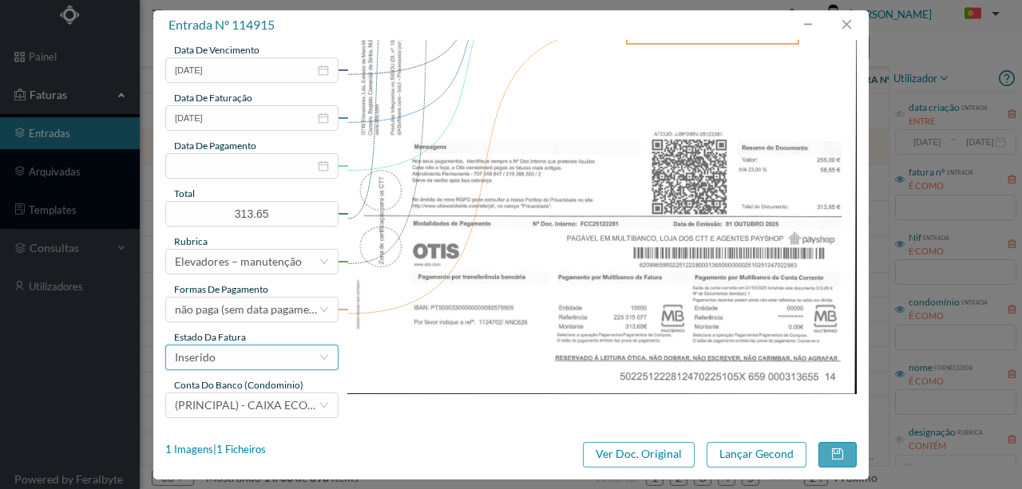
click at [208, 359] on div "Inserido" at bounding box center [195, 358] width 41 height 24
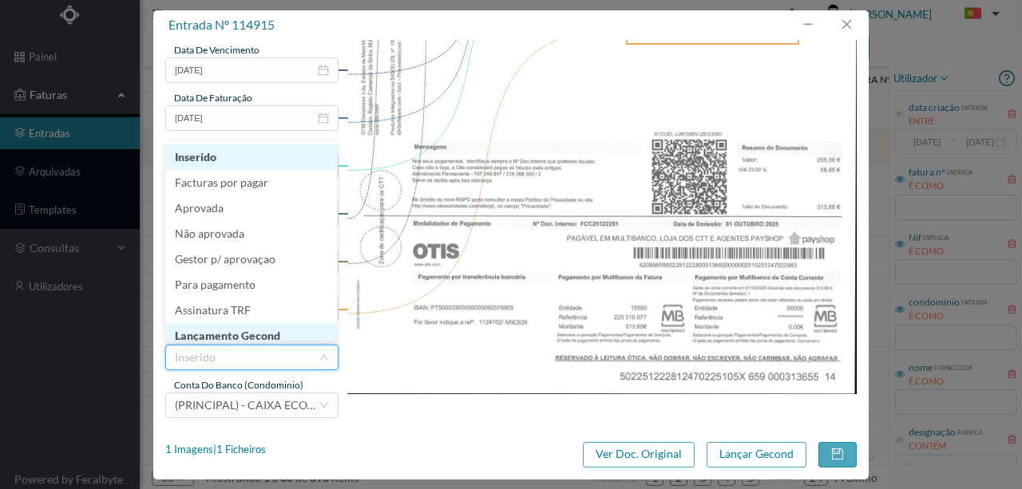
scroll to position [7, 0]
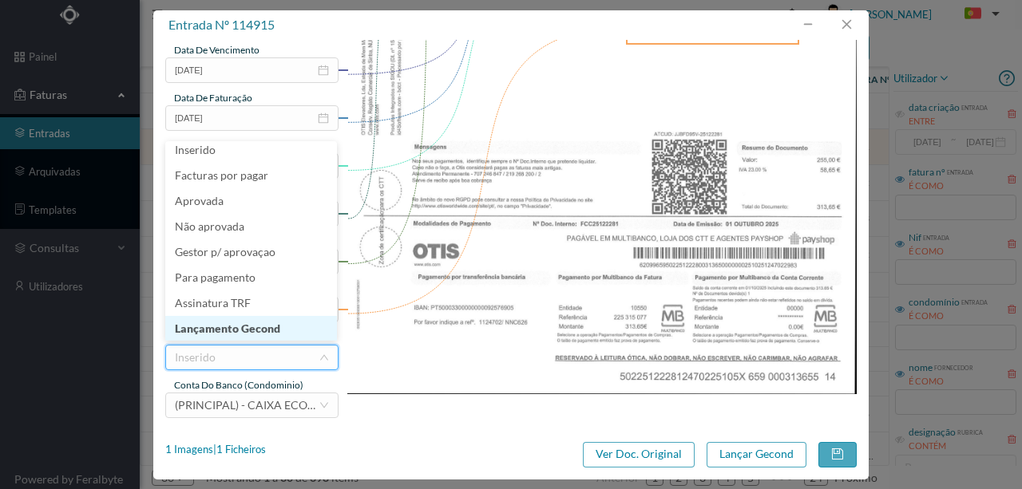
click at [219, 327] on li "Lançamento Gecond" at bounding box center [251, 329] width 172 height 26
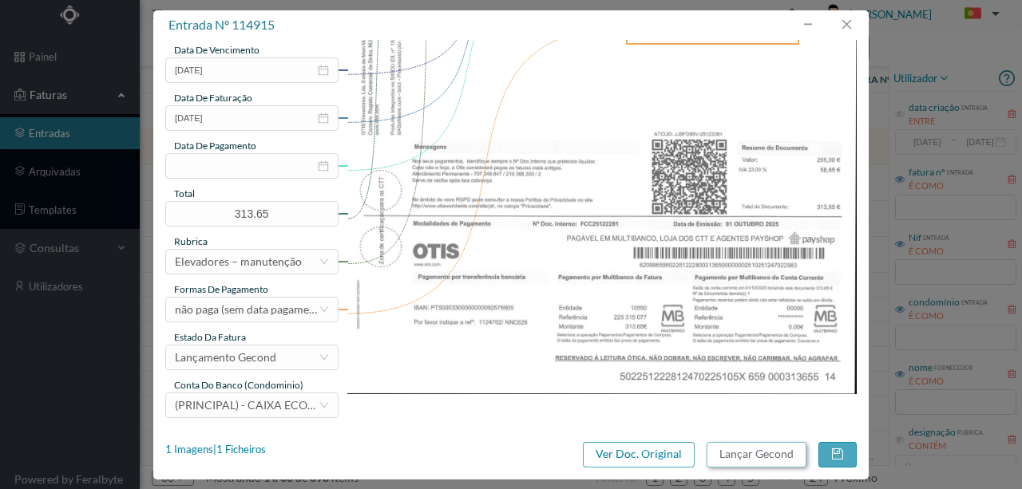
click at [742, 454] on button "Lançar Gecond" at bounding box center [757, 455] width 100 height 26
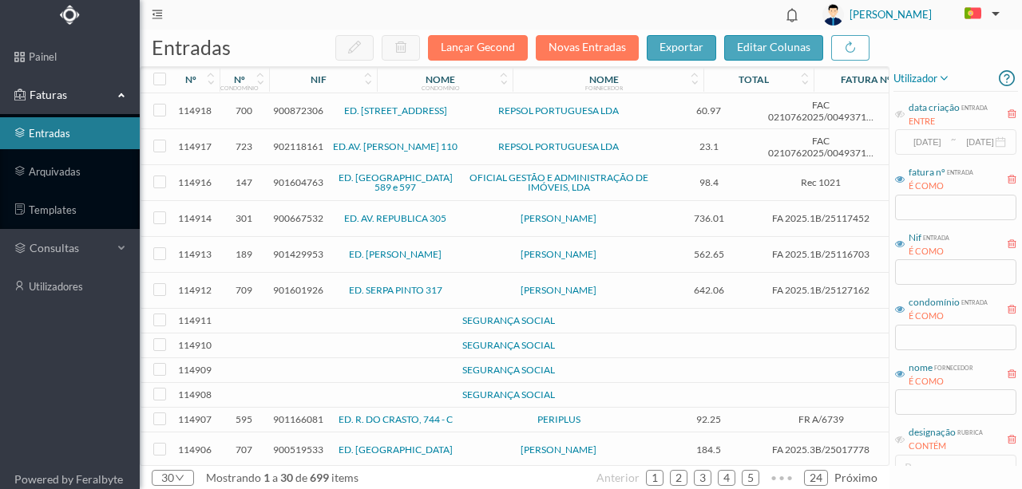
click at [287, 216] on span "900667532" at bounding box center [298, 218] width 50 height 12
click at [286, 216] on span "900667532" at bounding box center [298, 218] width 50 height 12
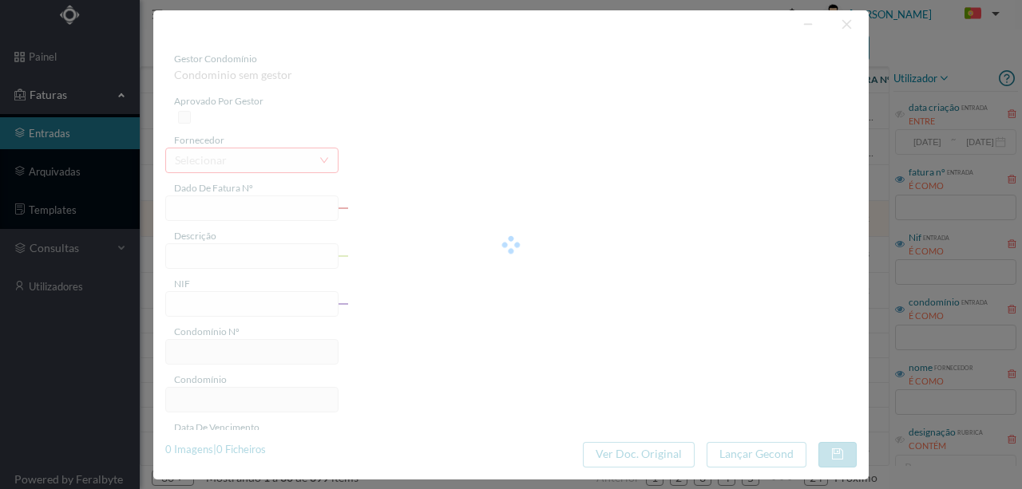
type input "FA 2025.1B/25117452"
type input "CONSERVACAO NO PERIODO DE 10/2025 A 12/2025"
type input "900667532"
type input "[DATE]"
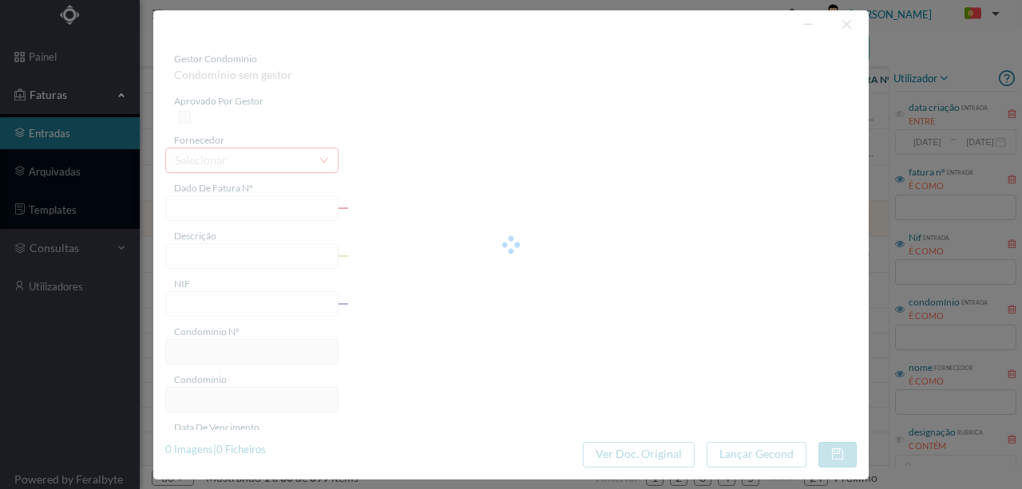
type input "[DATE]"
type input "736.01"
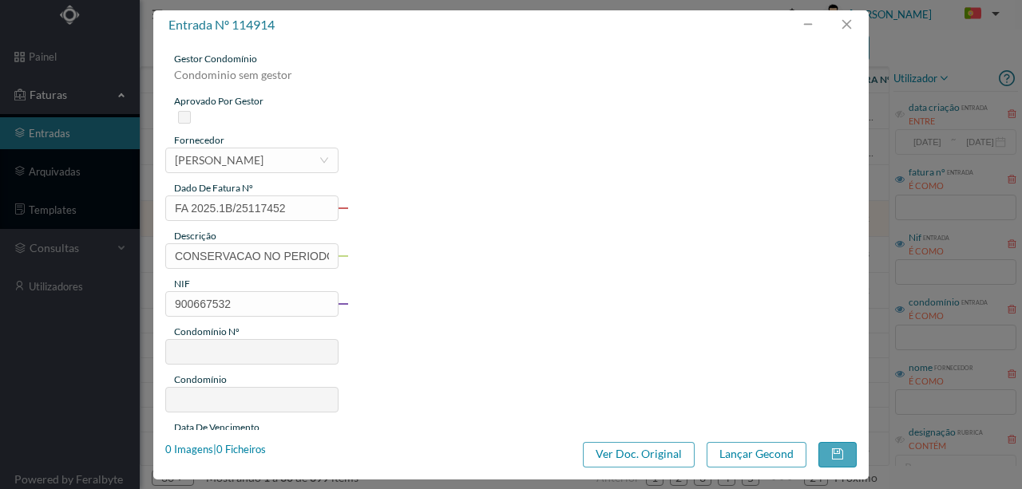
type input "301"
type input "ED. AV. REPUBLICA 305"
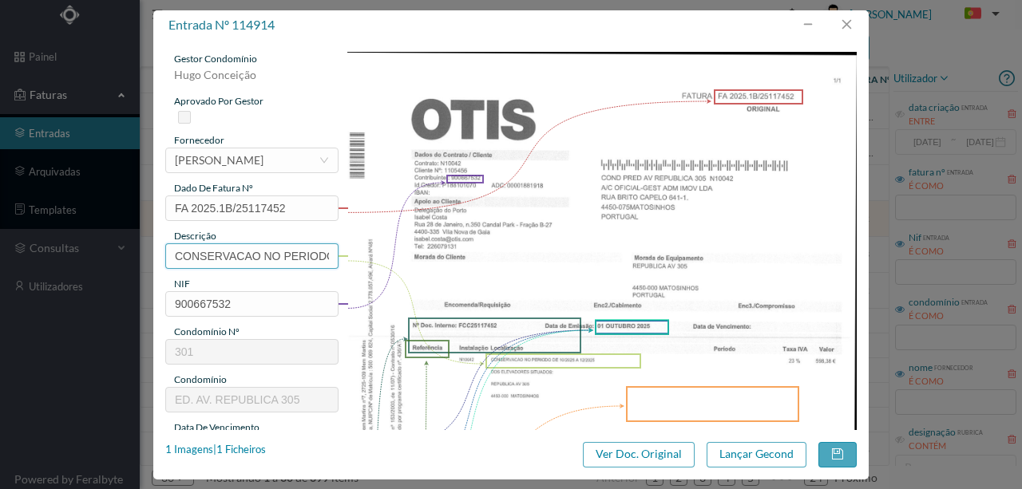
scroll to position [0, 121]
drag, startPoint x: 173, startPoint y: 254, endPoint x: 463, endPoint y: 283, distance: 291.3
click at [372, 259] on div "gestor condomínio Hugo Conceição aprovado por gestor fornecedor selecionar OTIS…" at bounding box center [510, 424] width 691 height 744
drag, startPoint x: 172, startPoint y: 256, endPoint x: 409, endPoint y: 252, distance: 236.3
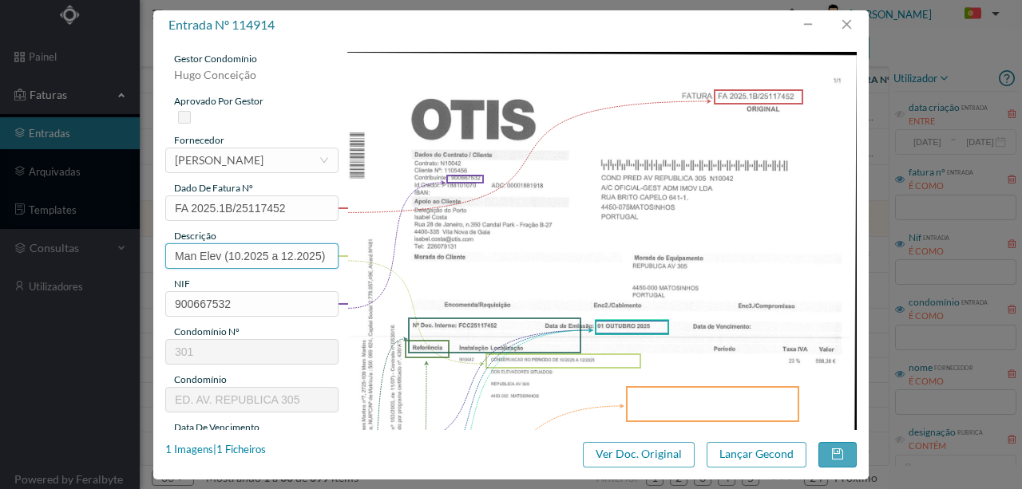
click at [409, 252] on div "gestor condomínio Hugo Conceição aprovado por gestor fornecedor selecionar OTIS…" at bounding box center [510, 424] width 691 height 744
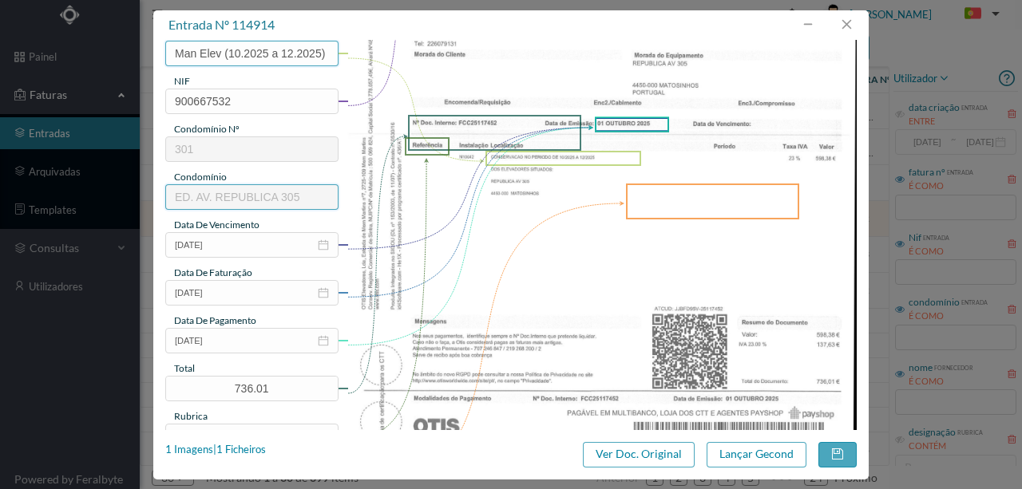
scroll to position [212, 0]
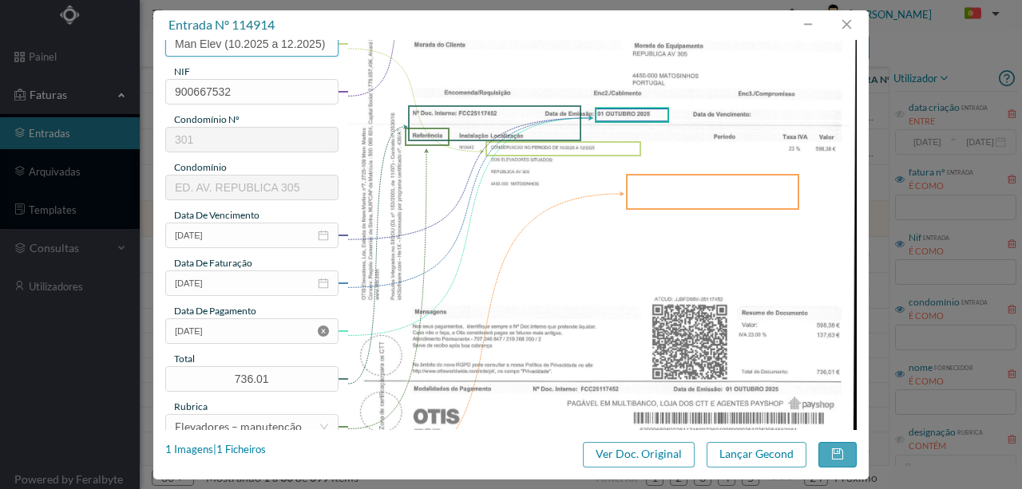
type input "Man Elev (10.2025 a 12.2025)"
click at [323, 328] on icon "icon: close-circle" at bounding box center [323, 331] width 11 height 11
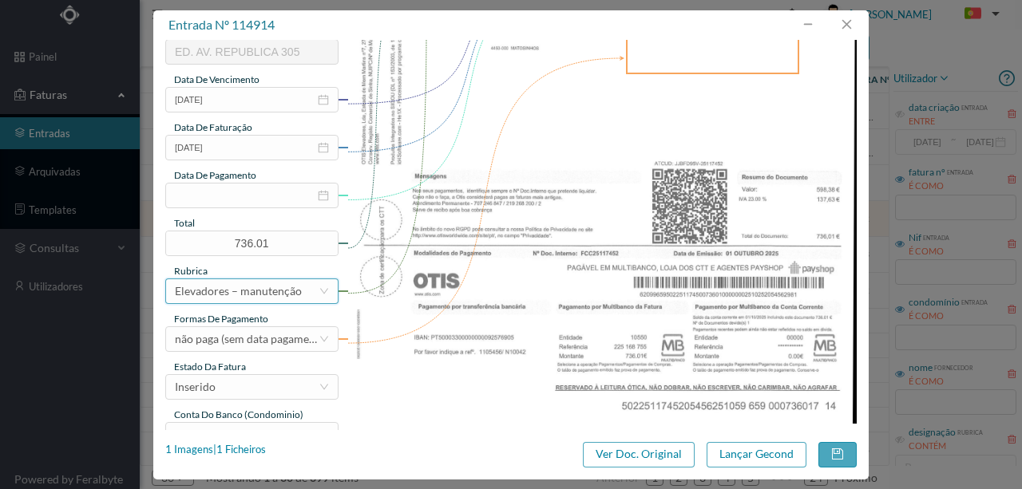
scroll to position [378, 0]
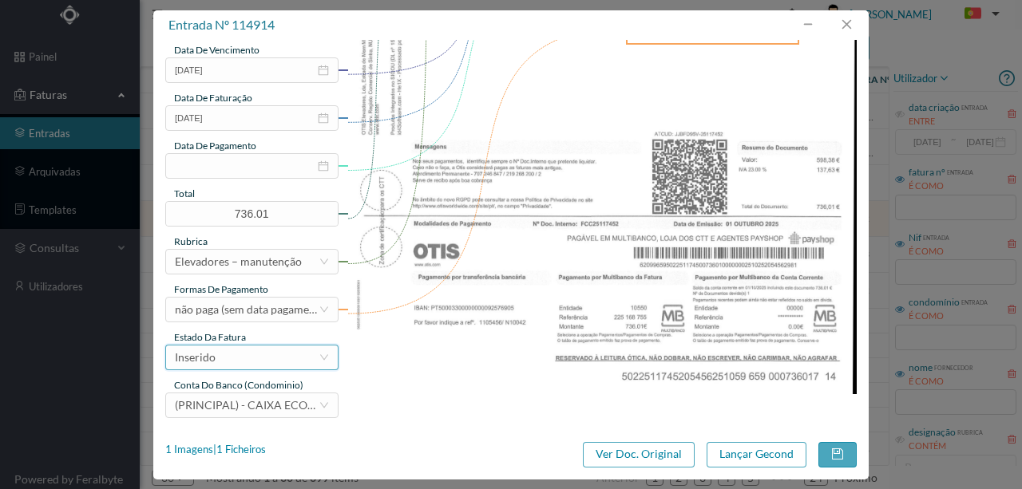
click at [236, 362] on div "Inserido" at bounding box center [247, 358] width 144 height 24
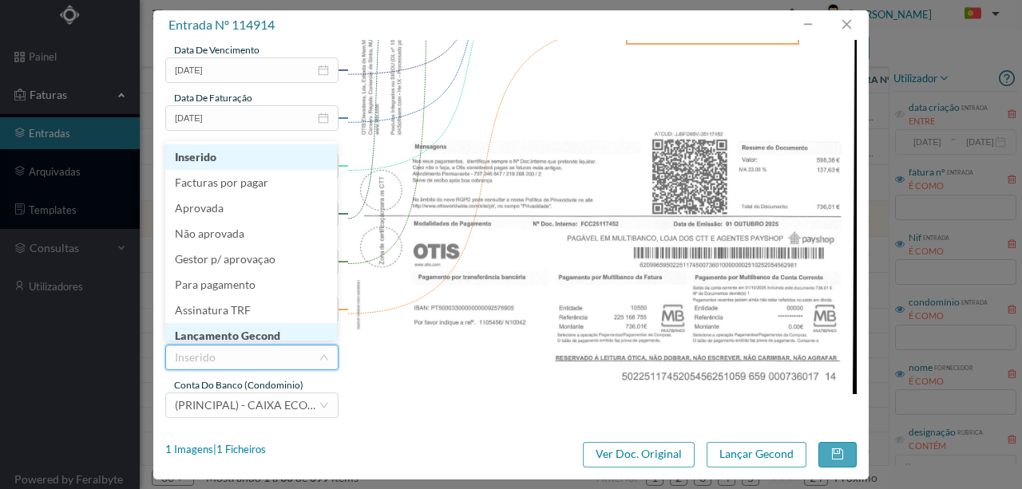
scroll to position [8, 0]
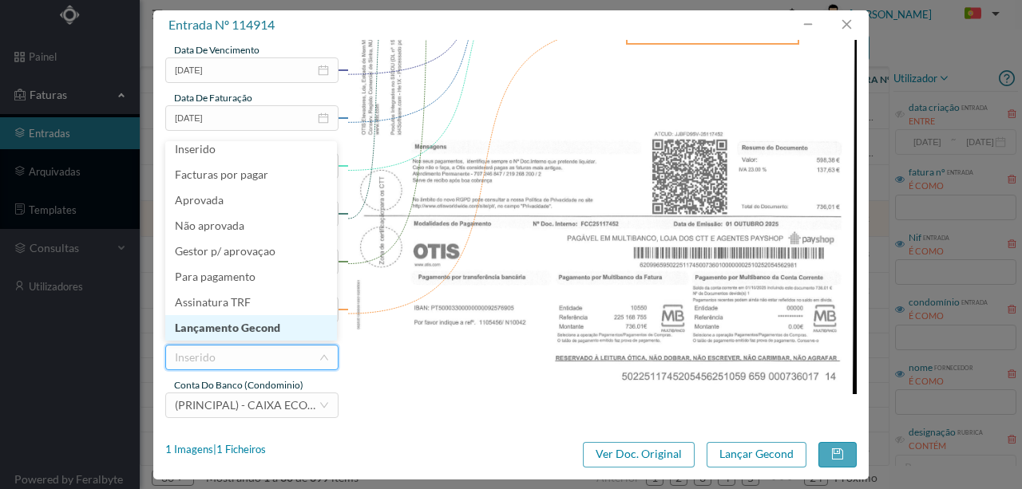
click at [244, 326] on li "Lançamento Gecond" at bounding box center [251, 328] width 172 height 26
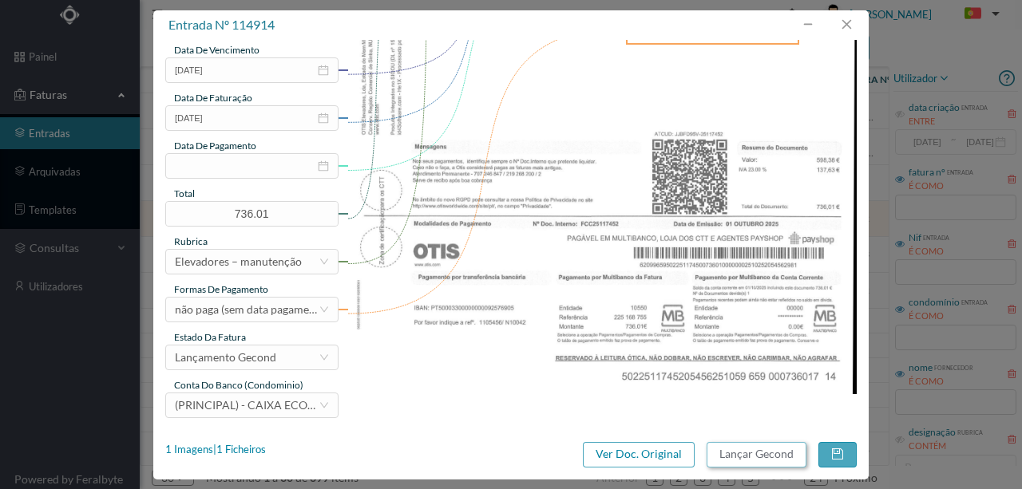
click at [730, 460] on button "Lançar Gecond" at bounding box center [757, 455] width 100 height 26
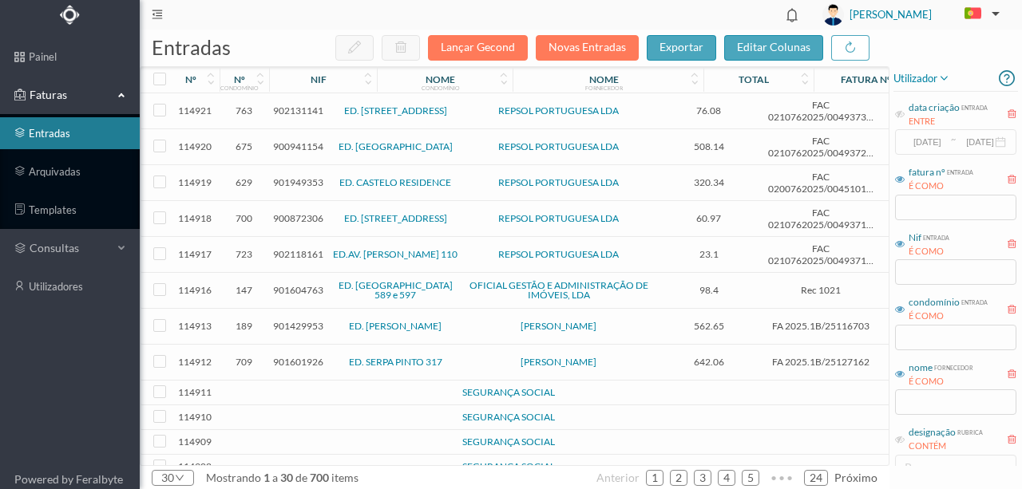
click at [281, 321] on span "901429953" at bounding box center [298, 326] width 50 height 12
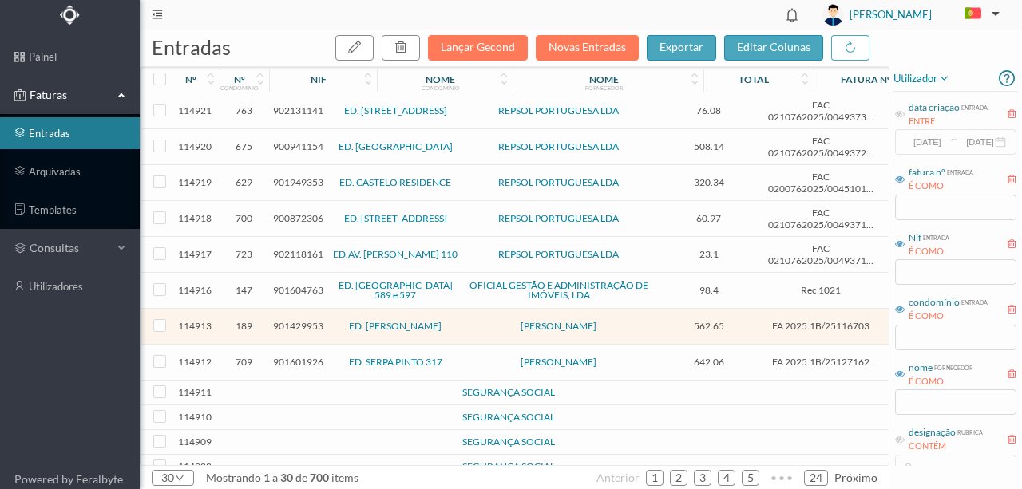
click at [281, 321] on span "901429953" at bounding box center [298, 326] width 50 height 12
click at [301, 320] on span "901429953" at bounding box center [298, 326] width 50 height 12
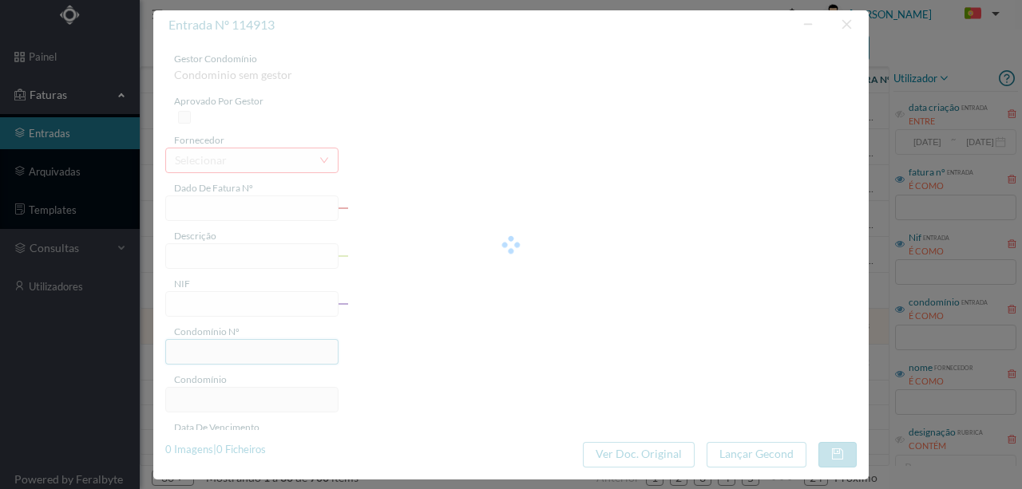
type input "FA 2025.1B/25116703"
type input "CONSERVACAO NO PERIODO DE 10/2025 A 12/2025"
type input "901429953"
type input "01-10-2025"
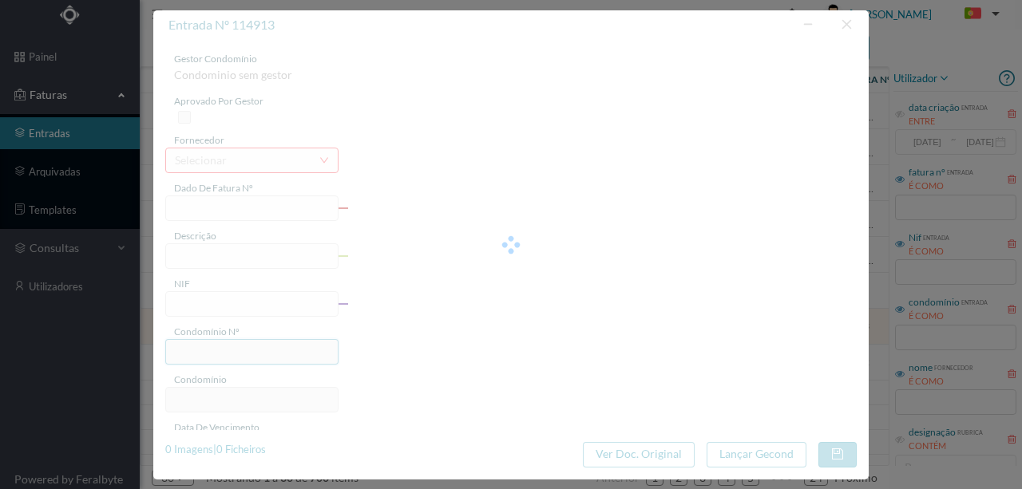
type input "01-10-2025"
type input "562.65"
type input "189"
type input "ED. AZENHA TEIXEIRA PASCOAIS"
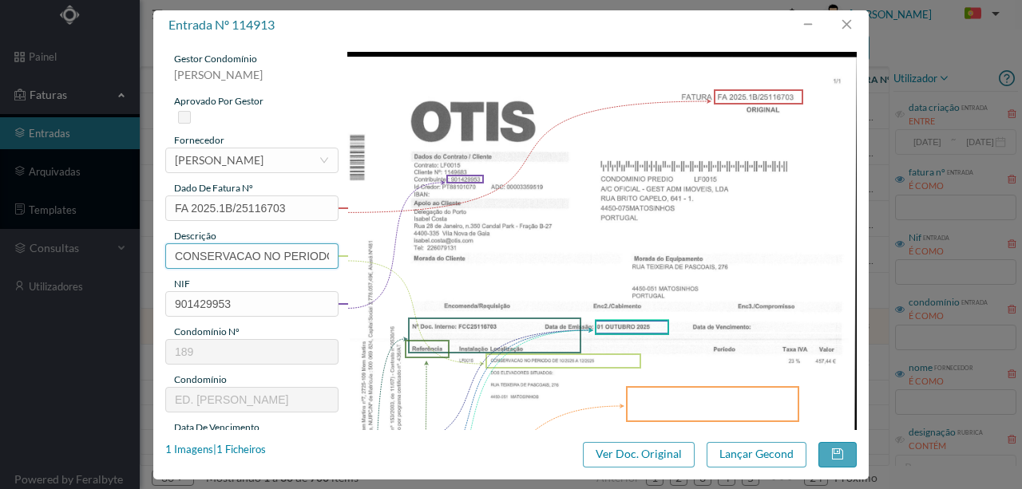
scroll to position [0, 121]
drag, startPoint x: 172, startPoint y: 254, endPoint x: 524, endPoint y: 259, distance: 351.3
click at [423, 254] on div "gestor condomínio Susana Silva aprovado por gestor fornecedor selecionar OTIS A…" at bounding box center [510, 424] width 691 height 744
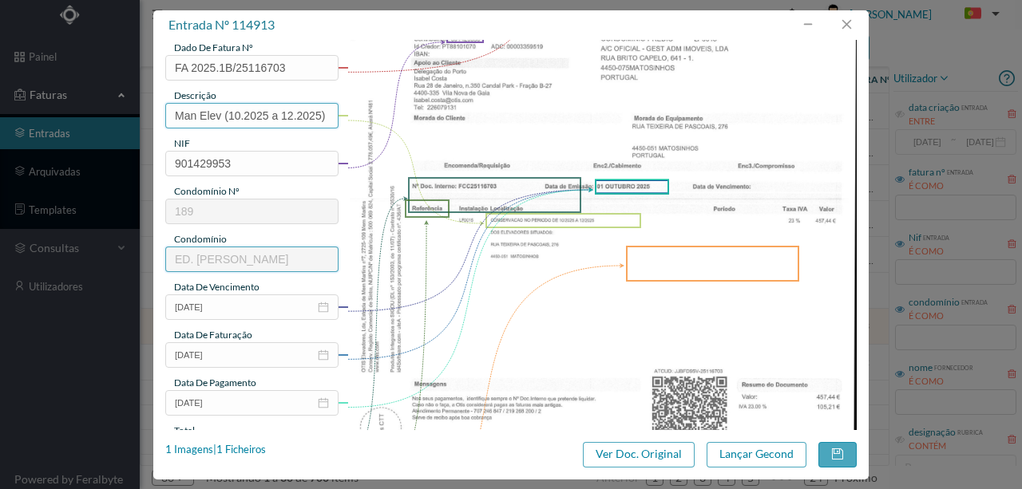
scroll to position [160, 0]
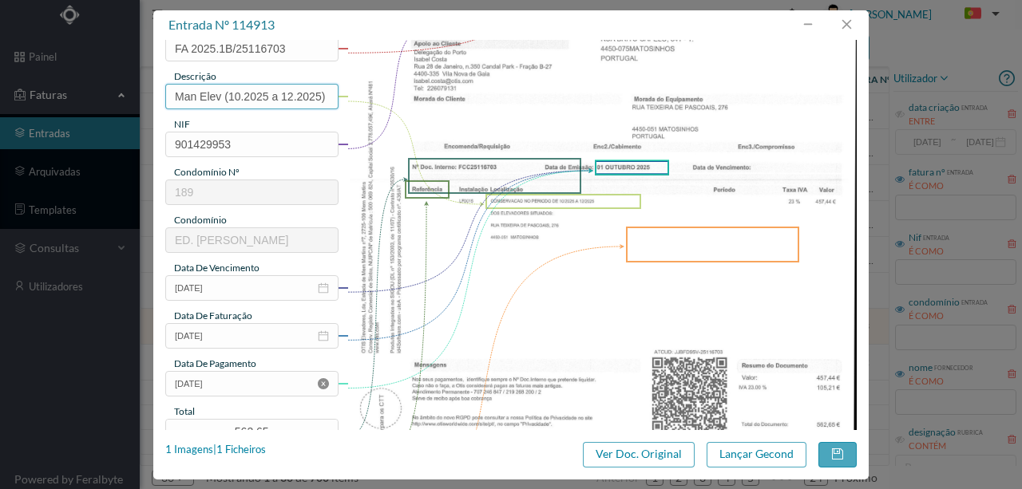
type input "Man Elev (10.2025 a 12.2025)"
click at [323, 382] on icon "icon: close-circle" at bounding box center [323, 383] width 11 height 11
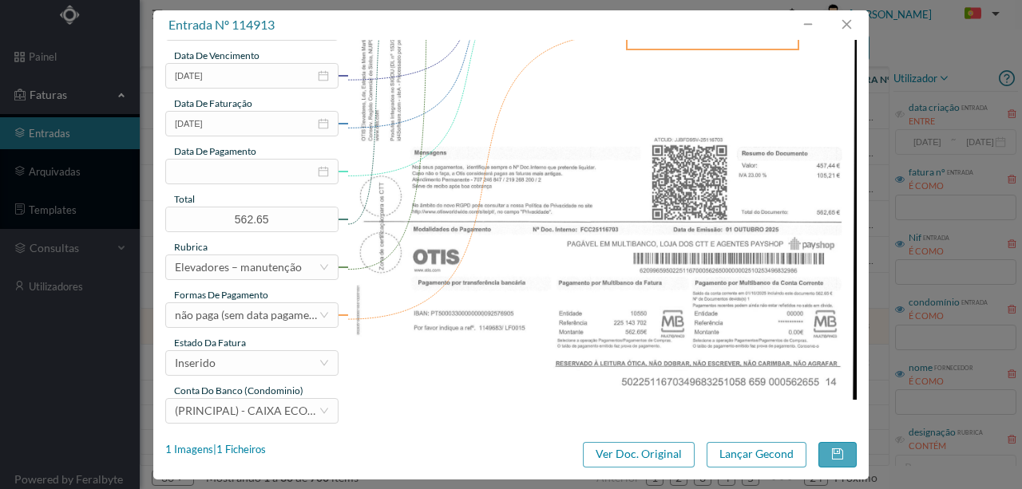
scroll to position [378, 0]
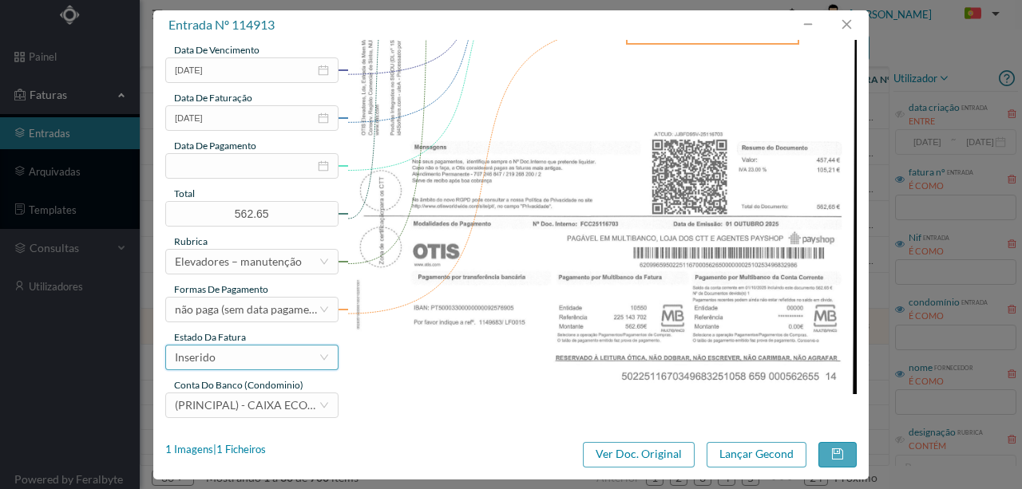
click at [255, 354] on div "Inserido" at bounding box center [247, 358] width 144 height 24
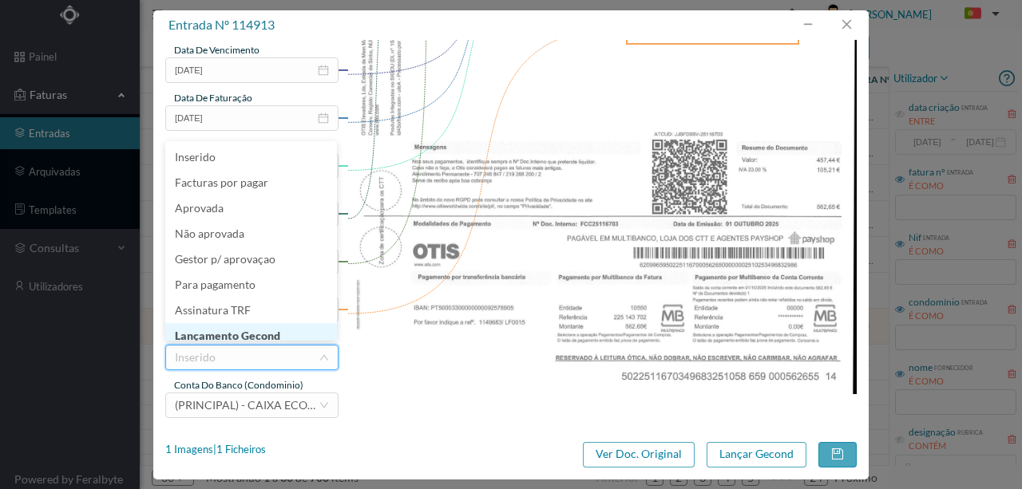
scroll to position [8, 0]
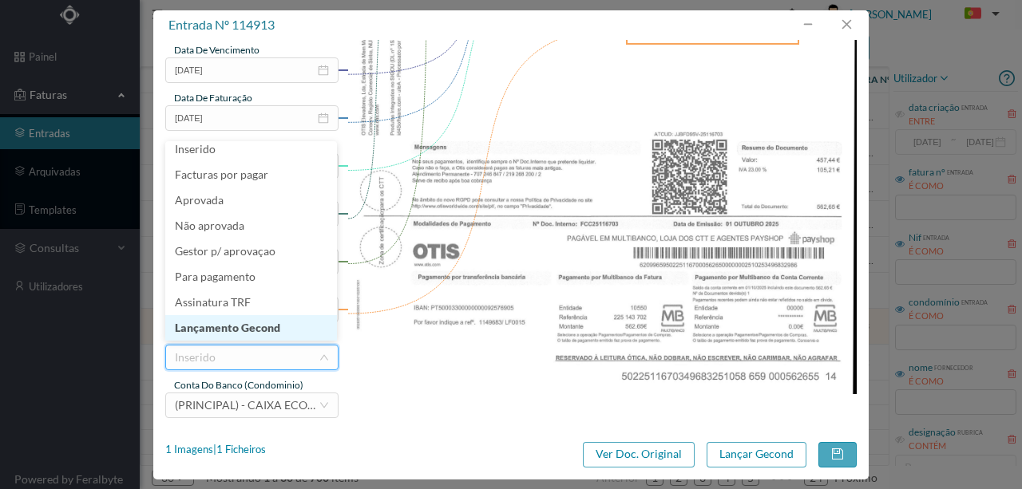
click at [267, 331] on li "Lançamento Gecond" at bounding box center [251, 328] width 172 height 26
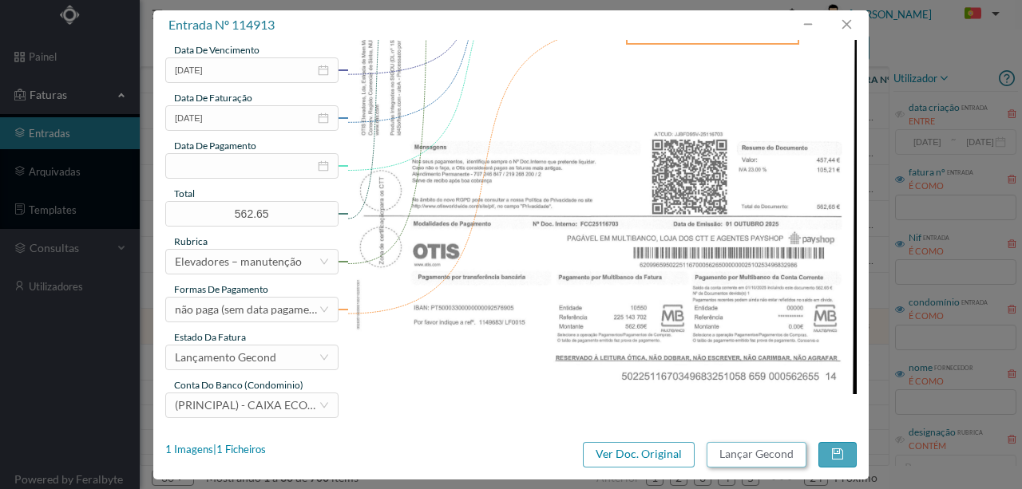
click at [722, 456] on button "Lançar Gecond" at bounding box center [757, 455] width 100 height 26
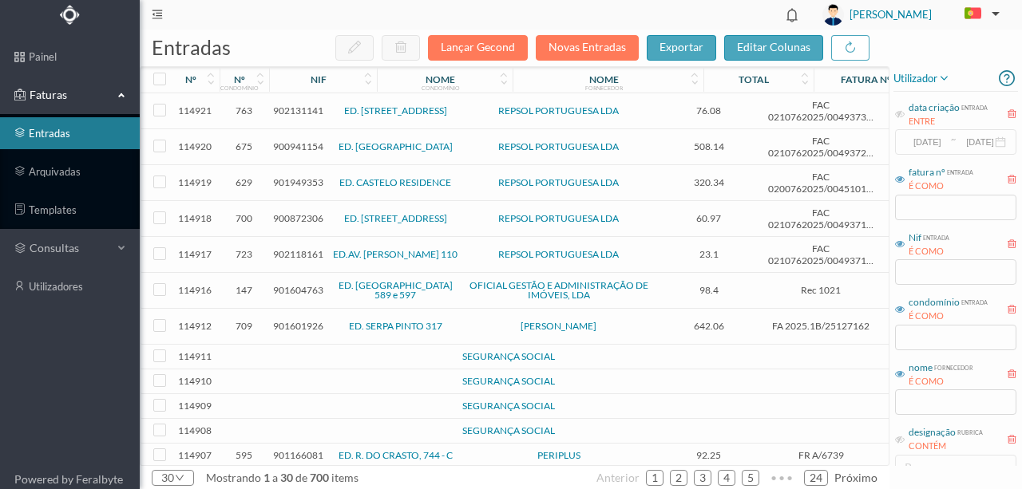
click at [305, 321] on span "901601926" at bounding box center [298, 326] width 50 height 12
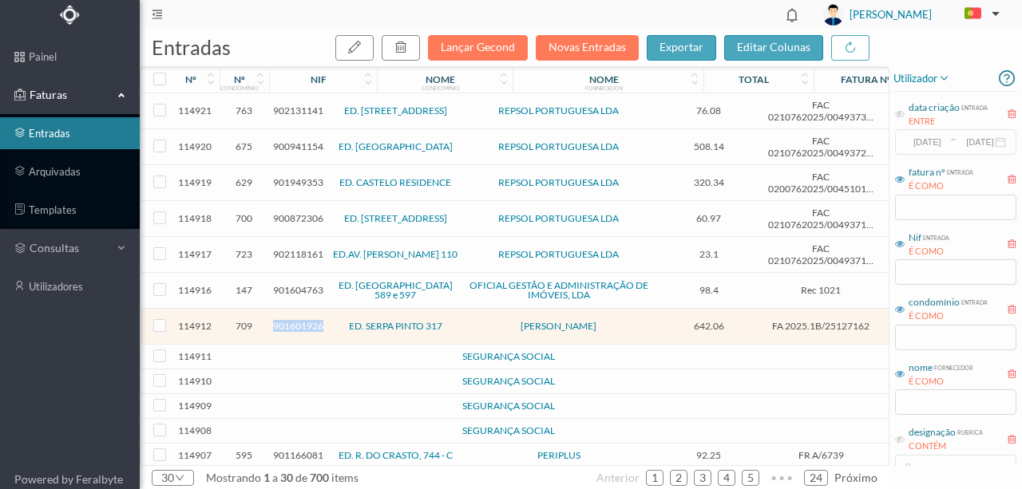
click at [305, 321] on span "901601926" at bounding box center [298, 326] width 50 height 12
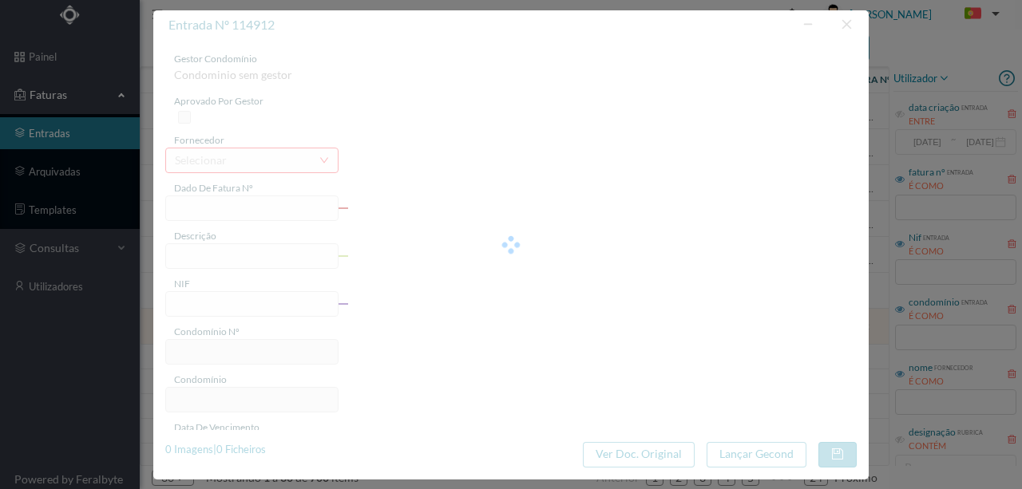
type input "FA 2025.1B/25127162"
type input "CONSERVACAO NO PERIODO DE 10/2025 A 12/2025"
type input "901601926"
type input "01-10-2025"
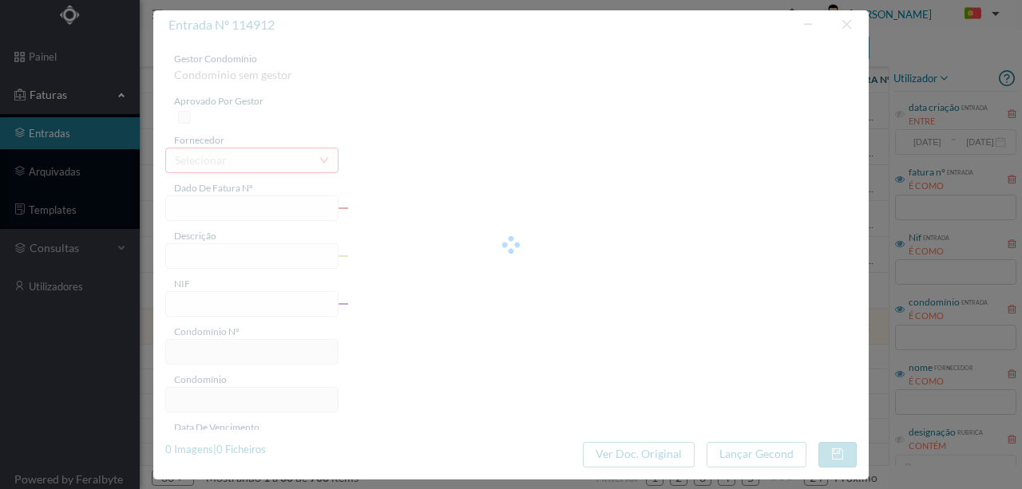
type input "01-10-2025"
type input "642.06"
type input "709"
type input "ED. SERPA PINTO 317"
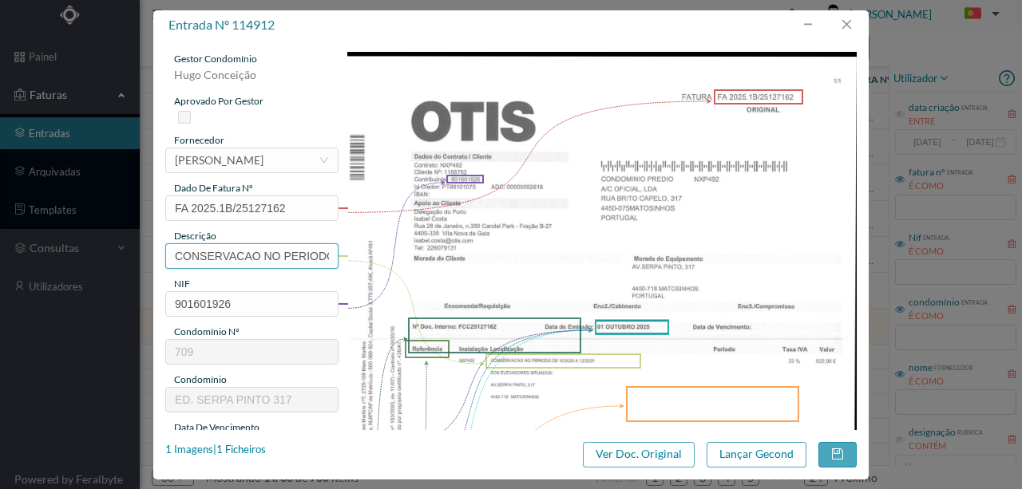
scroll to position [0, 121]
drag, startPoint x: 170, startPoint y: 254, endPoint x: 564, endPoint y: 273, distance: 394.0
click at [562, 239] on div "gestor condomínio Hugo Conceição aprovado por gestor fornecedor selecionar OTIS…" at bounding box center [510, 424] width 691 height 744
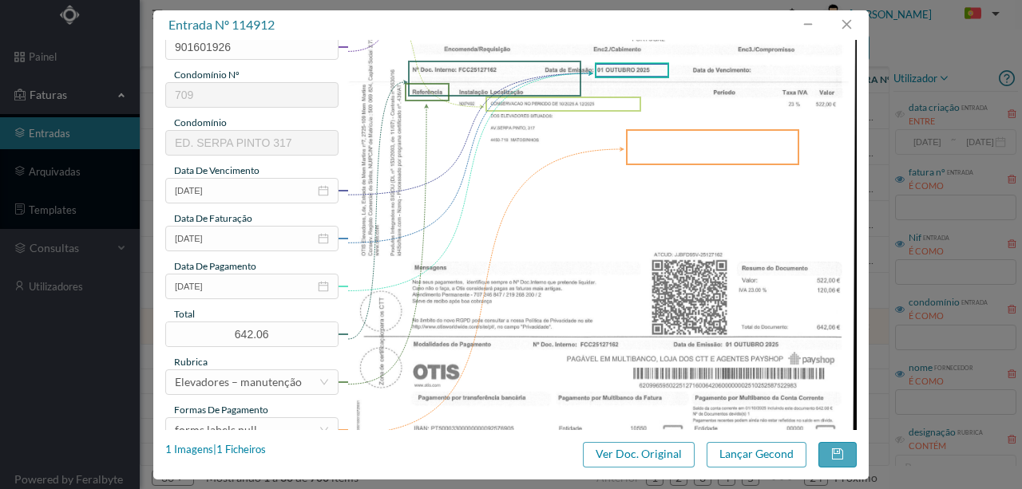
scroll to position [266, 0]
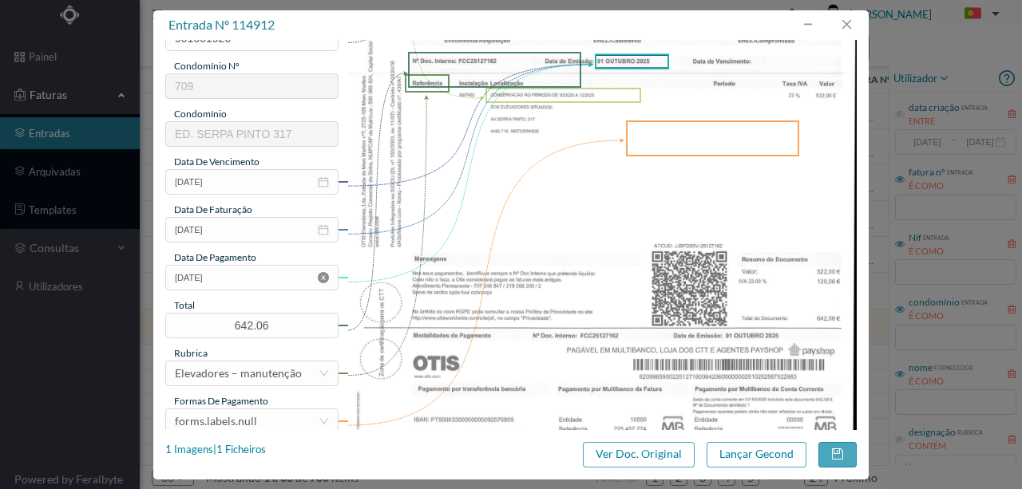
type input "Man Elev (10.2025 a 12.2025)"
click at [319, 279] on icon "icon: close-circle" at bounding box center [323, 277] width 11 height 11
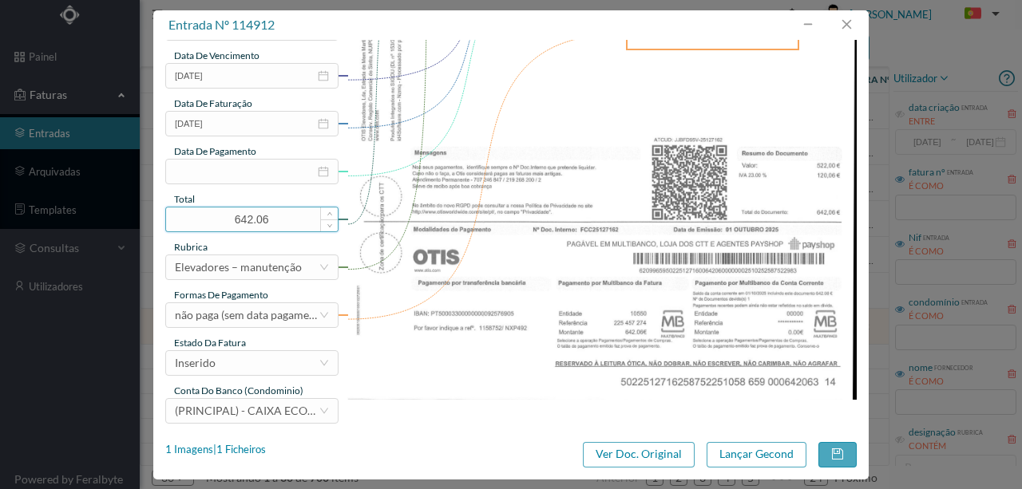
scroll to position [378, 0]
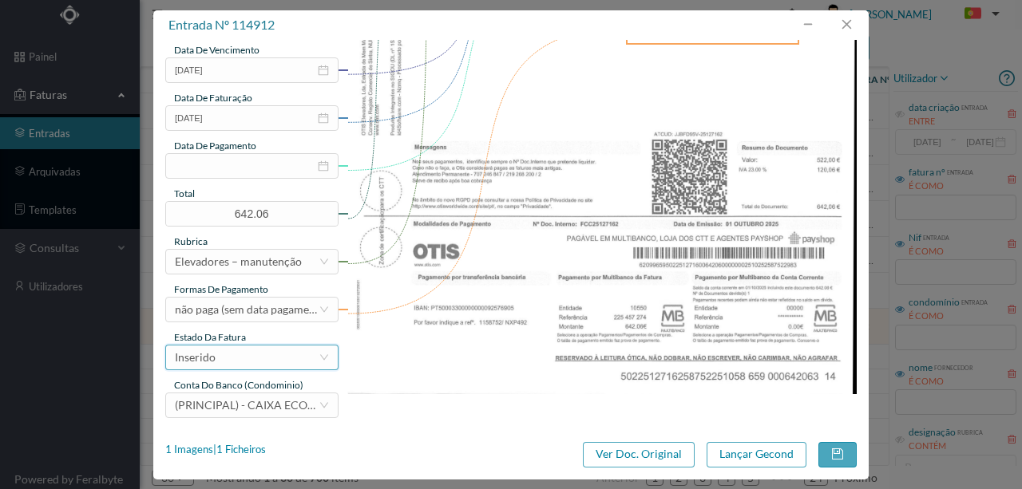
click at [276, 359] on div "Inserido" at bounding box center [247, 358] width 144 height 24
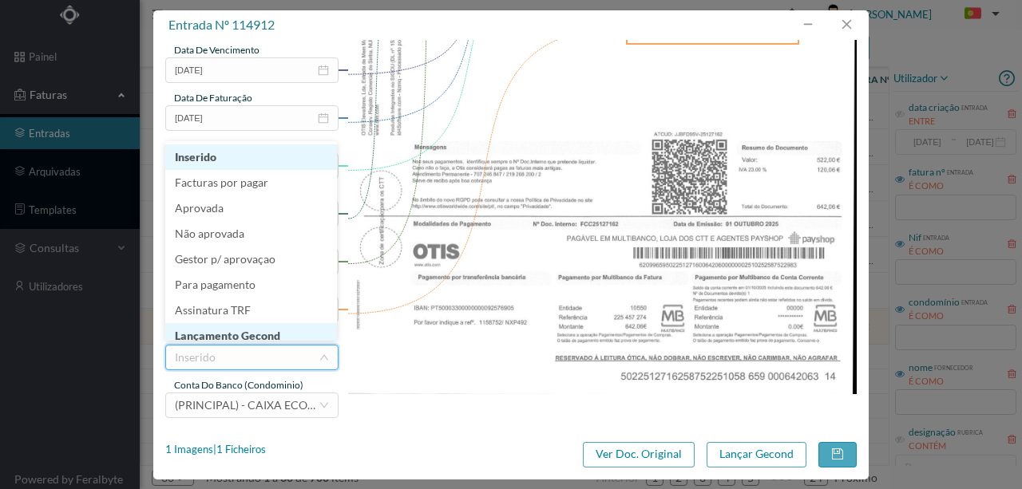
scroll to position [8, 0]
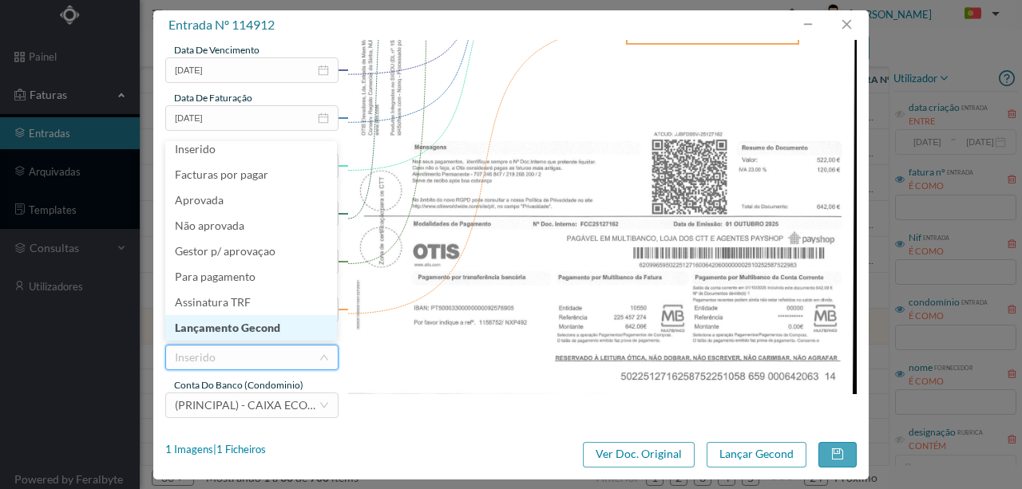
click at [257, 331] on li "Lançamento Gecond" at bounding box center [251, 328] width 172 height 26
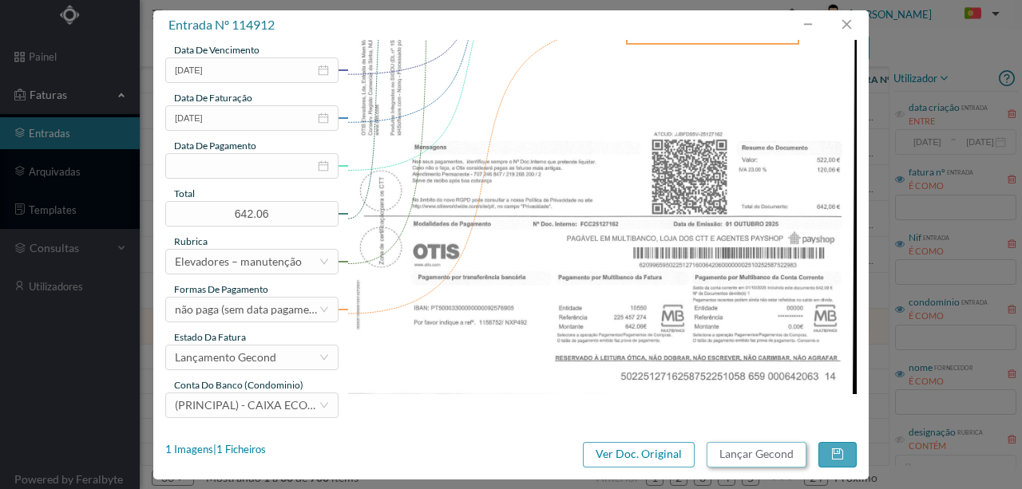
click at [729, 455] on button "Lançar Gecond" at bounding box center [757, 455] width 100 height 26
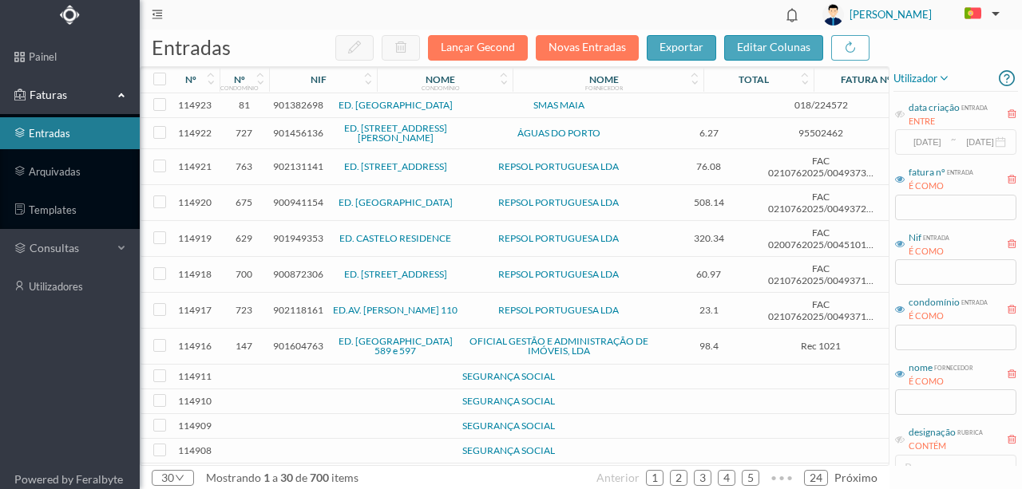
click at [292, 236] on span "901949353" at bounding box center [298, 238] width 50 height 12
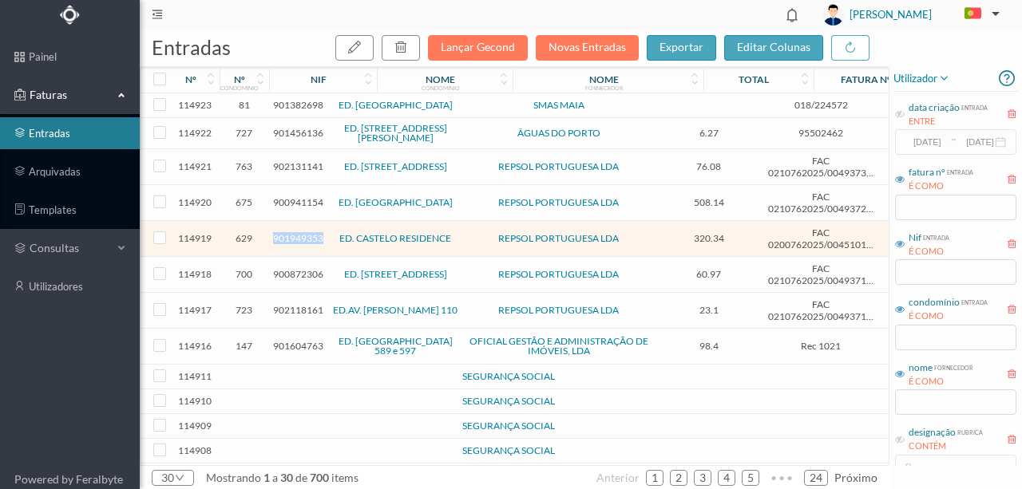
click at [292, 236] on span "901949353" at bounding box center [298, 238] width 50 height 12
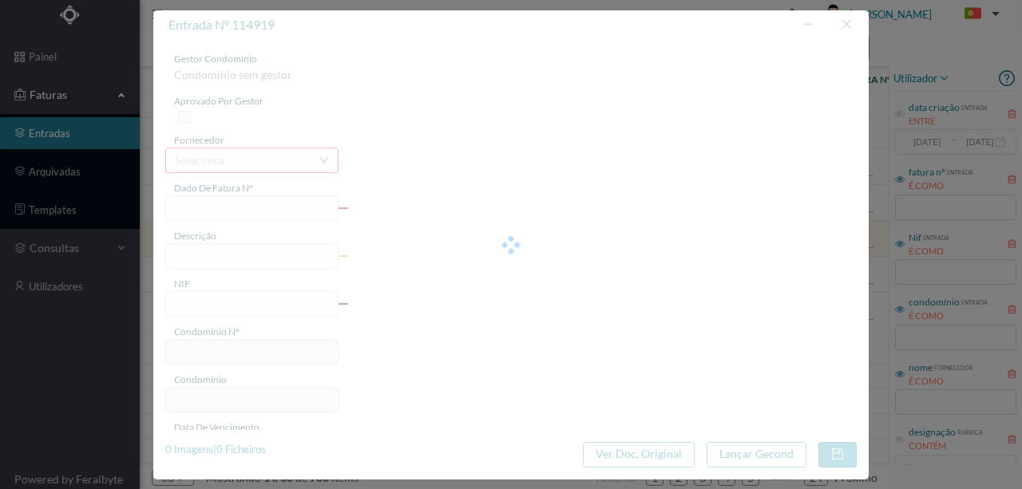
type input "FAC 0200762025/0045101368"
type input "Avn. da Boavista 5389 COMUNS"
type input "901949353"
type input "2025-10-07"
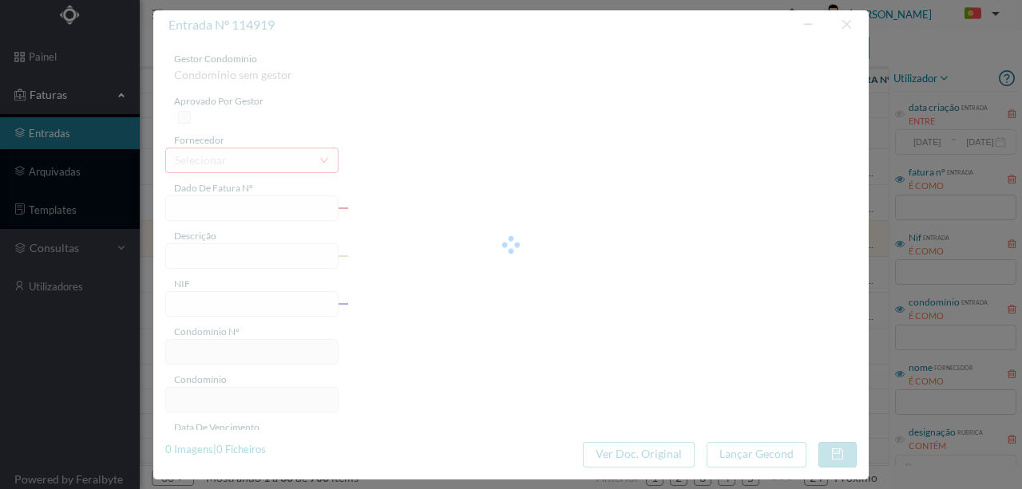
type input "2025-10-28"
type input "320.34"
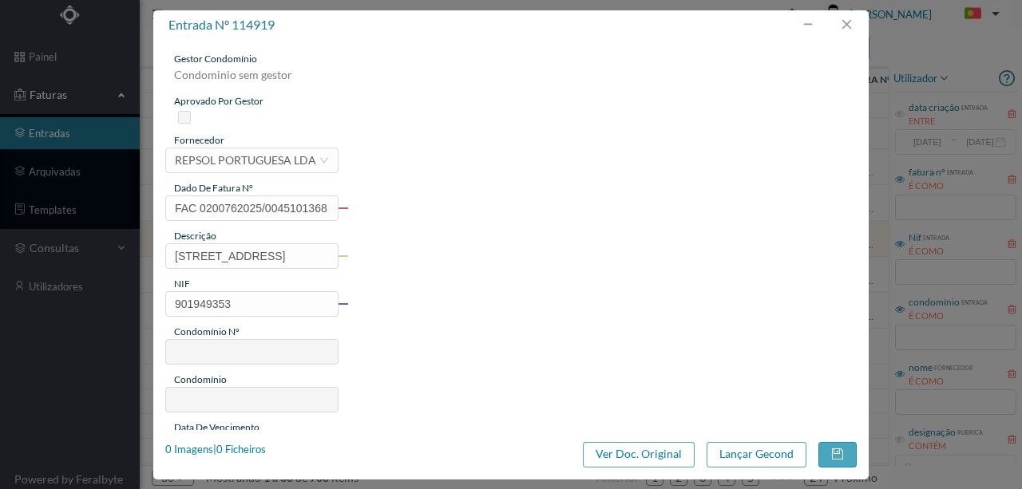
type input "629"
type input "ED. CASTELO RESIDENCE"
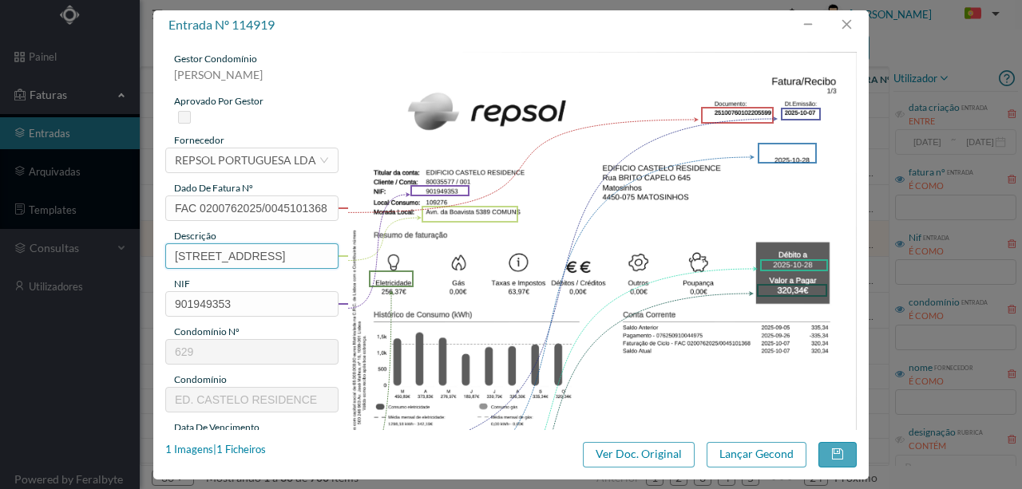
drag, startPoint x: 262, startPoint y: 254, endPoint x: 66, endPoint y: 260, distance: 195.7
click at [68, 260] on div "entrada nº 114919 gestor condomínio Rui Marques aprovado por gestor fornecedor …" at bounding box center [511, 244] width 1022 height 489
click at [280, 260] on input "5389 COMUNS" at bounding box center [251, 256] width 173 height 26
click at [252, 449] on div "1 Imagens | 1 Ficheiros" at bounding box center [215, 450] width 101 height 16
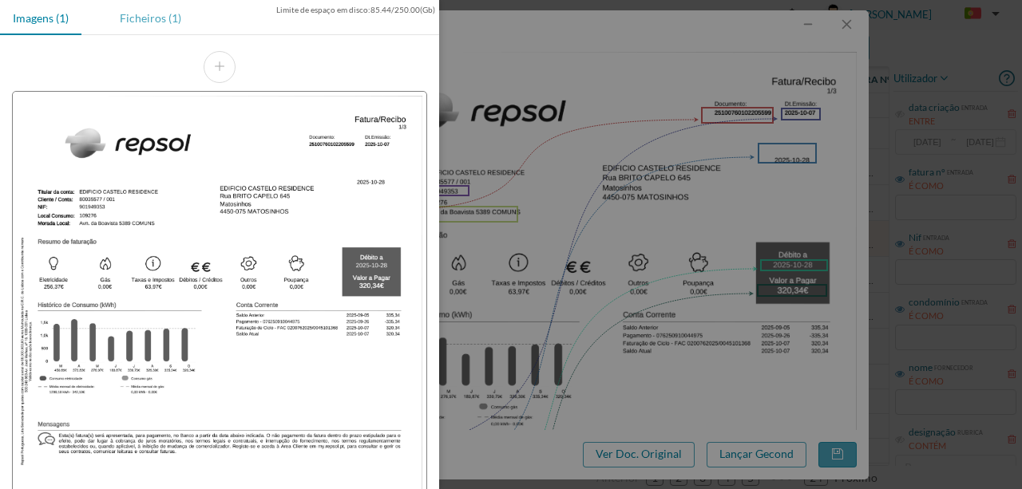
click at [157, 14] on div "Ficheiros (1)" at bounding box center [150, 18] width 87 height 36
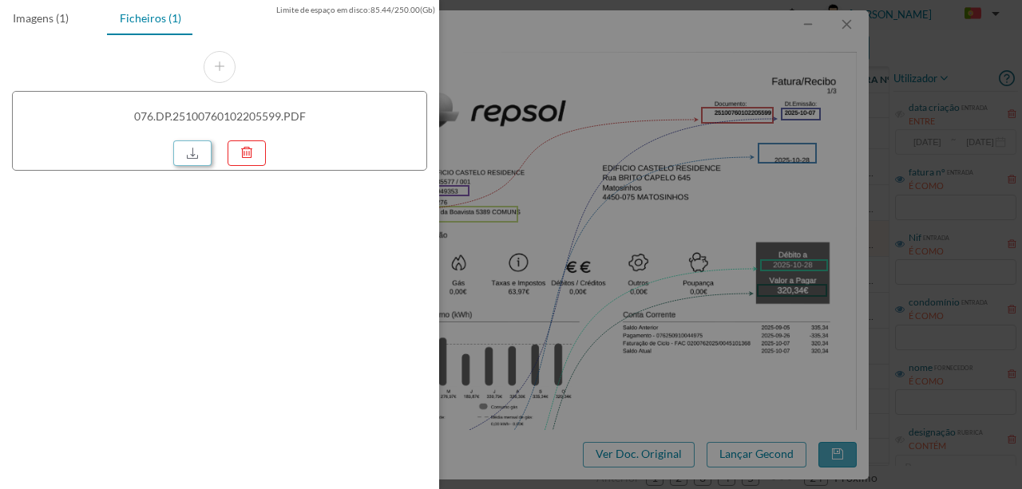
click at [186, 160] on link at bounding box center [192, 154] width 38 height 26
click at [499, 233] on div at bounding box center [511, 244] width 1022 height 489
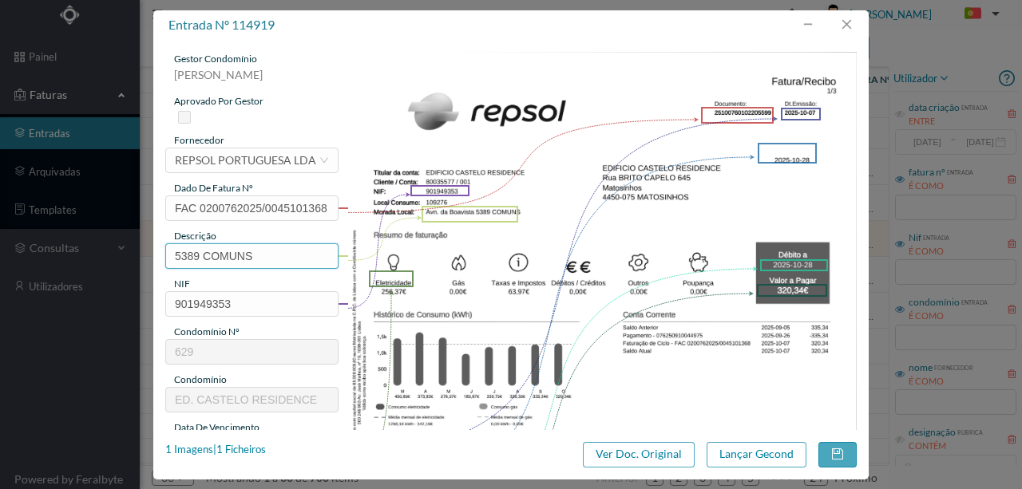
drag, startPoint x: 259, startPoint y: 256, endPoint x: 301, endPoint y: 259, distance: 41.6
click at [263, 254] on input "5389 COMUNS" at bounding box center [251, 256] width 173 height 26
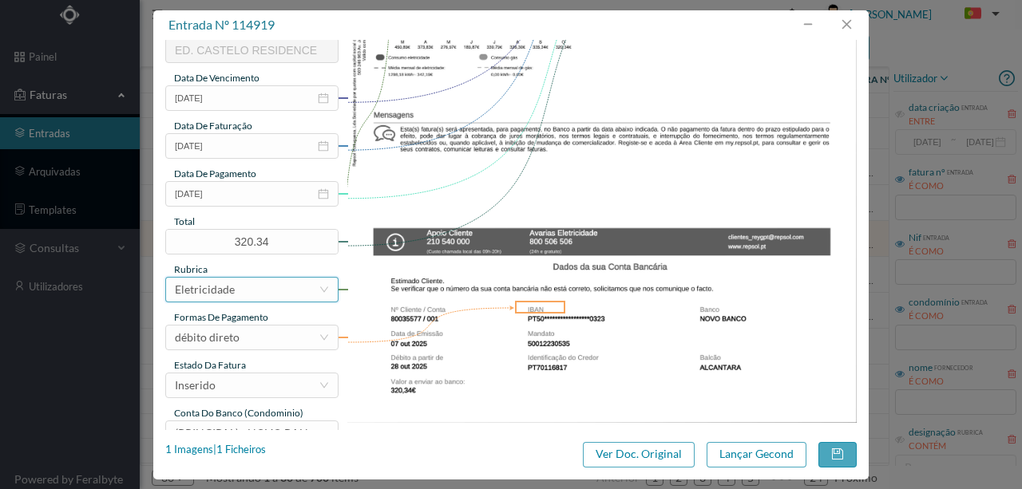
scroll to position [378, 0]
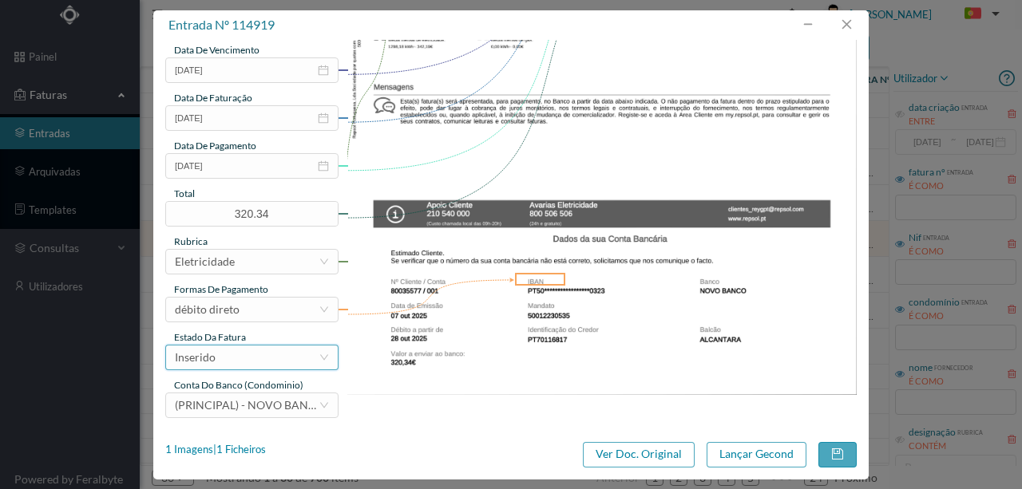
type input "5389 COMUNS (02.09.2025 a 01.10.2025)"
click at [224, 362] on div "Inserido" at bounding box center [247, 358] width 144 height 24
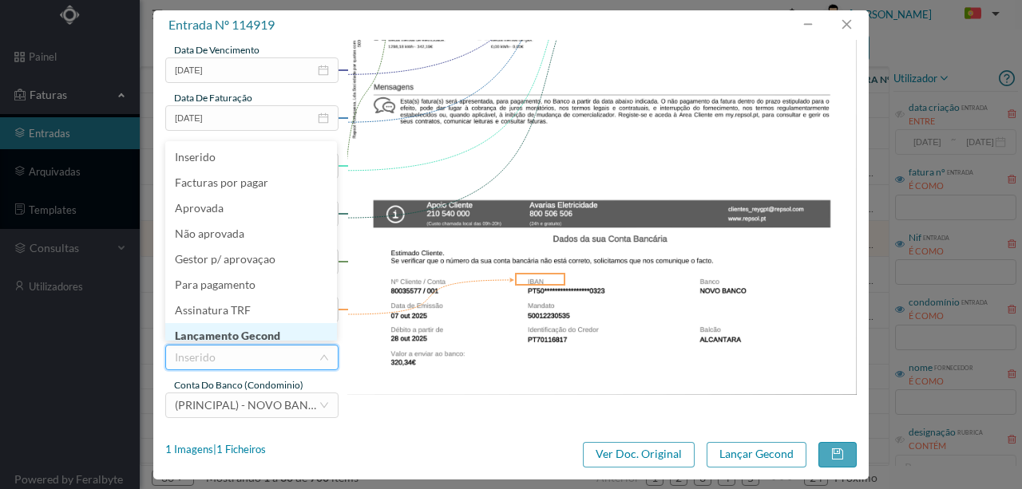
scroll to position [8, 0]
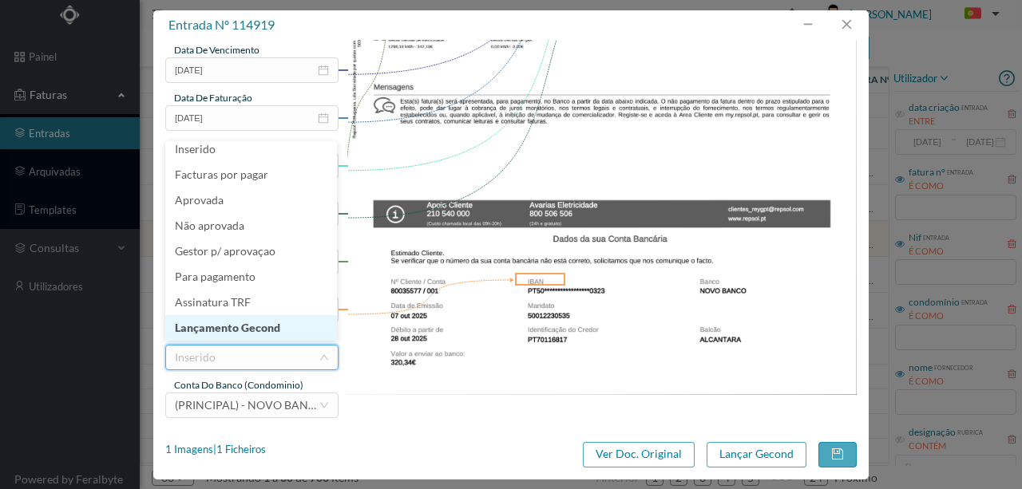
click at [268, 332] on li "Lançamento Gecond" at bounding box center [251, 328] width 172 height 26
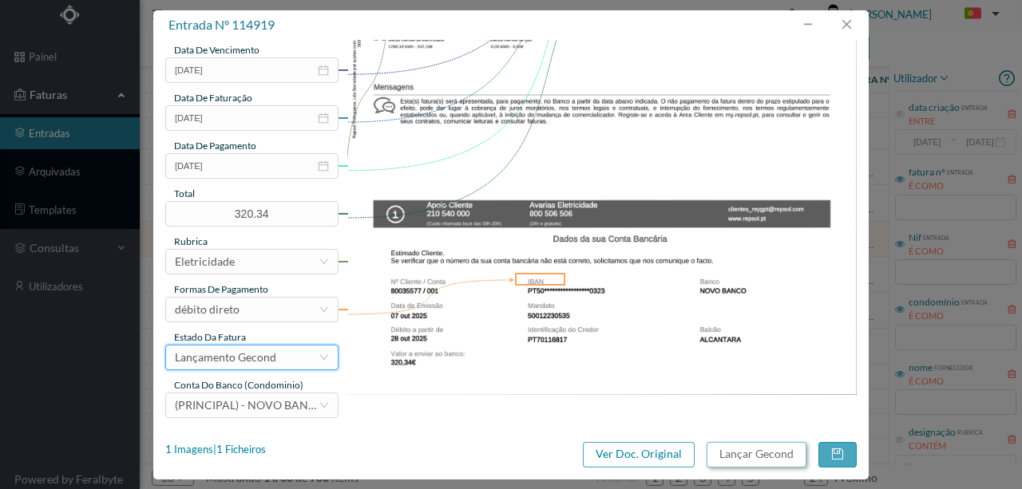
click at [794, 455] on button "Lançar Gecond" at bounding box center [757, 455] width 100 height 26
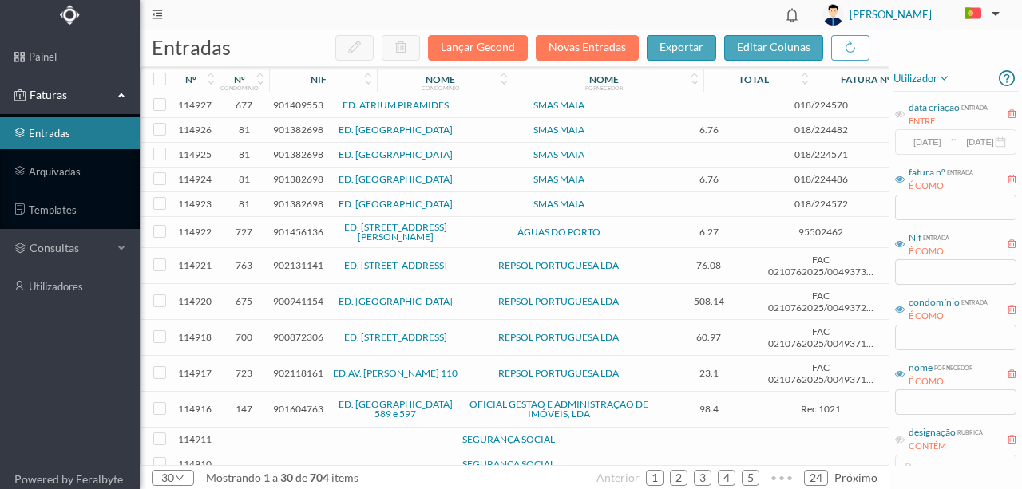
click at [295, 300] on span "900941154" at bounding box center [298, 301] width 50 height 12
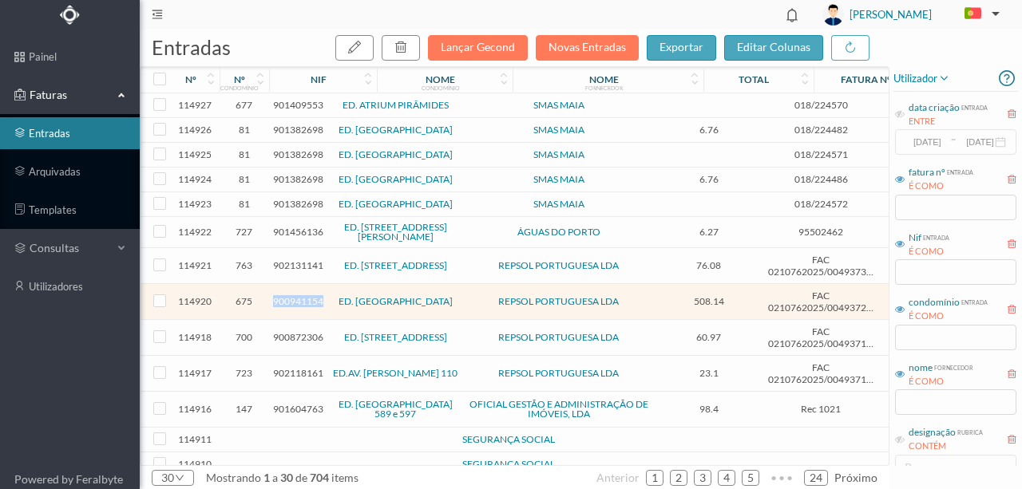
click at [295, 300] on span "900941154" at bounding box center [298, 301] width 50 height 12
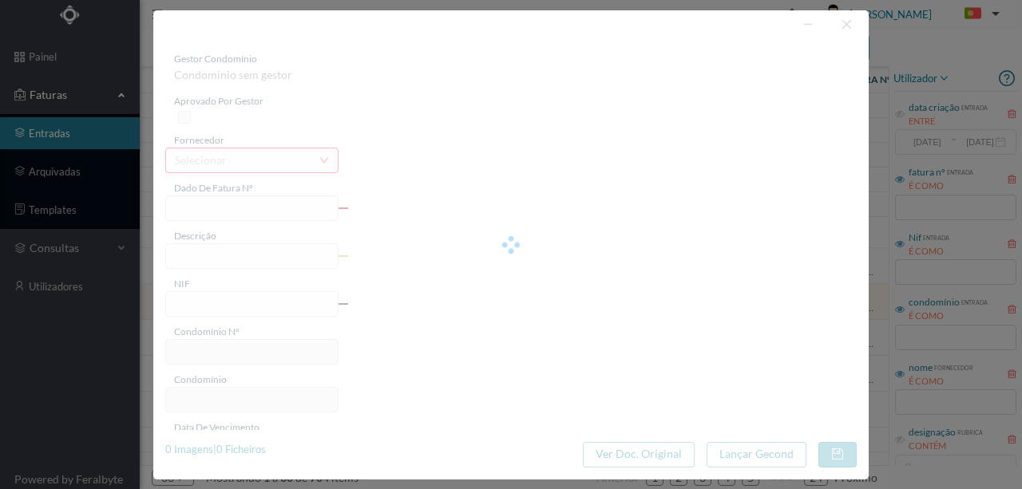
type input "FAC 0210762025/0049372978"
type input "Rua da Telheira 487 GARAGE"
type input "900941154"
type input "2025-10-07"
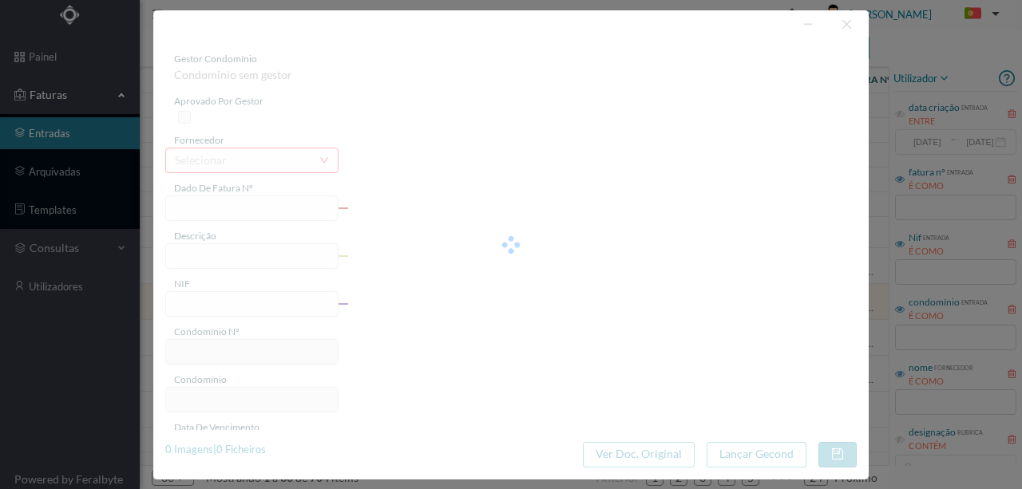
type input "2025-10-28"
type input "508.14"
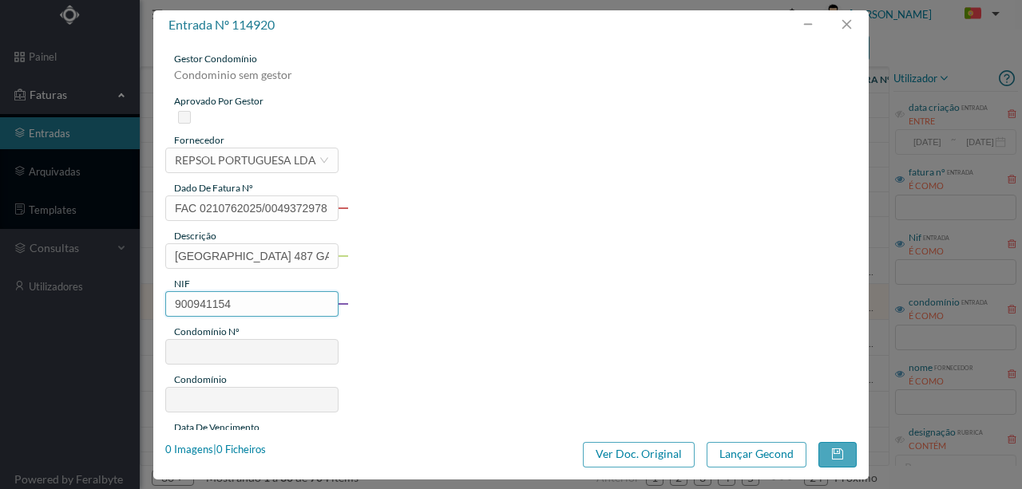
type input "675"
type input "ED. GARDEN VILLAGE VI"
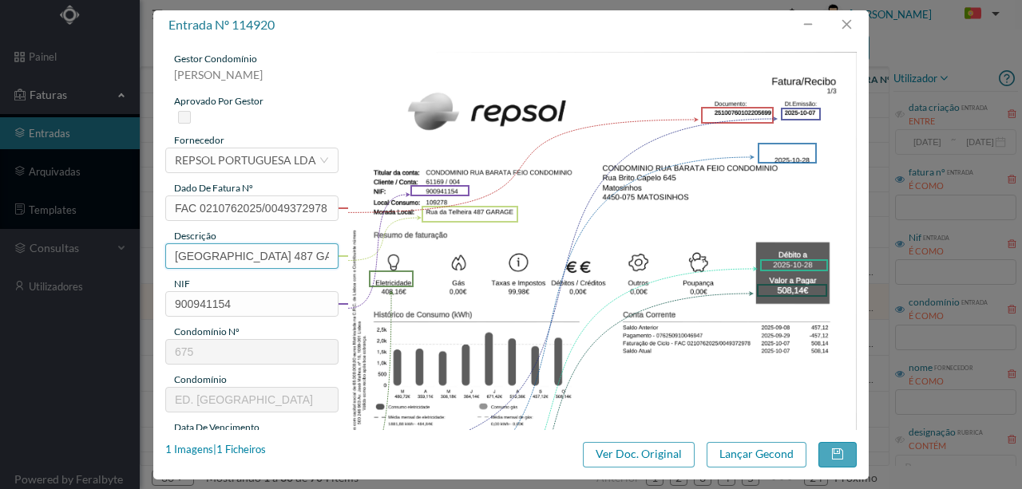
drag, startPoint x: 252, startPoint y: 255, endPoint x: -26, endPoint y: 255, distance: 278.6
click at [0, 255] on html "painel Faturas entradas arquivadas templates consultas utilizadores Powered by …" at bounding box center [511, 244] width 1022 height 489
click at [255, 252] on input "487 GARAGE" at bounding box center [251, 256] width 173 height 26
click at [256, 453] on div "1 Imagens | 1 Ficheiros" at bounding box center [215, 450] width 101 height 16
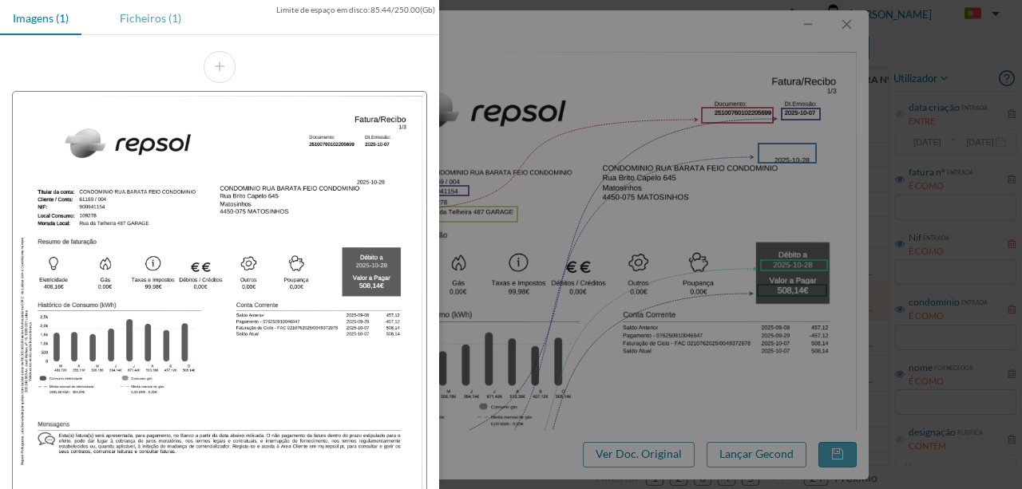
click at [125, 18] on div "Ficheiros (1)" at bounding box center [150, 18] width 87 height 36
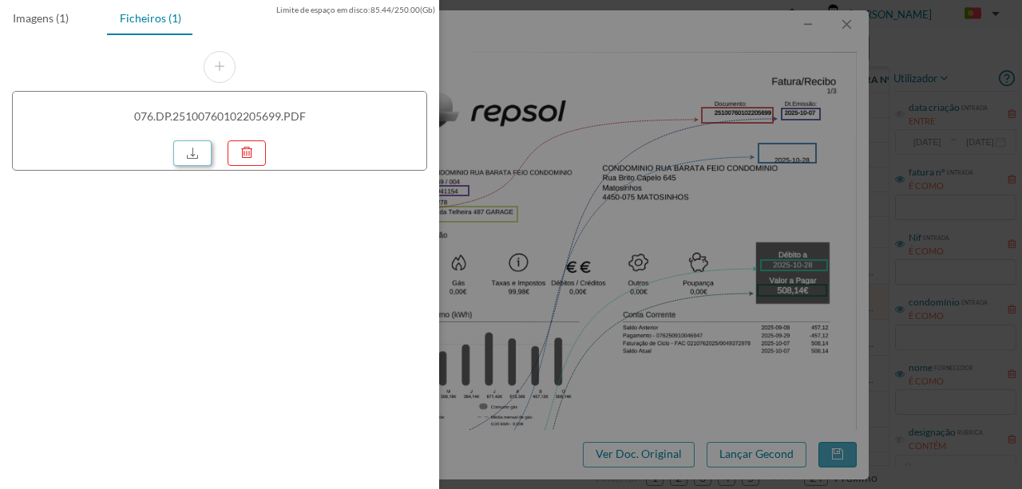
click at [196, 144] on link at bounding box center [192, 154] width 38 height 26
click at [584, 300] on div at bounding box center [511, 244] width 1022 height 489
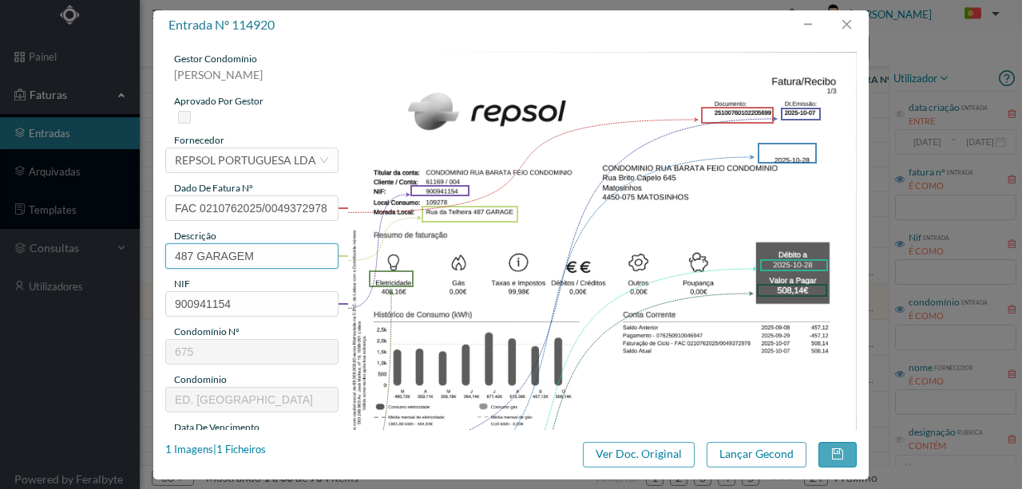
click at [279, 255] on input "487 GARAGEM" at bounding box center [251, 256] width 173 height 26
drag, startPoint x: 265, startPoint y: 259, endPoint x: 259, endPoint y: 264, distance: 8.5
click at [265, 258] on input "487 GARAGEM (05.09.2025 A 04.10.2025)" at bounding box center [251, 256] width 173 height 26
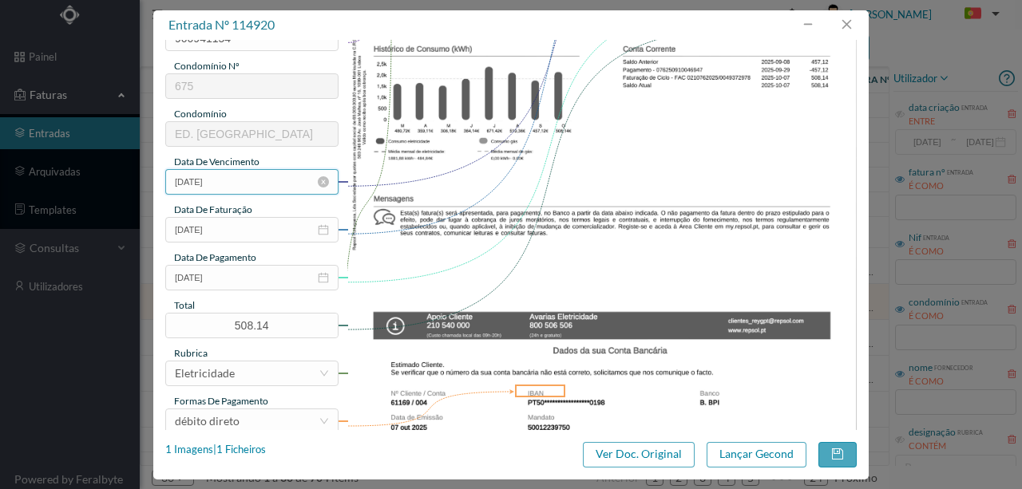
scroll to position [372, 0]
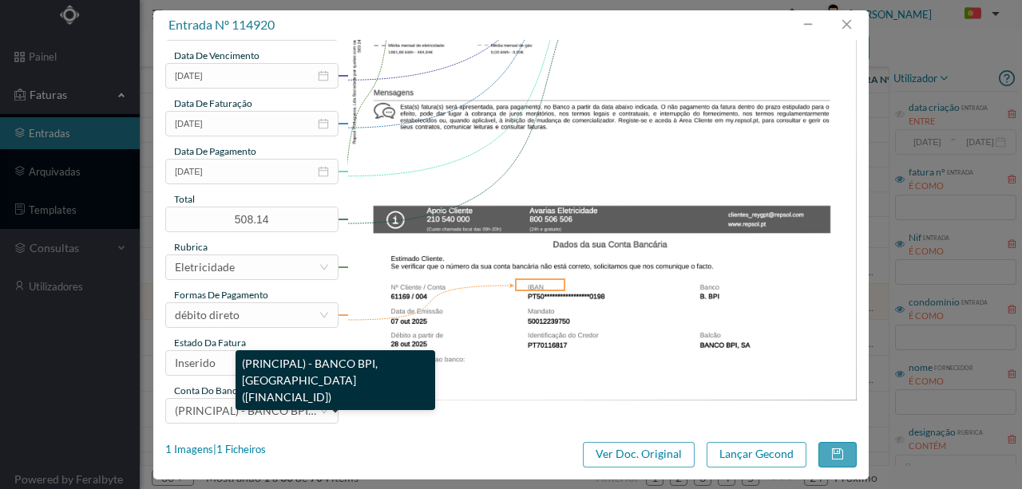
type input "487 GARAGEM (05.09.2025 a 04.10.2025)"
click at [249, 364] on div "(PRINCIPAL) - BANCO BPI, SA (PT50 001000003824800000198)" at bounding box center [336, 380] width 200 height 60
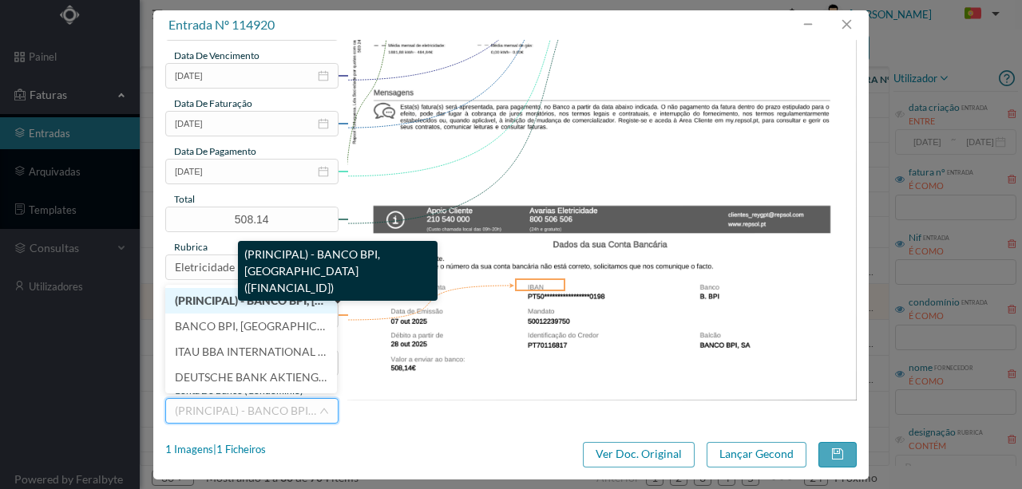
click at [279, 268] on div "(PRINCIPAL) - BANCO BPI, SA (PT50 001000003824800000198)" at bounding box center [338, 271] width 200 height 60
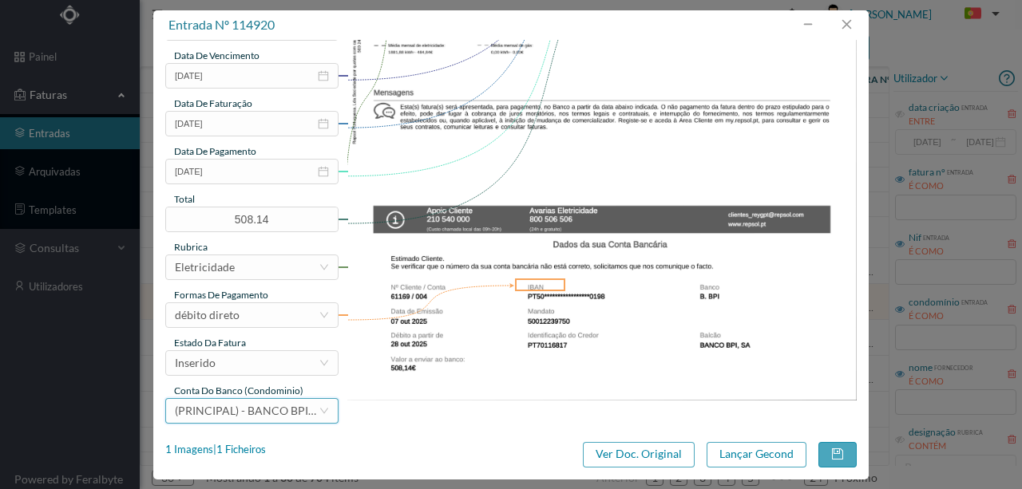
click at [257, 399] on div "(PRINCIPAL) - BANCO BPI, SA (PT50 001000003824800000198)" at bounding box center [247, 411] width 144 height 24
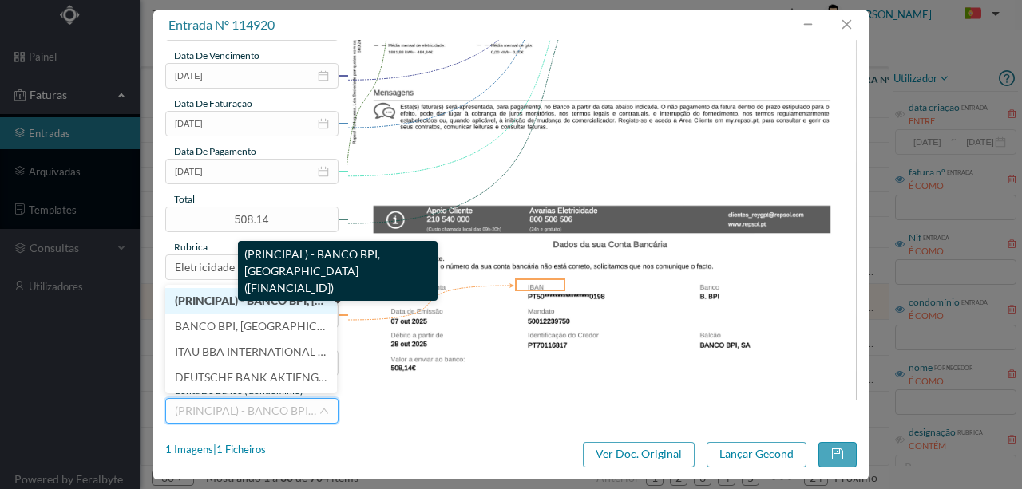
click at [267, 302] on span "(PRINCIPAL) - BANCO BPI, SA (PT50 001000003824800000198)" at bounding box center [344, 301] width 339 height 14
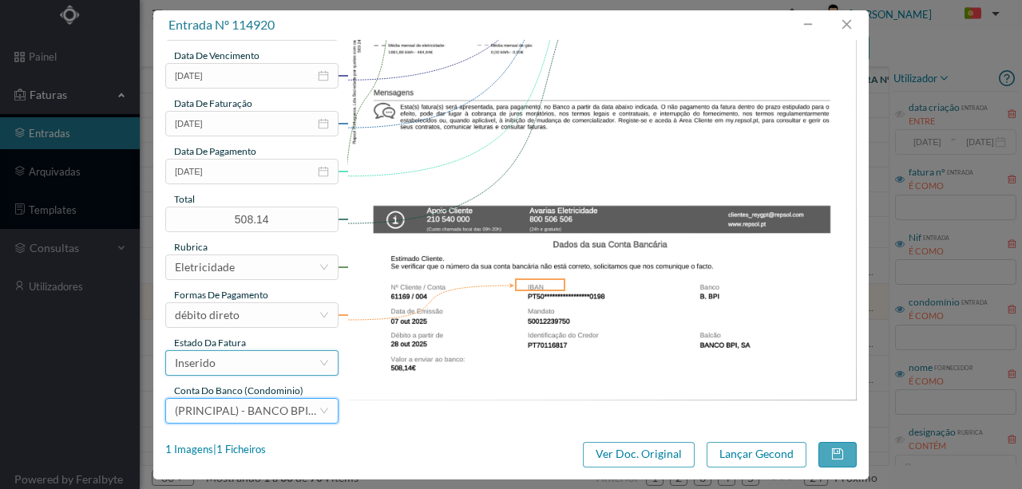
click at [236, 364] on div "Inserido" at bounding box center [247, 363] width 144 height 24
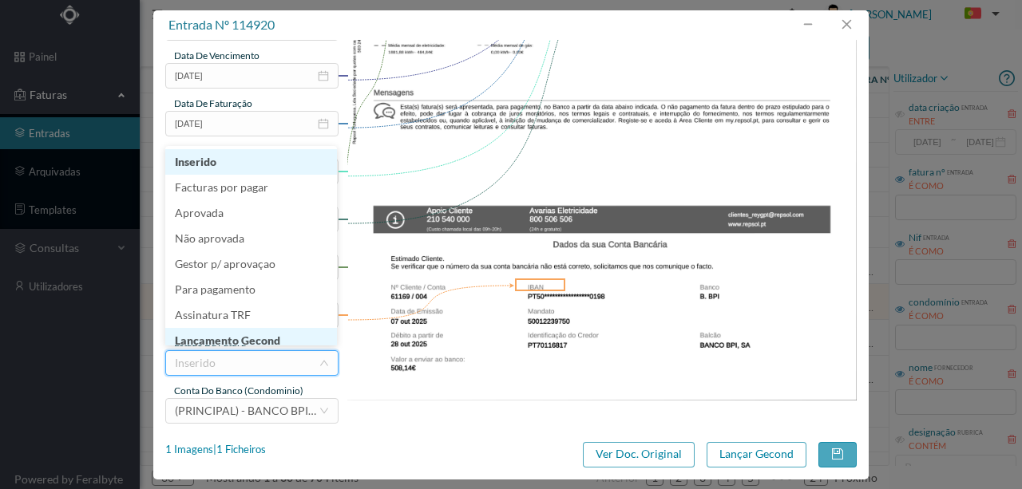
scroll to position [8, 0]
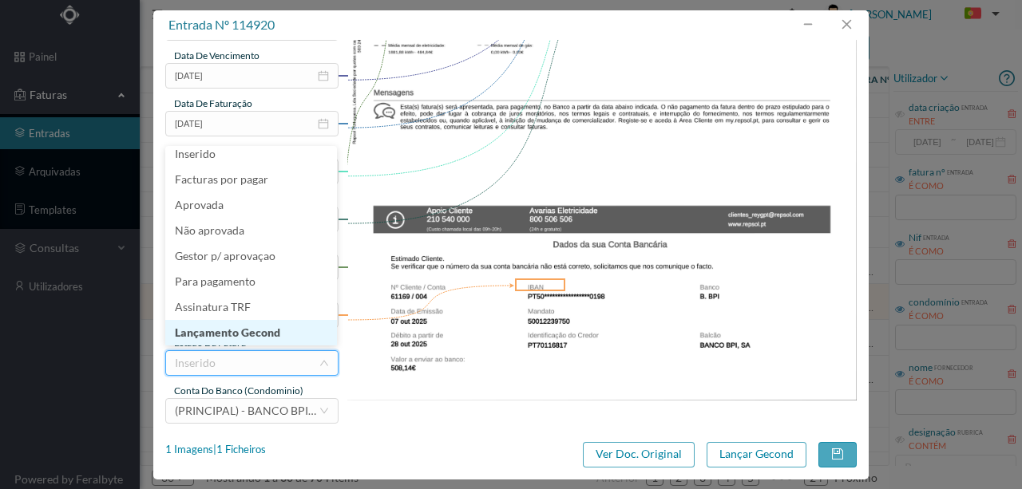
click at [257, 333] on li "Lançamento Gecond" at bounding box center [251, 333] width 172 height 26
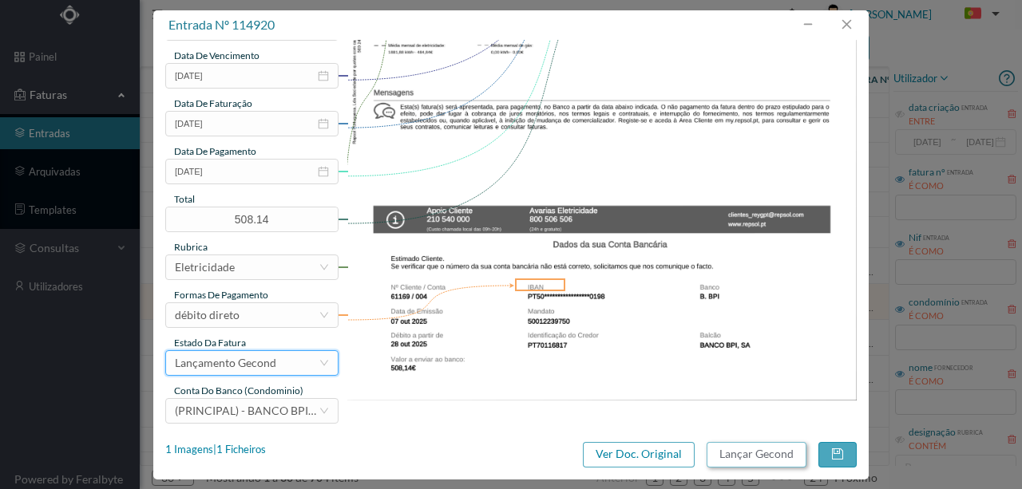
click at [728, 447] on button "Lançar Gecond" at bounding box center [757, 455] width 100 height 26
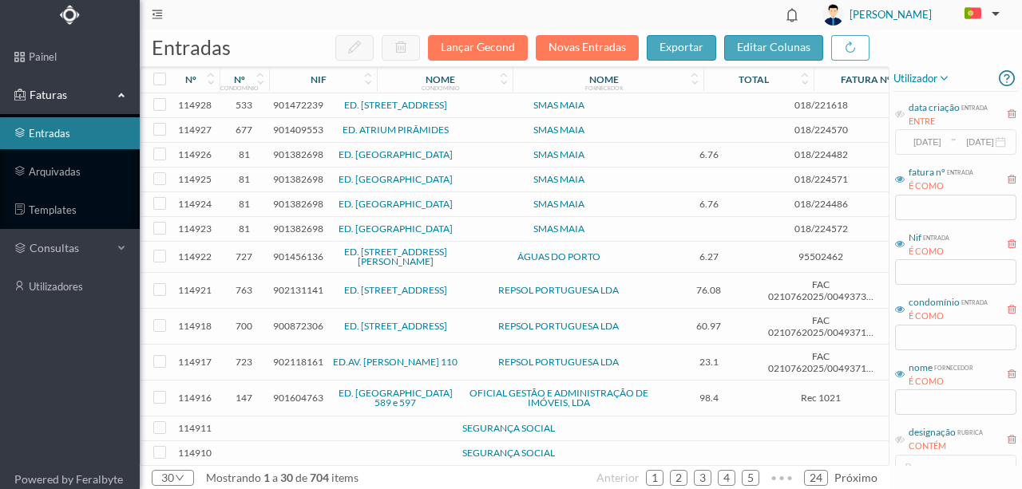
click at [291, 105] on span "901472239" at bounding box center [298, 105] width 50 height 12
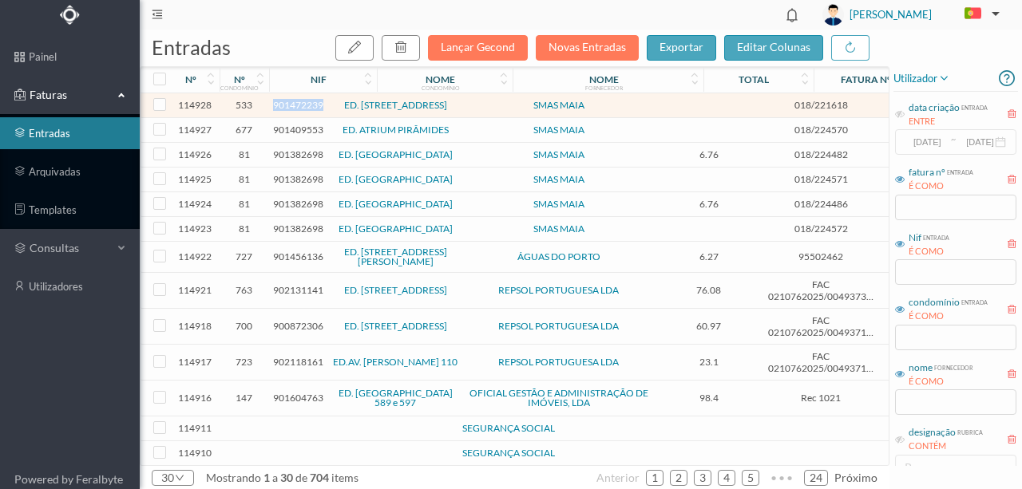
click at [291, 105] on span "901472239" at bounding box center [298, 105] width 50 height 12
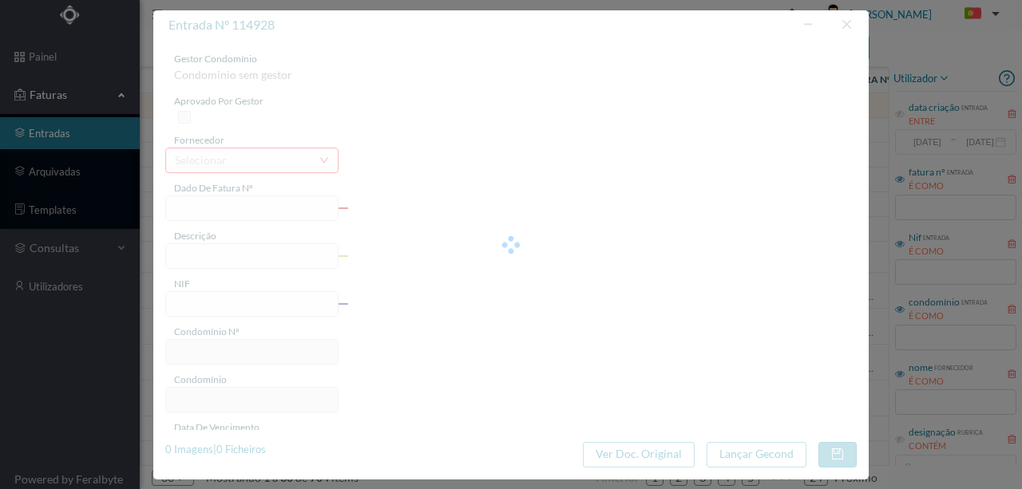
type input "018/221618"
type input "R Caverneira, 57 Totalizador - Águas Santas"
type input "901472239"
type input "Invalid date"
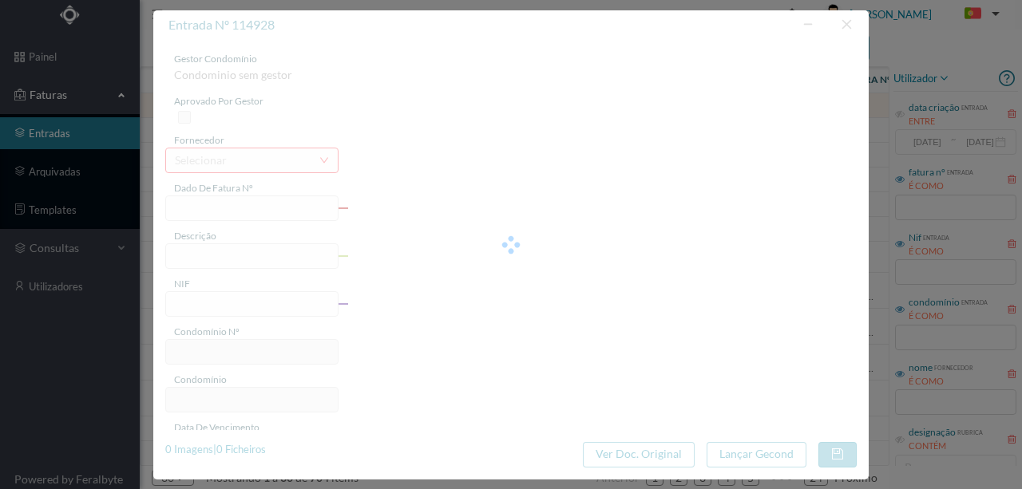
type input "0.00"
type input "533"
type input "ED. [STREET_ADDRESS]"
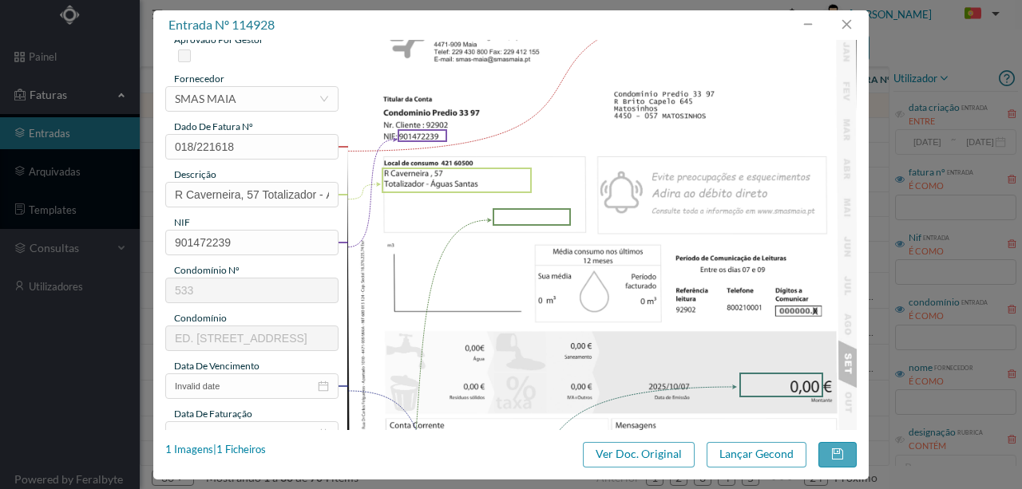
scroll to position [212, 0]
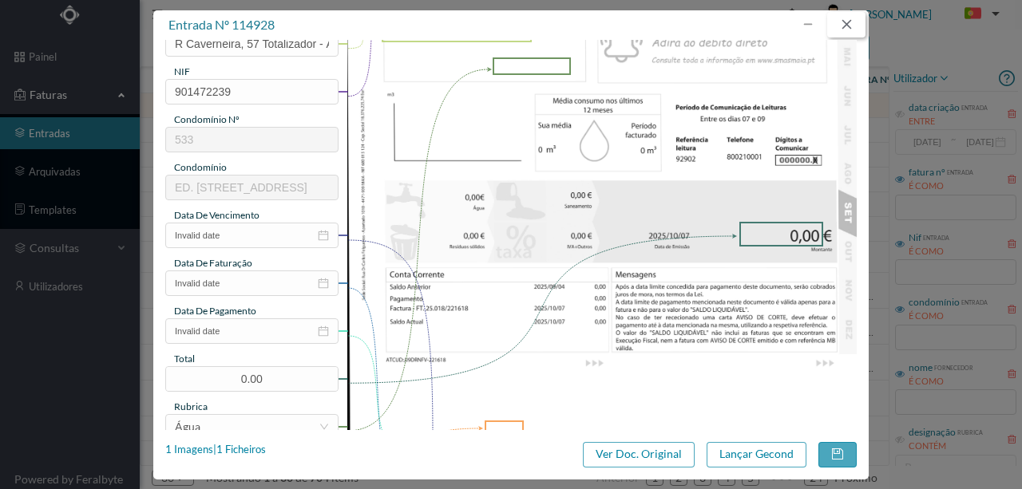
click at [847, 22] on button "button" at bounding box center [846, 25] width 38 height 26
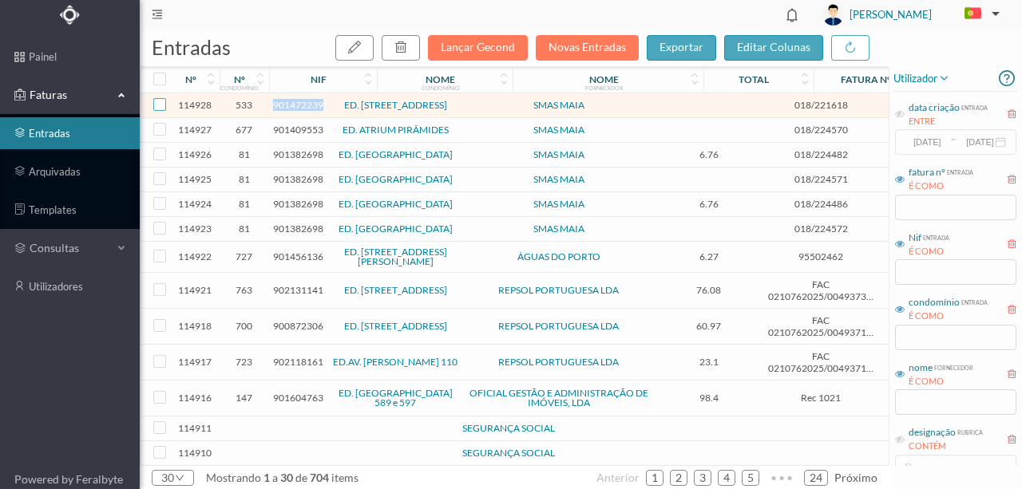
click at [160, 108] on input "checkbox" at bounding box center [159, 104] width 13 height 13
checkbox input "true"
click at [407, 49] on icon "button" at bounding box center [400, 47] width 13 height 13
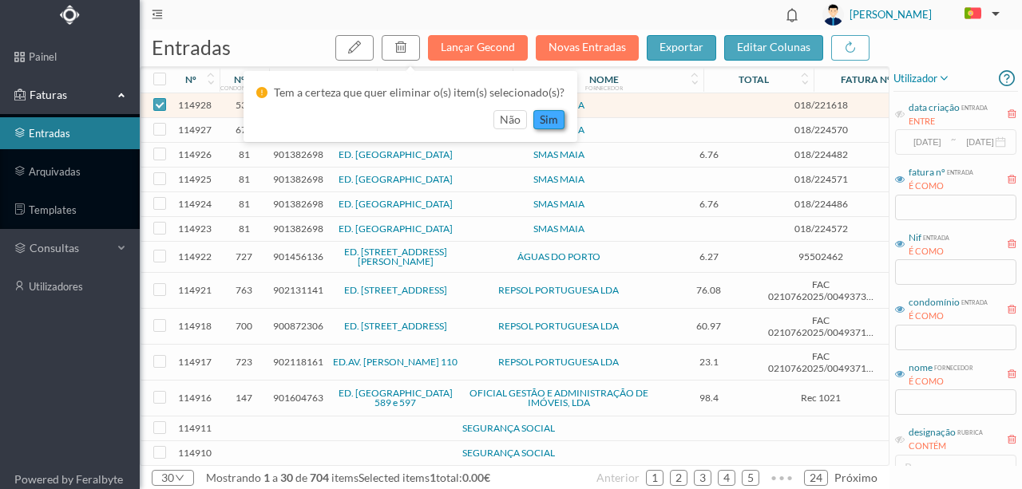
click at [556, 120] on button "sim" at bounding box center [548, 119] width 31 height 19
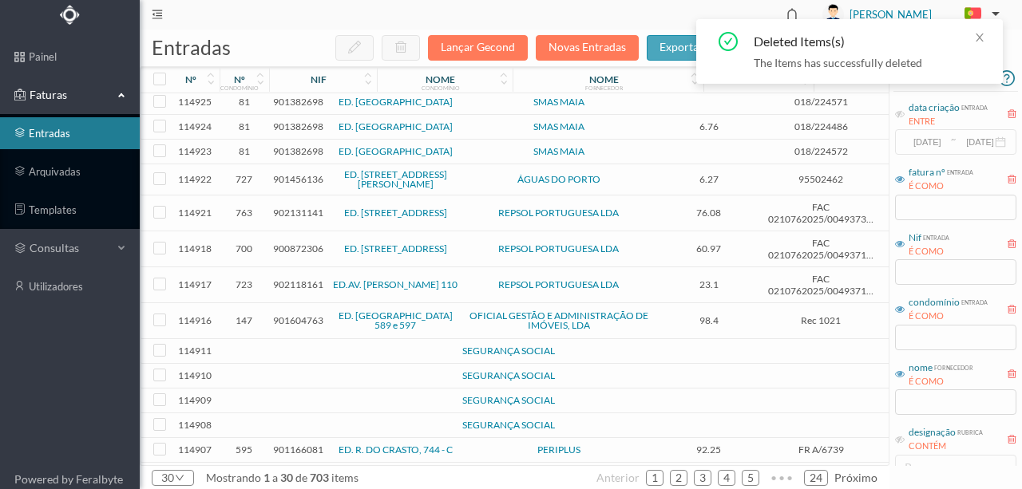
scroll to position [106, 0]
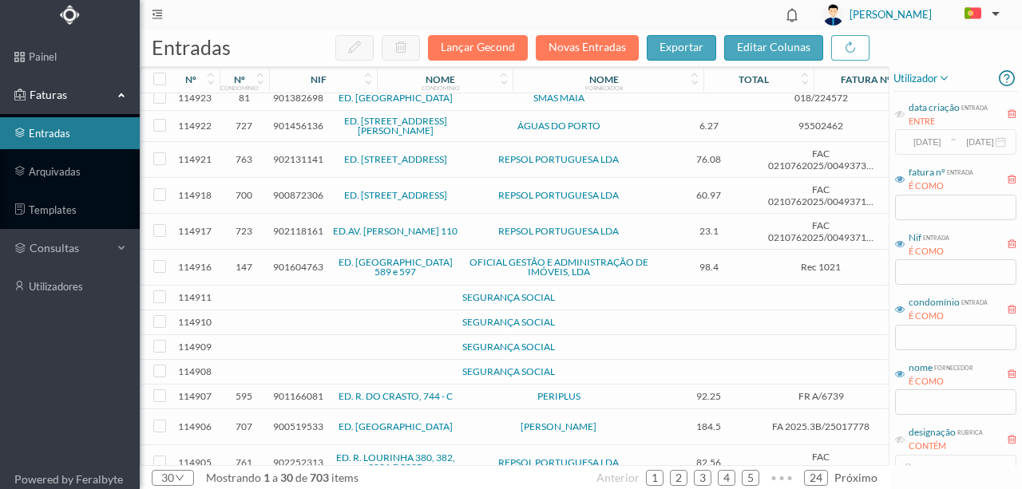
click at [286, 295] on td at bounding box center [345, 298] width 137 height 25
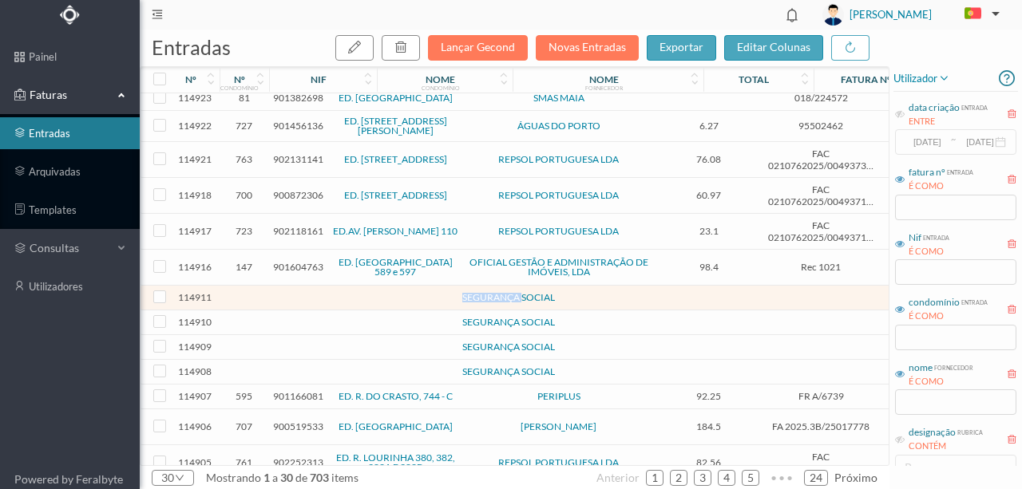
click at [286, 295] on td at bounding box center [345, 298] width 137 height 25
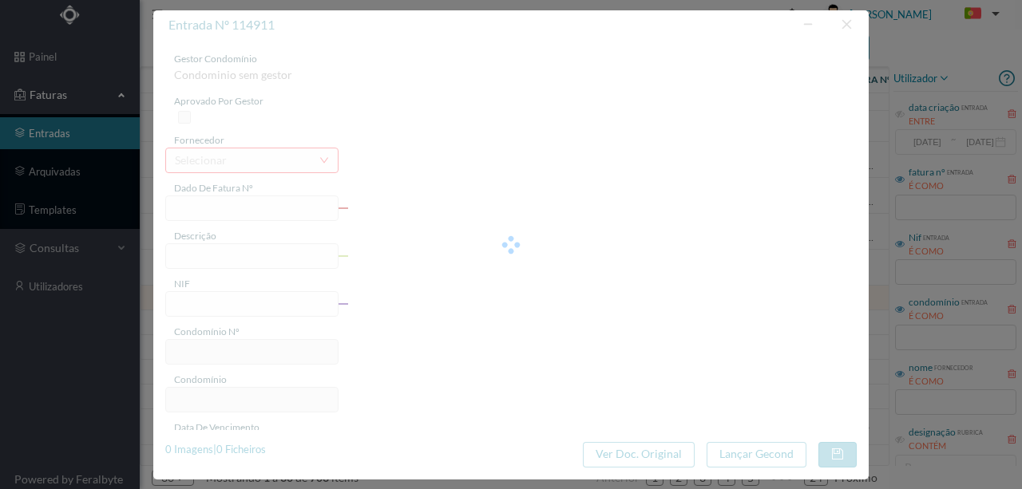
type input "0"
type input "Invalid date"
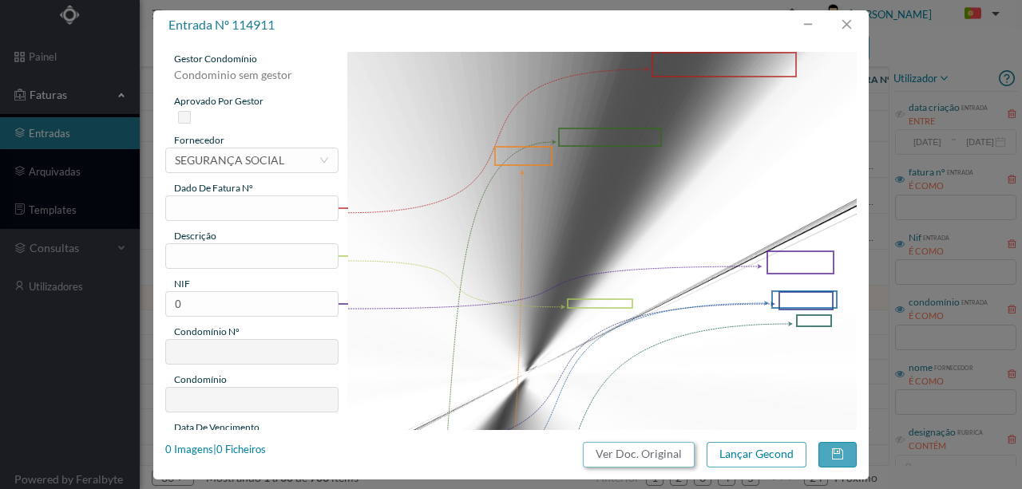
click at [621, 456] on button "Ver Doc. Original" at bounding box center [639, 455] width 112 height 26
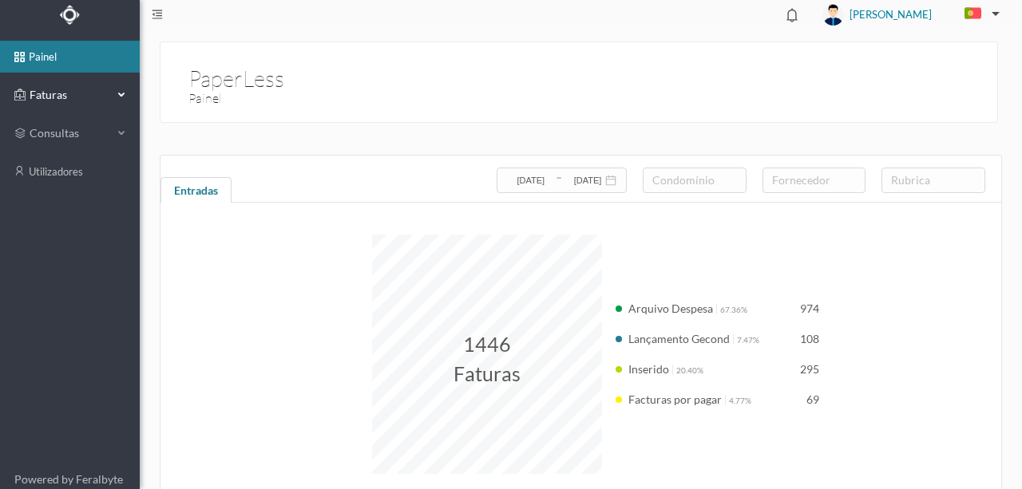
click at [56, 93] on span "Faturas" at bounding box center [70, 95] width 88 height 16
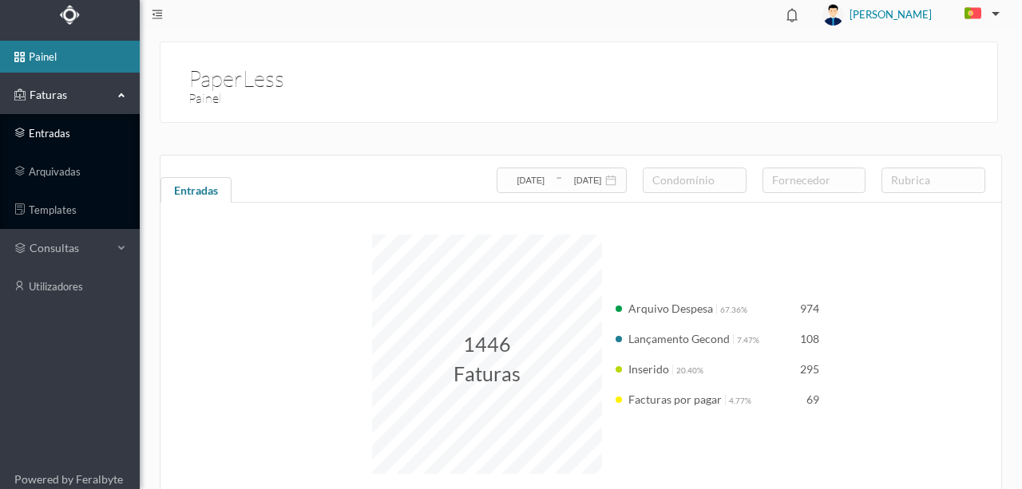
click at [53, 134] on link "entradas" at bounding box center [70, 133] width 140 height 32
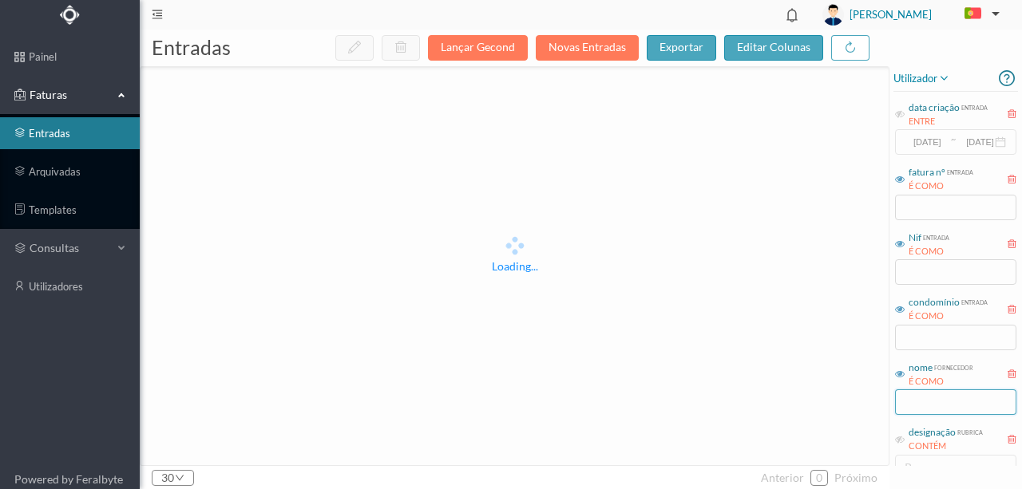
click at [952, 403] on input "text" at bounding box center [955, 403] width 121 height 26
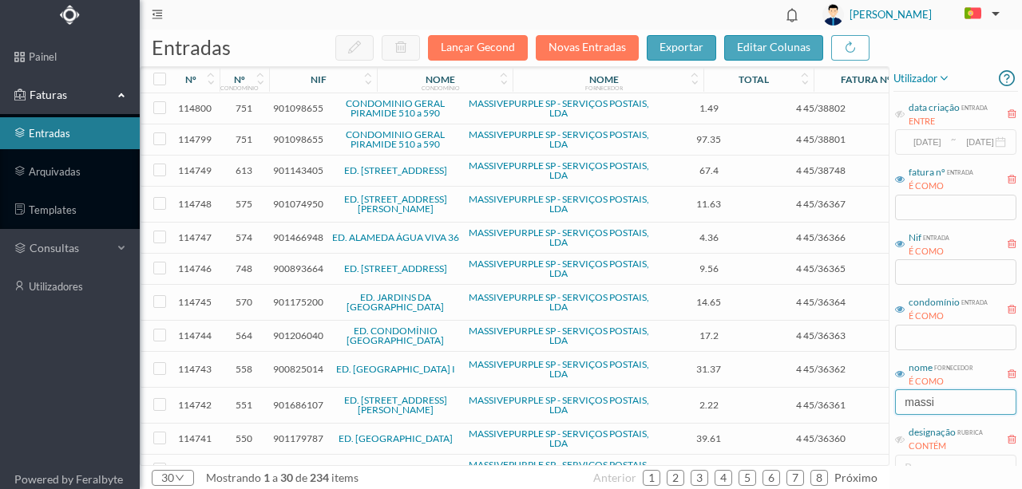
type input "massive"
click at [305, 107] on span "901098655" at bounding box center [298, 108] width 50 height 12
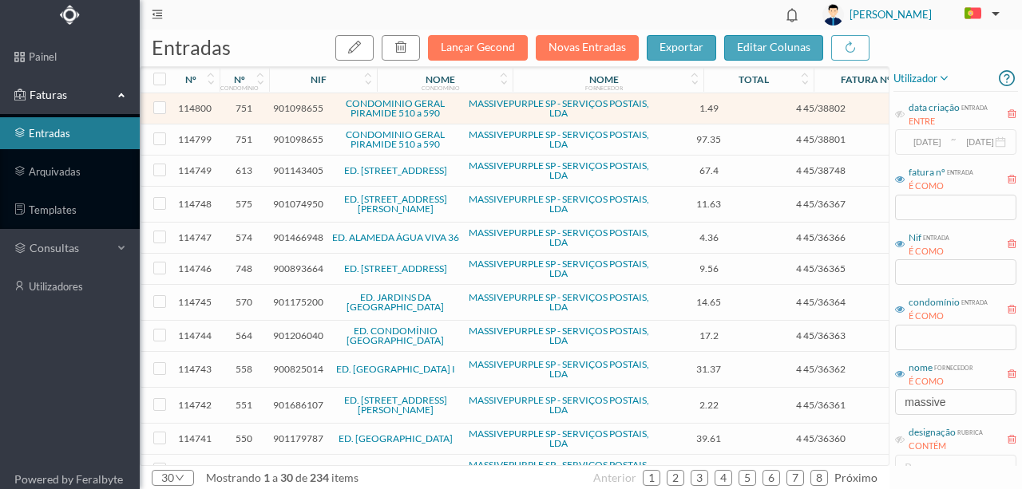
click at [305, 107] on span "901098655" at bounding box center [298, 108] width 50 height 12
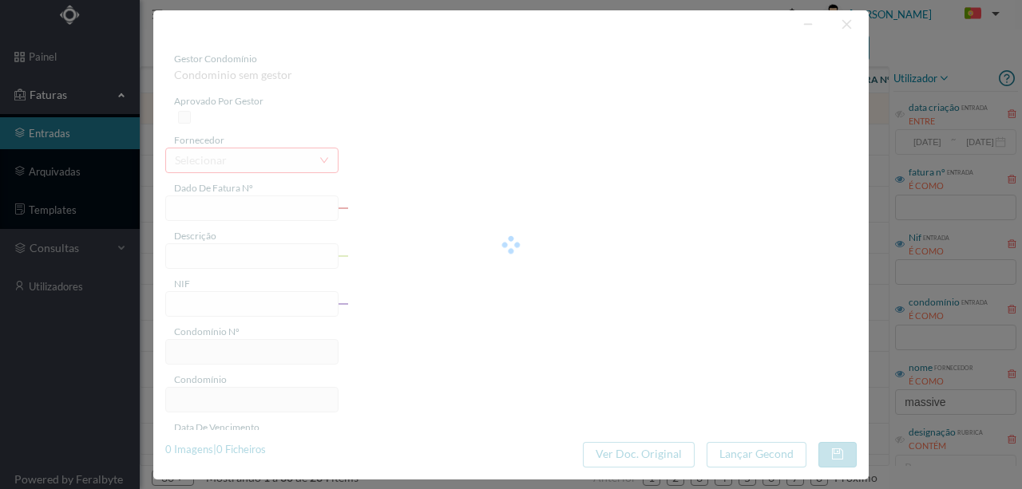
type input "4 45/38802"
type input "Serviço [PERSON_NAME]"
type input "901098655"
type input "Invalid date"
type input "[DATE]"
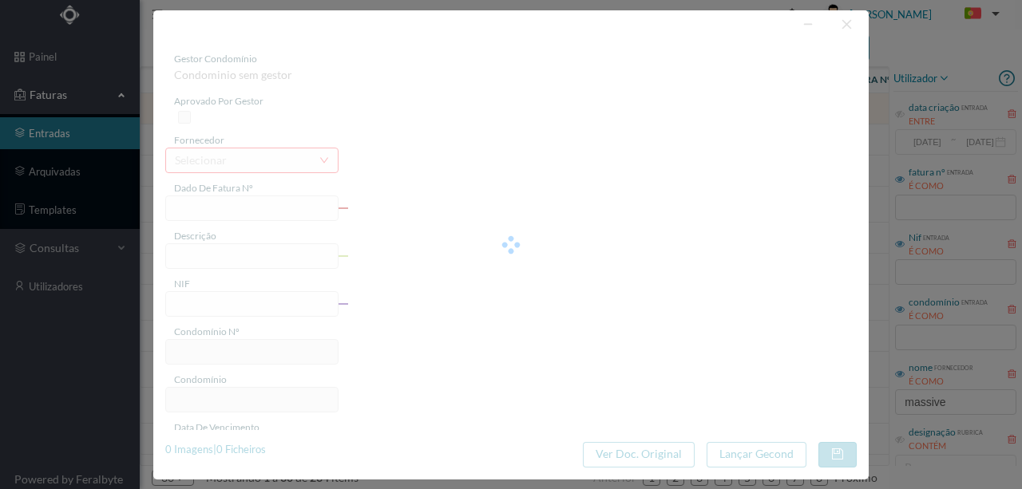
type input "1.49"
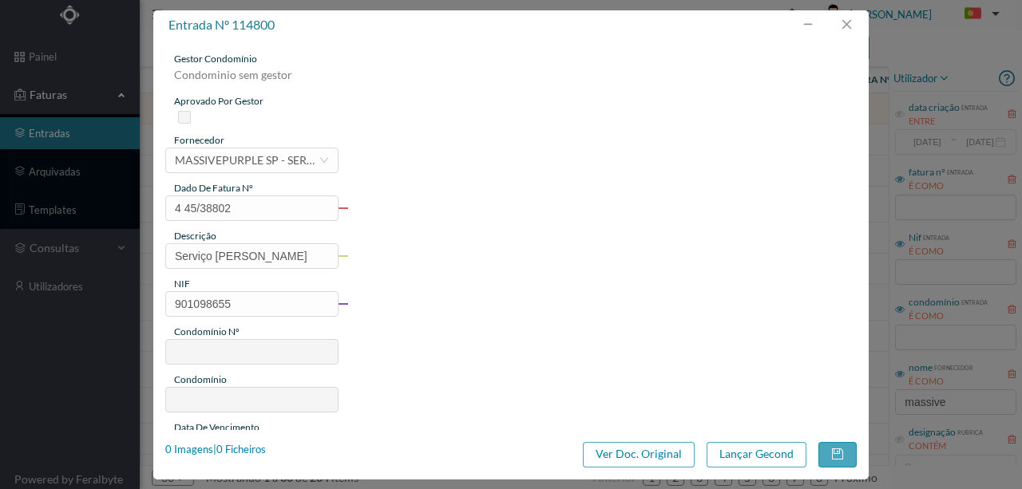
type input "751"
type input "CONDOMINIO GERAL PIRAMIDE 510 a 590"
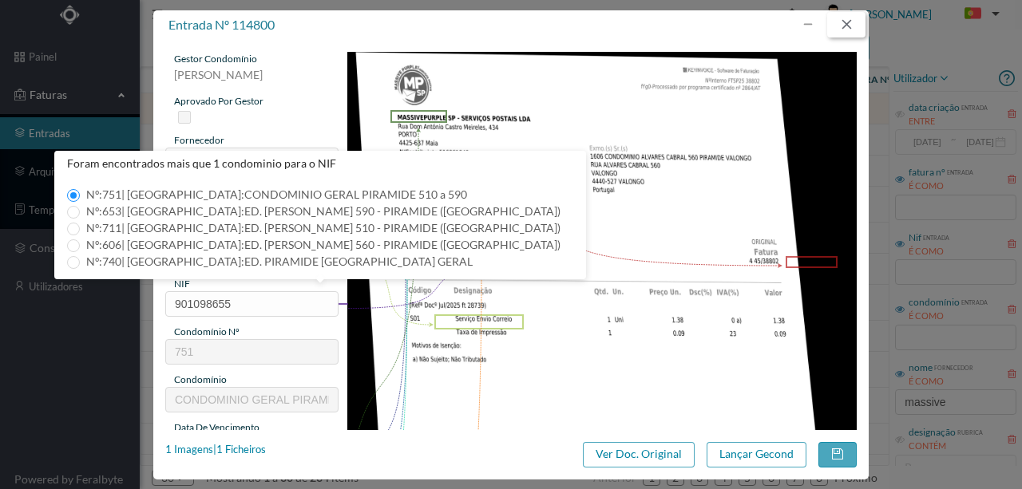
click at [841, 24] on button "button" at bounding box center [846, 25] width 38 height 26
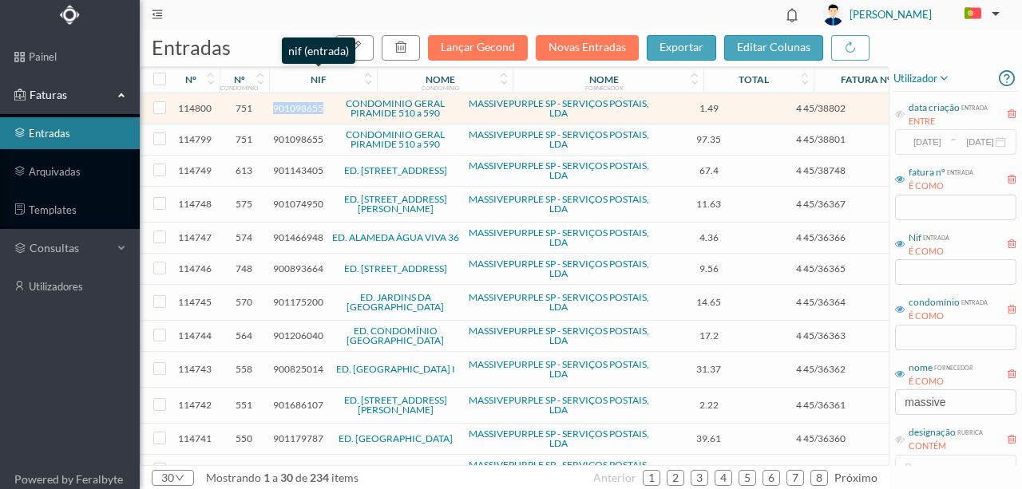
click at [310, 76] on div "nif" at bounding box center [318, 79] width 89 height 12
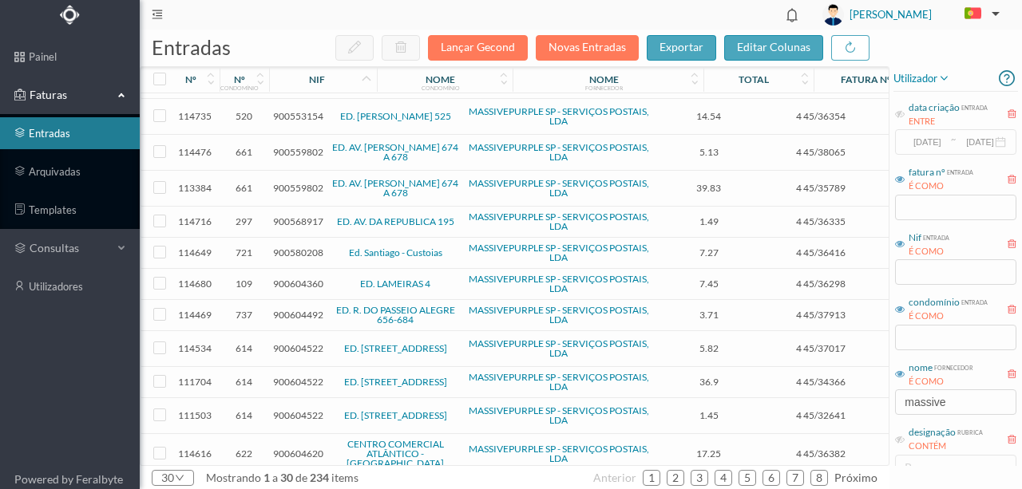
scroll to position [266, 0]
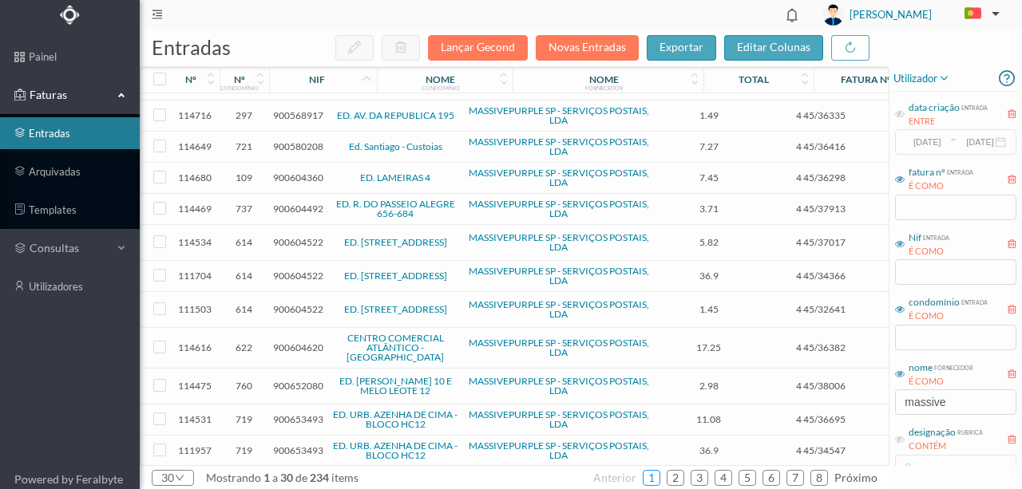
click at [658, 480] on link "1" at bounding box center [651, 478] width 16 height 24
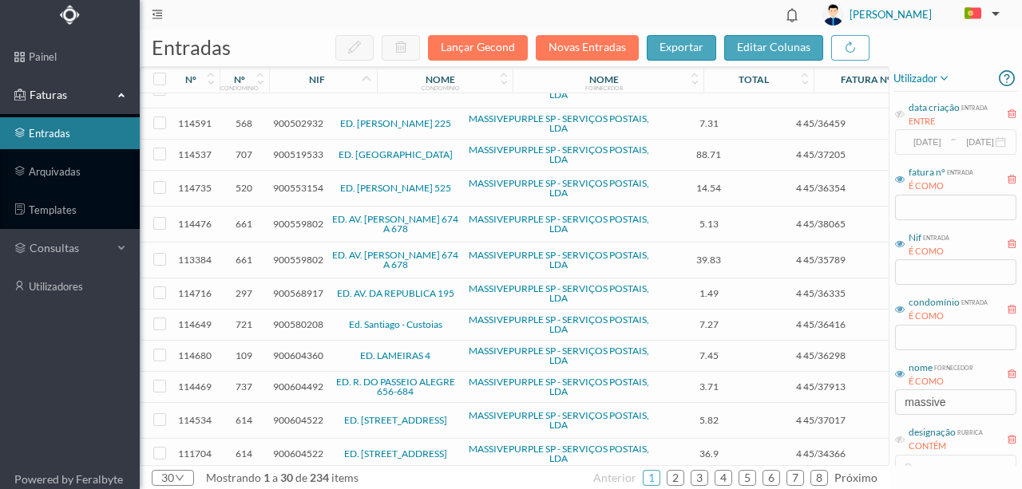
scroll to position [0, 0]
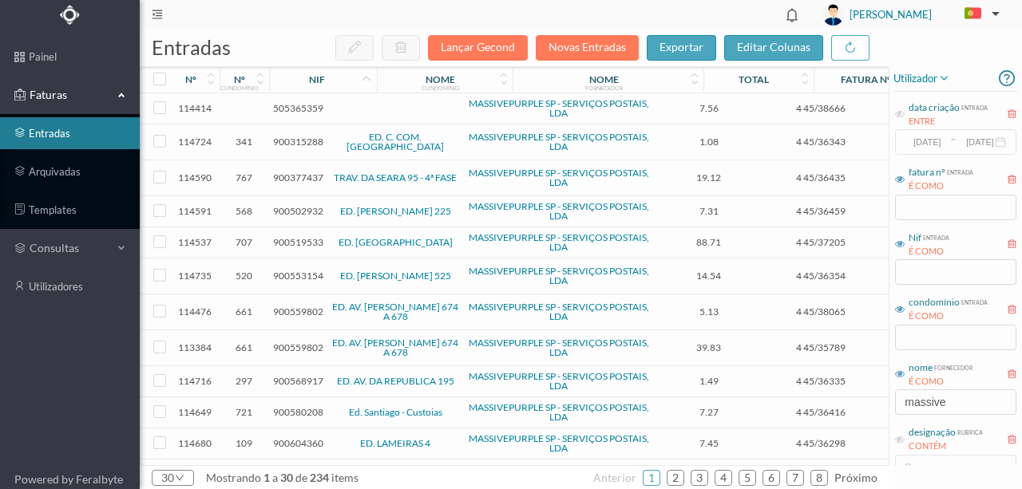
click at [298, 108] on span "505365359" at bounding box center [298, 108] width 50 height 12
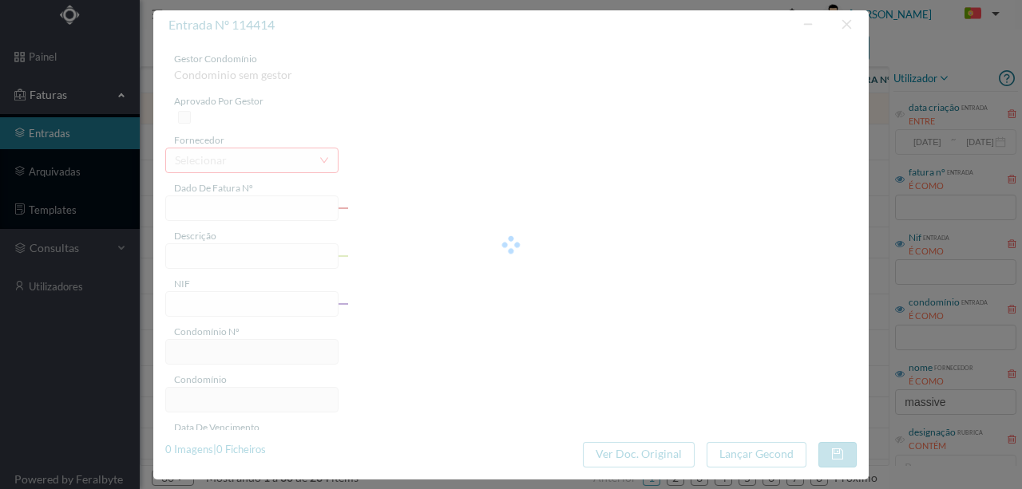
type input "4 45/38666"
type input "Serviço [PERSON_NAME]"
type input "505365359"
type input "[DATE]"
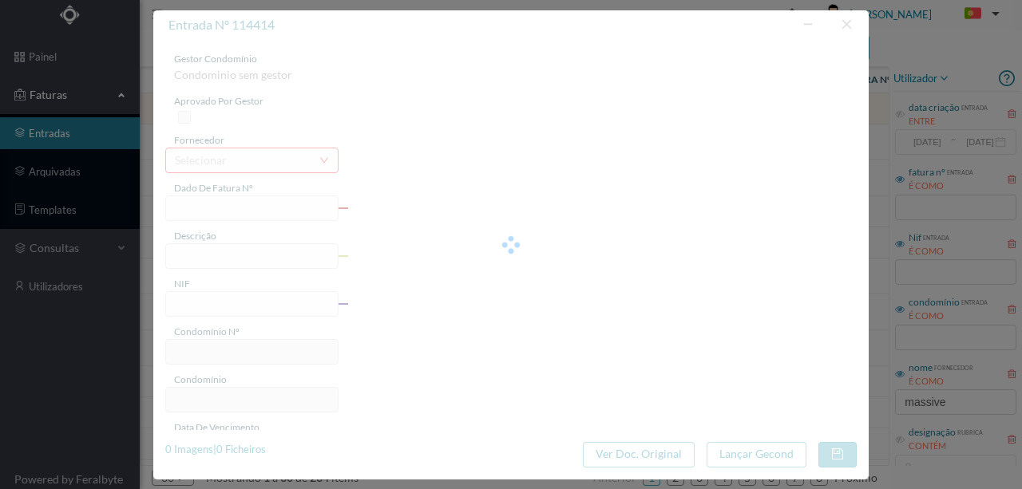
type input "[DATE]"
type input "7.56"
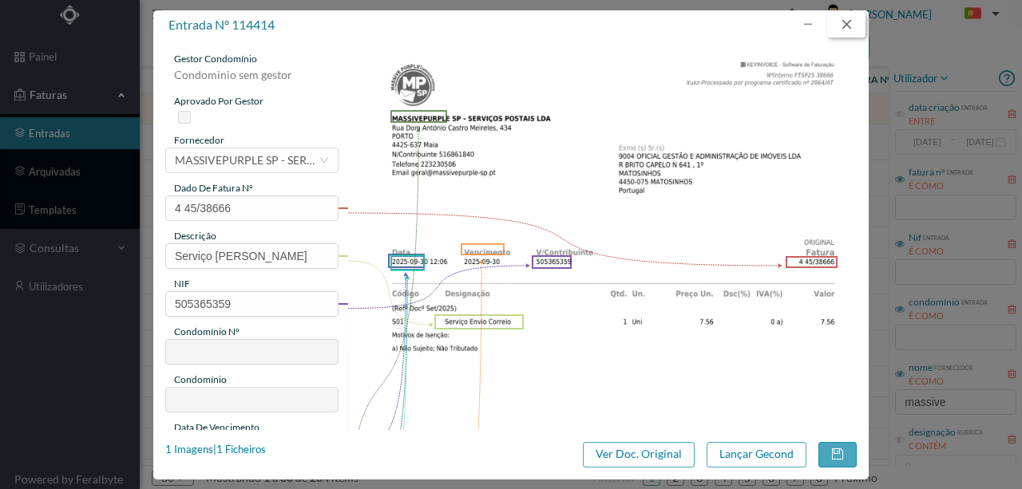
click at [849, 31] on button "button" at bounding box center [846, 25] width 38 height 26
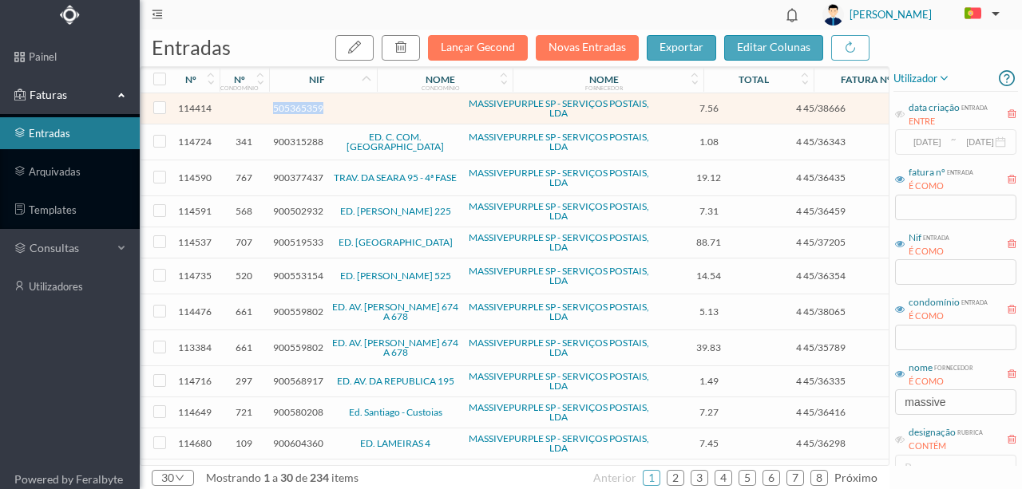
click at [287, 107] on span "505365359" at bounding box center [298, 108] width 50 height 12
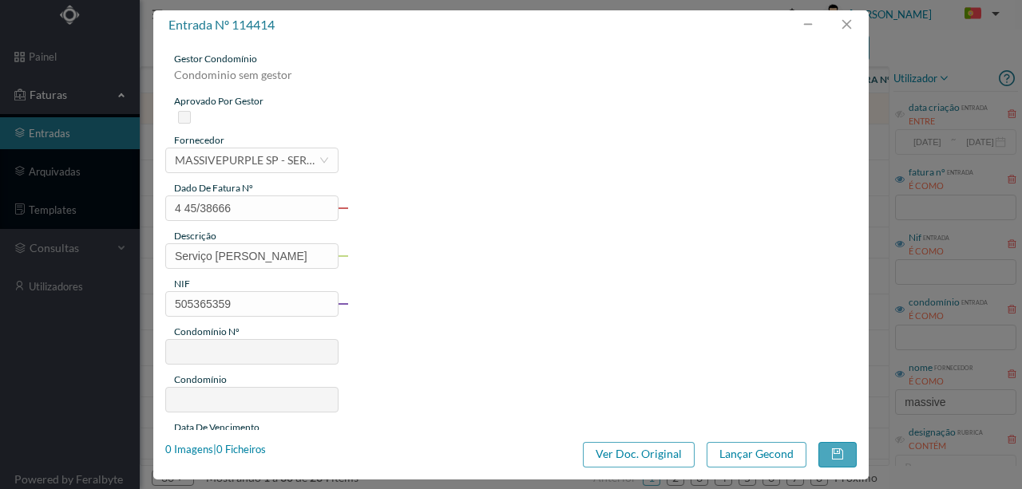
type input "4 45/38666"
type input "Serviço [PERSON_NAME]"
type input "505365359"
type input "[DATE]"
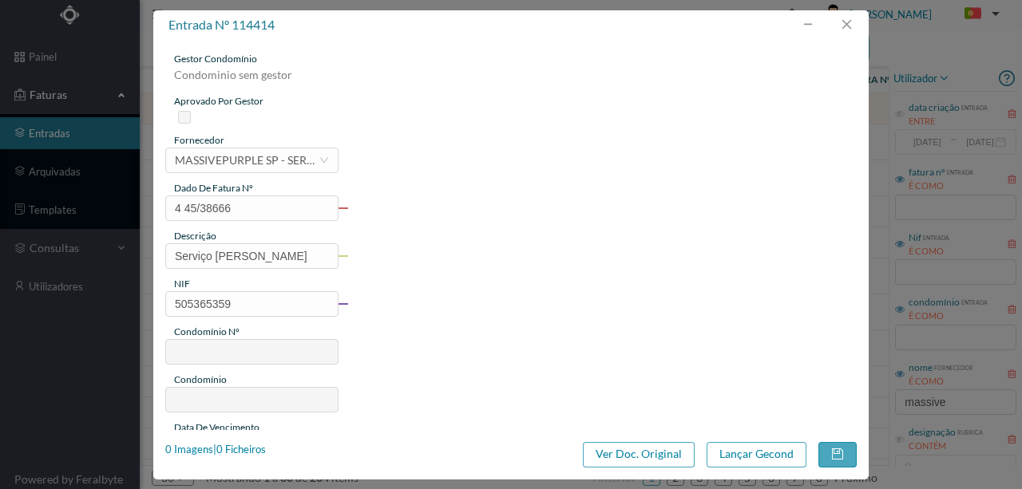
type input "[DATE]"
type input "7.56"
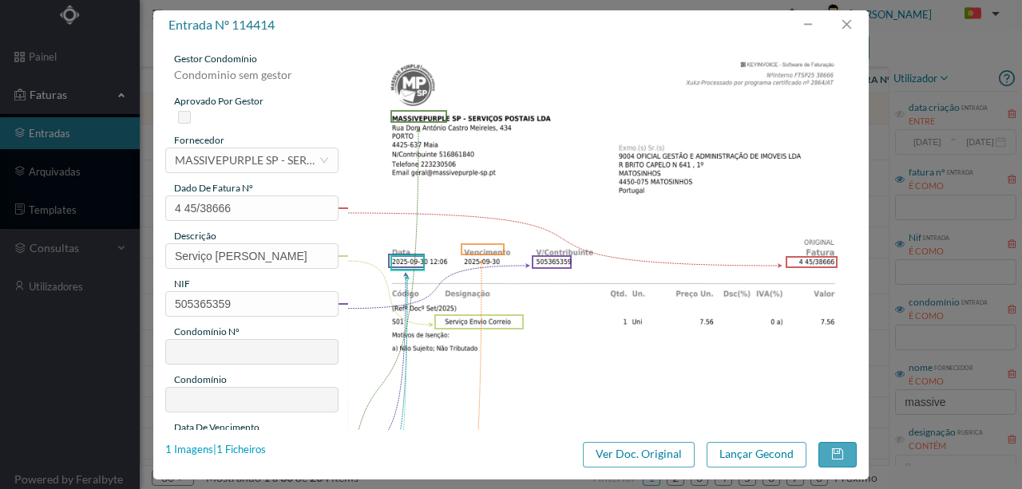
click at [251, 452] on div "1 Imagens | 1 Ficheiros" at bounding box center [215, 450] width 101 height 16
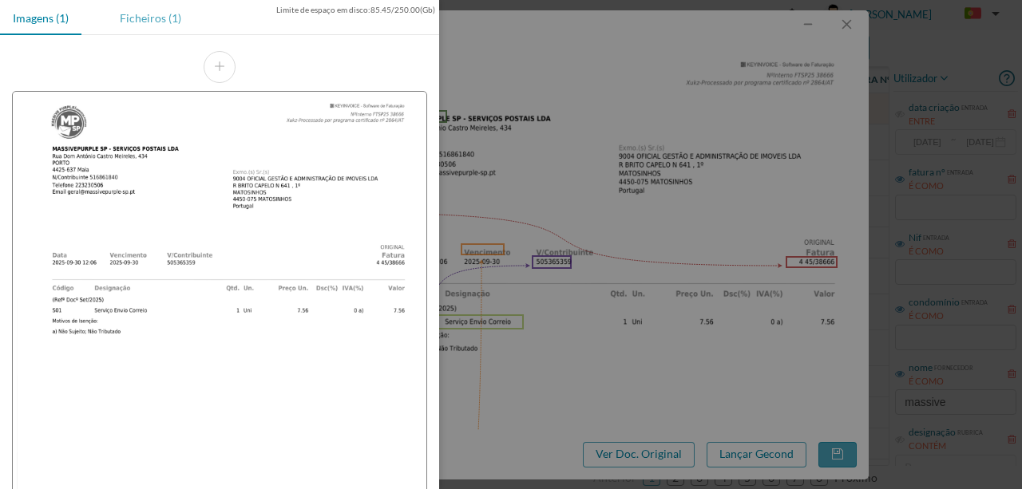
click at [145, 19] on div "Ficheiros (1)" at bounding box center [150, 18] width 87 height 36
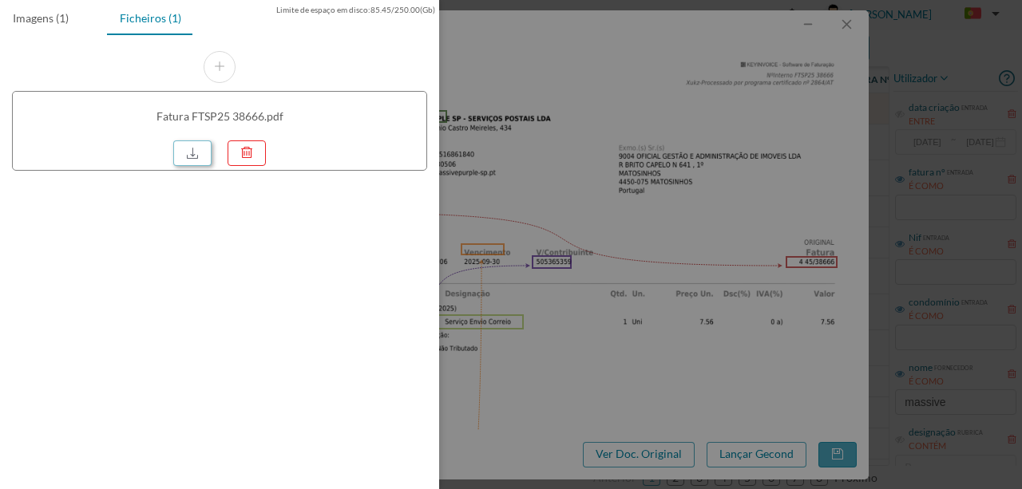
click at [190, 155] on link at bounding box center [192, 154] width 38 height 26
click at [600, 152] on div at bounding box center [511, 244] width 1022 height 489
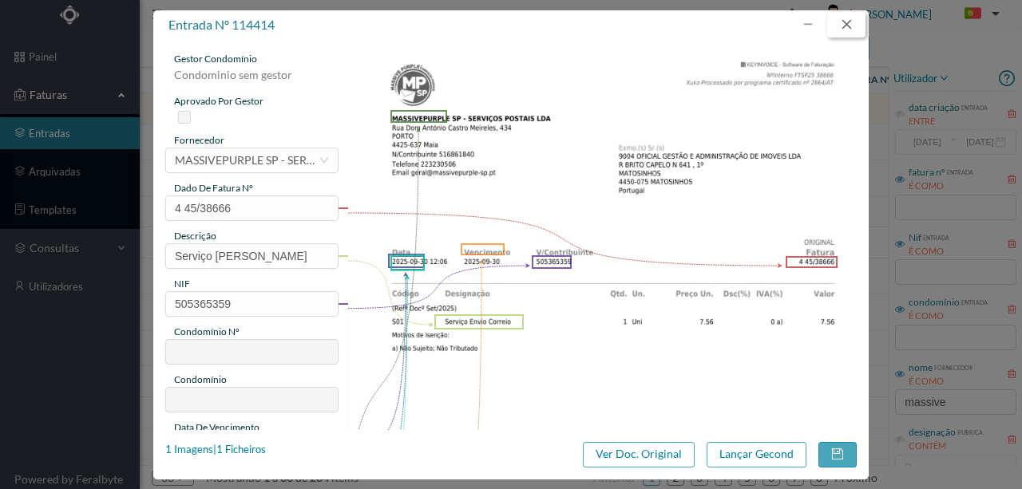
click at [845, 24] on button "button" at bounding box center [846, 25] width 38 height 26
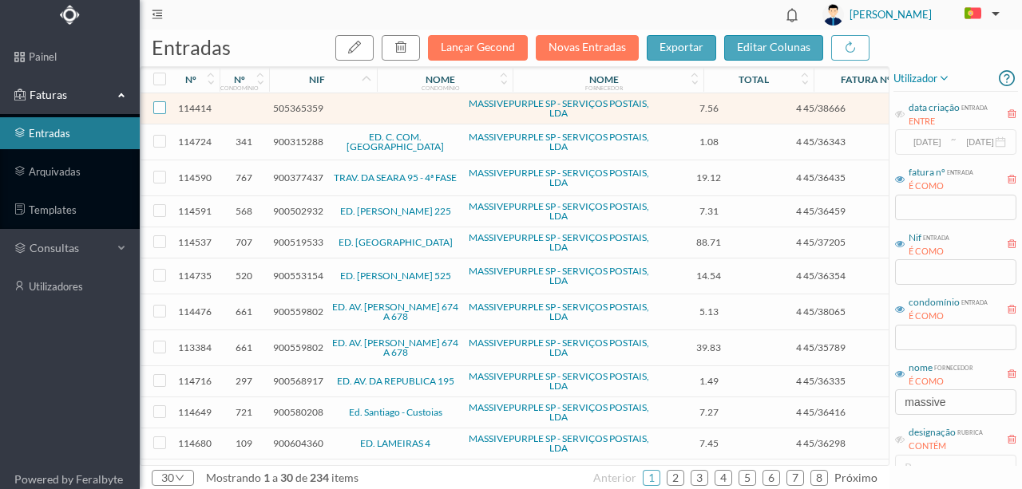
click at [164, 107] on input "checkbox" at bounding box center [159, 107] width 13 height 13
checkbox input "true"
click at [407, 51] on icon "button" at bounding box center [400, 47] width 13 height 13
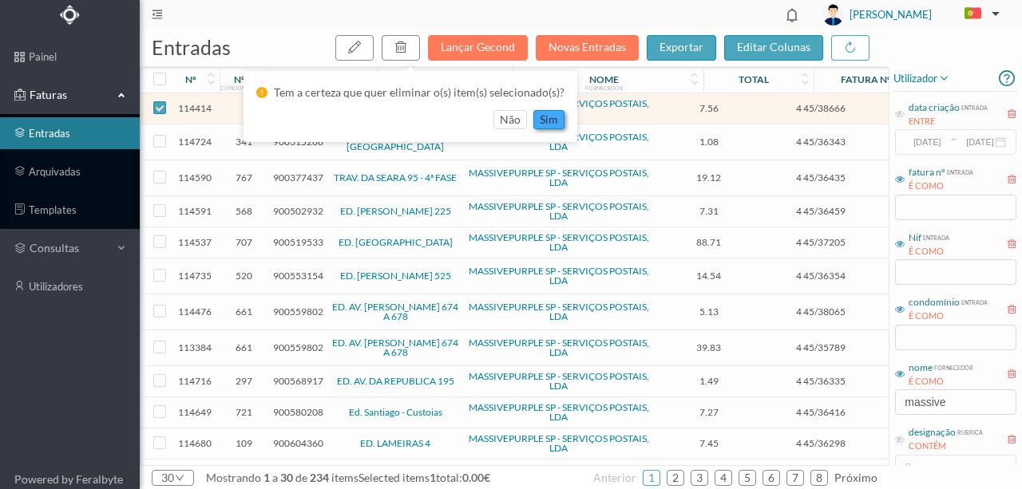
click at [556, 120] on button "sim" at bounding box center [548, 119] width 31 height 19
